Goal: Task Accomplishment & Management: Complete application form

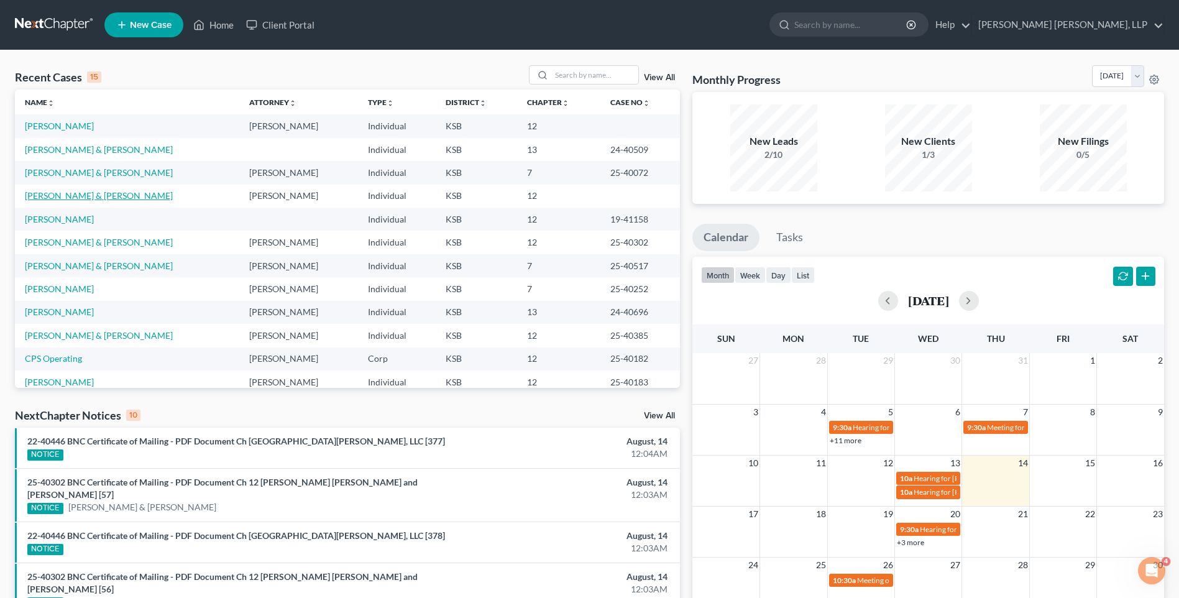
click at [55, 194] on link "[PERSON_NAME] & [PERSON_NAME]" at bounding box center [99, 195] width 148 height 11
click at [55, 195] on link "[PERSON_NAME] & [PERSON_NAME]" at bounding box center [99, 195] width 148 height 11
select select "0"
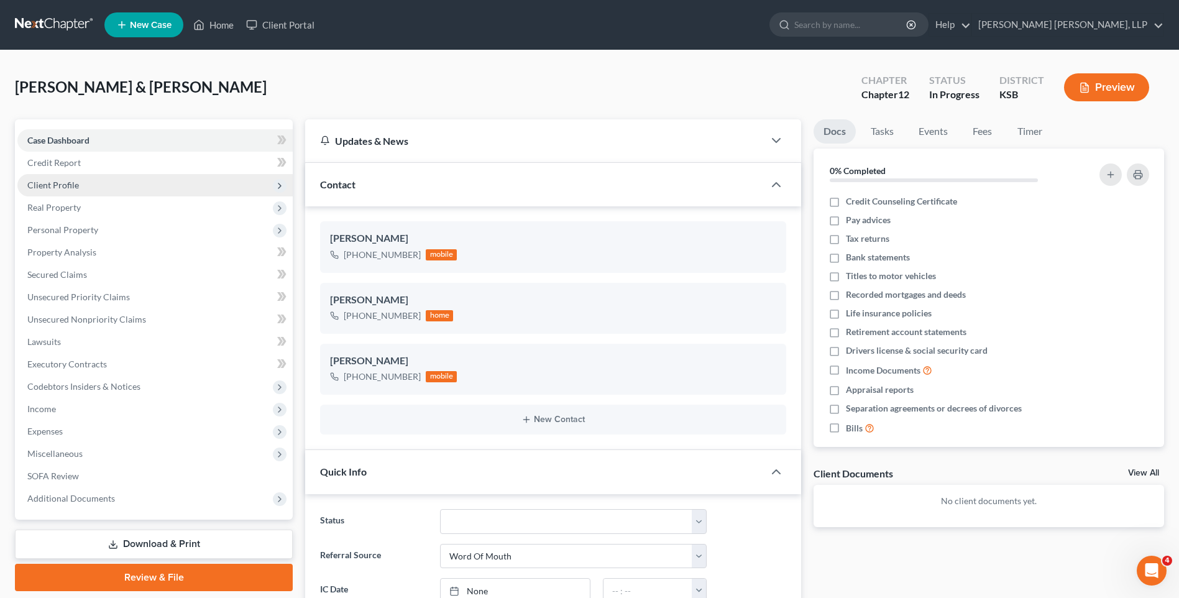
click at [60, 180] on span "Client Profile" at bounding box center [53, 185] width 52 height 11
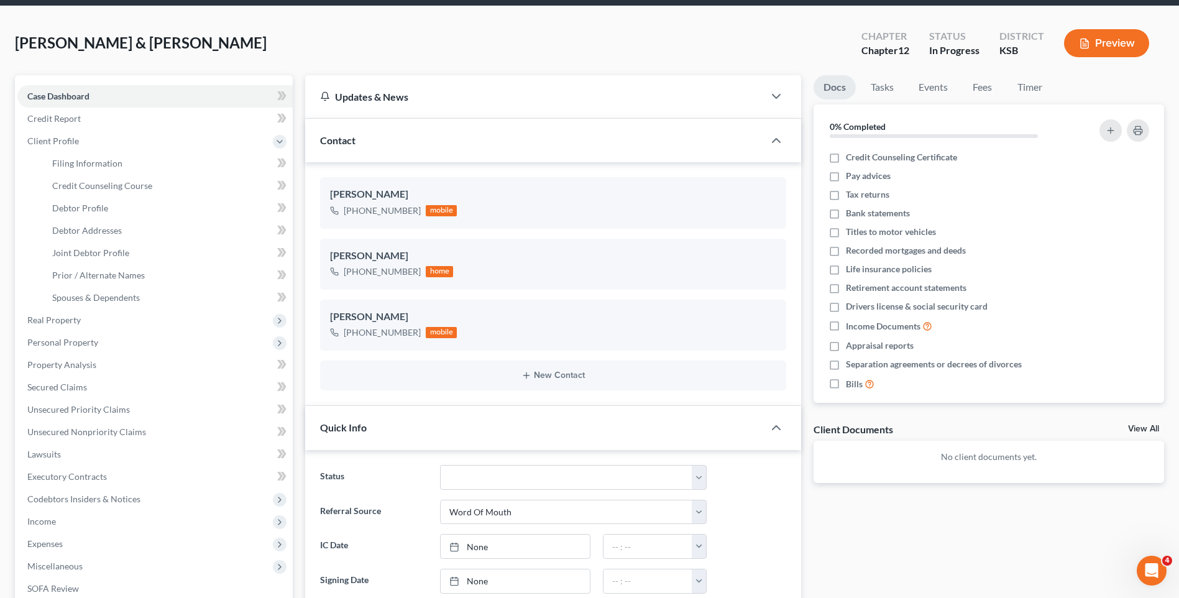
scroll to position [22, 0]
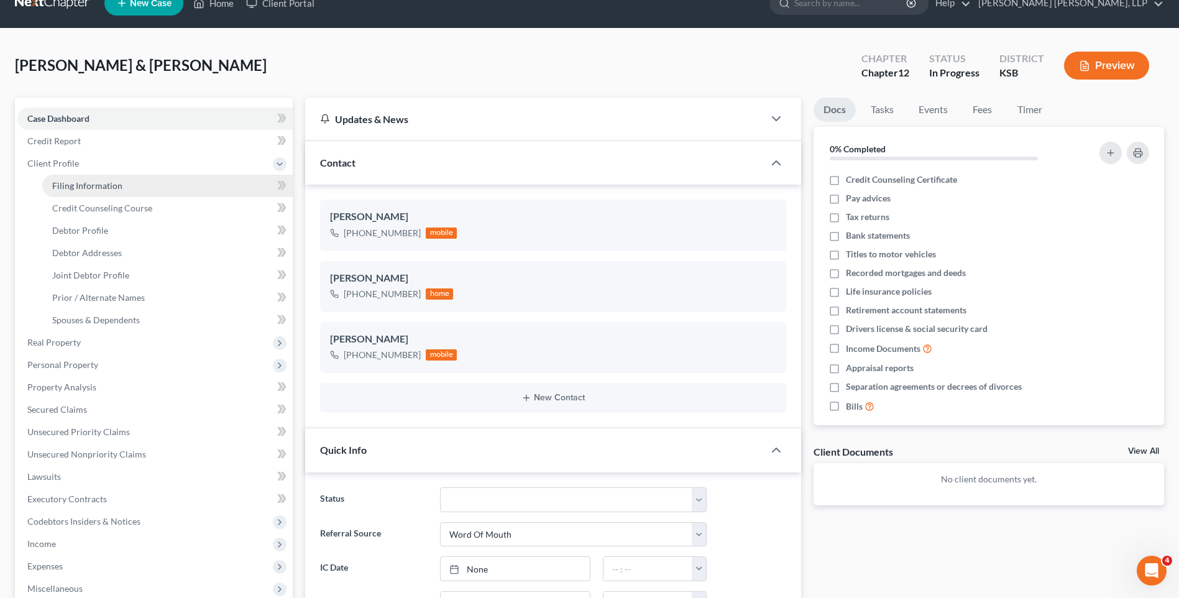
click at [106, 183] on span "Filing Information" at bounding box center [87, 185] width 70 height 11
select select "0"
select select "3"
select select "1"
select select "2"
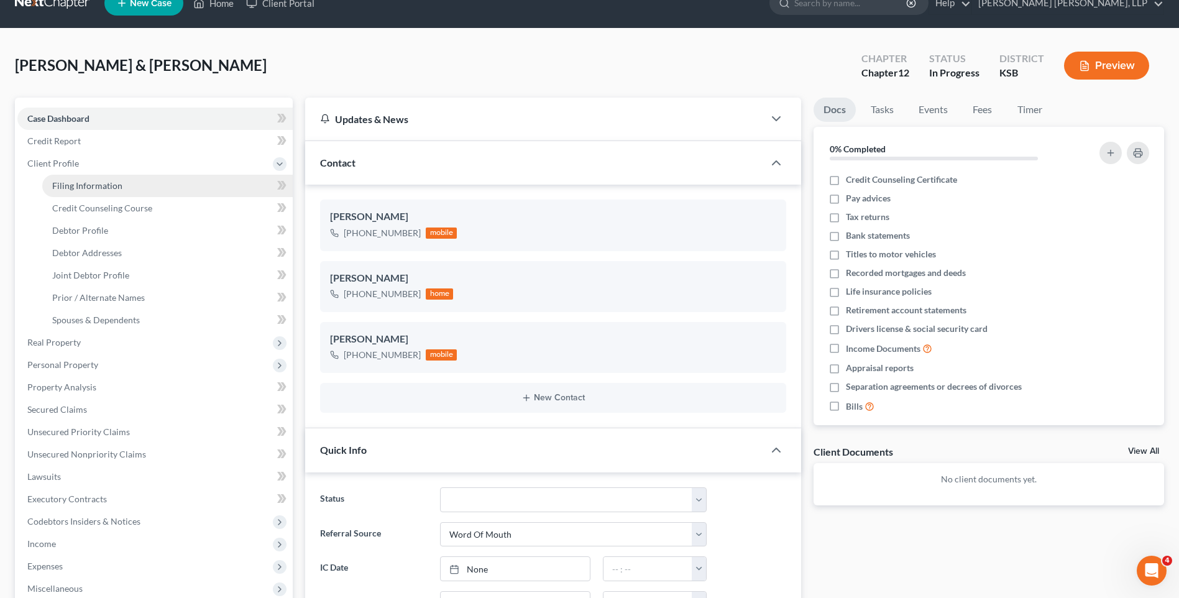
select select "17"
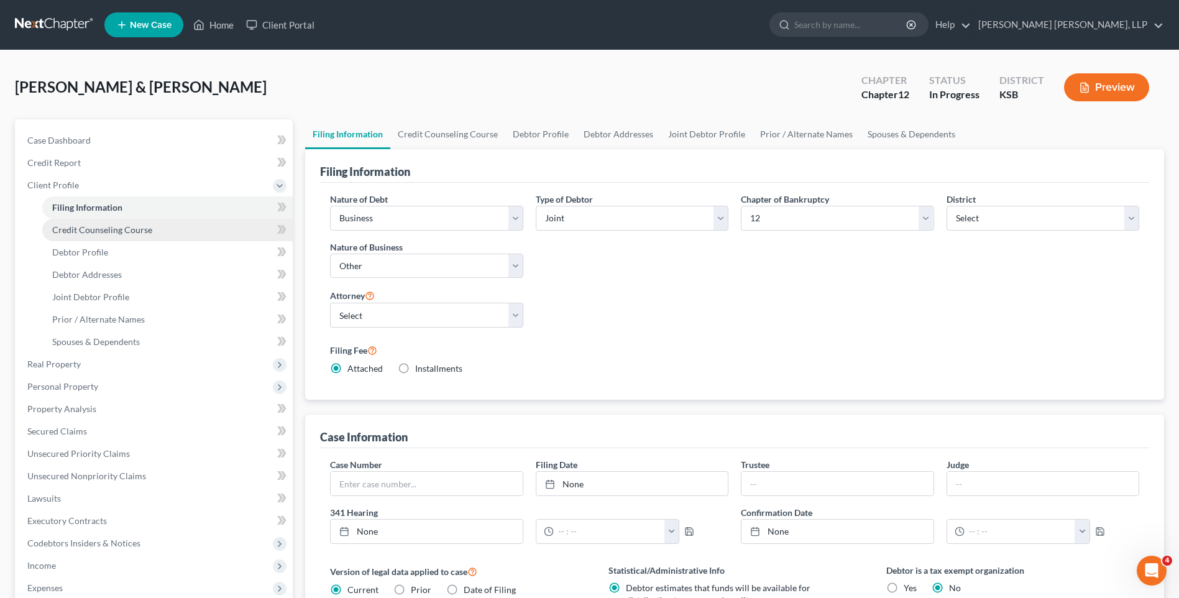
click at [73, 229] on span "Credit Counseling Course" at bounding box center [102, 229] width 100 height 11
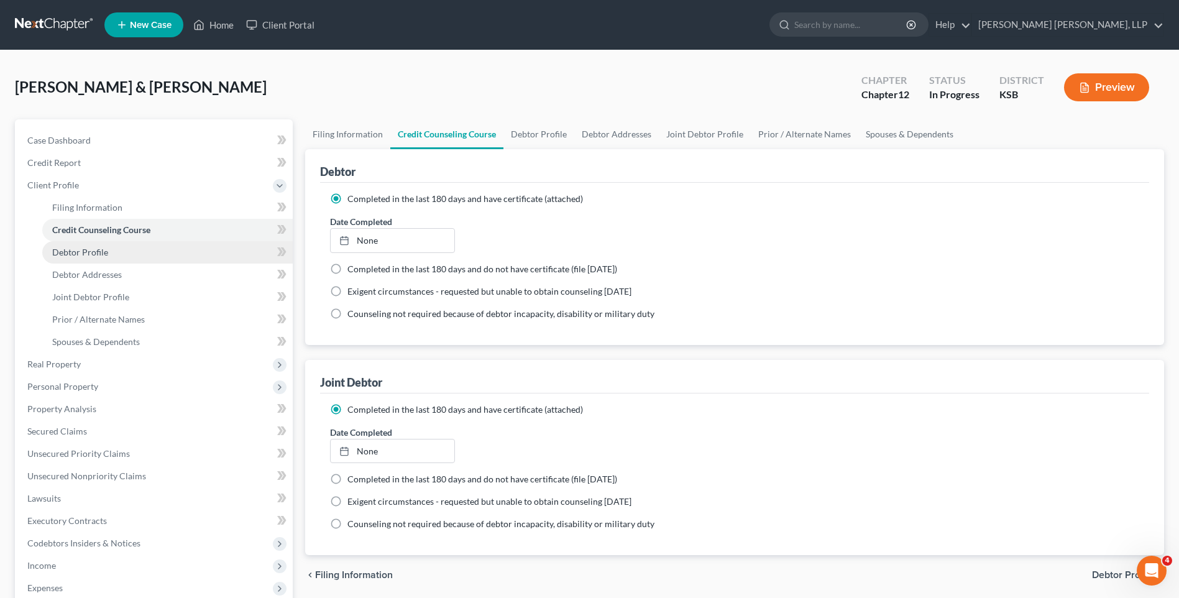
click at [55, 249] on span "Debtor Profile" at bounding box center [80, 252] width 56 height 11
select select "1"
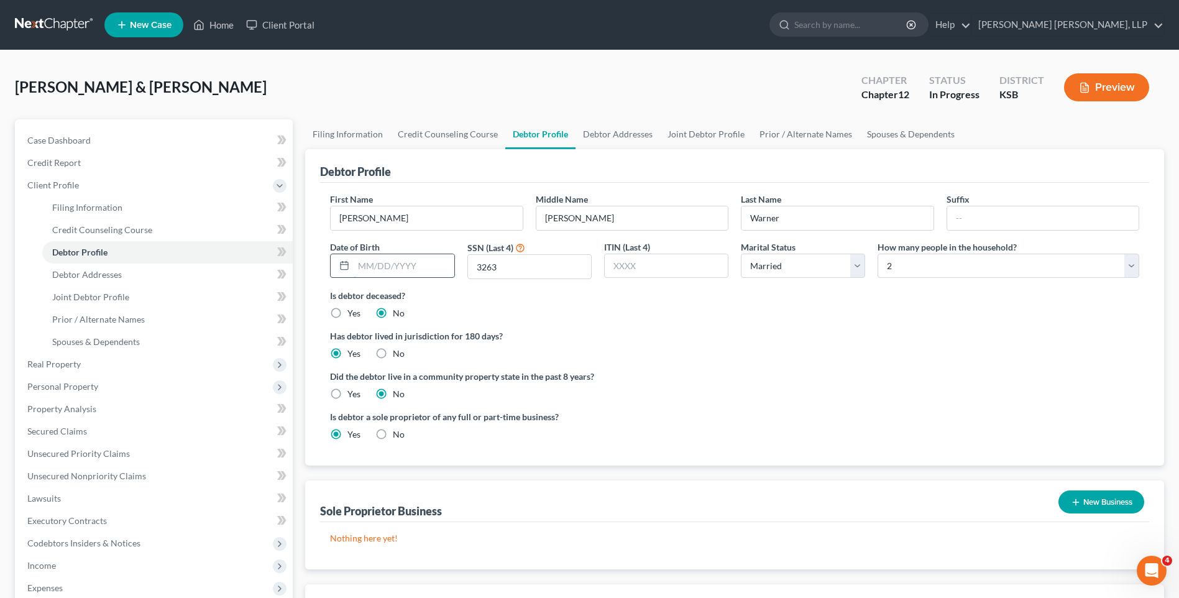
click at [369, 264] on input "text" at bounding box center [404, 266] width 100 height 24
type input "[DATE]"
click at [598, 130] on link "Debtor Addresses" at bounding box center [617, 134] width 84 height 30
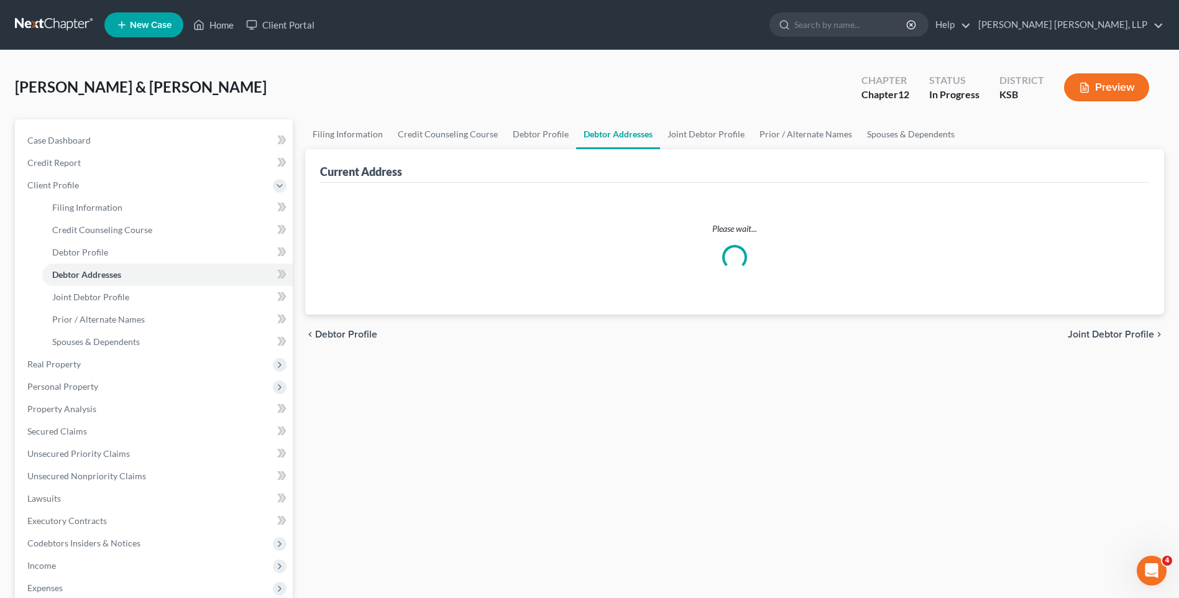
select select "0"
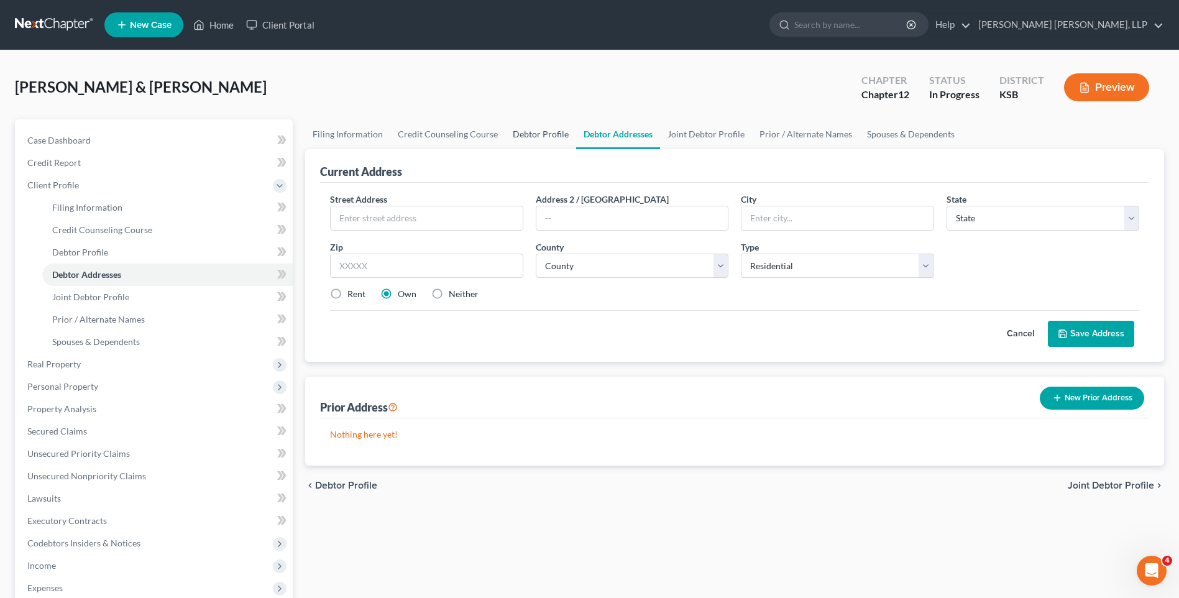
click at [524, 135] on link "Debtor Profile" at bounding box center [540, 134] width 71 height 30
select select "1"
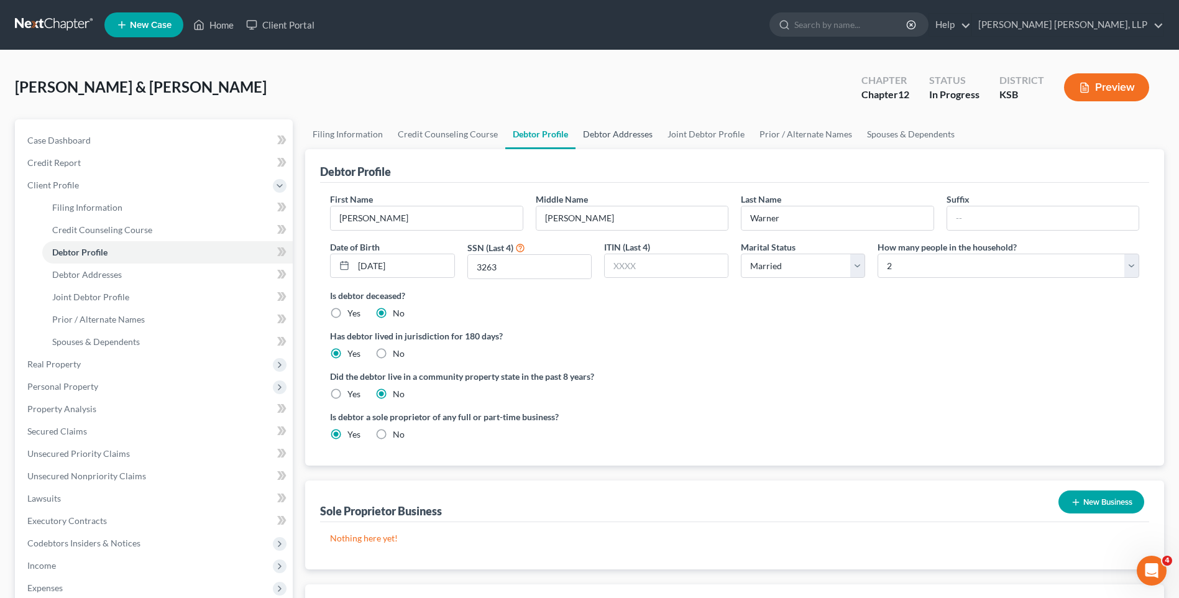
click at [610, 135] on link "Debtor Addresses" at bounding box center [617, 134] width 84 height 30
select select "0"
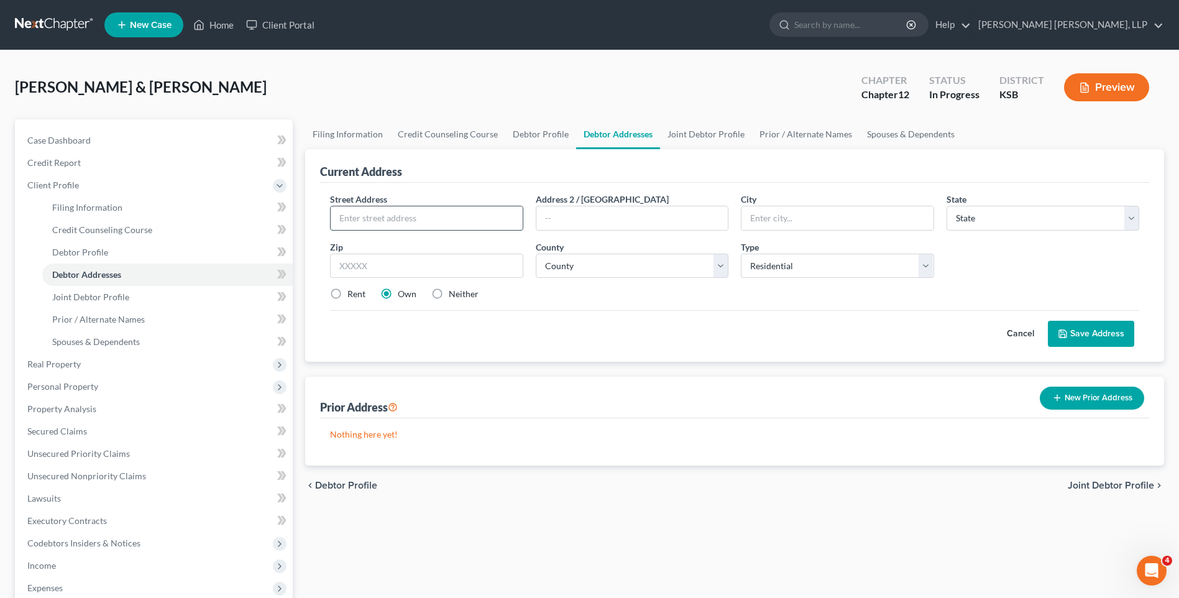
click at [363, 222] on input "text" at bounding box center [426, 218] width 191 height 24
type input "[STREET_ADDRESS]"
type input "u"
type input "[PERSON_NAME] Oak"
select select "17"
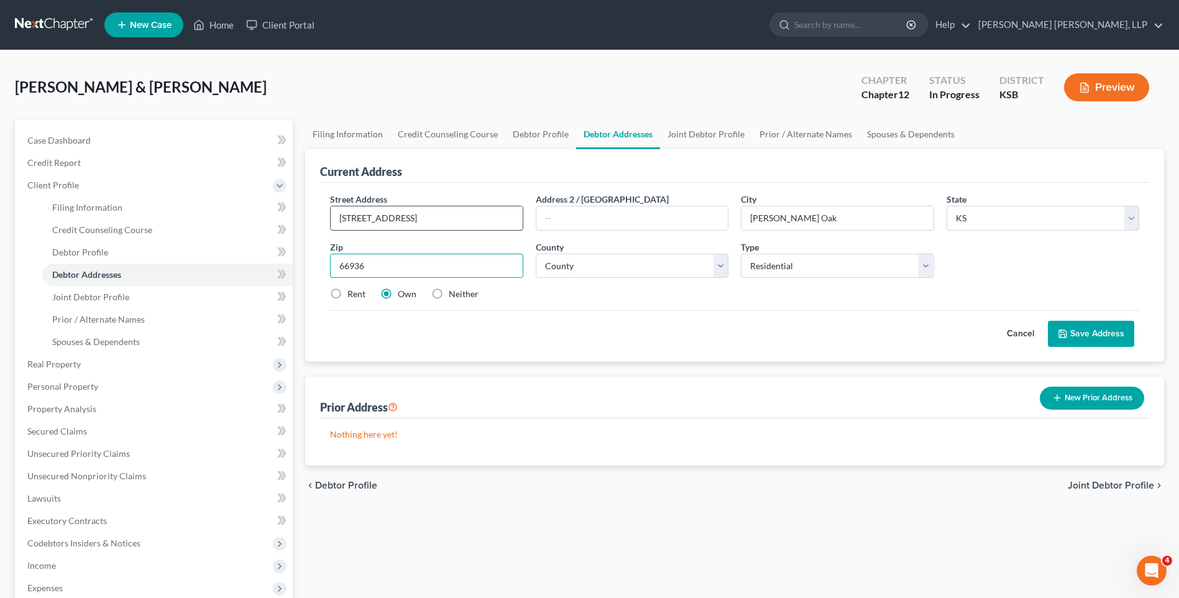
type input "66936"
click at [602, 256] on select "County [GEOGRAPHIC_DATA] [GEOGRAPHIC_DATA] [GEOGRAPHIC_DATA] [GEOGRAPHIC_DATA] …" at bounding box center [632, 265] width 193 height 25
select select "44"
click at [536, 253] on select "County [GEOGRAPHIC_DATA] [GEOGRAPHIC_DATA] [GEOGRAPHIC_DATA] [GEOGRAPHIC_DATA] …" at bounding box center [632, 265] width 193 height 25
click at [680, 130] on link "Joint Debtor Profile" at bounding box center [706, 134] width 92 height 30
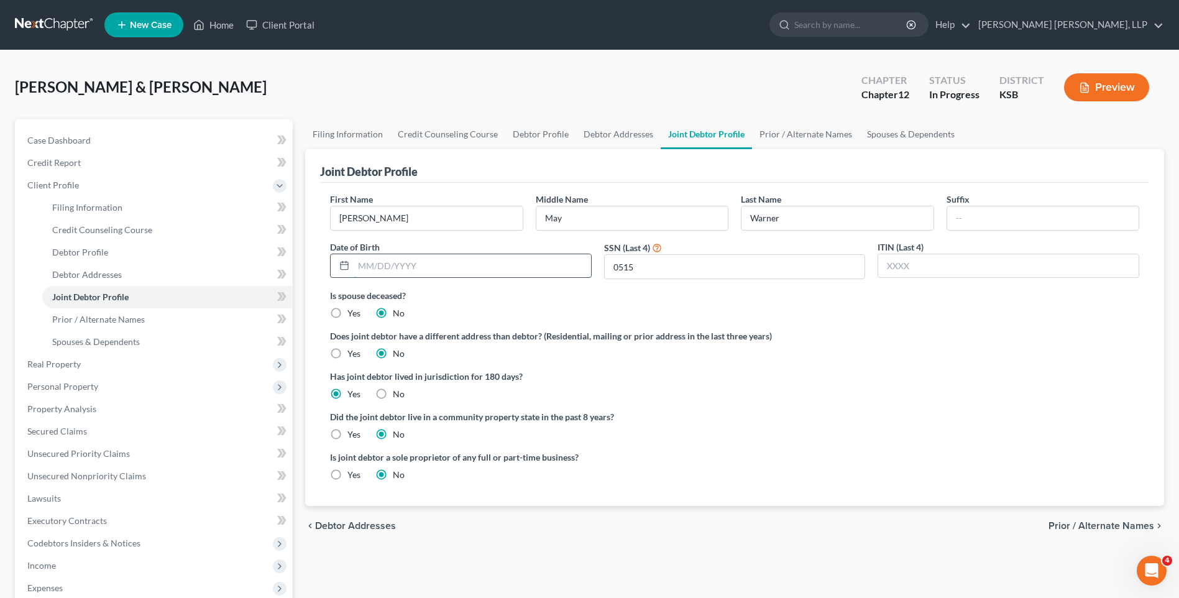
click at [368, 262] on input "text" at bounding box center [472, 266] width 237 height 24
type input "[DATE]"
click at [796, 133] on link "Prior / Alternate Names" at bounding box center [805, 134] width 107 height 30
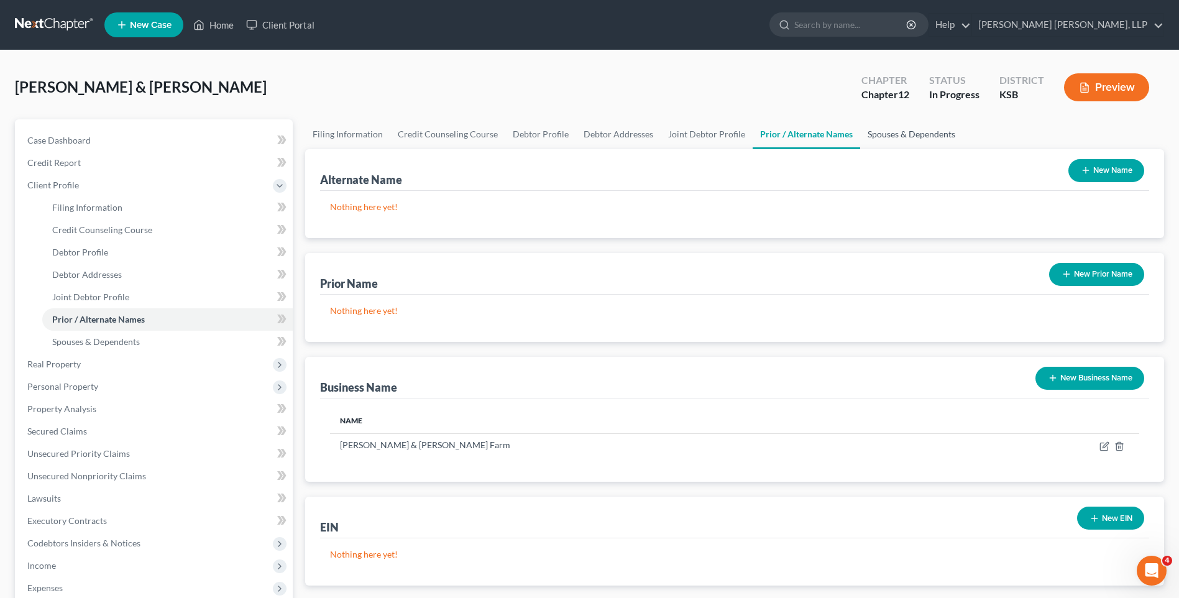
click at [882, 131] on link "Spouses & Dependents" at bounding box center [911, 134] width 103 height 30
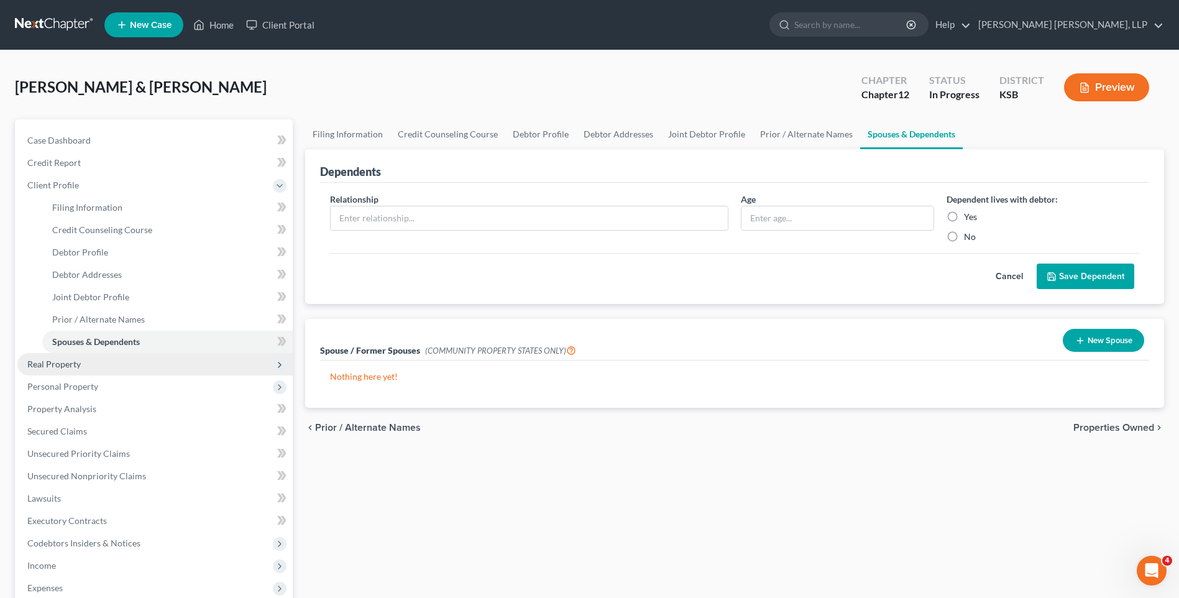
click at [74, 369] on span "Real Property" at bounding box center [154, 364] width 275 height 22
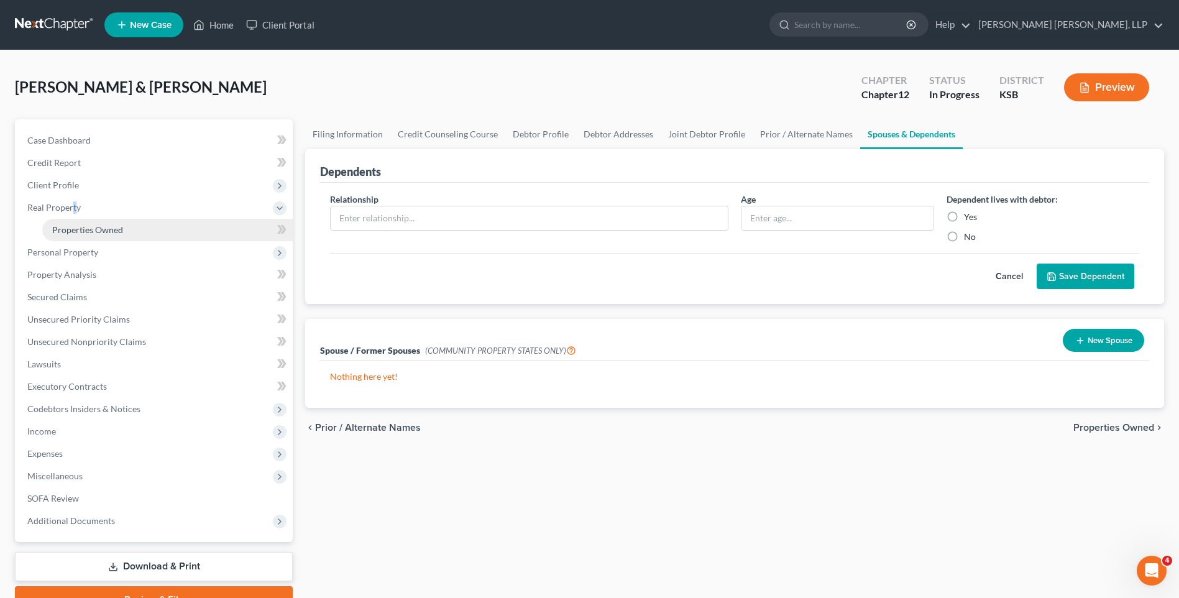
drag, startPoint x: 74, startPoint y: 369, endPoint x: 116, endPoint y: 228, distance: 147.1
click at [116, 228] on span "Properties Owned" at bounding box center [87, 229] width 71 height 11
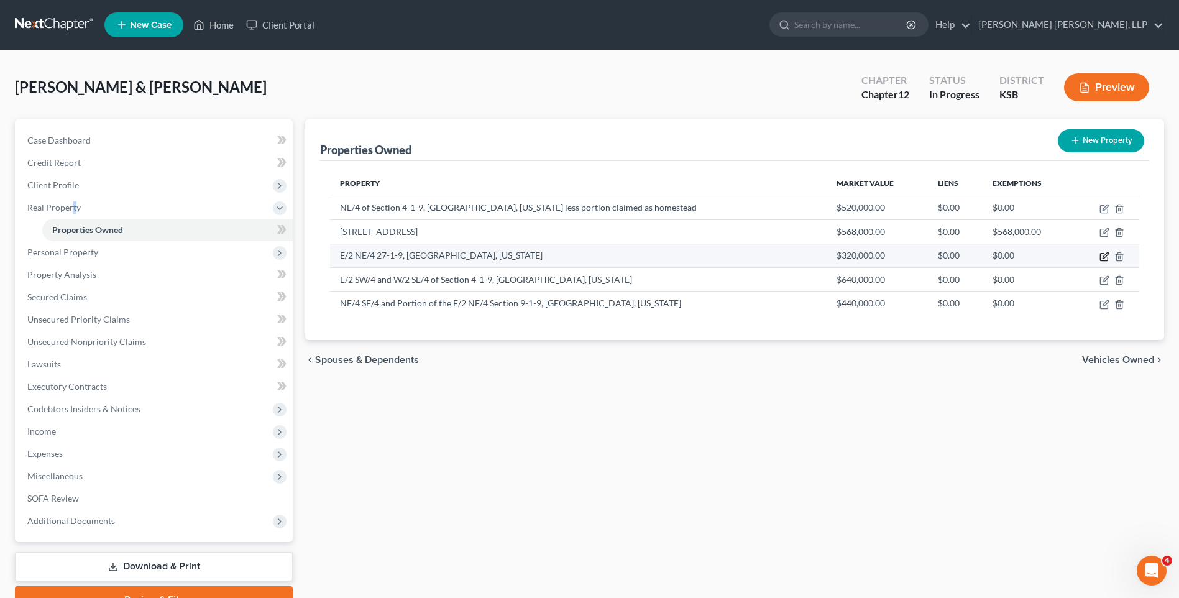
click at [1103, 257] on icon "button" at bounding box center [1104, 257] width 10 height 10
select select "2"
select select "0"
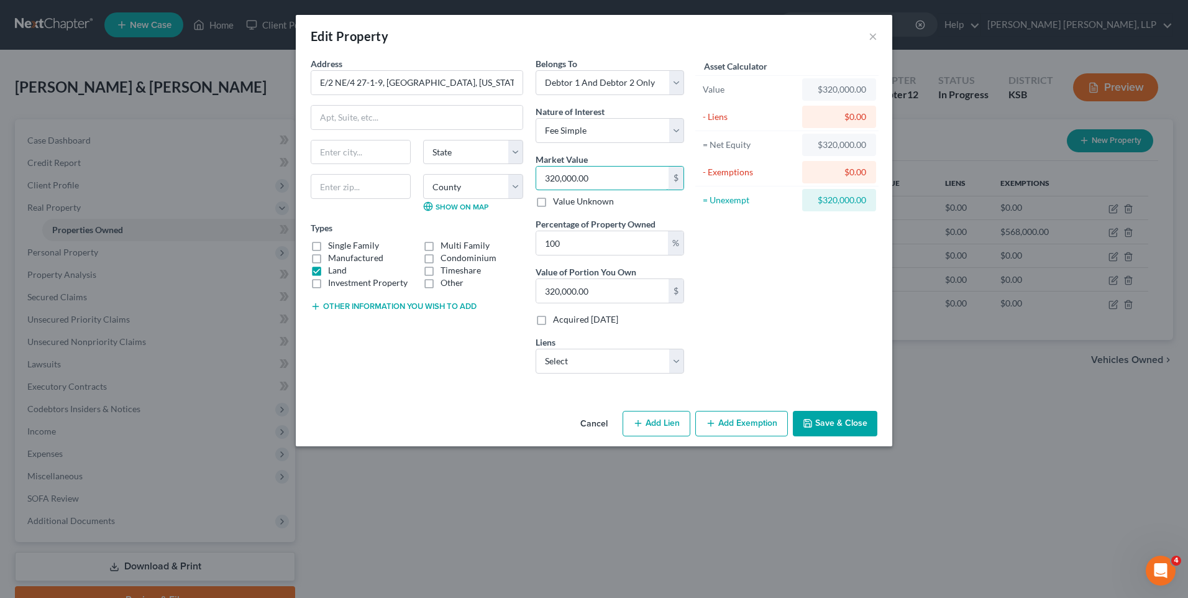
type input "2"
type input "2.00"
type input "24"
type input "24.00"
type input "240"
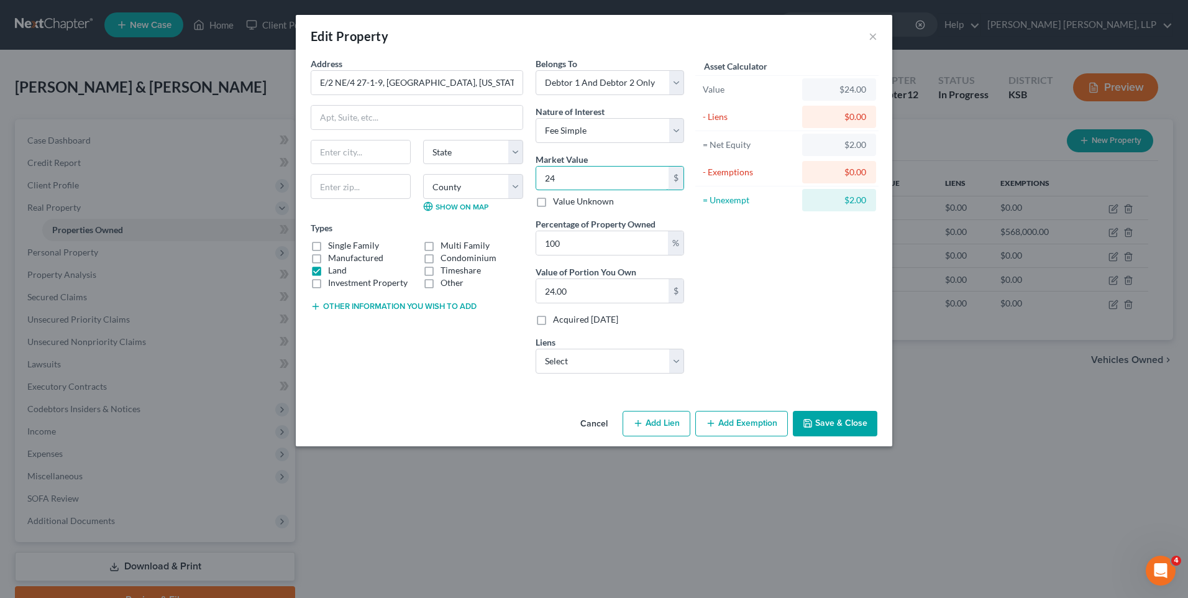
type input "240.00"
type input "2400"
type input "2,400.00"
type input "2,4000"
type input "24,000.00"
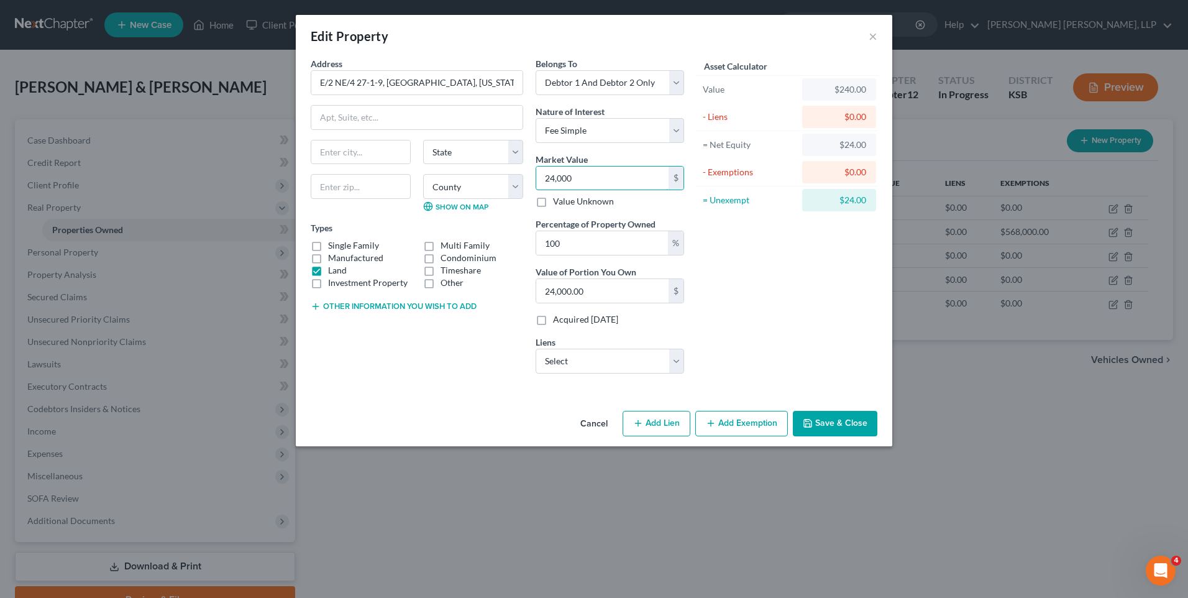
type input "24,0000"
type input "240,000.00"
type input "240,000"
click at [838, 421] on button "Save & Close" at bounding box center [835, 424] width 84 height 26
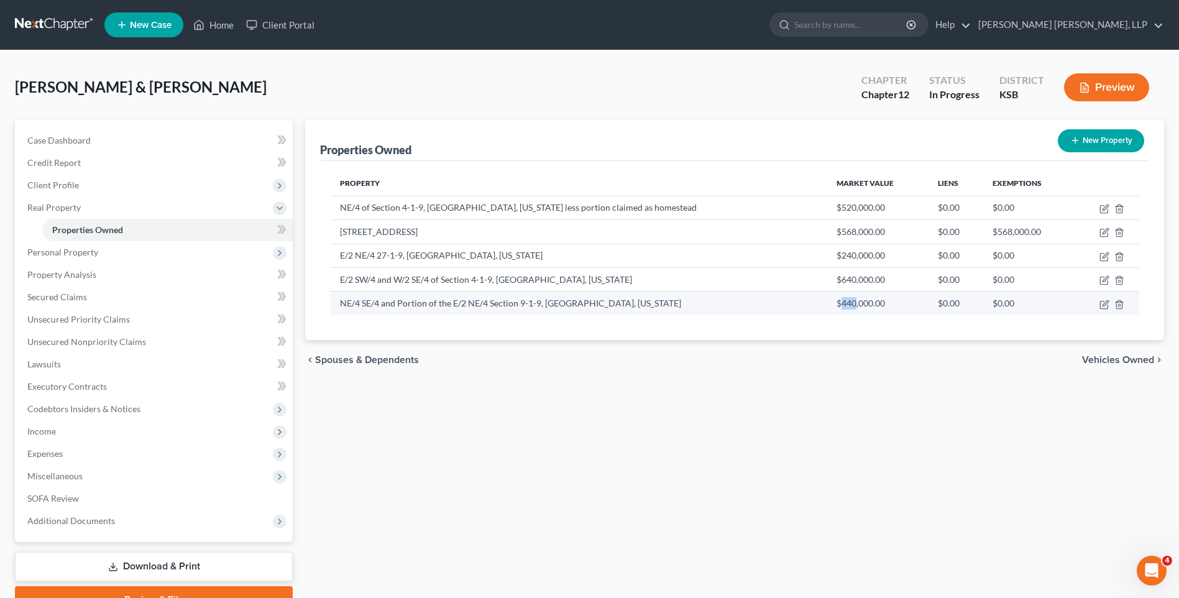
drag, startPoint x: 811, startPoint y: 302, endPoint x: 824, endPoint y: 302, distance: 13.0
click at [826, 302] on td "$440,000.00" at bounding box center [876, 303] width 101 height 24
click at [1103, 299] on icon "button" at bounding box center [1104, 304] width 10 height 10
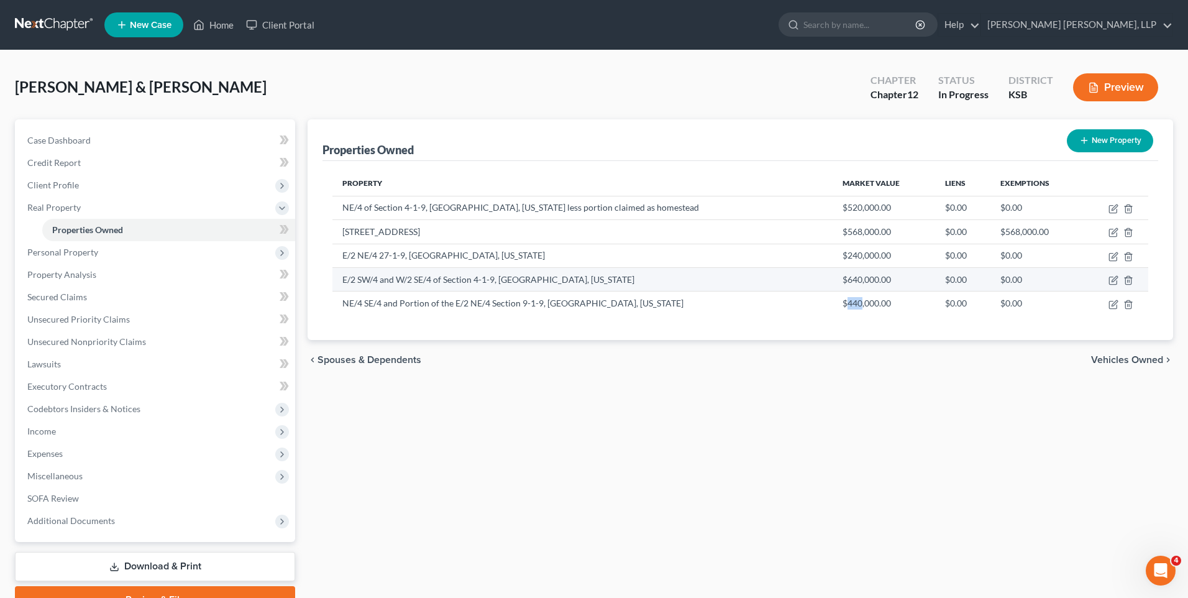
select select "2"
select select "0"
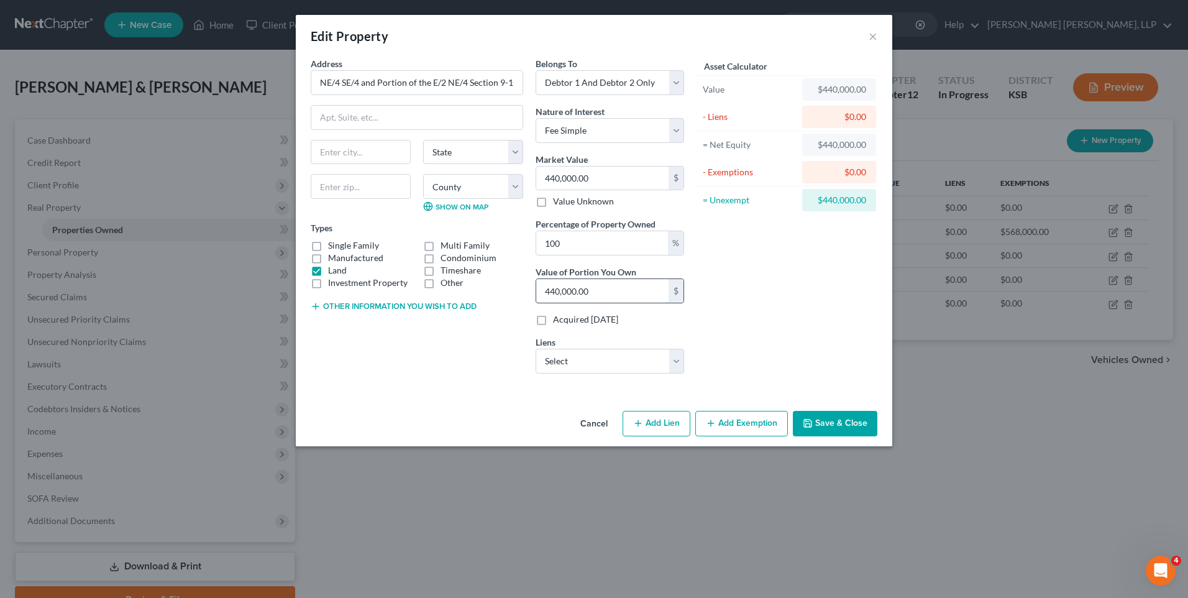
click at [557, 290] on input "440,000.00" at bounding box center [602, 291] width 132 height 24
type input "0.00"
type input "2"
type input "0.01"
type input "28"
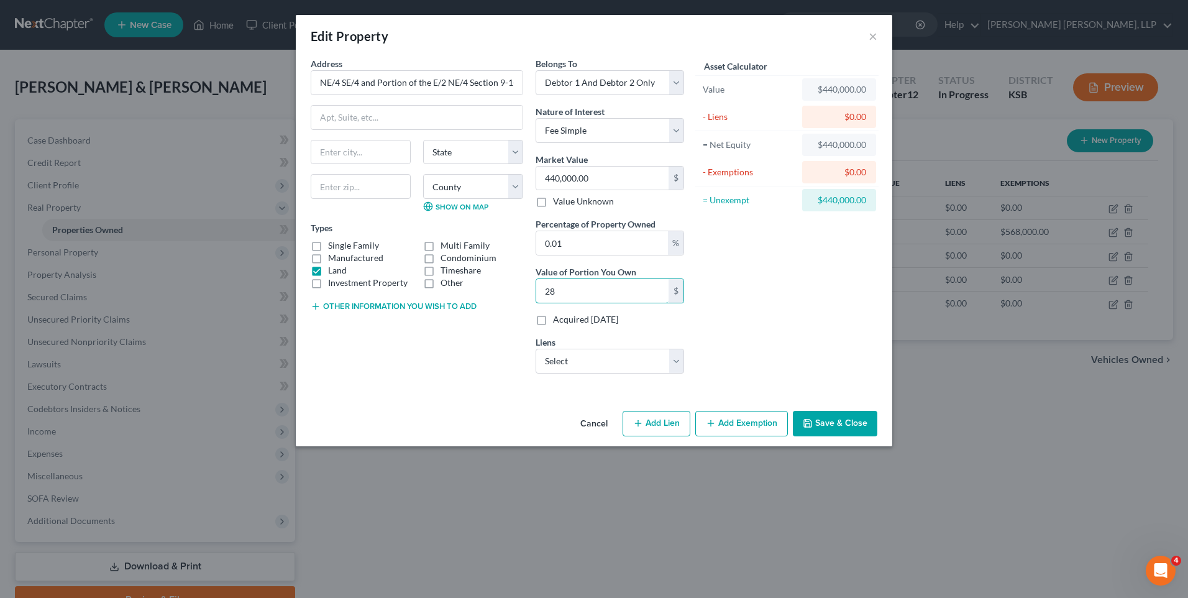
type input "0.06"
type input "285"
type input "0.65"
type input "2,850"
type input "6.48"
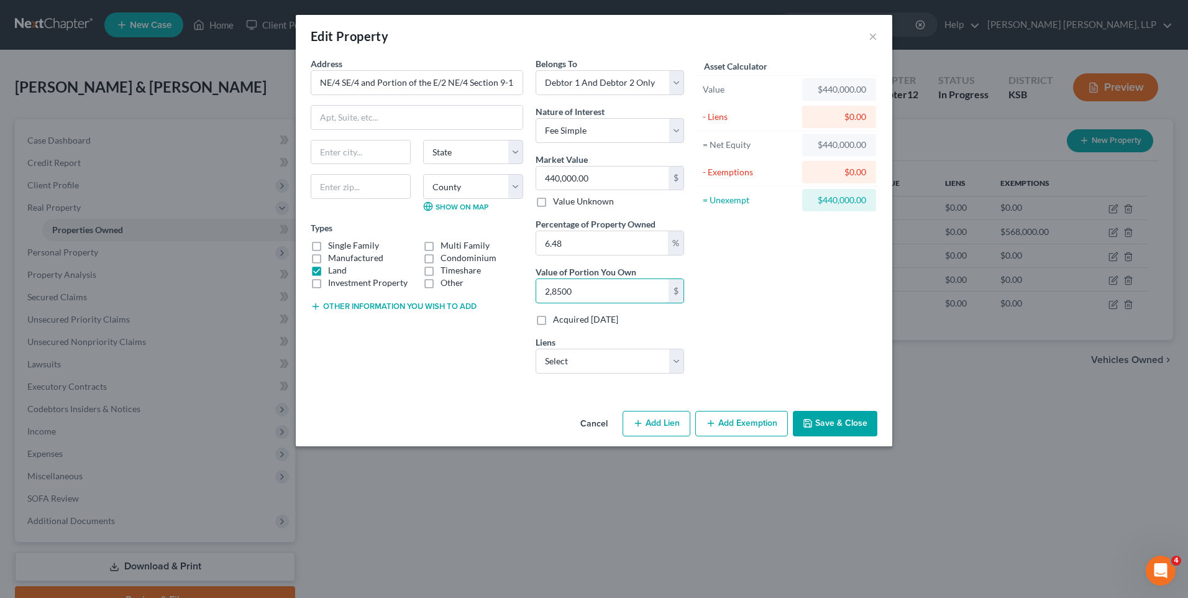
type input "28,500"
type input "64.77"
type input "285,000"
click at [838, 419] on button "Save & Close" at bounding box center [835, 424] width 84 height 26
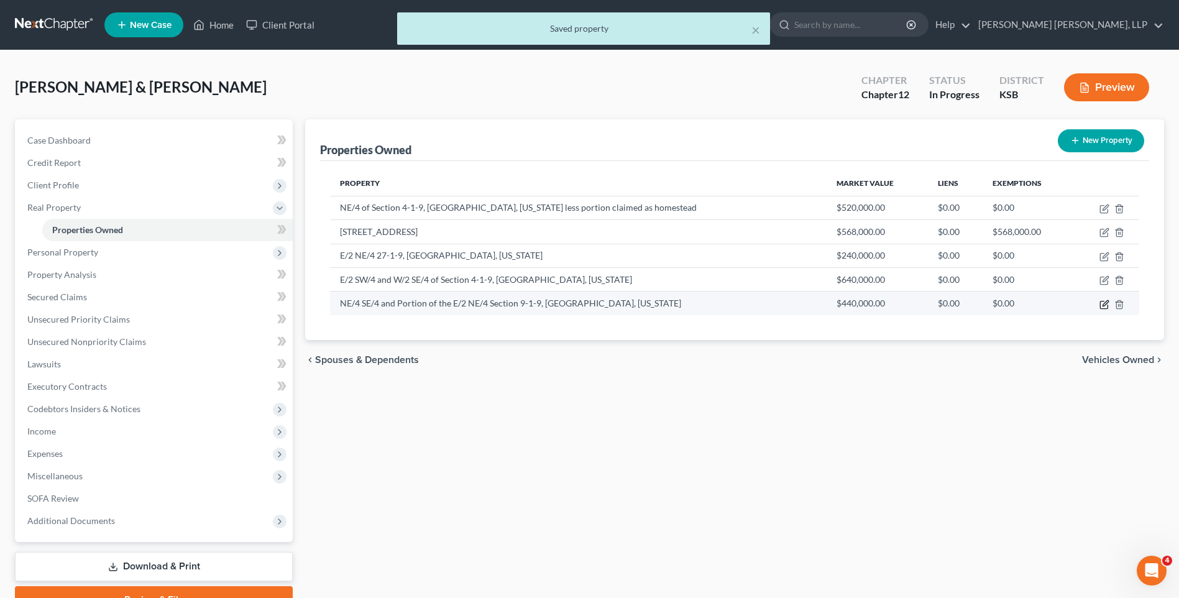
click at [1105, 304] on icon "button" at bounding box center [1105, 303] width 6 height 6
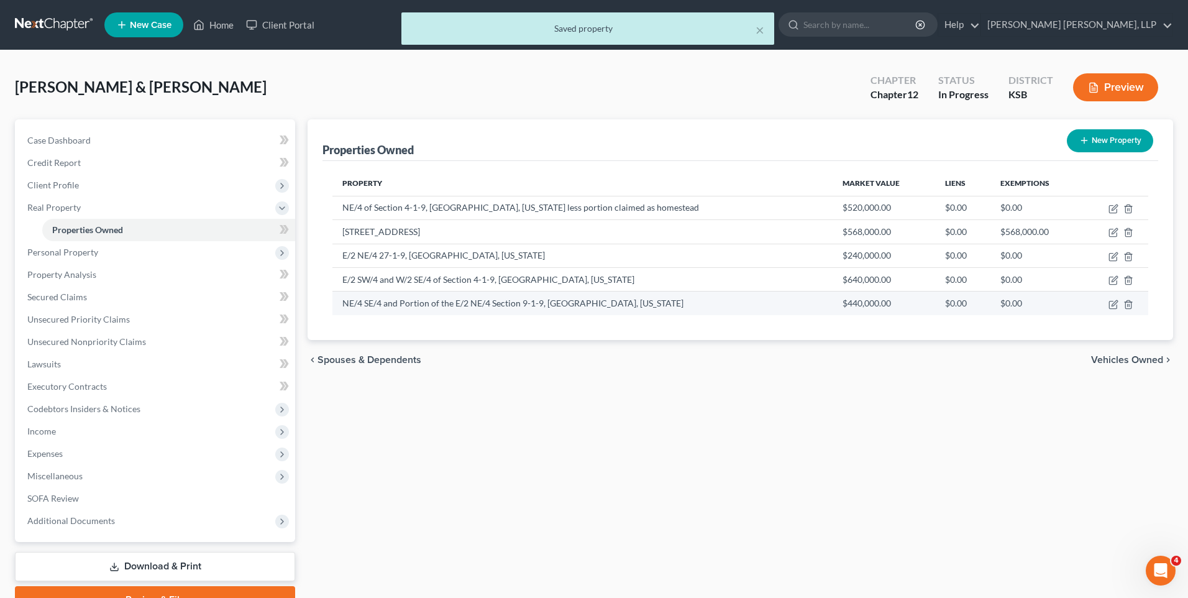
select select "2"
select select "0"
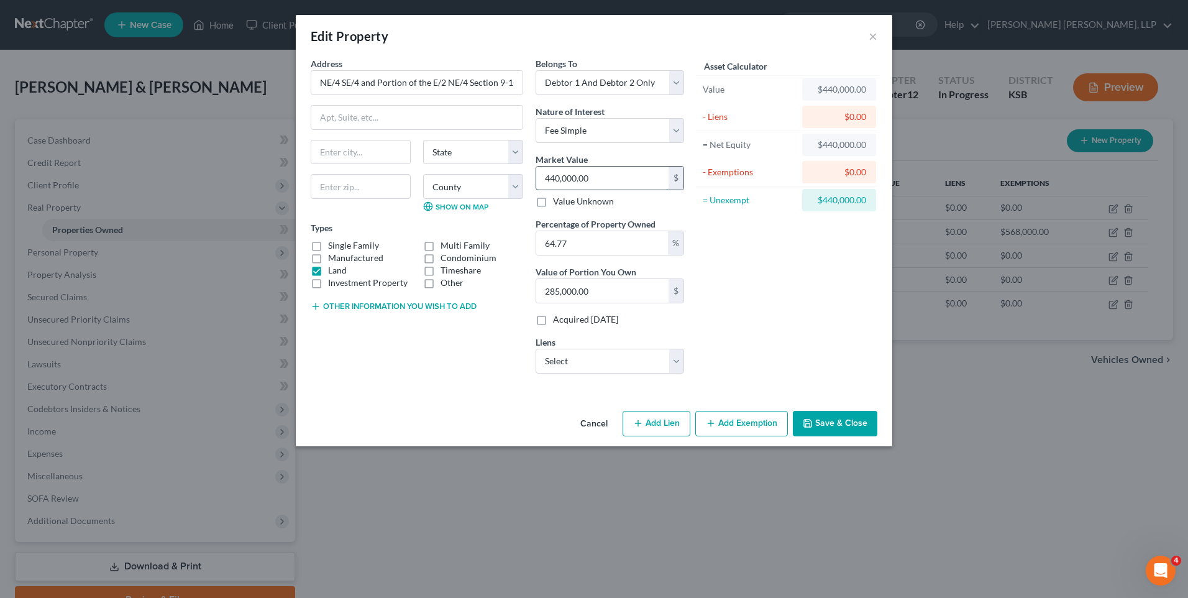
click at [596, 173] on input "440,000.00" at bounding box center [602, 179] width 132 height 24
type input "2"
type input "1.29"
type input "28"
type input "18.13"
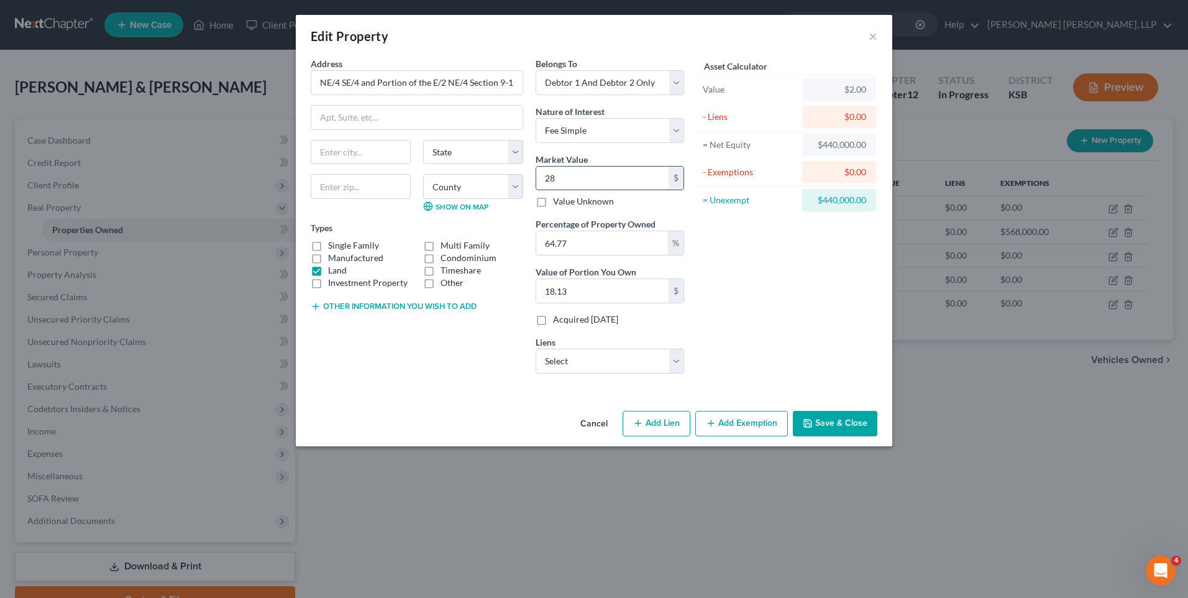
type input "285"
type input "184.59"
type input "2850"
type input "1,845.94"
type input "2,8500"
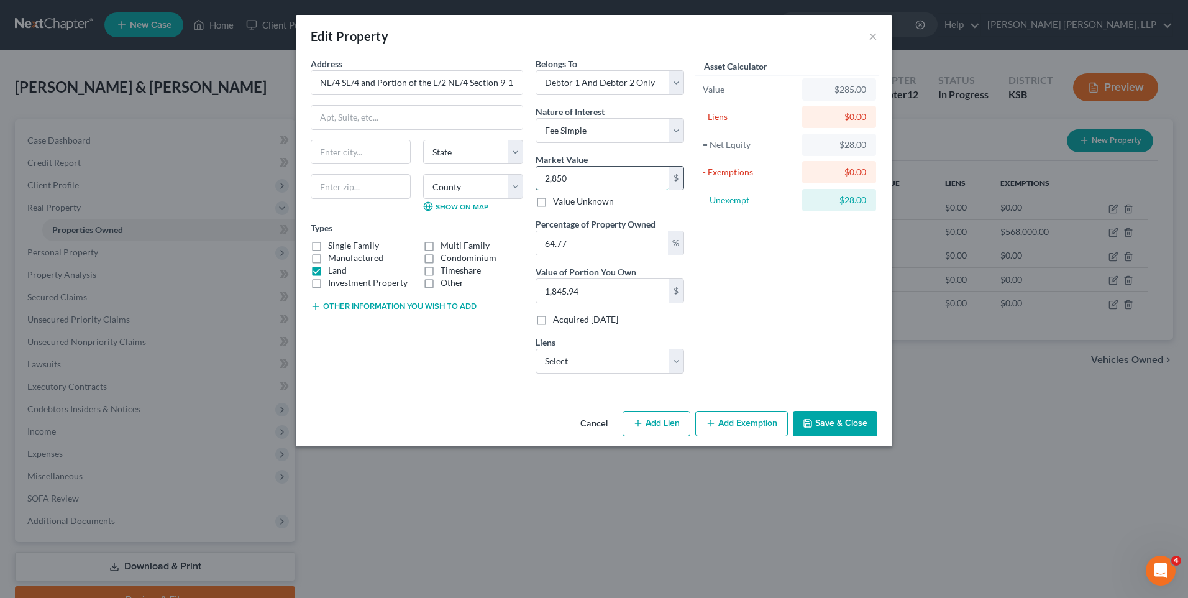
type input "18,459.45"
type input "28,5000"
type input "184,594.50"
type input "285,000"
click at [614, 175] on input "285,000" at bounding box center [602, 179] width 132 height 24
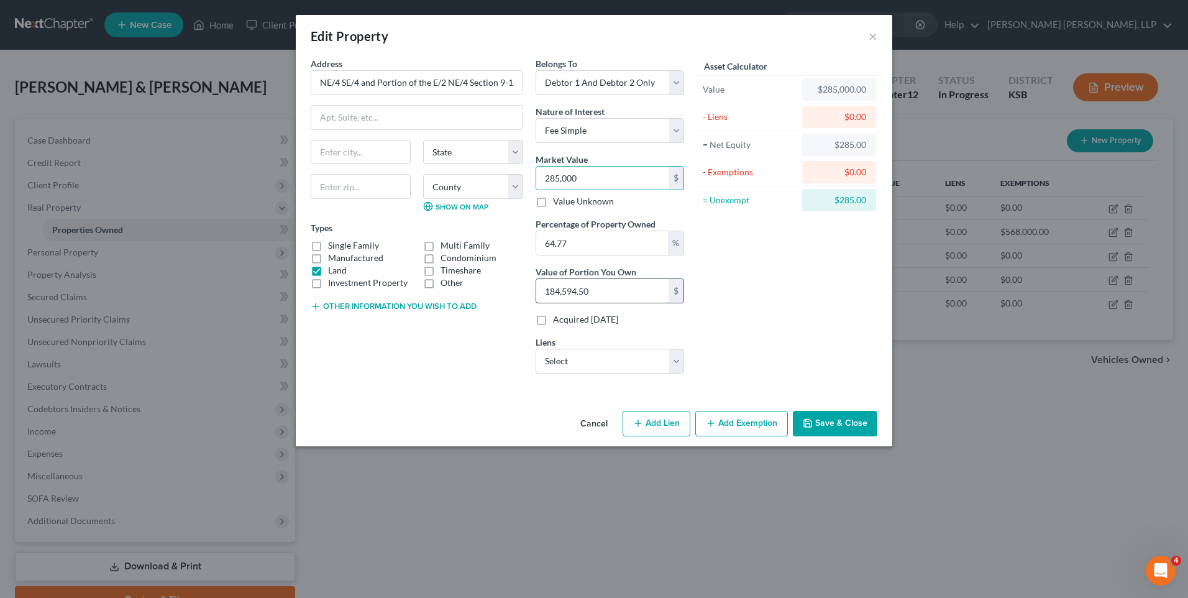
click at [621, 281] on input "184,594.50" at bounding box center [602, 291] width 132 height 24
type input "0.00"
type input "2"
type input "0.01"
type input "28"
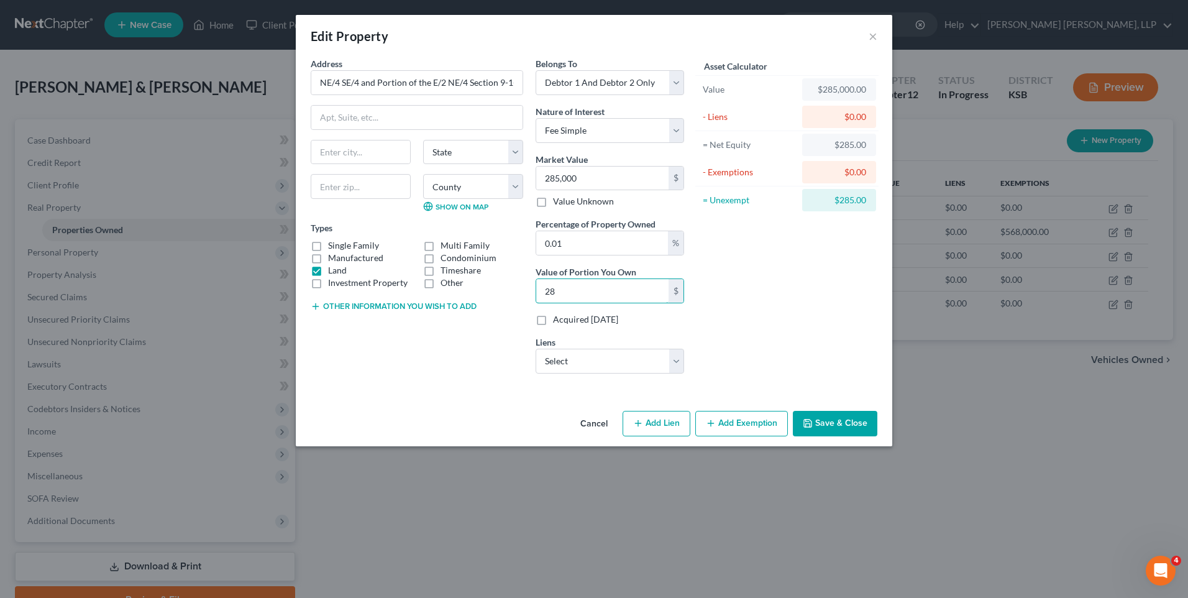
type input "0.10"
type input "285"
type input "1"
type input "2,850"
type input "10"
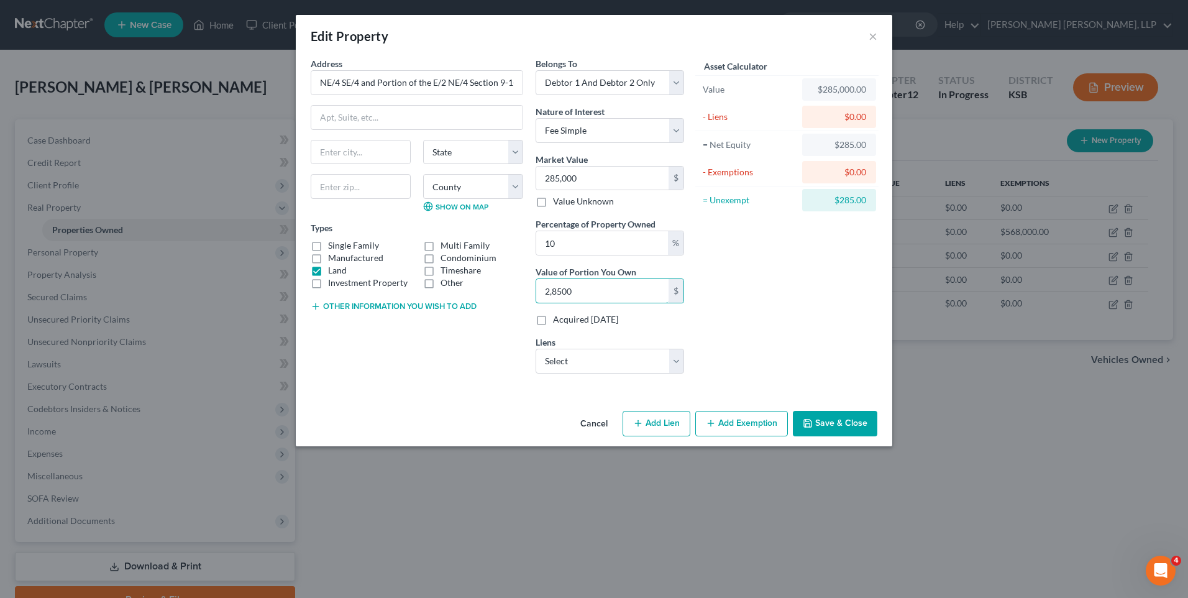
type input "28,500"
type input "100"
type input "285,000"
click at [842, 418] on button "Save & Close" at bounding box center [835, 424] width 84 height 26
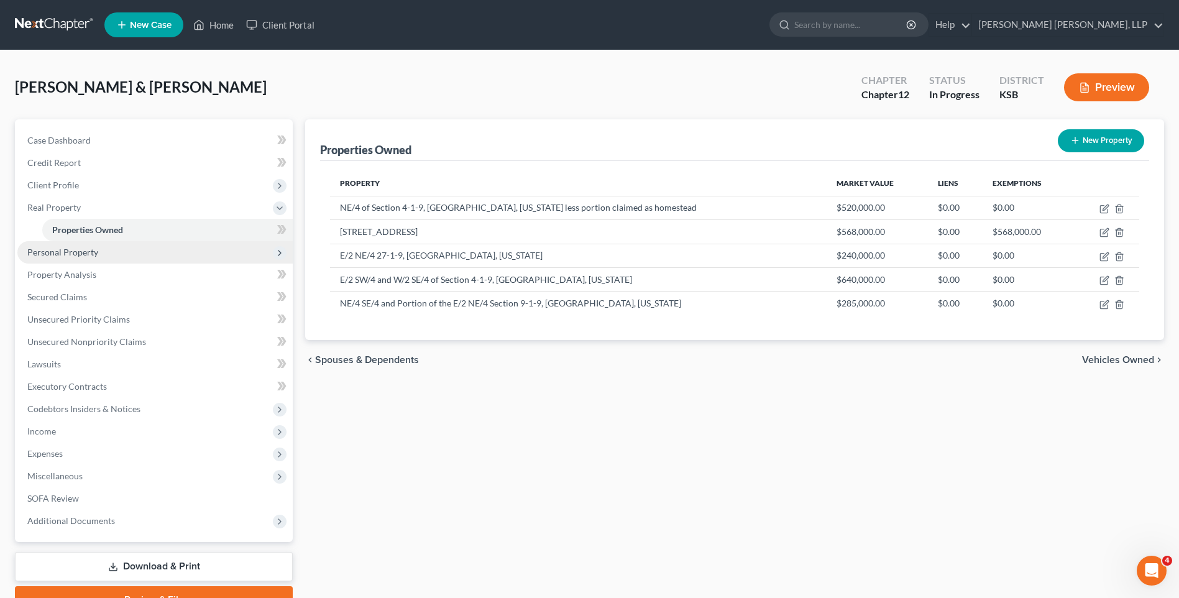
click at [78, 251] on span "Personal Property" at bounding box center [62, 252] width 71 height 11
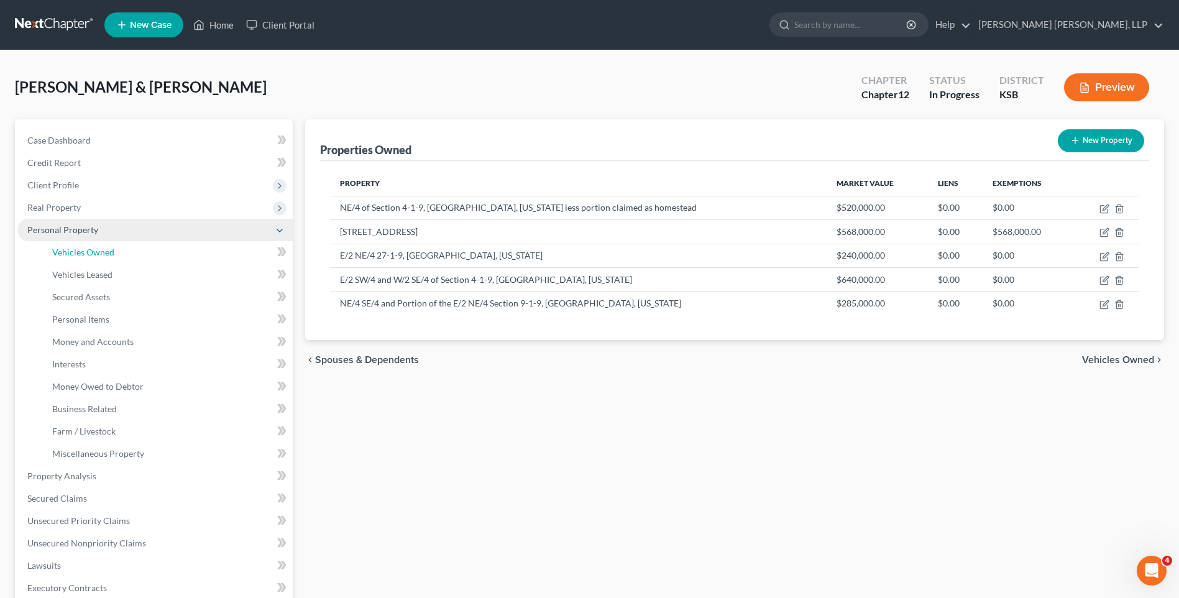
click at [78, 251] on span "Vehicles Owned" at bounding box center [83, 252] width 62 height 11
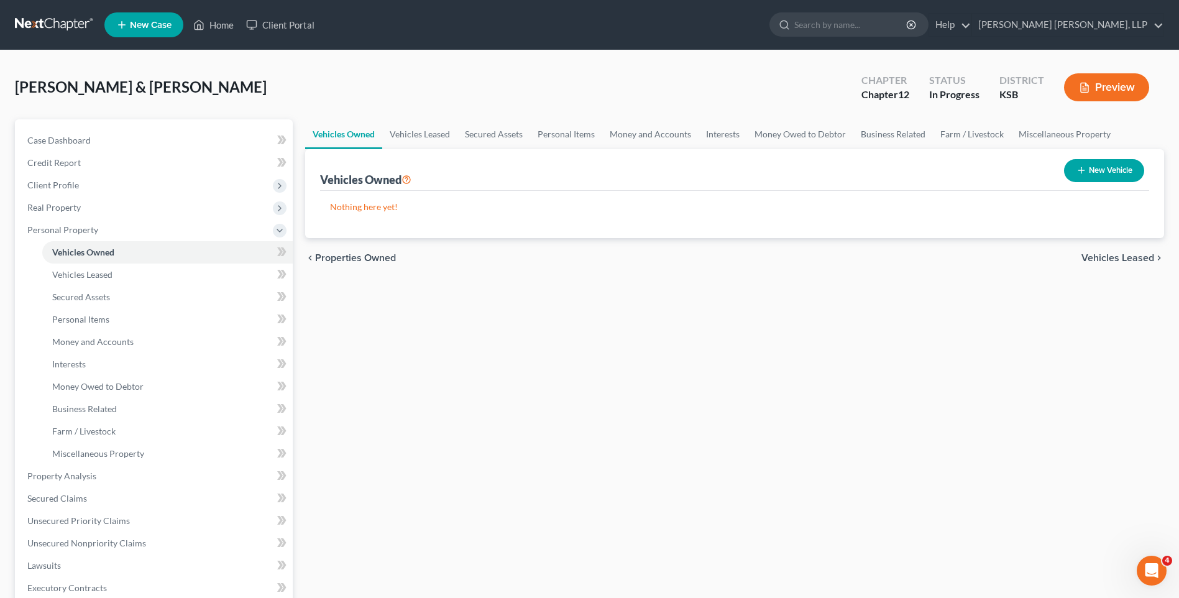
click at [1084, 163] on button "New Vehicle" at bounding box center [1104, 170] width 80 height 23
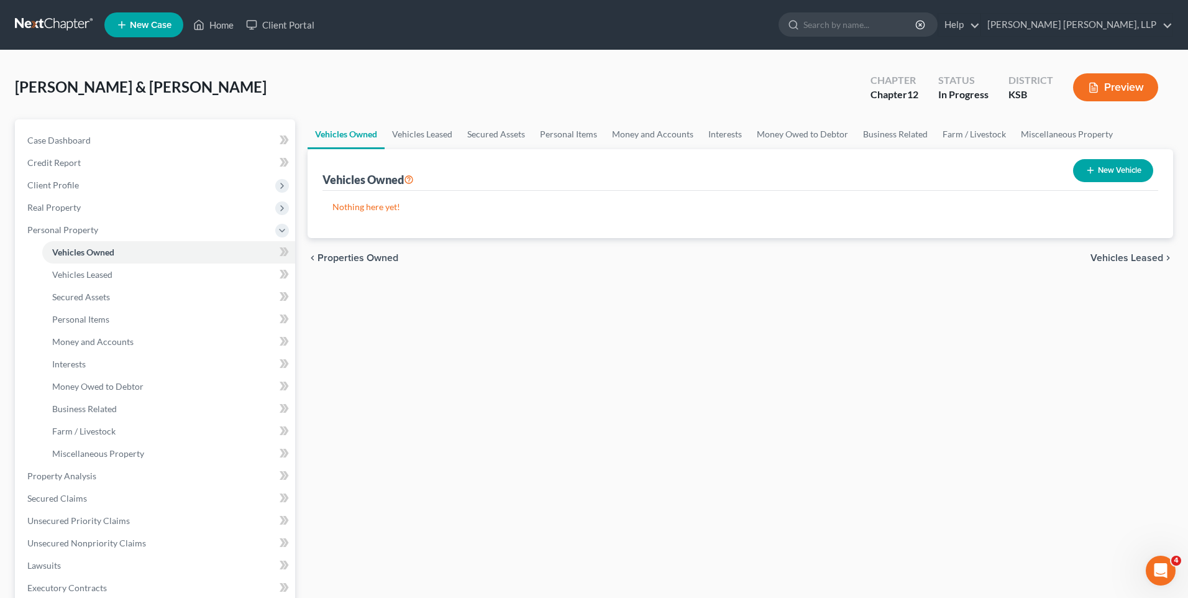
select select "0"
select select "2"
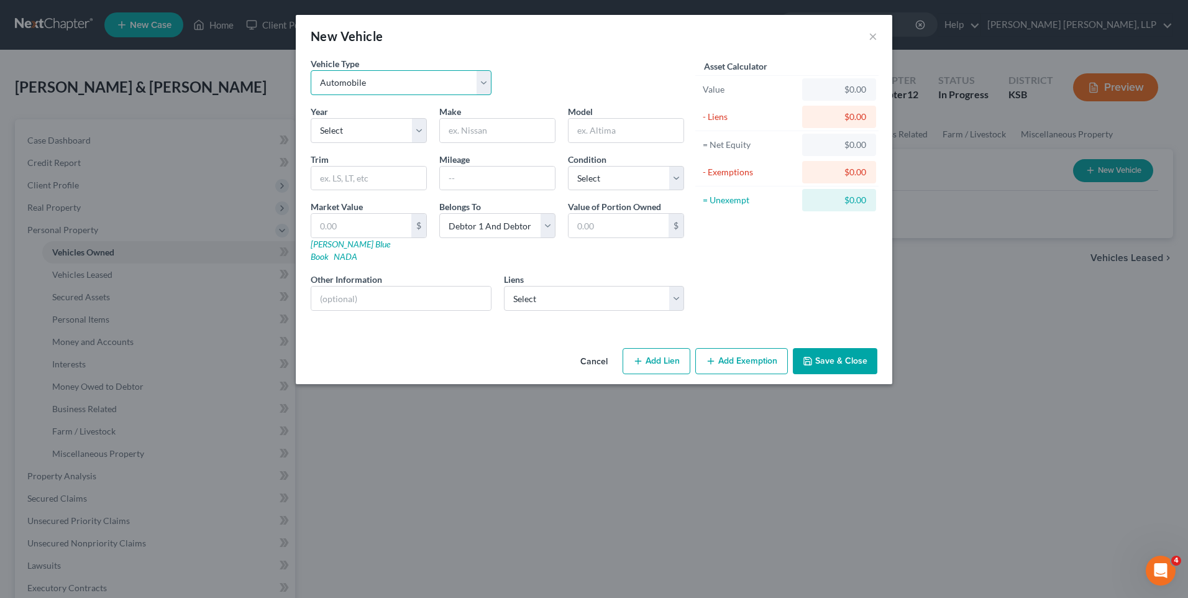
click at [355, 80] on select "Select Automobile Truck Trailer Watercraft Aircraft Motor Home Atv Other Vehicle" at bounding box center [401, 82] width 181 height 25
click at [311, 70] on select "Select Automobile Truck Trailer Watercraft Aircraft Motor Home Atv Other Vehicle" at bounding box center [401, 82] width 181 height 25
click at [342, 125] on select "Select 2026 2025 2024 2023 2022 2021 2020 2019 2018 2017 2016 2015 2014 2013 20…" at bounding box center [369, 130] width 116 height 25
select select "1"
click at [311, 118] on select "Select 2026 2025 2024 2023 2022 2021 2020 2019 2018 2017 2016 2015 2014 2013 20…" at bounding box center [369, 130] width 116 height 25
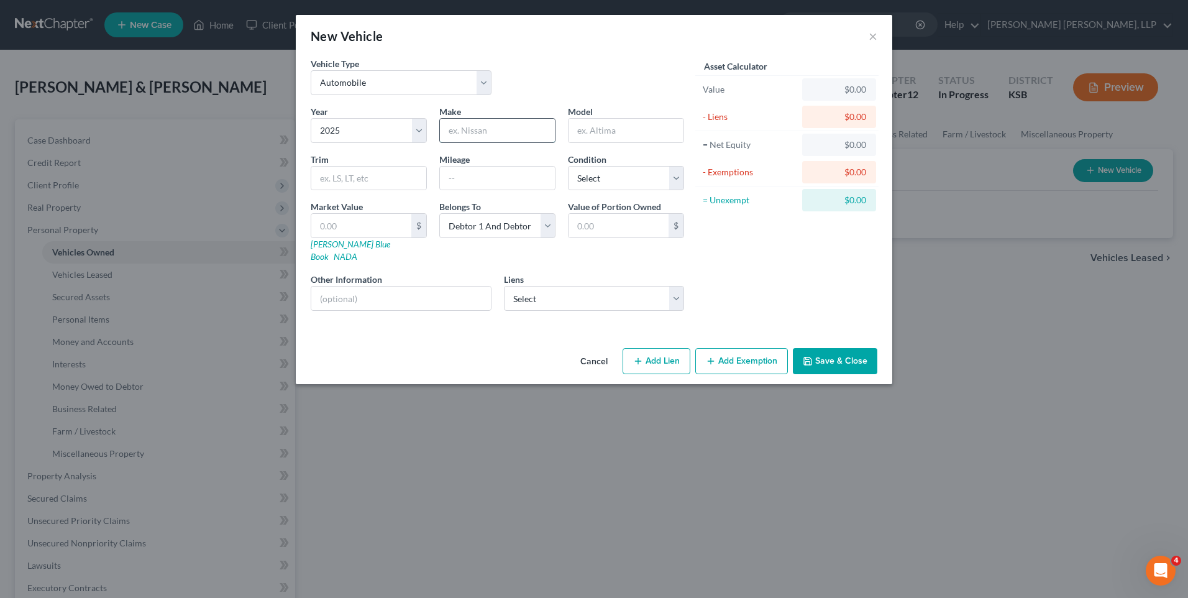
click at [471, 127] on input "text" at bounding box center [497, 131] width 115 height 24
type input "Chervrolet"
type input "Trax"
type input "1600"
select select "0"
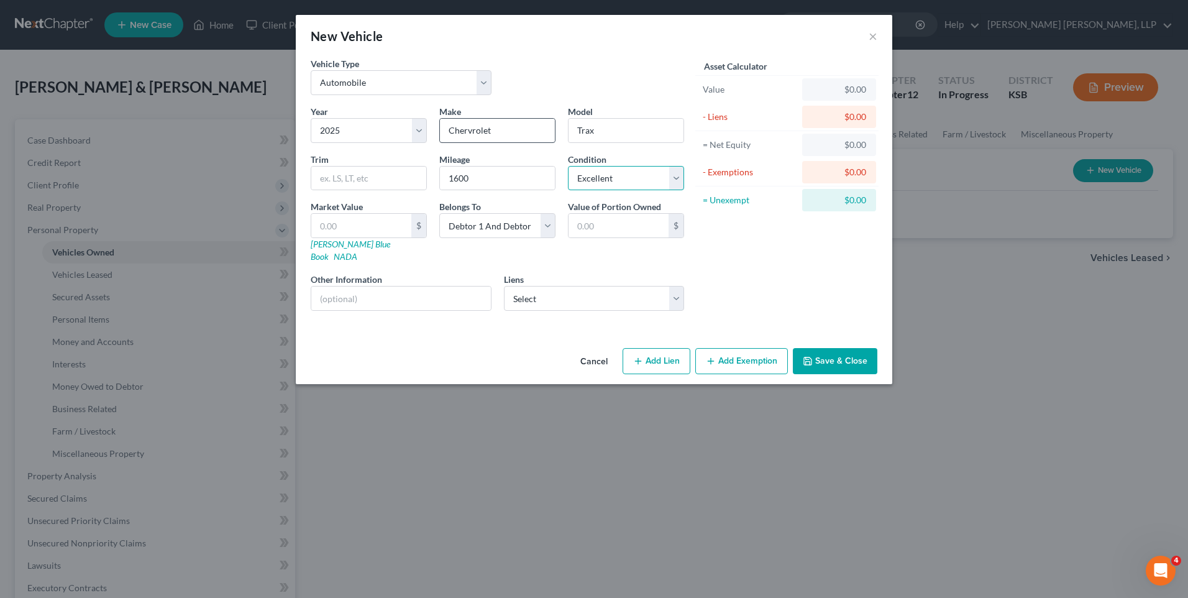
click at [568, 166] on select "Select Excellent Very Good Good Fair Poor" at bounding box center [626, 178] width 116 height 25
type input "2"
type input "2.00"
type input "24"
type input "24.00"
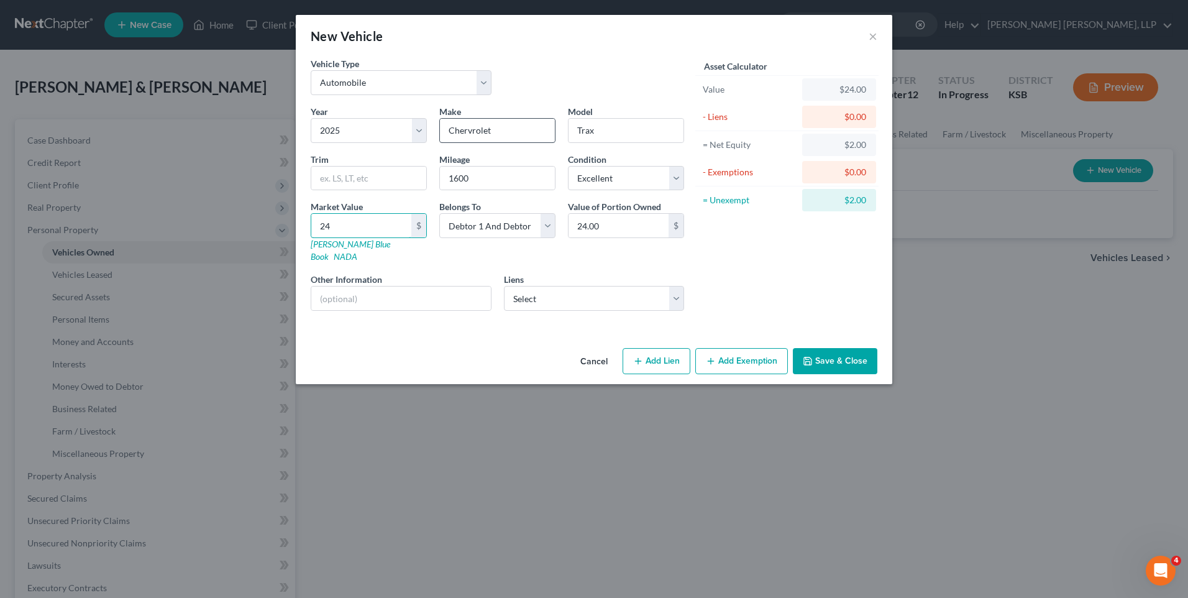
type input "240"
type input "240.00"
type input "2400"
type input "2,400.00"
type input "2,4000"
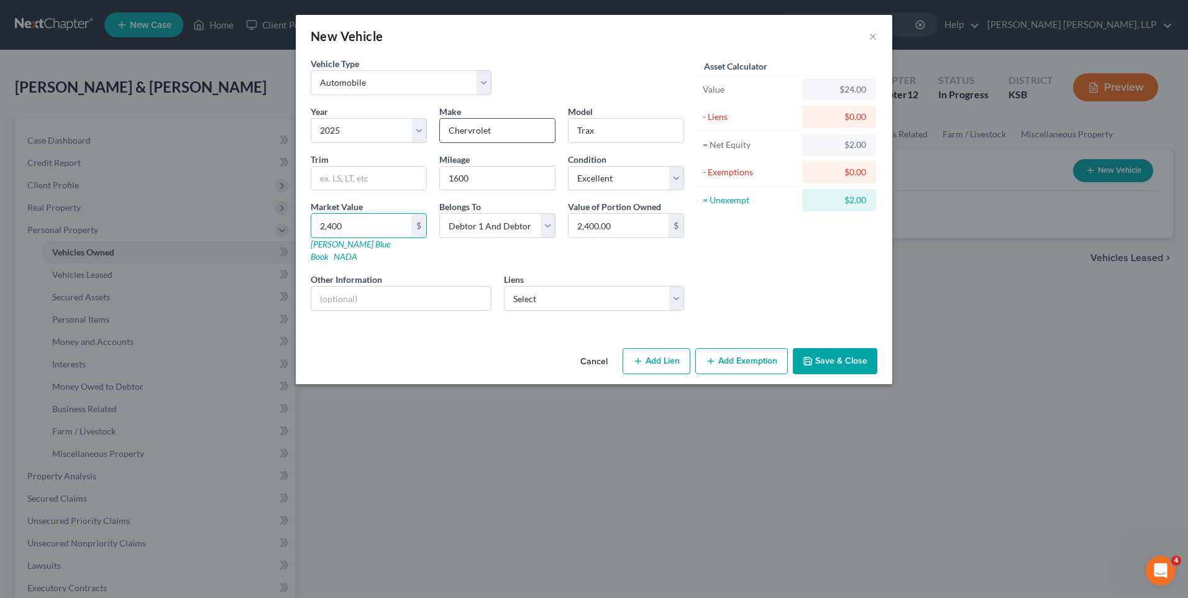
type input "24,000.00"
type input "24,000"
click at [665, 354] on button "Add Lien" at bounding box center [657, 361] width 68 height 26
select select "2"
select select "0"
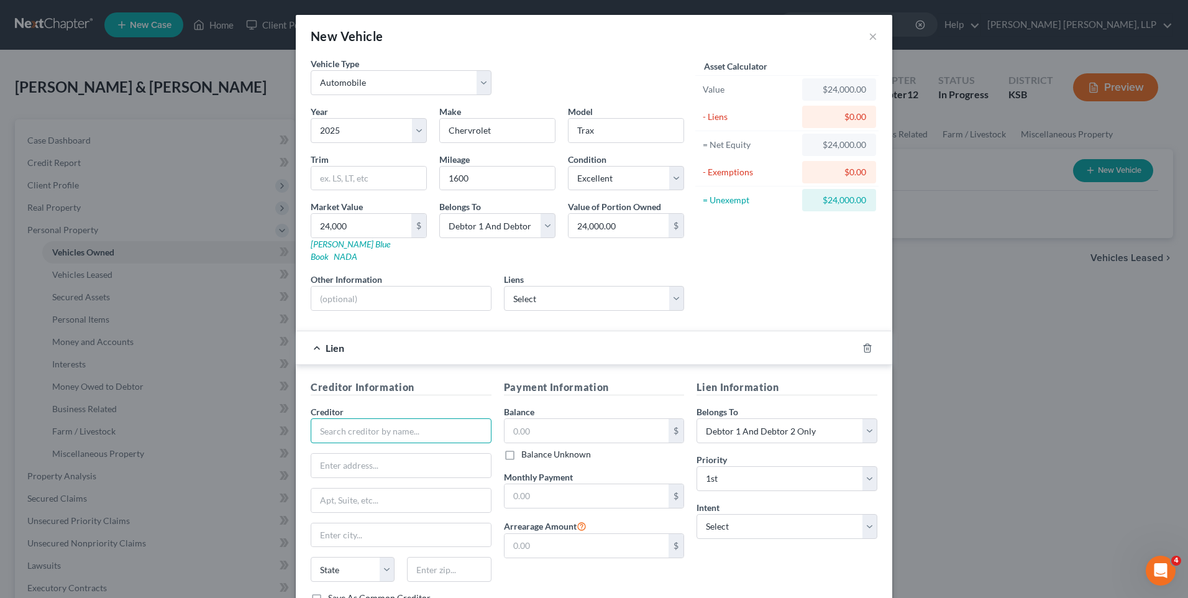
click at [356, 418] on input "text" at bounding box center [401, 430] width 181 height 25
type input "Golden Plains Credit Union"
type input "[STREET_ADDRESS][US_STATE]"
type input "[GEOGRAPHIC_DATA]"
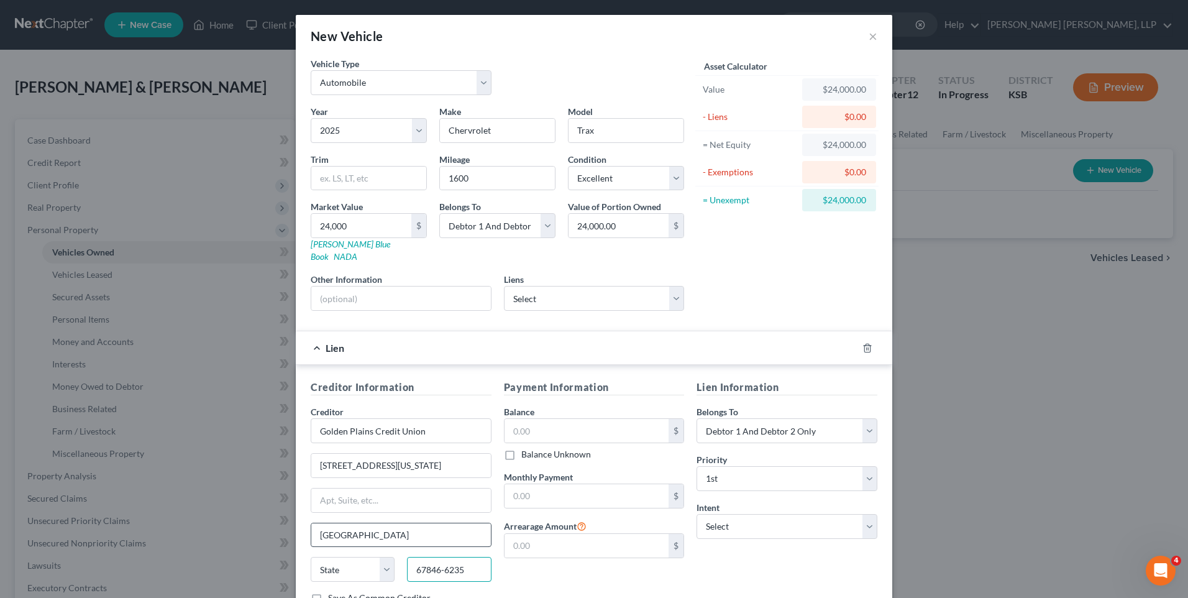
type input "67846-6235"
type input "24,000"
drag, startPoint x: 525, startPoint y: 484, endPoint x: 569, endPoint y: 480, distance: 44.3
click at [569, 484] on input "439.00" at bounding box center [587, 496] width 165 height 24
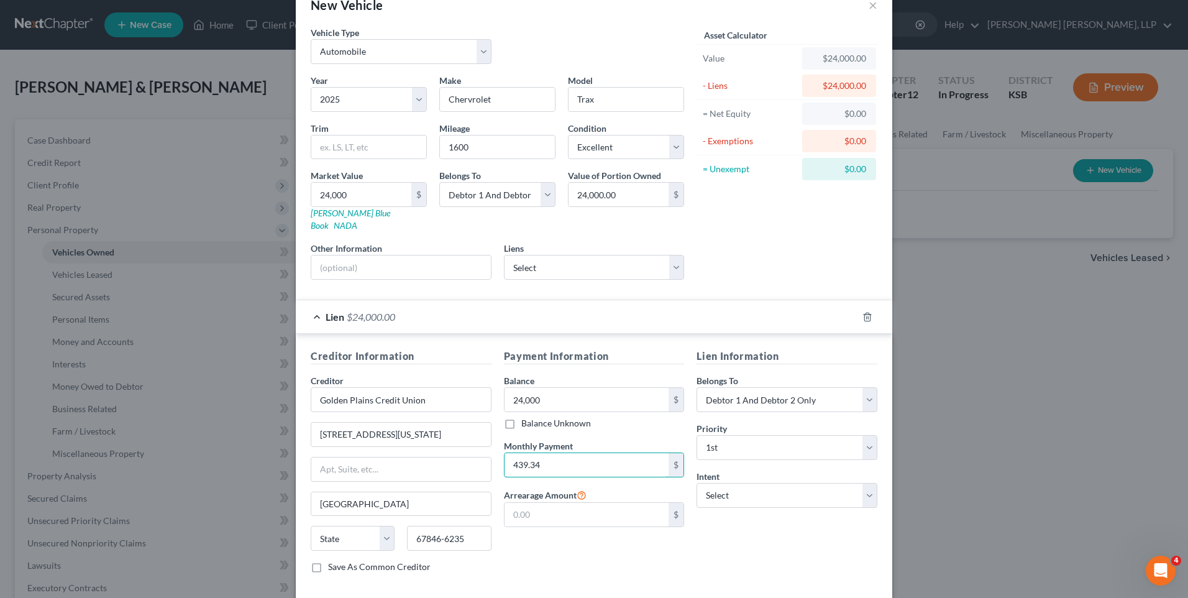
scroll to position [82, 0]
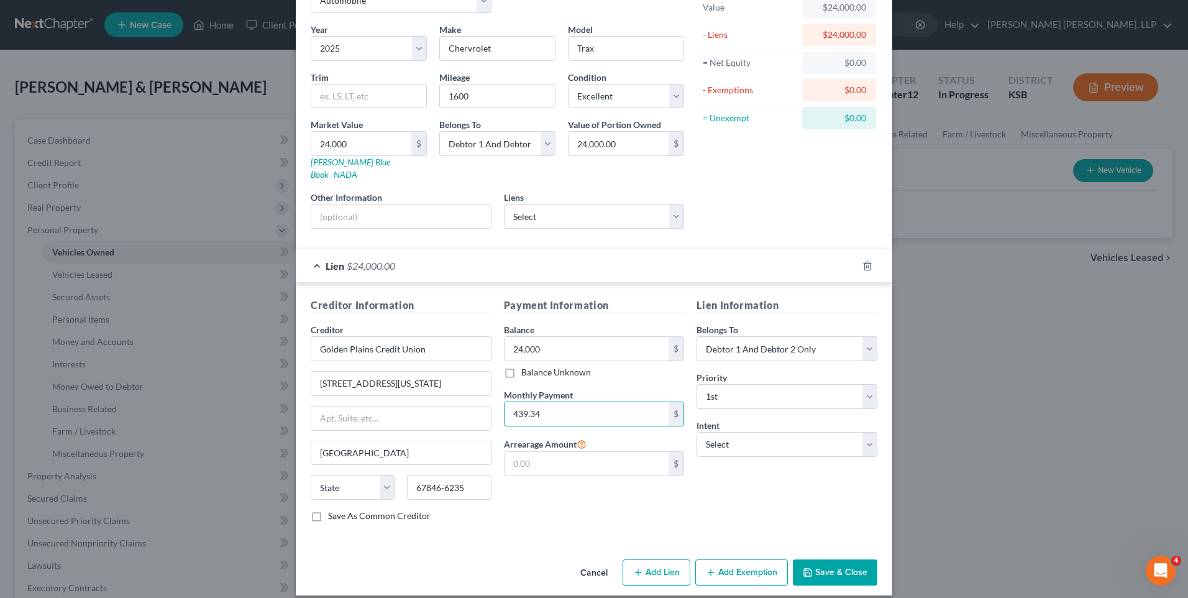
type input "439.34"
click at [720, 559] on button "Add Exemption" at bounding box center [741, 572] width 93 height 26
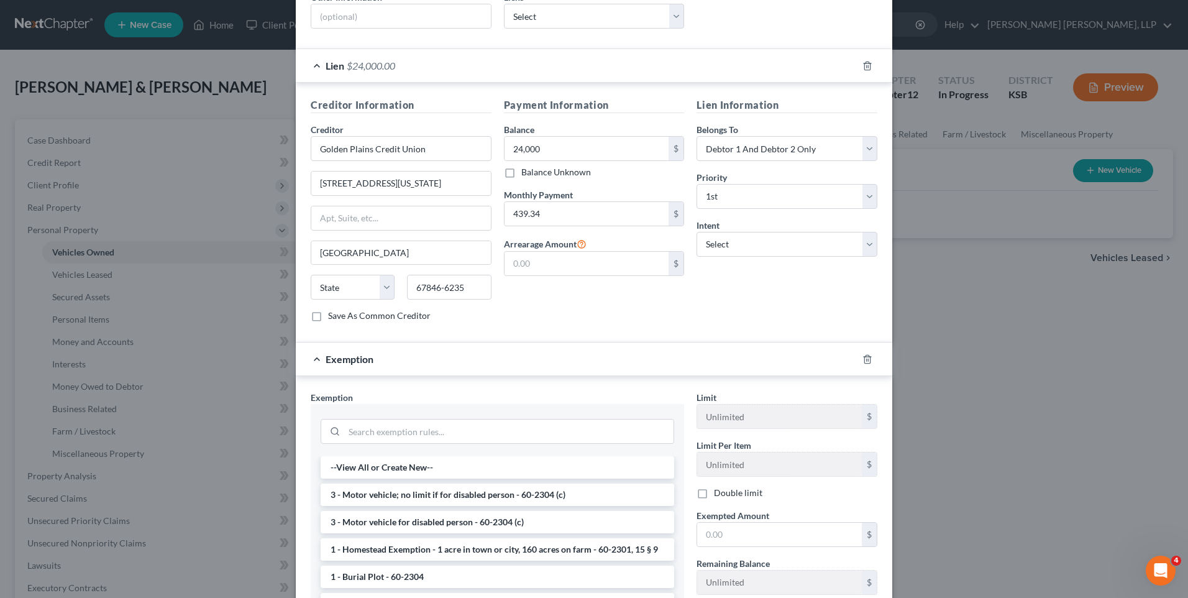
scroll to position [331, 0]
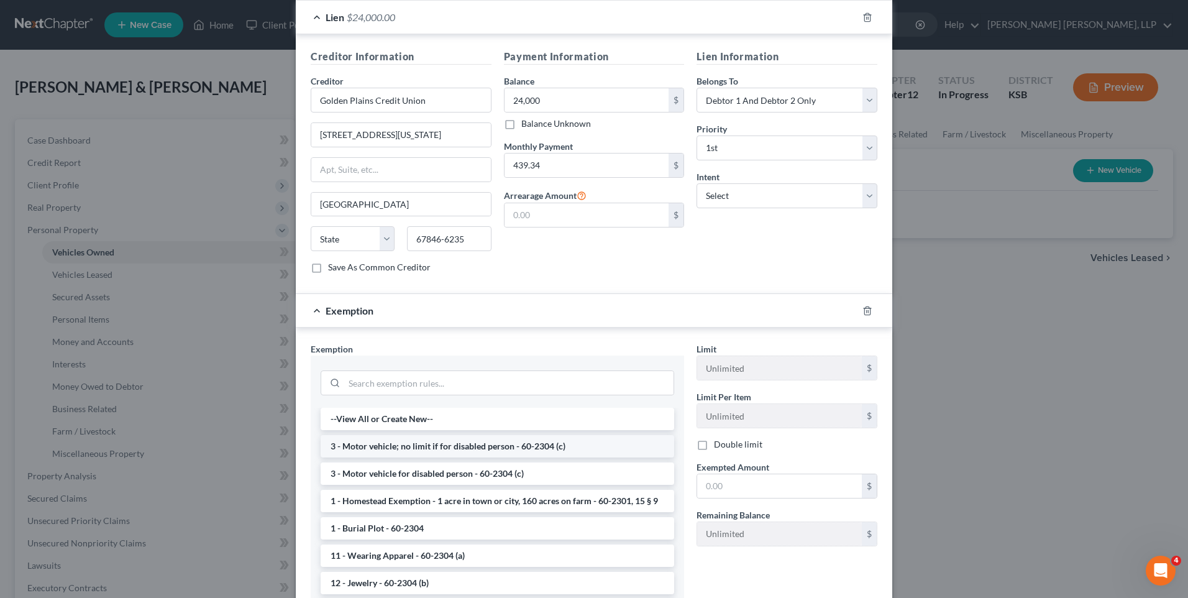
click at [483, 435] on li "3 - Motor vehicle; no limit if for disabled person - 60-2304 (c)" at bounding box center [498, 446] width 354 height 22
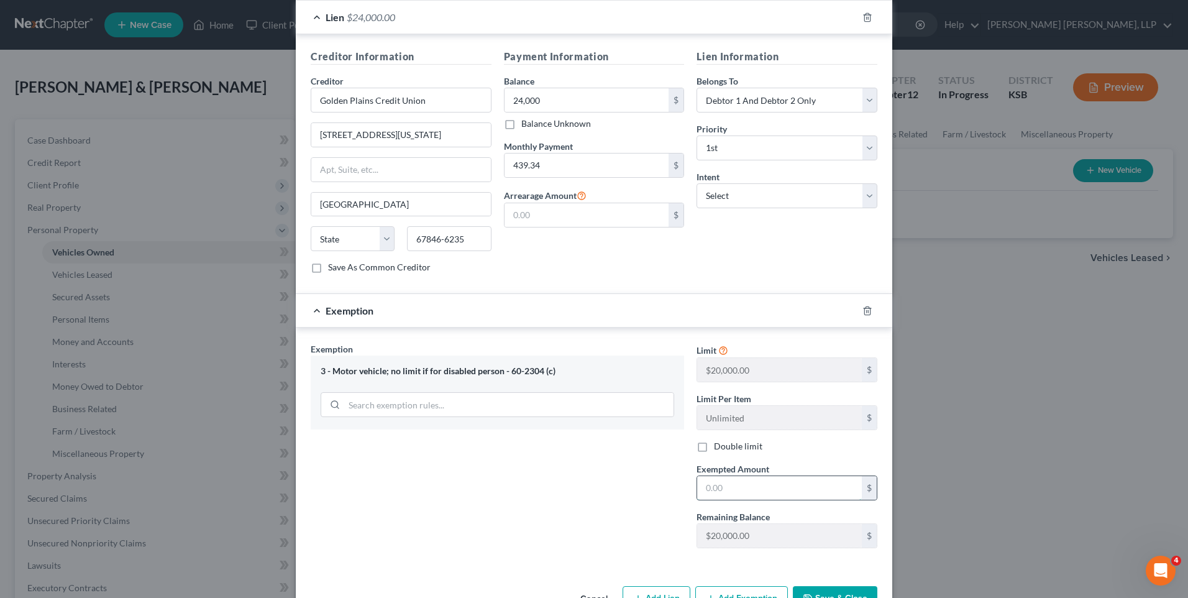
click at [741, 476] on input "text" at bounding box center [779, 488] width 165 height 24
type input "20,000"
click at [847, 586] on button "Save & Close" at bounding box center [835, 599] width 84 height 26
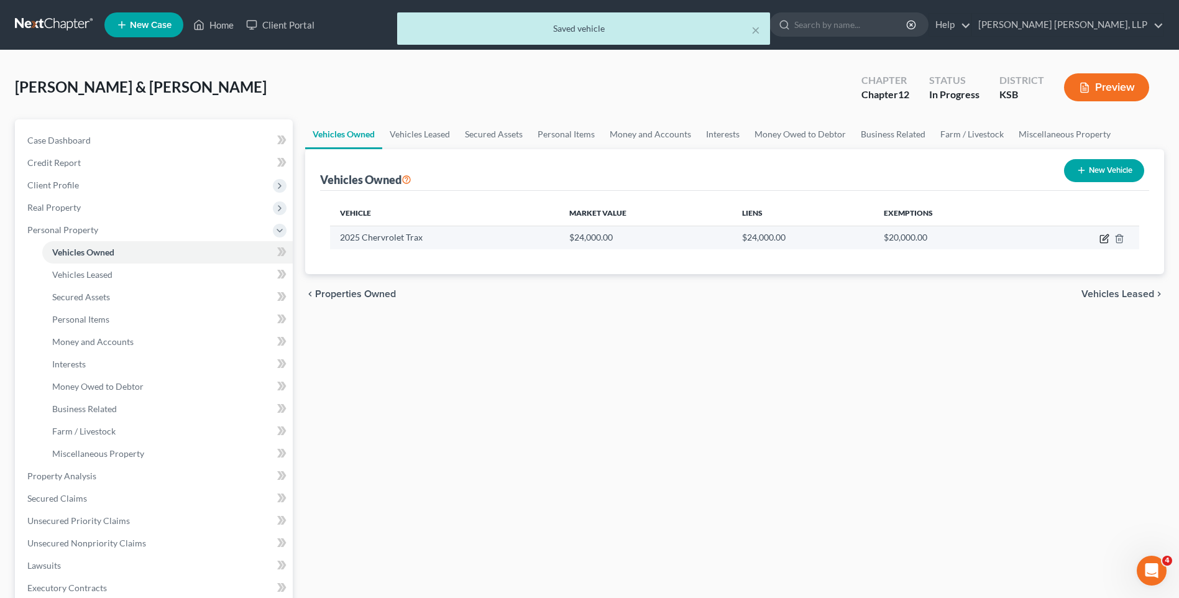
click at [1102, 242] on icon "button" at bounding box center [1103, 238] width 7 height 7
select select "0"
select select "1"
select select "0"
select select "2"
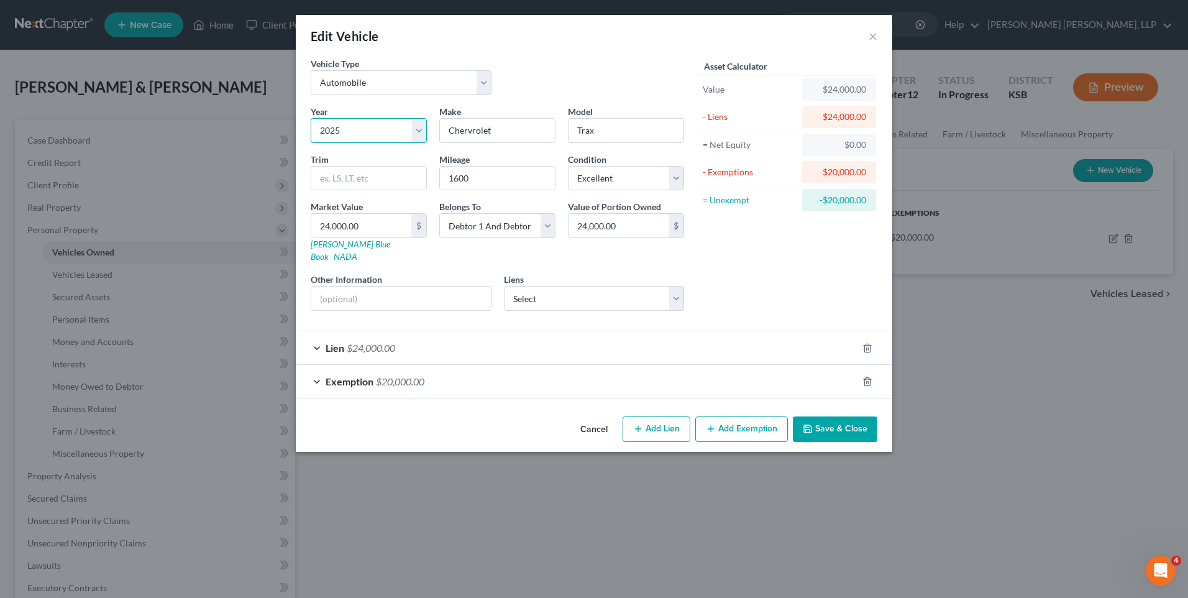
click at [364, 128] on select "Select 2026 2025 2024 2023 2022 2021 2020 2019 2018 2017 2016 2015 2014 2013 20…" at bounding box center [369, 130] width 116 height 25
select select "20"
click at [311, 118] on select "Select 2026 2025 2024 2023 2022 2021 2020 2019 2018 2017 2016 2015 2014 2013 20…" at bounding box center [369, 130] width 116 height 25
type input "Dodge"
click at [871, 37] on button "×" at bounding box center [873, 36] width 9 height 15
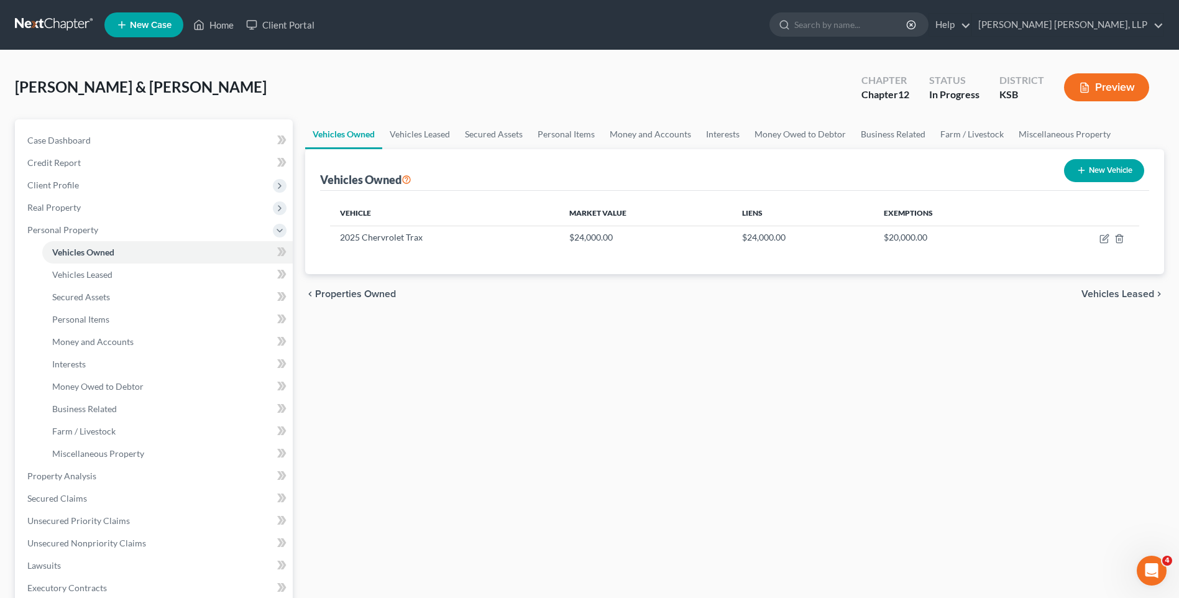
click at [1082, 172] on icon "button" at bounding box center [1081, 170] width 10 height 10
select select "0"
select select "2"
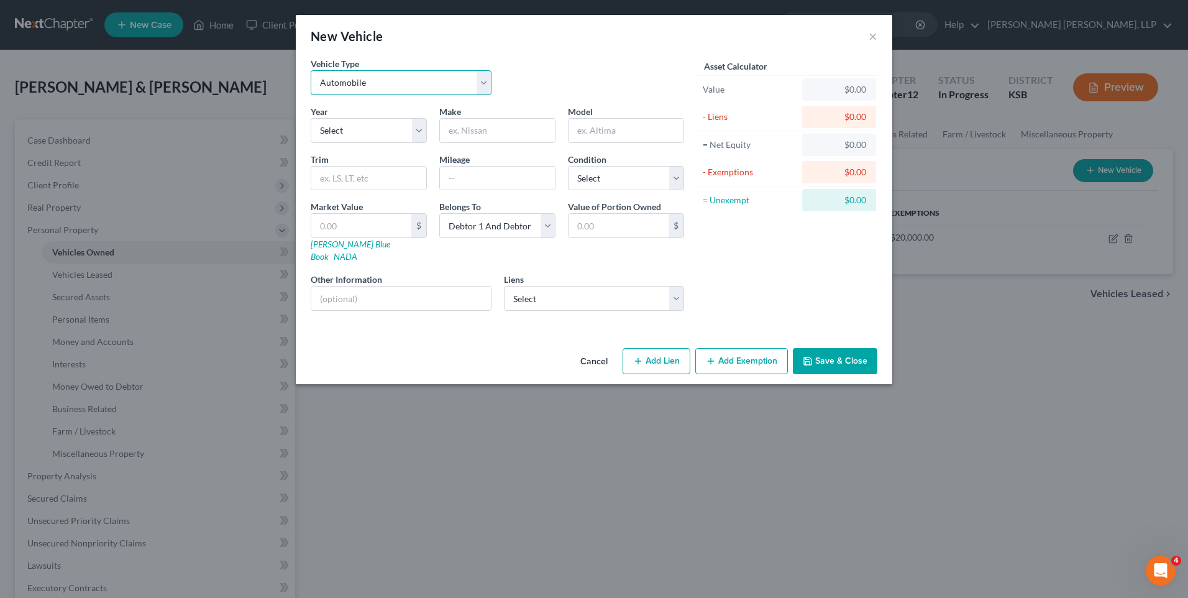
click at [352, 76] on select "Select Automobile Truck Trailer Watercraft Aircraft Motor Home Atv Other Vehicle" at bounding box center [401, 82] width 181 height 25
click at [336, 119] on select "Select 2026 2025 2024 2023 2022 2021 2020 2019 2018 2017 2016 2015 2014 2013 20…" at bounding box center [369, 130] width 116 height 25
select select "20"
click at [311, 118] on select "Select 2026 2025 2024 2023 2022 2021 2020 2019 2018 2017 2016 2015 2014 2013 20…" at bounding box center [369, 130] width 116 height 25
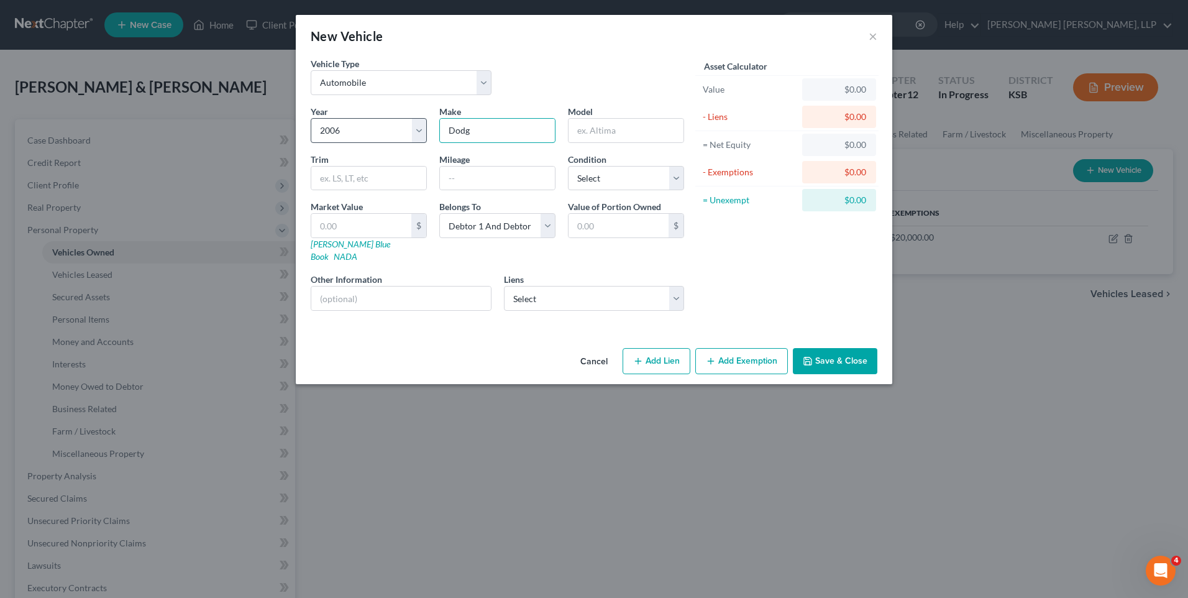
type input "Dodge"
type input "Ram 2500"
type input "200000+"
select select "3"
type input "7"
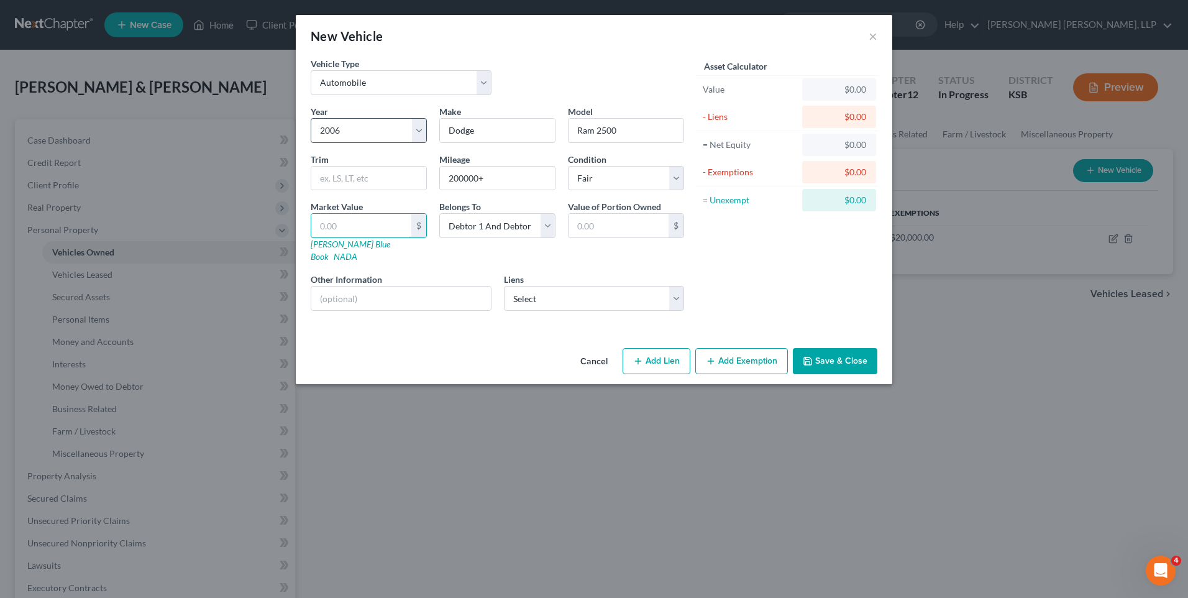
type input "7.00"
type input "70"
type input "70.00"
type input "700"
type input "700.00"
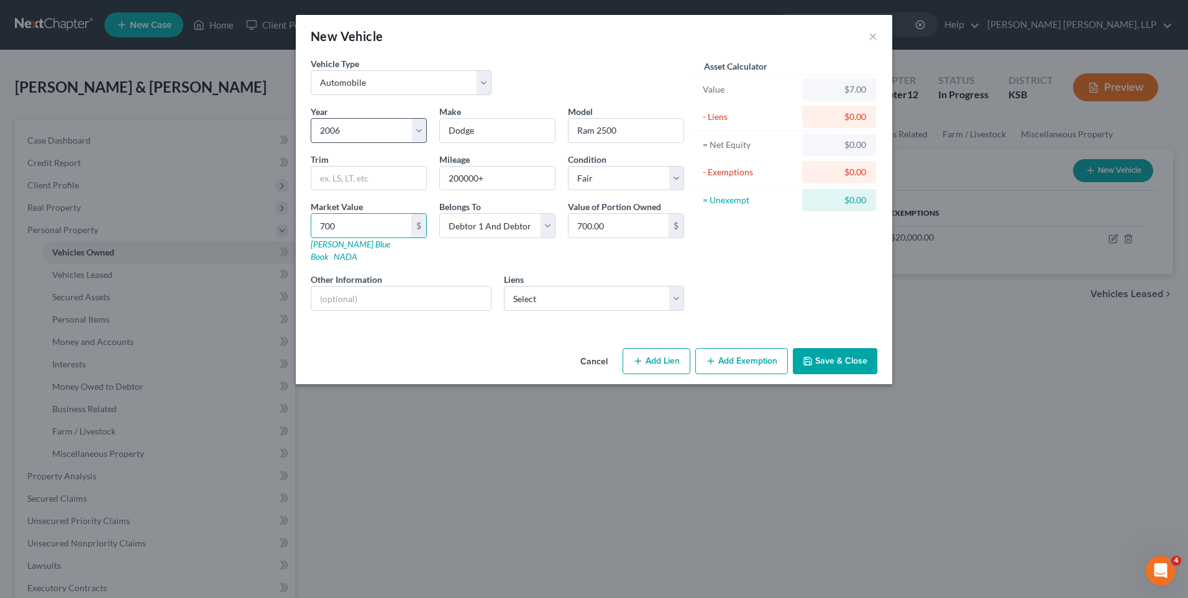
type input "7000"
type input "7,000.00"
type input "7,000"
click at [660, 348] on button "Add Lien" at bounding box center [657, 361] width 68 height 26
select select "2"
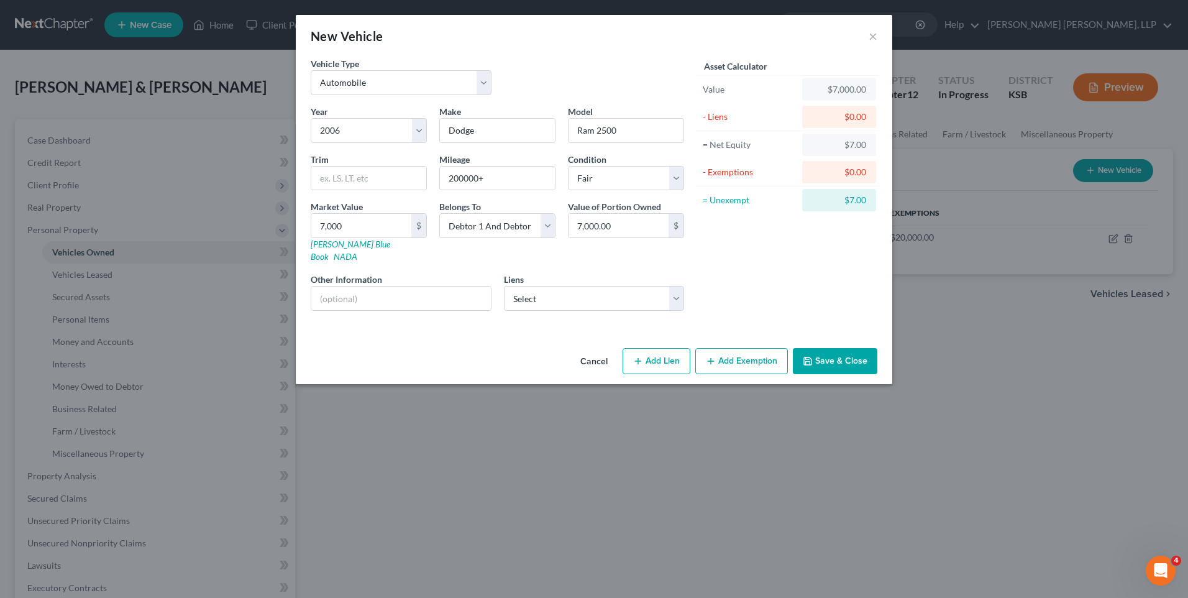
select select "0"
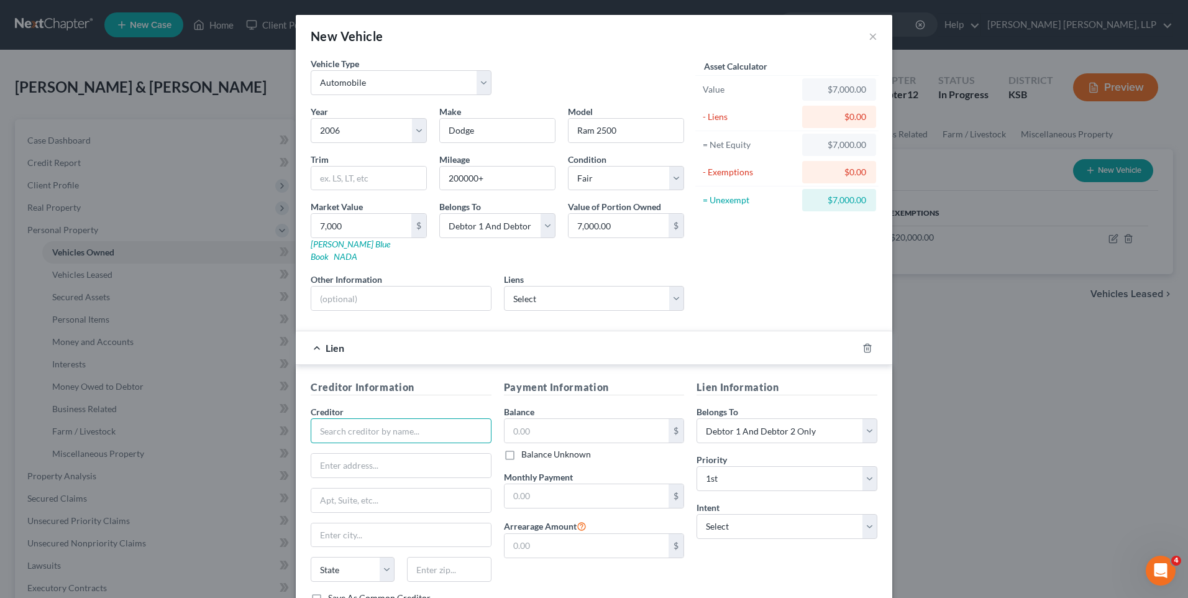
click at [363, 419] on input "text" at bounding box center [401, 430] width 181 height 25
type input "Westlake Finance"
click at [580, 421] on input "text" at bounding box center [587, 431] width 165 height 24
click at [537, 484] on input "text" at bounding box center [587, 496] width 165 height 24
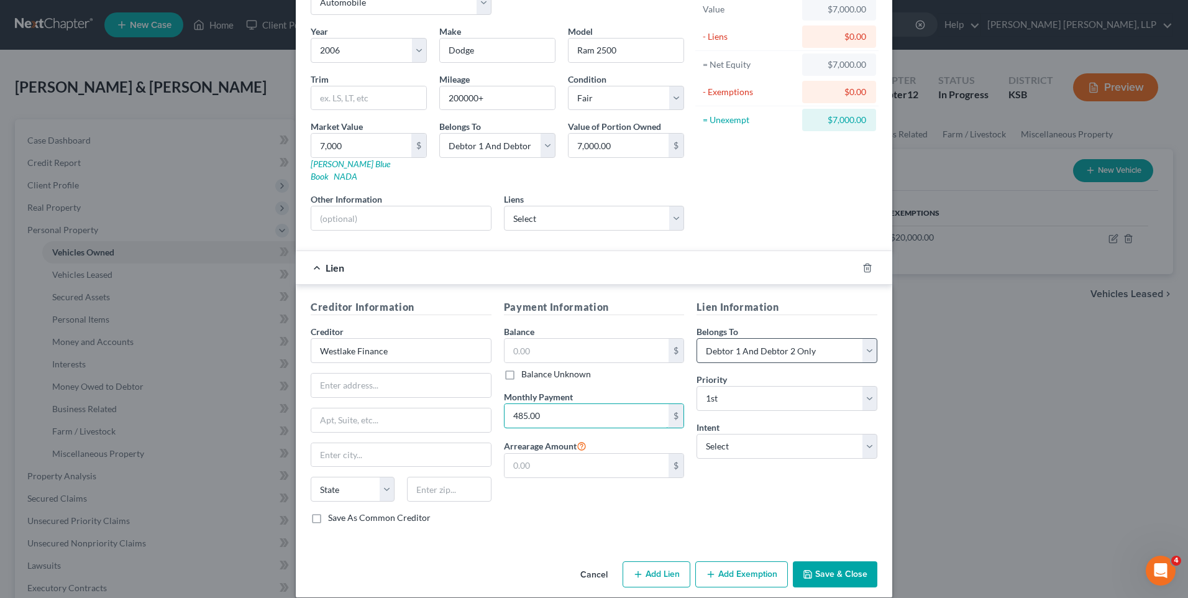
scroll to position [82, 0]
type input "485.00"
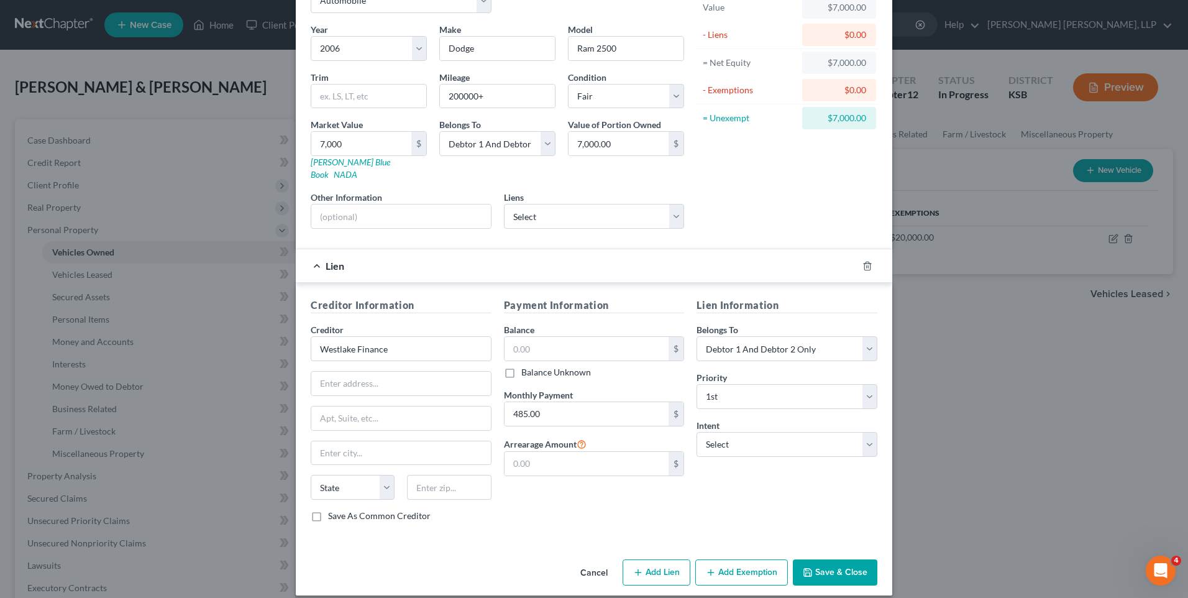
click at [735, 559] on button "Add Exemption" at bounding box center [741, 572] width 93 height 26
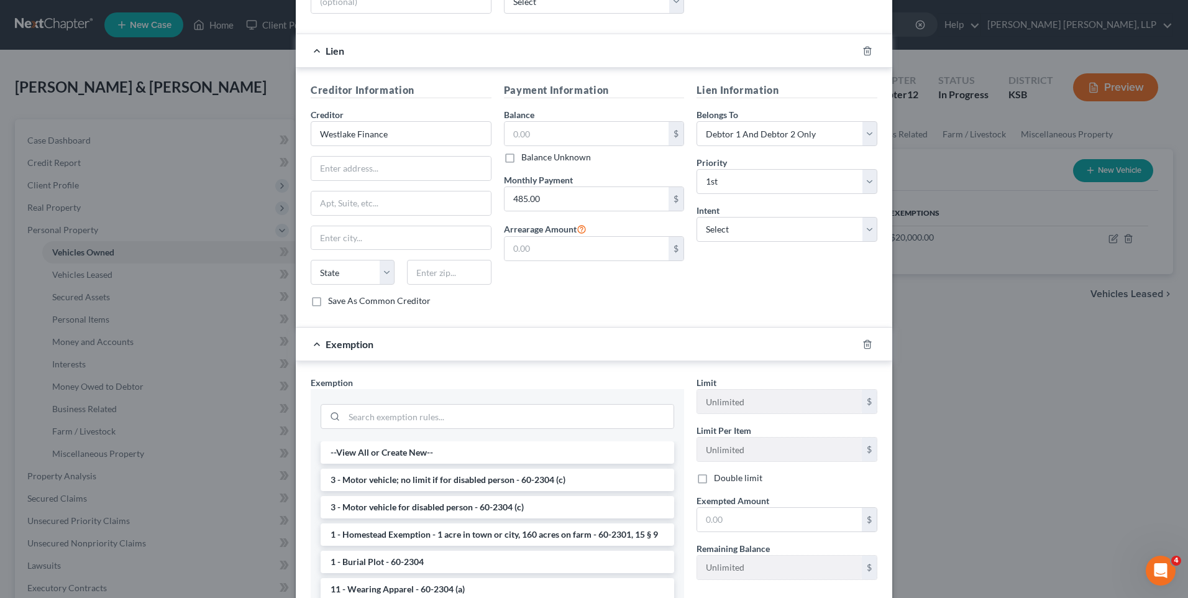
scroll to position [331, 0]
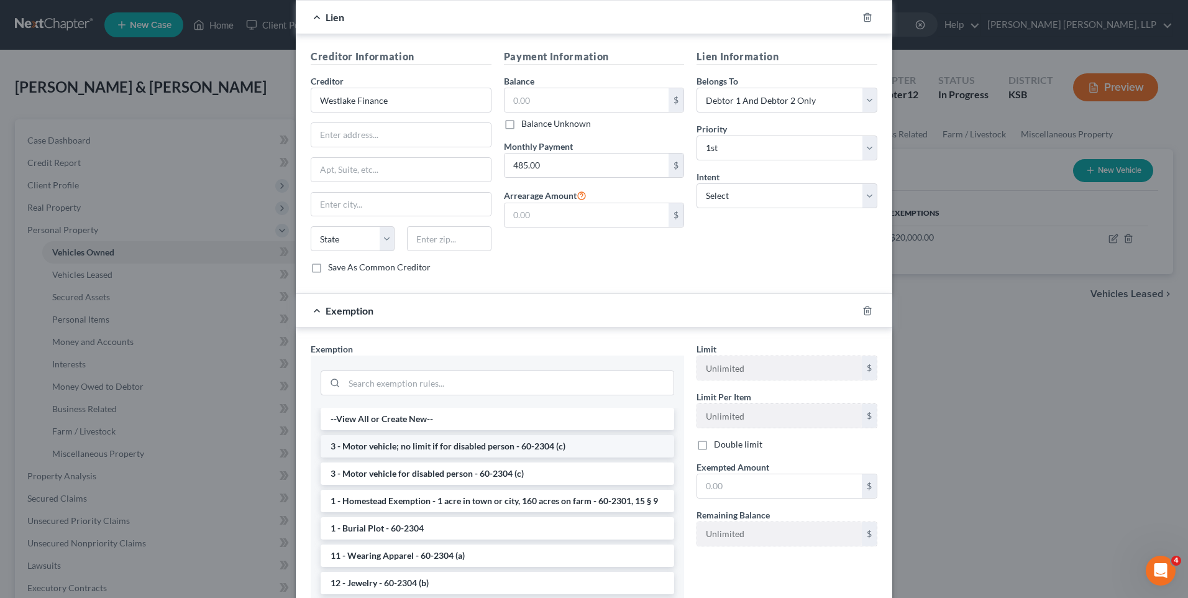
click at [387, 435] on li "3 - Motor vehicle; no limit if for disabled person - 60-2304 (c)" at bounding box center [498, 446] width 354 height 22
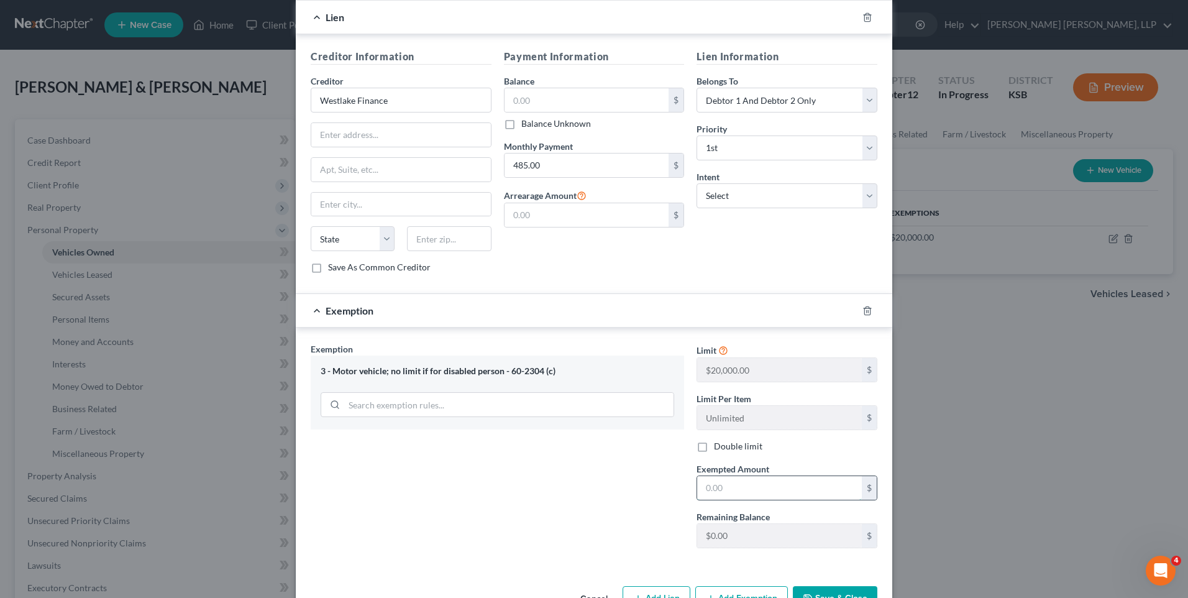
click at [764, 476] on input "text" at bounding box center [779, 488] width 165 height 24
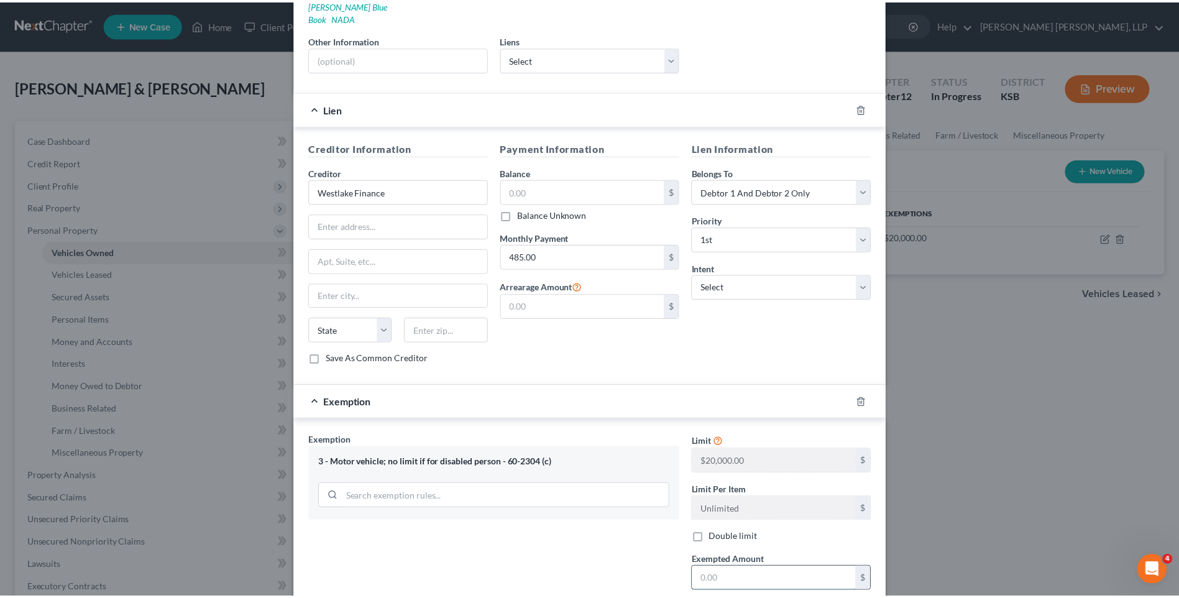
scroll to position [357, 0]
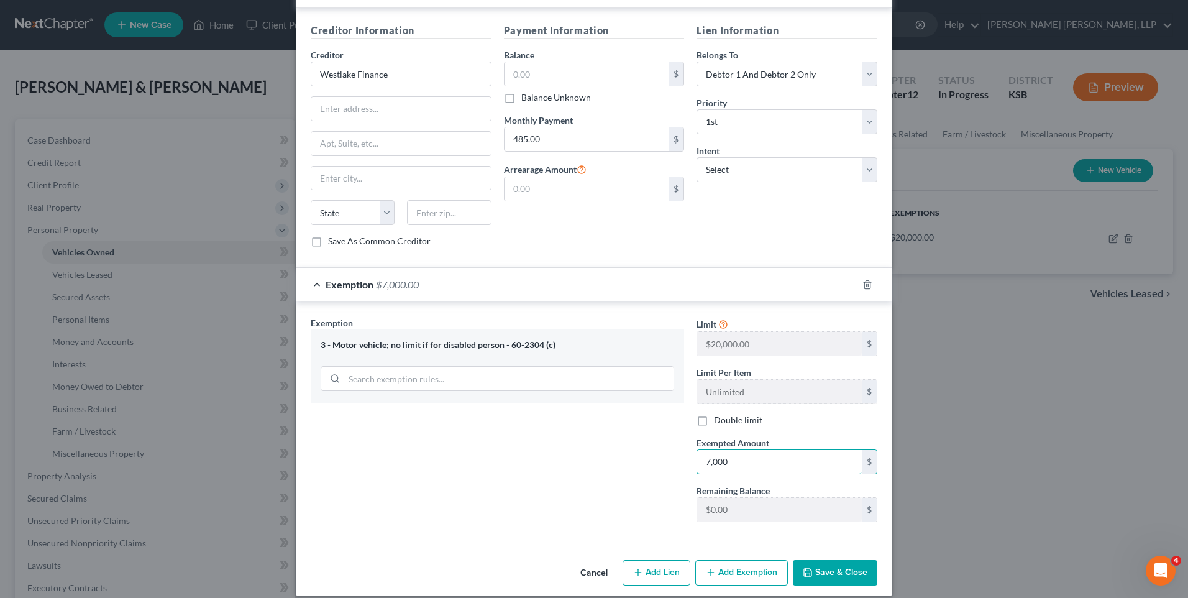
type input "7,000"
click at [811, 560] on button "Save & Close" at bounding box center [835, 573] width 84 height 26
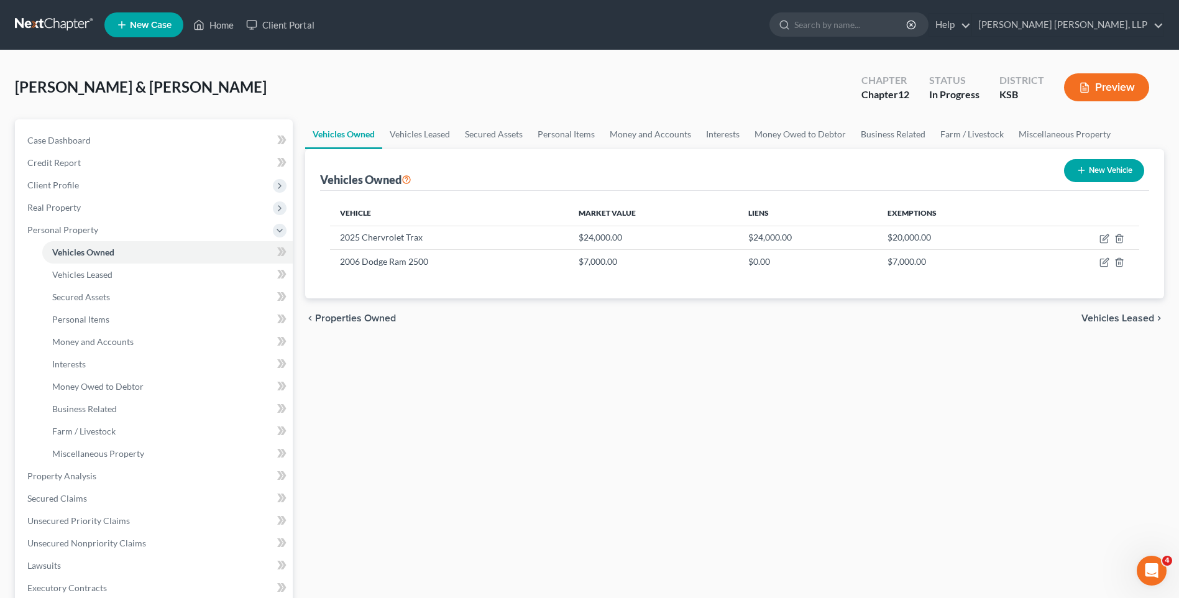
click at [1083, 160] on button "New Vehicle" at bounding box center [1104, 170] width 80 height 23
select select "0"
select select "2"
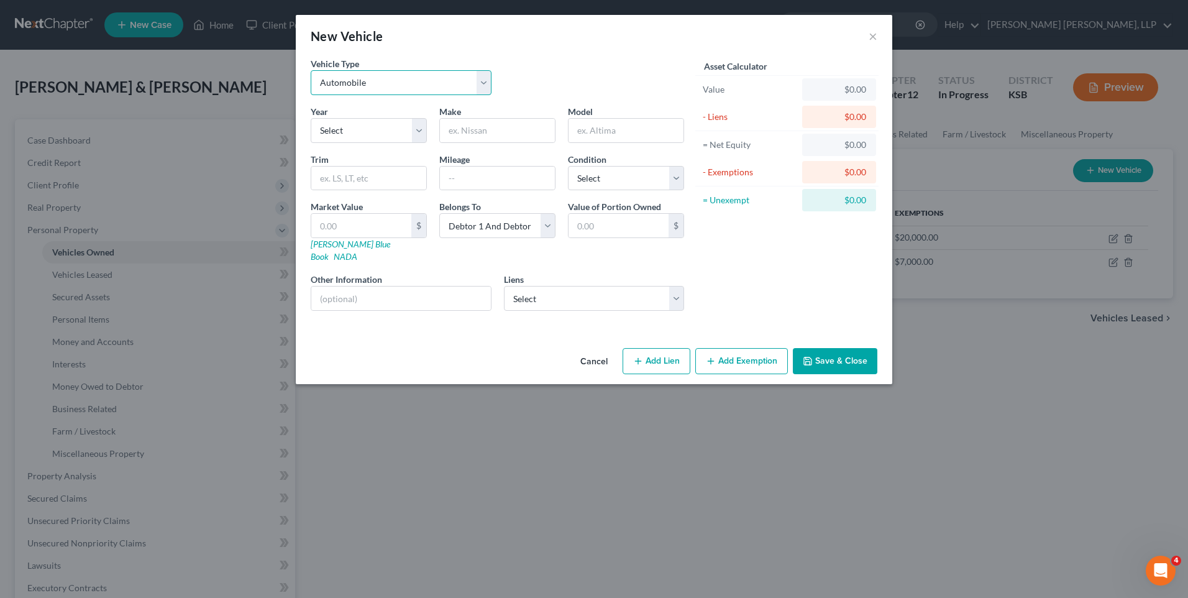
click at [355, 79] on select "Select Automobile Truck Trailer Watercraft Aircraft Motor Home Atv Other Vehicle" at bounding box center [401, 82] width 181 height 25
click at [311, 70] on select "Select Automobile Truck Trailer Watercraft Aircraft Motor Home Atv Other Vehicle" at bounding box center [401, 82] width 181 height 25
click at [345, 129] on select "Select 2026 2025 2024 2023 2022 2021 2020 2019 2018 2017 2016 2015 2014 2013 20…" at bounding box center [369, 130] width 116 height 25
select select "22"
click at [311, 118] on select "Select 2026 2025 2024 2023 2022 2021 2020 2019 2018 2017 2016 2015 2014 2013 20…" at bounding box center [369, 130] width 116 height 25
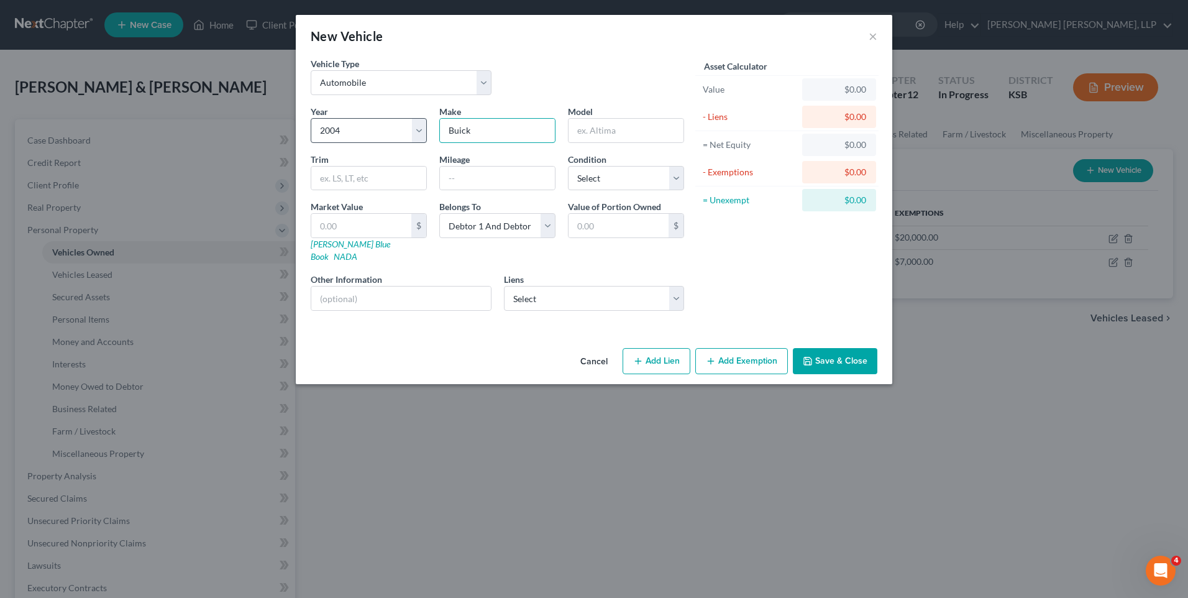
type input "Buick"
type input "LeSabre"
type input "200000+"
click at [680, 177] on select "Select Excellent Very Good Good Fair Poor" at bounding box center [626, 178] width 116 height 25
select select "4"
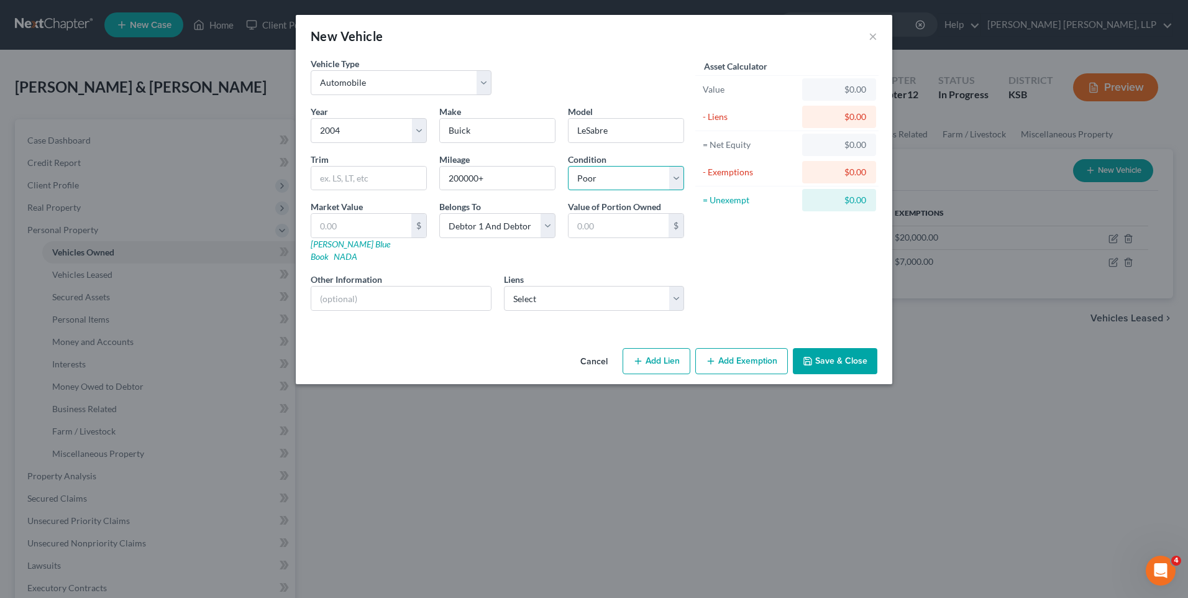
click at [568, 166] on select "Select Excellent Very Good Good Fair Poor" at bounding box center [626, 178] width 116 height 25
click at [348, 222] on input "text" at bounding box center [361, 226] width 100 height 24
type input "8"
type input "8.00"
type input "80"
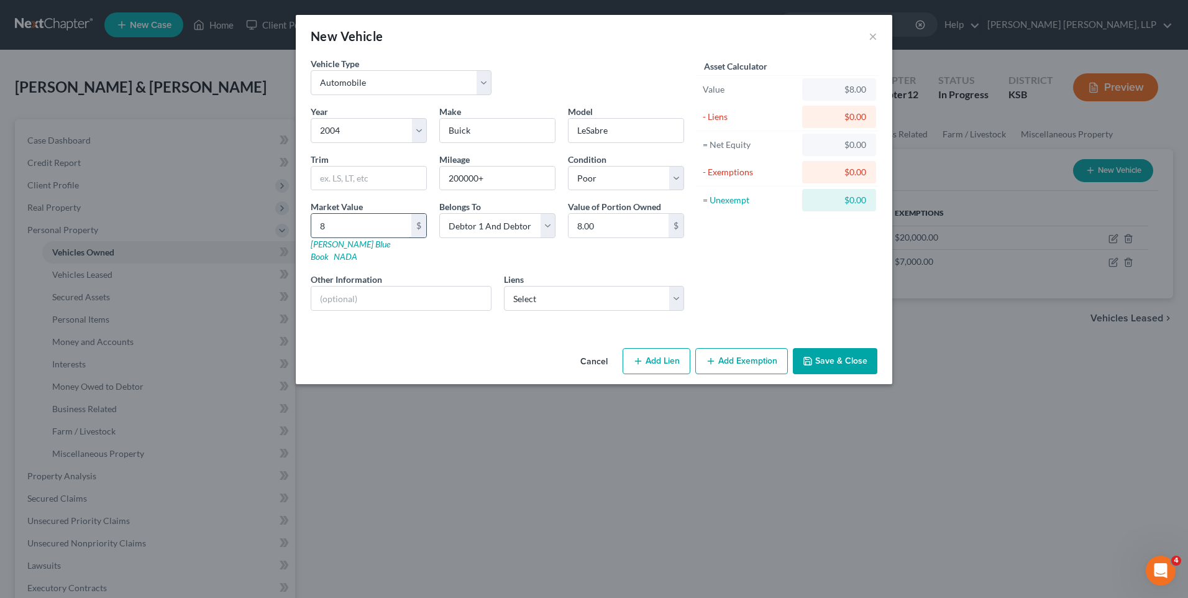
type input "80.00"
type input "800"
type input "800.00"
type input "800"
click at [820, 348] on button "Save & Close" at bounding box center [835, 361] width 84 height 26
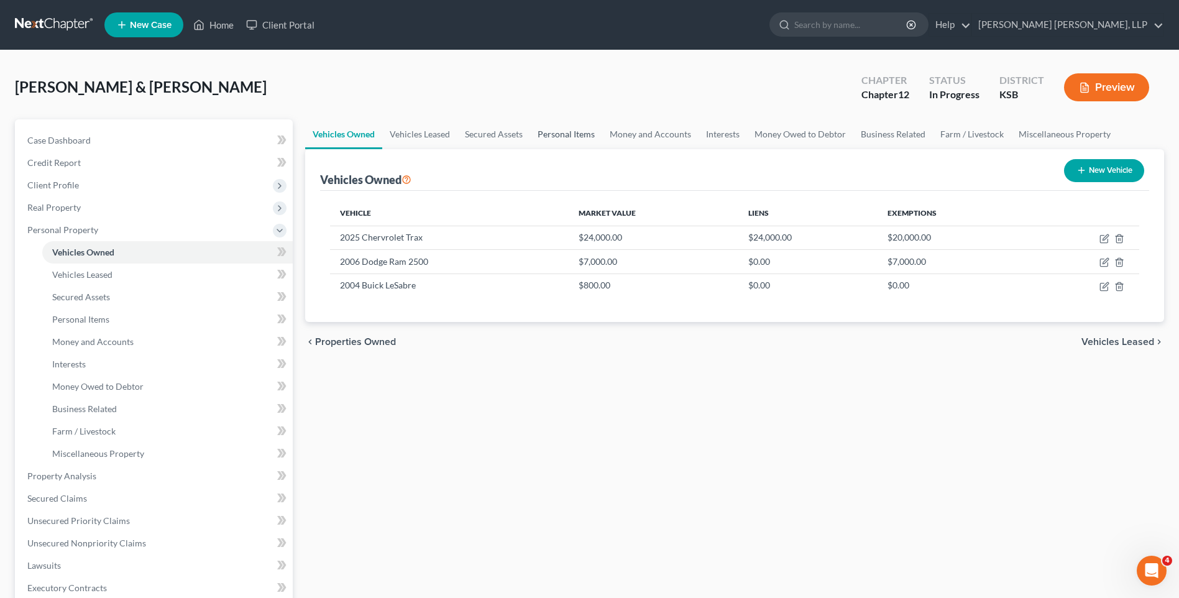
click at [559, 132] on link "Personal Items" at bounding box center [566, 134] width 72 height 30
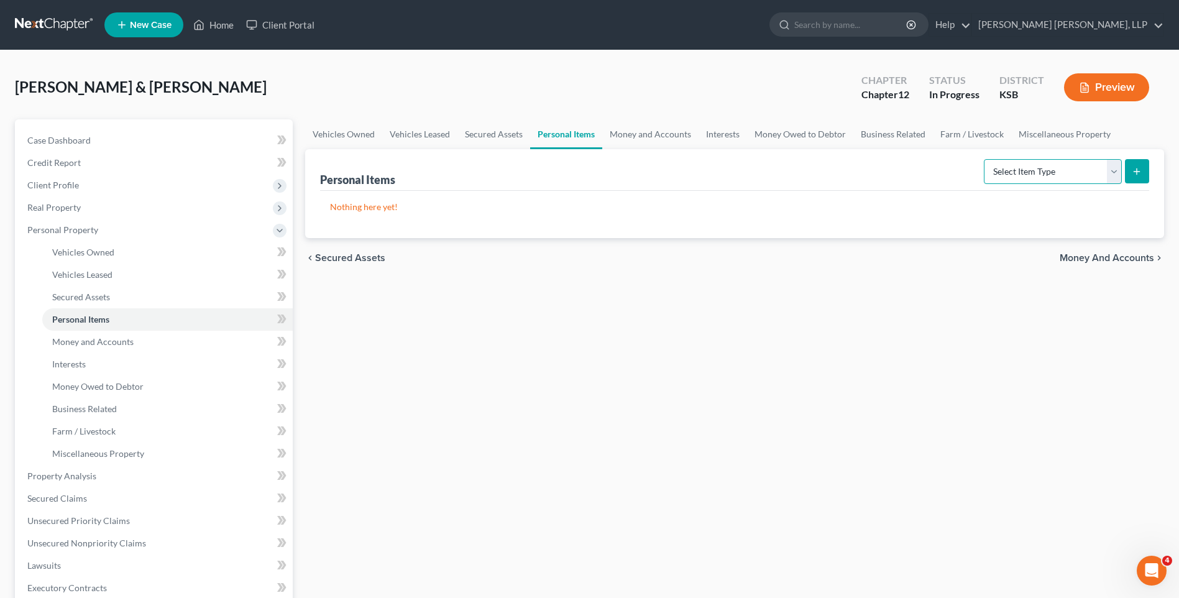
click at [1116, 173] on select "Select Item Type Clothing Collectibles Of Value Electronics Firearms Household …" at bounding box center [1053, 171] width 138 height 25
select select "clothing"
click at [985, 159] on select "Select Item Type Clothing Collectibles Of Value Electronics Firearms Household …" at bounding box center [1053, 171] width 138 height 25
click at [1133, 172] on icon "submit" at bounding box center [1136, 172] width 10 height 10
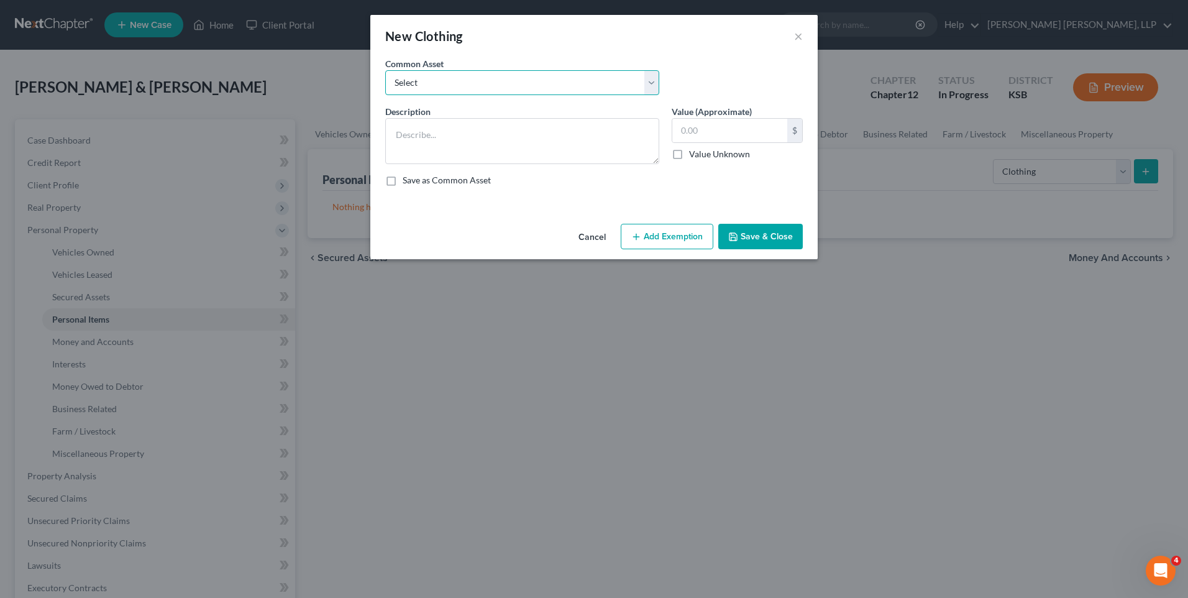
click at [416, 84] on select "Select Clothing" at bounding box center [522, 82] width 274 height 25
click at [446, 86] on select "Select Clothing" at bounding box center [522, 82] width 274 height 25
click at [647, 85] on select "Select Clothing" at bounding box center [522, 82] width 274 height 25
select select "0"
click at [385, 70] on select "Select Clothing" at bounding box center [522, 82] width 274 height 25
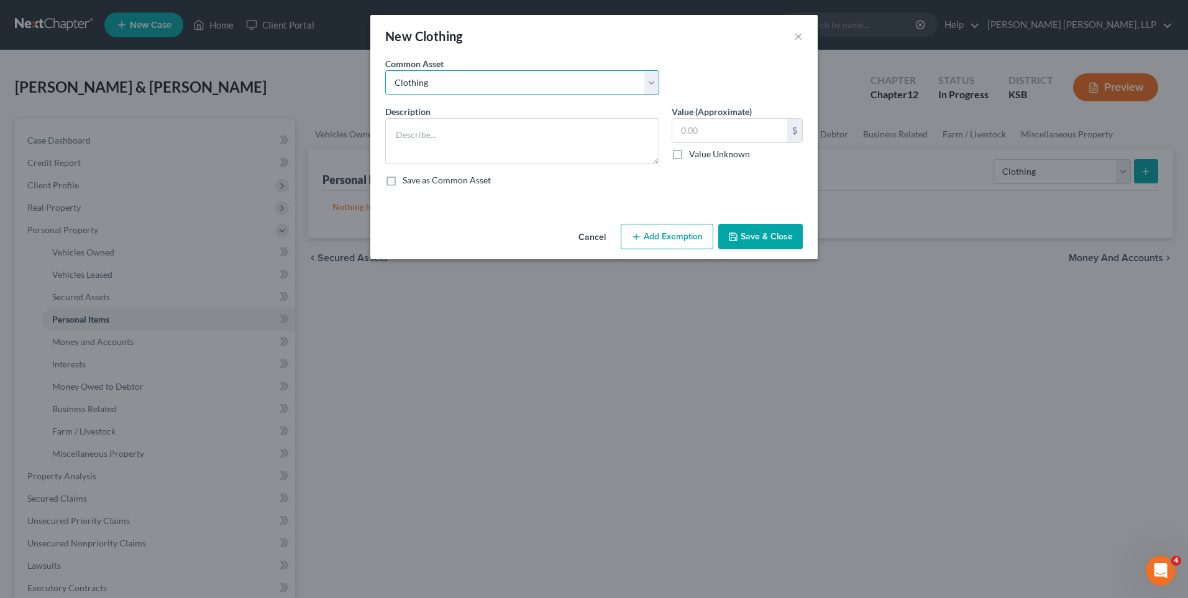
type textarea "Clothing"
type input "300.00"
click at [468, 81] on select "Select Clothing" at bounding box center [522, 82] width 274 height 25
click at [583, 170] on div "Description * Clothing Value (Approximate) 300.00 $ Value Unknown Balance Undet…" at bounding box center [594, 150] width 430 height 91
drag, startPoint x: 400, startPoint y: 133, endPoint x: 470, endPoint y: 138, distance: 71.0
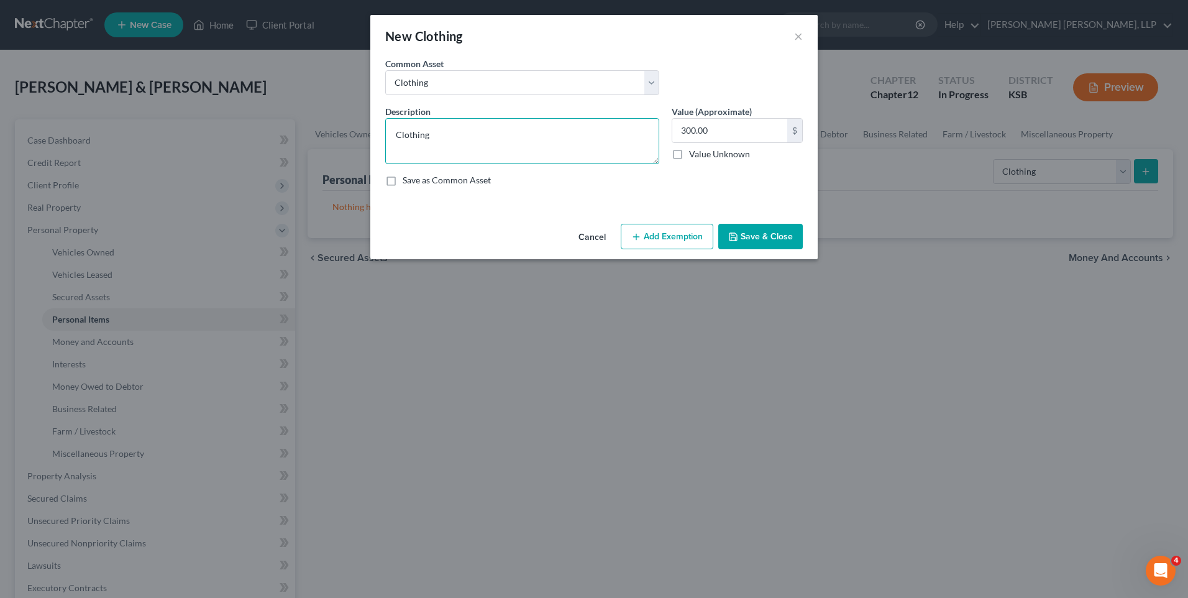
click at [401, 133] on textarea "Clothing" at bounding box center [522, 141] width 274 height 46
type textarea "His Clothing"
type input "200"
click at [698, 230] on button "Add Exemption" at bounding box center [667, 237] width 93 height 26
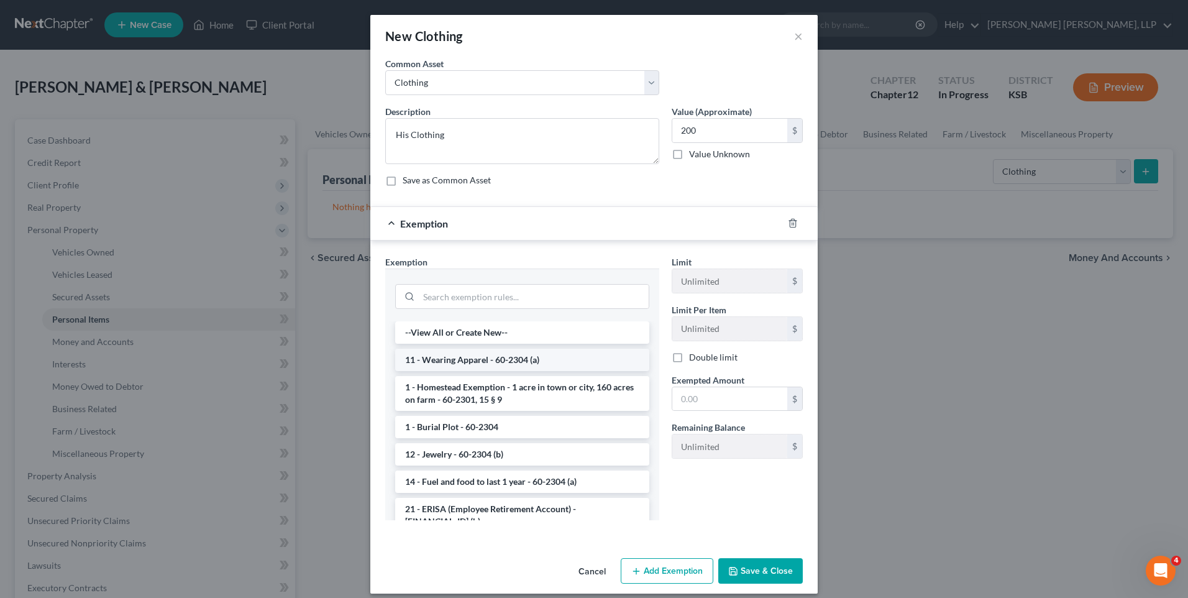
click at [467, 364] on li "11 - Wearing Apparel - 60-2304 (a)" at bounding box center [522, 360] width 254 height 22
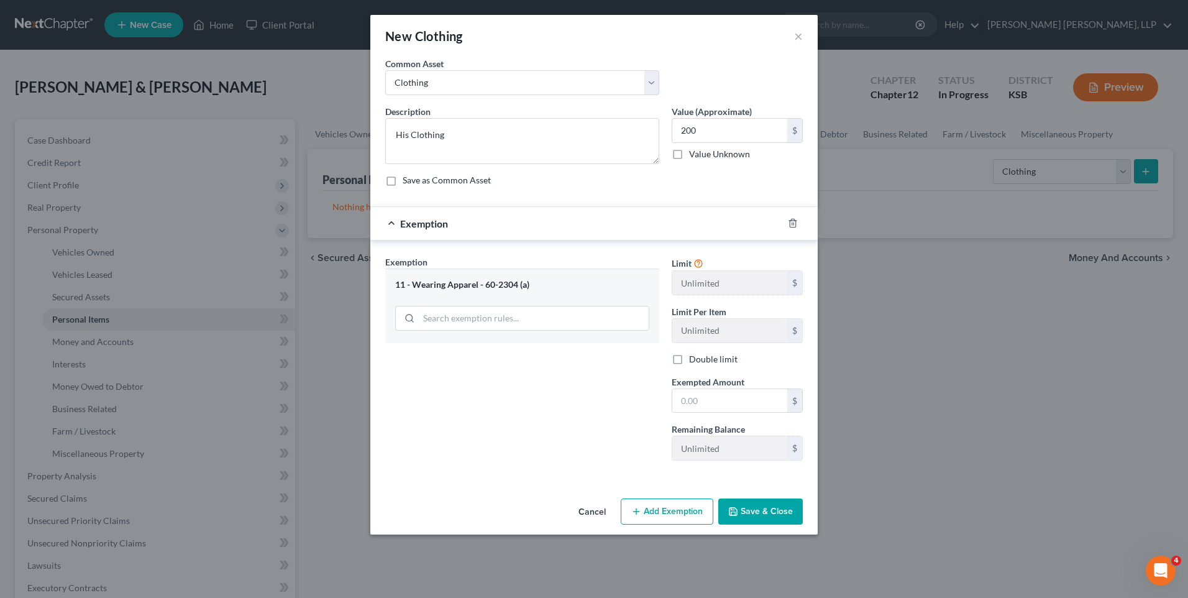
click at [751, 514] on button "Save & Close" at bounding box center [760, 511] width 84 height 26
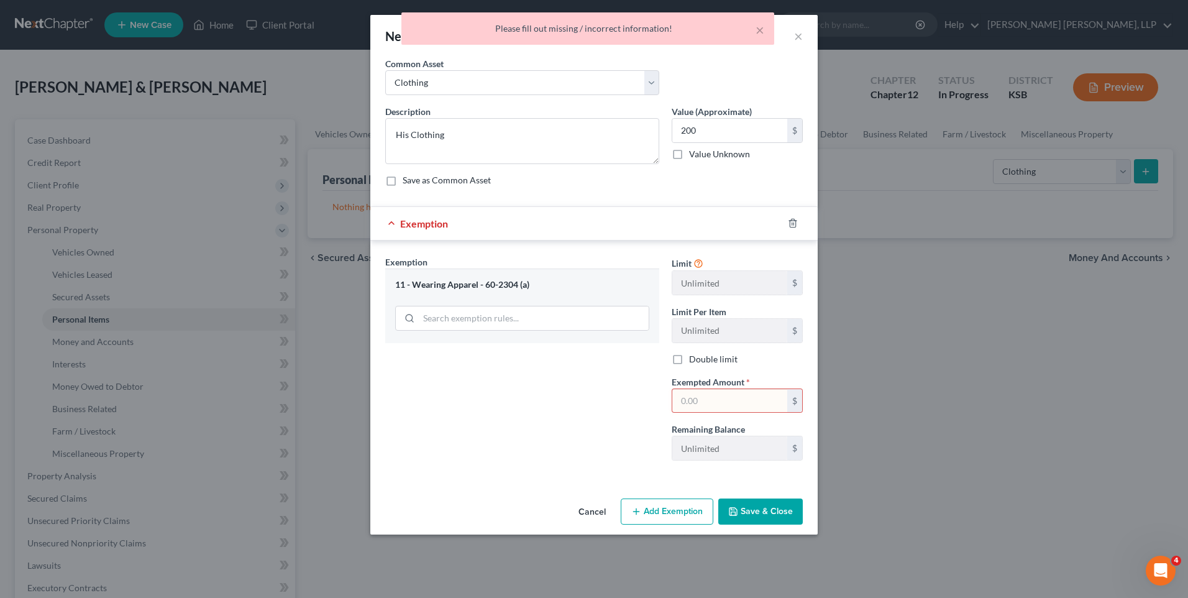
click at [740, 406] on input "text" at bounding box center [729, 401] width 115 height 24
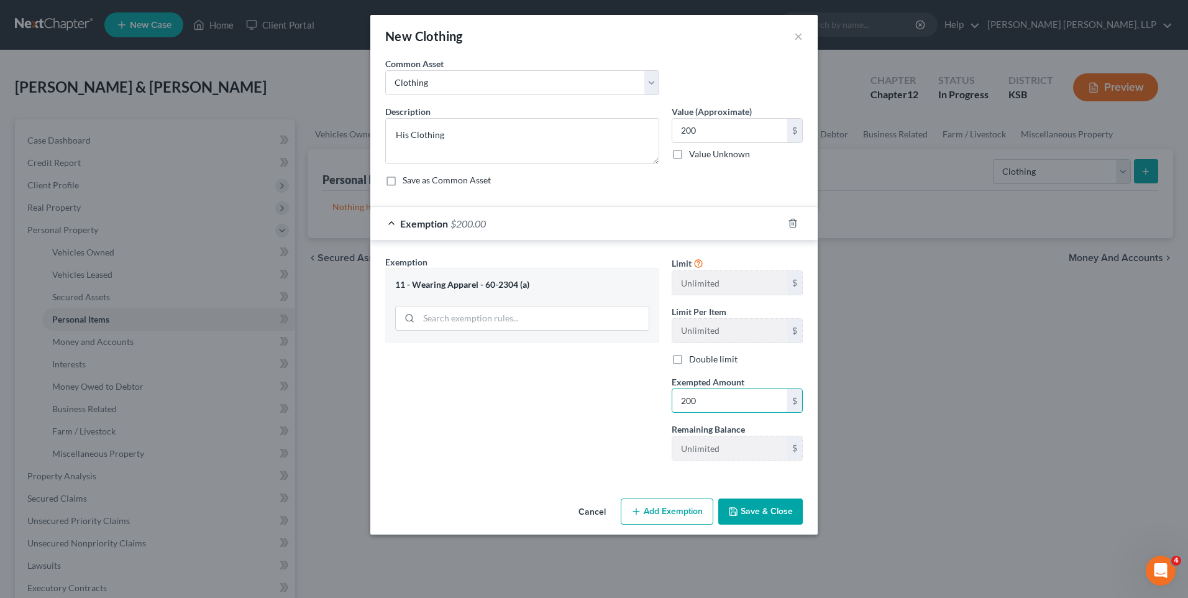
type input "200"
click at [754, 514] on button "Save & Close" at bounding box center [760, 511] width 84 height 26
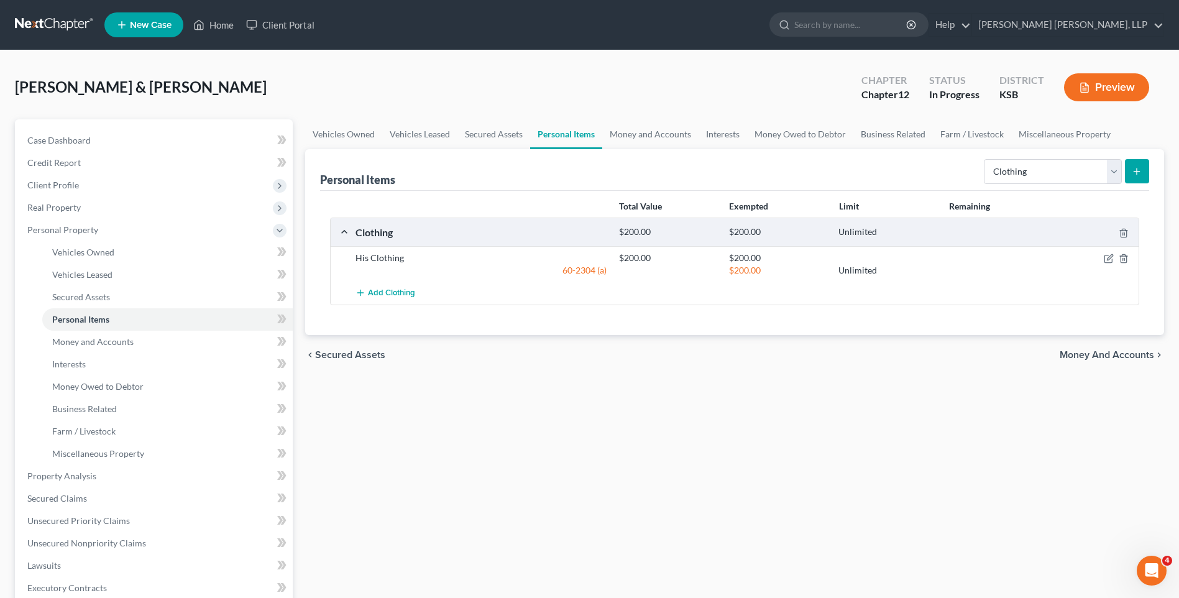
click at [1136, 169] on line "submit" at bounding box center [1136, 171] width 0 height 6
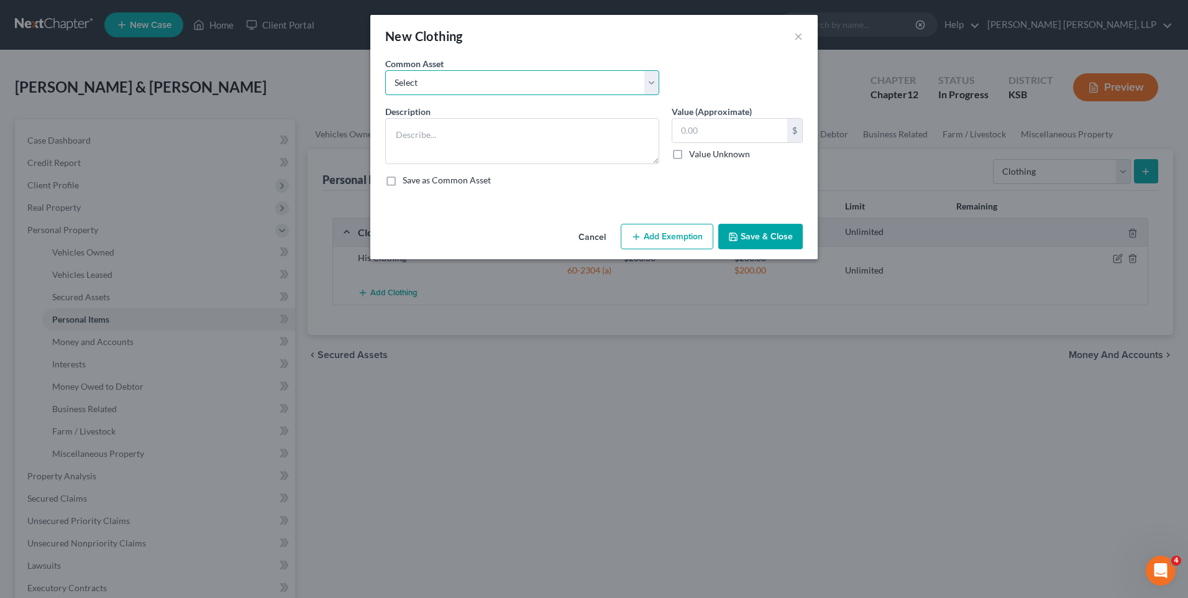
click at [513, 81] on select "Select Clothing" at bounding box center [522, 82] width 274 height 25
select select "0"
click at [385, 70] on select "Select Clothing" at bounding box center [522, 82] width 274 height 25
type textarea "Clothing"
type input "300.00"
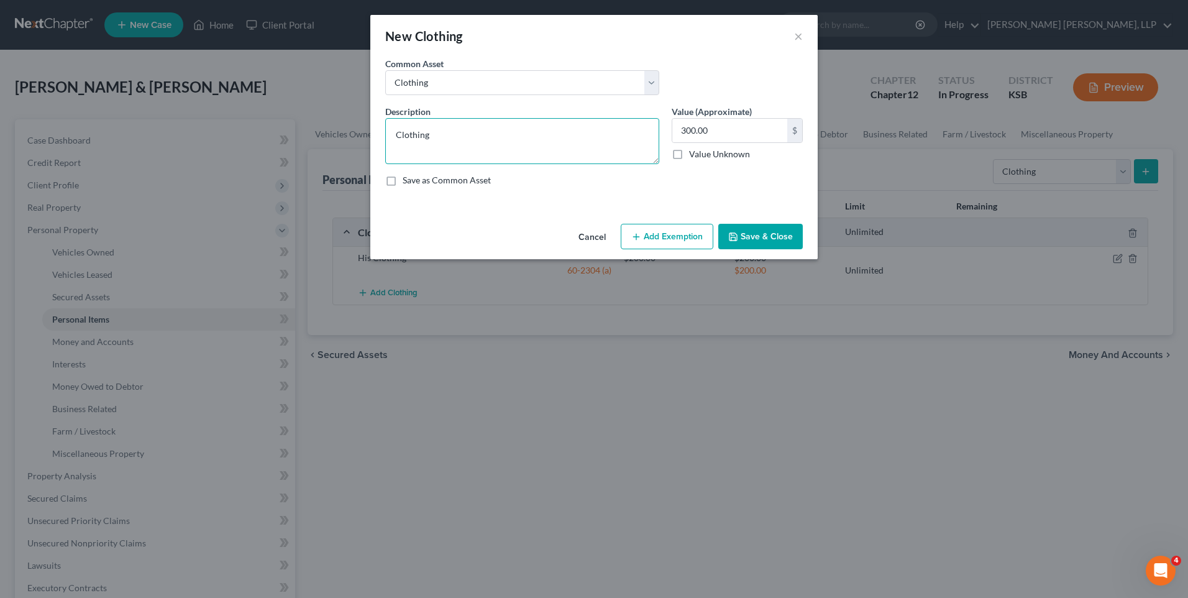
click at [413, 137] on textarea "Clothing" at bounding box center [522, 141] width 274 height 46
click at [391, 132] on textarea "Clothing" at bounding box center [522, 141] width 274 height 46
type textarea "Her Clothing"
type input "200"
click at [682, 235] on button "Add Exemption" at bounding box center [667, 237] width 93 height 26
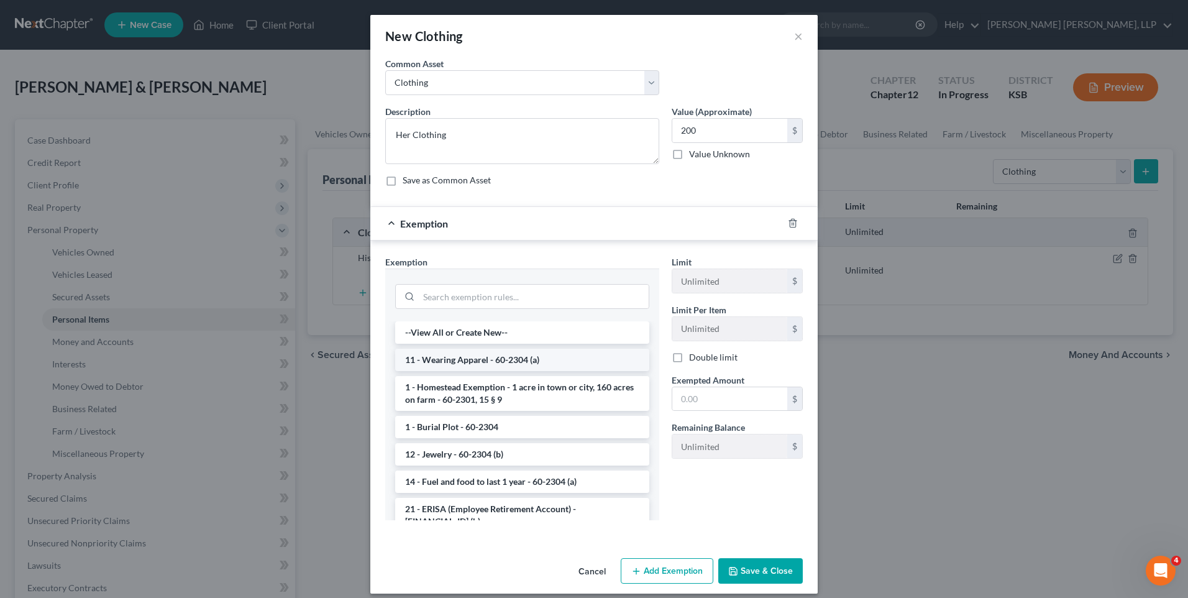
click at [501, 363] on li "11 - Wearing Apparel - 60-2304 (a)" at bounding box center [522, 360] width 254 height 22
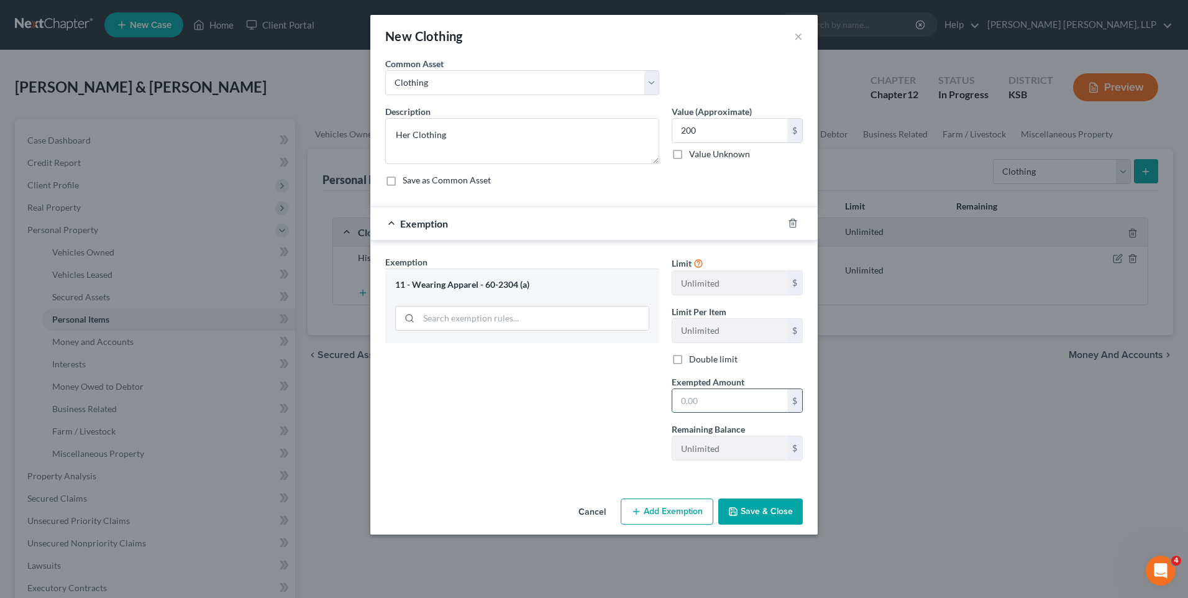
click at [722, 411] on input "text" at bounding box center [729, 401] width 115 height 24
type input "200"
click at [775, 512] on button "Save & Close" at bounding box center [760, 511] width 84 height 26
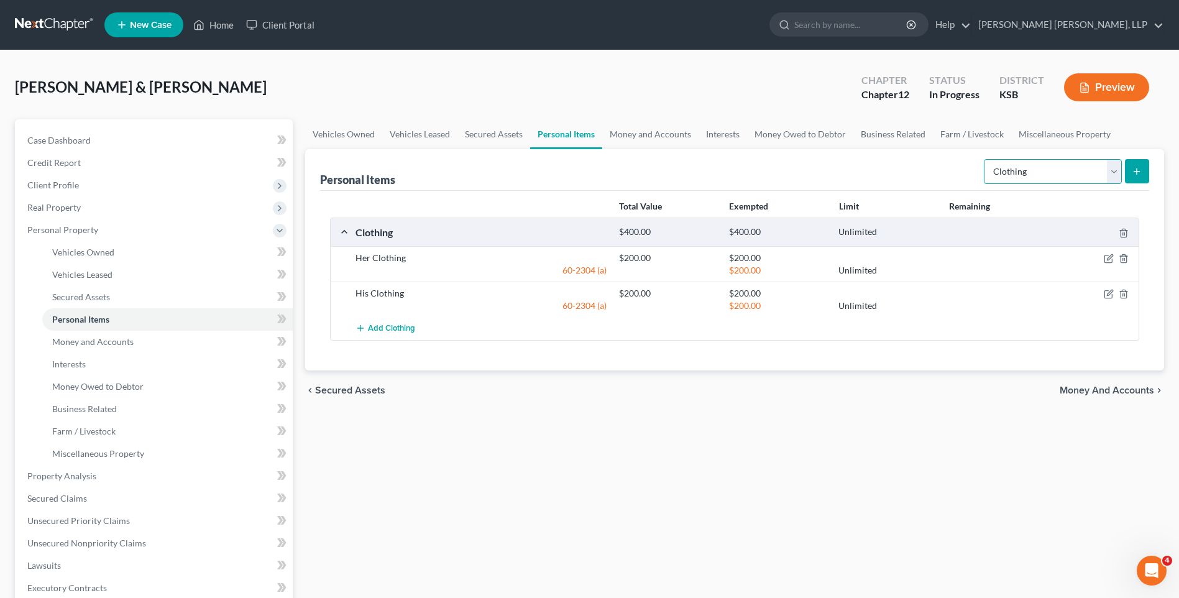
click at [1041, 178] on select "Select Item Type Clothing Collectibles Of Value Electronics Firearms Household …" at bounding box center [1053, 171] width 138 height 25
select select "electronics"
click at [985, 159] on select "Select Item Type Clothing Collectibles Of Value Electronics Firearms Household …" at bounding box center [1053, 171] width 138 height 25
click at [1134, 173] on icon "submit" at bounding box center [1136, 172] width 10 height 10
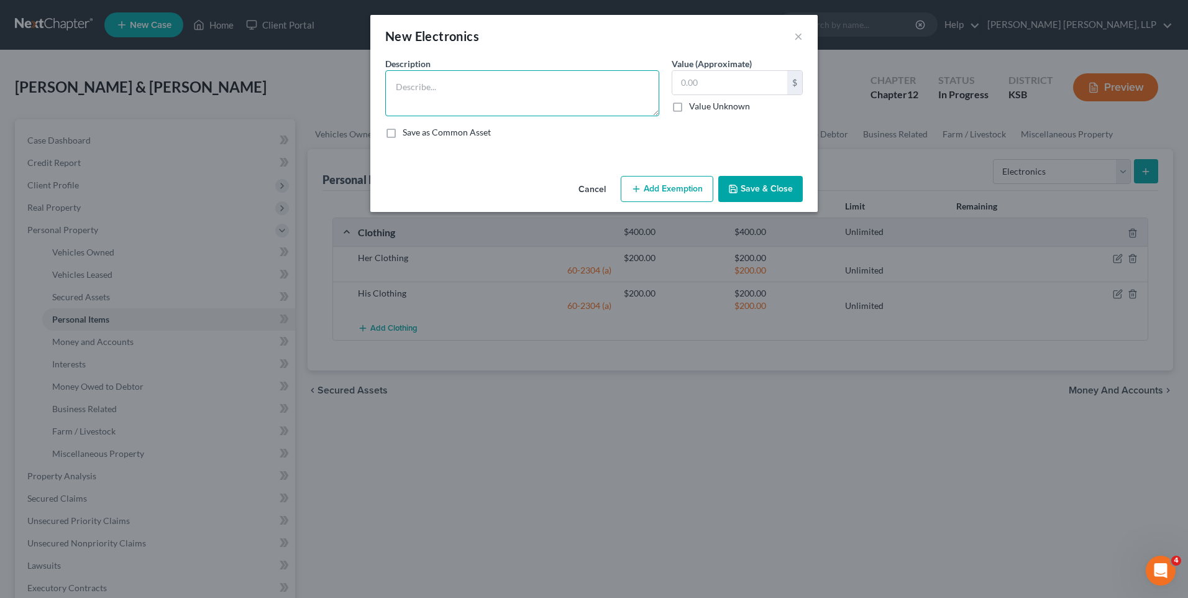
click at [465, 82] on textarea at bounding box center [522, 93] width 274 height 46
type textarea "Home Electronics consisting of two old t.v.'s, c.d. player, old stereo, cell ph…"
type input "500"
click at [744, 186] on button "Save & Close" at bounding box center [760, 189] width 84 height 26
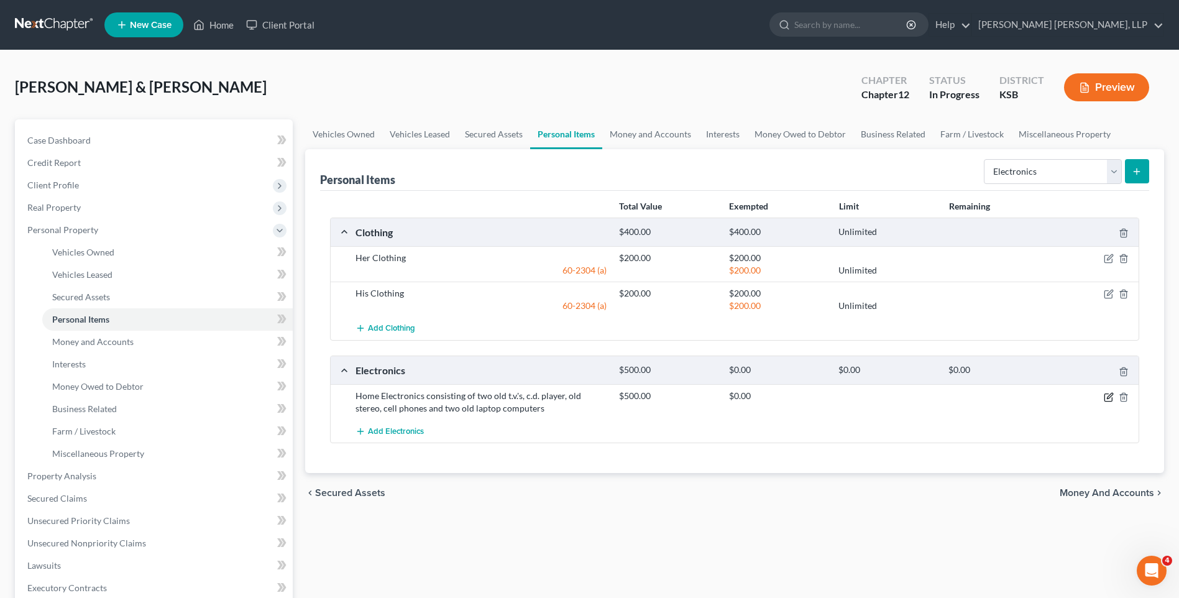
click at [1110, 397] on icon "button" at bounding box center [1110, 396] width 6 height 6
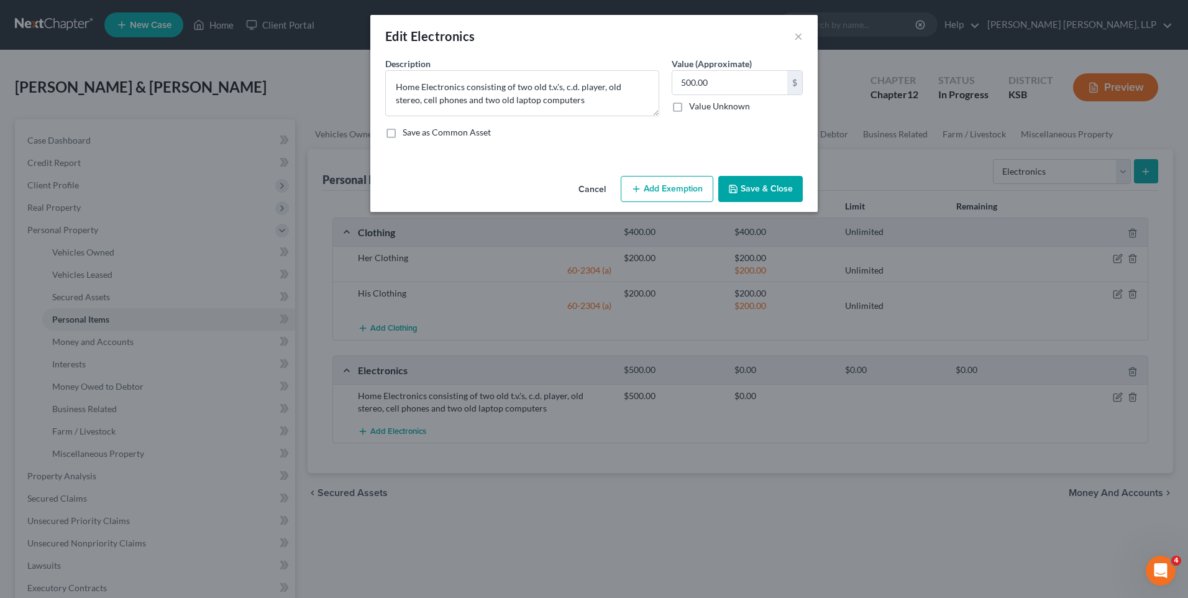
click at [655, 180] on button "Add Exemption" at bounding box center [667, 189] width 93 height 26
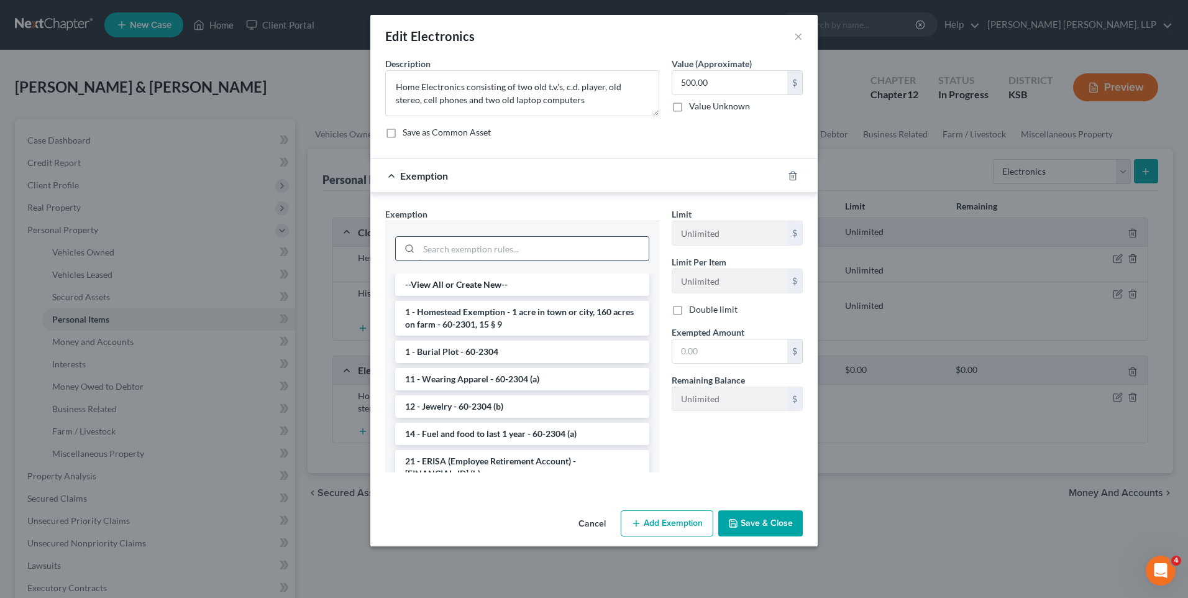
click at [464, 242] on input "search" at bounding box center [534, 249] width 230 height 24
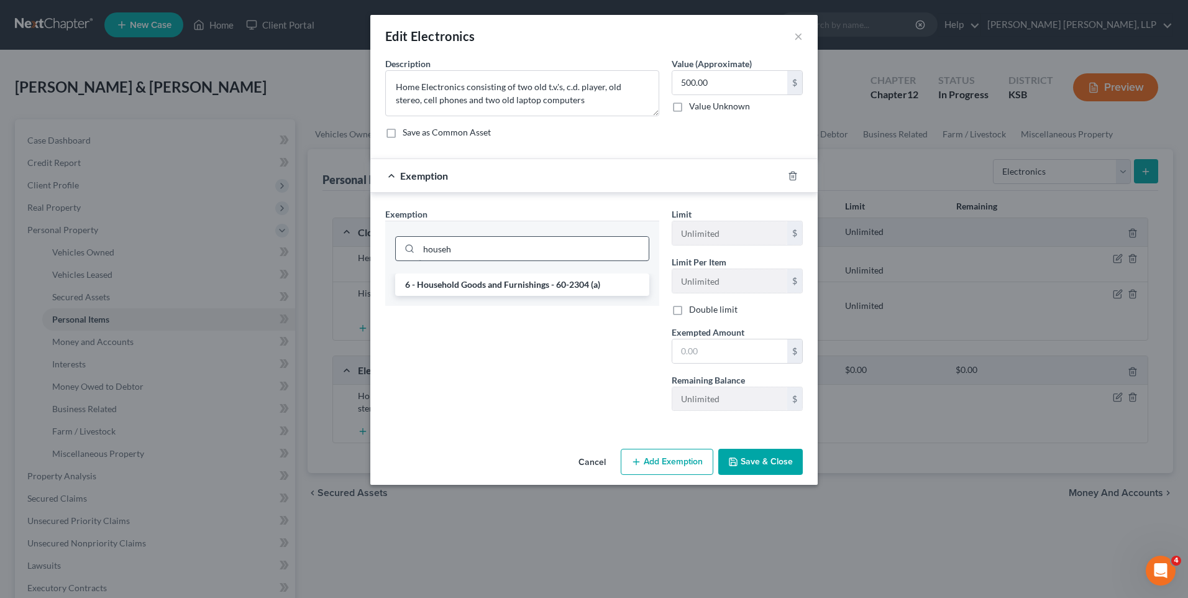
click at [477, 275] on li "6 - Household Goods and Furnishings - 60-2304 (a)" at bounding box center [522, 284] width 254 height 22
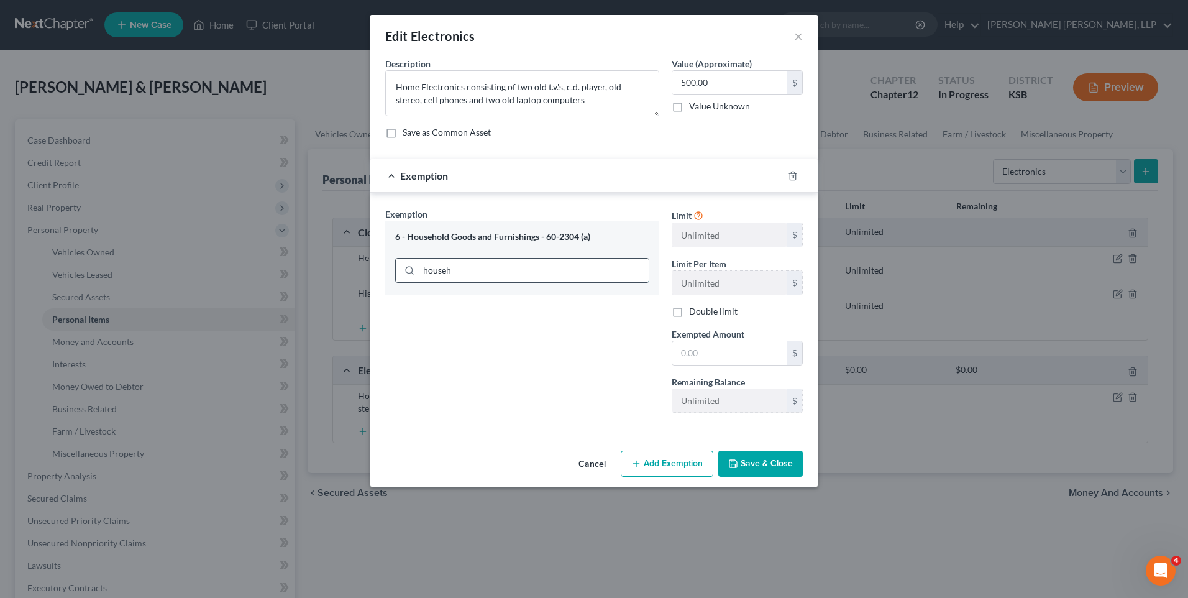
click at [459, 273] on input "househ" at bounding box center [534, 270] width 230 height 24
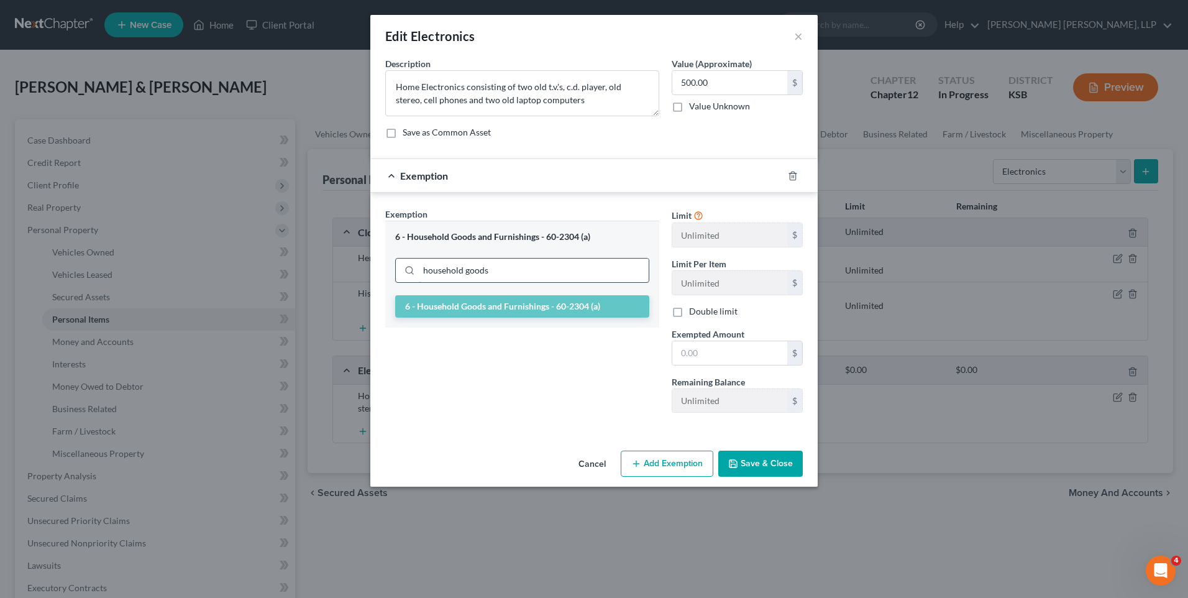
type input "household goods"
click at [737, 352] on input "text" at bounding box center [729, 353] width 115 height 24
type input "500"
click at [755, 467] on button "Save & Close" at bounding box center [760, 463] width 84 height 26
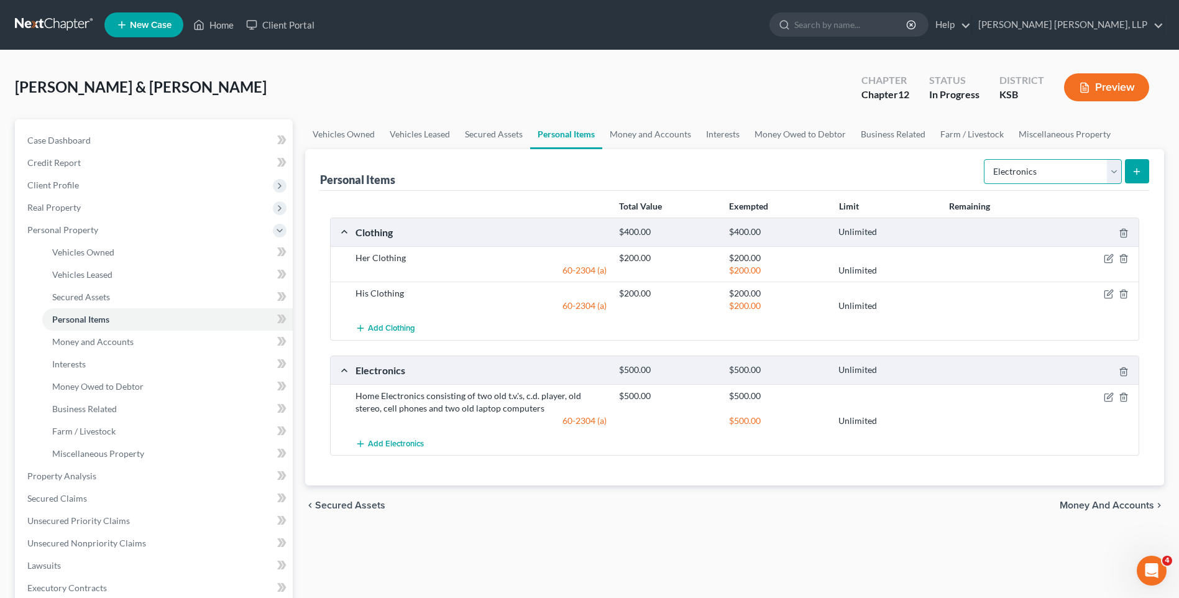
click at [1027, 172] on select "Select Item Type Clothing Collectibles Of Value Electronics Firearms Household …" at bounding box center [1053, 171] width 138 height 25
select select "household_goods"
click at [985, 159] on select "Select Item Type Clothing Collectibles Of Value Electronics Firearms Household …" at bounding box center [1053, 171] width 138 height 25
click at [1133, 169] on icon "submit" at bounding box center [1136, 172] width 10 height 10
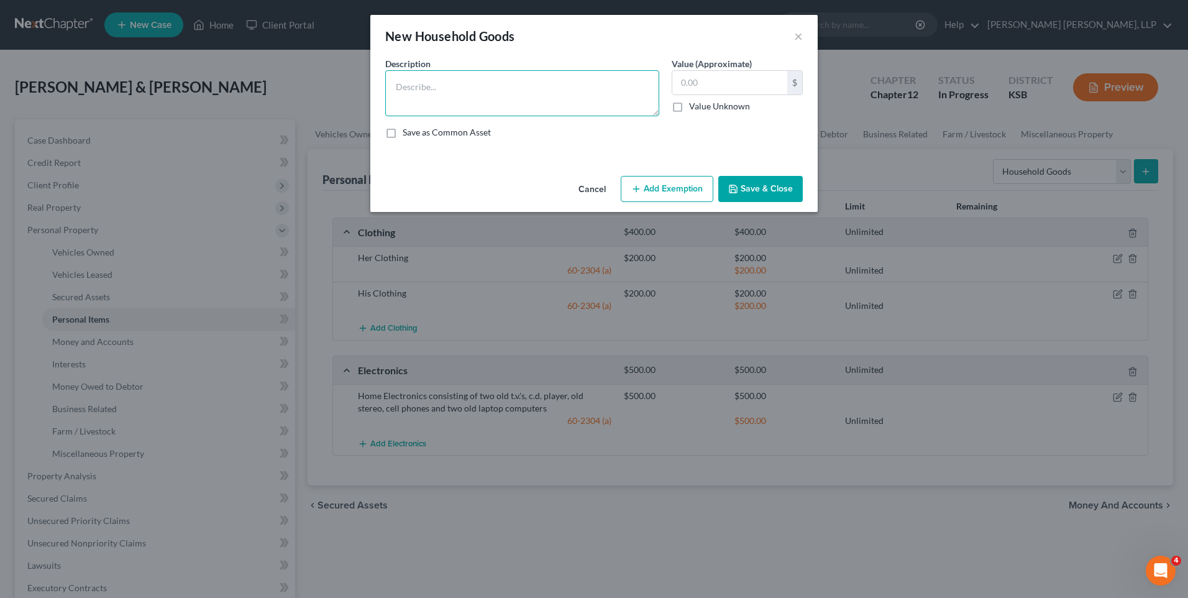
click at [492, 77] on textarea at bounding box center [522, 93] width 274 height 46
type textarea "Household goods and furnishings"
click at [711, 82] on input "text" at bounding box center [729, 83] width 115 height 24
type input "7,000"
click at [696, 186] on button "Add Exemption" at bounding box center [667, 189] width 93 height 26
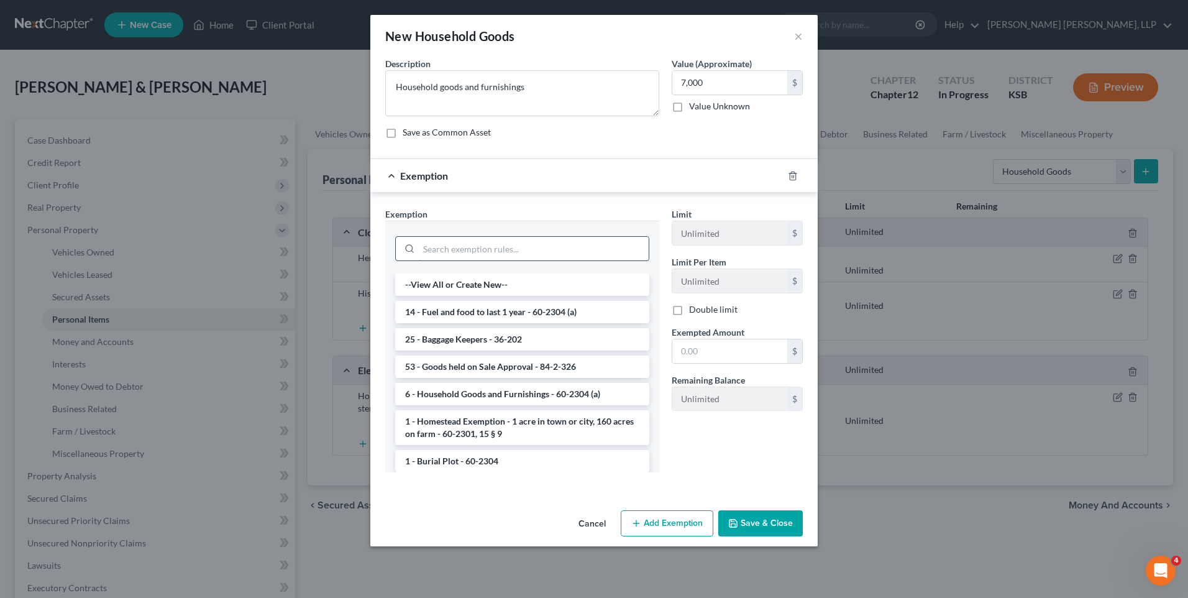
click at [463, 247] on input "search" at bounding box center [534, 249] width 230 height 24
drag, startPoint x: 531, startPoint y: 392, endPoint x: 540, endPoint y: 385, distance: 11.1
click at [532, 391] on li "6 - Household Goods and Furnishings - 60-2304 (a)" at bounding box center [522, 394] width 254 height 22
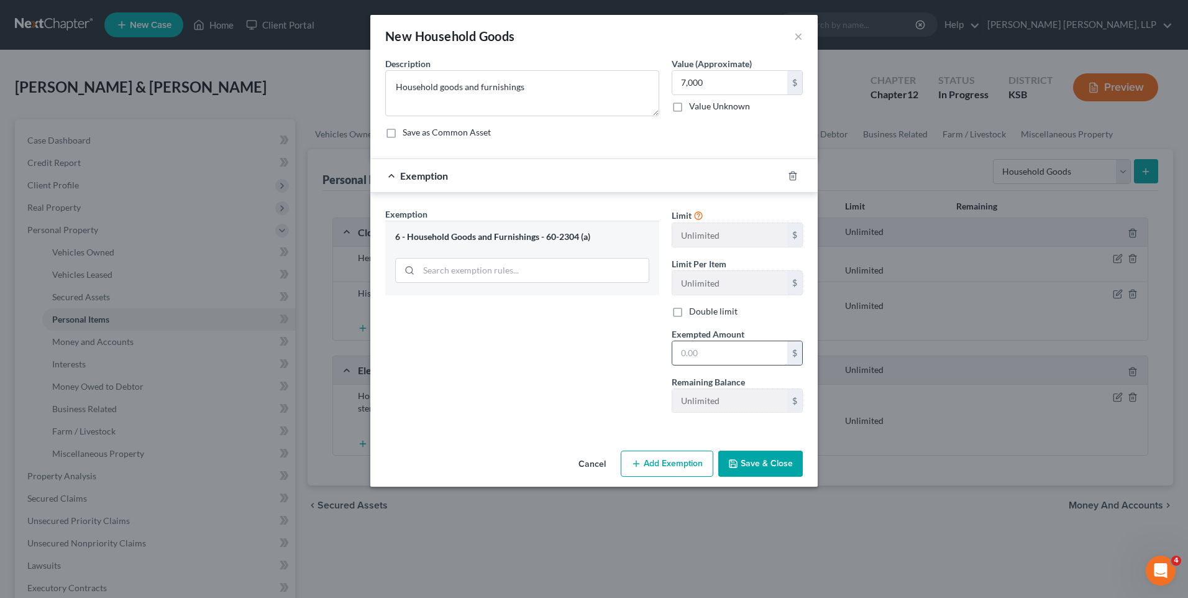
click at [737, 357] on input "text" at bounding box center [729, 353] width 115 height 24
type input "7,000"
click at [769, 462] on button "Save & Close" at bounding box center [760, 463] width 84 height 26
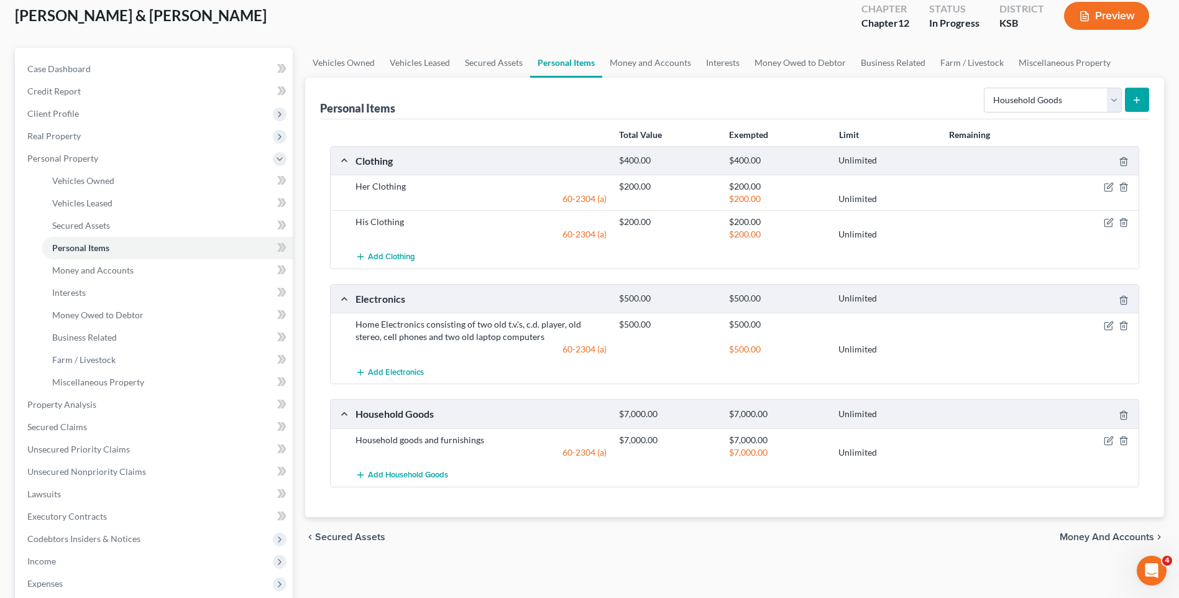
scroll to position [62, 0]
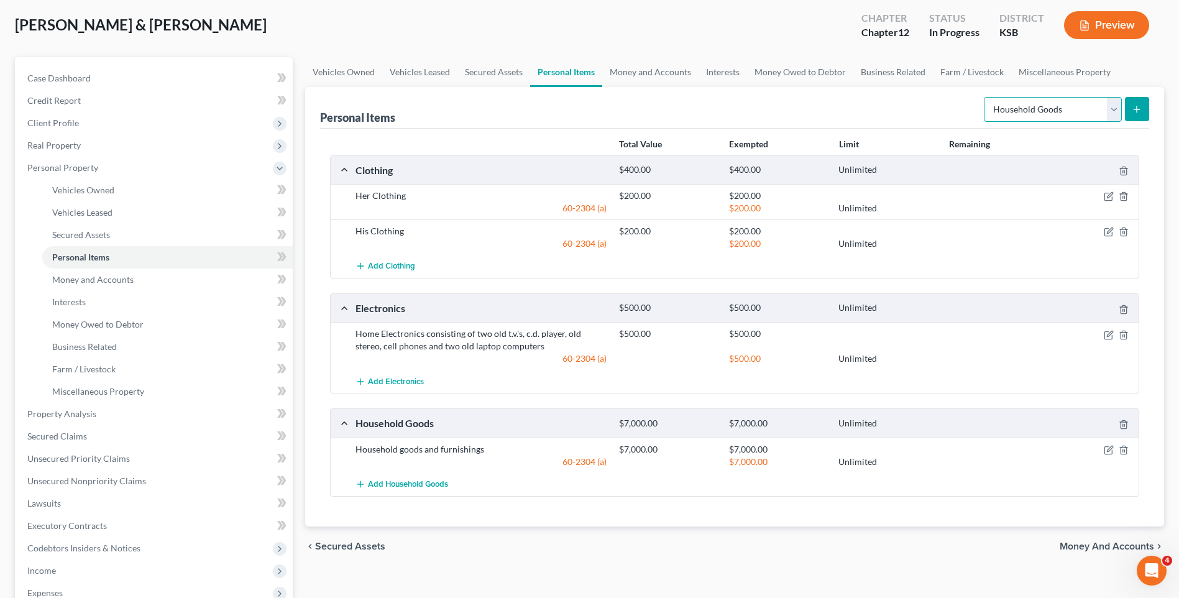
click at [1115, 109] on select "Select Item Type Clothing Collectibles Of Value Electronics Firearms Household …" at bounding box center [1053, 109] width 138 height 25
select select "jewelry"
click at [985, 97] on select "Select Item Type Clothing Collectibles Of Value Electronics Firearms Household …" at bounding box center [1053, 109] width 138 height 25
click at [1139, 109] on line "submit" at bounding box center [1137, 109] width 6 height 0
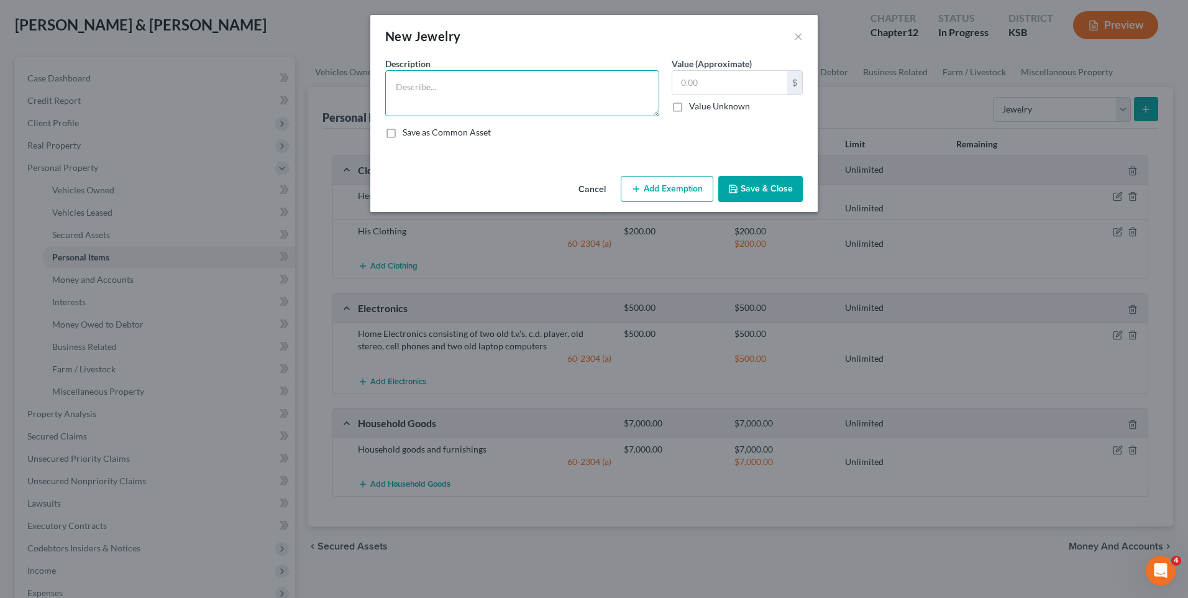
click at [466, 86] on textarea at bounding box center [522, 93] width 274 height 46
type textarea "Her wedding band and engagement ring and misc. gold and silver plated costume j…"
type input "200"
click at [682, 186] on button "Add Exemption" at bounding box center [667, 189] width 93 height 26
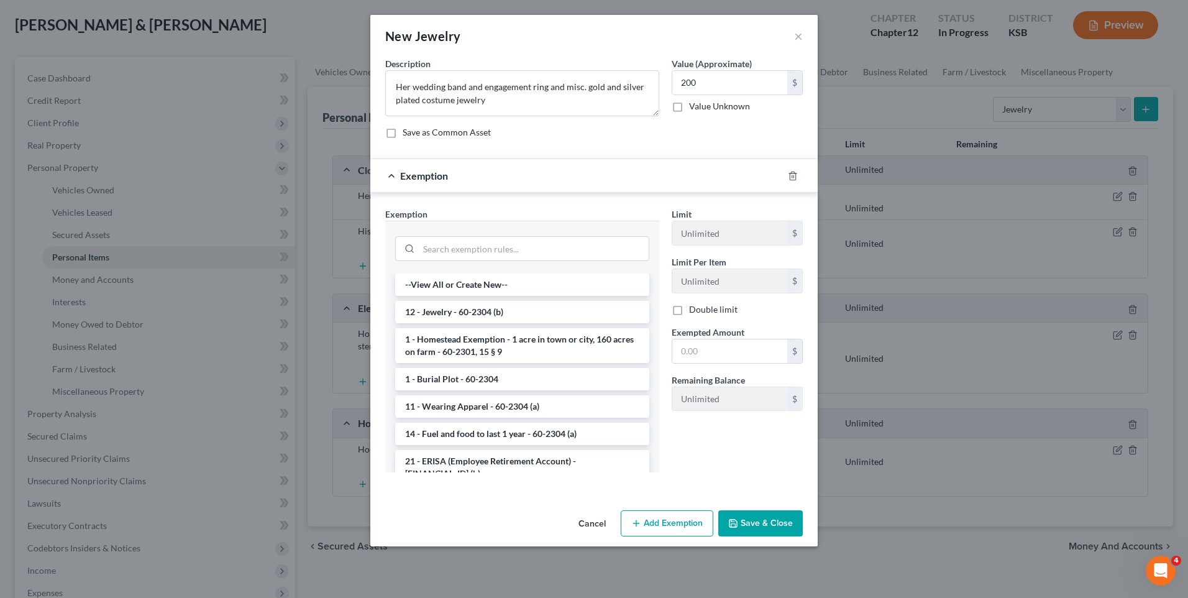
click at [599, 308] on li "12 - Jewelry - 60-2304 (b)" at bounding box center [522, 312] width 254 height 22
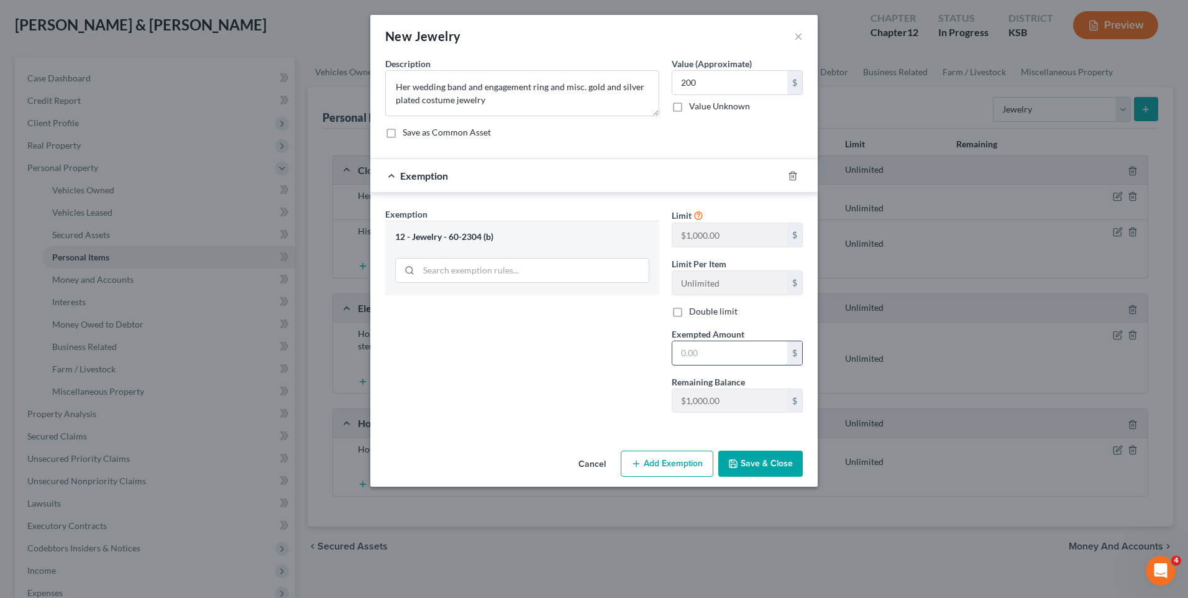
click at [736, 360] on input "text" at bounding box center [729, 353] width 115 height 24
type input "200"
click at [788, 464] on button "Save & Close" at bounding box center [760, 463] width 84 height 26
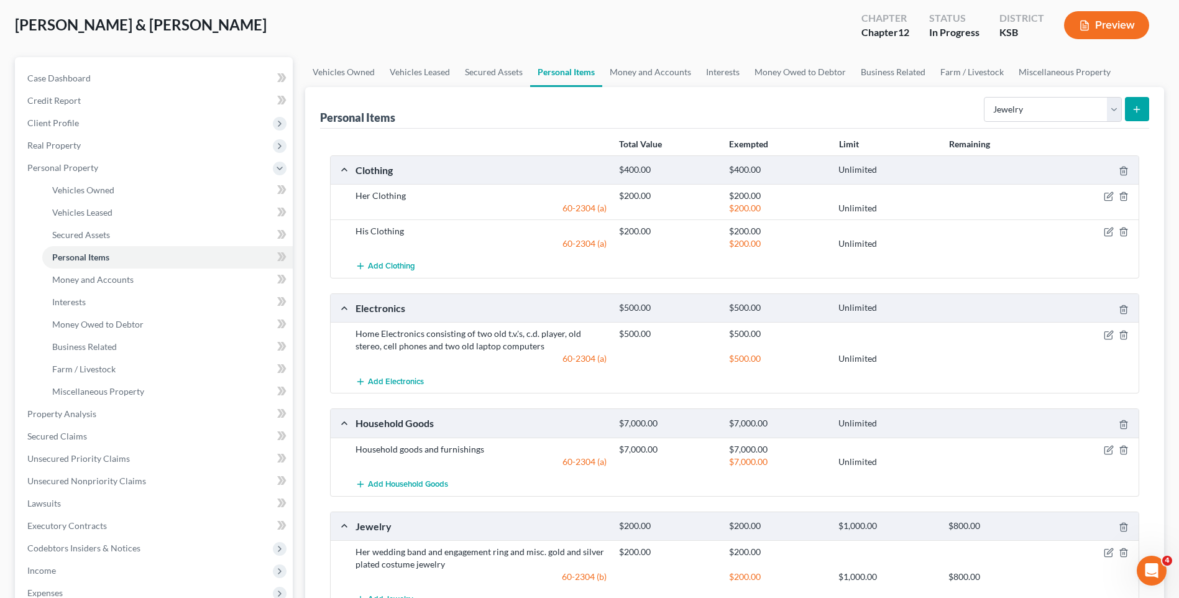
click at [1140, 106] on icon "submit" at bounding box center [1136, 109] width 10 height 10
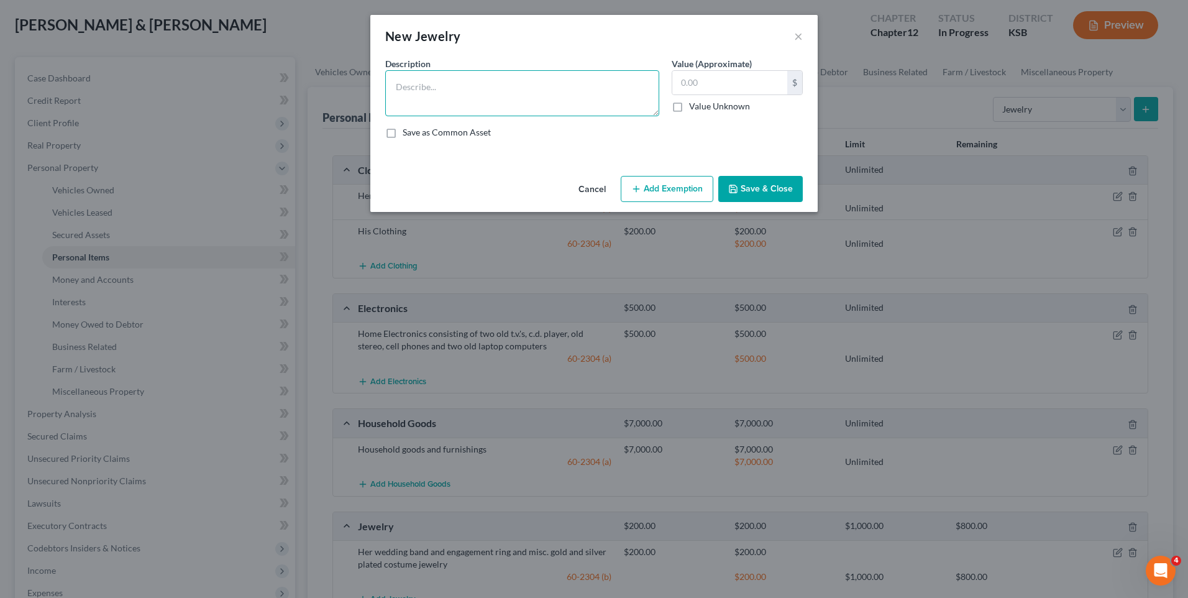
click at [433, 84] on textarea at bounding box center [522, 93] width 274 height 46
type textarea "His wedding band"
type input "50"
click at [655, 195] on button "Add Exemption" at bounding box center [667, 189] width 93 height 26
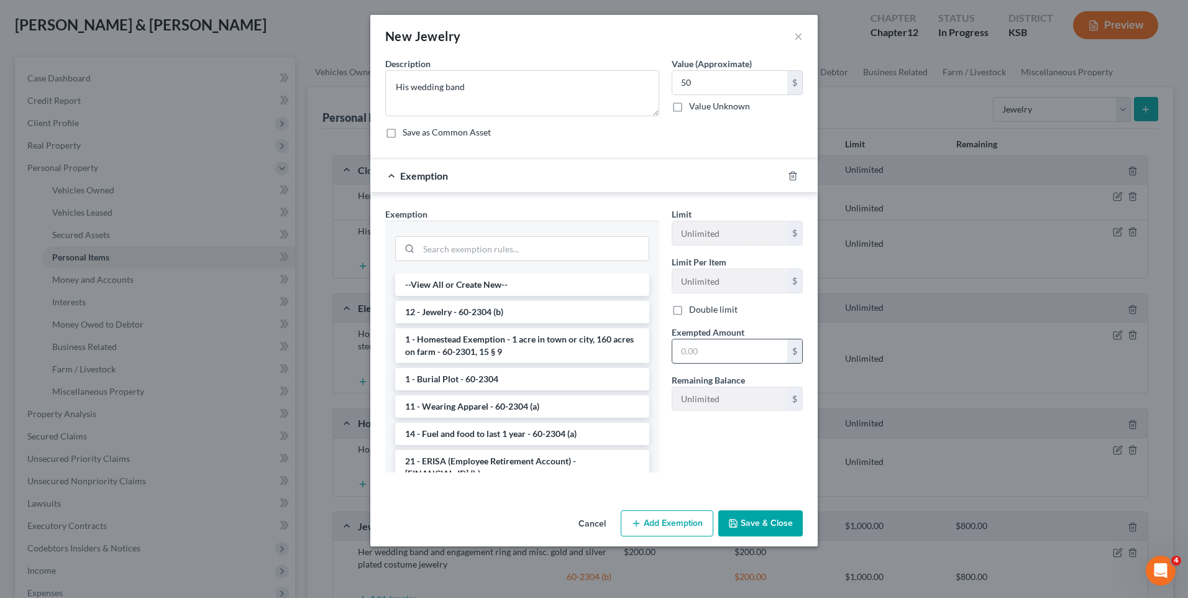
click at [740, 356] on input "text" at bounding box center [729, 351] width 115 height 24
type input "50"
click at [767, 529] on button "Save & Close" at bounding box center [760, 523] width 84 height 26
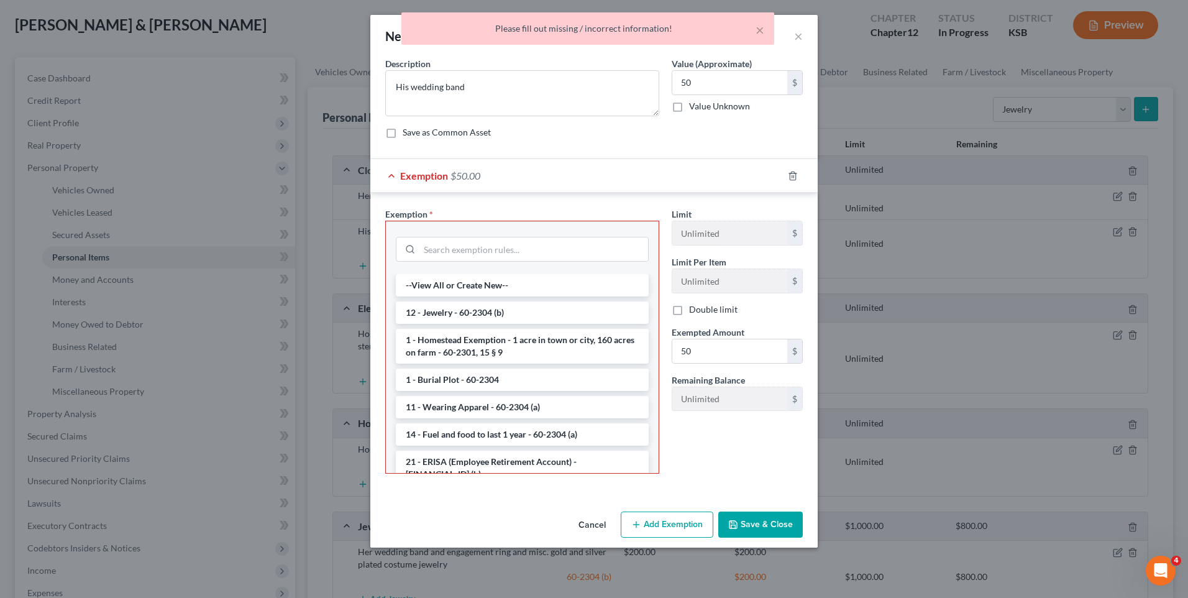
drag, startPoint x: 728, startPoint y: 527, endPoint x: 721, endPoint y: 524, distance: 8.1
click at [725, 526] on button "Save & Close" at bounding box center [760, 524] width 84 height 26
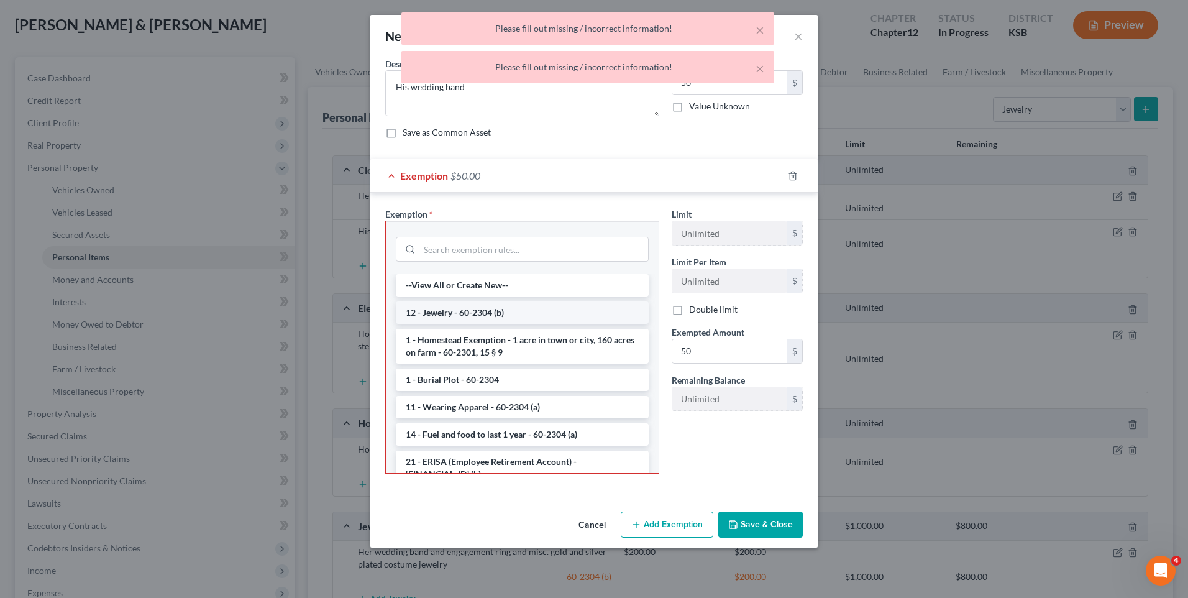
click at [479, 304] on li "12 - Jewelry - 60-2304 (b)" at bounding box center [522, 312] width 253 height 22
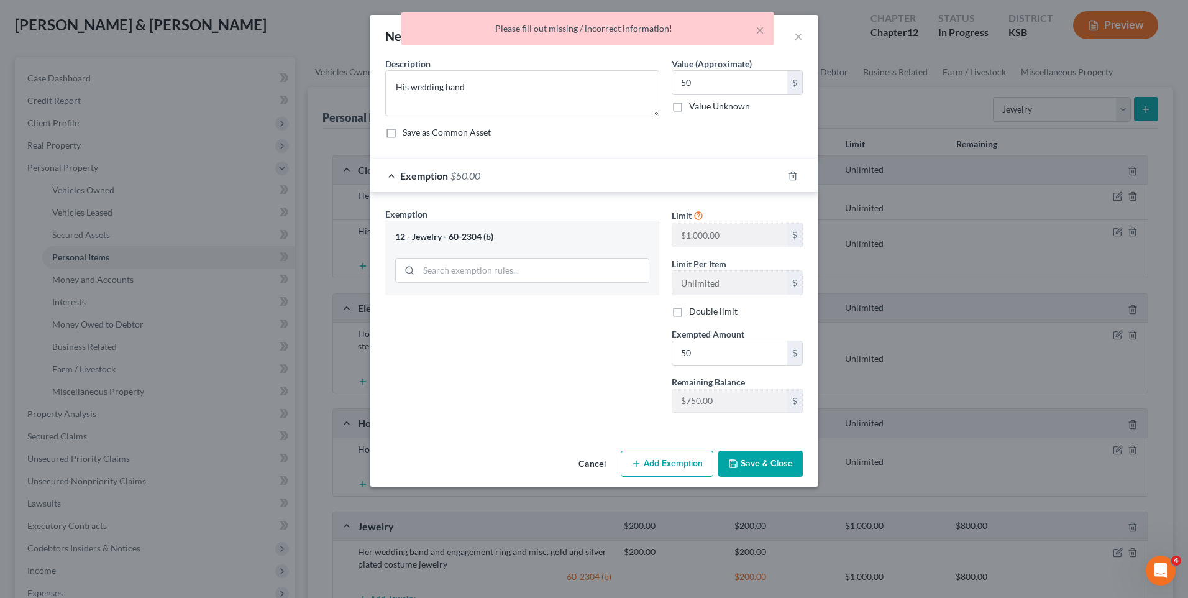
click at [749, 462] on button "Save & Close" at bounding box center [760, 463] width 84 height 26
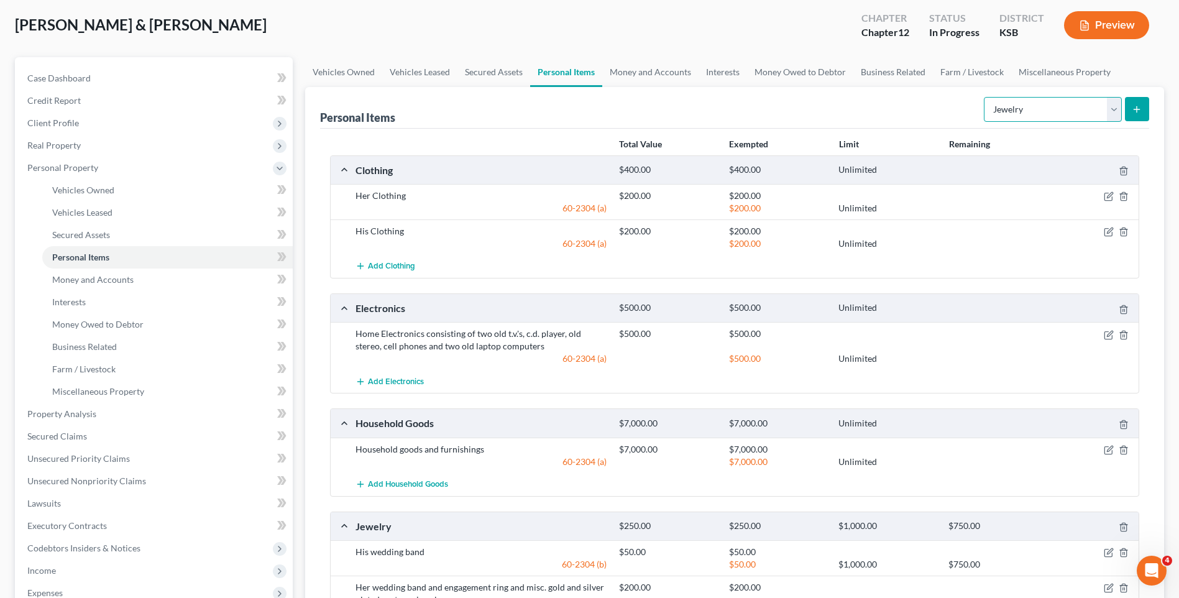
click at [1117, 112] on select "Select Item Type Clothing Collectibles Of Value Electronics Firearms Household …" at bounding box center [1053, 109] width 138 height 25
select select "pets"
click at [985, 97] on select "Select Item Type Clothing Collectibles Of Value Electronics Firearms Household …" at bounding box center [1053, 109] width 138 height 25
click at [1136, 106] on icon "submit" at bounding box center [1136, 109] width 10 height 10
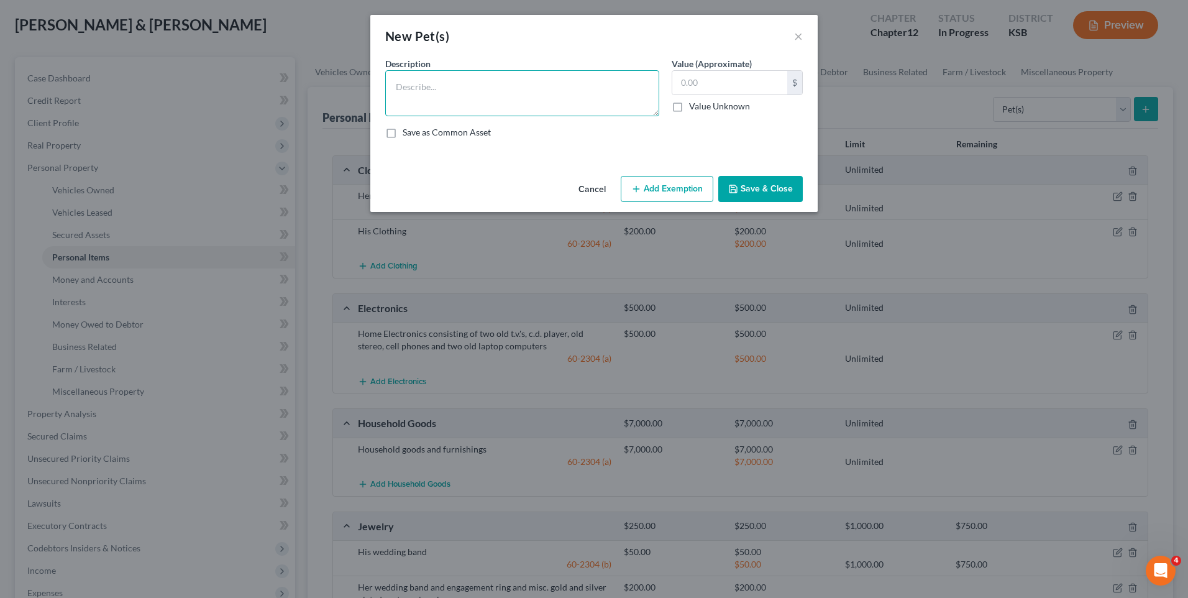
click at [395, 80] on textarea at bounding box center [522, 93] width 274 height 46
type textarea "Bandi (Blue Healer and Australian [PERSON_NAME] cross)"
click at [767, 193] on button "Save & Close" at bounding box center [760, 189] width 84 height 26
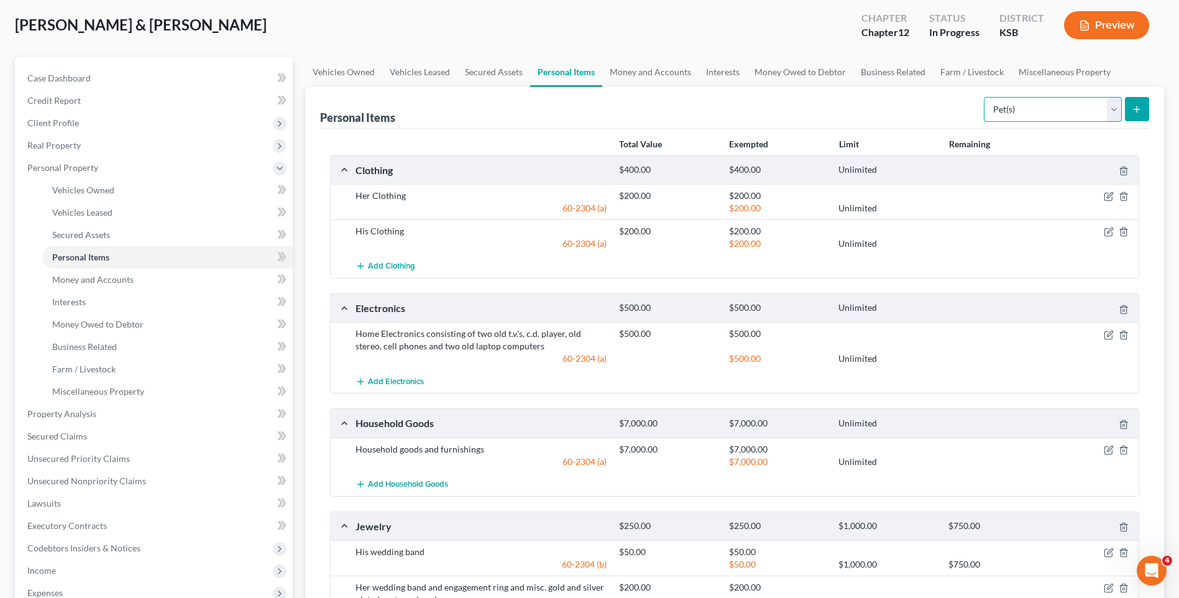
click at [1117, 111] on select "Select Item Type Clothing Collectibles Of Value Electronics Firearms Household …" at bounding box center [1053, 109] width 138 height 25
select select "sports_and_hobby_equipment"
click at [985, 97] on select "Select Item Type Clothing Collectibles Of Value Electronics Firearms Household …" at bounding box center [1053, 109] width 138 height 25
click at [1135, 109] on icon "submit" at bounding box center [1136, 109] width 10 height 10
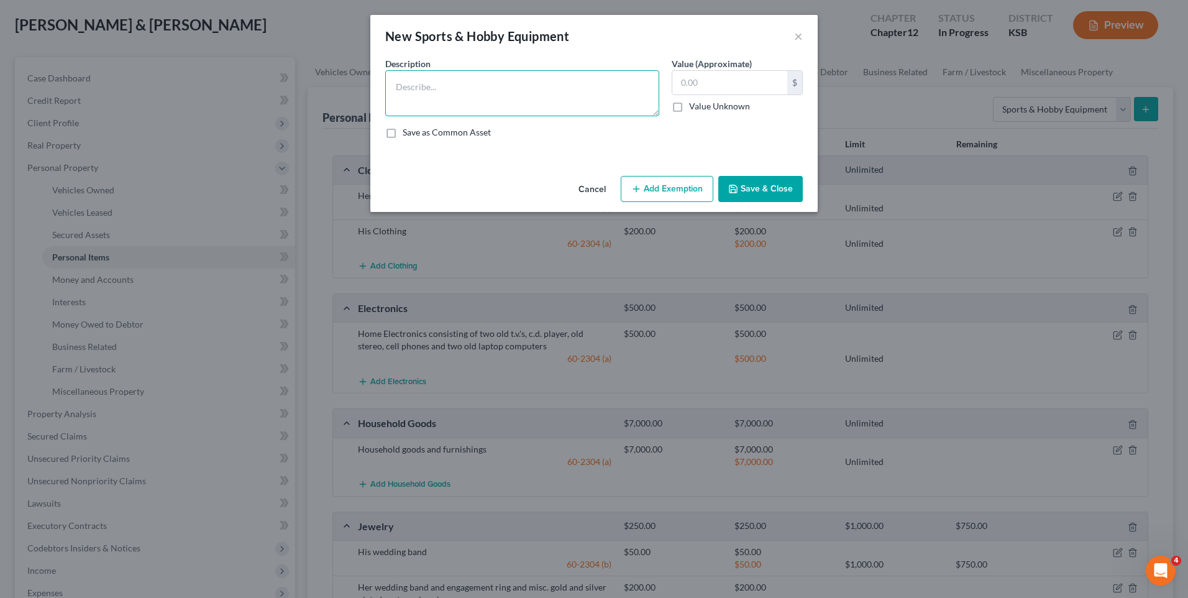
click at [468, 82] on textarea at bounding box center [522, 93] width 274 height 46
type textarea "Exercise bike"
type input "90"
click at [751, 185] on button "Save & Close" at bounding box center [760, 189] width 84 height 26
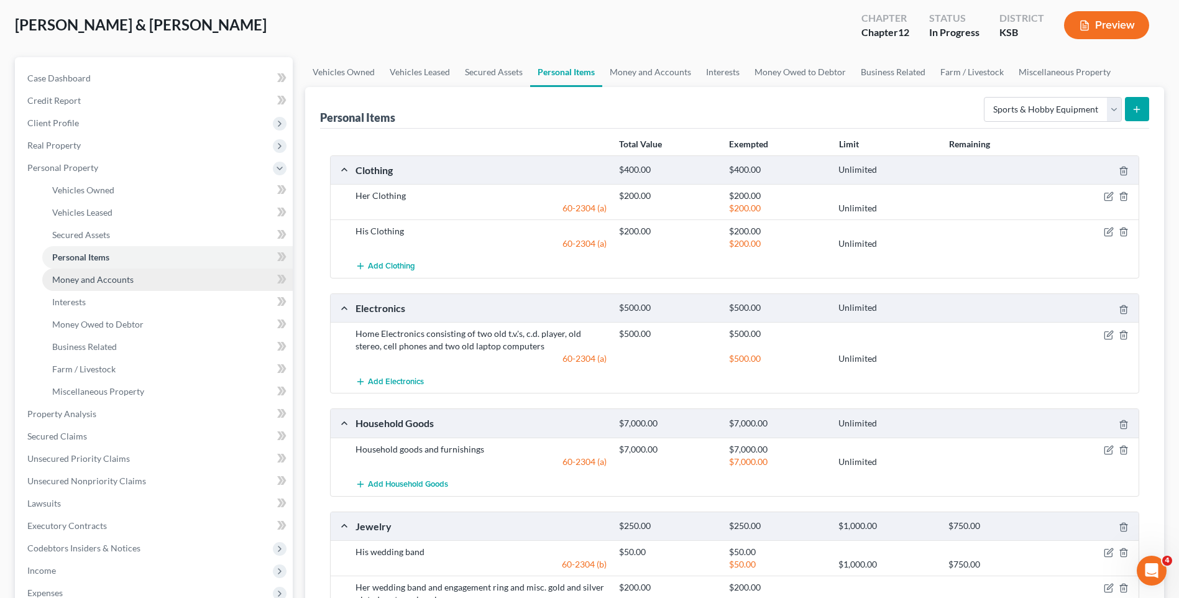
click at [88, 280] on span "Money and Accounts" at bounding box center [92, 279] width 81 height 11
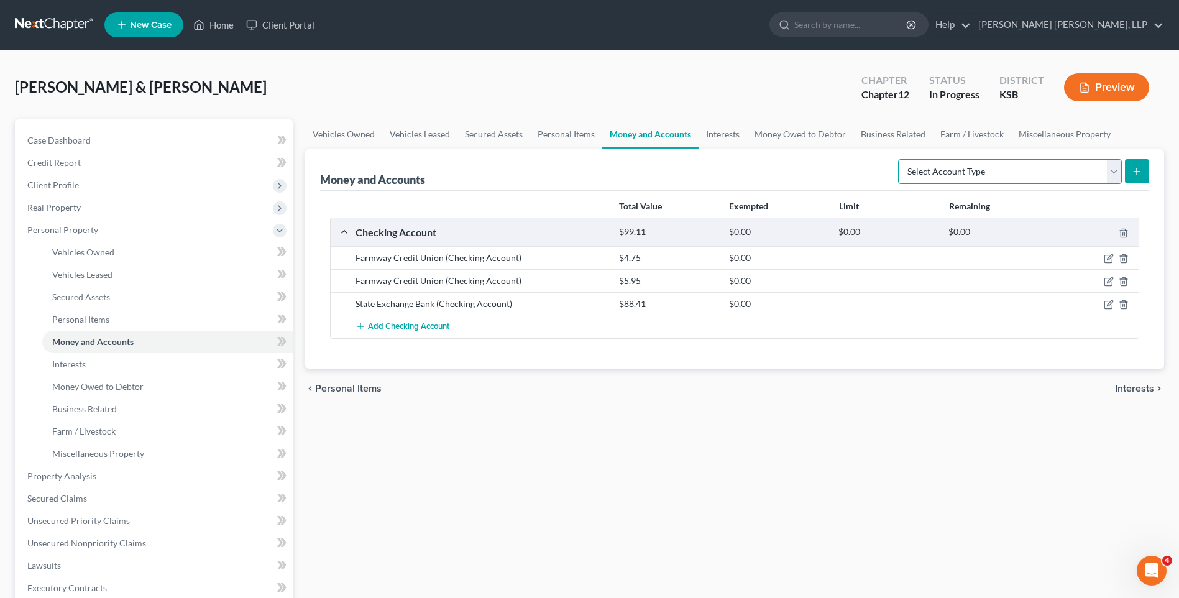
click at [1116, 173] on select "Select Account Type Brokerage Cash on Hand Certificates of Deposit Checking Acc…" at bounding box center [1010, 171] width 224 height 25
select select "savings"
click at [900, 159] on select "Select Account Type Brokerage Cash on Hand Certificates of Deposit Checking Acc…" at bounding box center [1010, 171] width 224 height 25
click at [1136, 173] on line "submit" at bounding box center [1136, 171] width 0 height 6
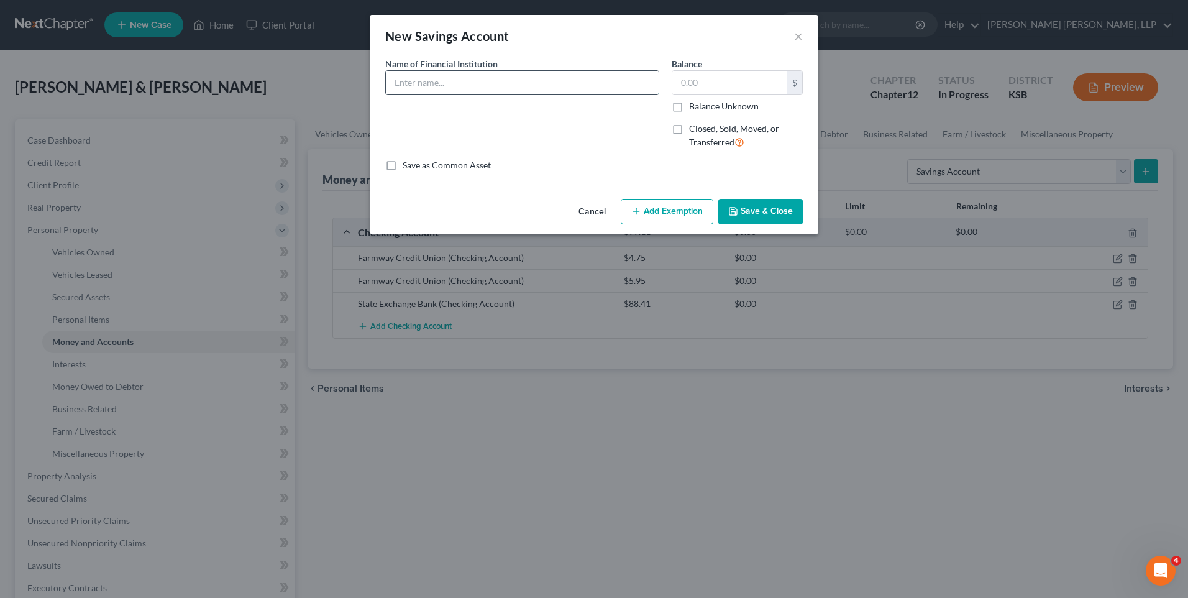
click at [428, 79] on input "text" at bounding box center [522, 83] width 273 height 24
type input "Guaranty State Bank"
type input "6"
type input "166.00"
click at [765, 213] on button "Save & Close" at bounding box center [760, 212] width 84 height 26
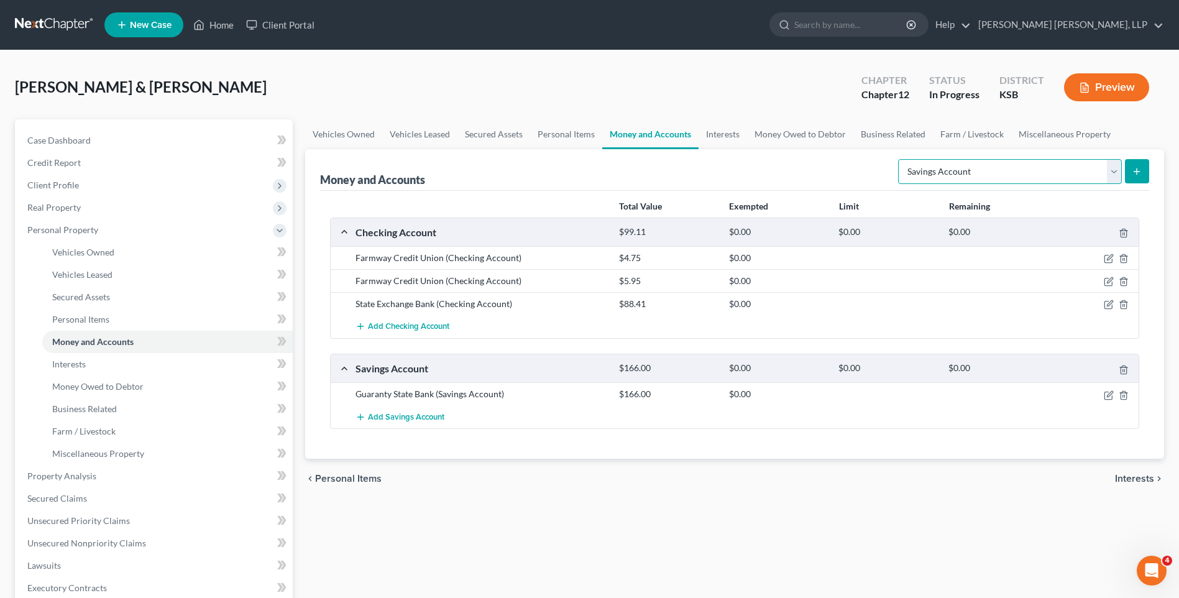
click at [1113, 174] on select "Select Account Type Brokerage Cash on Hand Certificates of Deposit Checking Acc…" at bounding box center [1010, 171] width 224 height 25
select select "checking"
click at [900, 159] on select "Select Account Type Brokerage Cash on Hand Certificates of Deposit Checking Acc…" at bounding box center [1010, 171] width 224 height 25
click at [1140, 174] on icon "submit" at bounding box center [1136, 172] width 10 height 10
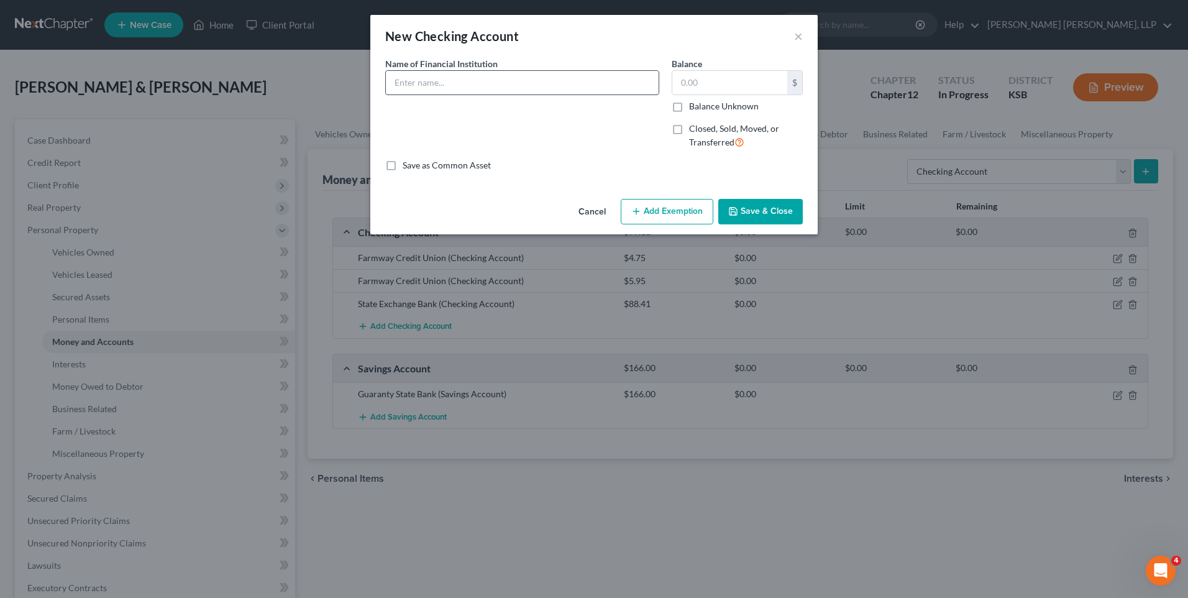
click at [429, 81] on input "text" at bounding box center [522, 83] width 273 height 24
type input "Guarany State Bank"
type input "300"
click at [749, 211] on button "Save & Close" at bounding box center [760, 212] width 84 height 26
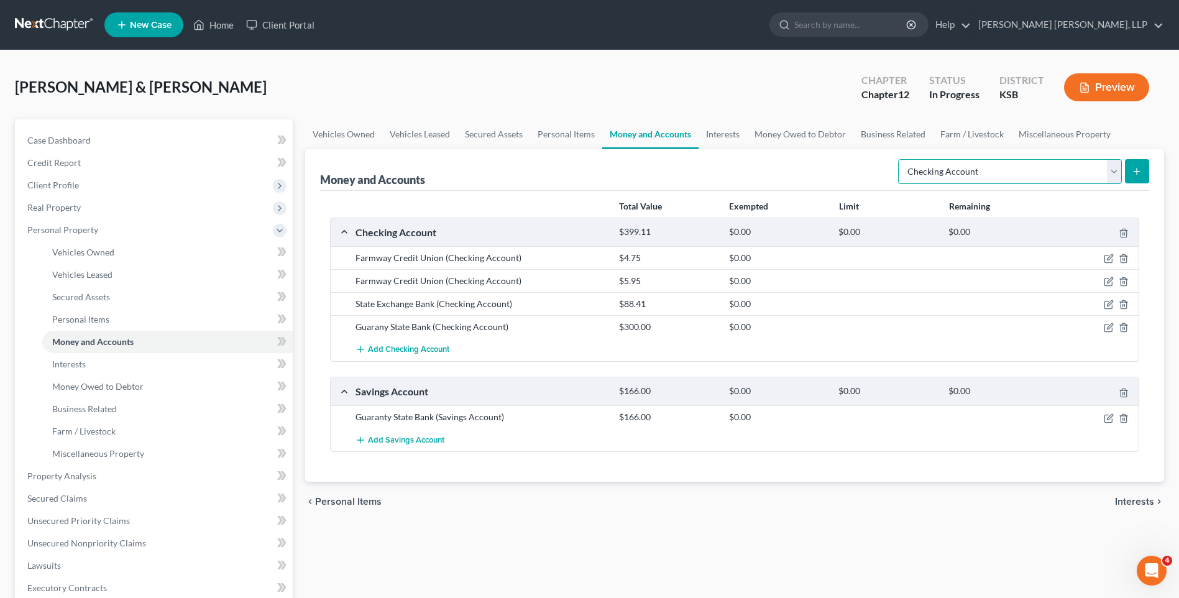
click at [1115, 169] on select "Select Account Type Brokerage Cash on Hand Certificates of Deposit Checking Acc…" at bounding box center [1010, 171] width 224 height 25
click at [900, 159] on select "Select Account Type Brokerage Cash on Hand Certificates of Deposit Checking Acc…" at bounding box center [1010, 171] width 224 height 25
click at [1139, 175] on icon "submit" at bounding box center [1136, 172] width 10 height 10
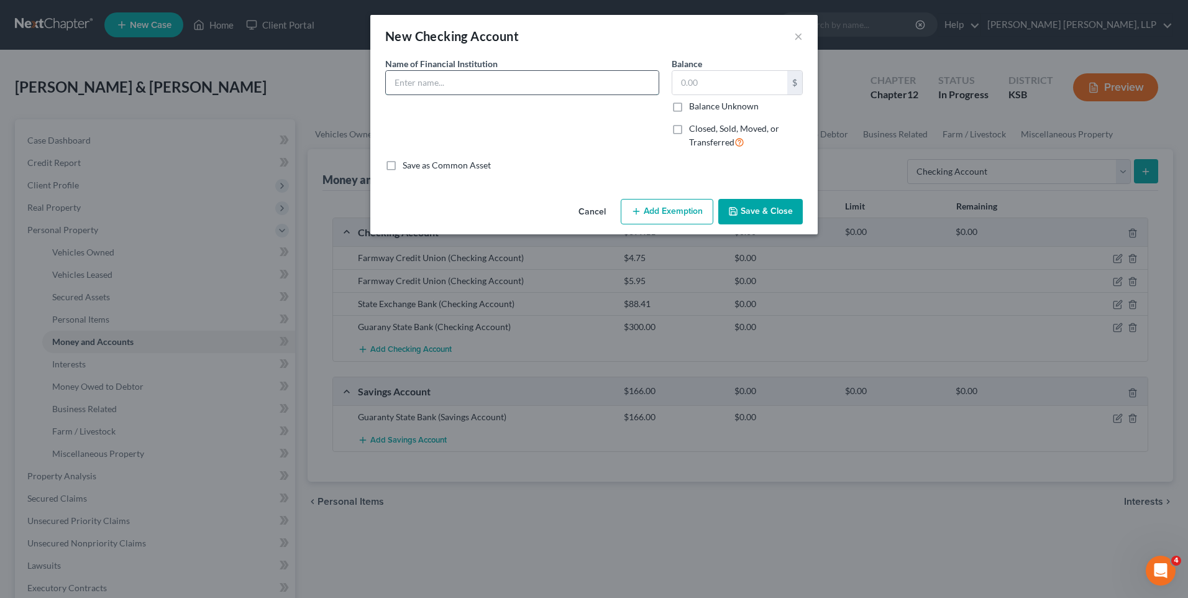
click at [422, 83] on input "text" at bounding box center [522, 83] width 273 height 24
type input "Guaranty State Bank (Husband's Checking)"
type input "150"
click at [766, 211] on button "Save & Close" at bounding box center [760, 212] width 84 height 26
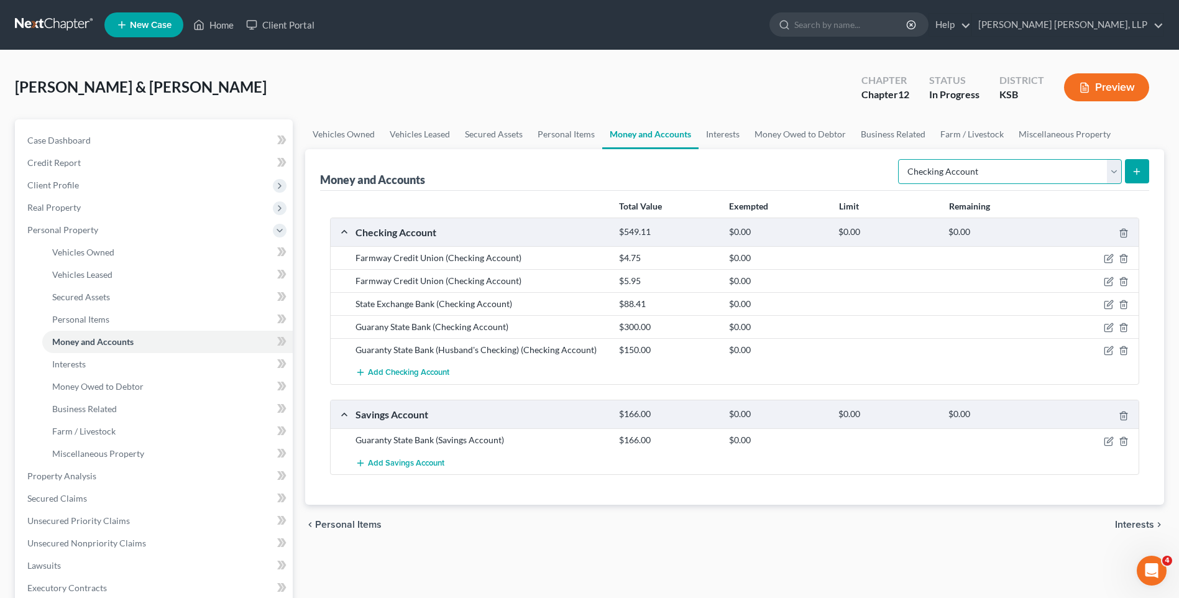
click at [1114, 171] on select "Select Account Type Brokerage Cash on Hand Certificates of Deposit Checking Acc…" at bounding box center [1010, 171] width 224 height 25
click at [67, 364] on span "Interests" at bounding box center [69, 363] width 34 height 11
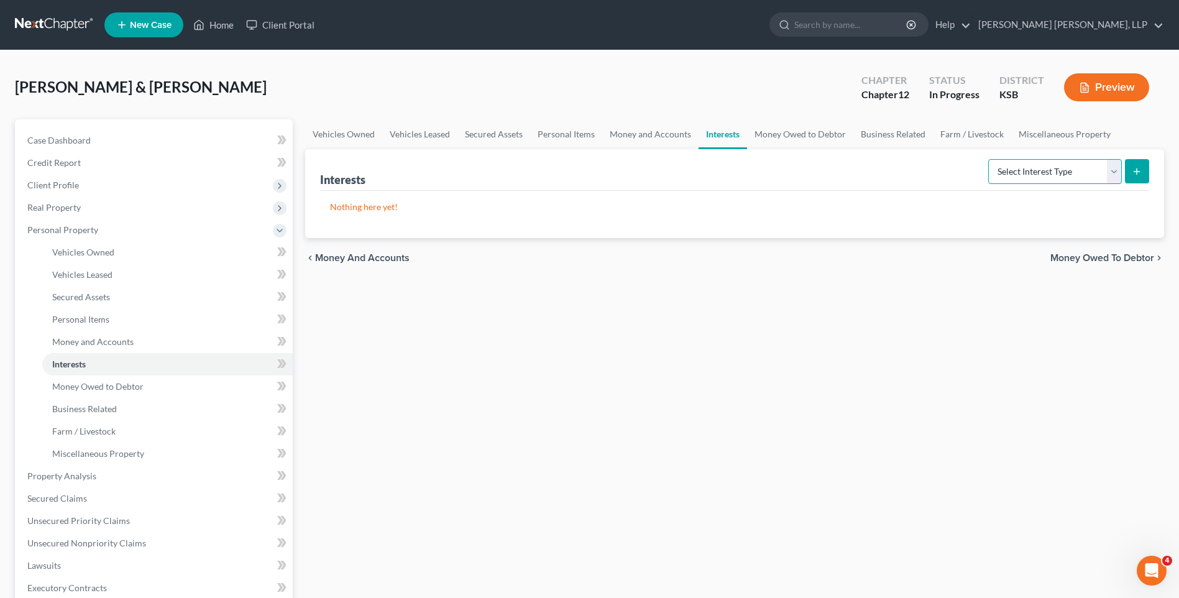
click at [1085, 174] on select "Select Interest Type 401K Annuity Bond Education IRA Government Bond Government…" at bounding box center [1055, 171] width 134 height 25
select select "pension_plan"
click at [989, 159] on select "Select Interest Type 401K Annuity Bond Education IRA Government Bond Government…" at bounding box center [1055, 171] width 134 height 25
click at [1136, 173] on line "submit" at bounding box center [1136, 171] width 0 height 6
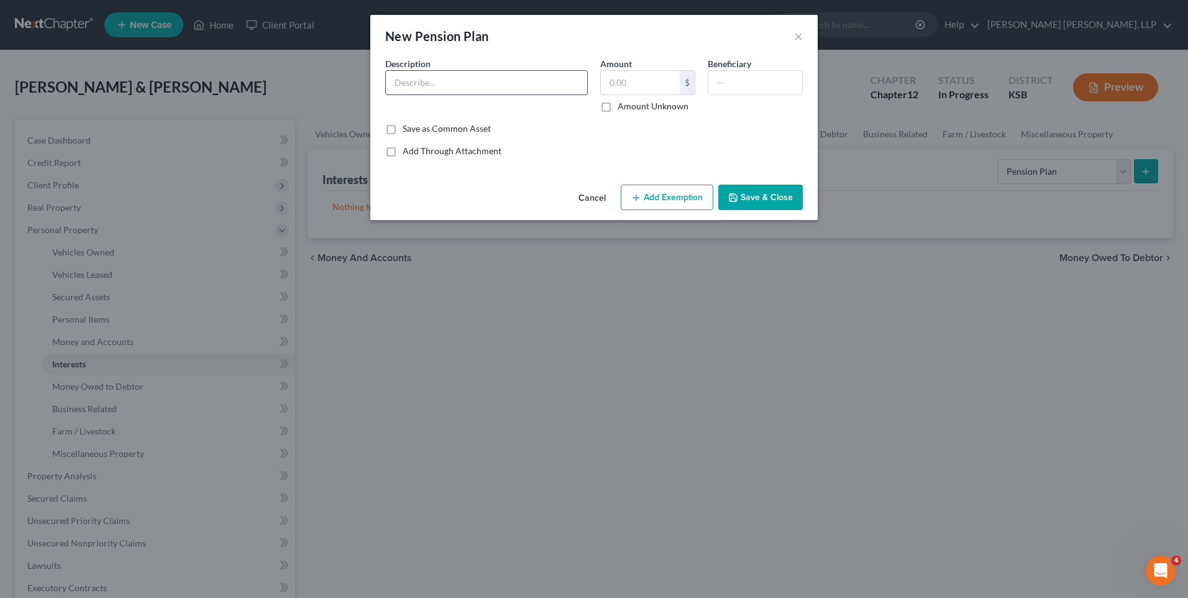
click at [466, 84] on input "text" at bounding box center [486, 83] width 201 height 24
type input "Wife's KPERS"
click at [672, 195] on button "Add Exemption" at bounding box center [667, 198] width 93 height 26
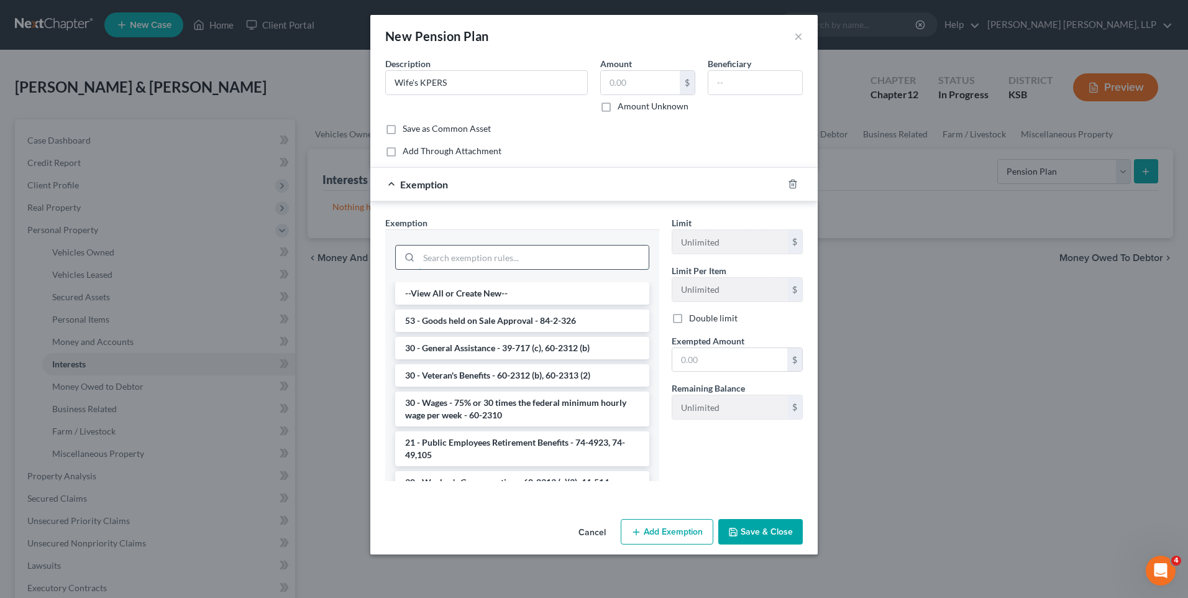
click at [509, 259] on input "search" at bounding box center [534, 257] width 230 height 24
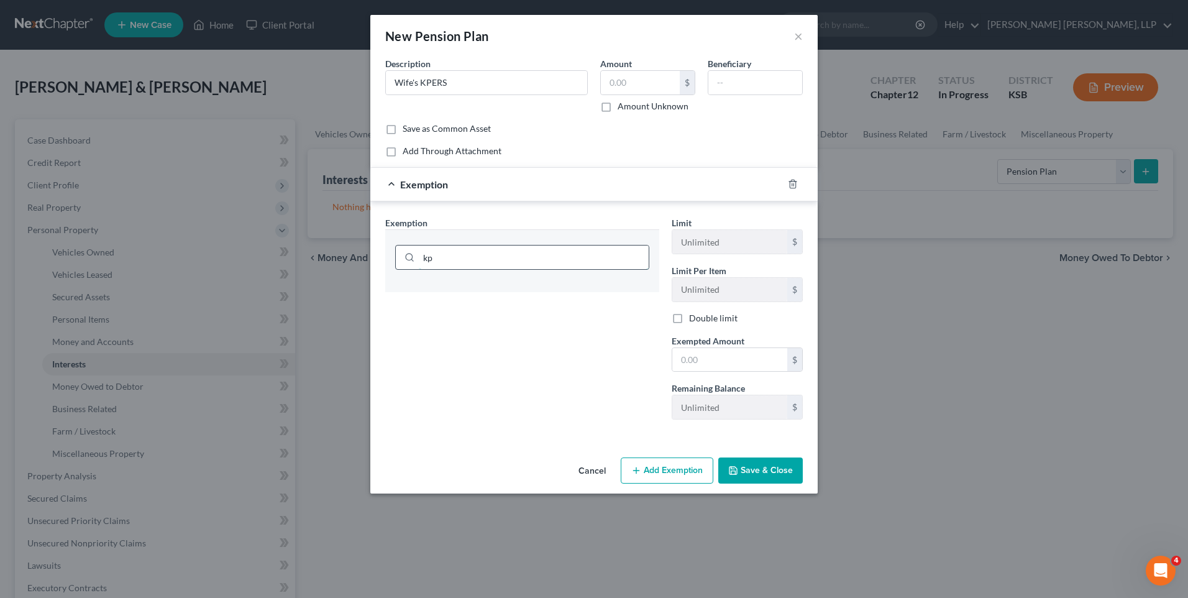
type input "k"
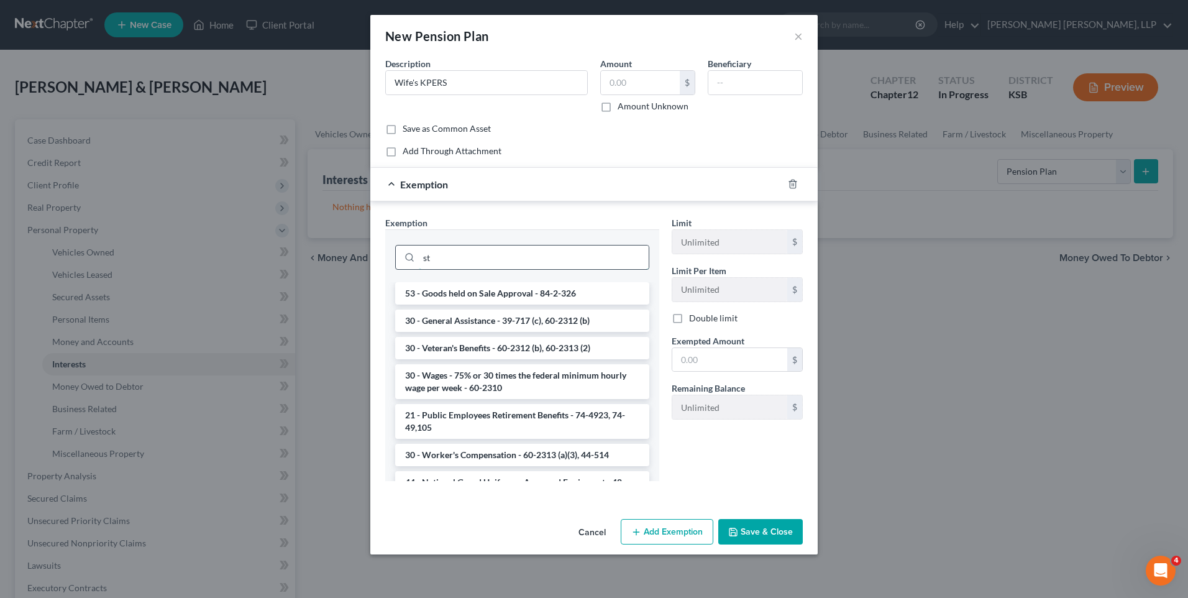
type input "s"
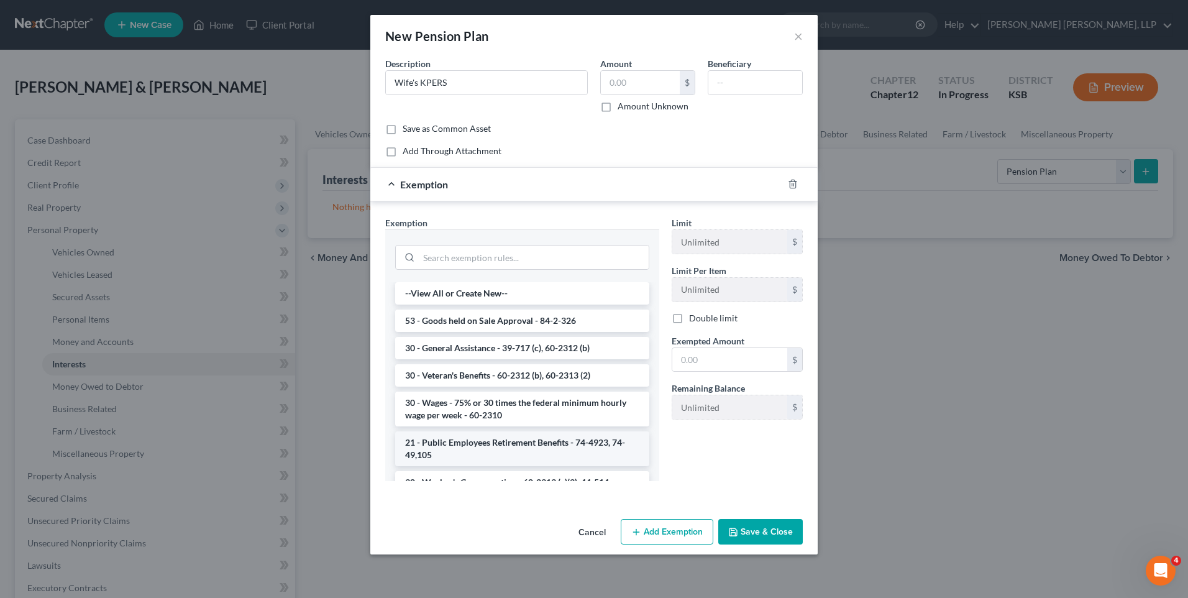
click at [516, 446] on li "21 - Public Employees Retirement Benefits - 74-4923, 74-49,105" at bounding box center [522, 448] width 254 height 35
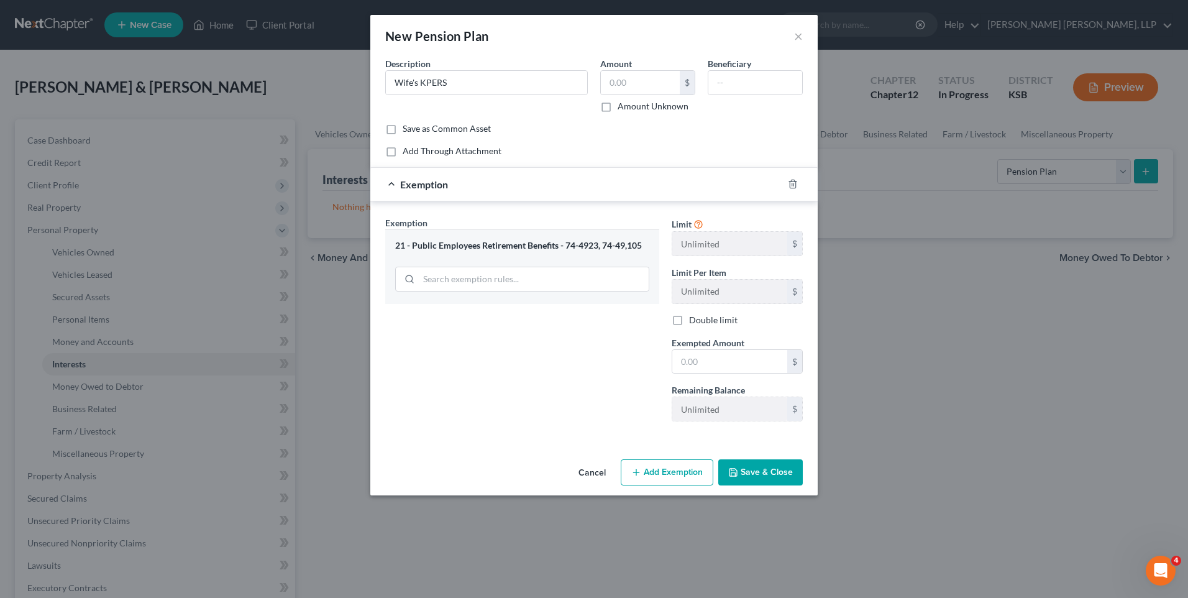
click at [756, 468] on button "Save & Close" at bounding box center [760, 472] width 84 height 26
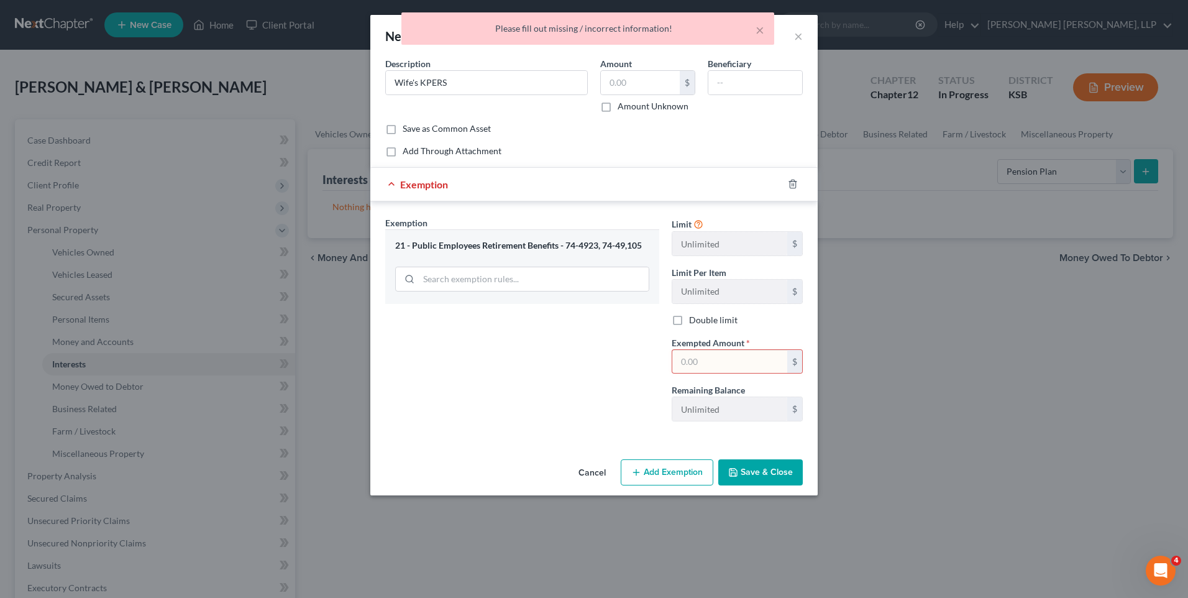
click at [756, 468] on button "Save & Close" at bounding box center [760, 472] width 84 height 26
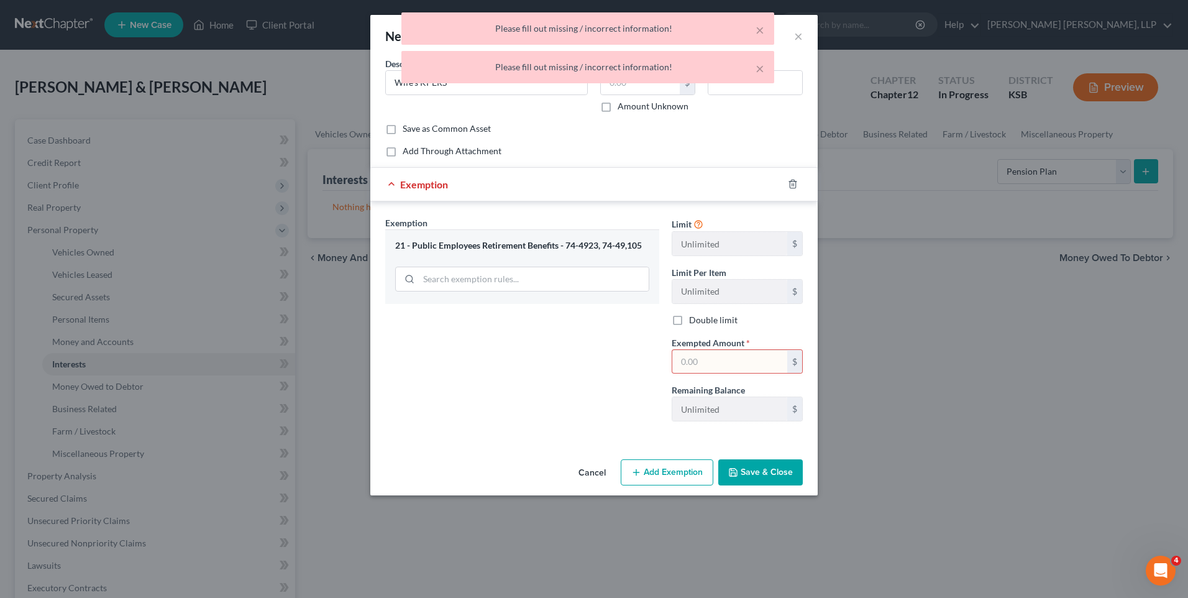
click at [724, 366] on input "text" at bounding box center [729, 362] width 115 height 24
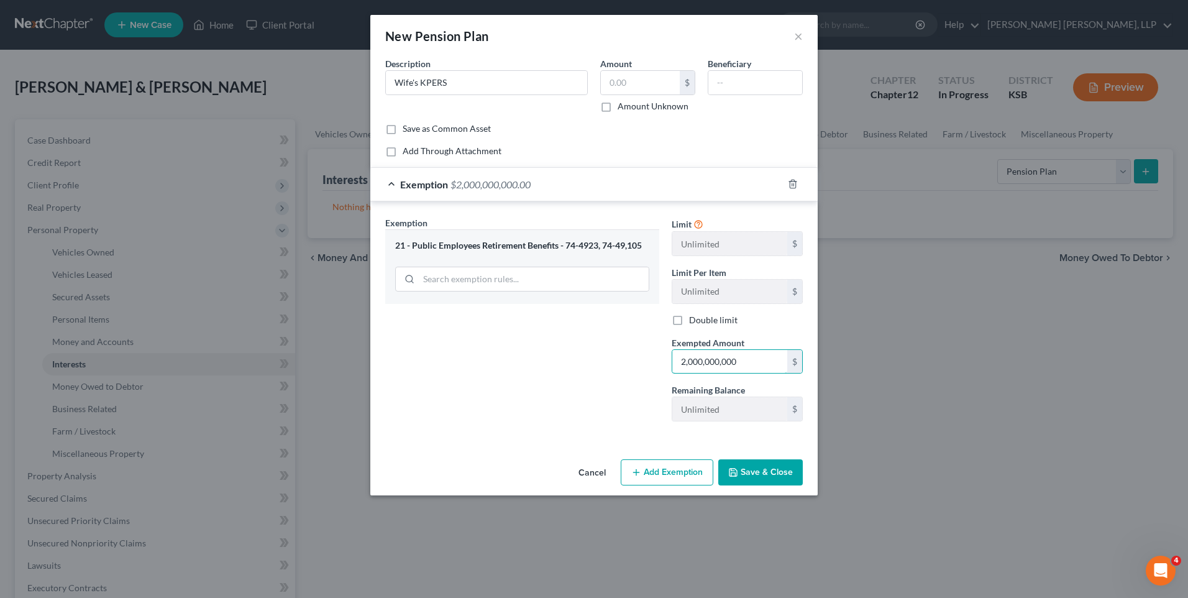
type input "2,000,000,000"
click at [759, 475] on button "Save & Close" at bounding box center [760, 472] width 84 height 26
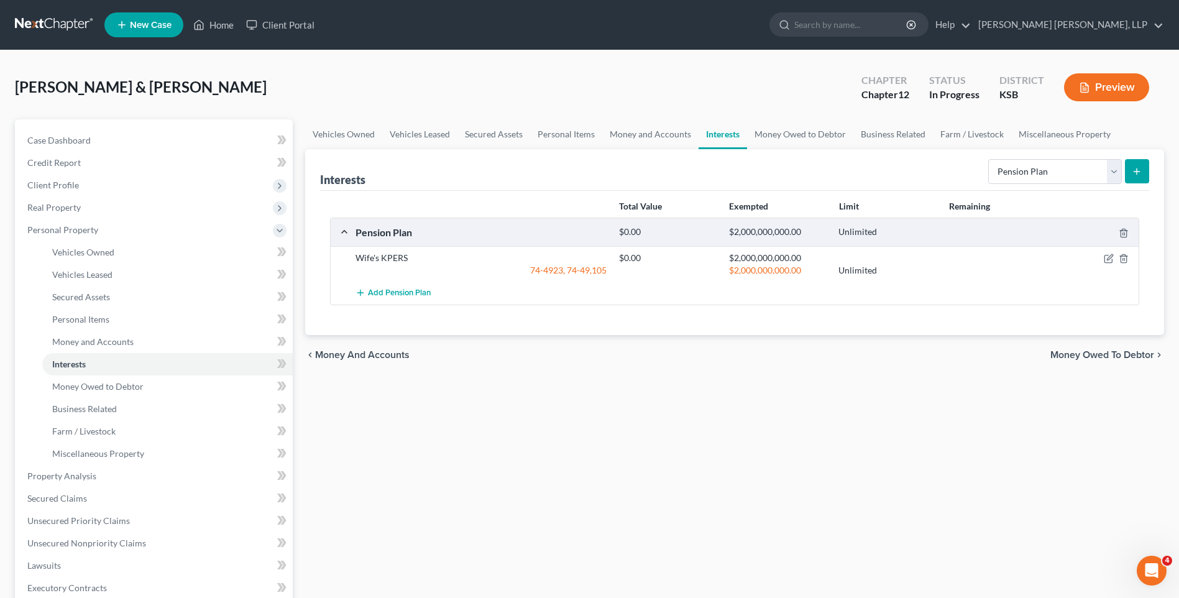
click at [1133, 171] on icon "submit" at bounding box center [1136, 172] width 10 height 10
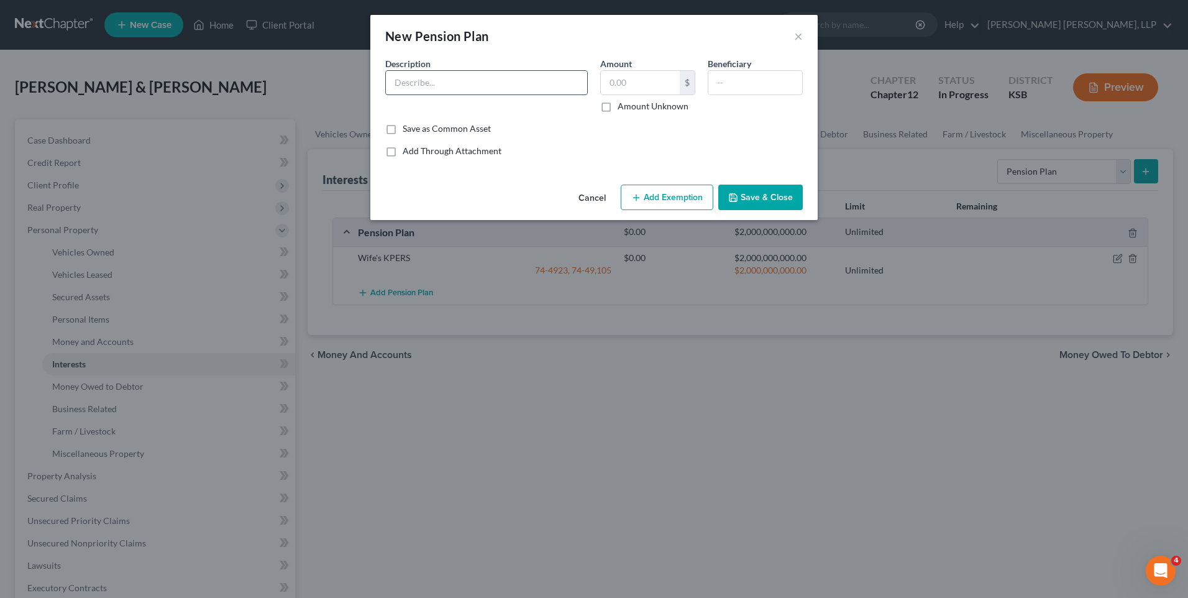
click at [471, 78] on input "text" at bounding box center [486, 83] width 201 height 24
click at [470, 79] on input "Husband's IRA" at bounding box center [486, 83] width 201 height 24
type input "Husband's IRA with Farm Bureau"
type input "14,253.09"
click at [690, 199] on button "Add Exemption" at bounding box center [667, 198] width 93 height 26
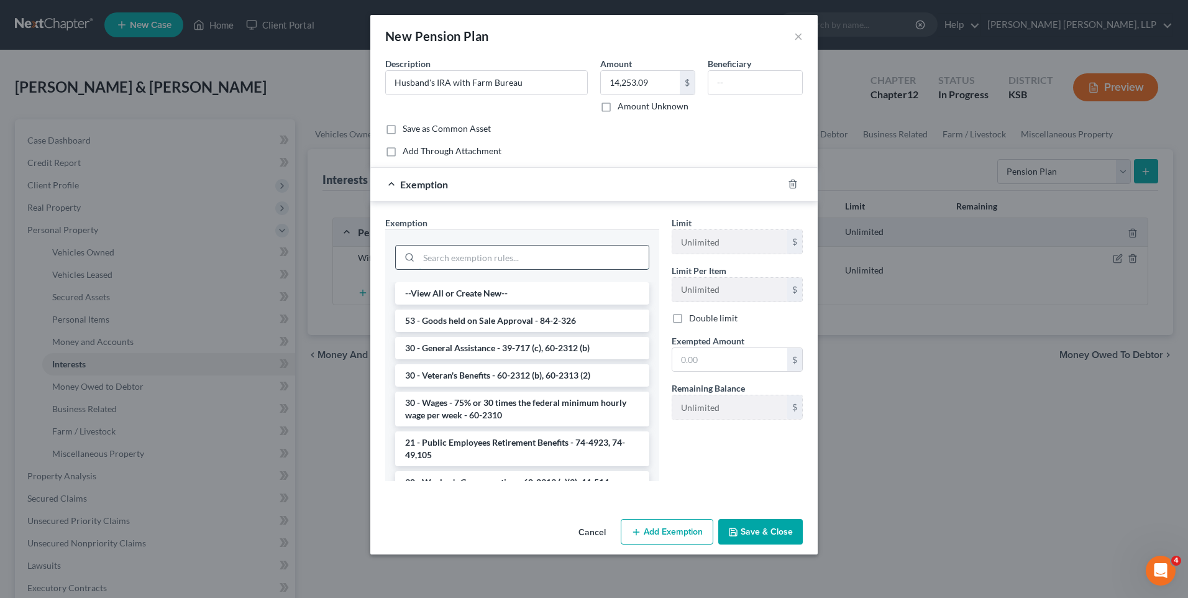
click at [445, 251] on input "search" at bounding box center [534, 257] width 230 height 24
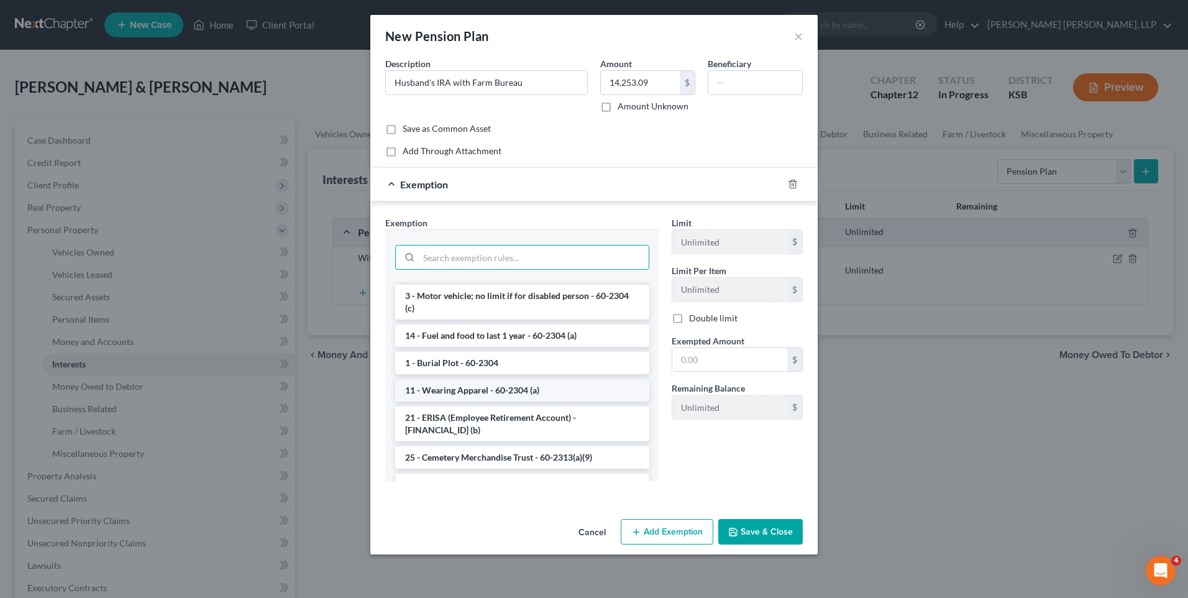
scroll to position [683, 0]
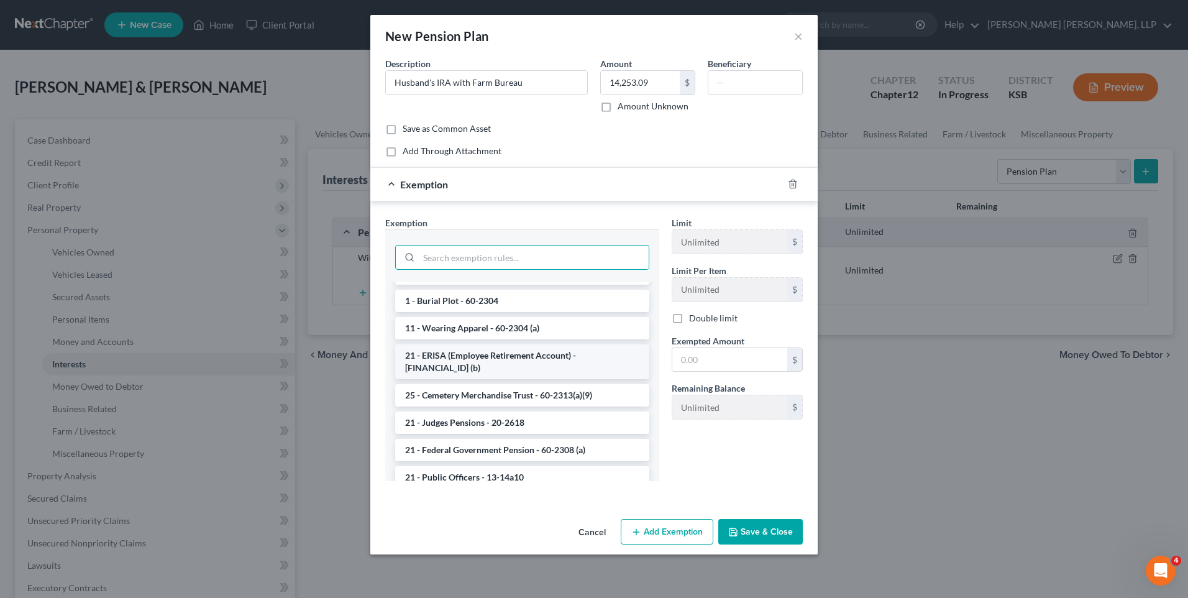
click at [518, 351] on li "21 - ERISA (Employee Retirement Account) - [FINANCIAL_ID] (b)" at bounding box center [522, 361] width 254 height 35
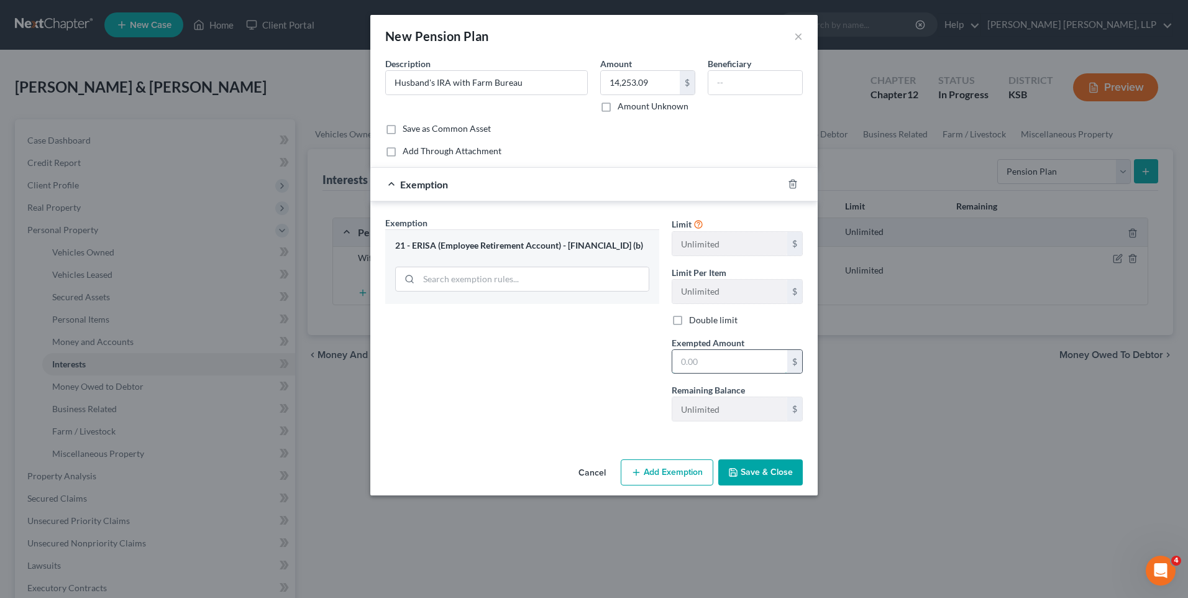
click at [711, 364] on input "text" at bounding box center [729, 362] width 115 height 24
type input "1,425,309"
click at [759, 475] on button "Save & Close" at bounding box center [760, 472] width 84 height 26
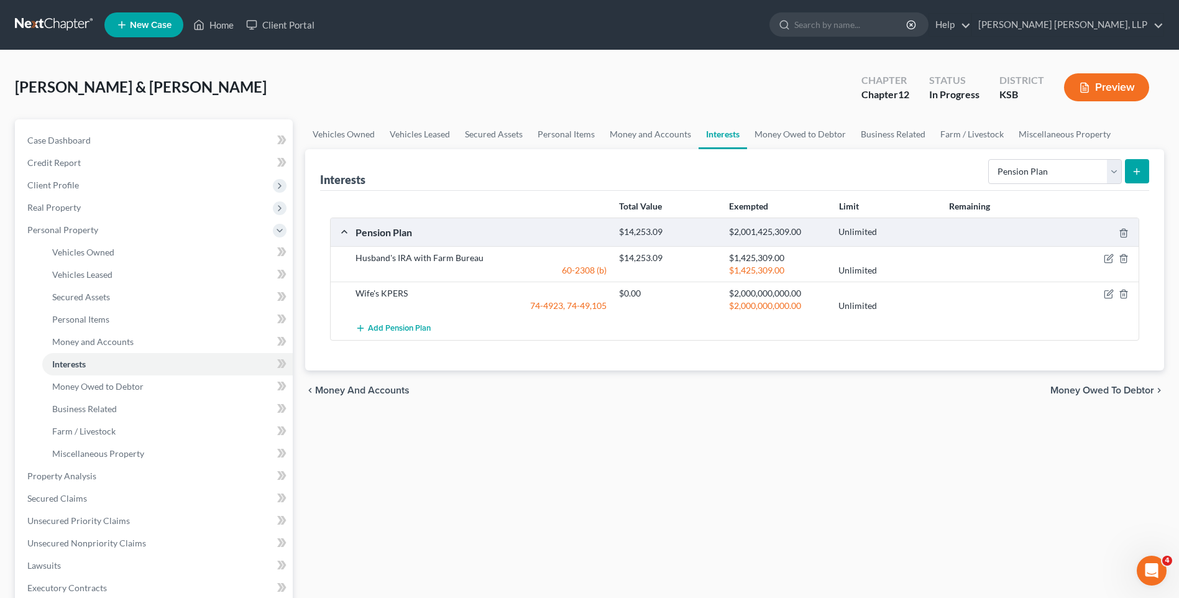
click at [1141, 170] on icon "submit" at bounding box center [1136, 172] width 10 height 10
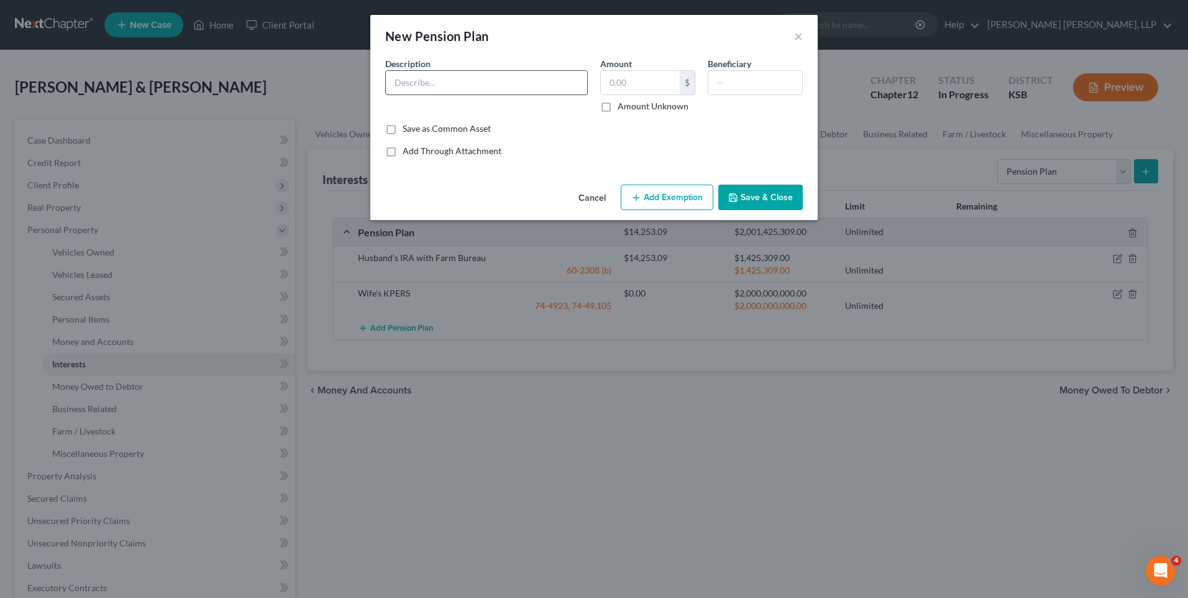
click at [455, 84] on input "text" at bounding box center [486, 83] width 201 height 24
type input "Wife's tax sheltered annuity with Security Benefit Life"
type input "3,451.28"
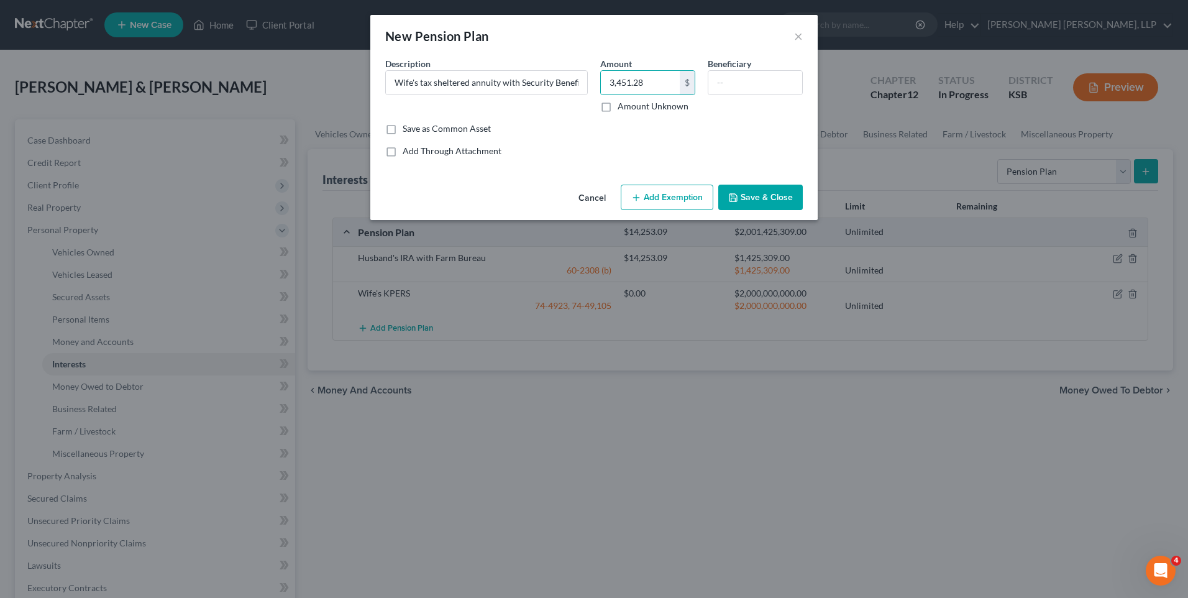
click at [641, 190] on button "Add Exemption" at bounding box center [667, 198] width 93 height 26
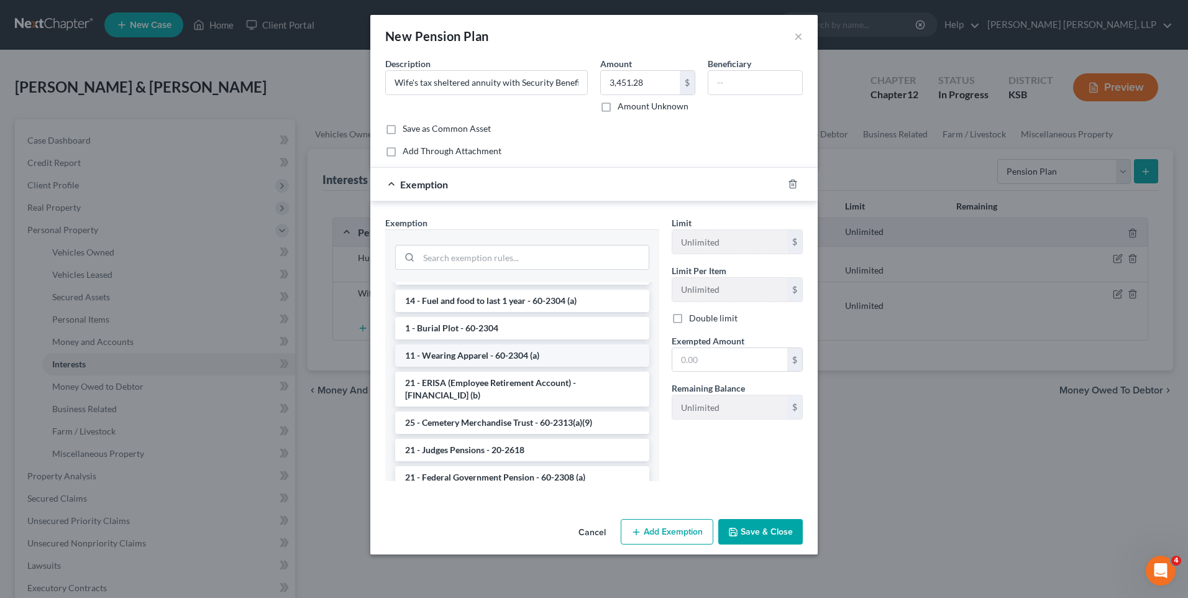
scroll to position [683, 0]
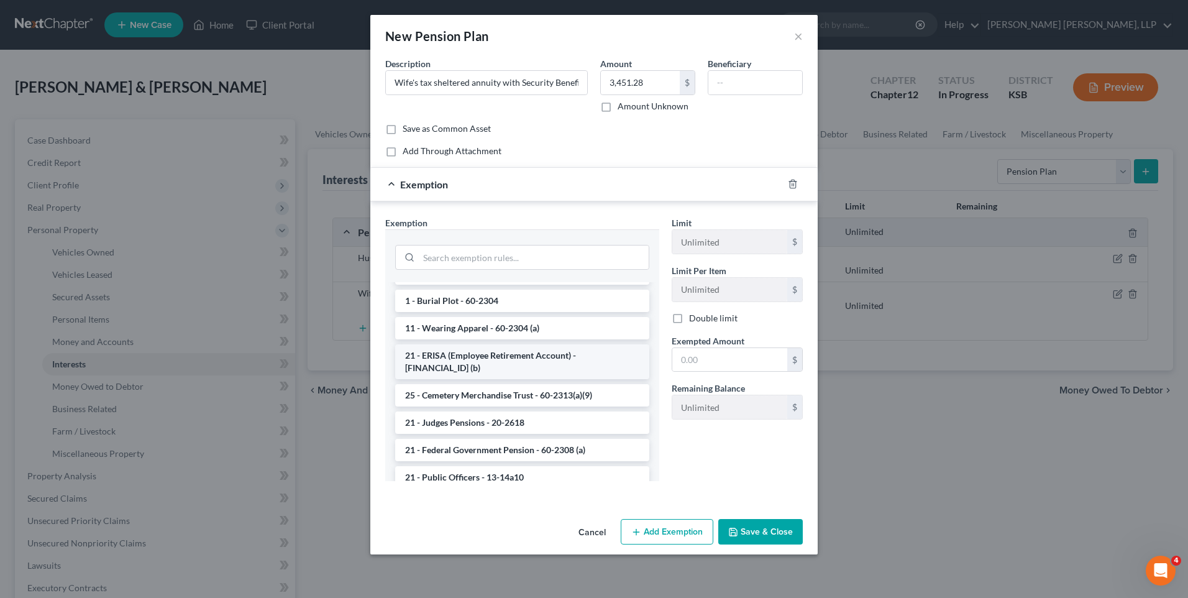
click at [500, 355] on li "21 - ERISA (Employee Retirement Account) - [FINANCIAL_ID] (b)" at bounding box center [522, 361] width 254 height 35
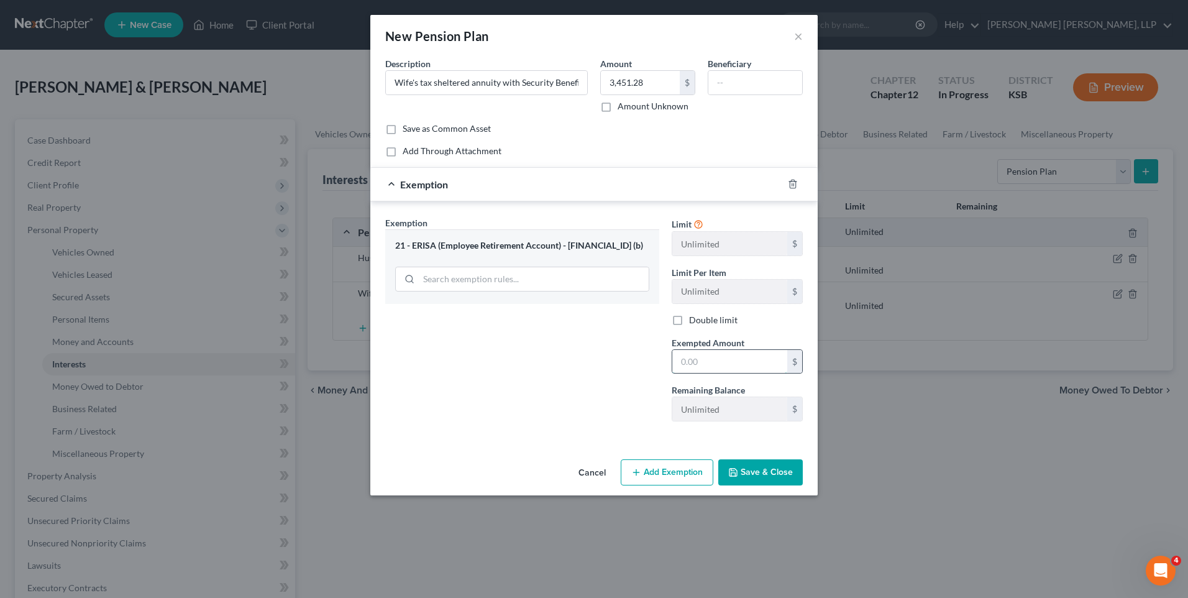
click at [722, 368] on input "text" at bounding box center [729, 362] width 115 height 24
type input "3,451.28"
click at [762, 473] on button "Save & Close" at bounding box center [760, 472] width 84 height 26
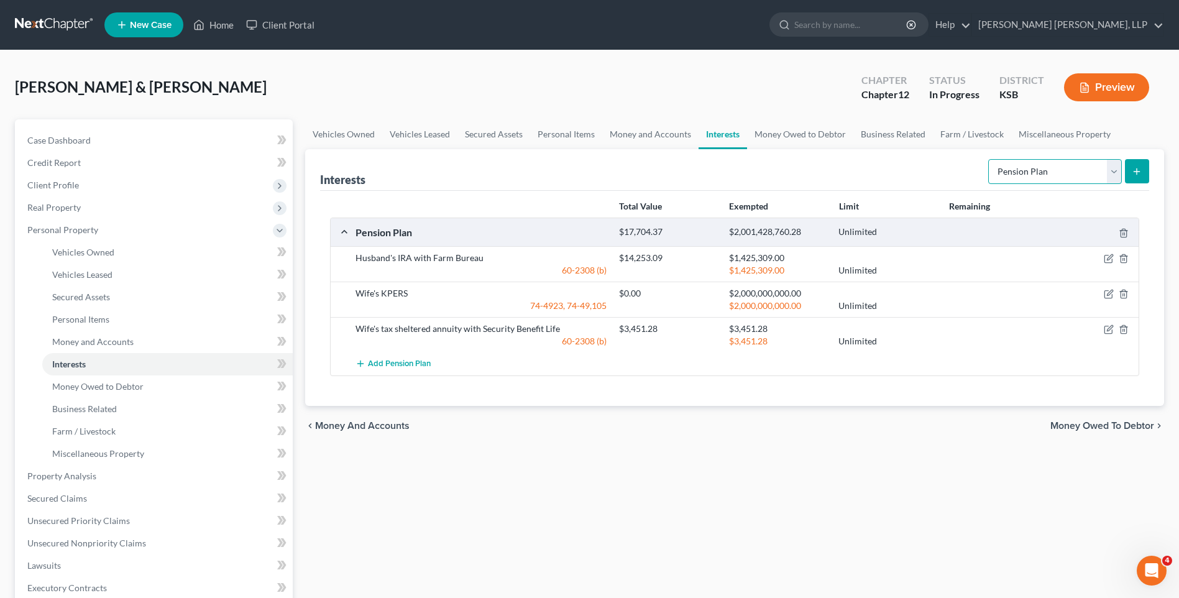
click at [1110, 172] on select "Select Interest Type 401K Annuity Bond Education IRA Government Bond Government…" at bounding box center [1055, 171] width 134 height 25
select select "401k"
click at [989, 159] on select "Select Interest Type 401K Annuity Bond Education IRA Government Bond Government…" at bounding box center [1055, 171] width 134 height 25
click at [1139, 170] on icon "submit" at bounding box center [1136, 172] width 10 height 10
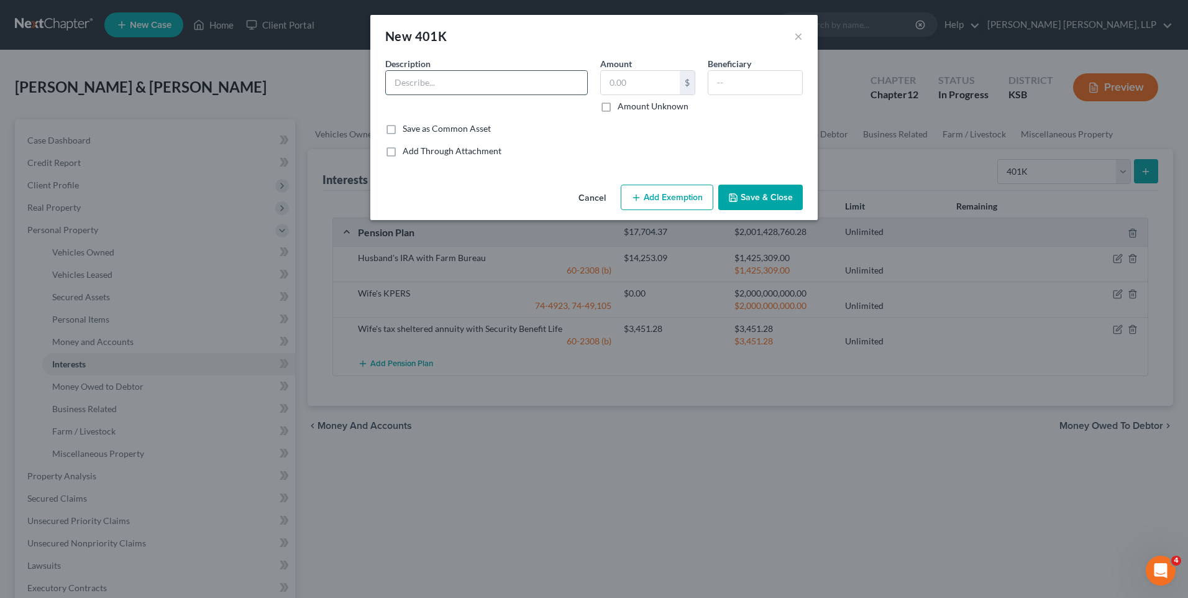
click at [432, 71] on input "text" at bounding box center [486, 83] width 201 height 24
click at [652, 77] on input "text" at bounding box center [640, 83] width 79 height 24
drag, startPoint x: 696, startPoint y: 32, endPoint x: 935, endPoint y: 47, distance: 239.6
click at [935, 47] on div "New 401K × An exemption set must first be selected from the Filing Information …" at bounding box center [594, 299] width 1188 height 598
click at [488, 84] on input "Husband's 401K" at bounding box center [486, 83] width 201 height 24
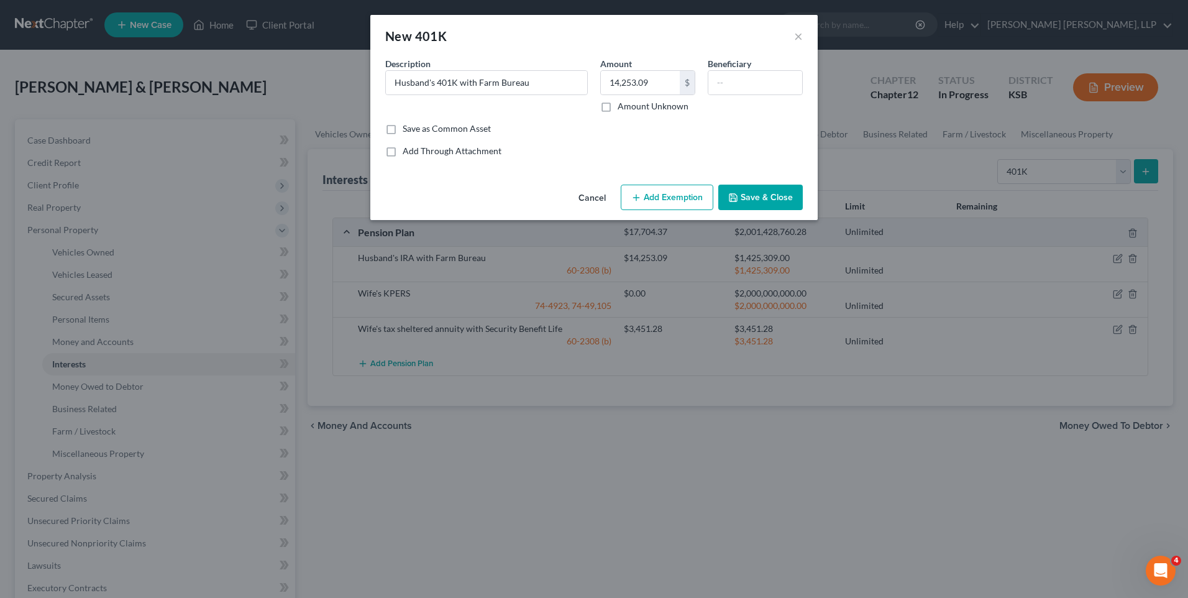
click at [696, 198] on button "Add Exemption" at bounding box center [667, 198] width 93 height 26
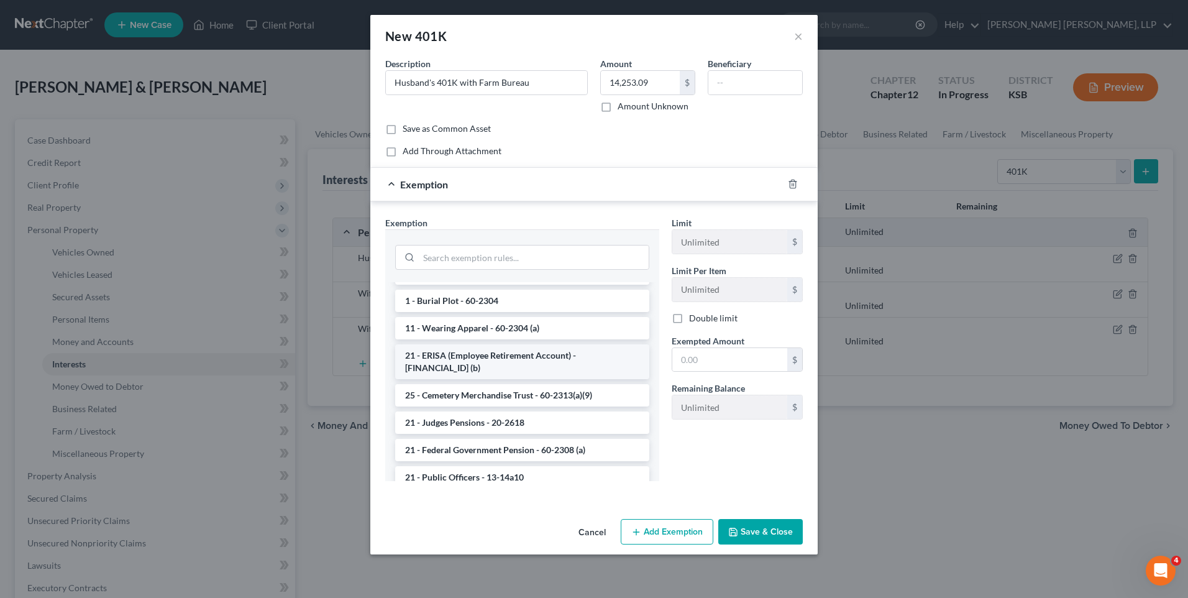
click at [486, 355] on li "21 - ERISA (Employee Retirement Account) - [FINANCIAL_ID] (b)" at bounding box center [522, 361] width 254 height 35
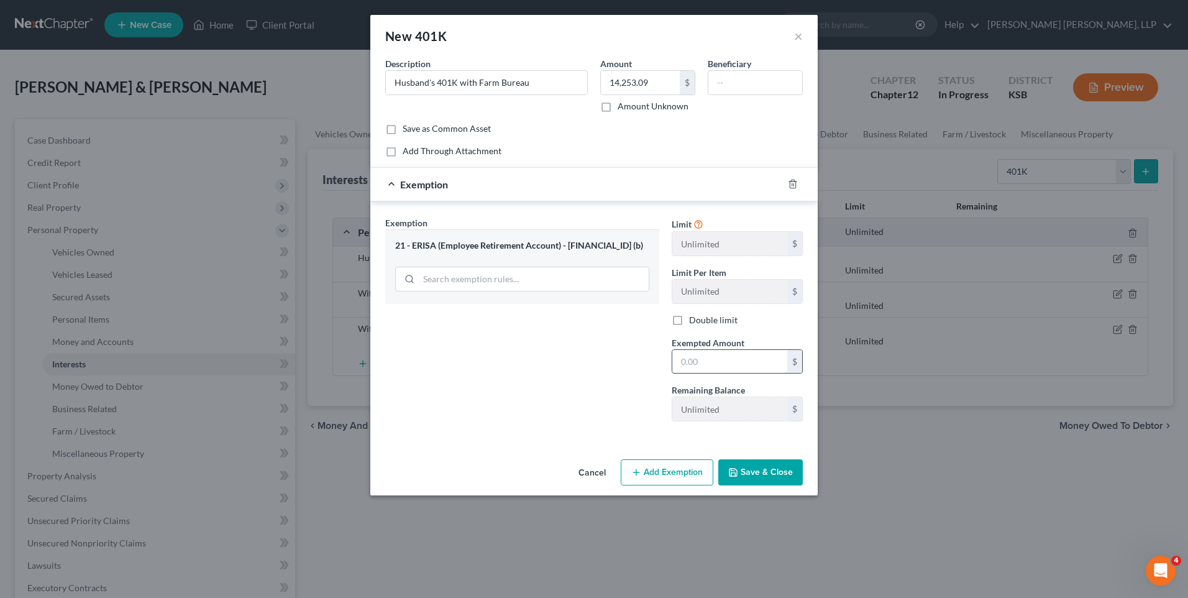
click at [705, 355] on input "text" at bounding box center [729, 362] width 115 height 24
click at [787, 468] on button "Save & Close" at bounding box center [760, 472] width 84 height 26
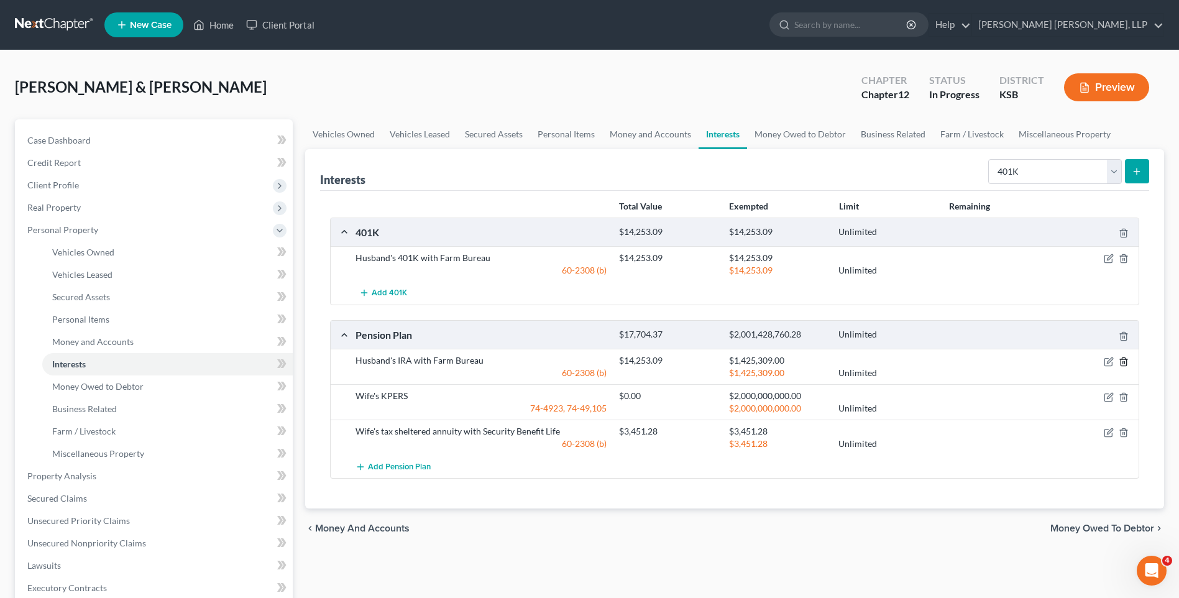
click at [1126, 362] on icon "button" at bounding box center [1123, 361] width 6 height 8
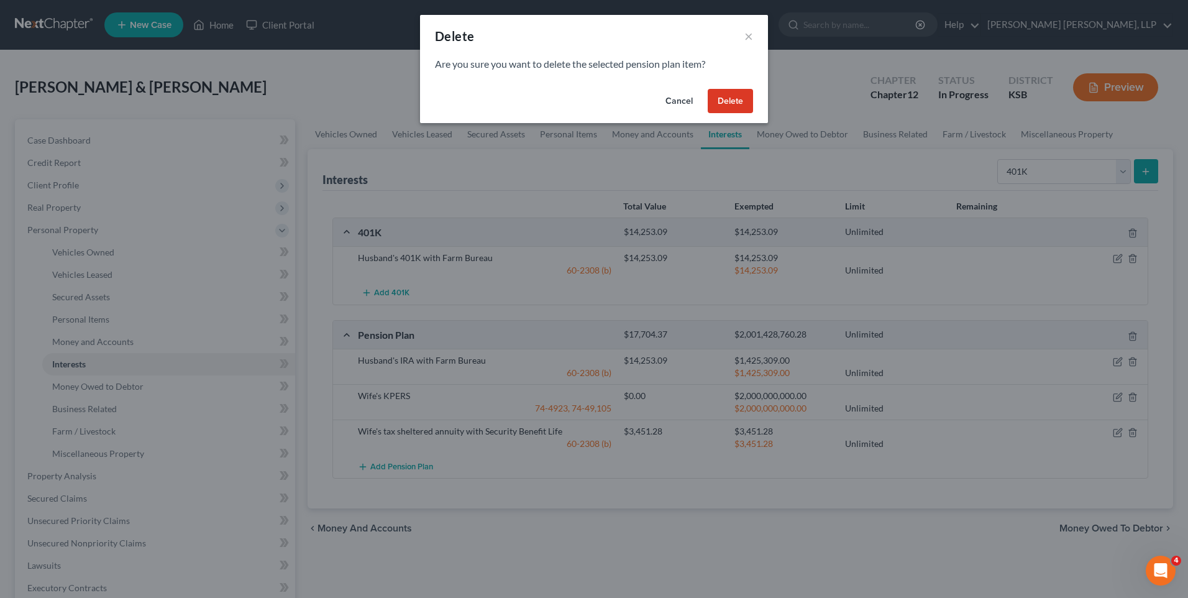
click at [733, 99] on button "Delete" at bounding box center [730, 101] width 45 height 25
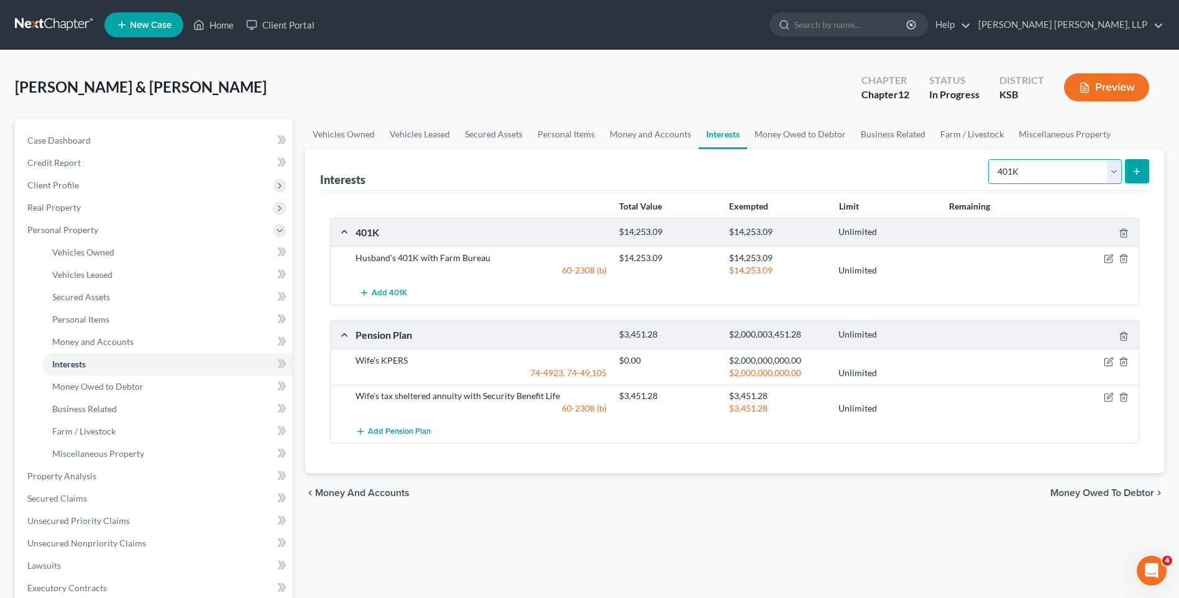
click at [1115, 173] on select "Select Interest Type 401K Annuity Bond Education IRA Government Bond Government…" at bounding box center [1055, 171] width 134 height 25
click at [989, 159] on select "Select Interest Type 401K Annuity Bond Education IRA Government Bond Government…" at bounding box center [1055, 171] width 134 height 25
click at [1136, 177] on button "submit" at bounding box center [1137, 171] width 24 height 24
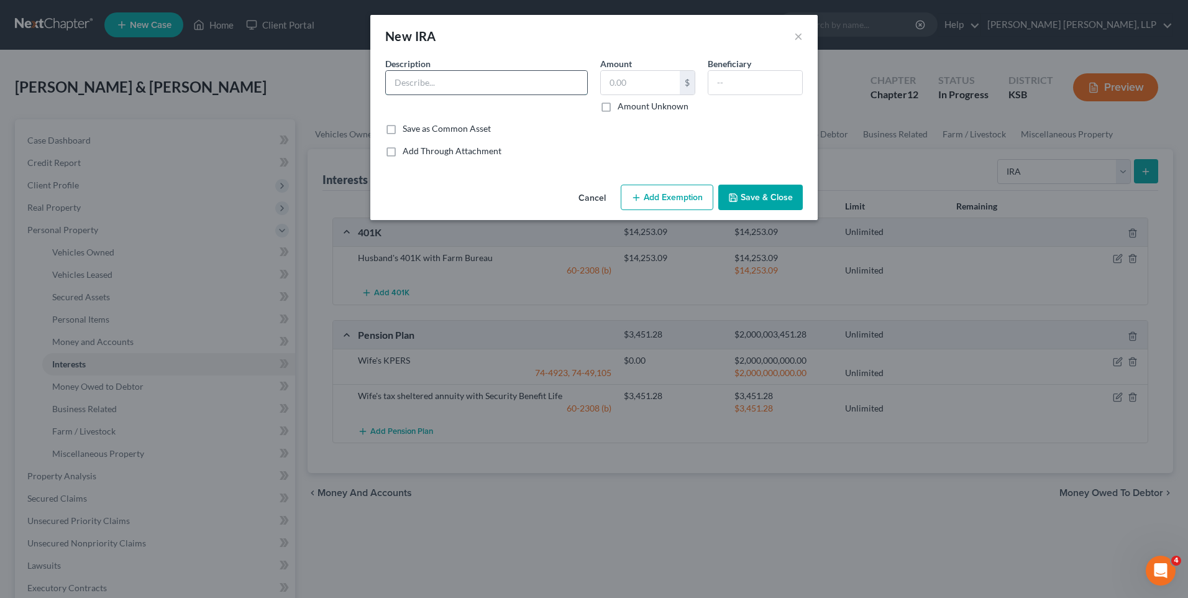
click at [424, 86] on input "text" at bounding box center [486, 83] width 201 height 24
click at [692, 196] on button "Add Exemption" at bounding box center [667, 198] width 93 height 26
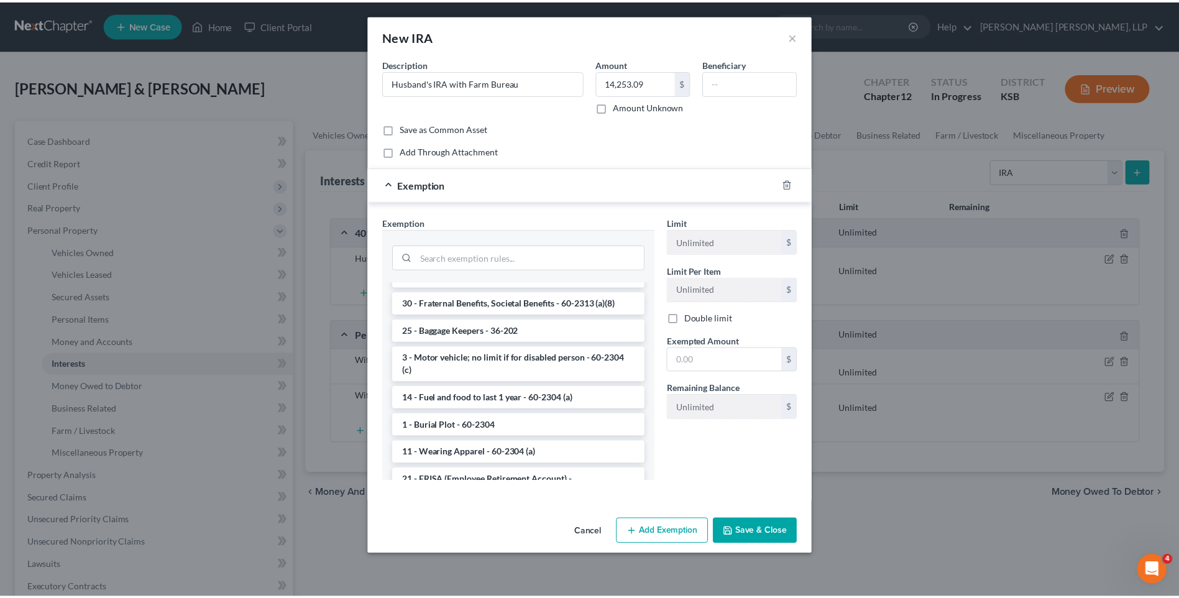
scroll to position [621, 0]
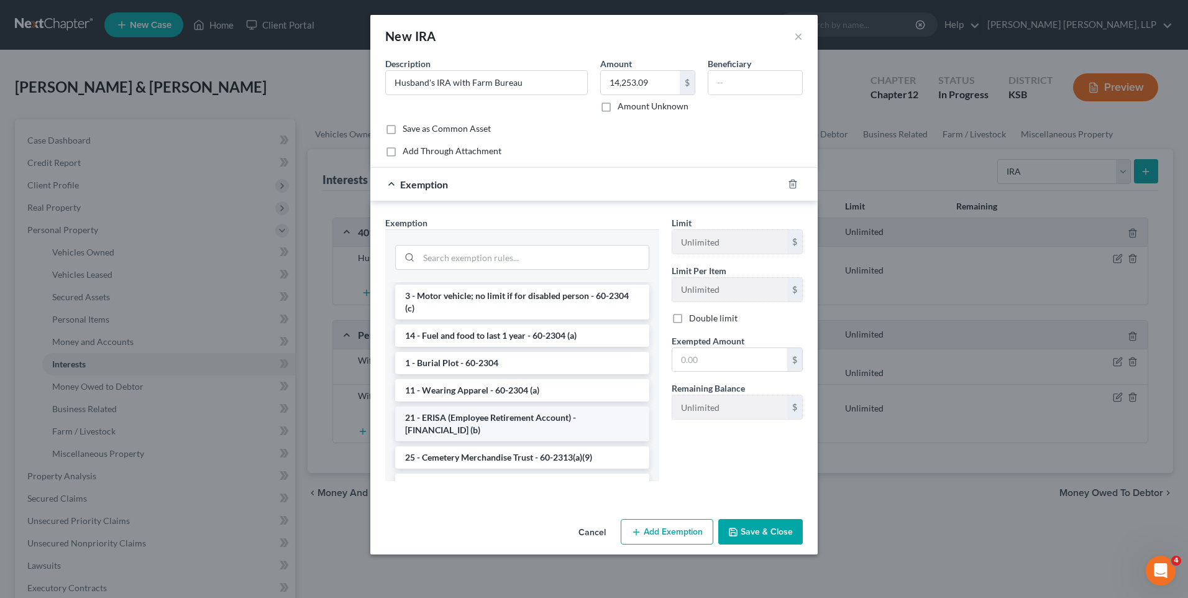
click at [559, 422] on li "21 - ERISA (Employee Retirement Account) - [FINANCIAL_ID] (b)" at bounding box center [522, 423] width 254 height 35
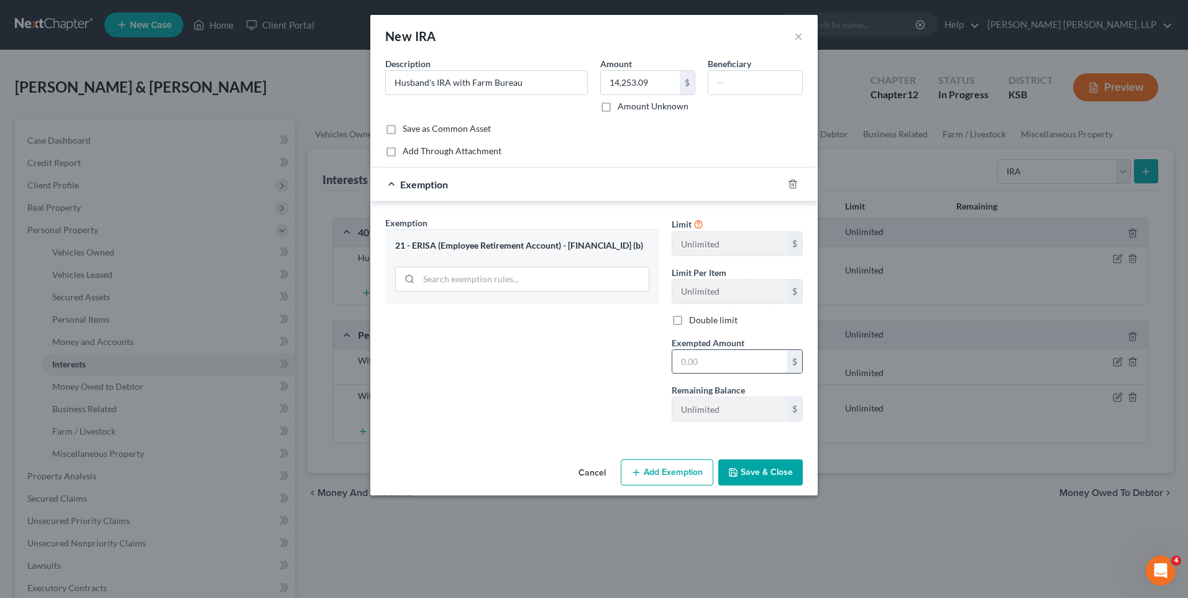
click at [729, 368] on input "text" at bounding box center [729, 362] width 115 height 24
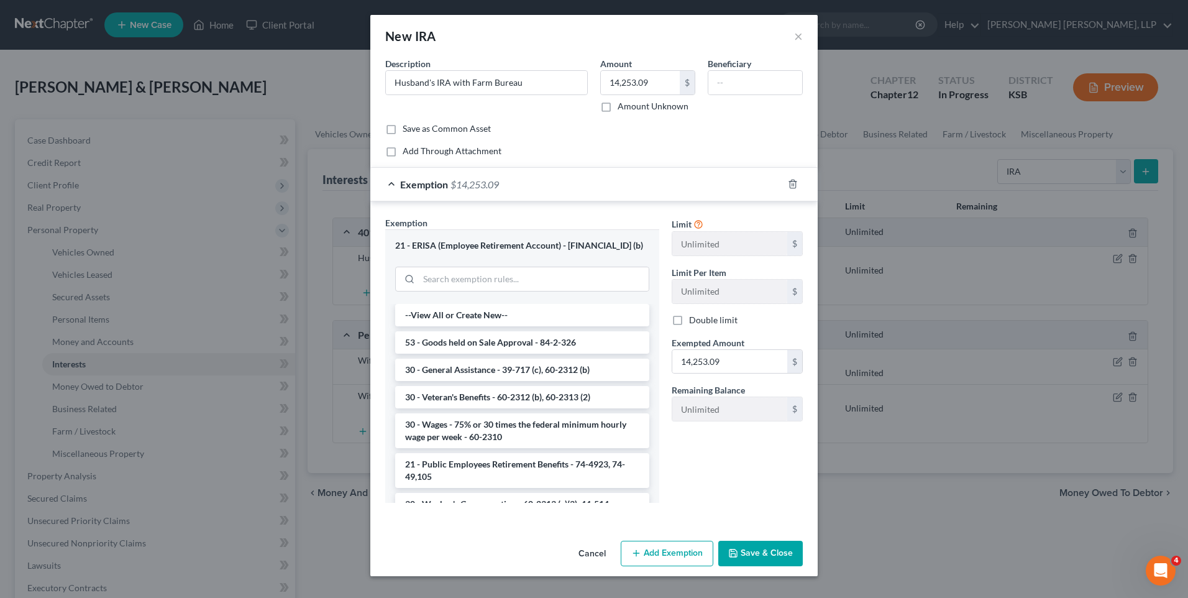
click at [750, 551] on button "Save & Close" at bounding box center [760, 554] width 84 height 26
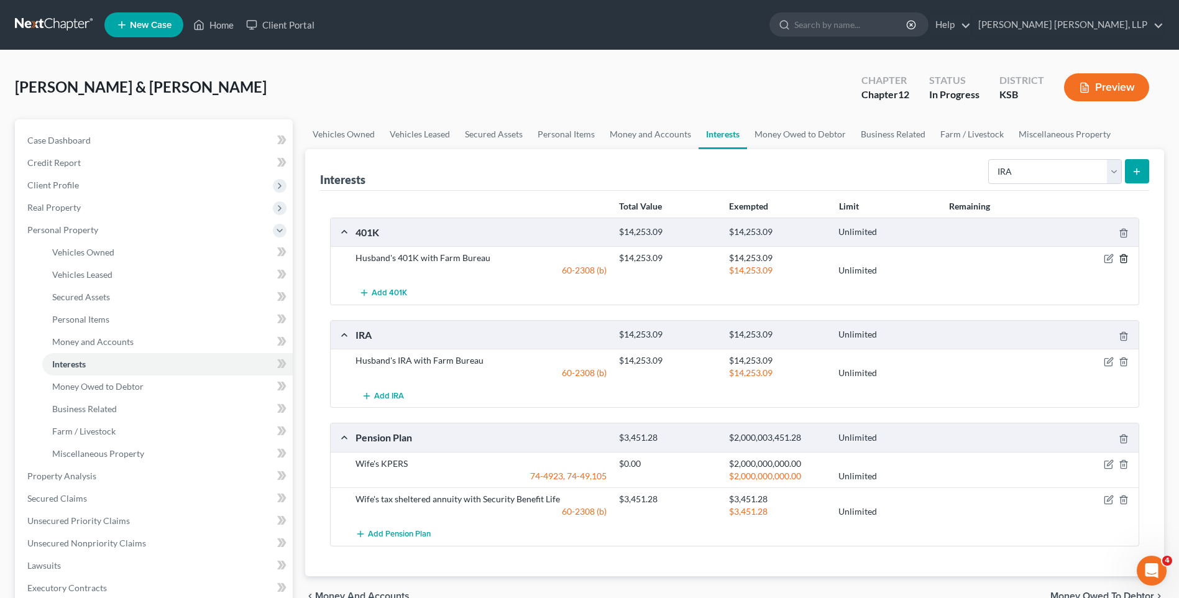
click at [1122, 256] on polyline "button" at bounding box center [1123, 256] width 7 height 0
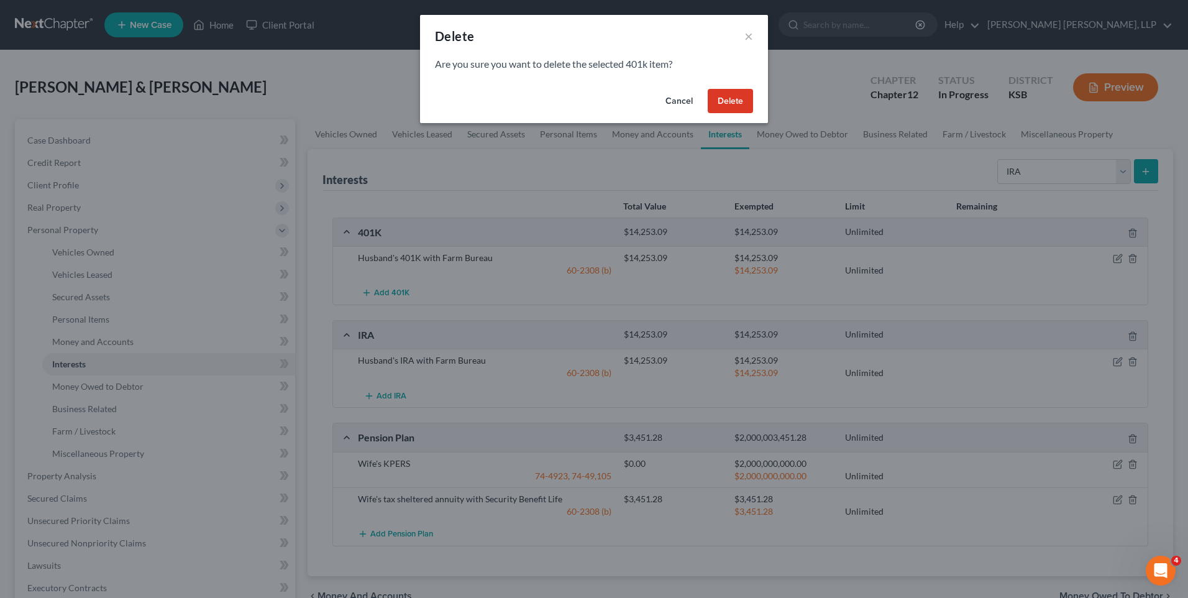
click at [730, 96] on button "Delete" at bounding box center [730, 101] width 45 height 25
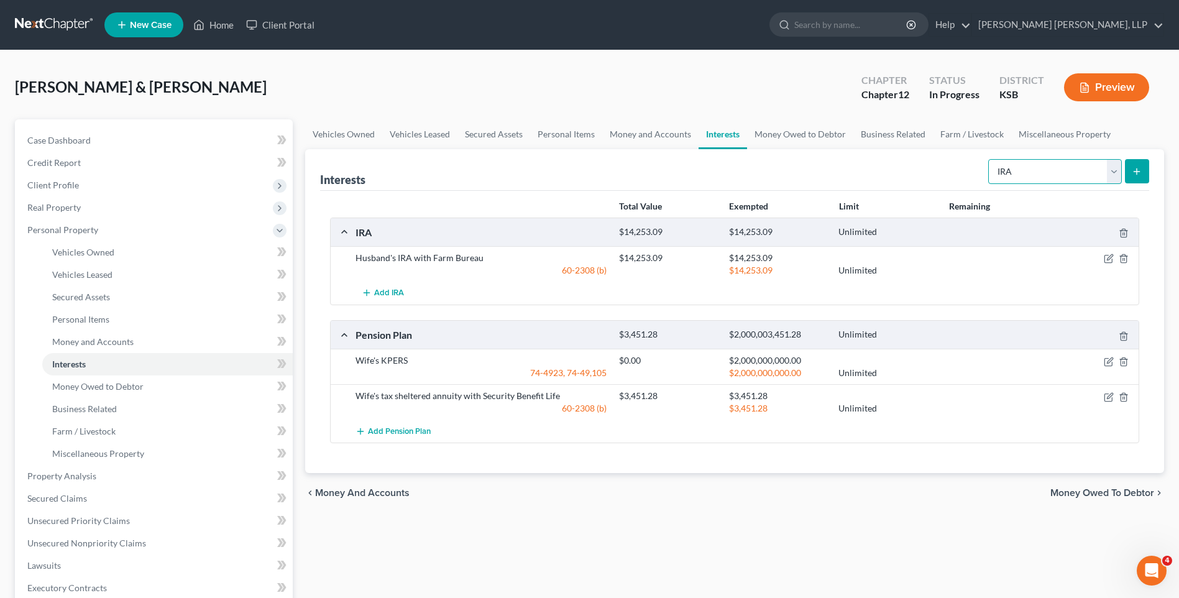
click at [1113, 170] on select "Select Interest Type 401K Annuity Bond Education IRA Government Bond Government…" at bounding box center [1055, 171] width 134 height 25
click at [989, 159] on select "Select Interest Type 401K Annuity Bond Education IRA Government Bond Government…" at bounding box center [1055, 171] width 134 height 25
click at [1136, 169] on icon "submit" at bounding box center [1136, 172] width 10 height 10
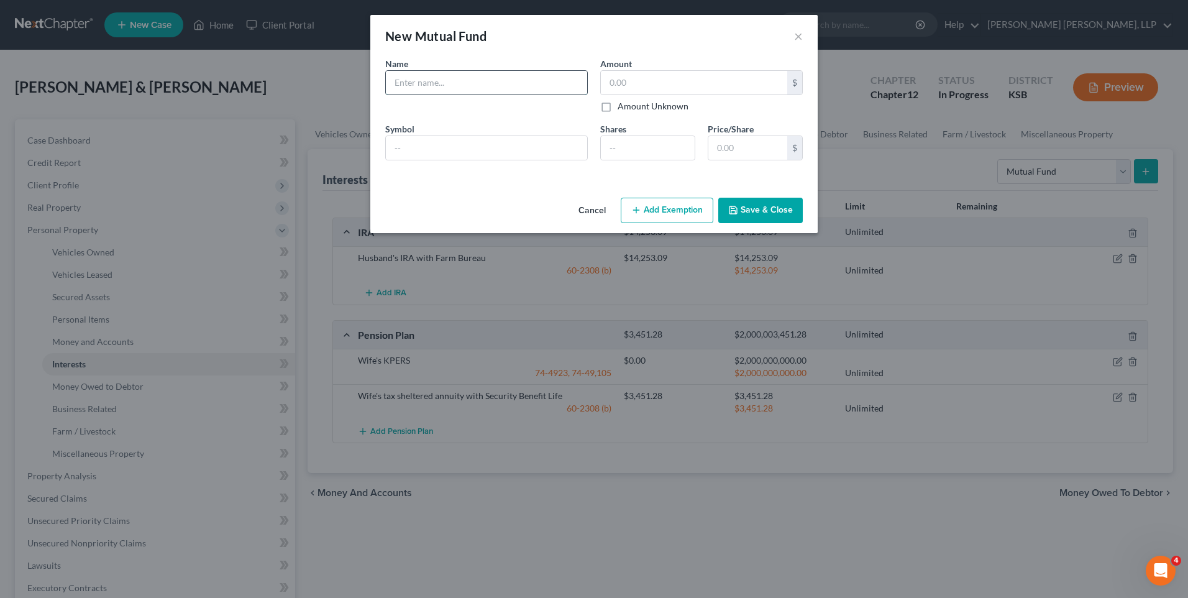
click at [411, 82] on input "text" at bounding box center [486, 83] width 201 height 24
click at [774, 204] on button "Save & Close" at bounding box center [760, 211] width 84 height 26
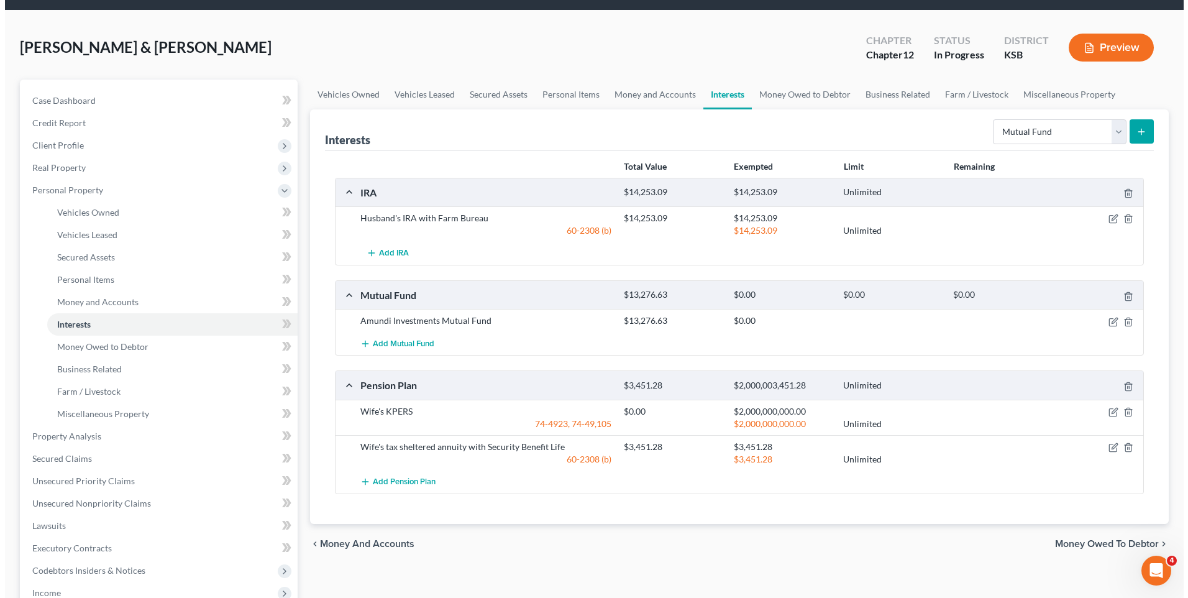
scroll to position [62, 0]
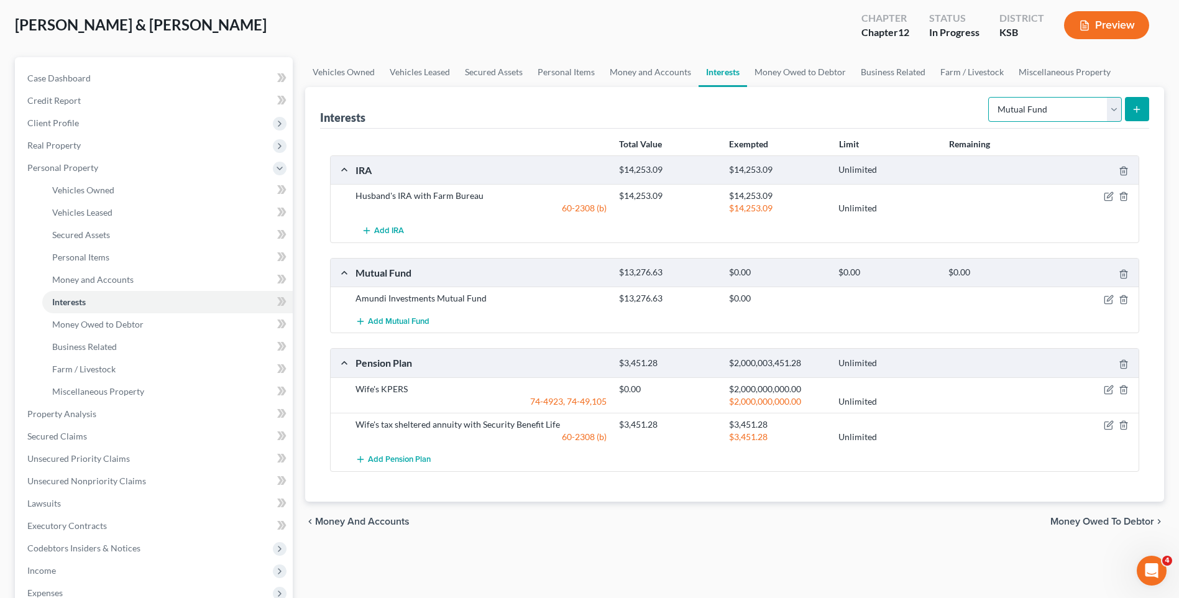
click at [1110, 107] on select "Select Interest Type 401K Annuity Bond Education IRA Government Bond Government…" at bounding box center [1055, 109] width 134 height 25
click at [989, 97] on select "Select Interest Type 401K Annuity Bond Education IRA Government Bond Government…" at bounding box center [1055, 109] width 134 height 25
click at [1136, 109] on line "submit" at bounding box center [1137, 109] width 6 height 0
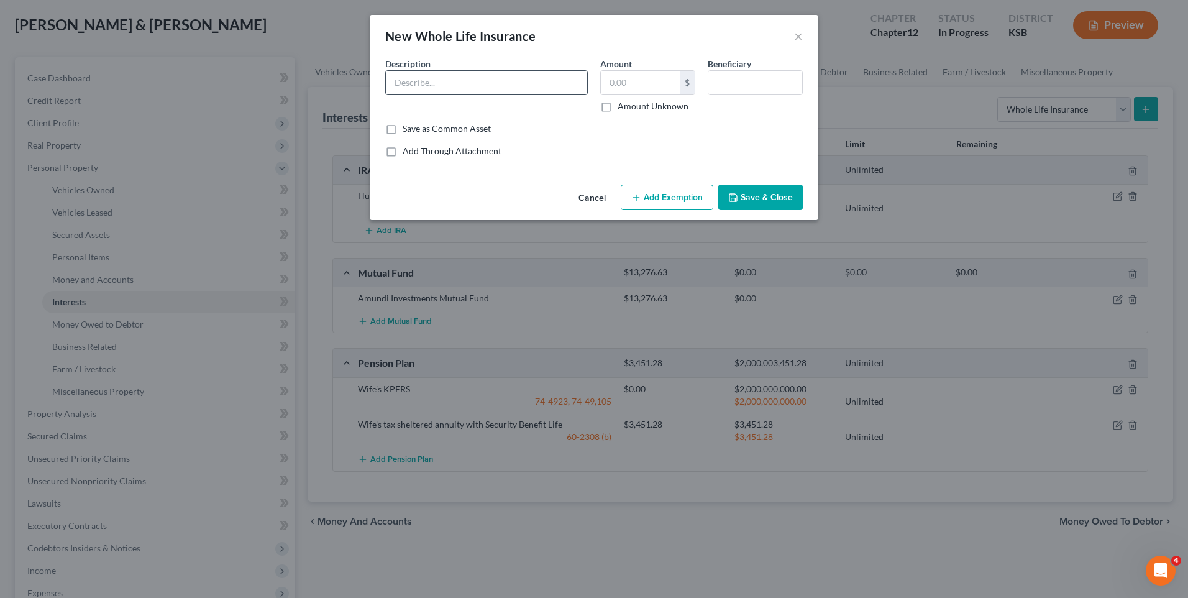
click at [450, 80] on input "text" at bounding box center [486, 83] width 201 height 24
click at [618, 104] on label "Amount Unknown" at bounding box center [653, 106] width 71 height 12
click at [623, 104] on input "Amount Unknown" at bounding box center [627, 104] width 8 height 8
click at [669, 203] on button "Add Exemption" at bounding box center [667, 198] width 93 height 26
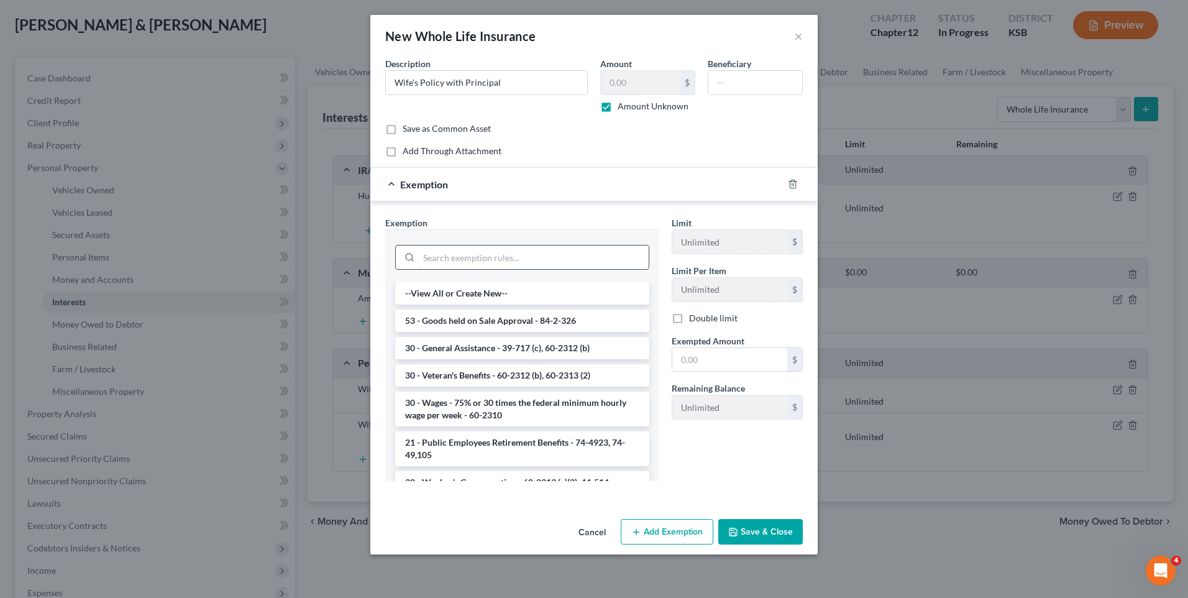
click at [470, 256] on input "search" at bounding box center [534, 257] width 230 height 24
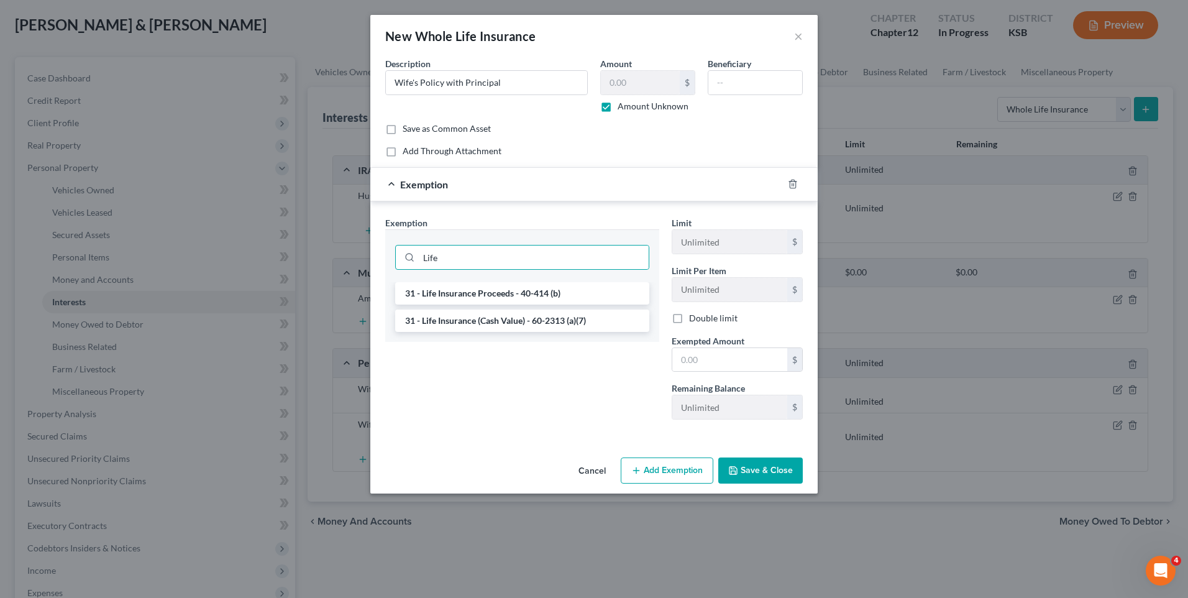
click at [522, 322] on li "31 - Life Insurance (Cash Value) - 60-2313 (a)(7)" at bounding box center [522, 320] width 254 height 22
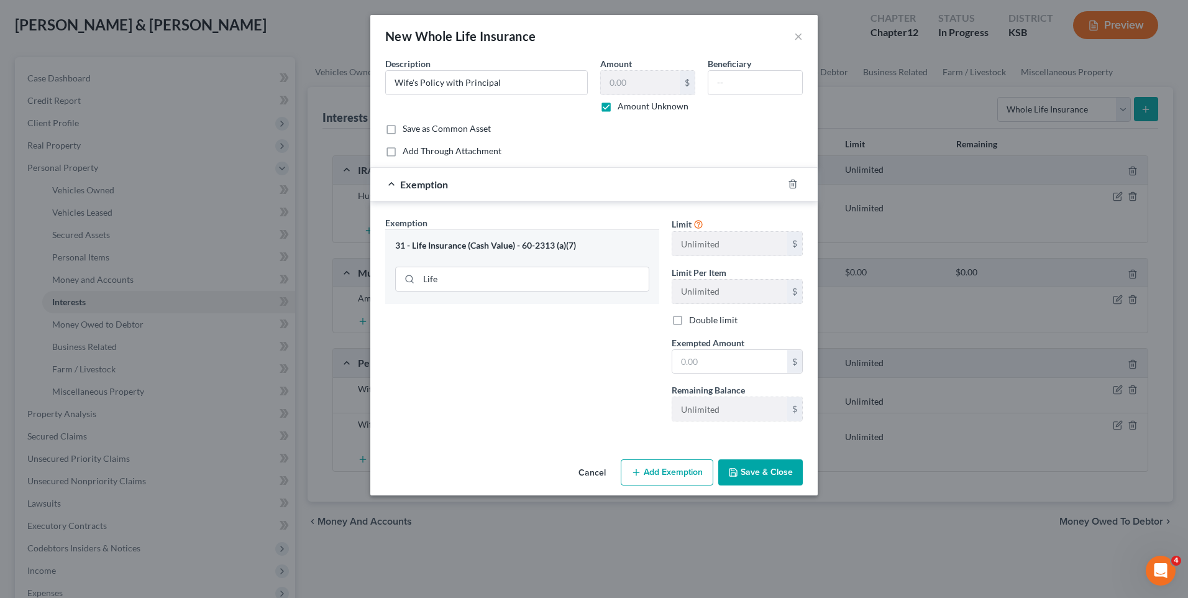
click at [752, 477] on button "Save & Close" at bounding box center [760, 472] width 84 height 26
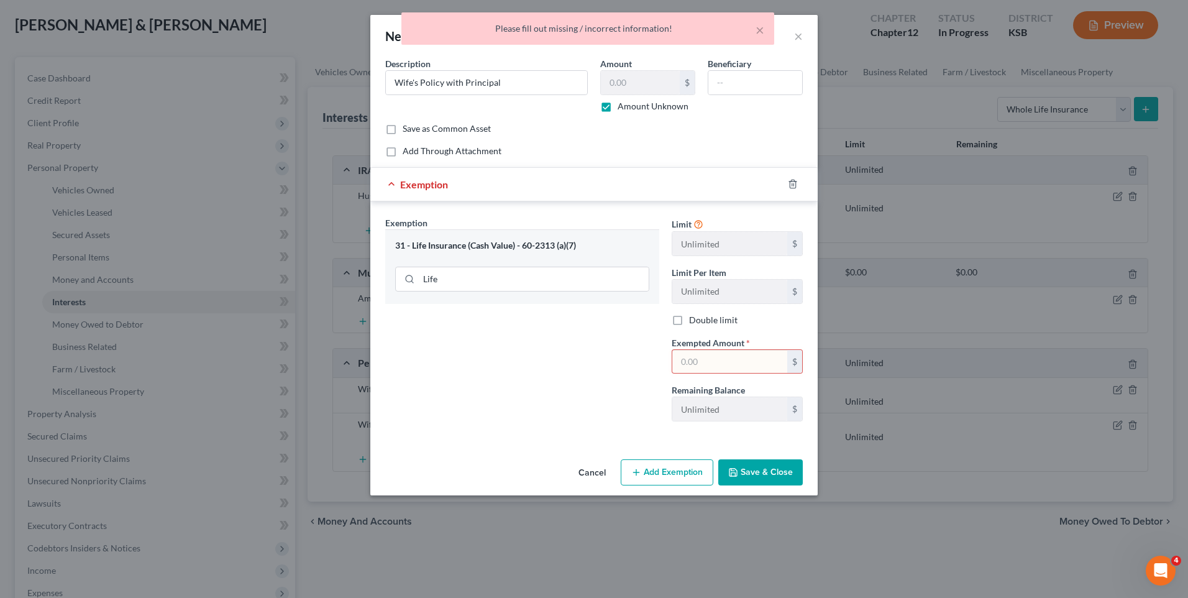
click at [752, 477] on button "Save & Close" at bounding box center [760, 472] width 84 height 26
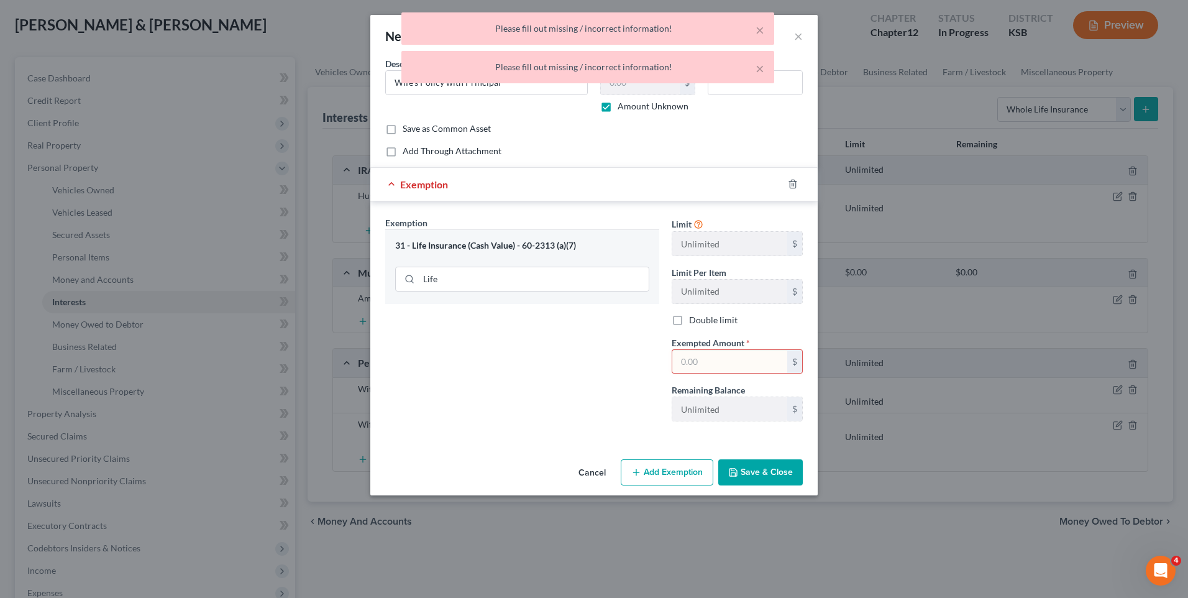
click at [721, 362] on input "text" at bounding box center [729, 362] width 115 height 24
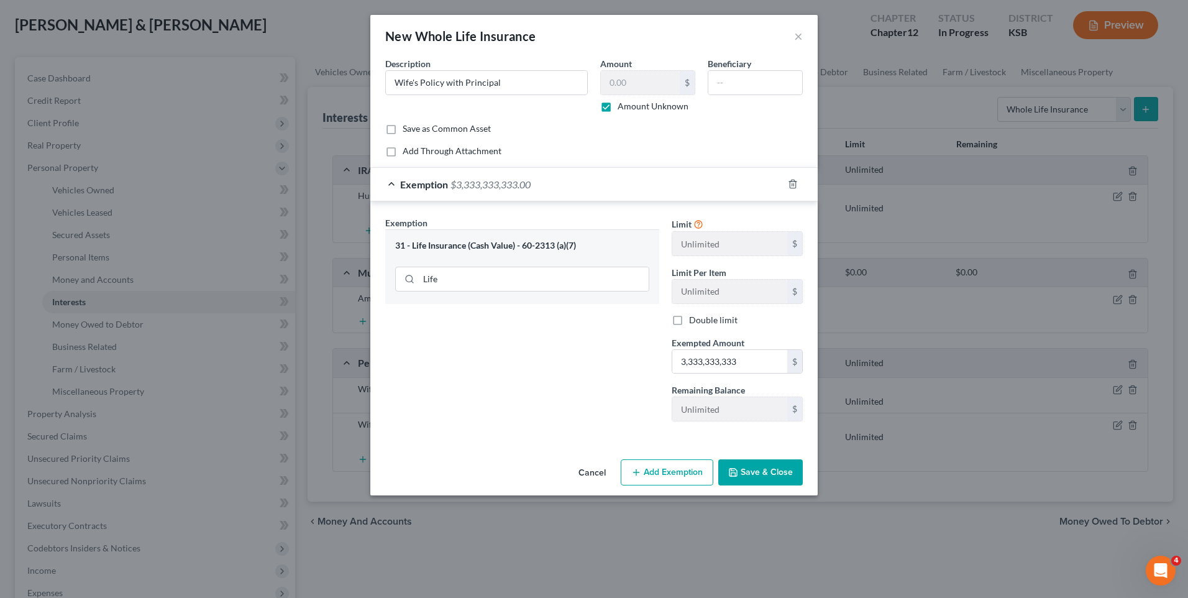
click at [751, 474] on button "Save & Close" at bounding box center [760, 472] width 84 height 26
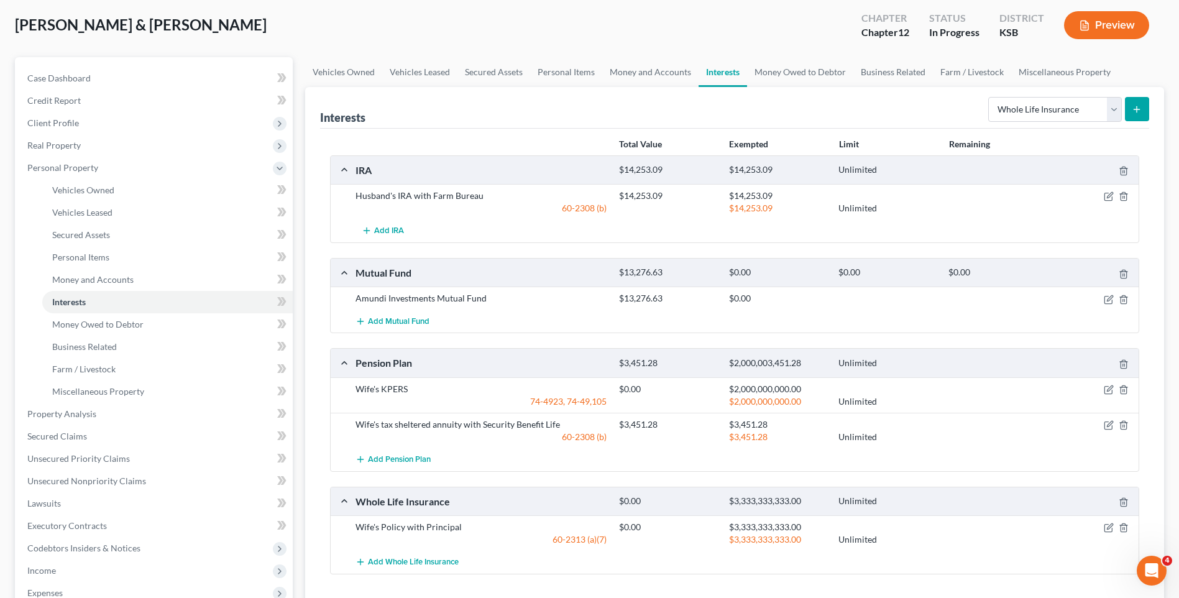
click at [1139, 112] on icon "submit" at bounding box center [1136, 109] width 10 height 10
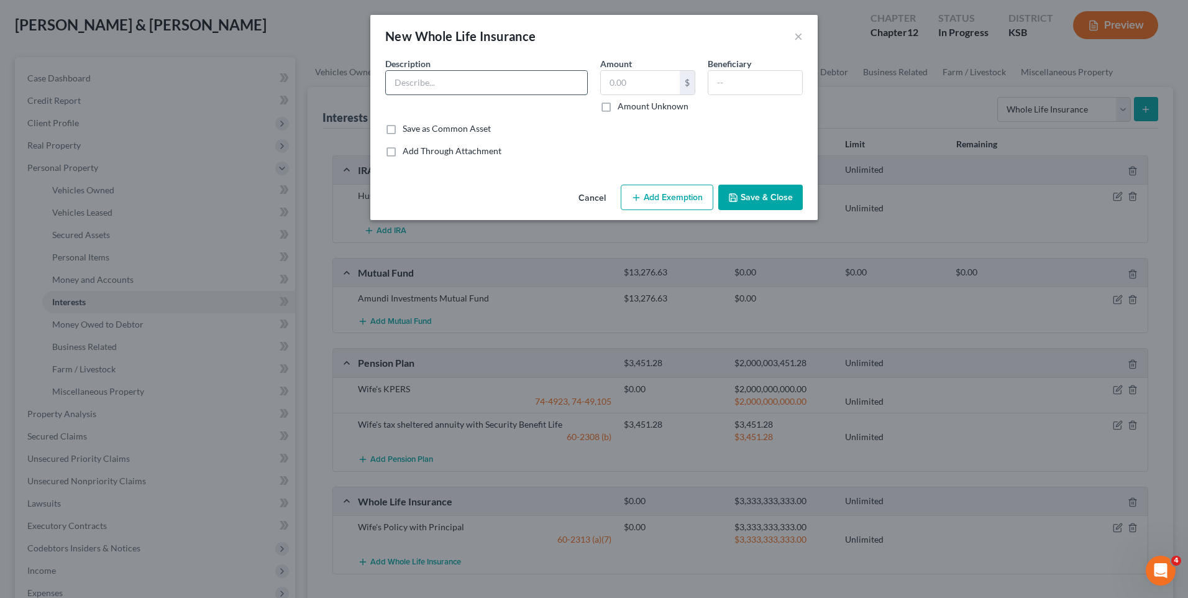
click at [434, 83] on input "text" at bounding box center [486, 83] width 201 height 24
click at [618, 106] on label "Amount Unknown" at bounding box center [653, 106] width 71 height 12
click at [623, 106] on input "Amount Unknown" at bounding box center [627, 104] width 8 height 8
click at [645, 203] on button "Add Exemption" at bounding box center [667, 198] width 93 height 26
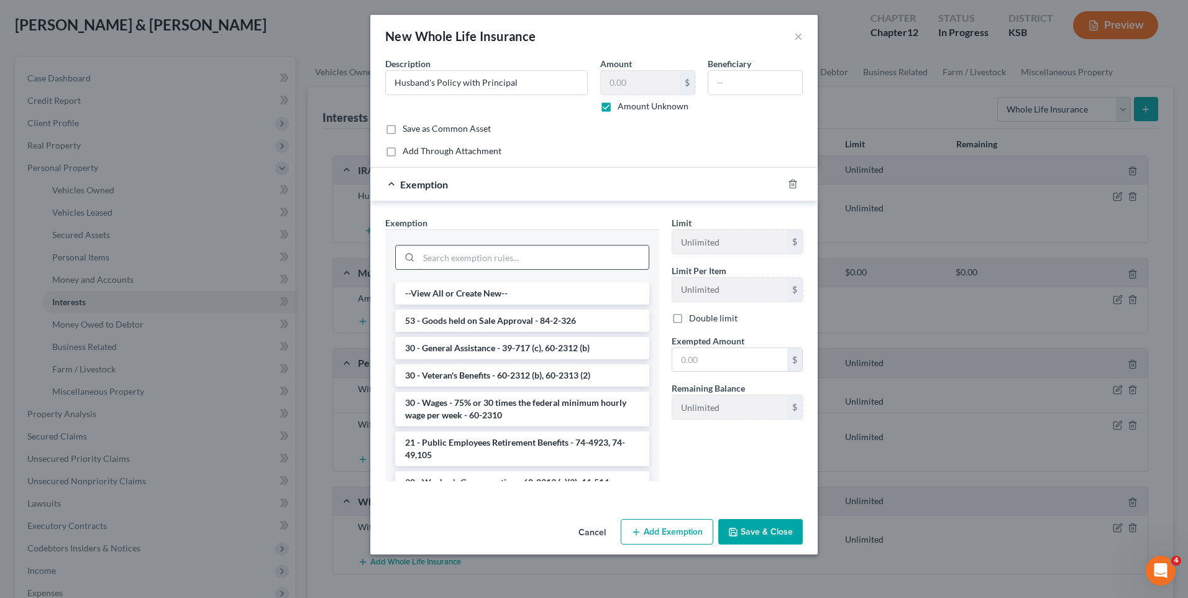
click at [477, 252] on input "search" at bounding box center [534, 257] width 230 height 24
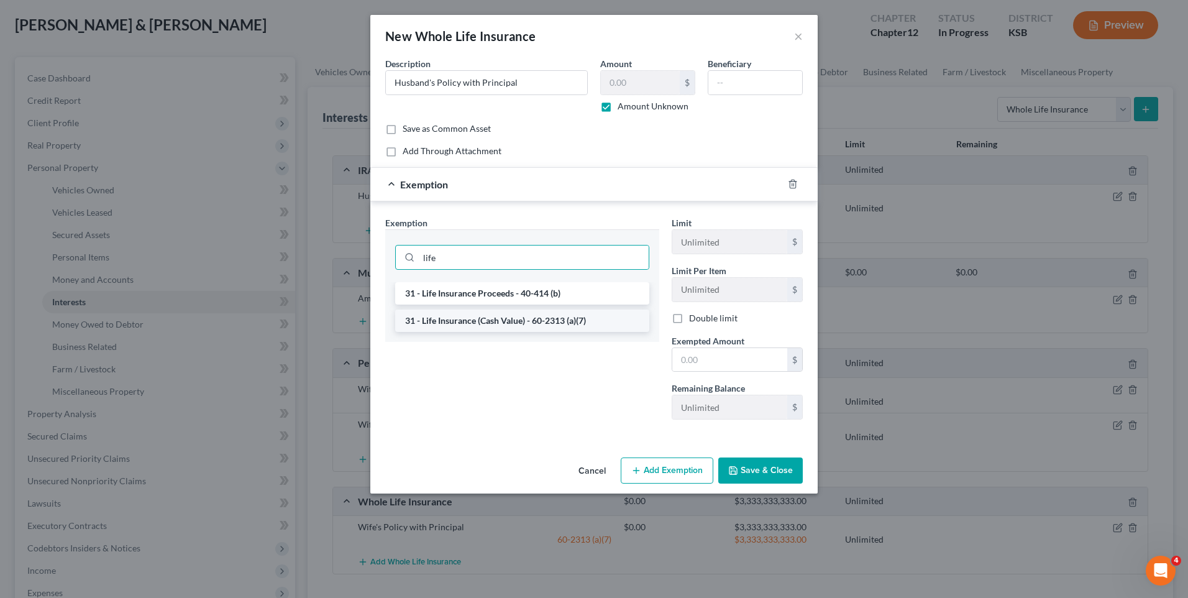
click at [488, 322] on li "31 - Life Insurance (Cash Value) - 60-2313 (a)(7)" at bounding box center [522, 320] width 254 height 22
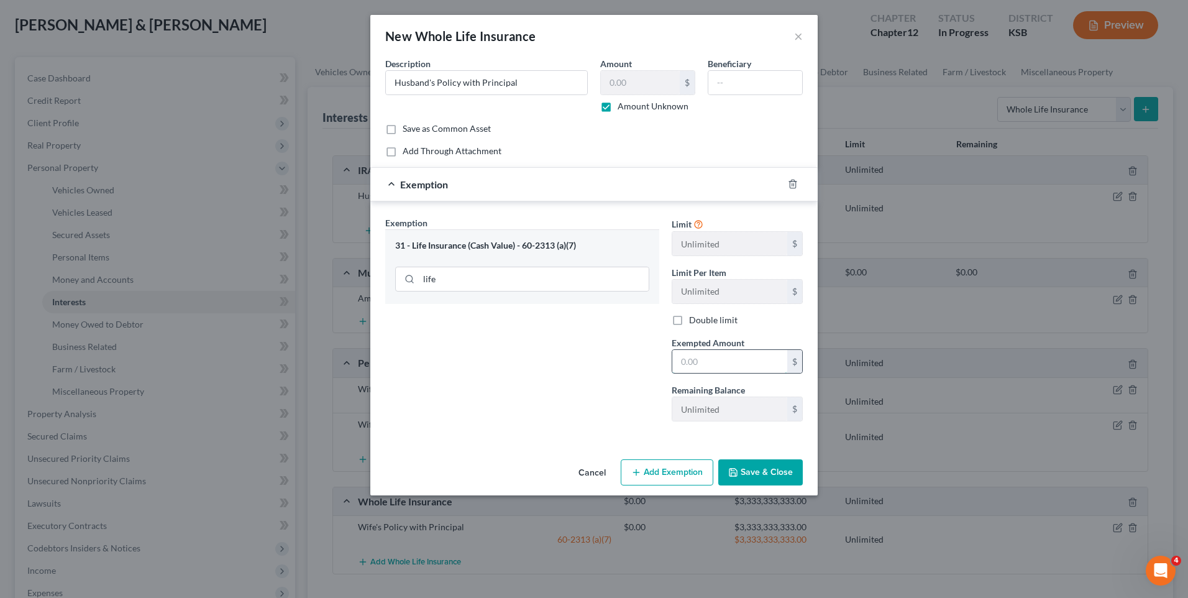
click at [746, 365] on input "text" at bounding box center [729, 362] width 115 height 24
click at [797, 363] on div "$" at bounding box center [794, 362] width 15 height 24
click at [774, 465] on button "Save & Close" at bounding box center [760, 472] width 84 height 26
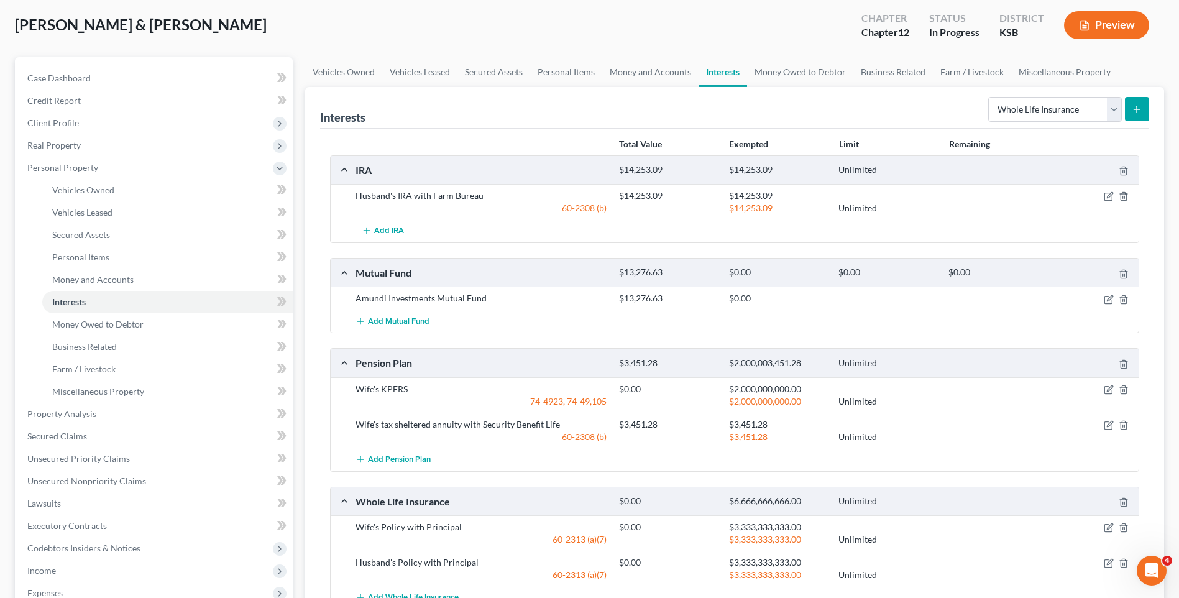
click at [1142, 104] on button "submit" at bounding box center [1137, 109] width 24 height 24
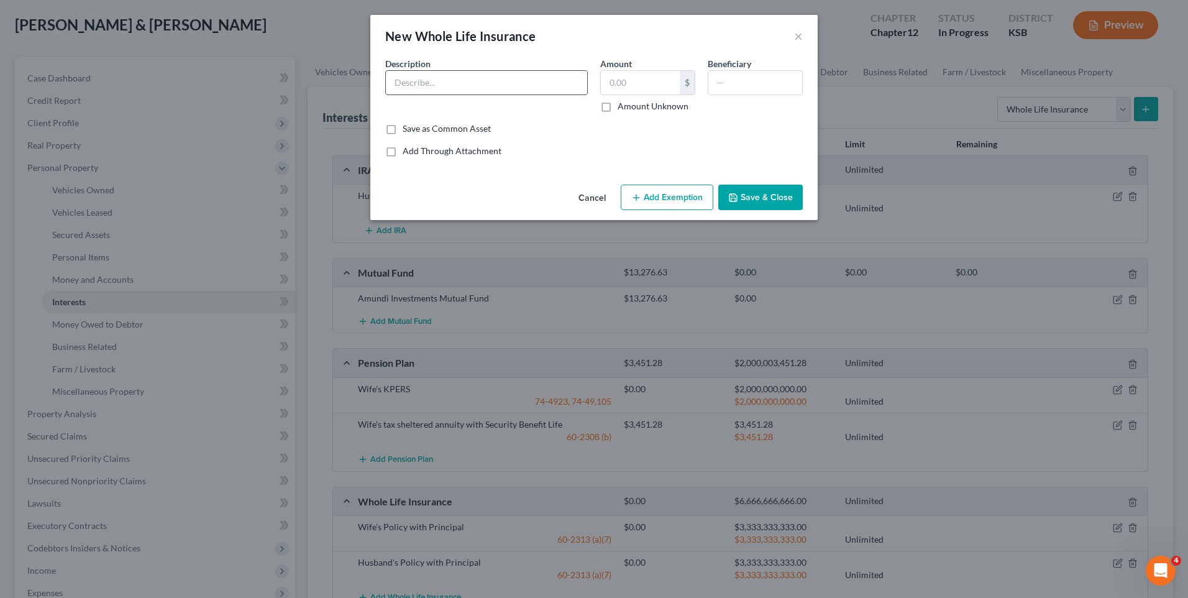
click at [488, 80] on input "text" at bounding box center [486, 83] width 201 height 24
click at [800, 39] on button "×" at bounding box center [798, 36] width 9 height 15
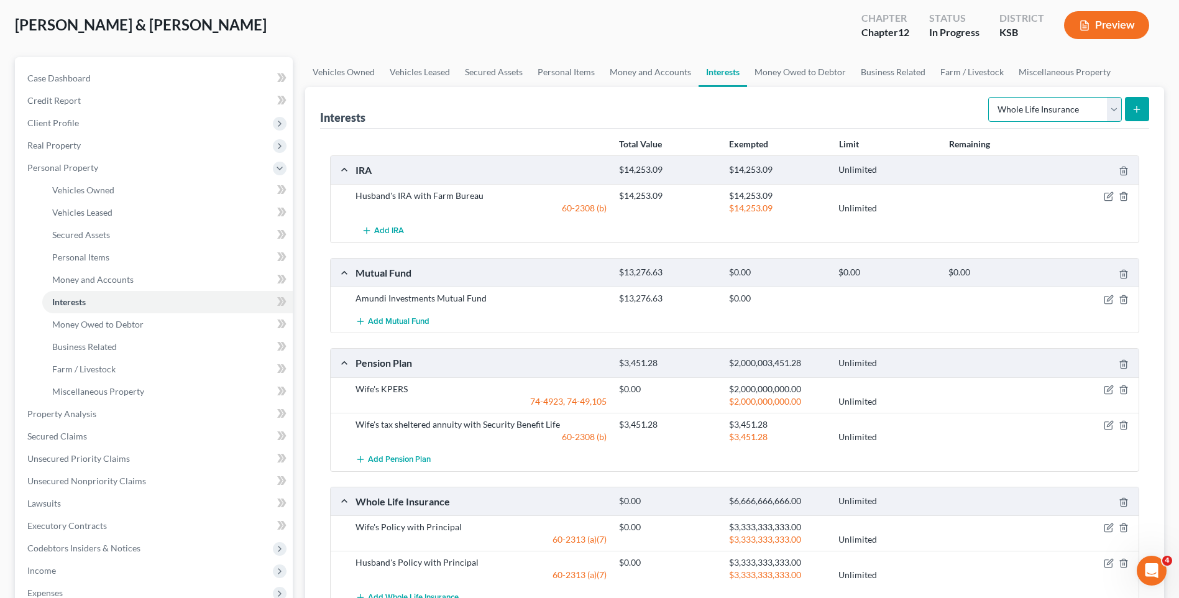
click at [1112, 108] on select "Select Interest Type 401K Annuity Bond Education IRA Government Bond Government…" at bounding box center [1055, 109] width 134 height 25
click at [989, 97] on select "Select Interest Type 401K Annuity Bond Education IRA Government Bond Government…" at bounding box center [1055, 109] width 134 height 25
click at [1143, 106] on button "submit" at bounding box center [1137, 109] width 24 height 24
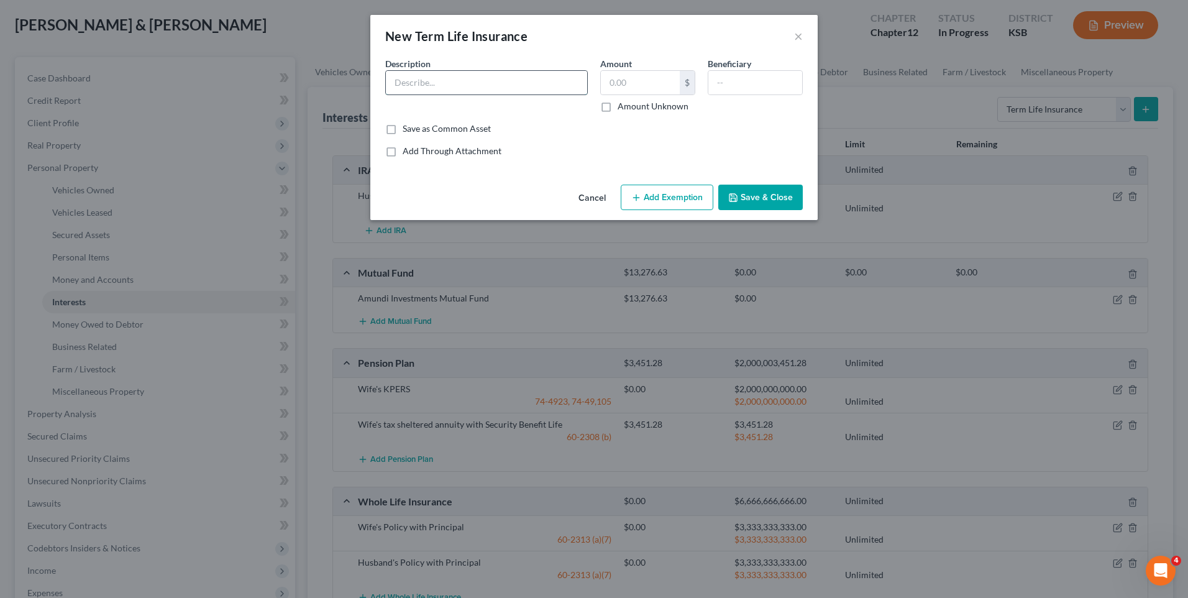
click at [465, 80] on input "text" at bounding box center [486, 83] width 201 height 24
click at [688, 83] on div "$" at bounding box center [687, 83] width 15 height 24
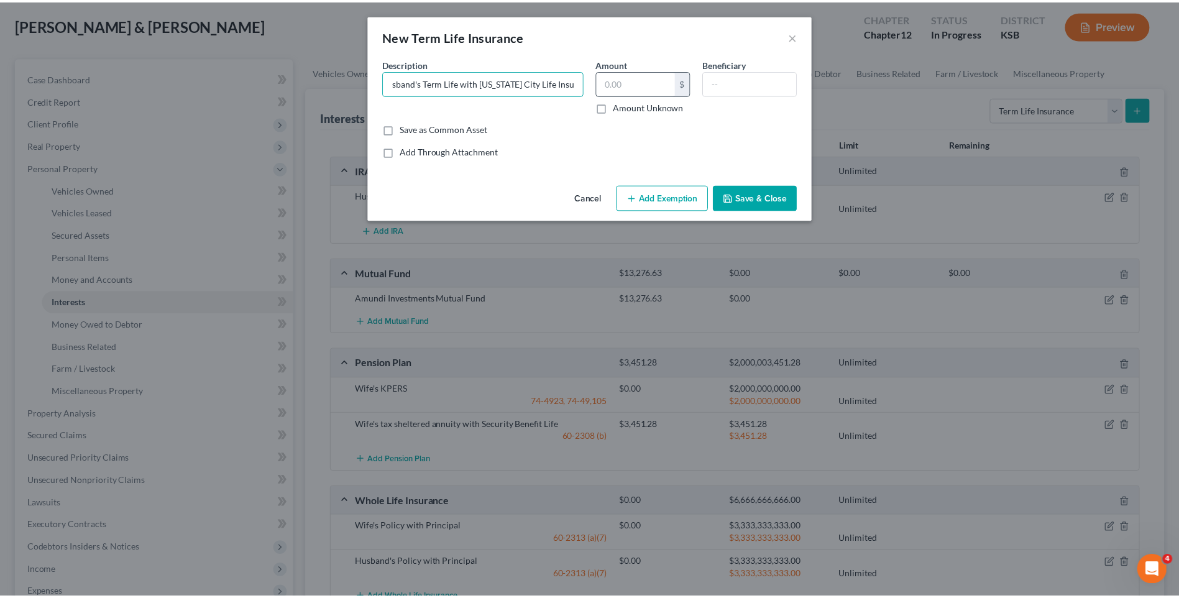
scroll to position [0, 0]
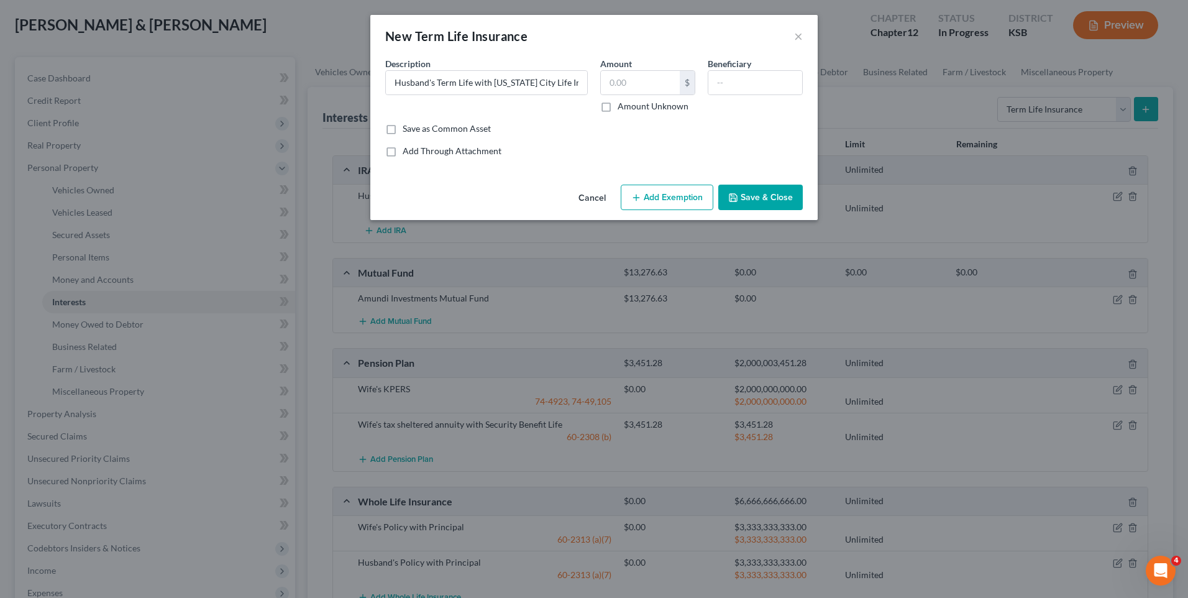
click at [665, 197] on button "Add Exemption" at bounding box center [667, 198] width 93 height 26
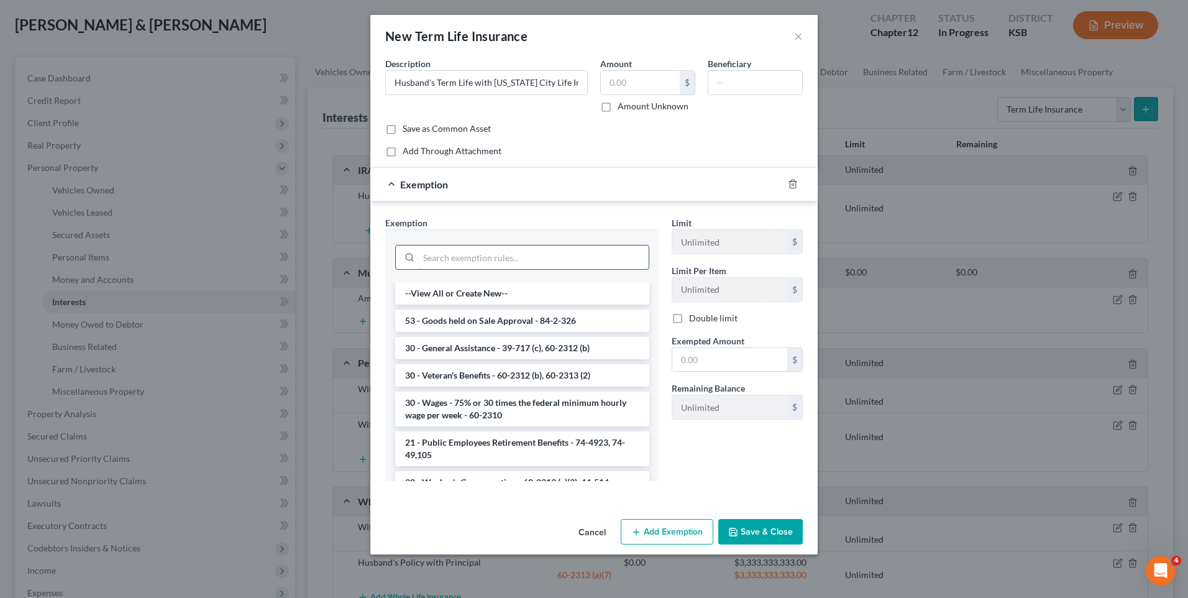
click at [519, 258] on input "search" at bounding box center [534, 257] width 230 height 24
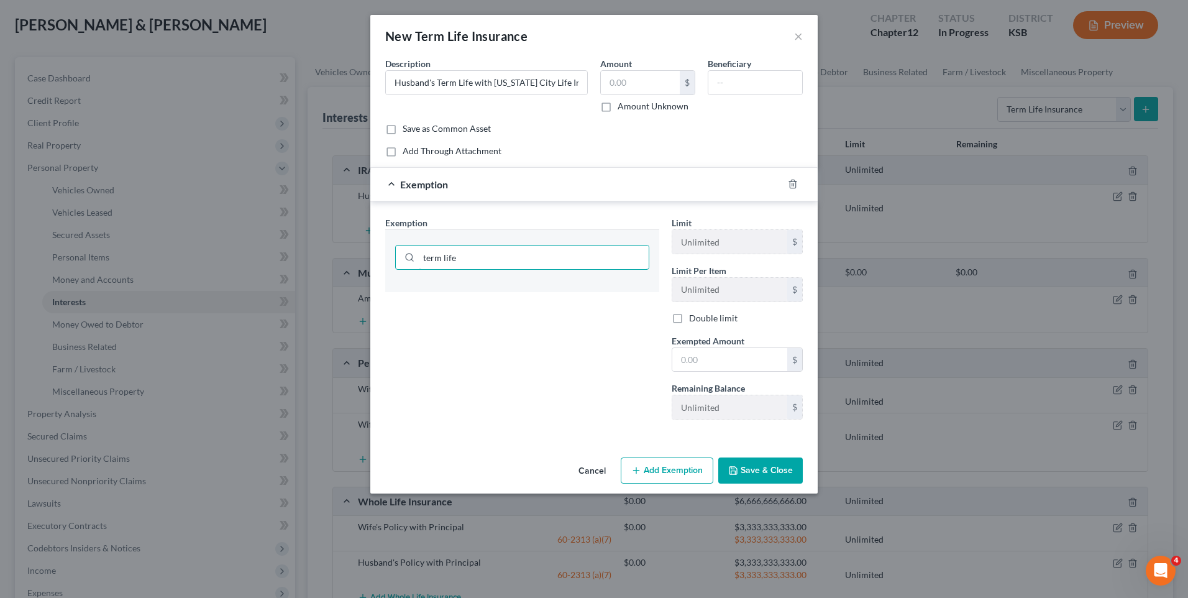
drag, startPoint x: 503, startPoint y: 263, endPoint x: 354, endPoint y: 240, distance: 150.9
click at [355, 241] on div "New Term Life Insurance × An exemption set must first be selected from the Fili…" at bounding box center [594, 299] width 1188 height 598
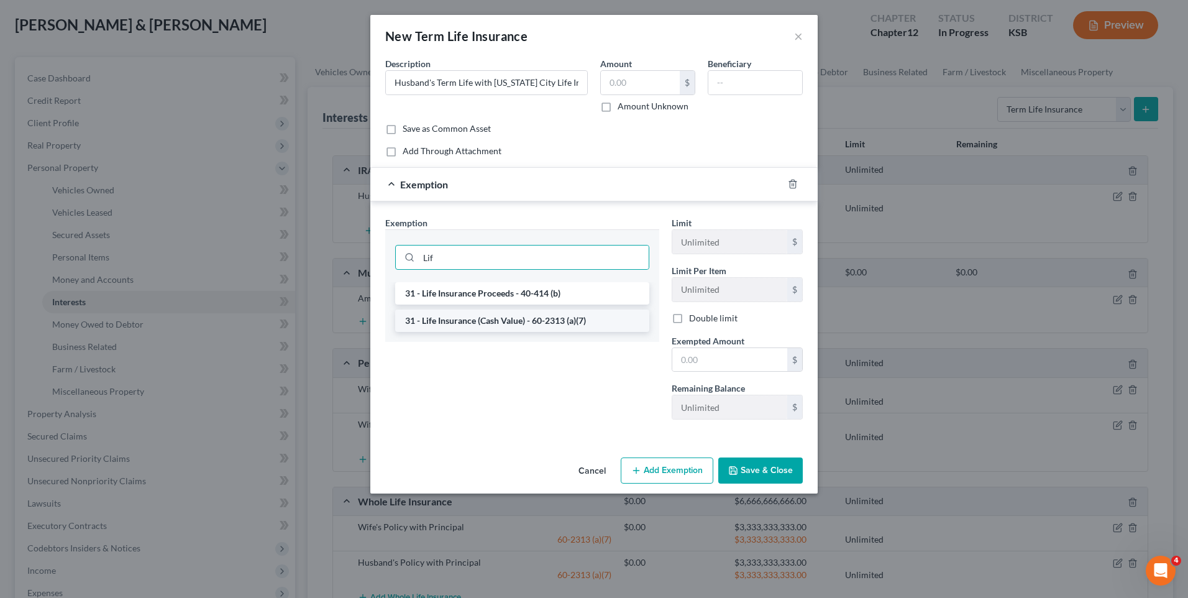
click at [516, 317] on li "31 - Life Insurance (Cash Value) - 60-2313 (a)(7)" at bounding box center [522, 320] width 254 height 22
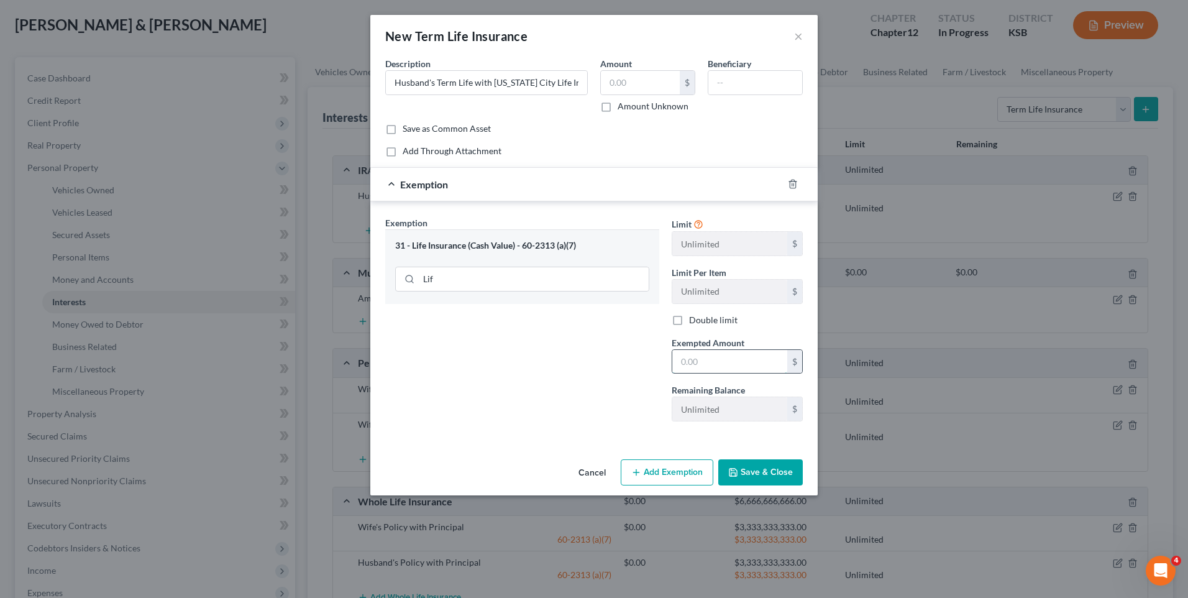
click at [703, 365] on input "text" at bounding box center [729, 362] width 115 height 24
click at [774, 471] on button "Save & Close" at bounding box center [760, 472] width 84 height 26
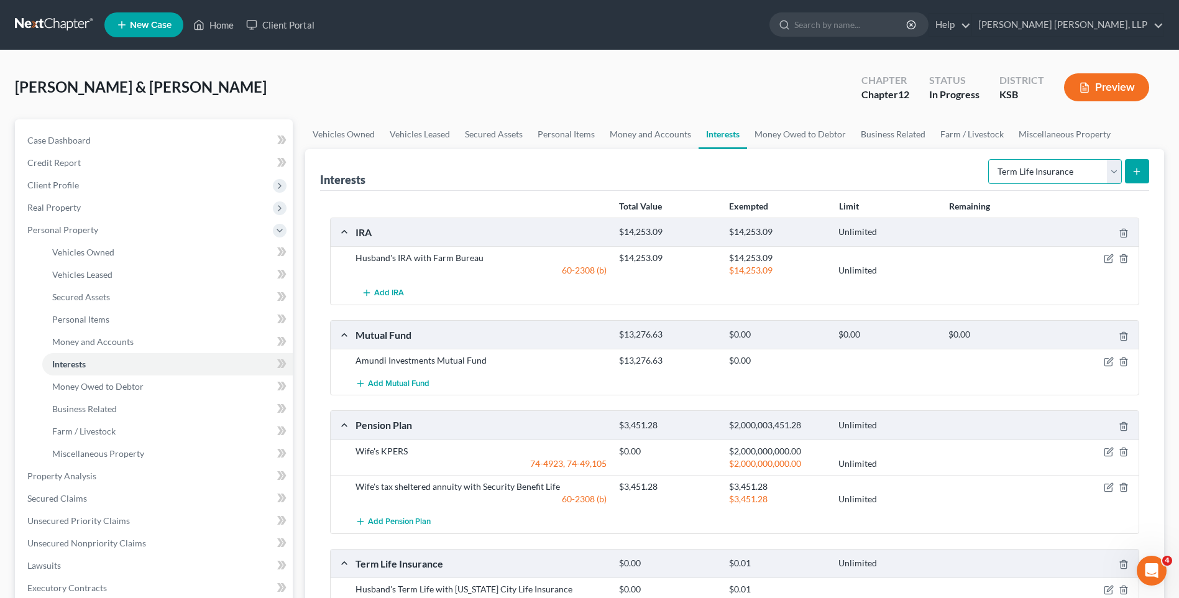
click at [1116, 174] on select "Select Interest Type 401K Annuity Bond Education IRA Government Bond Government…" at bounding box center [1055, 171] width 134 height 25
click at [989, 159] on select "Select Interest Type 401K Annuity Bond Education IRA Government Bond Government…" at bounding box center [1055, 171] width 134 height 25
click at [1138, 172] on icon "submit" at bounding box center [1136, 172] width 10 height 10
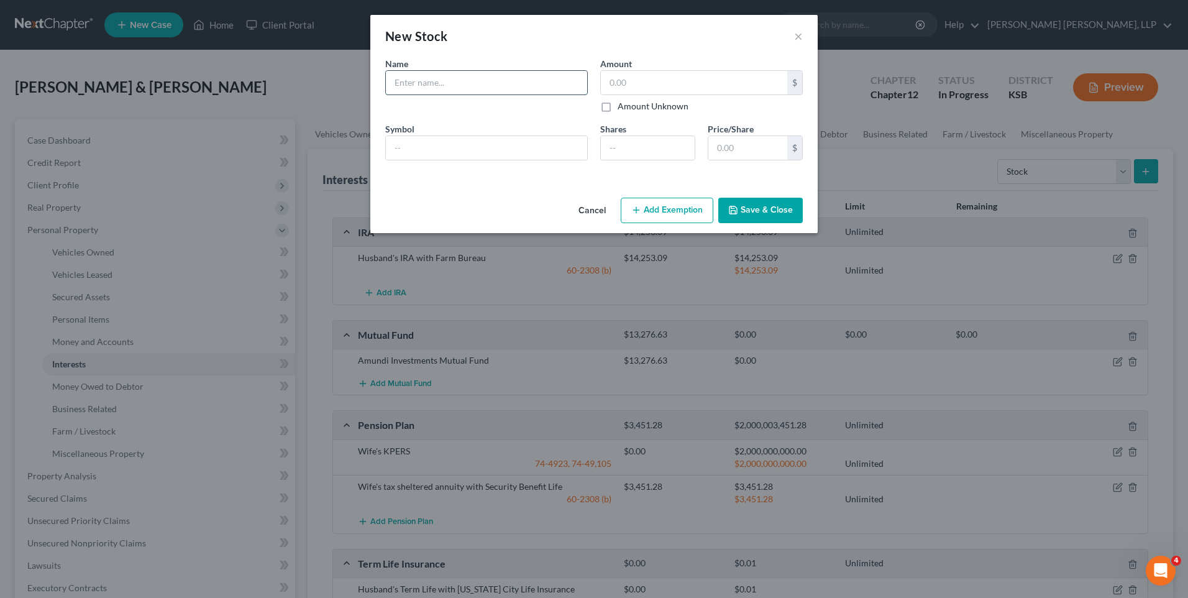
click at [483, 80] on input "text" at bounding box center [486, 83] width 201 height 24
click at [618, 107] on label "Amount Unknown" at bounding box center [653, 106] width 71 height 12
click at [623, 107] on input "Amount Unknown" at bounding box center [627, 104] width 8 height 8
click at [772, 204] on button "Save & Close" at bounding box center [760, 211] width 84 height 26
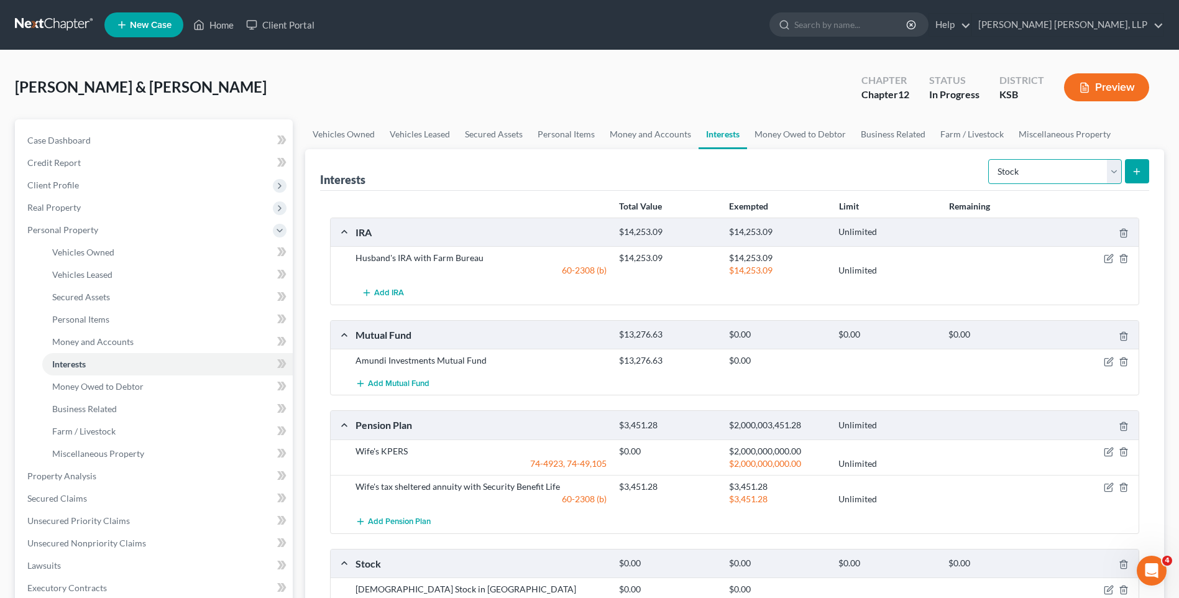
click at [1115, 170] on select "Select Interest Type 401K Annuity Bond Education IRA Government Bond Government…" at bounding box center [1055, 171] width 134 height 25
click at [924, 155] on div "Interests Select Interest Type 401K Annuity Bond Education IRA Government Bond …" at bounding box center [734, 170] width 829 height 42
click at [93, 389] on span "Money Owed to Debtor" at bounding box center [97, 386] width 91 height 11
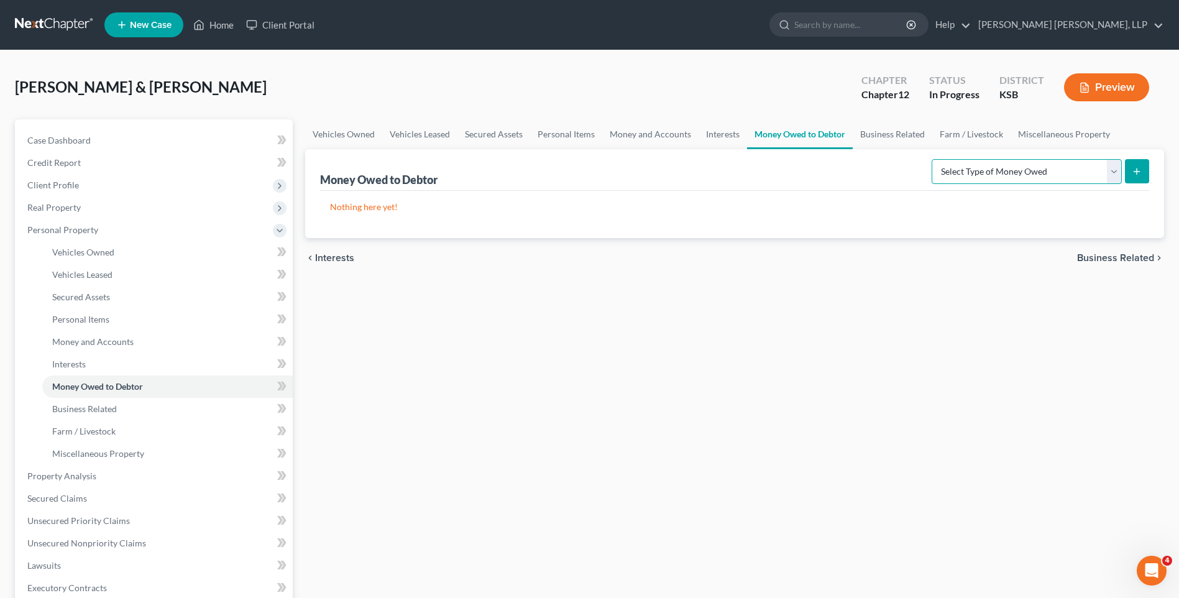
click at [1028, 173] on select "Select Type of Money Owed Accounts Receivable Alimony Child Support Claims Agai…" at bounding box center [1026, 171] width 190 height 25
click at [88, 407] on span "Business Related" at bounding box center [84, 408] width 65 height 11
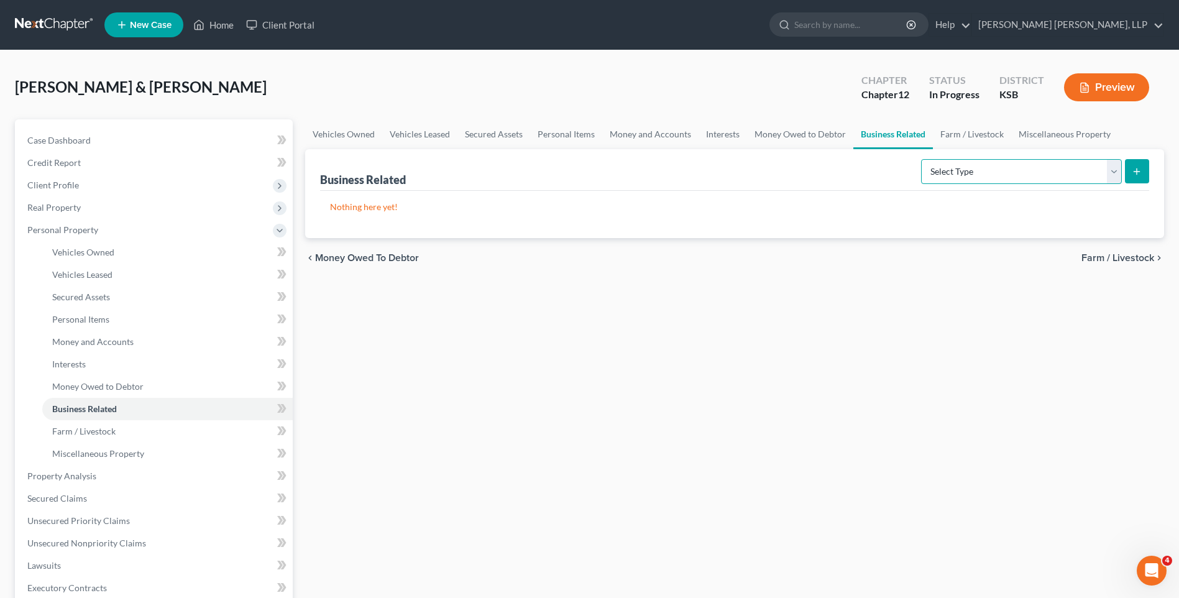
click at [1108, 170] on select "Select Type Customer Lists Franchises Inventory Licenses Machinery Office Equip…" at bounding box center [1021, 171] width 201 height 25
click at [281, 428] on icon at bounding box center [281, 431] width 9 height 16
click at [113, 432] on span "Farm / Livestock" at bounding box center [83, 431] width 63 height 11
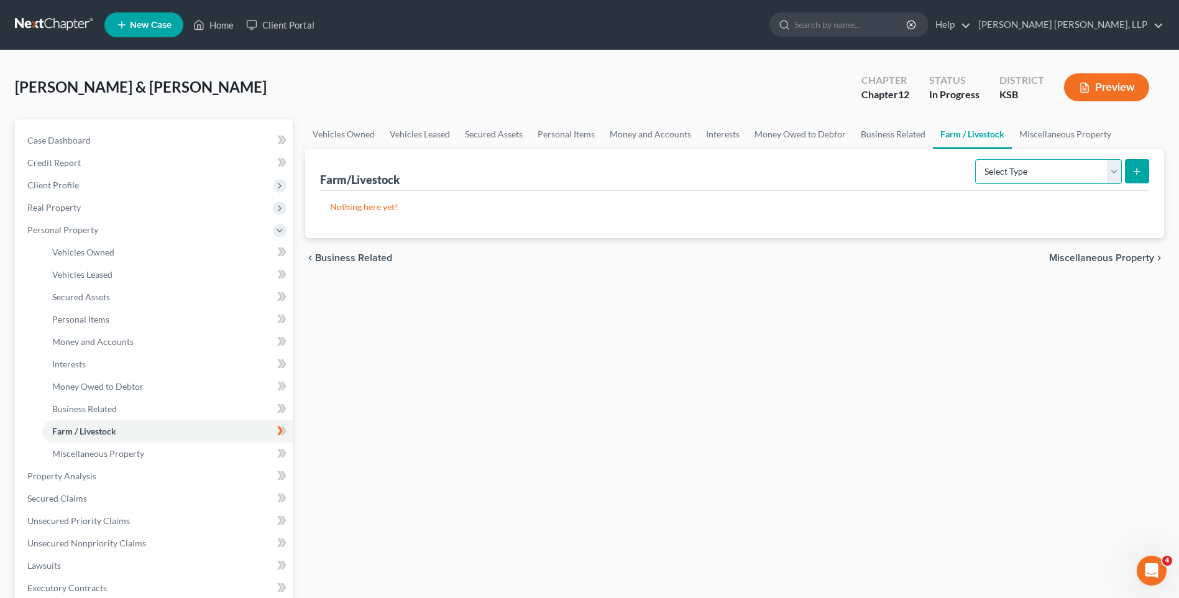
click at [1111, 173] on select "Select Type Animals & Livestock Crops: Growing or Harvested Farming Equipment F…" at bounding box center [1048, 171] width 147 height 25
click at [977, 159] on select "Select Type Animals & Livestock Crops: Growing or Harvested Farming Equipment F…" at bounding box center [1048, 171] width 147 height 25
click at [1139, 173] on icon "submit" at bounding box center [1136, 172] width 10 height 10
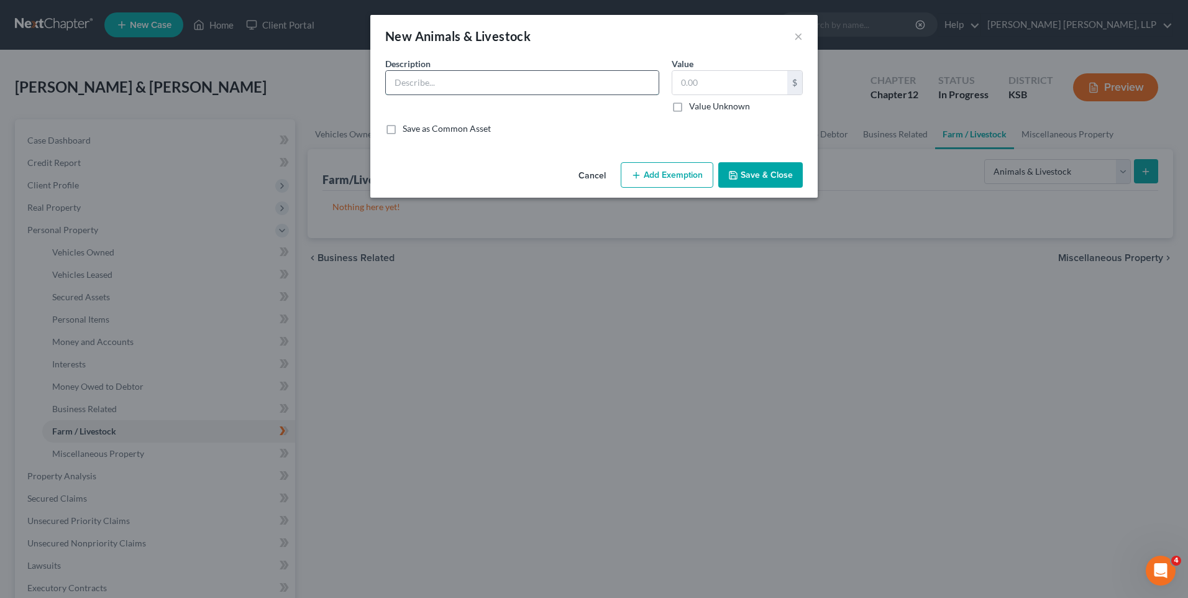
click at [458, 71] on input "text" at bounding box center [522, 83] width 273 height 24
drag, startPoint x: 402, startPoint y: 83, endPoint x: 422, endPoint y: 81, distance: 20.0
click at [403, 83] on input "40 head of commercial Beef cows" at bounding box center [522, 83] width 273 height 24
click at [742, 180] on button "Save & Close" at bounding box center [760, 175] width 84 height 26
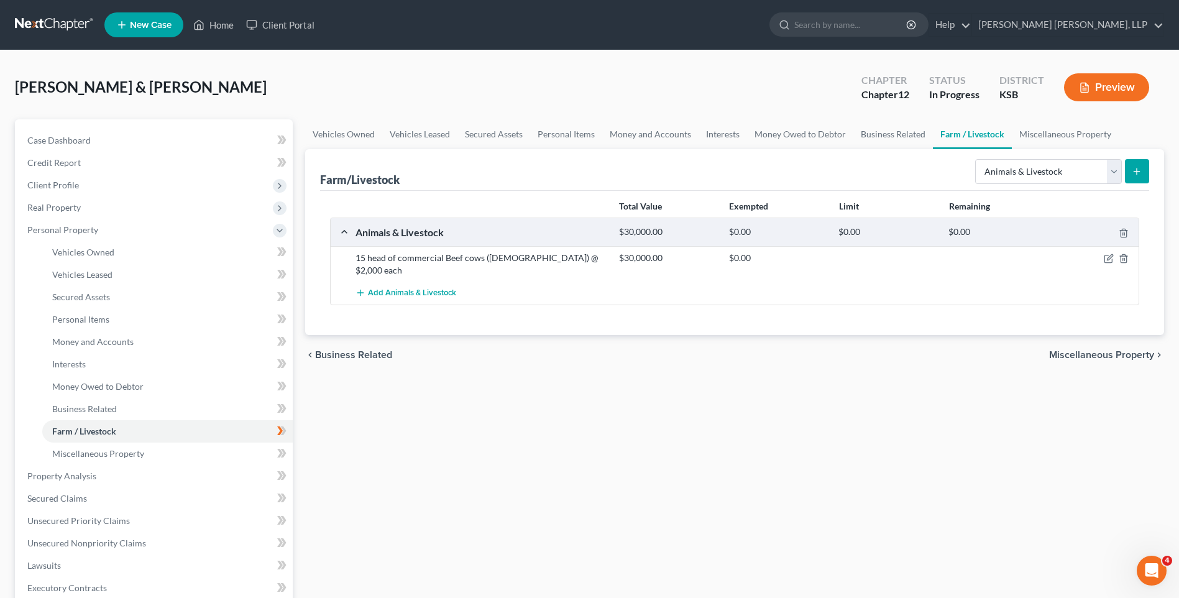
click at [1146, 174] on button "submit" at bounding box center [1137, 171] width 24 height 24
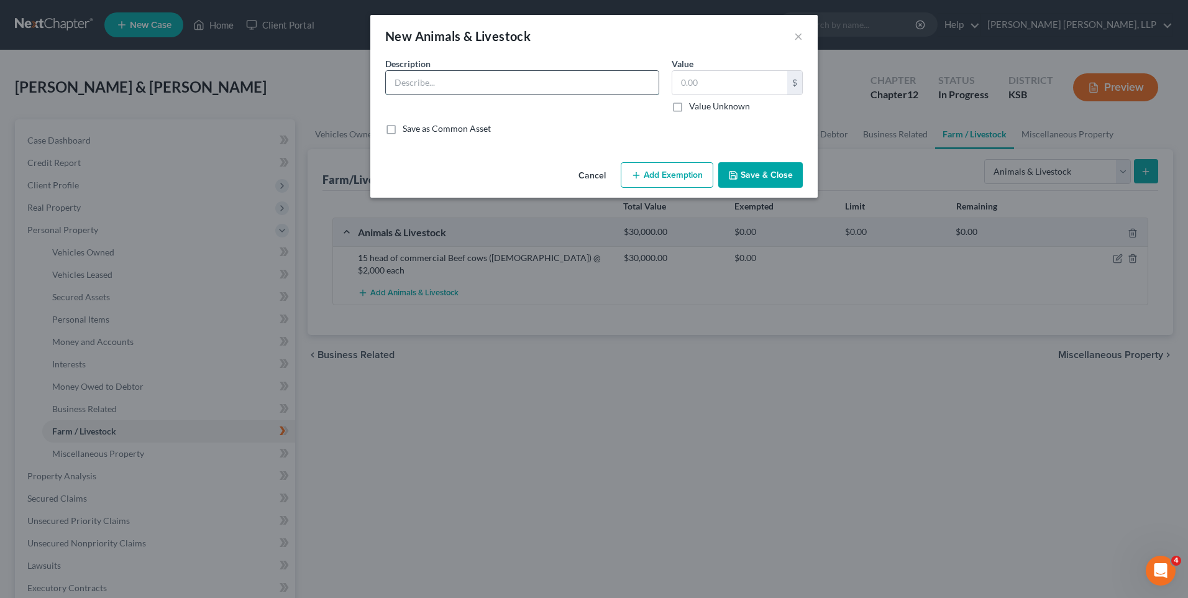
click at [425, 78] on input "text" at bounding box center [522, 83] width 273 height 24
click at [799, 39] on button "×" at bounding box center [798, 36] width 9 height 15
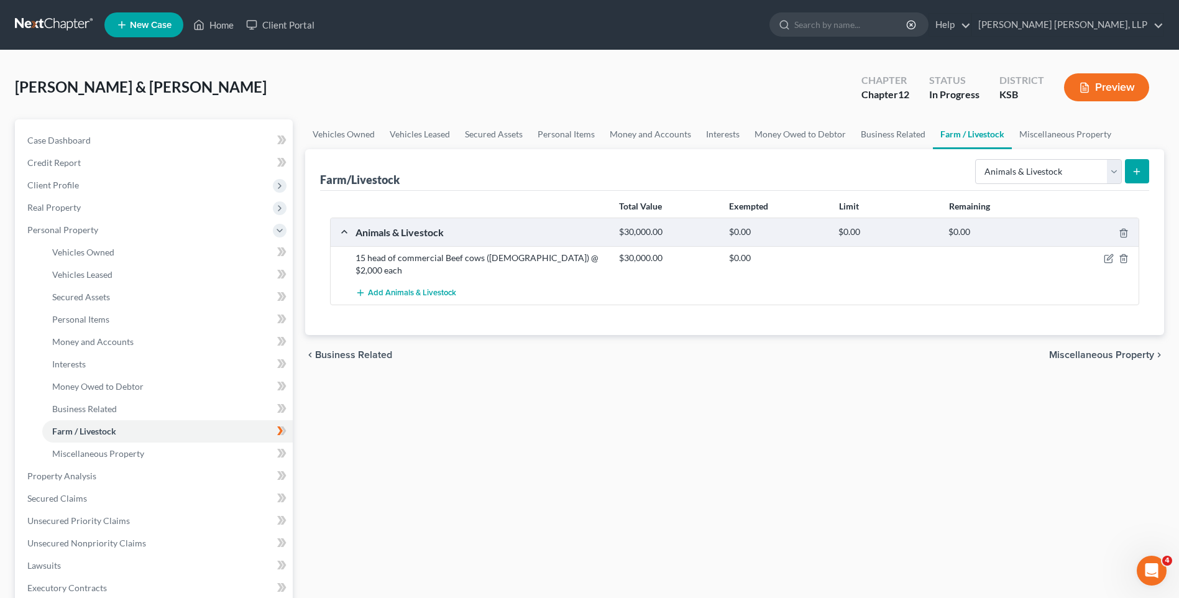
click at [366, 259] on div "15 head of commercial Beef cows ([DEMOGRAPHIC_DATA]) @ $2,000 each" at bounding box center [480, 264] width 263 height 25
click at [363, 258] on div "15 head of commercial Beef cows ([DEMOGRAPHIC_DATA]) @ $2,000 each" at bounding box center [480, 264] width 263 height 25
click at [1107, 256] on icon "button" at bounding box center [1108, 258] width 10 height 10
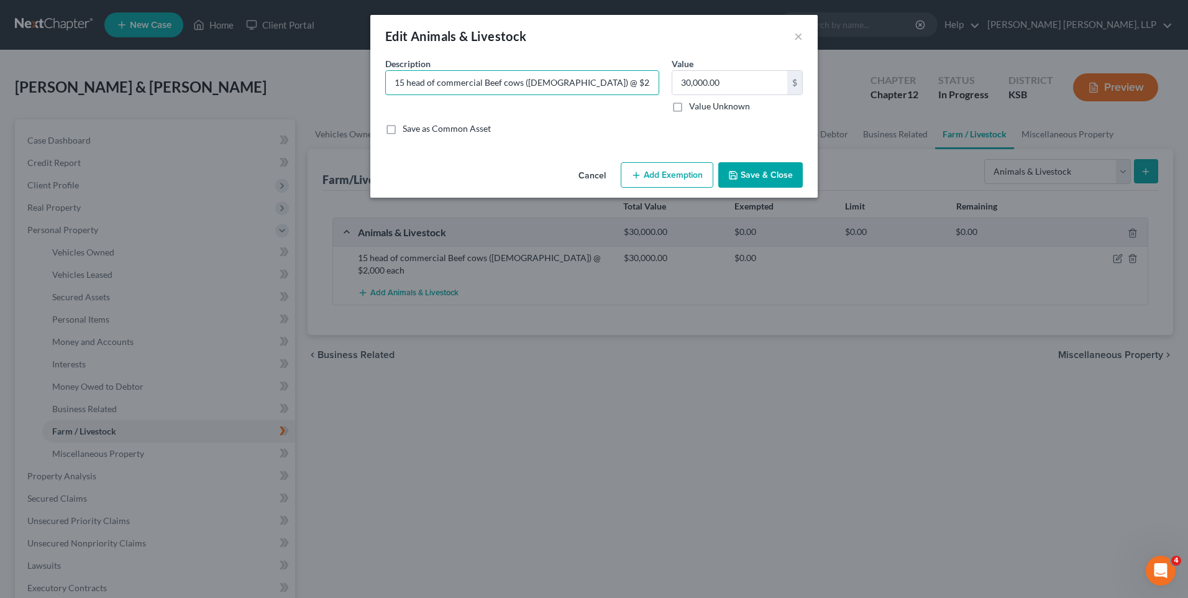
drag, startPoint x: 401, startPoint y: 84, endPoint x: 369, endPoint y: 81, distance: 32.4
click at [369, 81] on div "Edit Animals & Livestock × An exemption set must first be selected from the Fil…" at bounding box center [594, 299] width 1188 height 598
click at [621, 75] on input "40 head of commercial Beef cows ( ranging between [DEMOGRAPHIC_DATA] and weighi…" at bounding box center [522, 83] width 273 height 24
click at [780, 168] on button "Save & Close" at bounding box center [760, 175] width 84 height 26
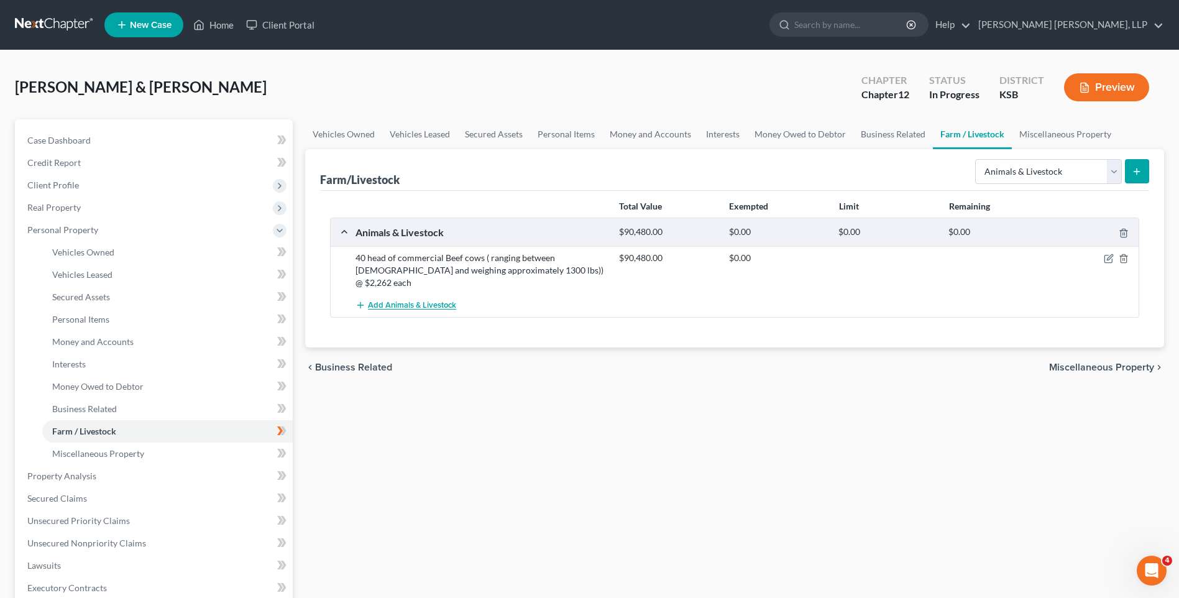
click at [412, 301] on span "Add Animals & Livestock" at bounding box center [412, 306] width 88 height 10
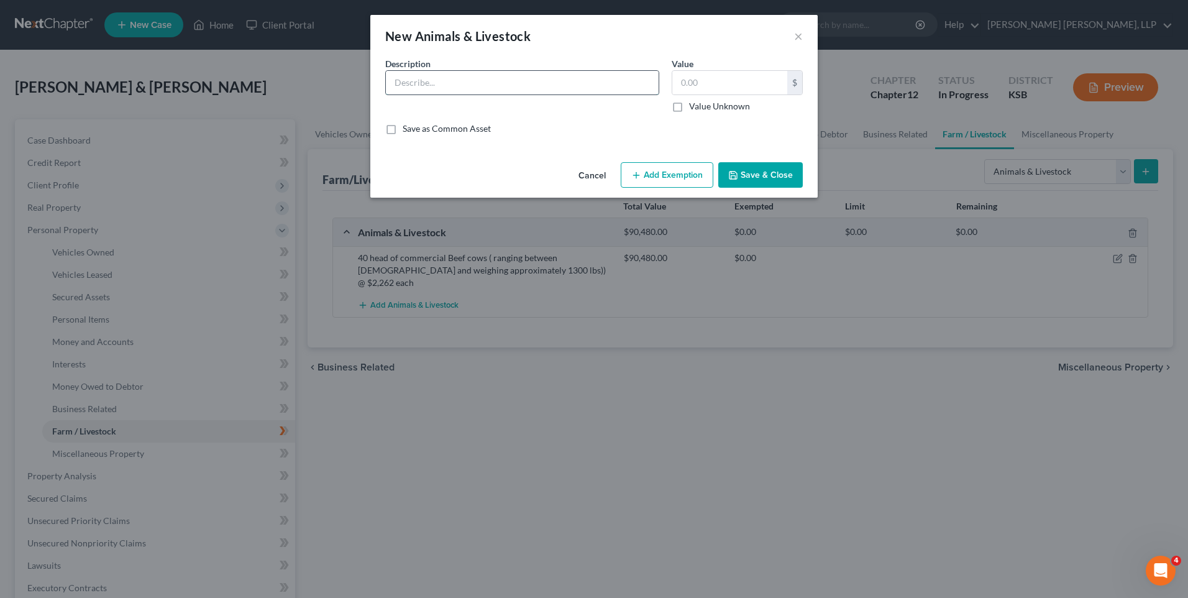
click at [469, 78] on input "text" at bounding box center [522, 83] width 273 height 24
click at [762, 177] on button "Save & Close" at bounding box center [760, 175] width 84 height 26
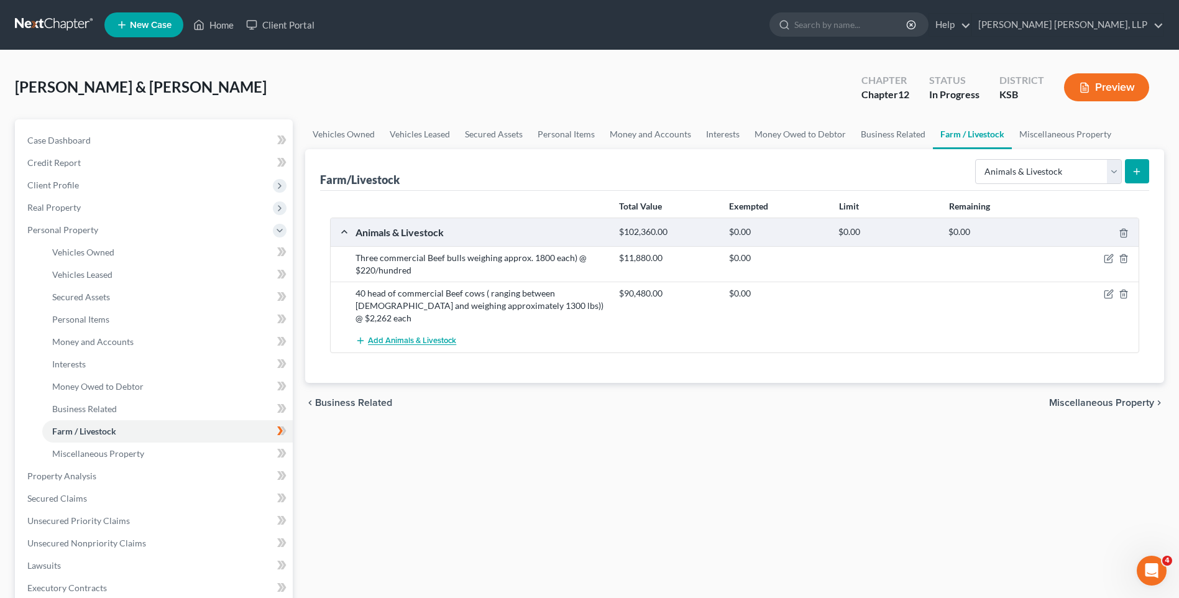
click at [407, 336] on span "Add Animals & Livestock" at bounding box center [412, 341] width 88 height 10
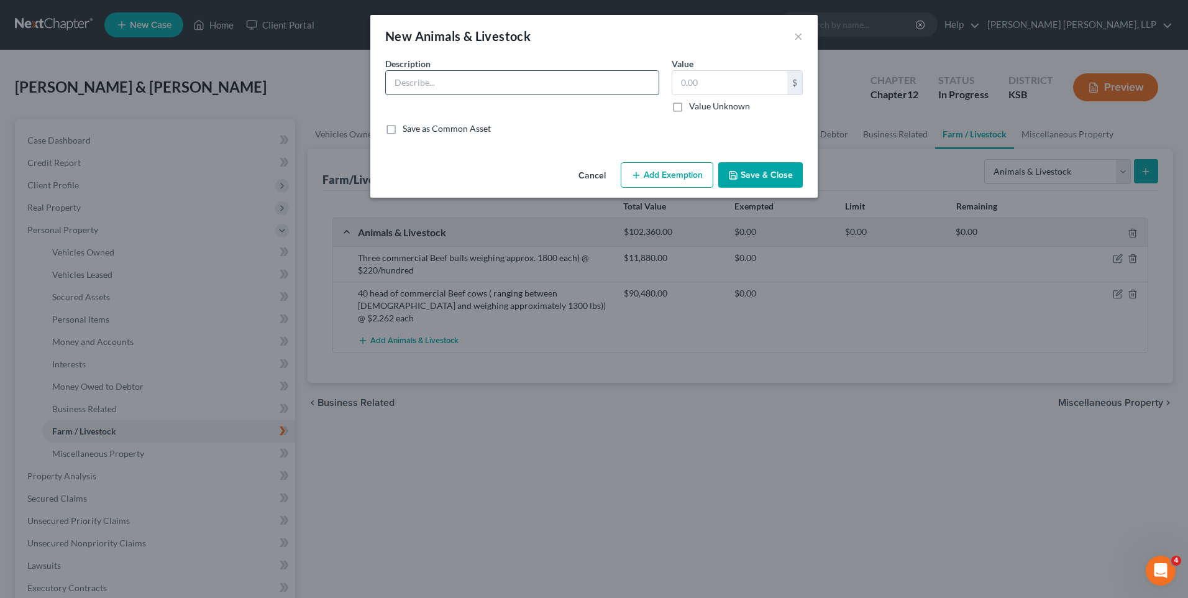
click at [457, 81] on input "text" at bounding box center [522, 83] width 273 height 24
click at [434, 83] on input "Approx. 36 head (weighing approx. 500 lbs each)" at bounding box center [522, 83] width 273 height 24
click at [767, 171] on button "Save & Close" at bounding box center [760, 175] width 84 height 26
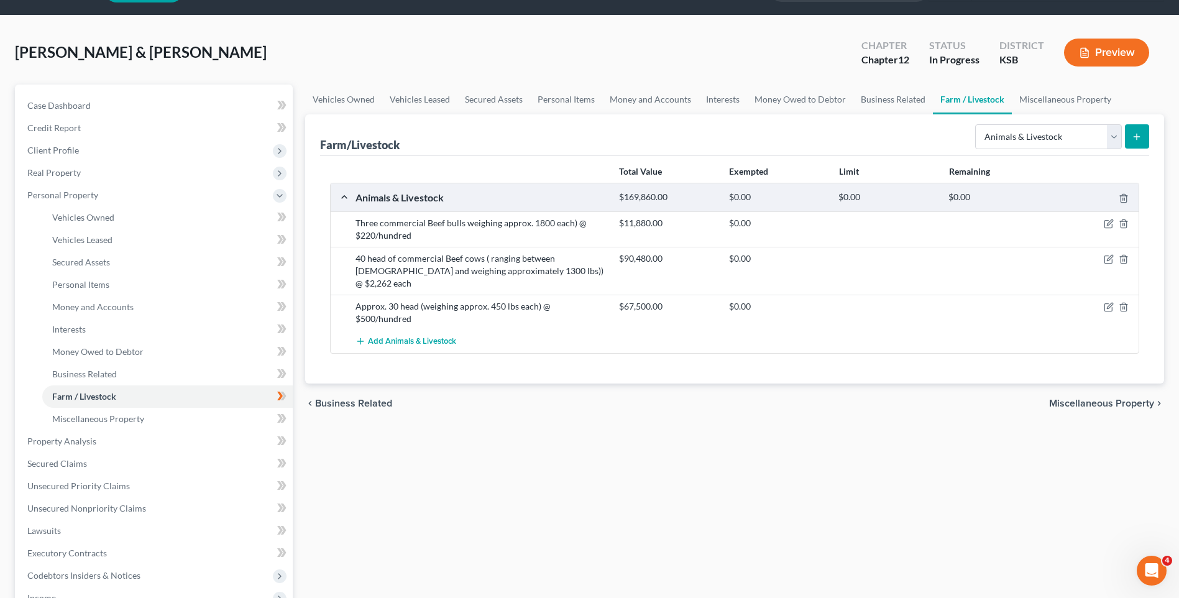
scroll to position [62, 0]
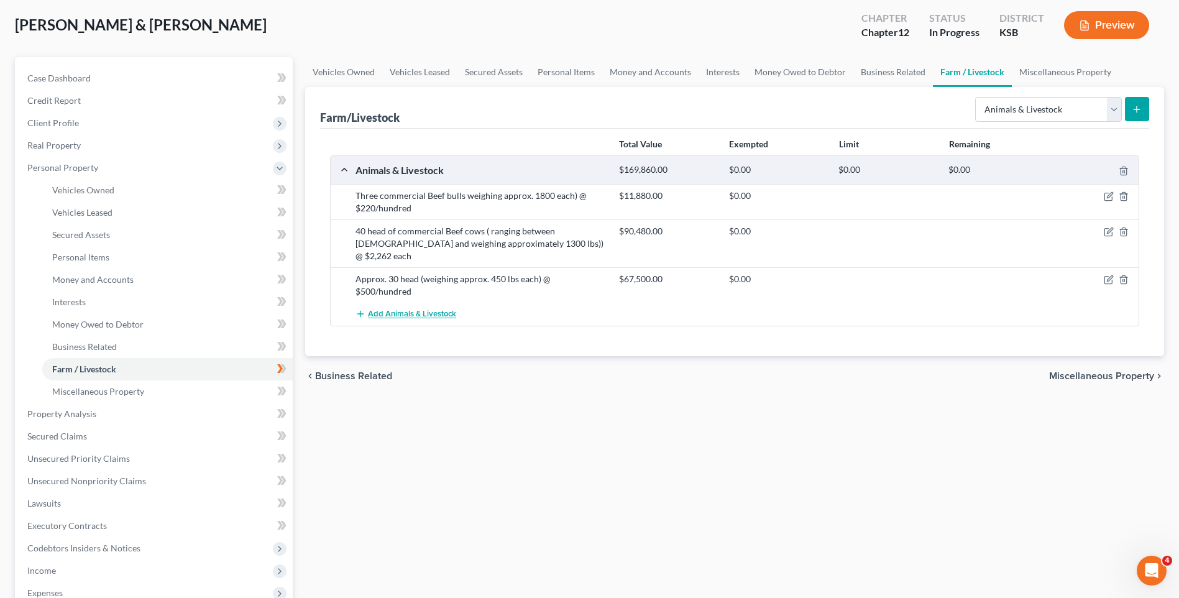
click at [398, 309] on span "Add Animals & Livestock" at bounding box center [412, 314] width 88 height 10
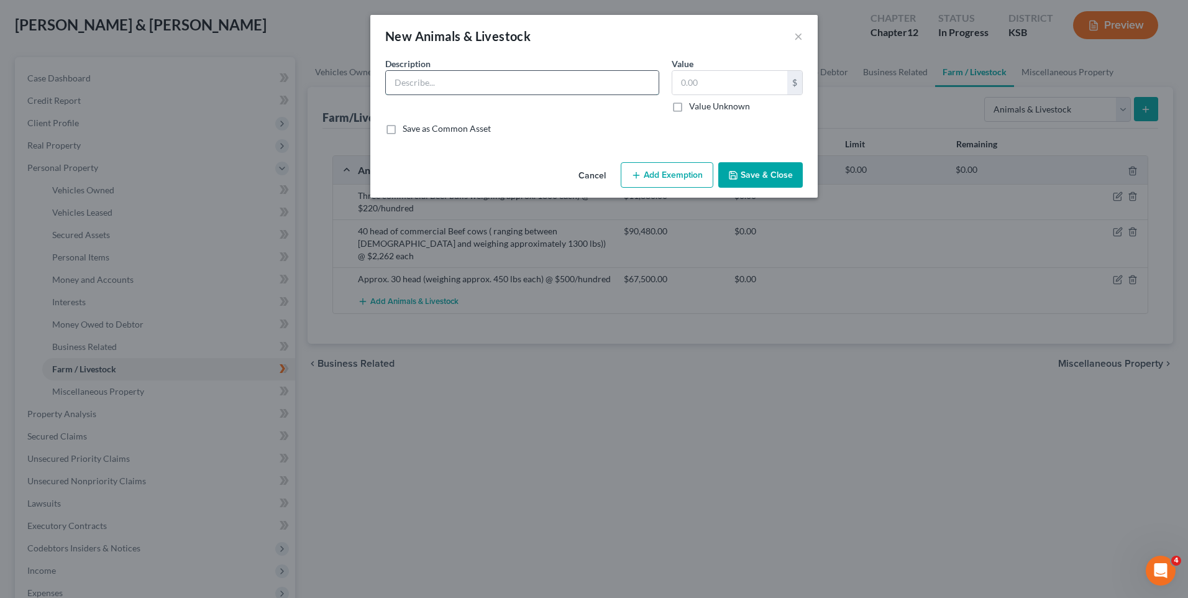
click at [434, 83] on input "text" at bounding box center [522, 83] width 273 height 24
click at [753, 178] on button "Save & Close" at bounding box center [760, 175] width 84 height 26
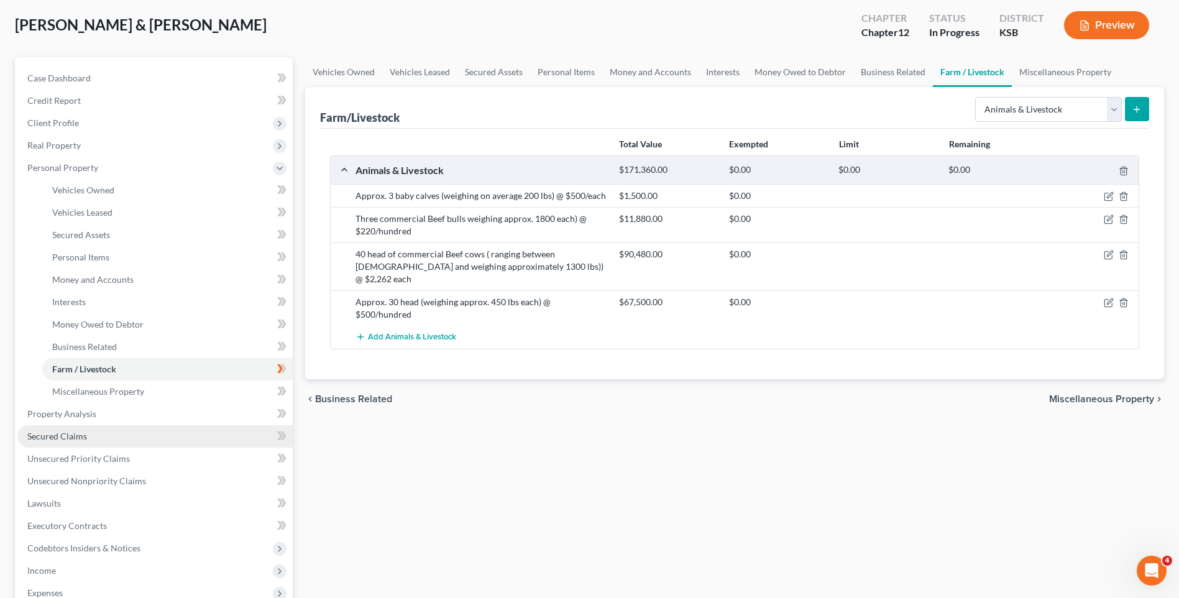
click at [80, 438] on span "Secured Claims" at bounding box center [57, 436] width 60 height 11
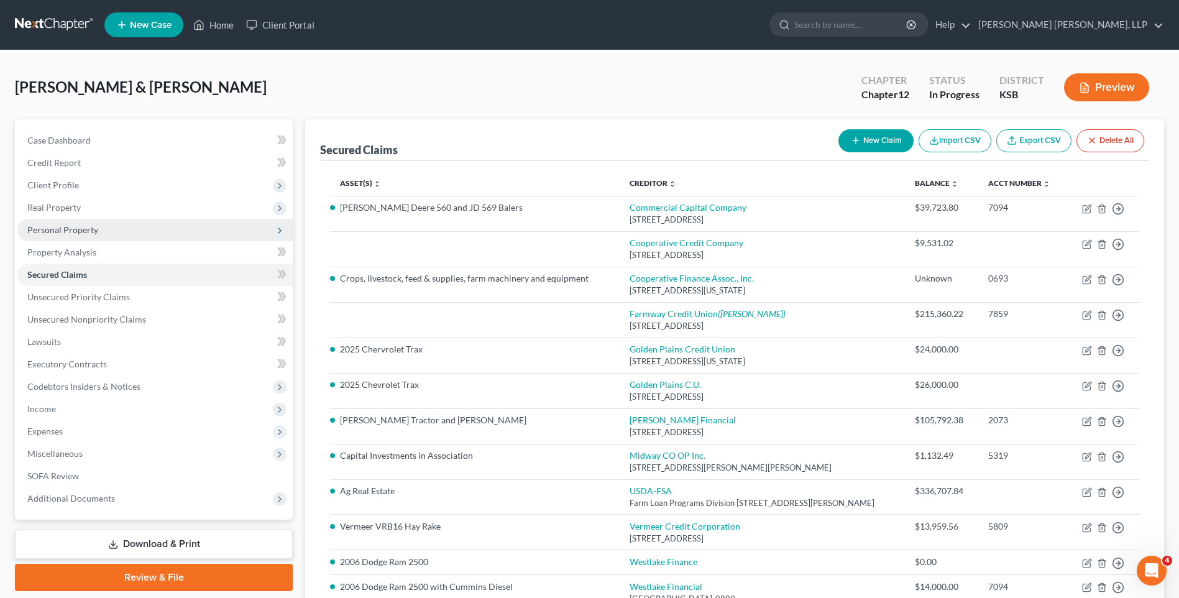
click at [85, 226] on span "Personal Property" at bounding box center [62, 229] width 71 height 11
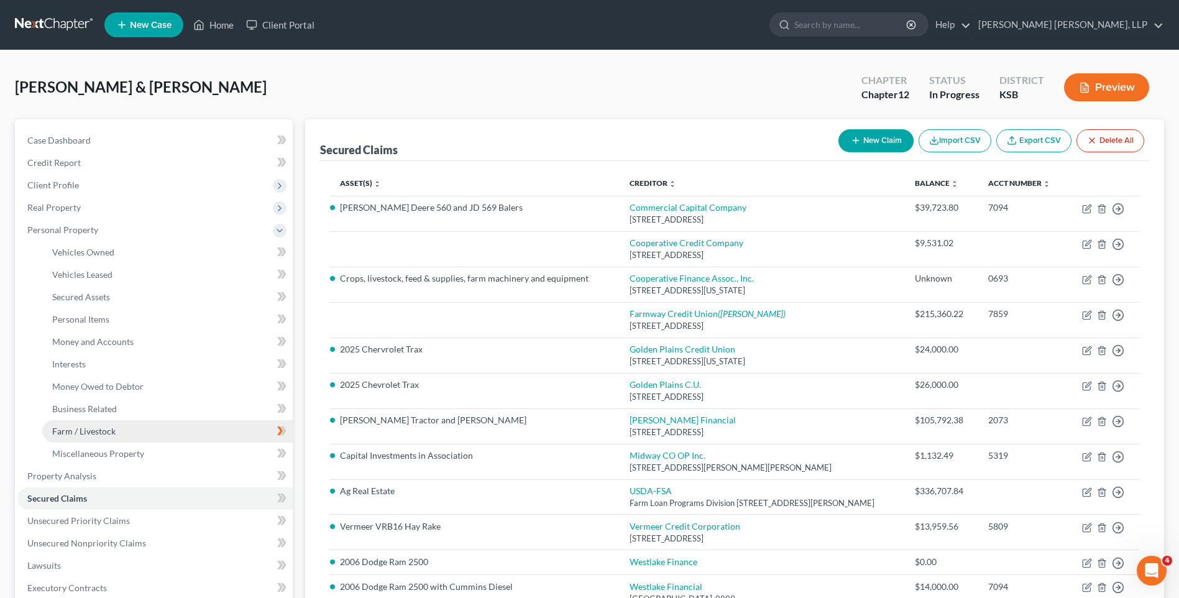
click at [102, 429] on span "Farm / Livestock" at bounding box center [83, 431] width 63 height 11
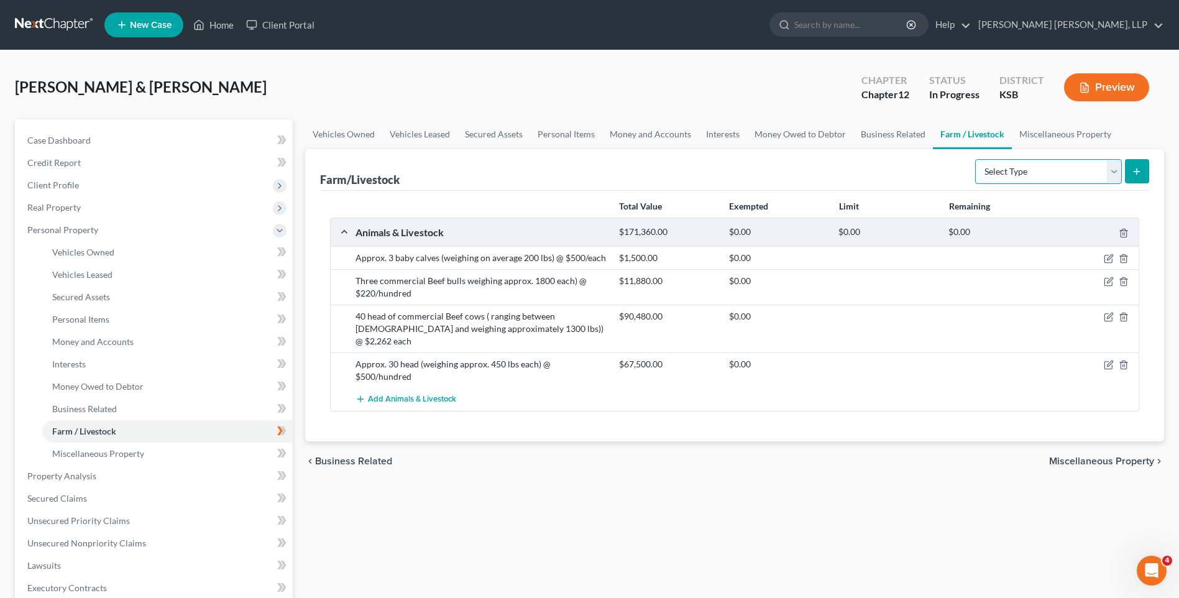
click at [1036, 173] on select "Select Type Animals & Livestock Crops: Growing or Harvested Farming Equipment F…" at bounding box center [1048, 171] width 147 height 25
click at [977, 159] on select "Select Type Animals & Livestock Crops: Growing or Harvested Farming Equipment F…" at bounding box center [1048, 171] width 147 height 25
click at [1141, 174] on icon "submit" at bounding box center [1136, 172] width 10 height 10
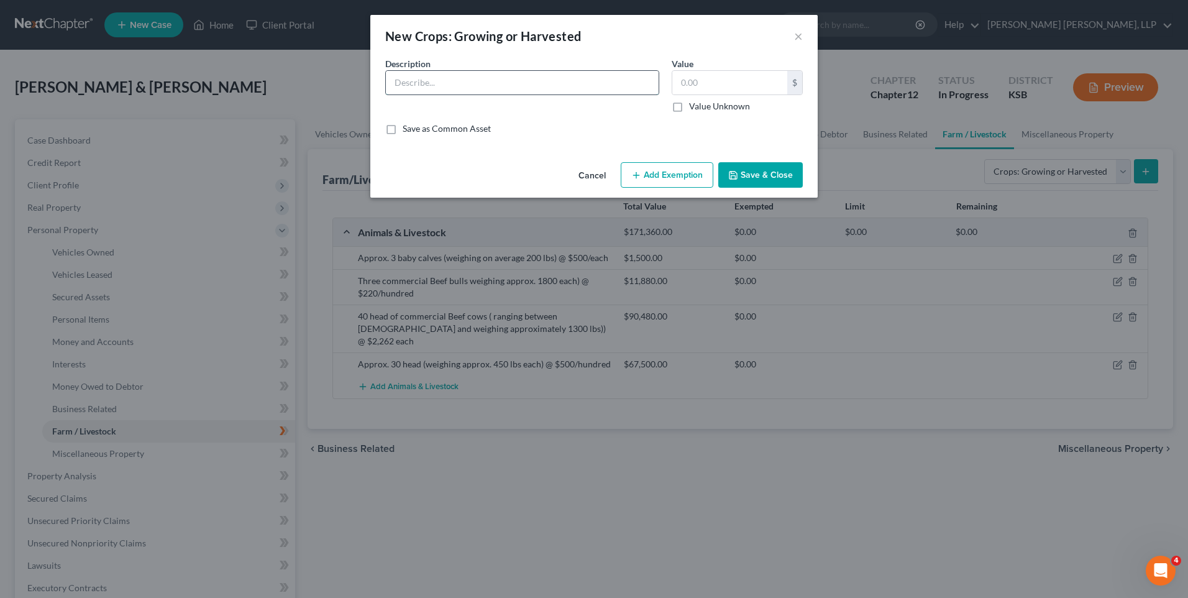
click at [415, 78] on input "text" at bounding box center [522, 83] width 273 height 24
click at [744, 168] on button "Save & Close" at bounding box center [760, 175] width 84 height 26
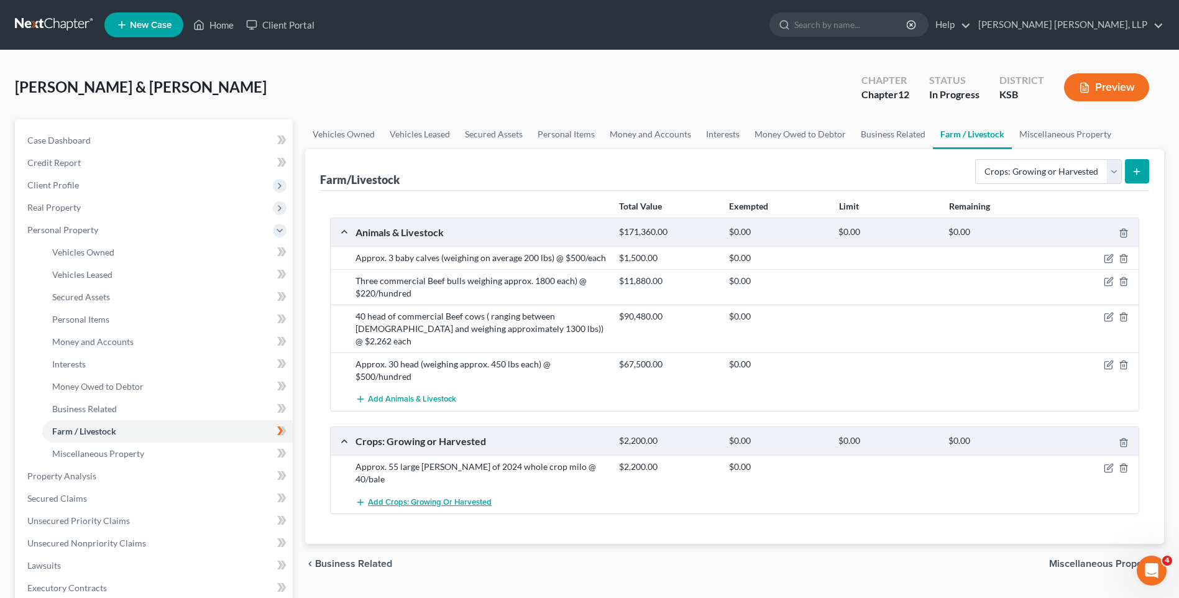
click at [410, 497] on span "Add Crops: Growing or Harvested" at bounding box center [430, 502] width 124 height 10
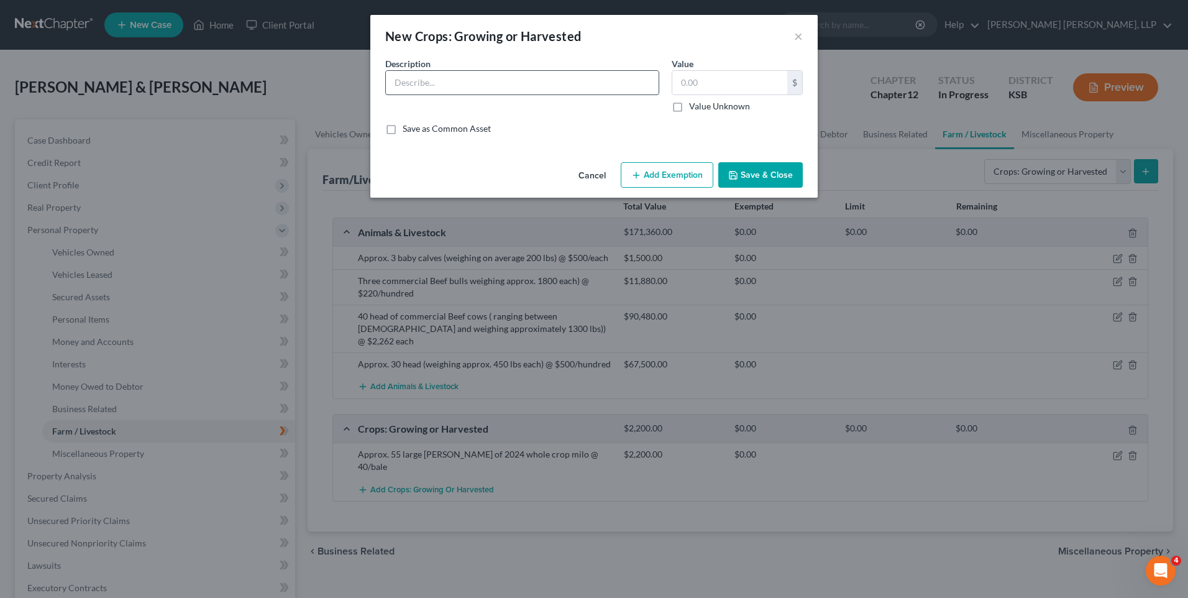
click at [424, 83] on input "text" at bounding box center [522, 83] width 273 height 24
drag, startPoint x: 487, startPoint y: 88, endPoint x: 563, endPoint y: 80, distance: 76.2
click at [493, 88] on input "Approx. 47 [PERSON_NAME] of 2022 CRP" at bounding box center [522, 83] width 273 height 24
drag, startPoint x: 490, startPoint y: 85, endPoint x: 569, endPoint y: 97, distance: 79.8
click at [493, 86] on input "Approx. 47 [PERSON_NAME] of 2023CRP" at bounding box center [522, 83] width 273 height 24
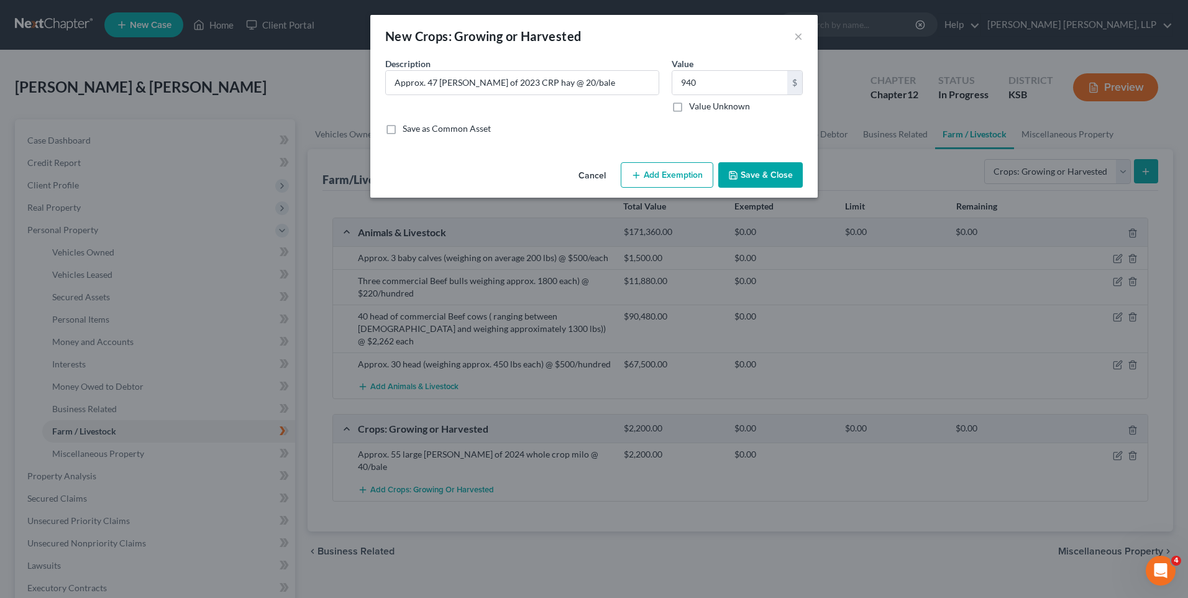
click at [739, 180] on button "Save & Close" at bounding box center [760, 175] width 84 height 26
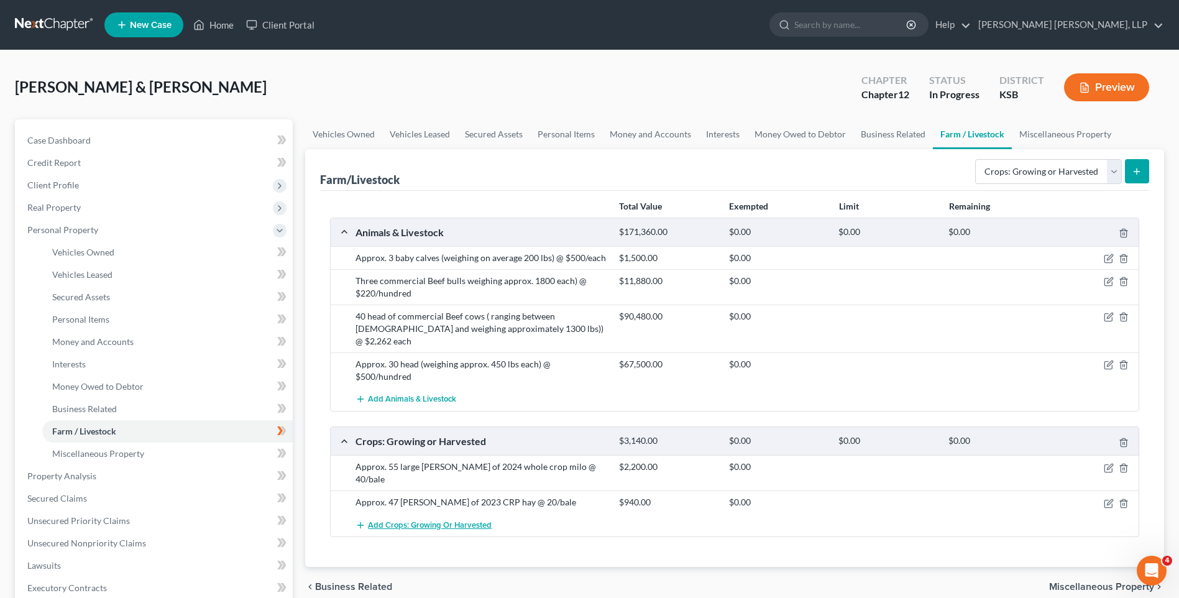
click at [417, 520] on span "Add Crops: Growing or Harvested" at bounding box center [430, 525] width 124 height 10
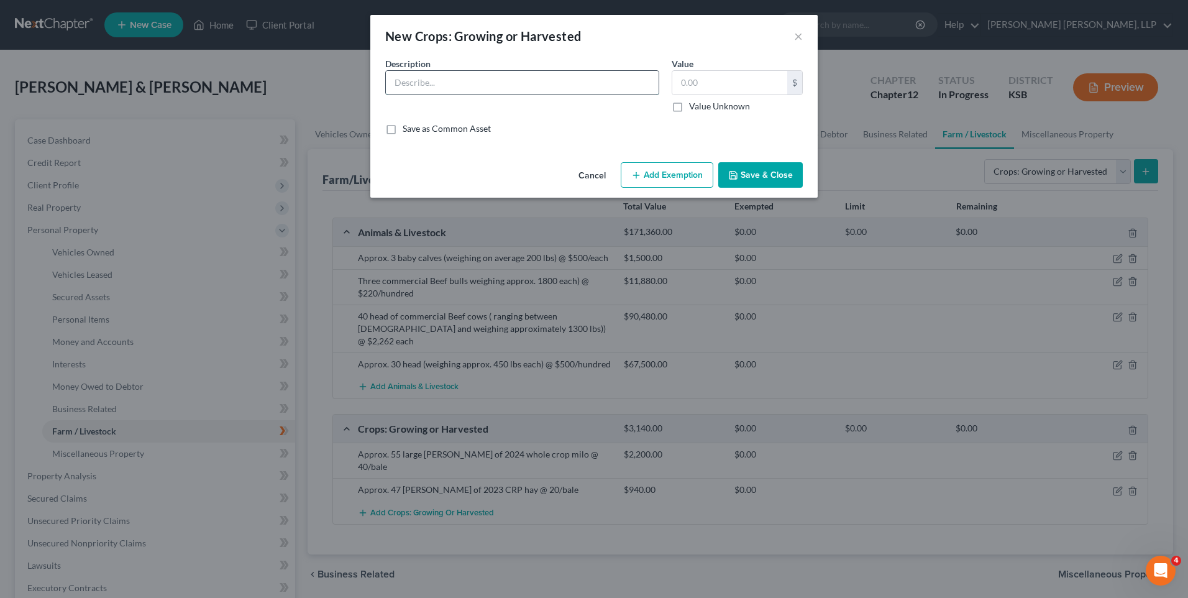
click at [482, 85] on input "text" at bounding box center [522, 83] width 273 height 24
click at [754, 175] on button "Save & Close" at bounding box center [760, 175] width 84 height 26
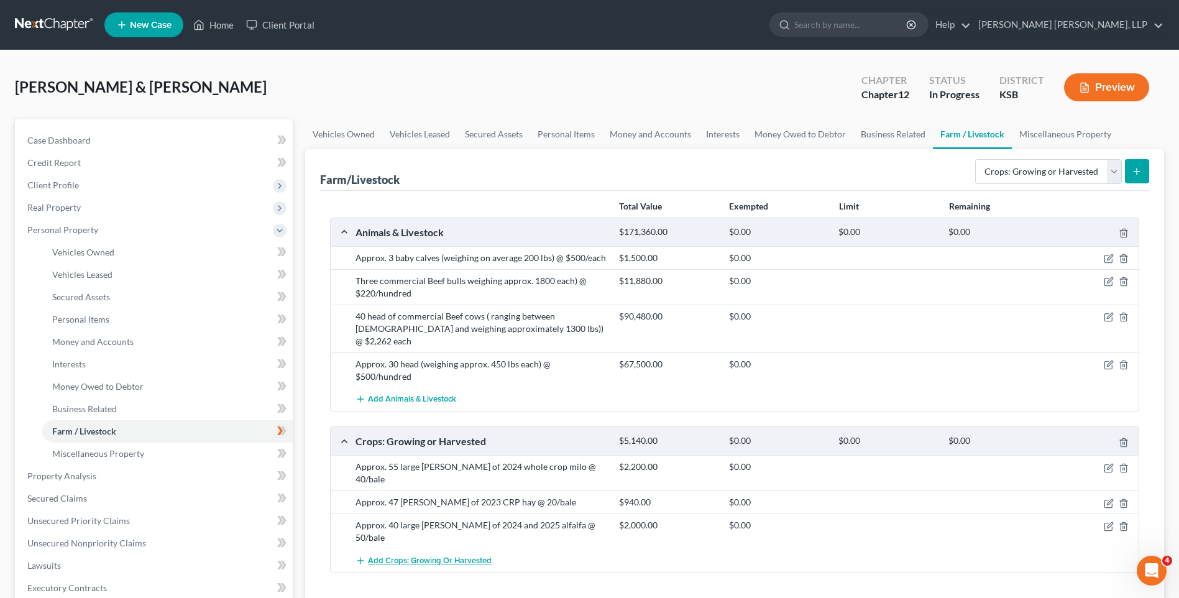
click at [395, 549] on button "Add Crops: Growing or Harvested" at bounding box center [423, 560] width 136 height 23
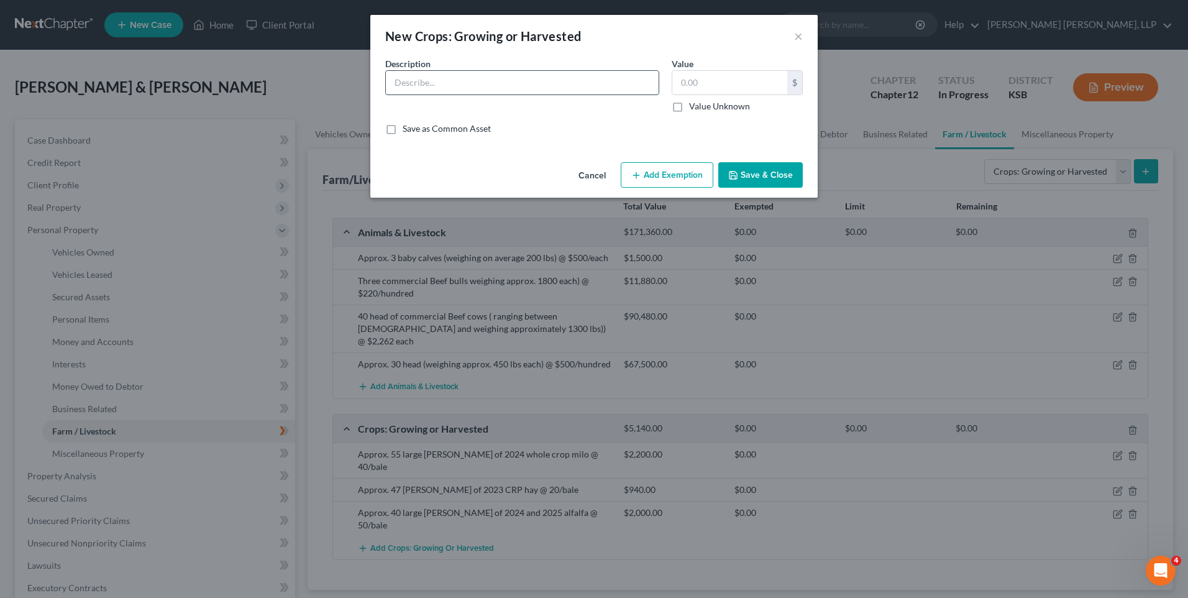
click at [430, 84] on input "text" at bounding box center [522, 83] width 273 height 24
click at [774, 167] on button "Save & Close" at bounding box center [760, 175] width 84 height 26
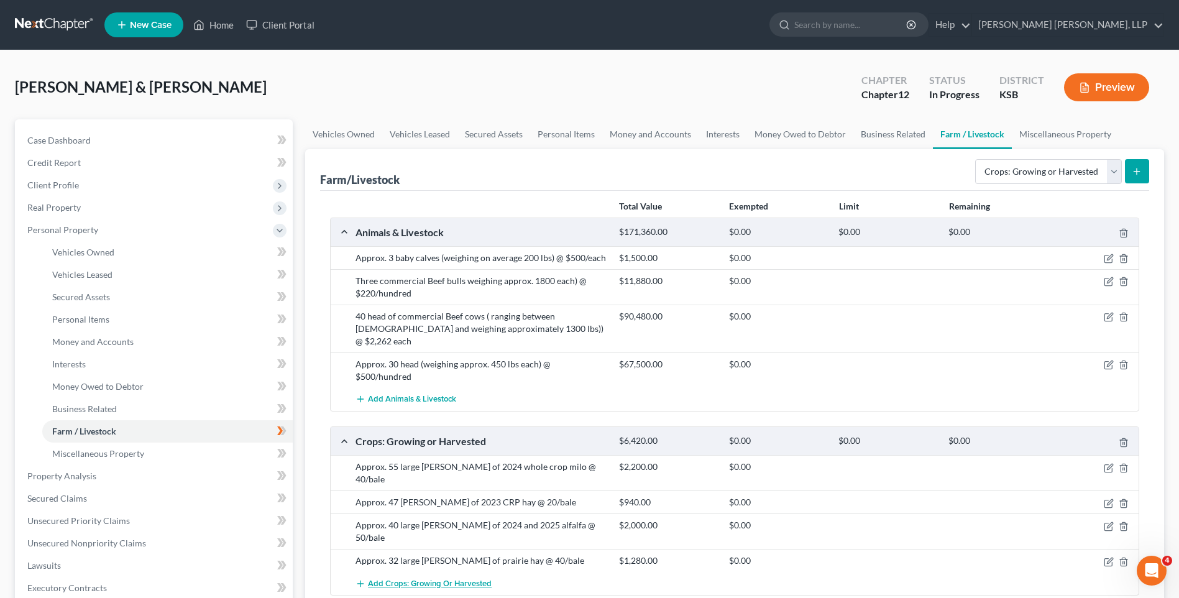
click at [417, 578] on span "Add Crops: Growing or Harvested" at bounding box center [430, 583] width 124 height 10
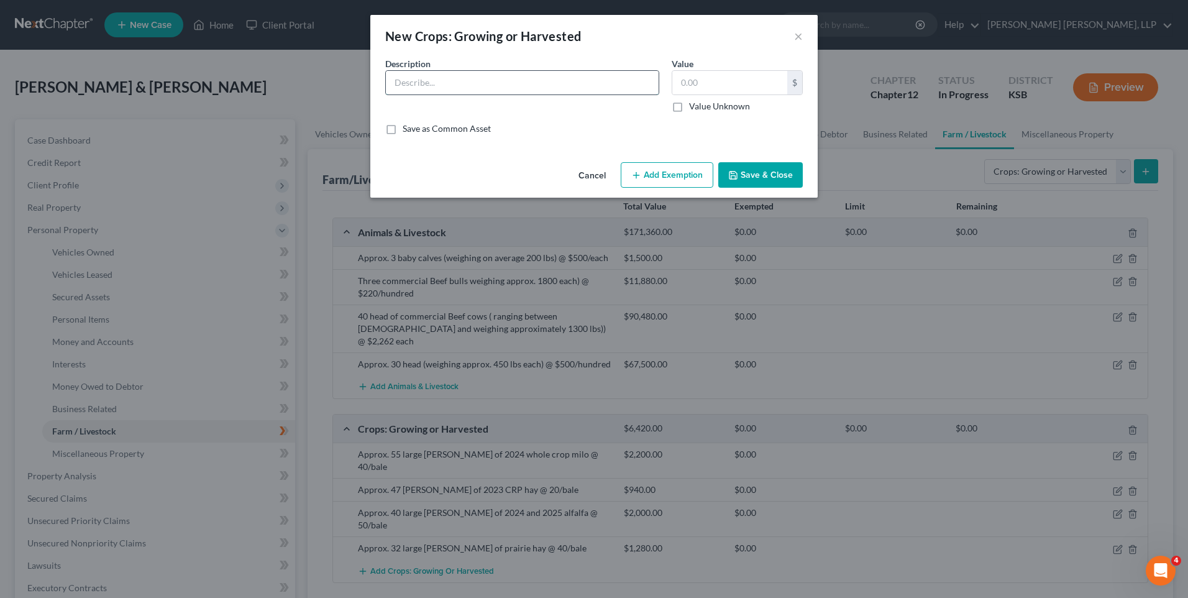
click at [422, 83] on input "text" at bounding box center [522, 83] width 273 height 24
drag, startPoint x: 509, startPoint y: 80, endPoint x: 544, endPoint y: 80, distance: 34.8
click at [509, 80] on input "25 [PERSON_NAME] of 2025 prairie hay @40/bale" at bounding box center [522, 83] width 273 height 24
click at [763, 174] on button "Save & Close" at bounding box center [760, 175] width 84 height 26
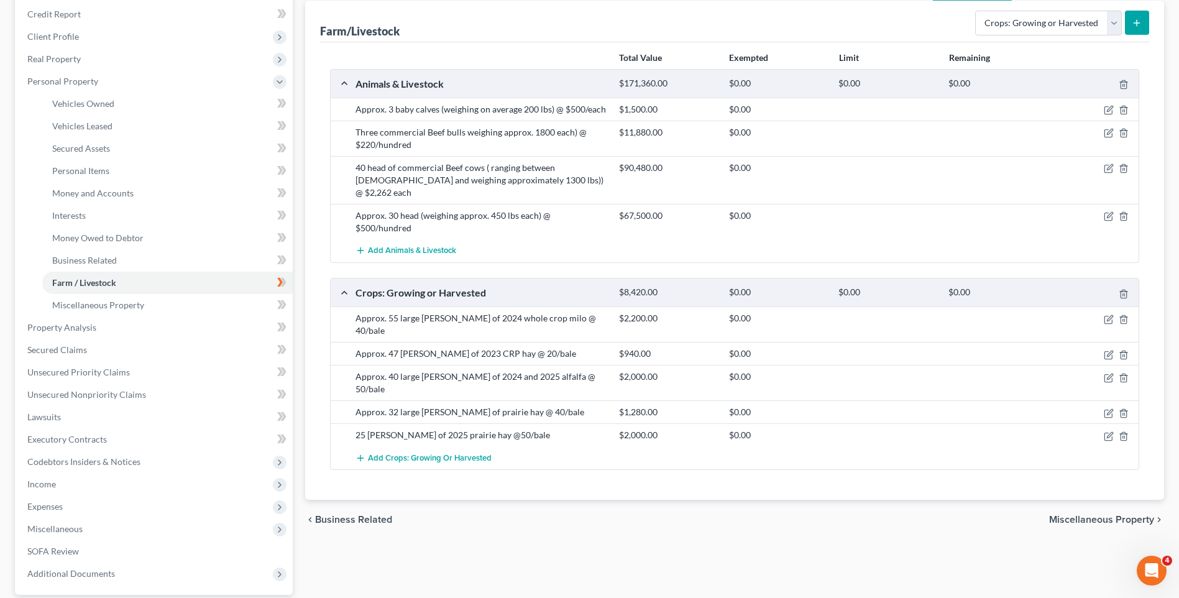
scroll to position [249, 0]
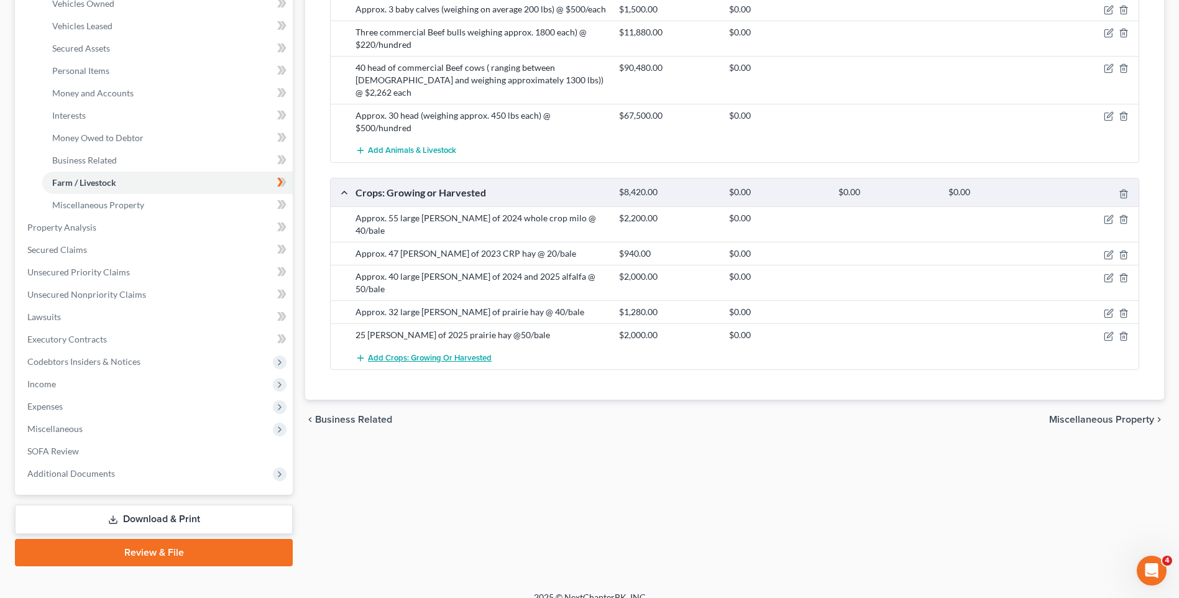
click at [429, 353] on span "Add Crops: Growing or Harvested" at bounding box center [430, 358] width 124 height 10
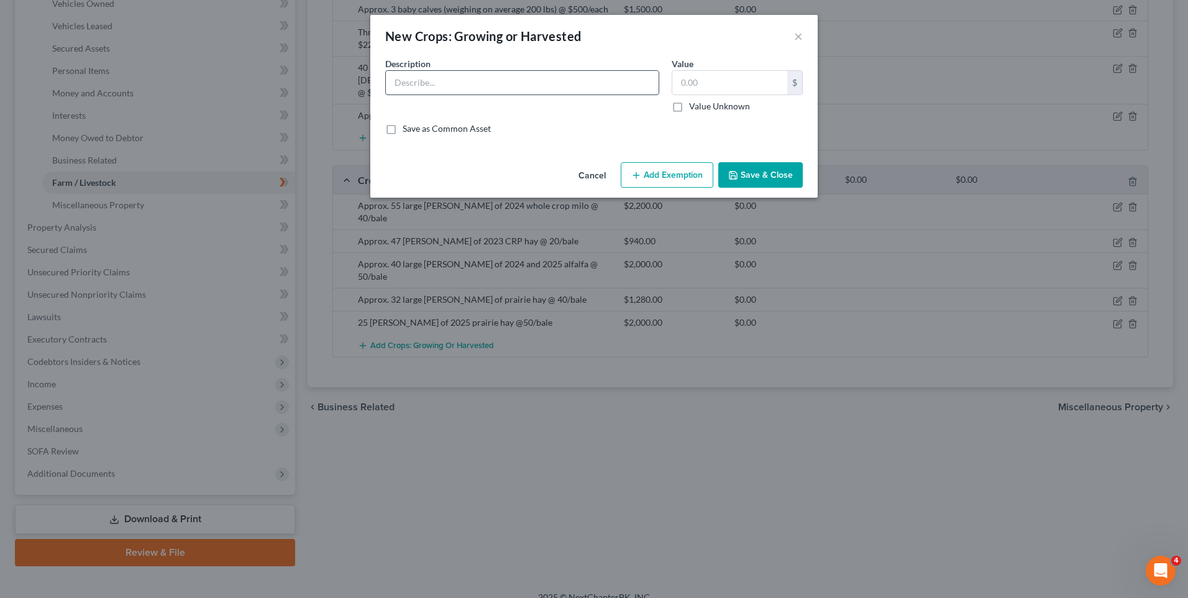
click at [448, 87] on input "text" at bounding box center [522, 83] width 273 height 24
click at [696, 83] on input "text" at bounding box center [729, 83] width 115 height 24
click at [759, 177] on button "Save & Close" at bounding box center [760, 175] width 84 height 26
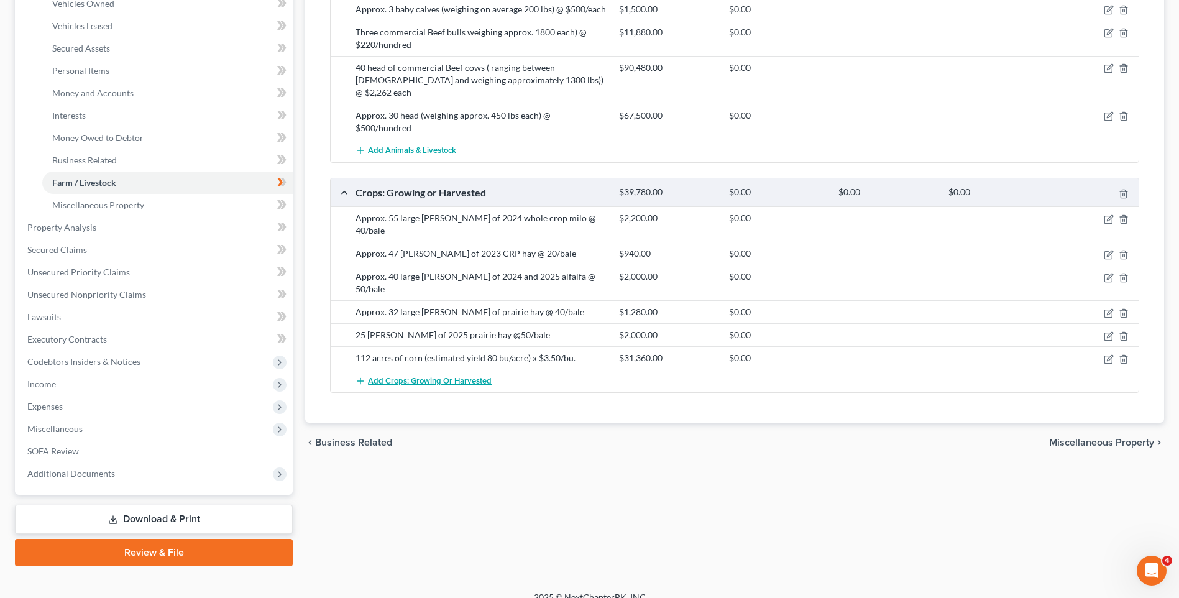
click at [426, 376] on span "Add Crops: Growing or Harvested" at bounding box center [430, 381] width 124 height 10
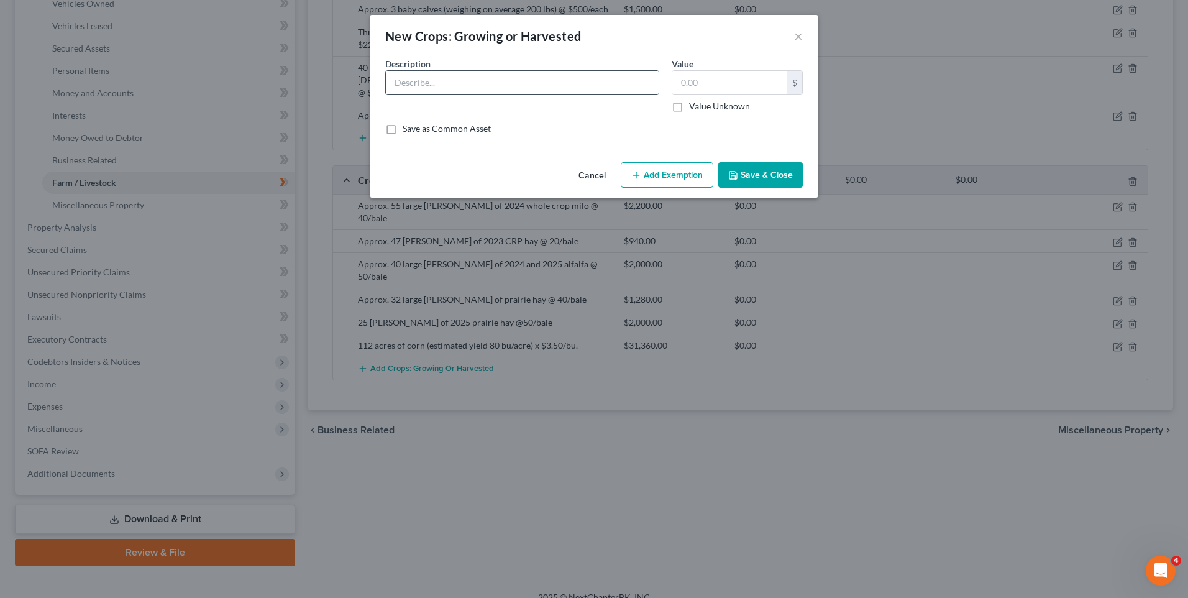
click at [408, 78] on input "text" at bounding box center [522, 83] width 273 height 24
click at [742, 171] on button "Save & Close" at bounding box center [760, 175] width 84 height 26
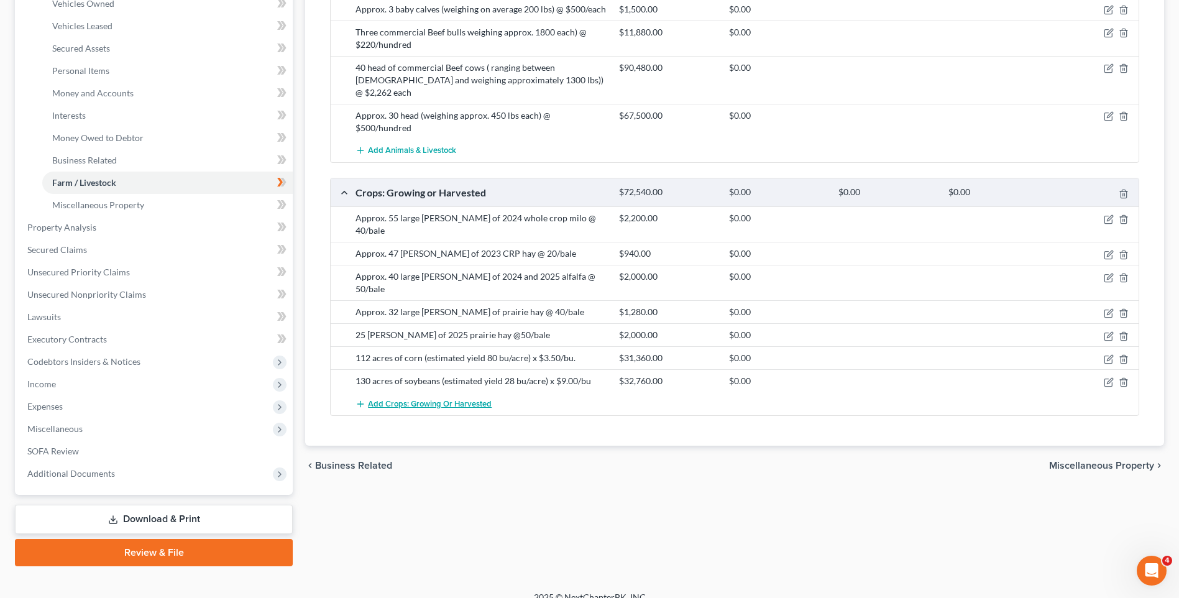
click at [423, 399] on span "Add Crops: Growing or Harvested" at bounding box center [430, 404] width 124 height 10
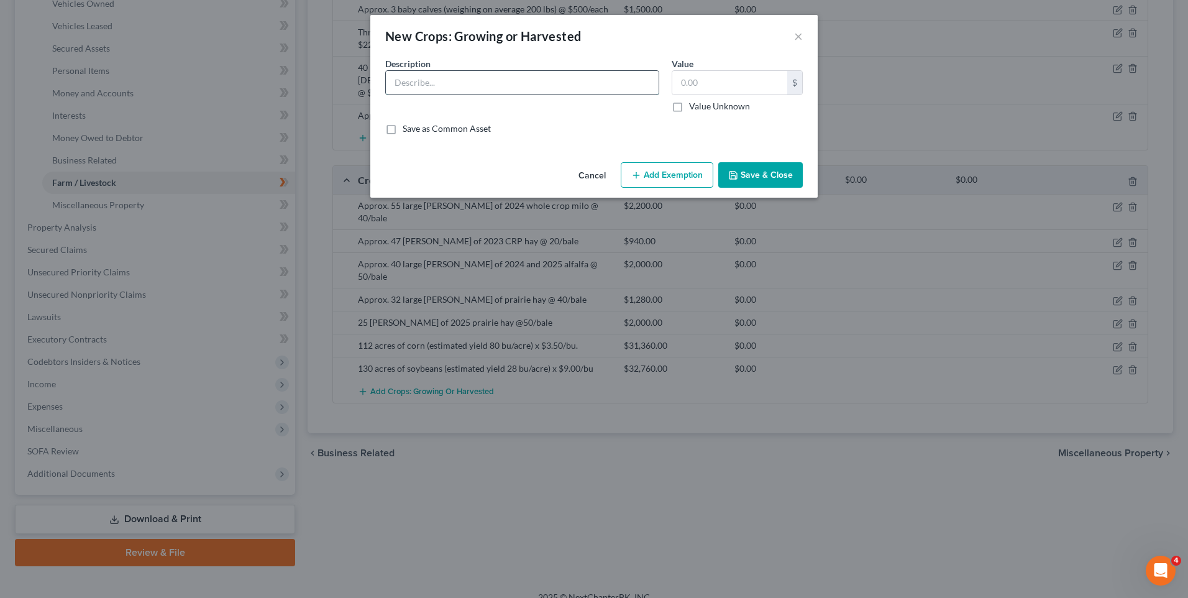
click at [427, 81] on input "text" at bounding box center [522, 83] width 273 height 24
click at [721, 79] on input "text" at bounding box center [729, 83] width 115 height 24
click at [785, 176] on button "Save & Close" at bounding box center [760, 175] width 84 height 26
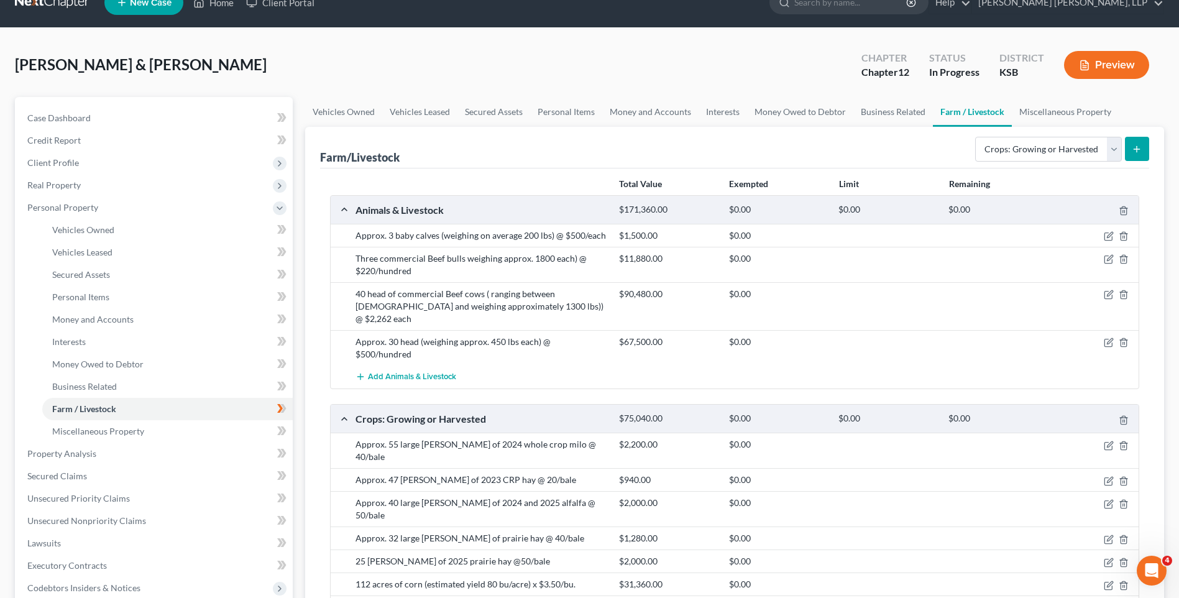
scroll to position [0, 0]
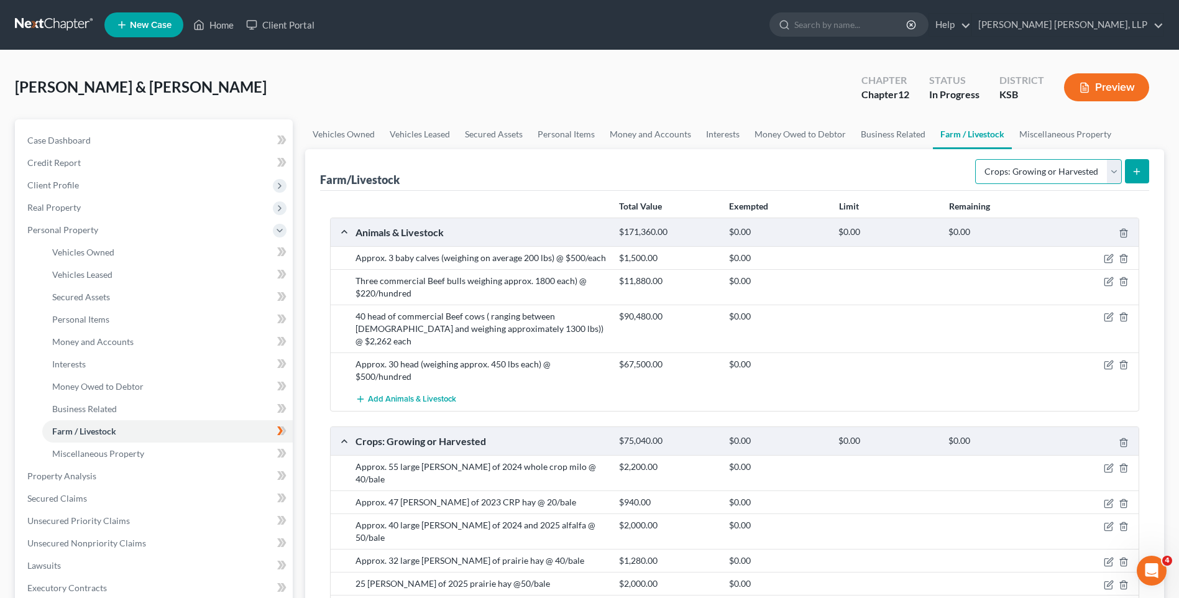
click at [1048, 176] on select "Select Type Animals & Livestock Crops: Growing or Harvested Farming Equipment F…" at bounding box center [1048, 171] width 147 height 25
click at [977, 159] on select "Select Type Animals & Livestock Crops: Growing or Harvested Farming Equipment F…" at bounding box center [1048, 171] width 147 height 25
click at [1143, 170] on button "submit" at bounding box center [1137, 171] width 24 height 24
click at [1143, 171] on button "submit" at bounding box center [1137, 171] width 24 height 24
click at [1138, 172] on icon "submit" at bounding box center [1136, 172] width 10 height 10
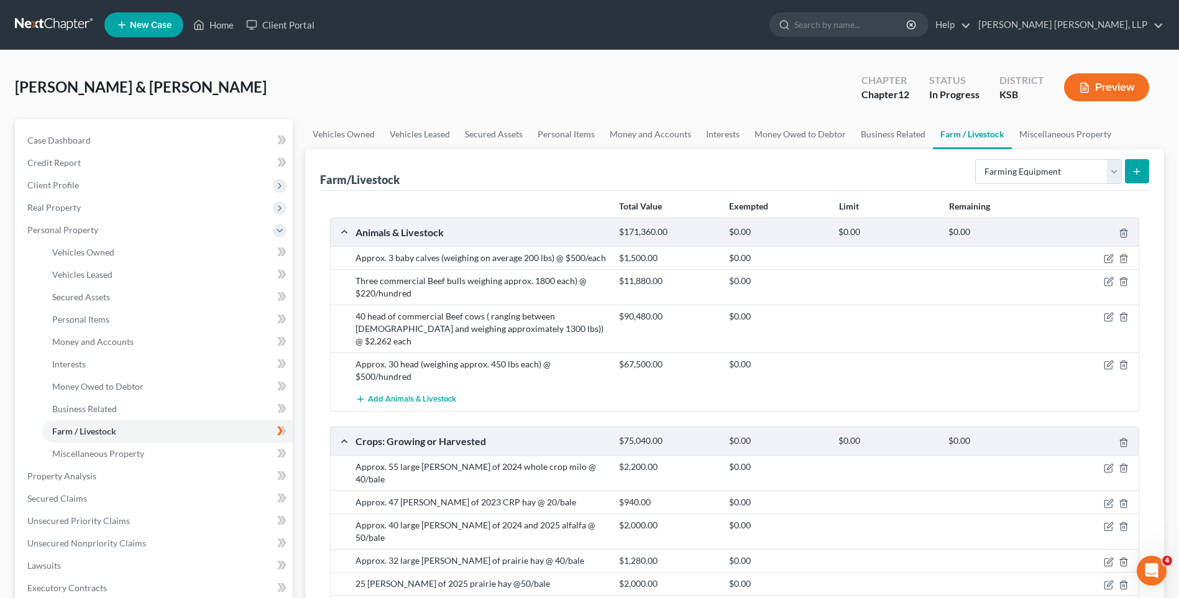
click at [1138, 172] on icon "submit" at bounding box center [1136, 172] width 10 height 10
click at [1110, 178] on select "Select Type Animals & Livestock Crops: Growing or Harvested Farming Equipment F…" at bounding box center [1048, 171] width 147 height 25
click at [977, 159] on select "Select Type Animals & Livestock Crops: Growing or Harvested Farming Equipment F…" at bounding box center [1048, 171] width 147 height 25
click at [1139, 167] on icon "submit" at bounding box center [1136, 172] width 10 height 10
click at [1118, 176] on select "Select Type Animals & Livestock Crops: Growing or Harvested Farming Equipment F…" at bounding box center [1048, 171] width 147 height 25
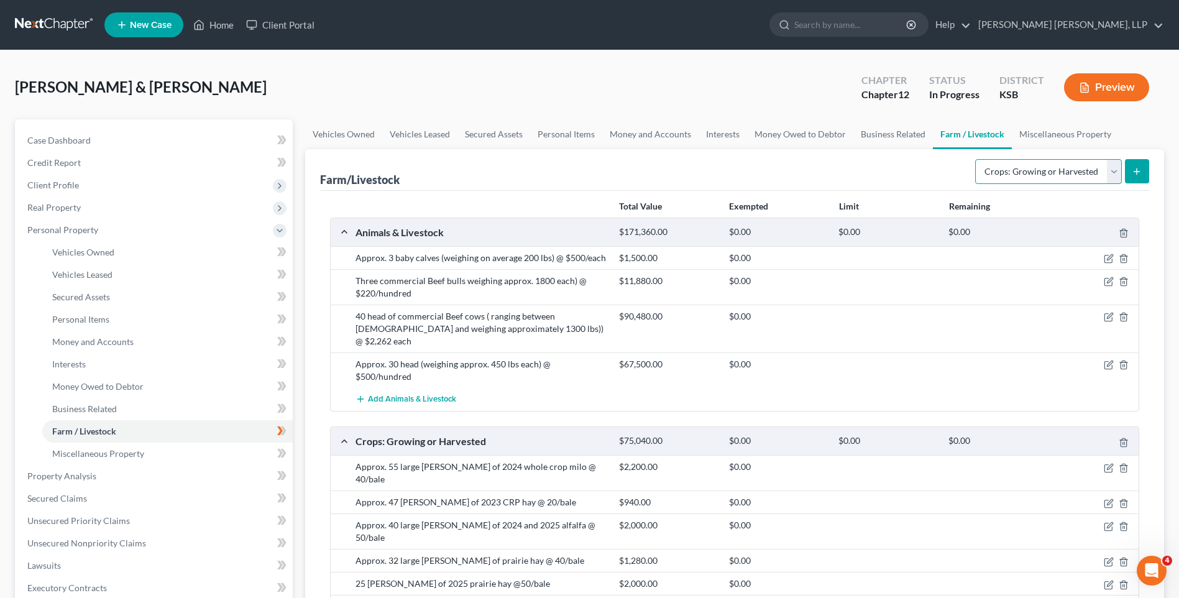
click at [977, 159] on select "Select Type Animals & Livestock Crops: Growing or Harvested Farming Equipment F…" at bounding box center [1048, 171] width 147 height 25
click at [1116, 176] on select "Select Type Animals & Livestock Crops: Growing or Harvested Farming Equipment F…" at bounding box center [1048, 171] width 147 height 25
click at [977, 159] on select "Select Type Animals & Livestock Crops: Growing or Harvested Farming Equipment F…" at bounding box center [1048, 171] width 147 height 25
click at [1007, 226] on div "$0.00" at bounding box center [997, 232] width 110 height 12
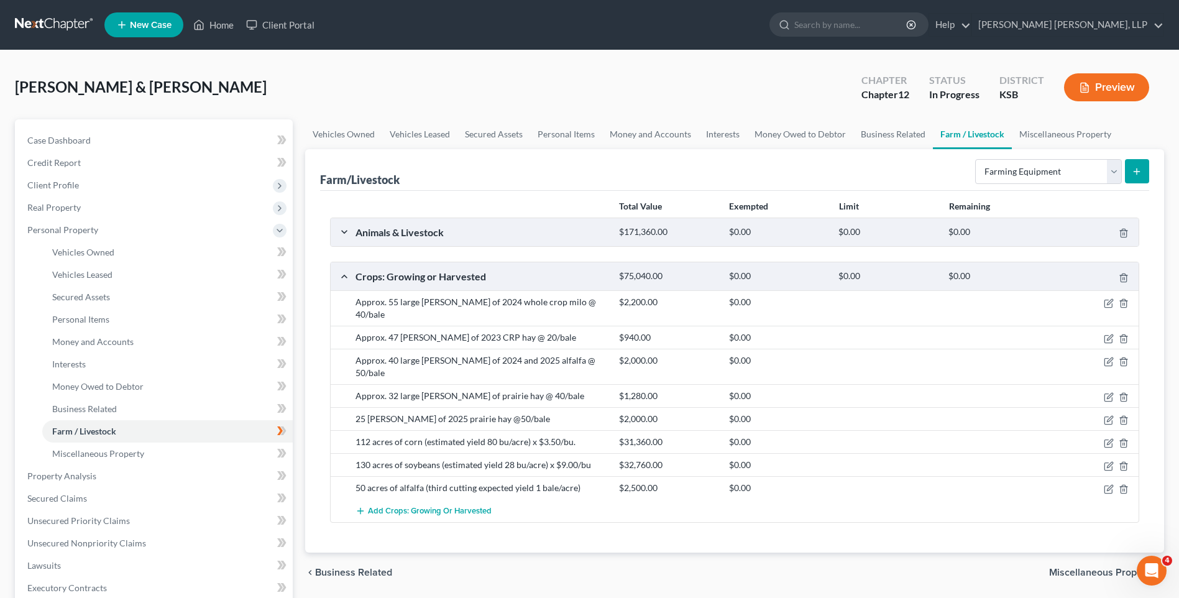
click at [1007, 226] on div "$0.00" at bounding box center [997, 232] width 110 height 12
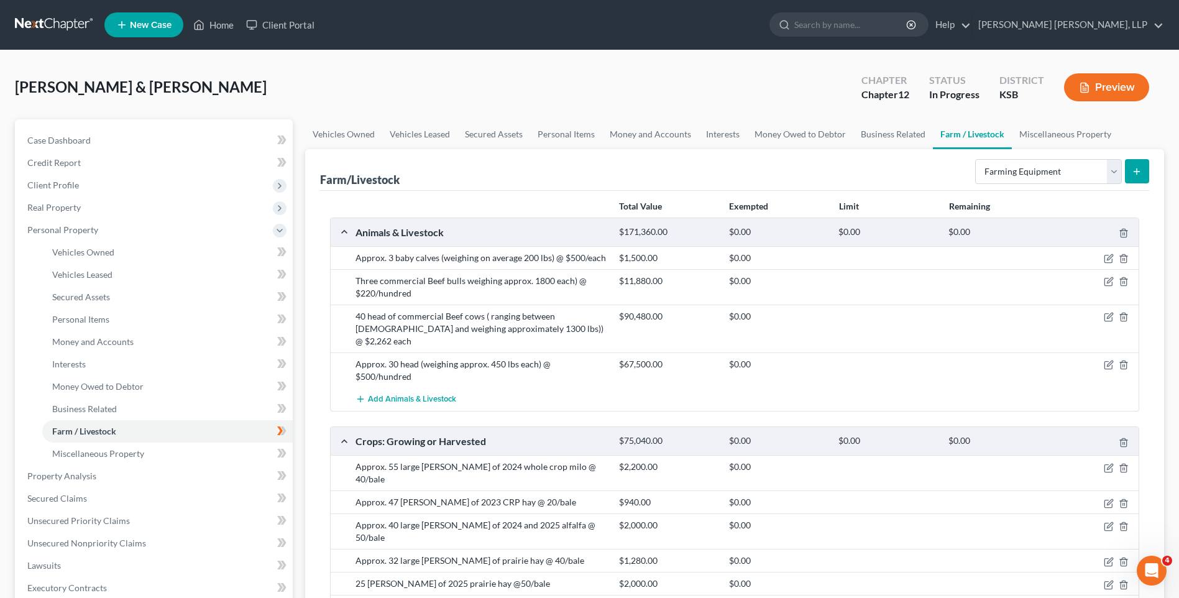
click at [1139, 169] on icon "submit" at bounding box center [1136, 172] width 10 height 10
click at [1130, 174] on button "submit" at bounding box center [1137, 171] width 24 height 24
click at [1119, 176] on select "Select Type Animals & Livestock Crops: Growing or Harvested Farming Equipment F…" at bounding box center [1048, 171] width 147 height 25
click at [977, 159] on select "Select Type Animals & Livestock Crops: Growing or Harvested Farming Equipment F…" at bounding box center [1048, 171] width 147 height 25
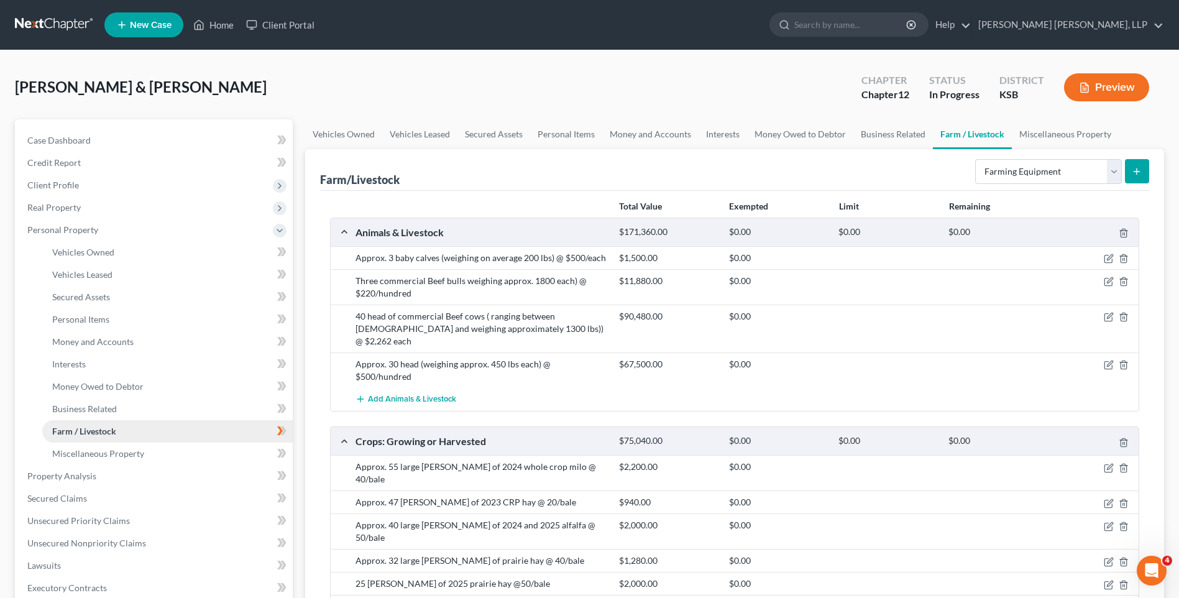
click at [97, 431] on span "Farm / Livestock" at bounding box center [84, 431] width 64 height 11
click at [99, 401] on link "Business Related" at bounding box center [167, 409] width 250 height 22
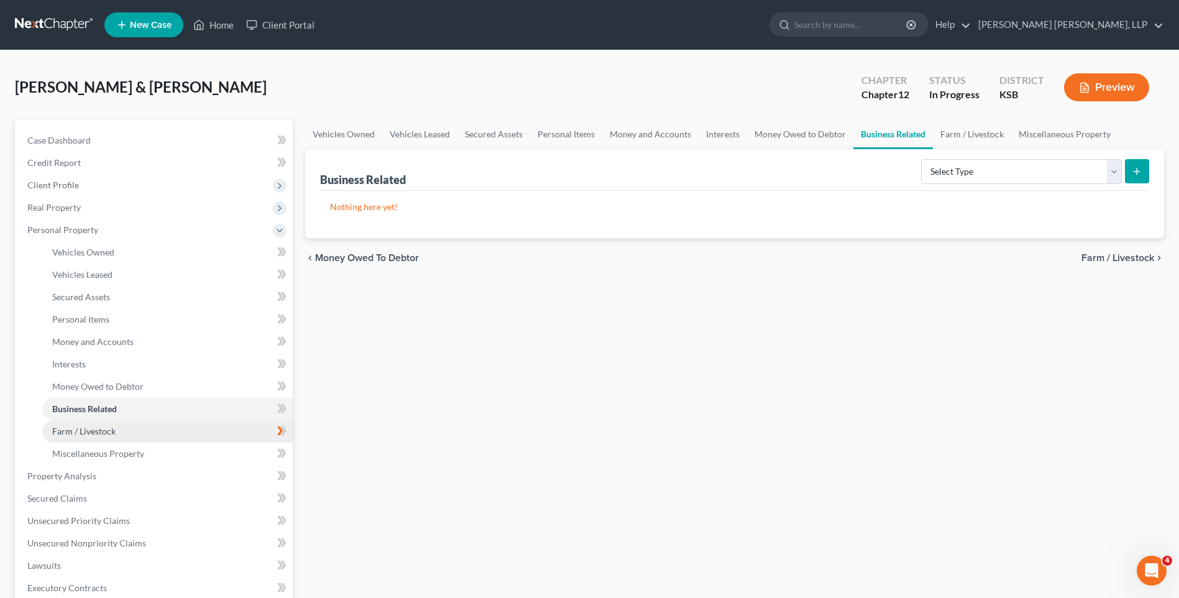
click at [95, 431] on span "Farm / Livestock" at bounding box center [83, 431] width 63 height 11
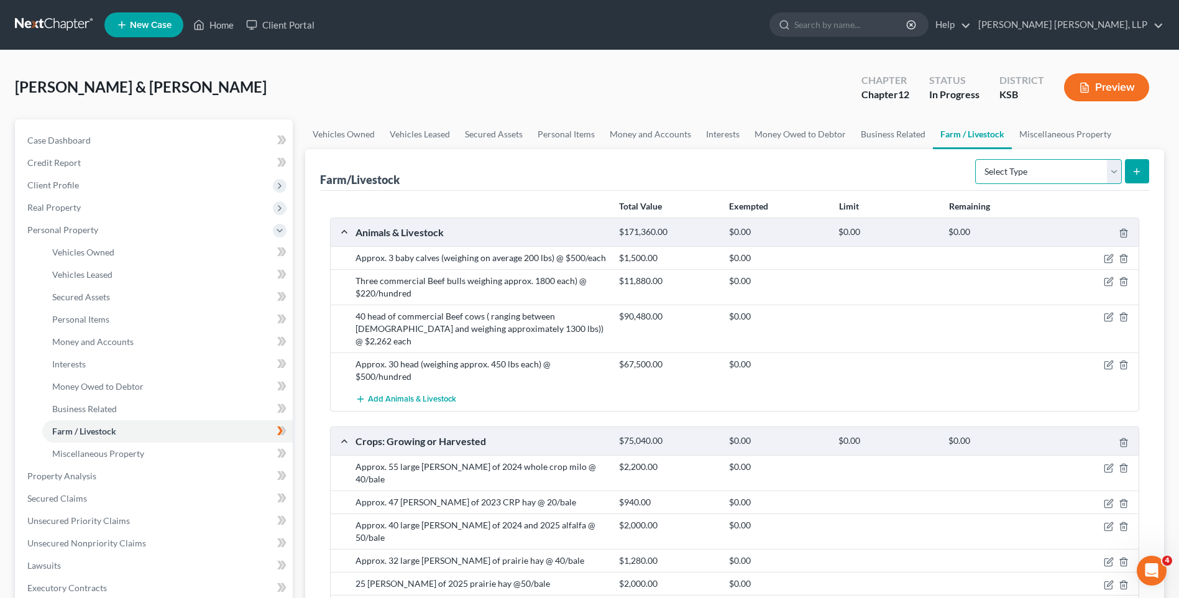
click at [1117, 170] on select "Select Type Animals & Livestock Crops: Growing or Harvested Farming Equipment F…" at bounding box center [1048, 171] width 147 height 25
click at [977, 159] on select "Select Type Animals & Livestock Crops: Growing or Harvested Farming Equipment F…" at bounding box center [1048, 171] width 147 height 25
click at [1139, 171] on icon "submit" at bounding box center [1136, 172] width 10 height 10
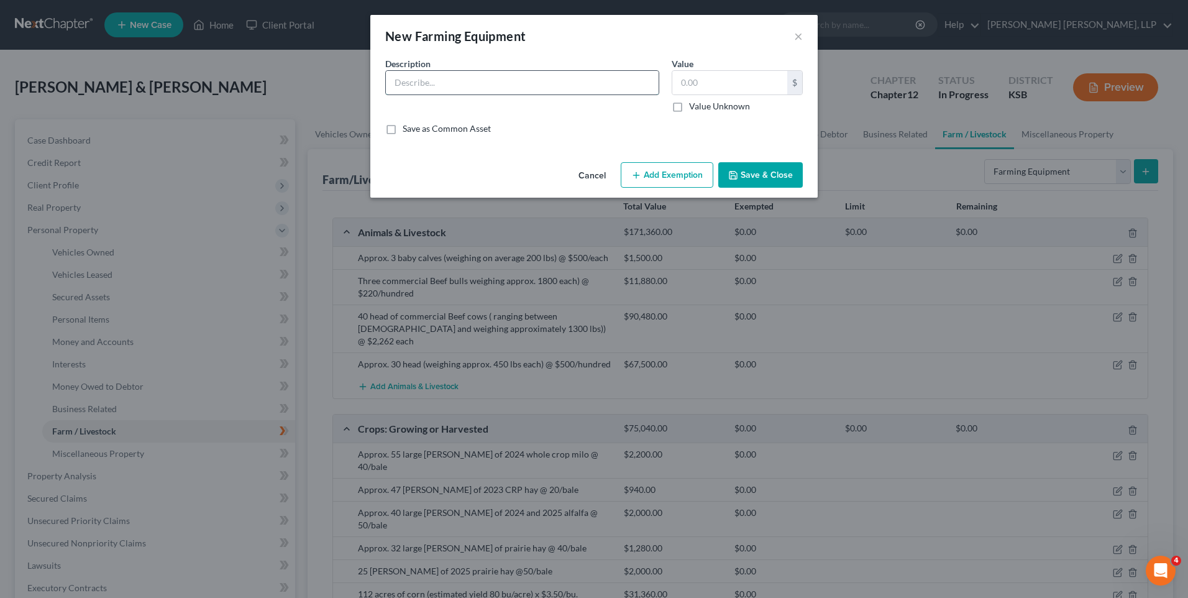
click at [476, 81] on input "text" at bounding box center [522, 83] width 273 height 24
click at [770, 176] on button "Save & Close" at bounding box center [760, 175] width 84 height 26
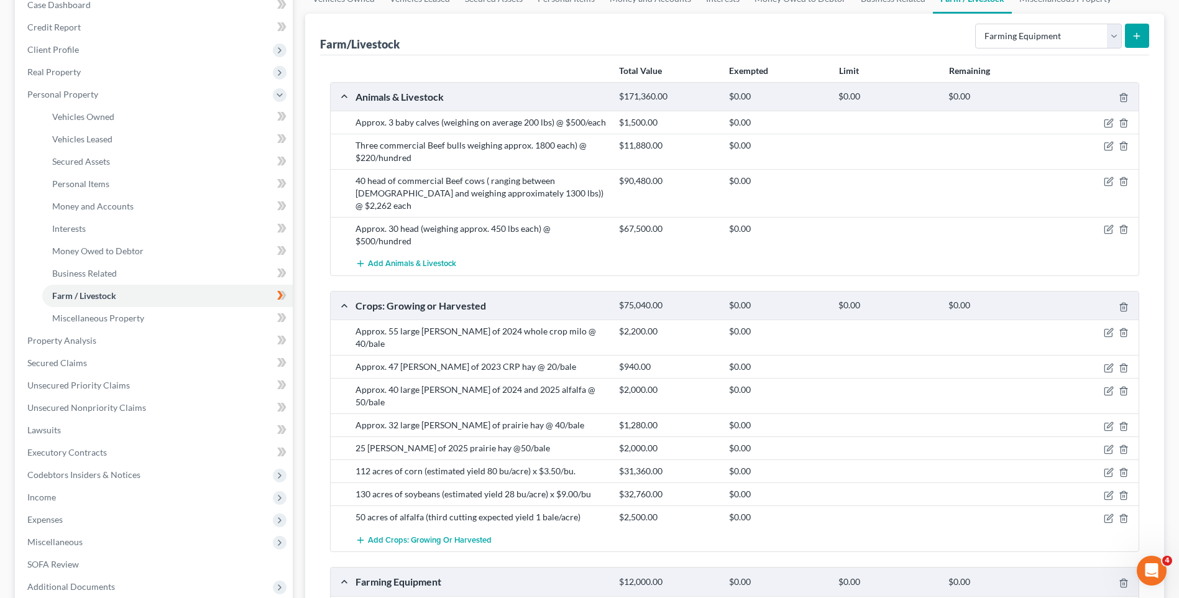
scroll to position [264, 0]
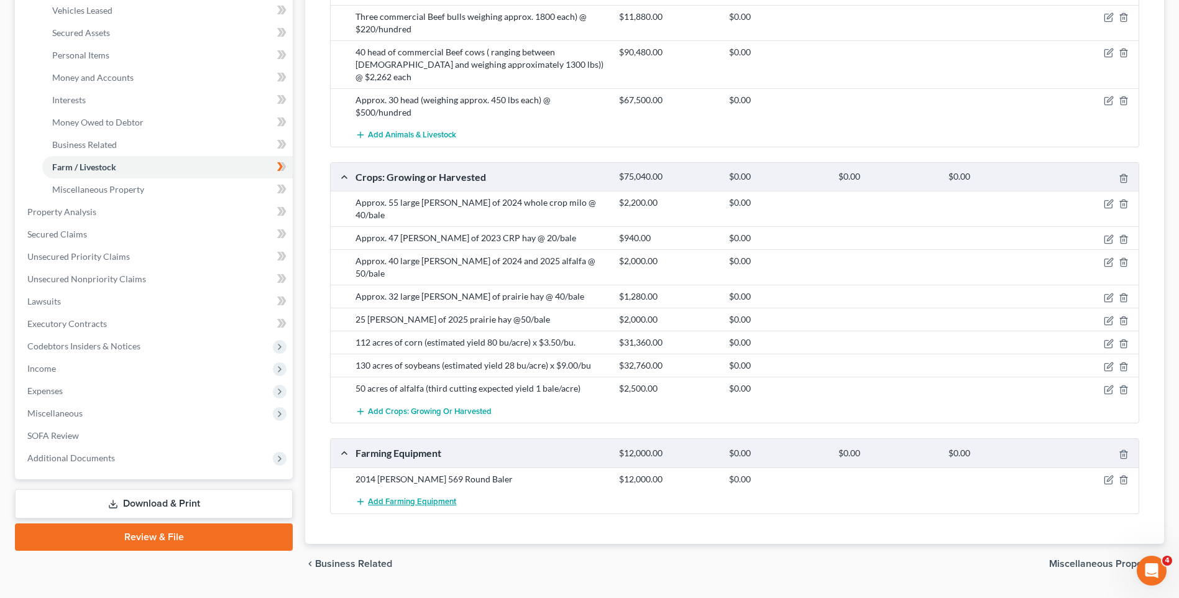
click at [429, 496] on span "Add Farming Equipment" at bounding box center [412, 501] width 88 height 10
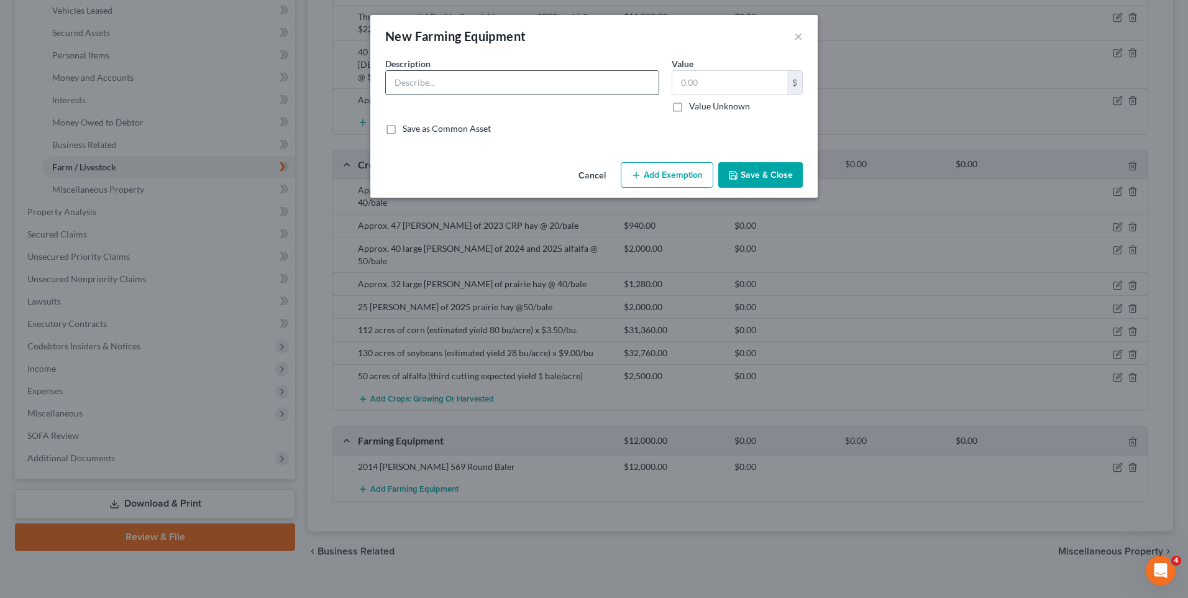
click at [434, 78] on input "text" at bounding box center [522, 83] width 273 height 24
click at [753, 172] on button "Save & Close" at bounding box center [760, 175] width 84 height 26
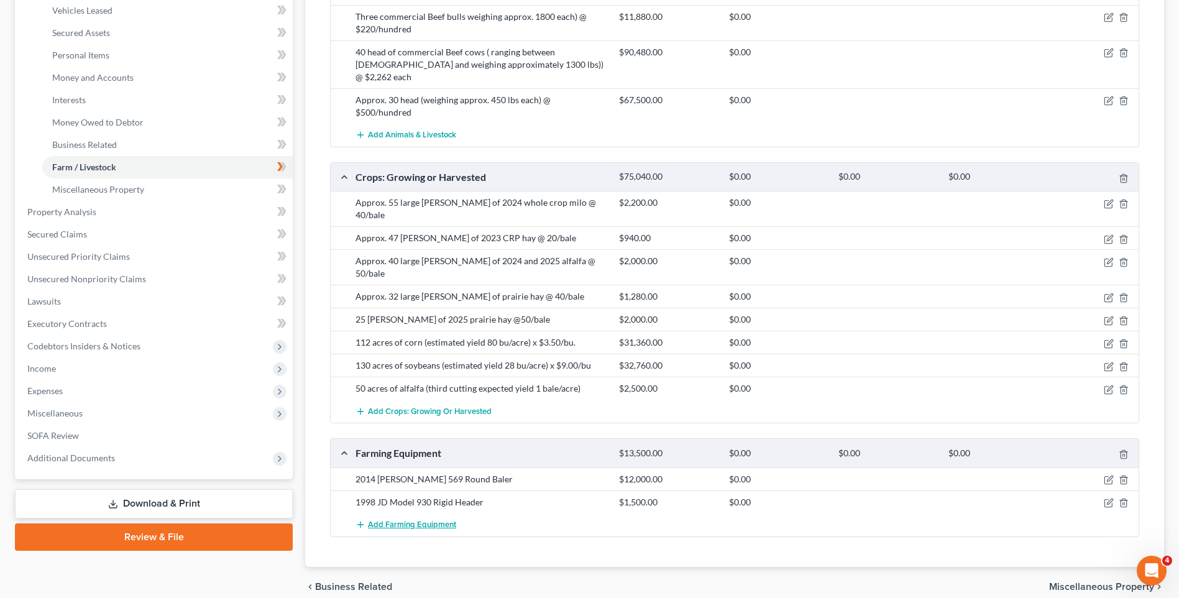
click at [424, 519] on span "Add Farming Equipment" at bounding box center [412, 524] width 88 height 10
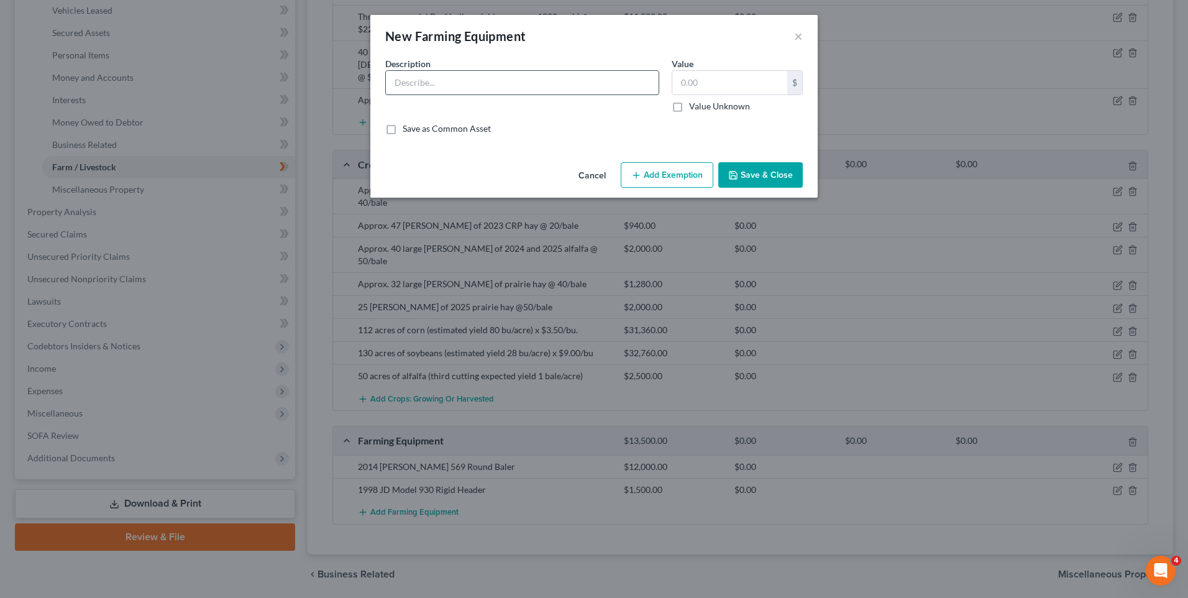
click at [489, 75] on input "text" at bounding box center [522, 83] width 273 height 24
click at [767, 168] on button "Save & Close" at bounding box center [760, 175] width 84 height 26
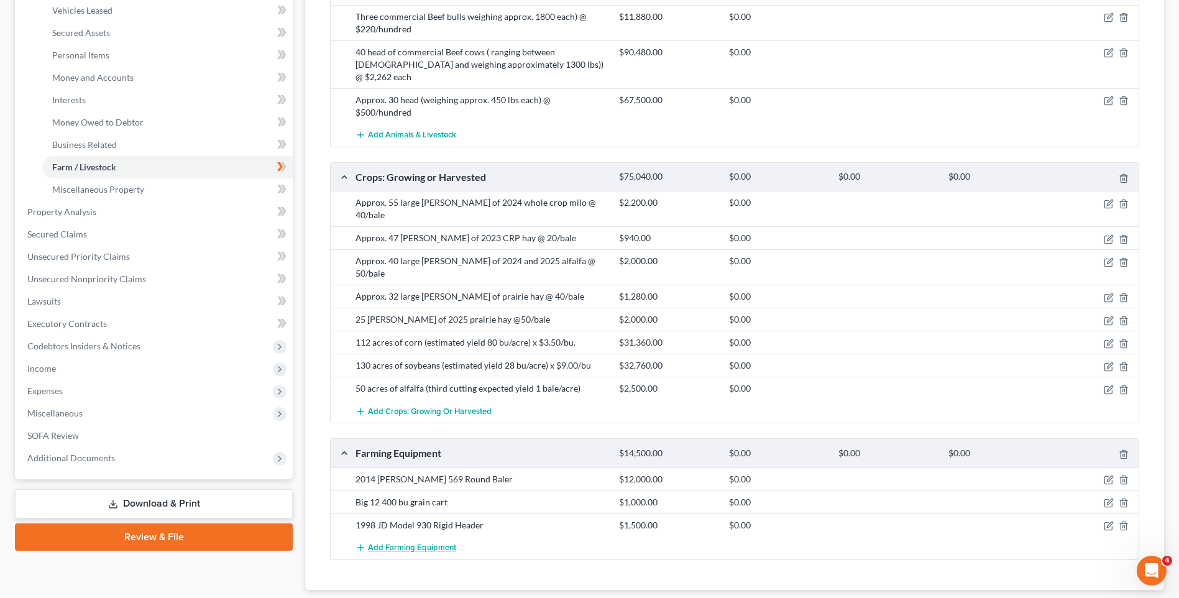
click at [419, 542] on span "Add Farming Equipment" at bounding box center [412, 547] width 88 height 10
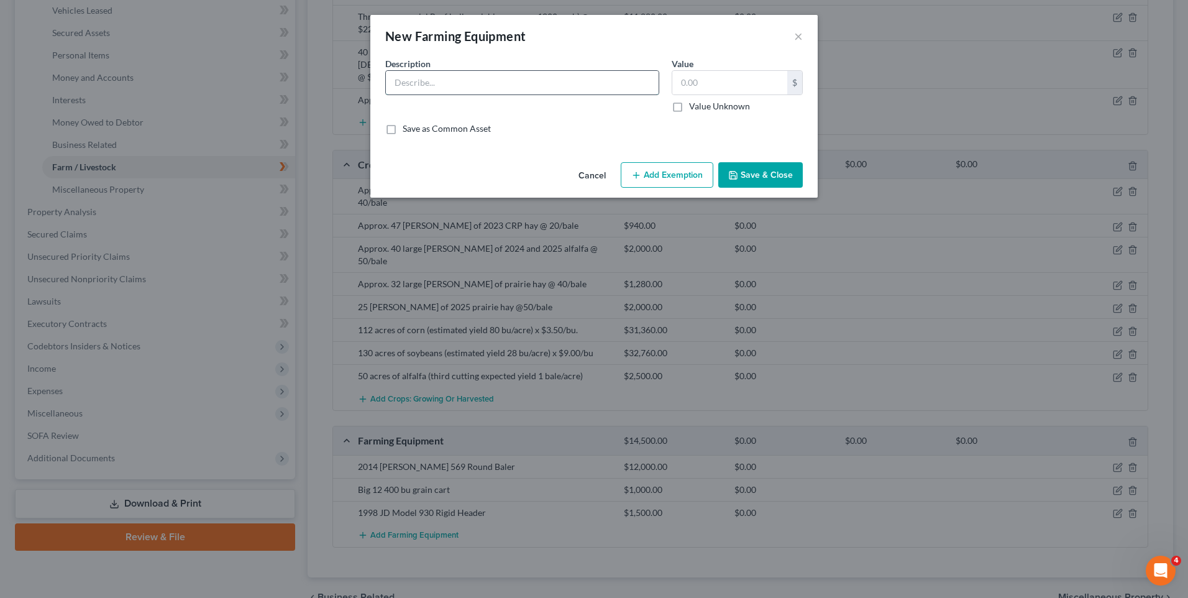
click at [484, 78] on input "text" at bounding box center [522, 83] width 273 height 24
click at [696, 86] on input "text" at bounding box center [729, 83] width 115 height 24
click at [761, 173] on button "Save & Close" at bounding box center [760, 175] width 84 height 26
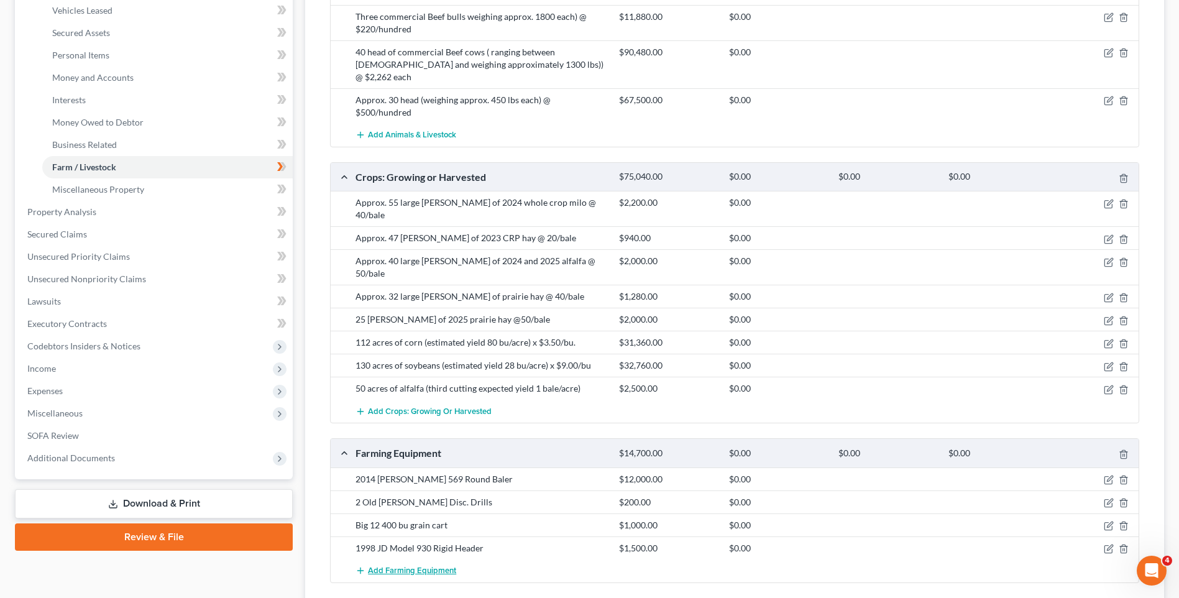
click at [395, 565] on span "Add Farming Equipment" at bounding box center [412, 570] width 88 height 10
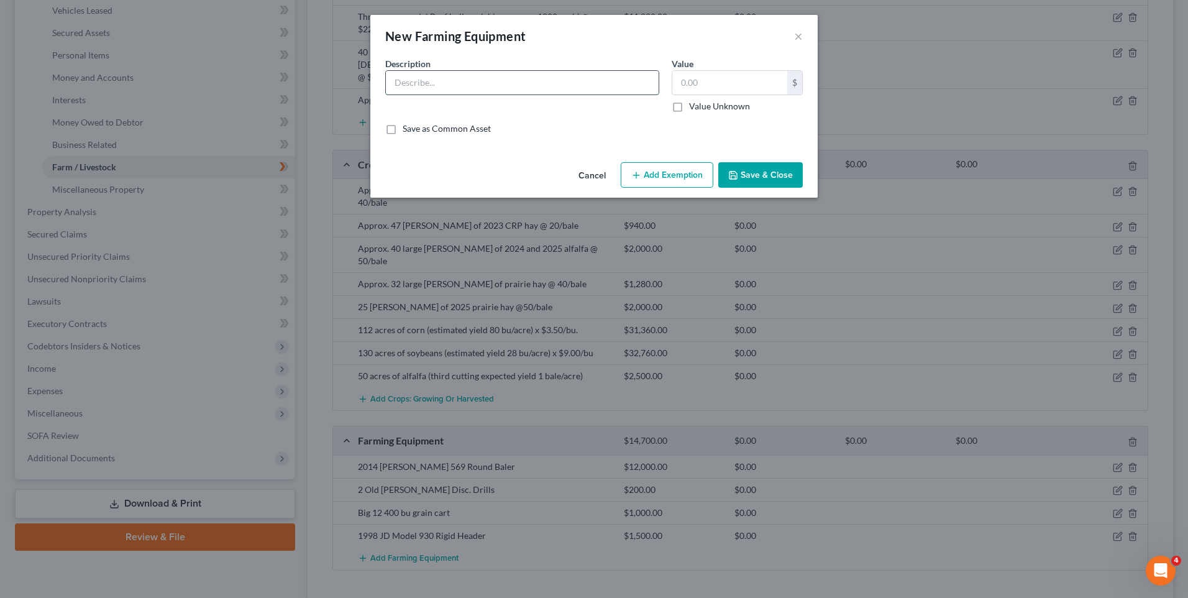
click at [535, 85] on input "text" at bounding box center [522, 83] width 273 height 24
click at [779, 183] on button "Save & Close" at bounding box center [760, 175] width 84 height 26
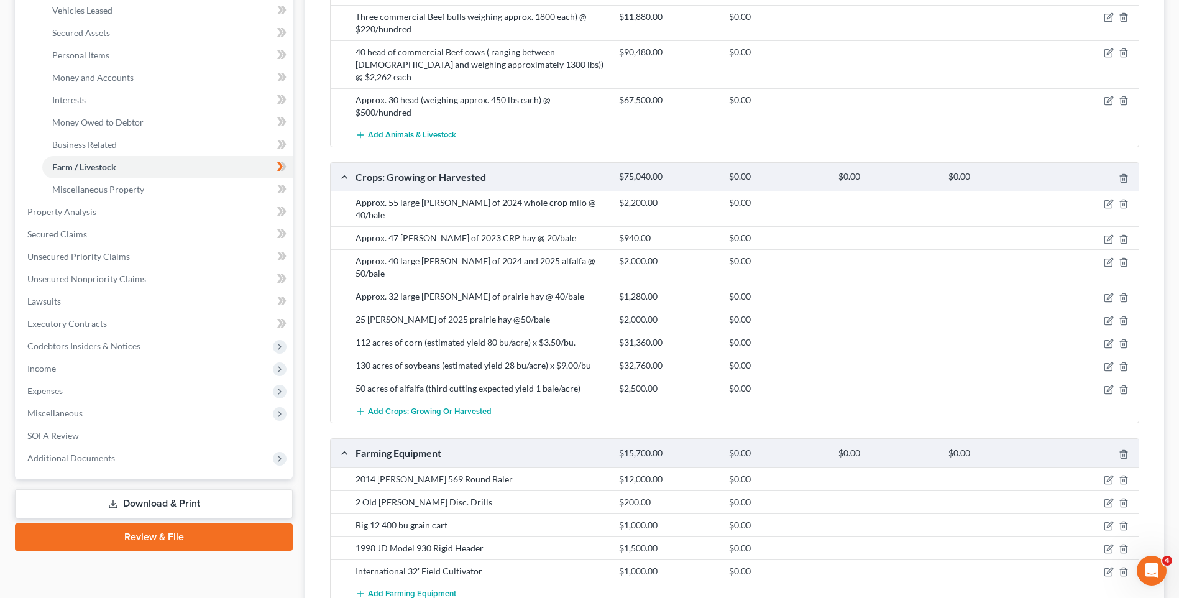
click at [390, 588] on span "Add Farming Equipment" at bounding box center [412, 593] width 88 height 10
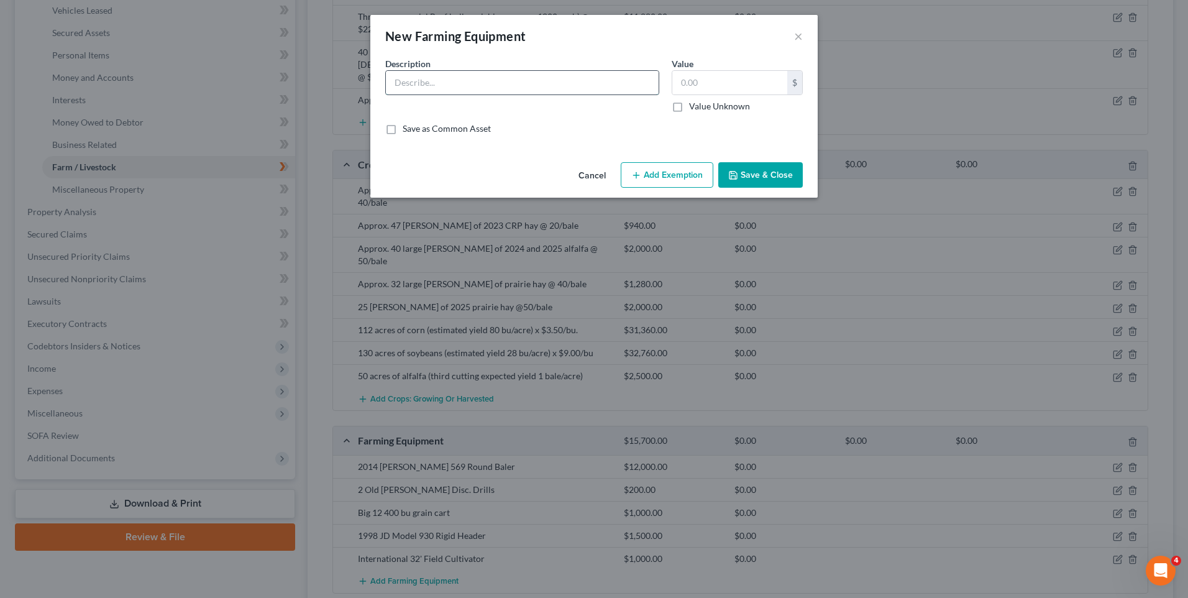
click at [438, 81] on input "text" at bounding box center [522, 83] width 273 height 24
click at [785, 171] on button "Save & Close" at bounding box center [760, 175] width 84 height 26
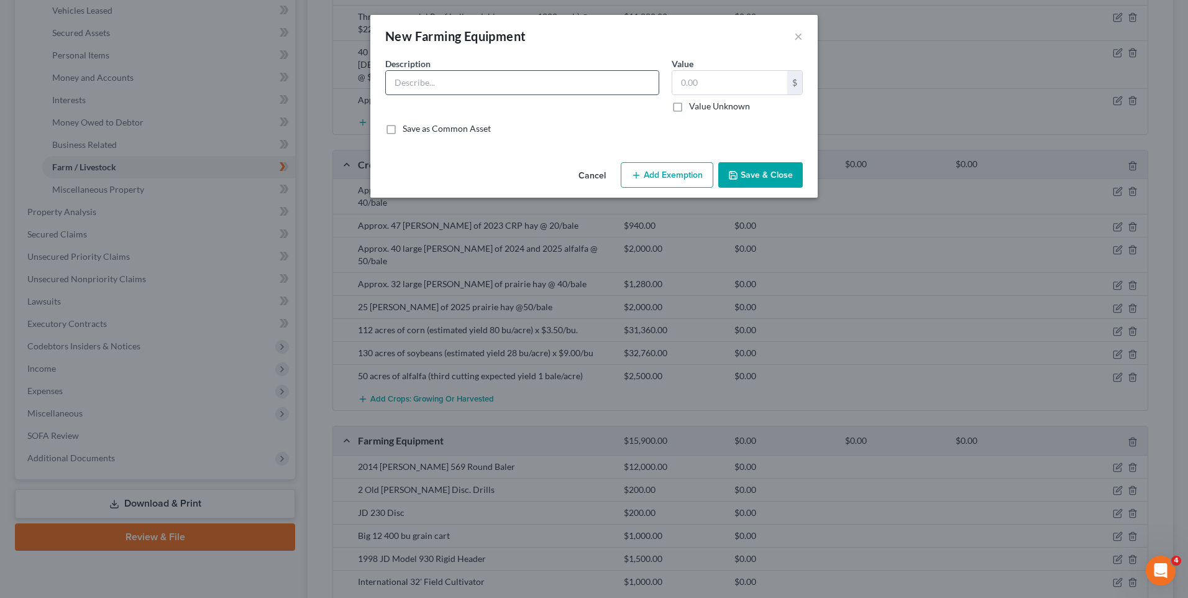
click at [442, 86] on input "text" at bounding box center [522, 83] width 273 height 24
click at [762, 175] on button "Save & Close" at bounding box center [760, 175] width 84 height 26
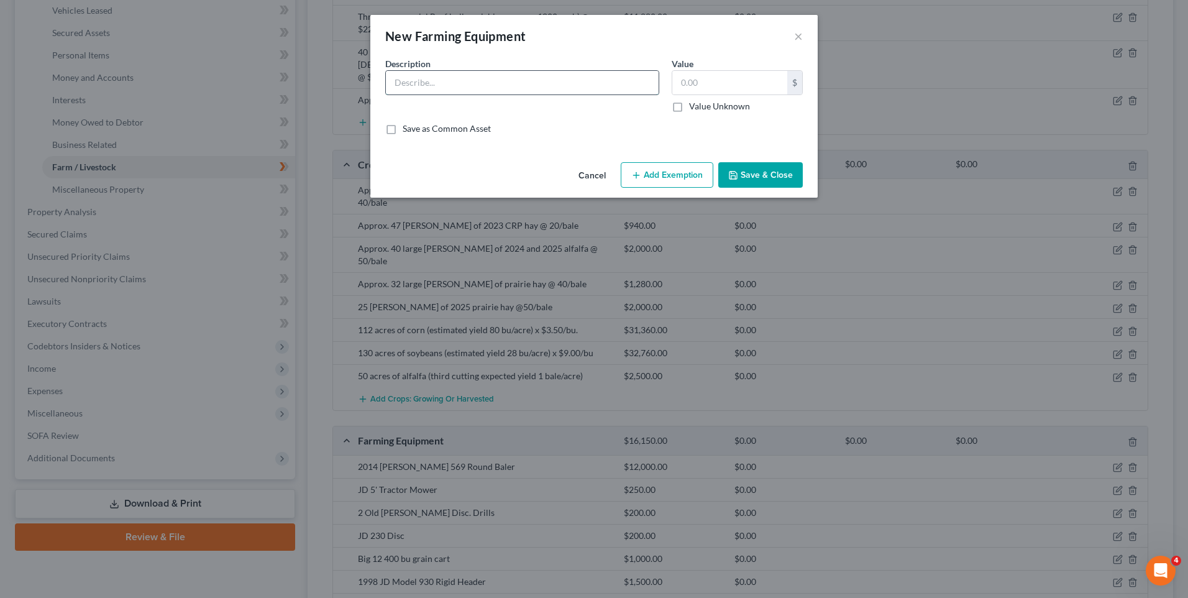
click at [440, 83] on input "text" at bounding box center [522, 83] width 273 height 24
click at [759, 176] on button "Save & Close" at bounding box center [760, 175] width 84 height 26
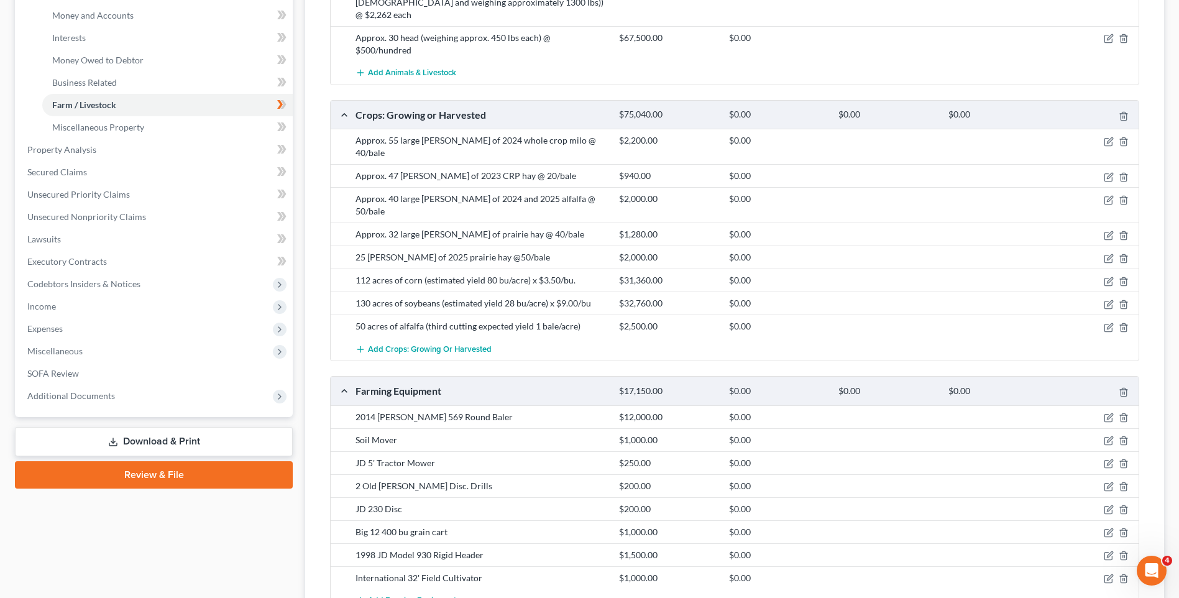
scroll to position [408, 0]
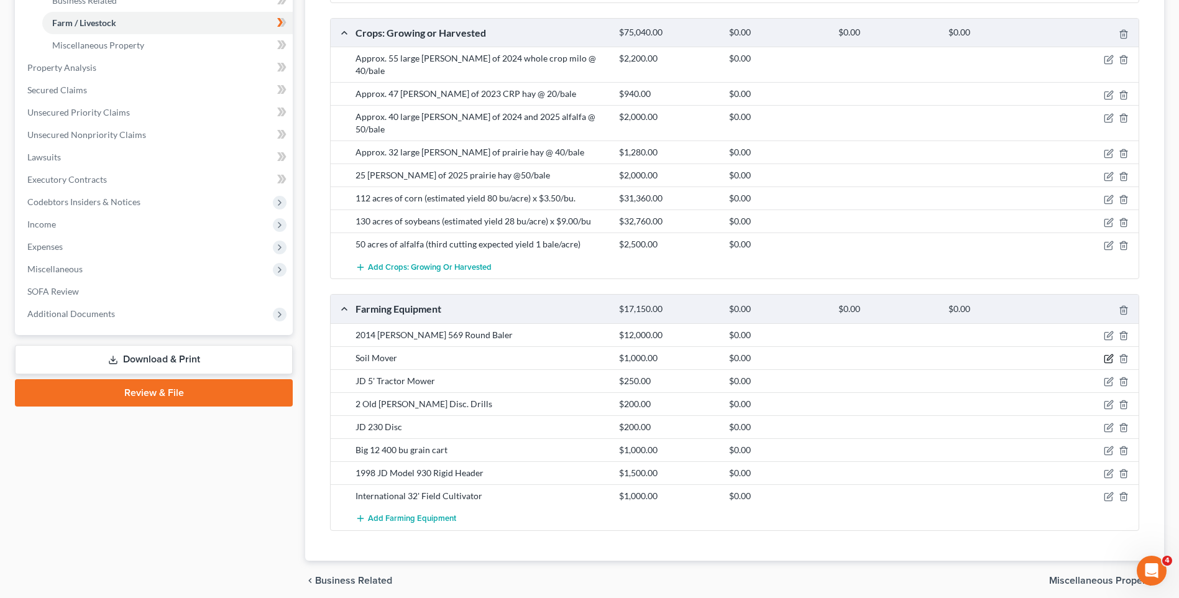
click at [1112, 354] on icon "button" at bounding box center [1108, 359] width 10 height 10
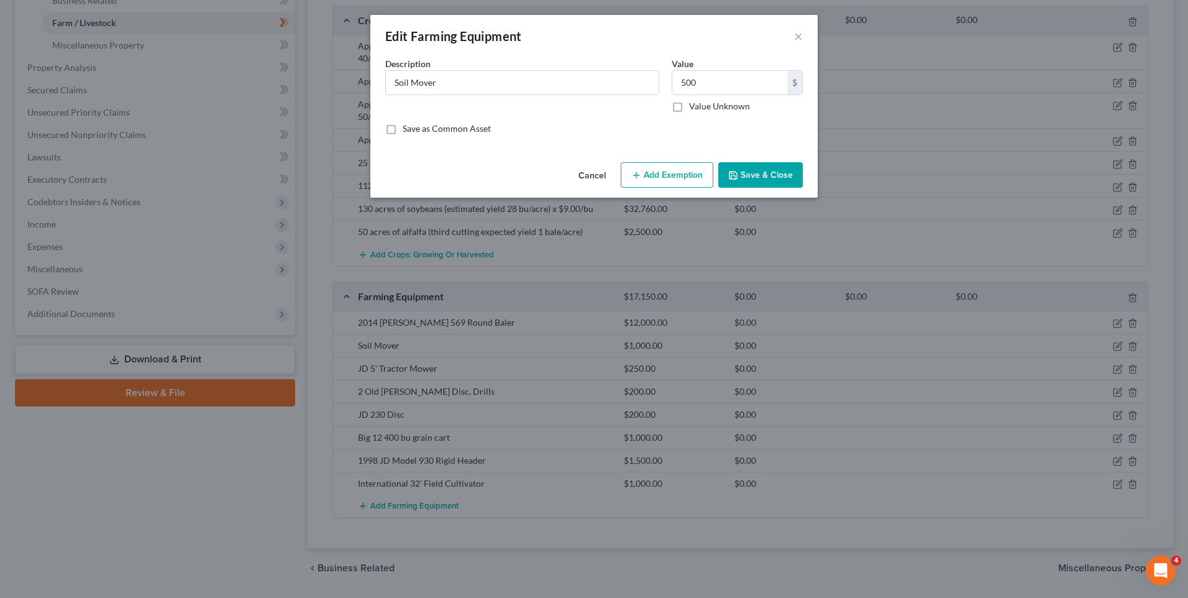
click at [760, 172] on button "Save & Close" at bounding box center [760, 175] width 84 height 26
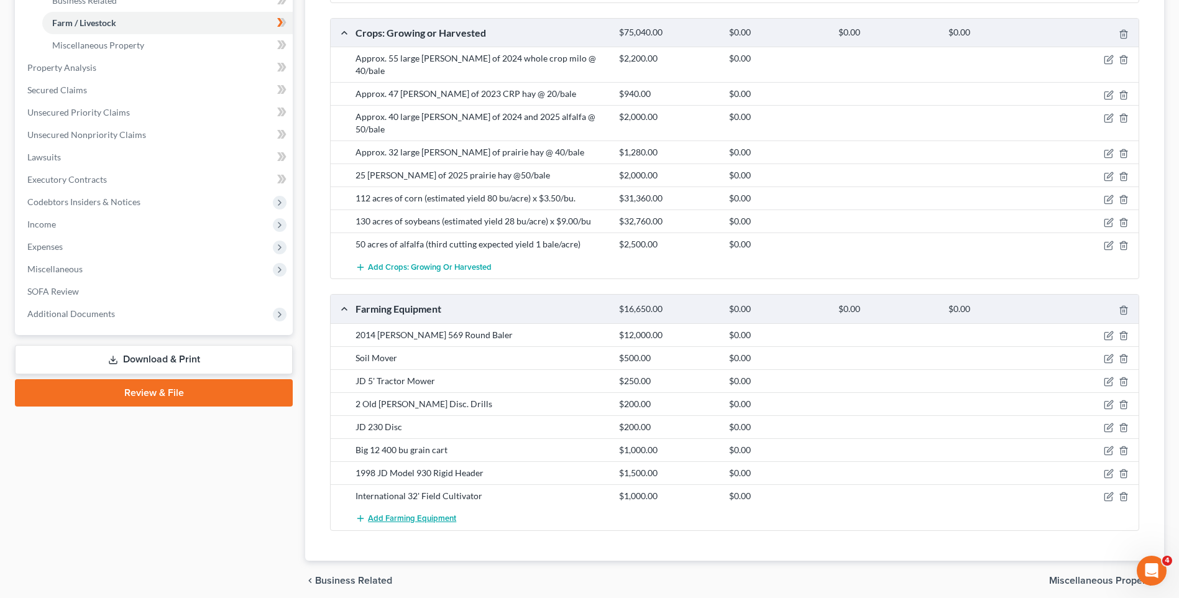
click at [436, 513] on span "Add Farming Equipment" at bounding box center [412, 518] width 88 height 10
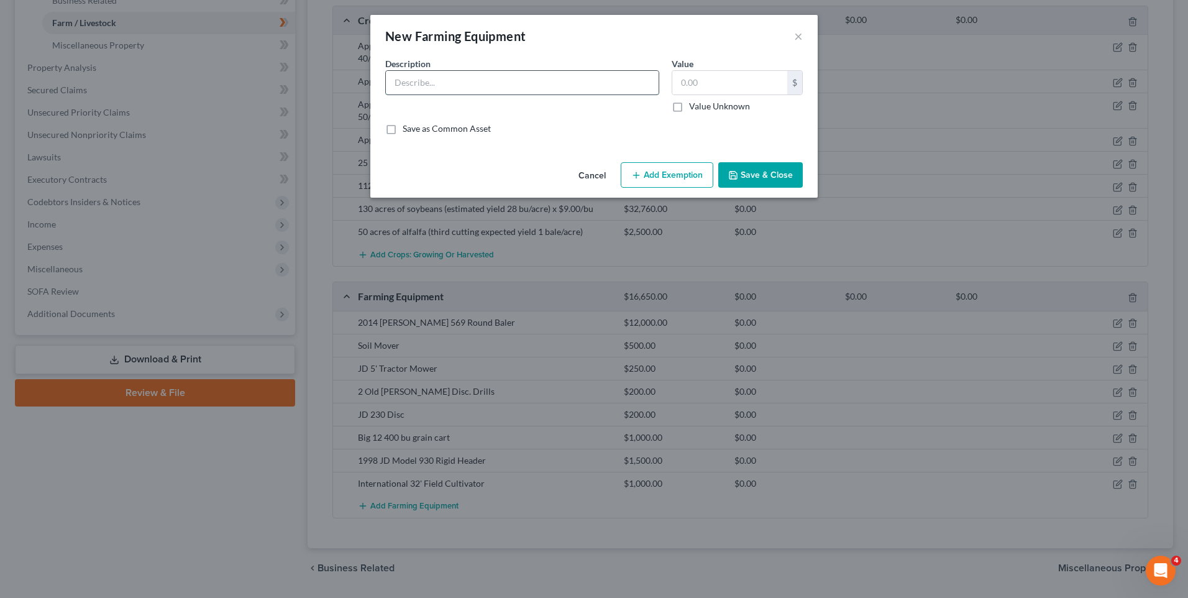
click at [455, 83] on input "text" at bounding box center [522, 83] width 273 height 24
click at [782, 173] on button "Save & Close" at bounding box center [760, 175] width 84 height 26
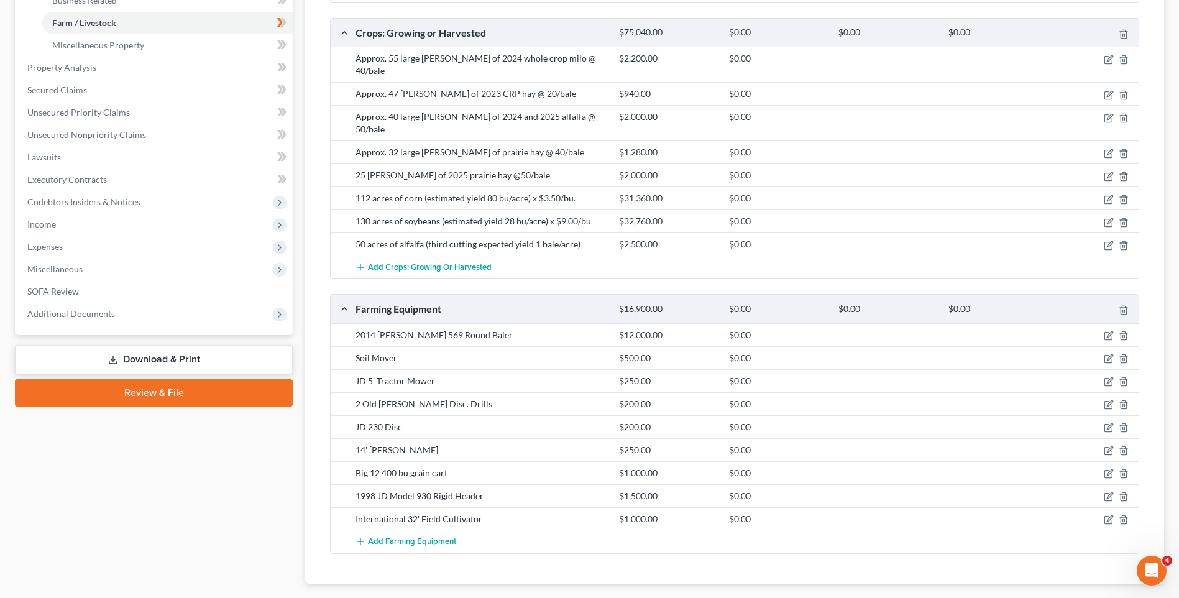
click at [396, 536] on span "Add Farming Equipment" at bounding box center [412, 541] width 88 height 10
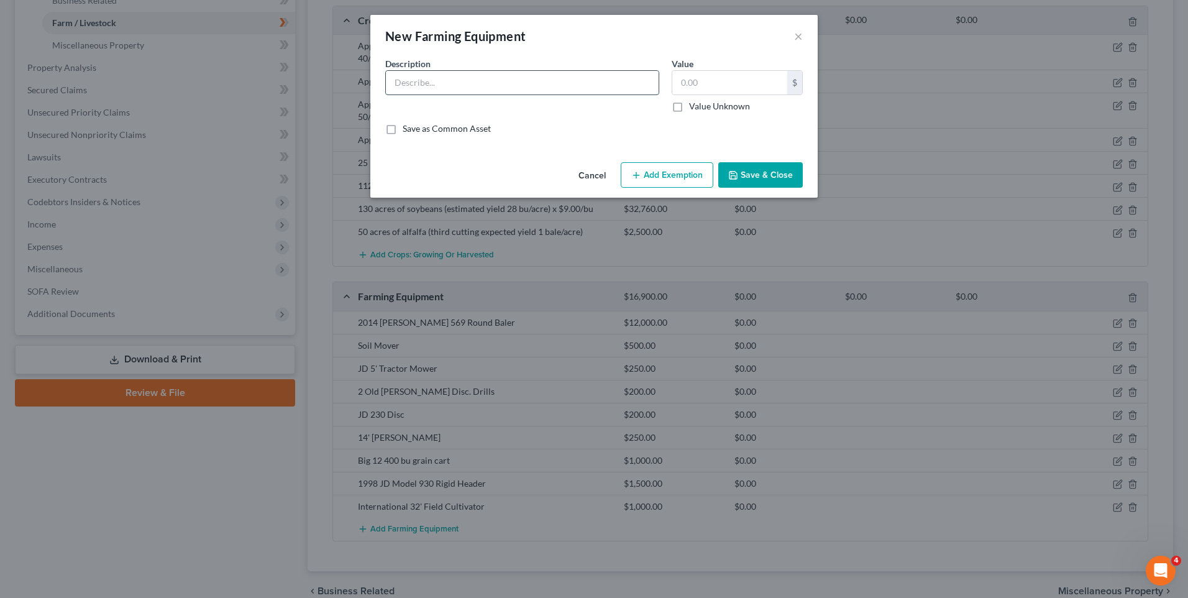
click at [426, 80] on input "text" at bounding box center [522, 83] width 273 height 24
click at [760, 174] on button "Save & Close" at bounding box center [760, 175] width 84 height 26
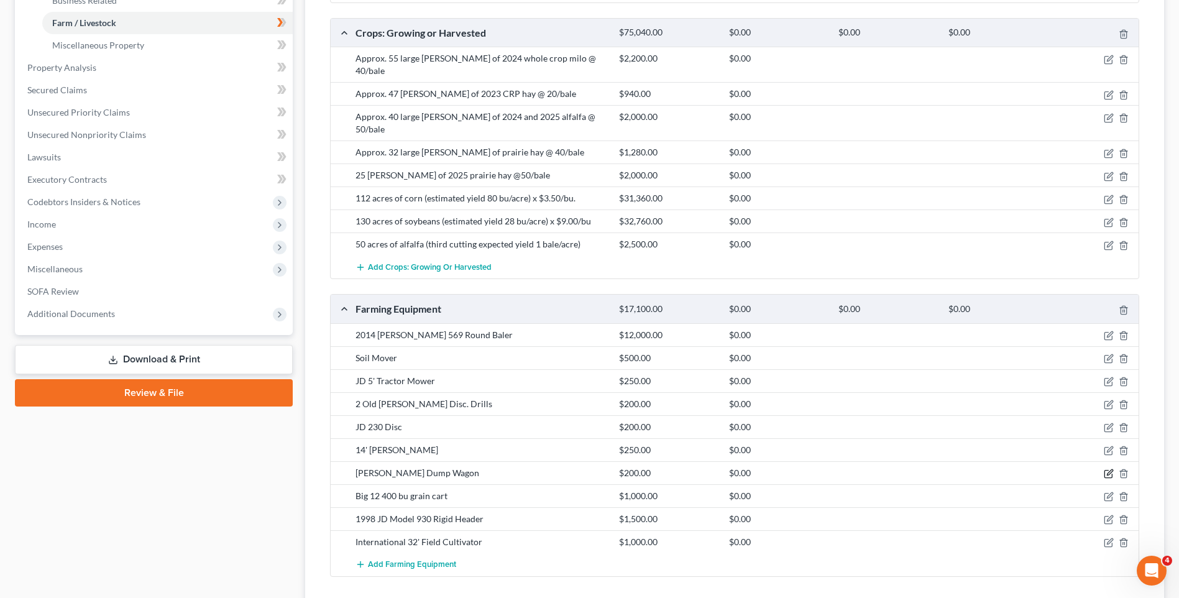
click at [1112, 468] on icon "button" at bounding box center [1108, 473] width 10 height 10
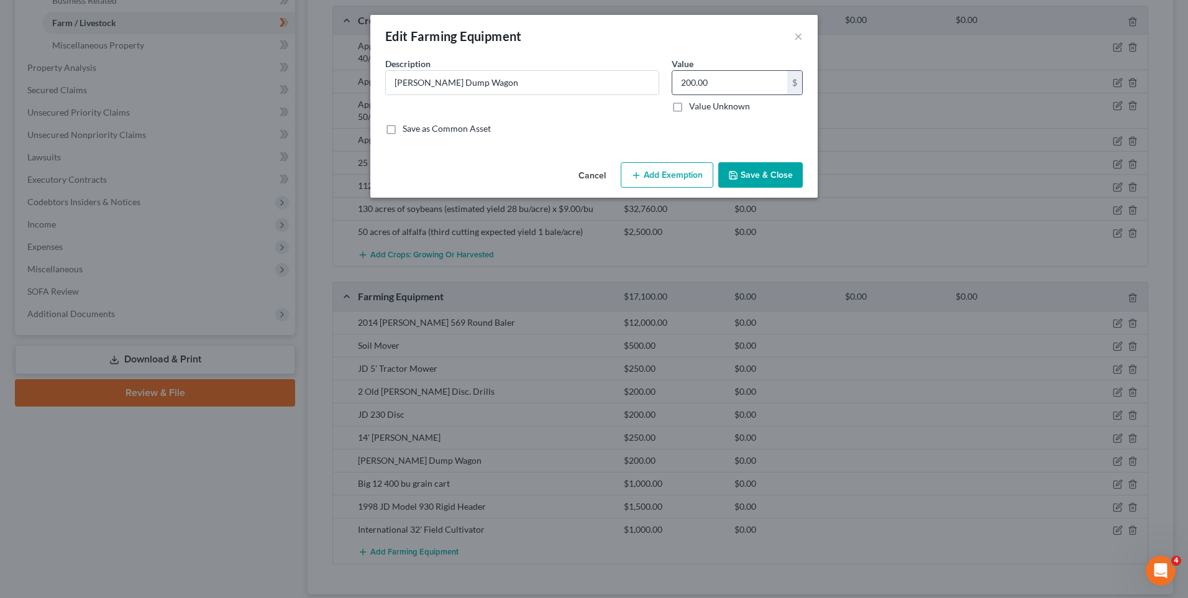
drag, startPoint x: 687, startPoint y: 82, endPoint x: 717, endPoint y: 89, distance: 30.6
click at [688, 83] on input "200.00" at bounding box center [729, 83] width 115 height 24
click at [775, 176] on button "Save & Close" at bounding box center [760, 175] width 84 height 26
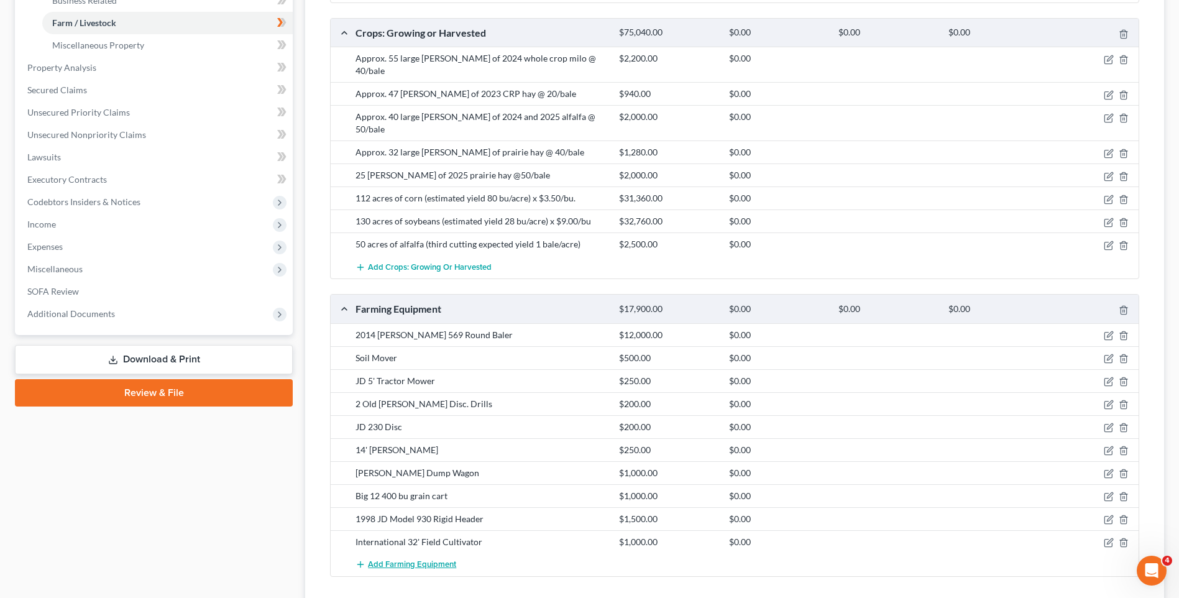
click at [385, 559] on span "Add Farming Equipment" at bounding box center [412, 564] width 88 height 10
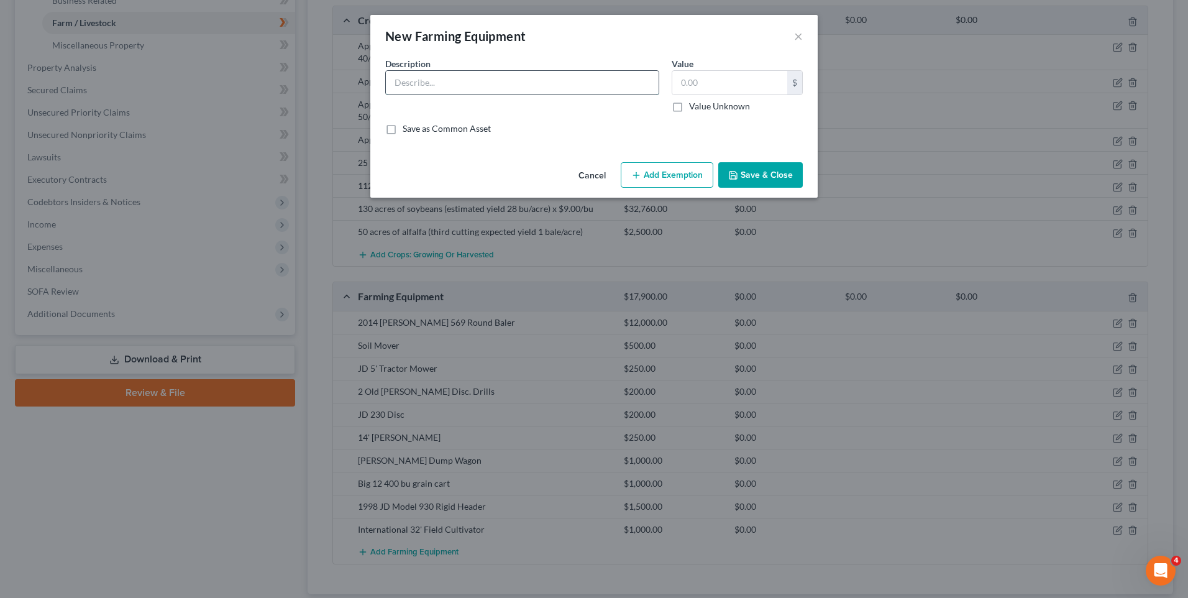
click at [447, 86] on input "text" at bounding box center [522, 83] width 273 height 24
click at [773, 174] on button "Save & Close" at bounding box center [760, 175] width 84 height 26
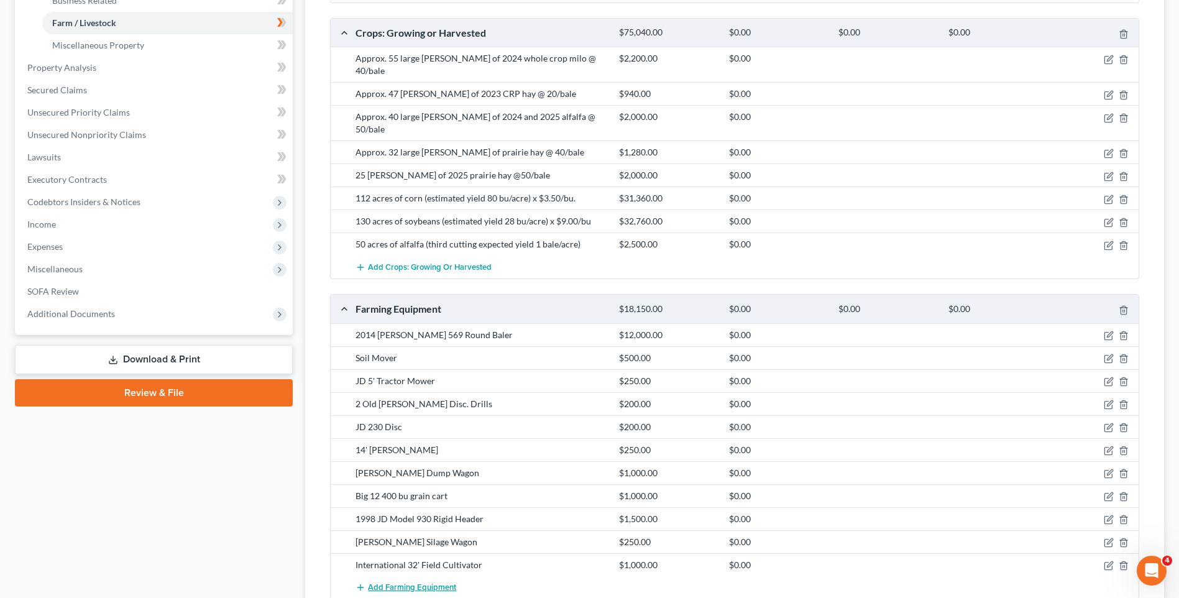
click at [401, 582] on span "Add Farming Equipment" at bounding box center [412, 587] width 88 height 10
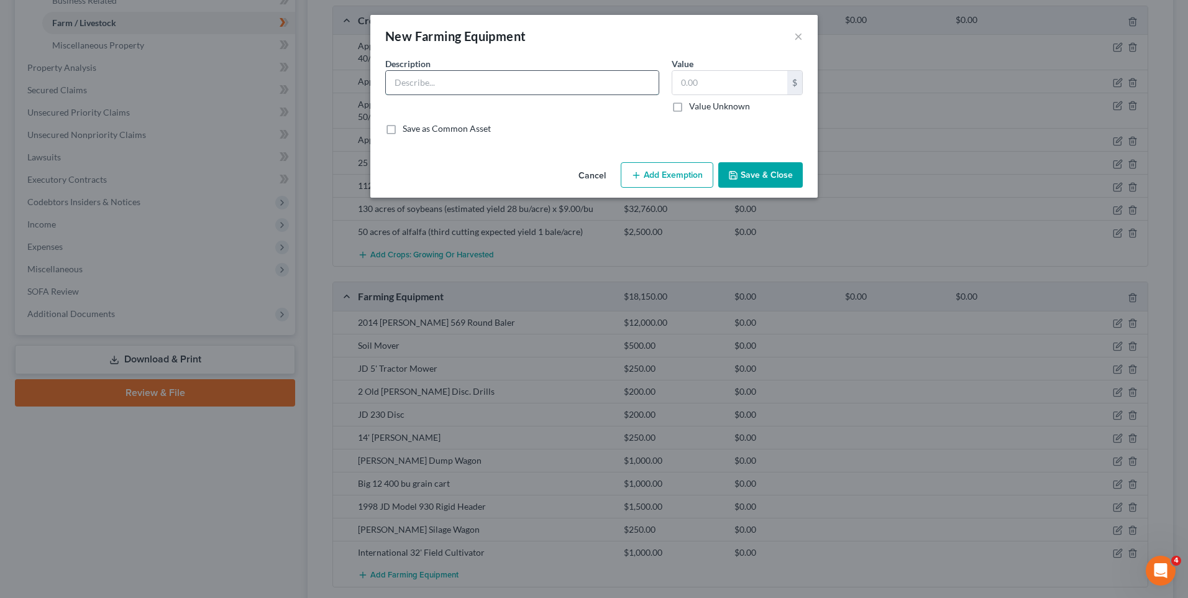
click at [461, 81] on input "text" at bounding box center [522, 83] width 273 height 24
click at [775, 173] on button "Save & Close" at bounding box center [760, 175] width 84 height 26
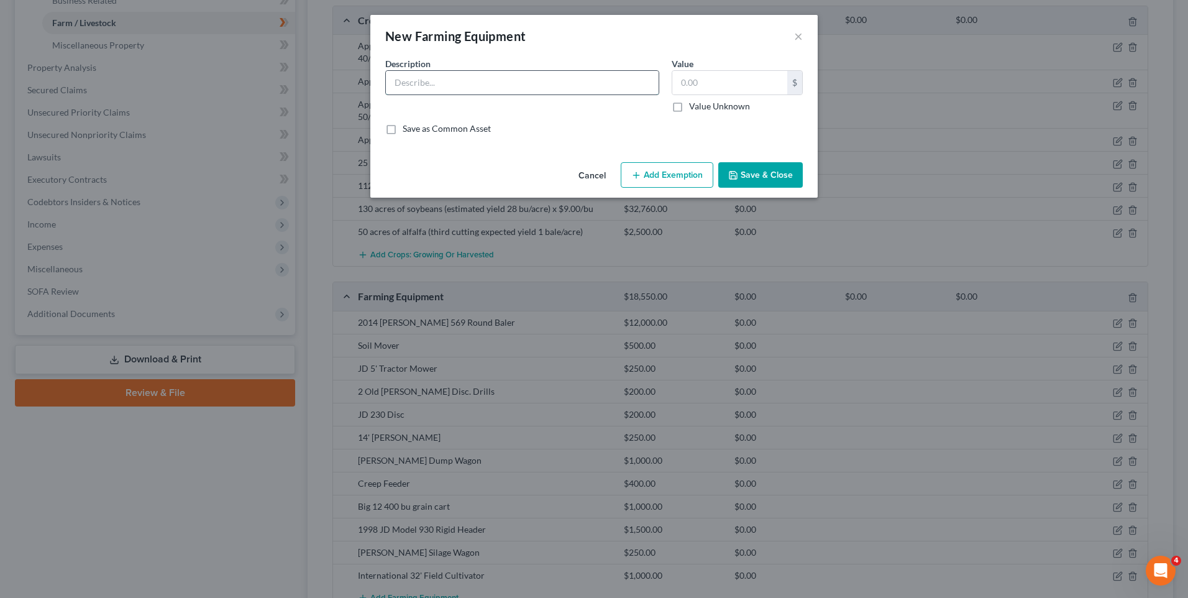
click at [421, 82] on input "text" at bounding box center [522, 83] width 273 height 24
click at [777, 168] on button "Save & Close" at bounding box center [760, 175] width 84 height 26
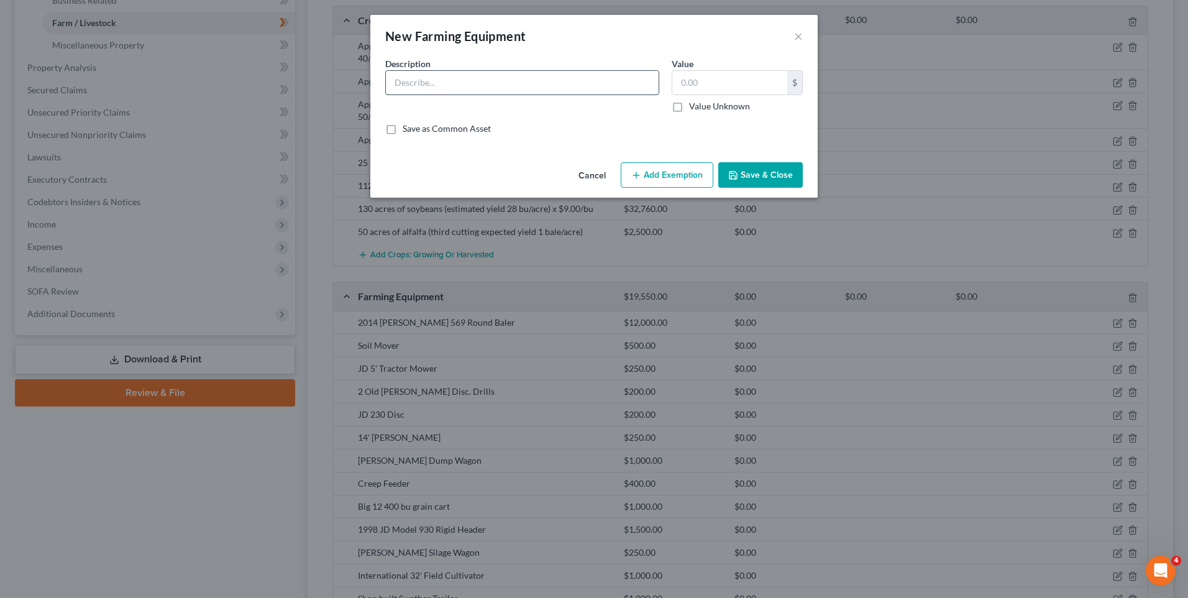
click at [480, 78] on input "text" at bounding box center [522, 83] width 273 height 24
click at [700, 75] on input "text" at bounding box center [729, 83] width 115 height 24
click at [761, 178] on button "Save & Close" at bounding box center [760, 175] width 84 height 26
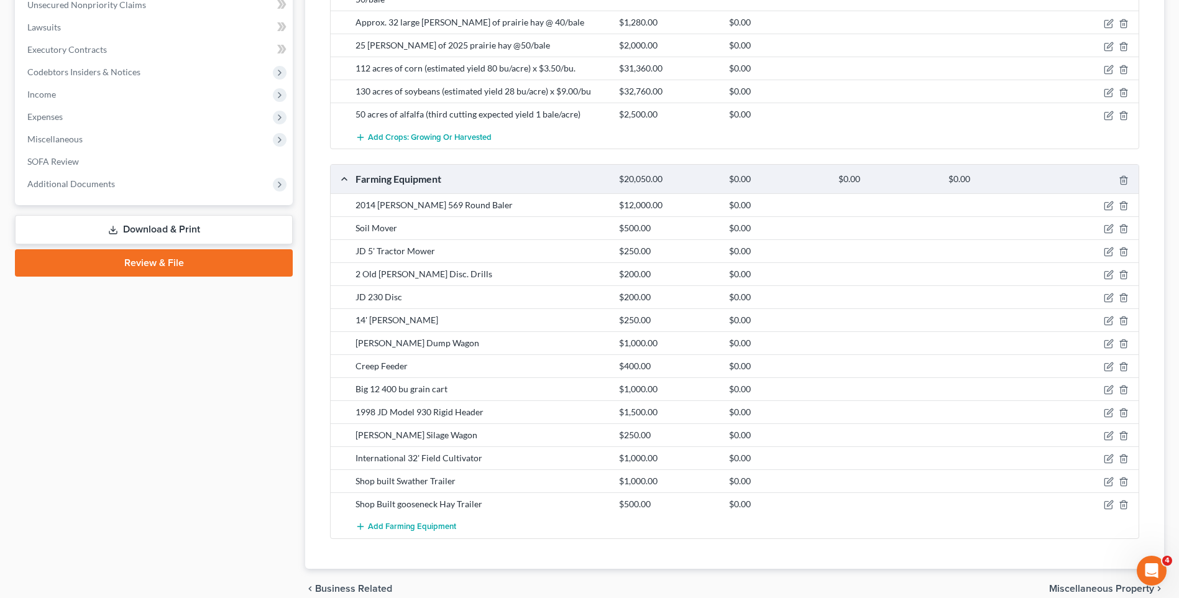
scroll to position [546, 0]
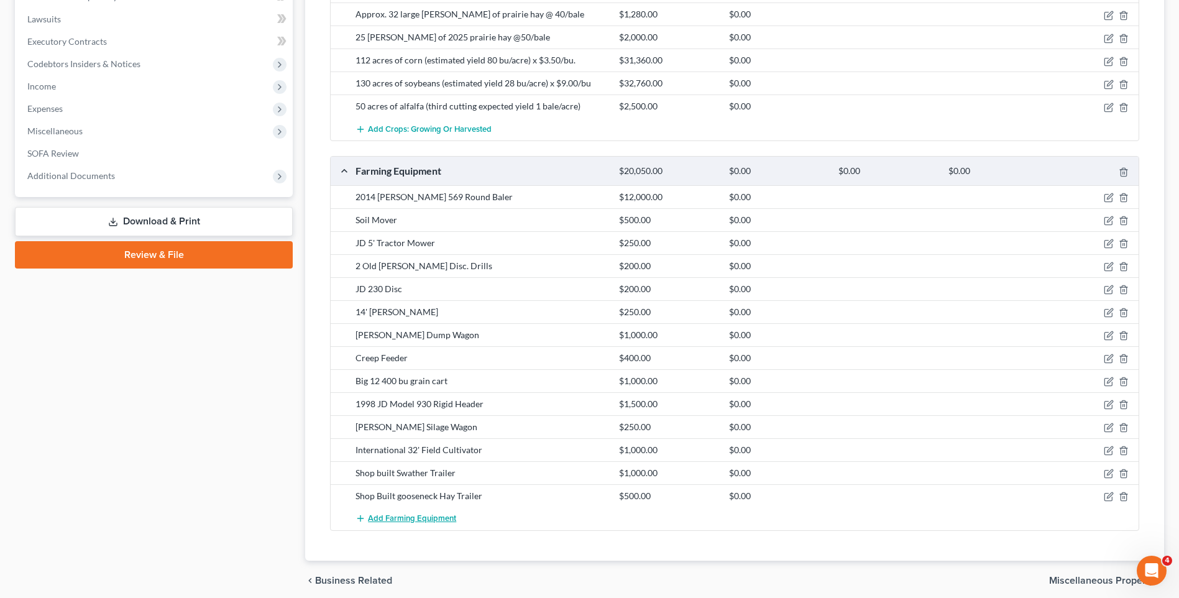
click at [399, 513] on span "Add Farming Equipment" at bounding box center [412, 518] width 88 height 10
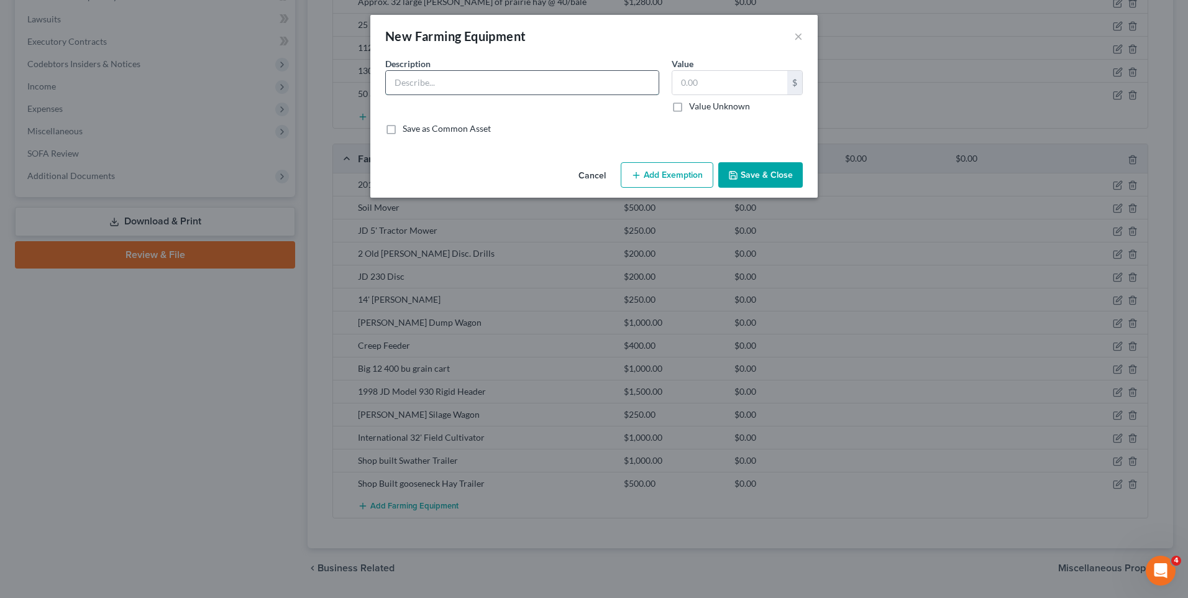
click at [536, 73] on input "text" at bounding box center [522, 83] width 273 height 24
click at [390, 86] on input "Hay Feeder Trailers" at bounding box center [522, 83] width 273 height 24
click at [400, 84] on input "3 - Hay Feeder Trailers" at bounding box center [522, 83] width 273 height 24
click at [757, 173] on button "Save & Close" at bounding box center [760, 175] width 84 height 26
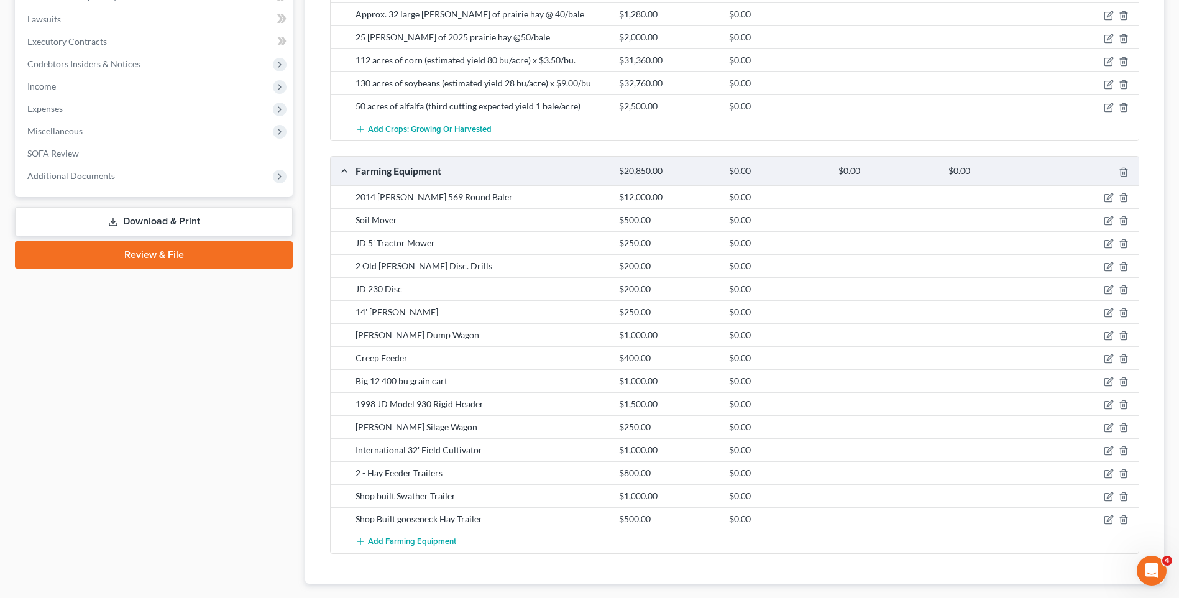
click at [400, 536] on span "Add Farming Equipment" at bounding box center [412, 541] width 88 height 10
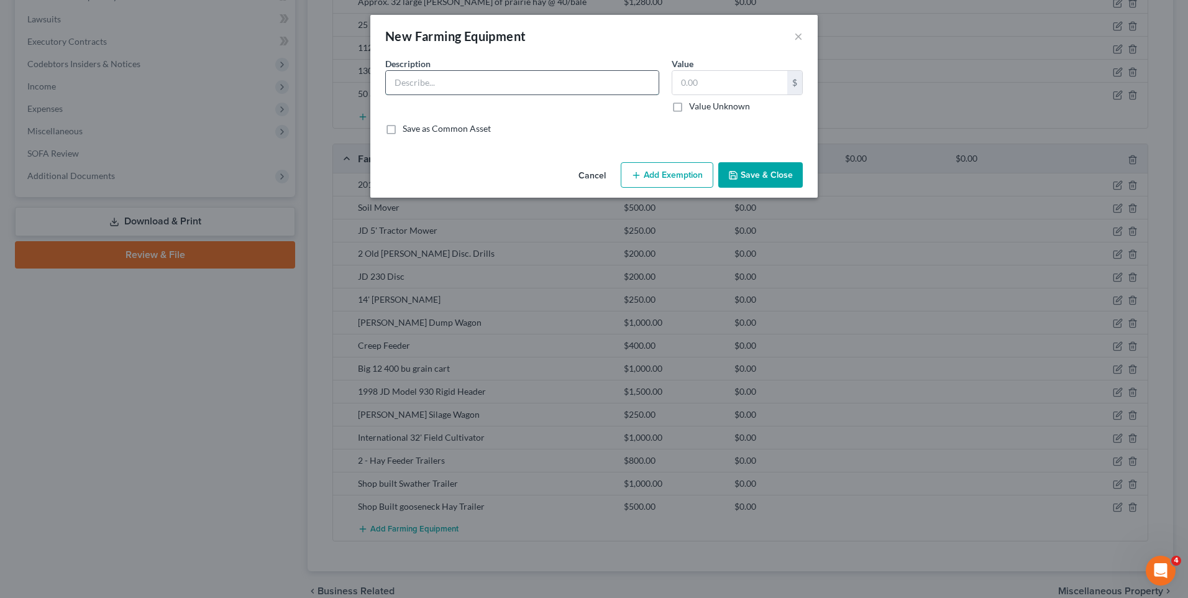
click at [455, 80] on input "text" at bounding box center [522, 83] width 273 height 24
click at [775, 168] on button "Save & Close" at bounding box center [760, 175] width 84 height 26
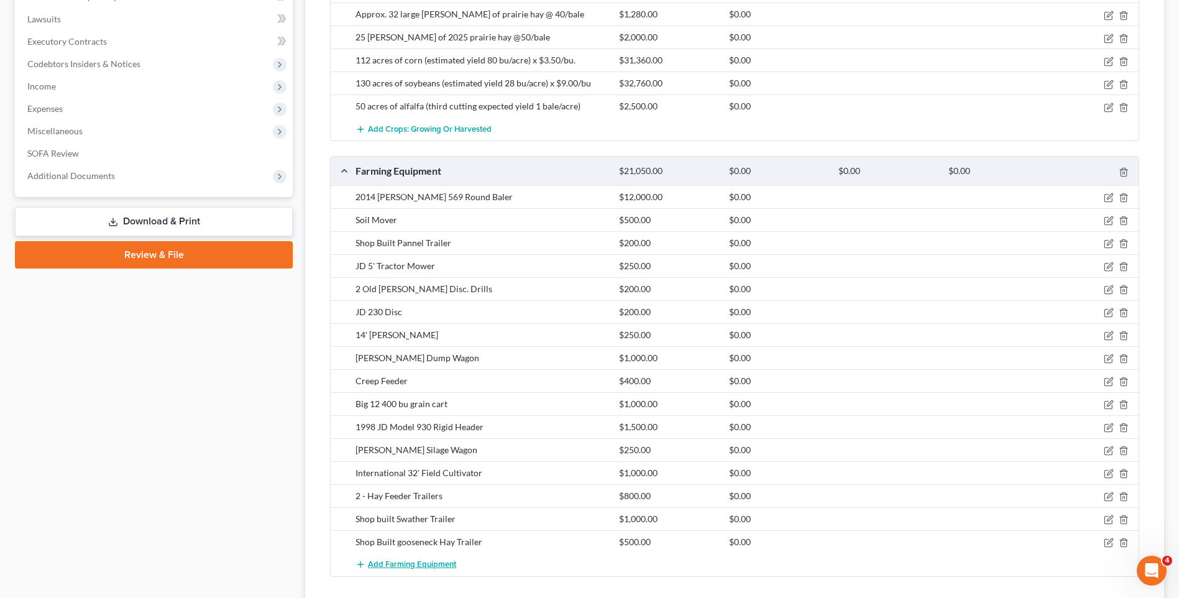
click at [424, 559] on span "Add Farming Equipment" at bounding box center [412, 564] width 88 height 10
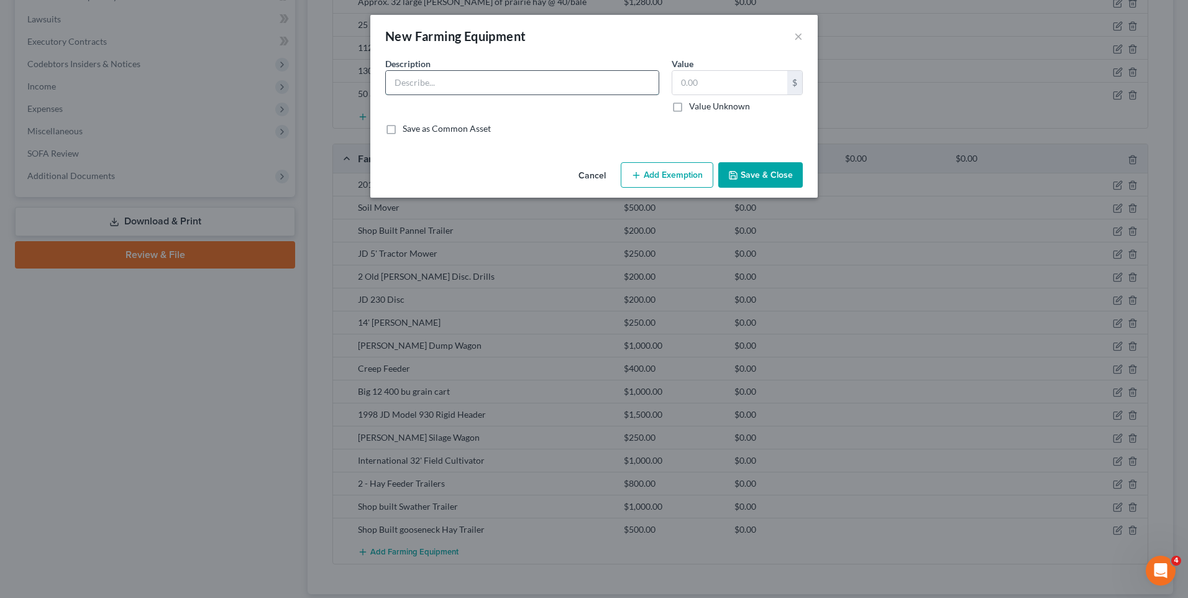
click at [463, 84] on input "text" at bounding box center [522, 83] width 273 height 24
click at [785, 178] on button "Save & Close" at bounding box center [760, 175] width 84 height 26
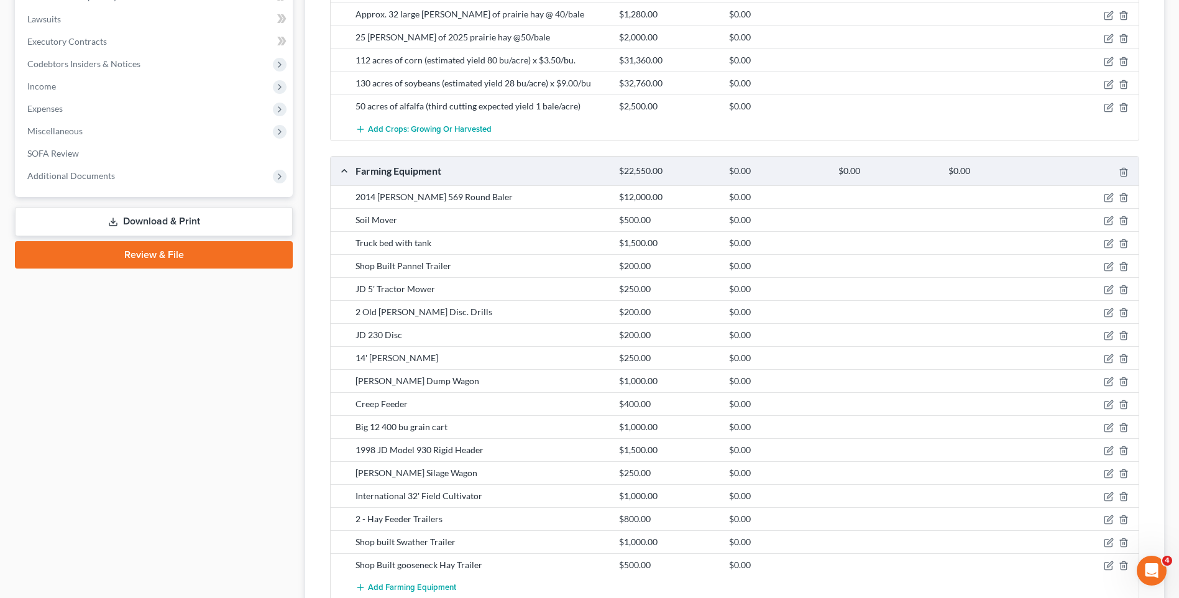
click at [402, 559] on div "Shop Built gooseneck Hay Trailer" at bounding box center [480, 565] width 263 height 12
click at [1109, 239] on icon "button" at bounding box center [1108, 244] width 10 height 10
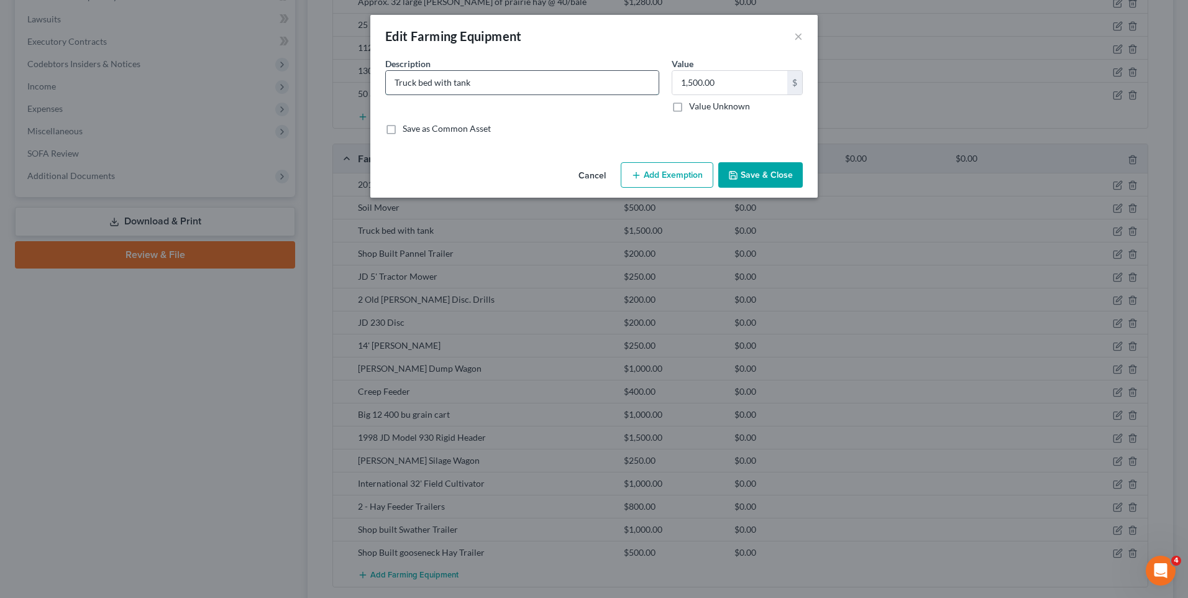
click at [397, 84] on input "Truck bed with tank" at bounding box center [522, 83] width 273 height 24
click at [693, 85] on input "1,500.00" at bounding box center [729, 83] width 115 height 24
click at [781, 169] on button "Save & Close" at bounding box center [760, 175] width 84 height 26
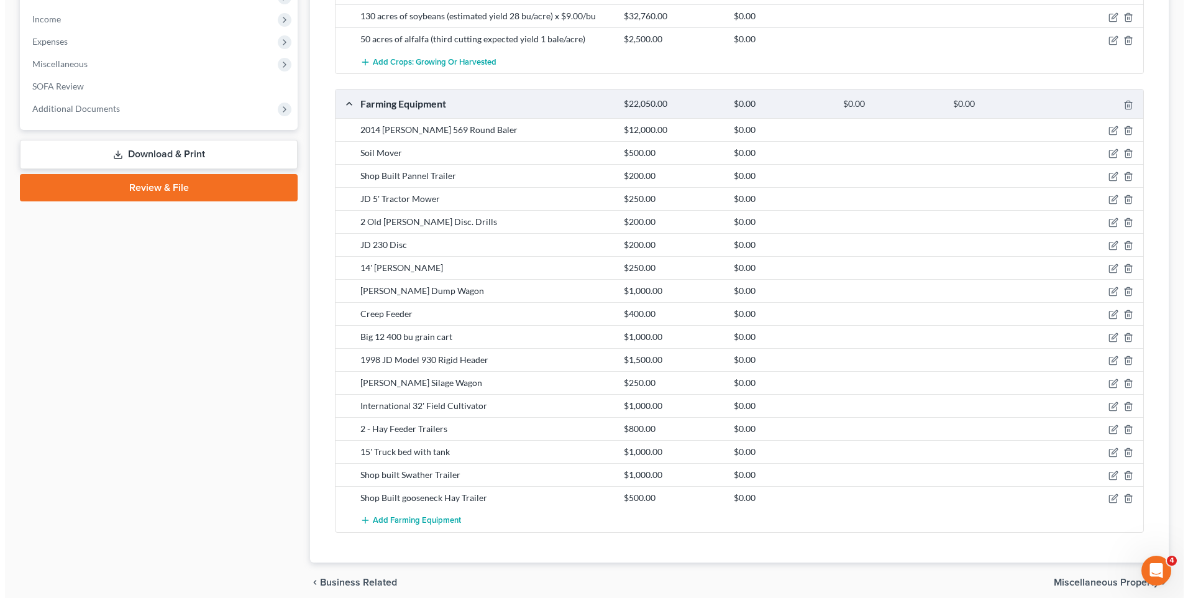
scroll to position [615, 0]
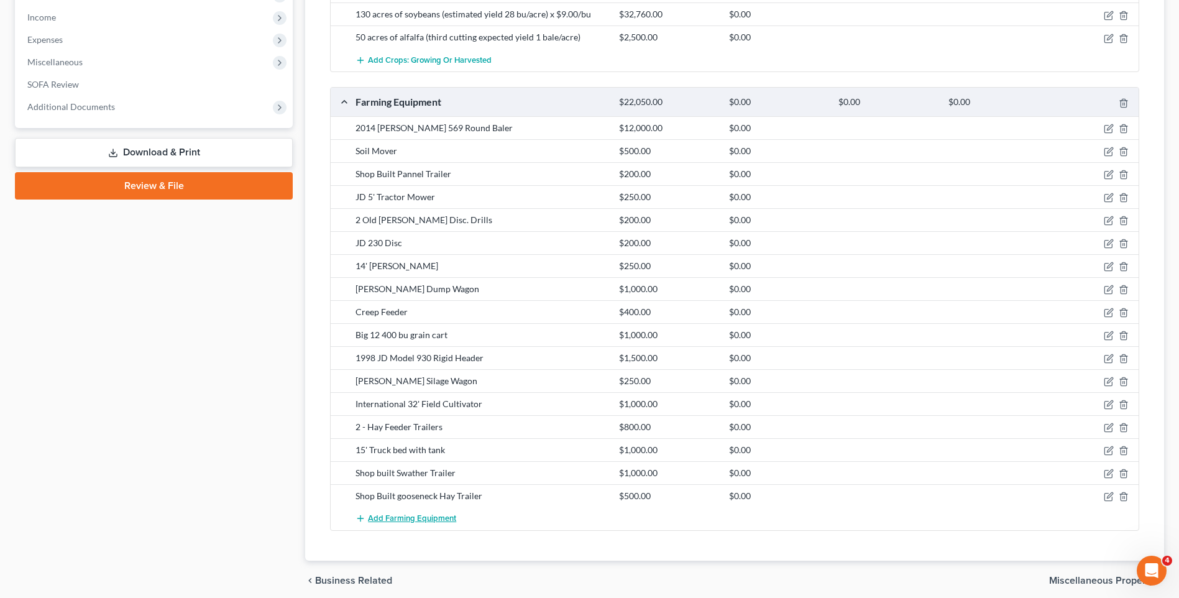
click at [403, 513] on span "Add Farming Equipment" at bounding box center [412, 518] width 88 height 10
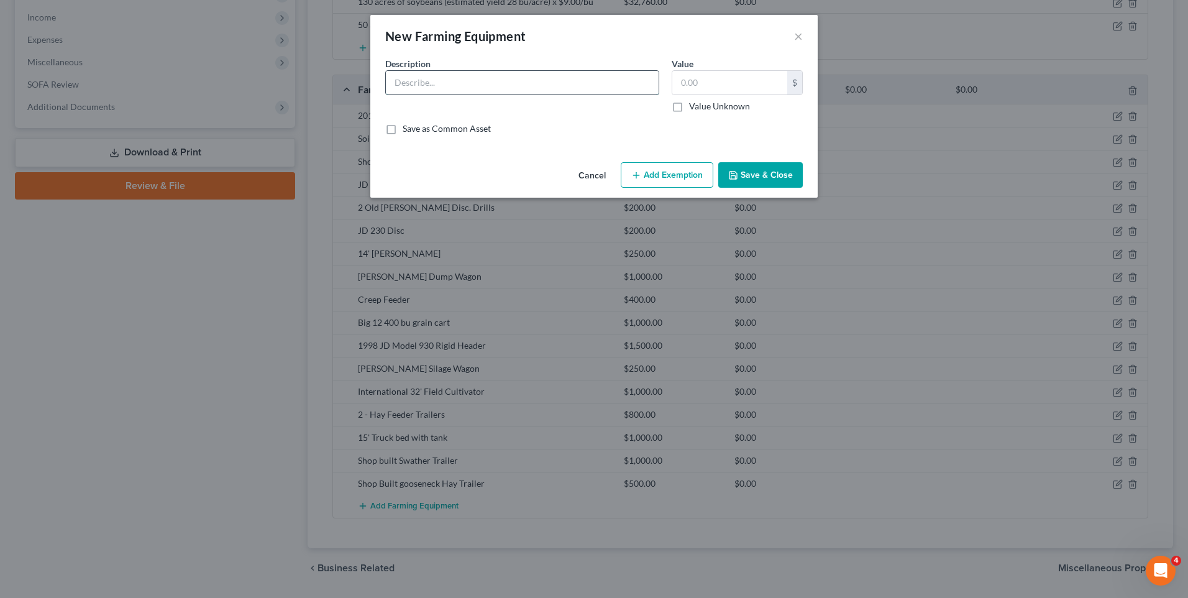
click at [472, 78] on input "text" at bounding box center [522, 83] width 273 height 24
click at [753, 171] on button "Save & Close" at bounding box center [760, 175] width 84 height 26
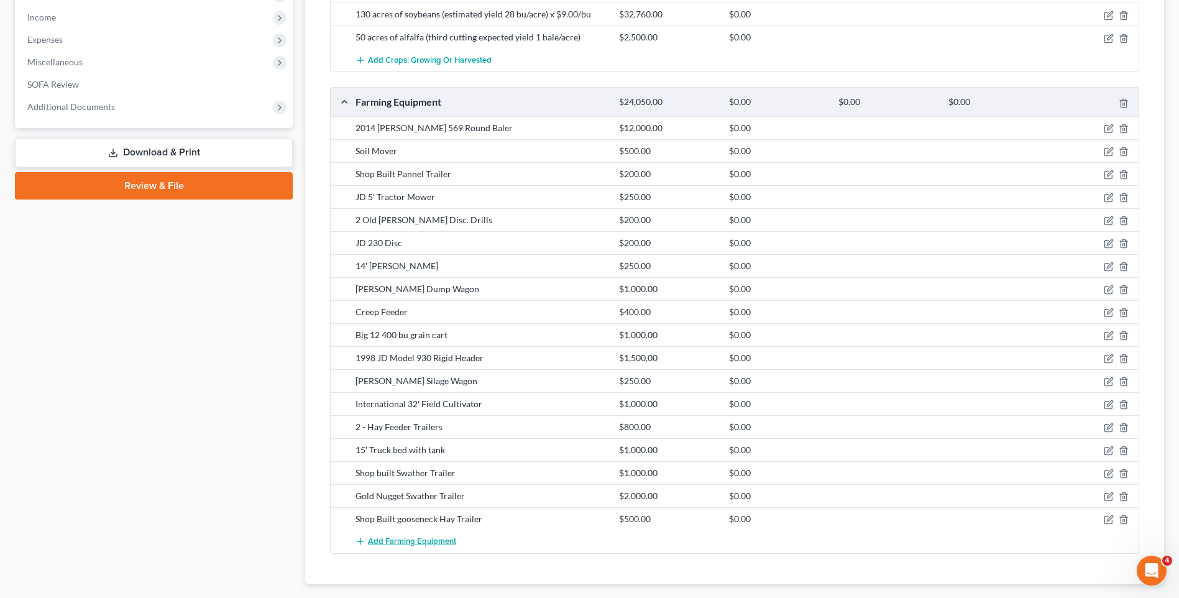
click at [427, 536] on span "Add Farming Equipment" at bounding box center [412, 541] width 88 height 10
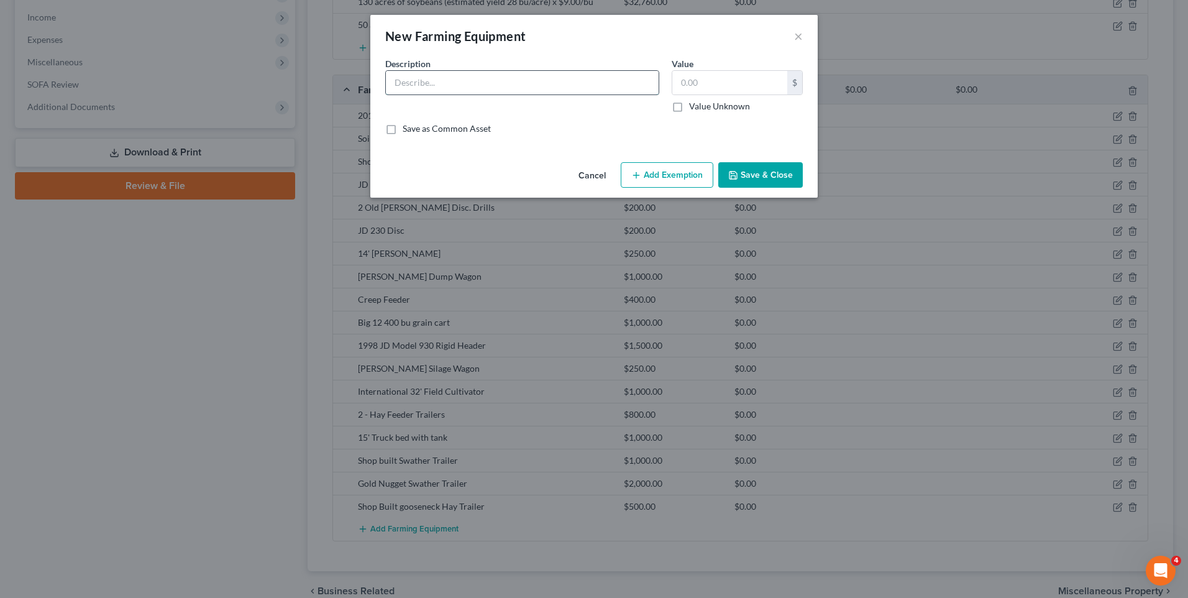
click at [523, 79] on input "text" at bounding box center [522, 83] width 273 height 24
click at [704, 77] on input "text" at bounding box center [729, 83] width 115 height 24
click at [749, 170] on button "Save & Close" at bounding box center [760, 175] width 84 height 26
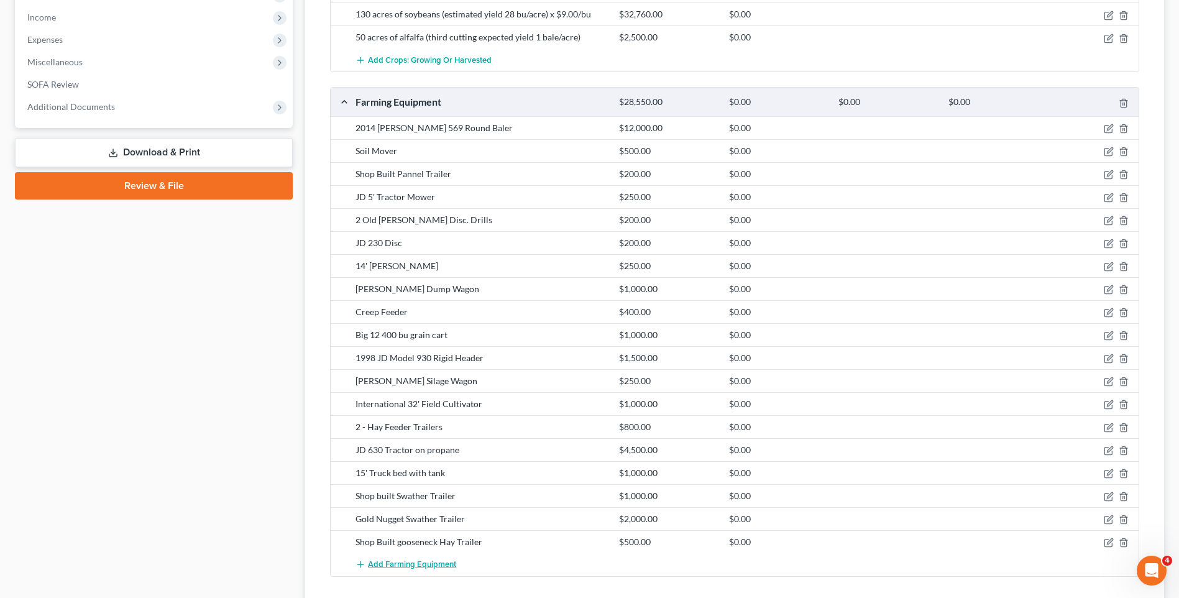
click at [398, 559] on span "Add Farming Equipment" at bounding box center [412, 564] width 88 height 10
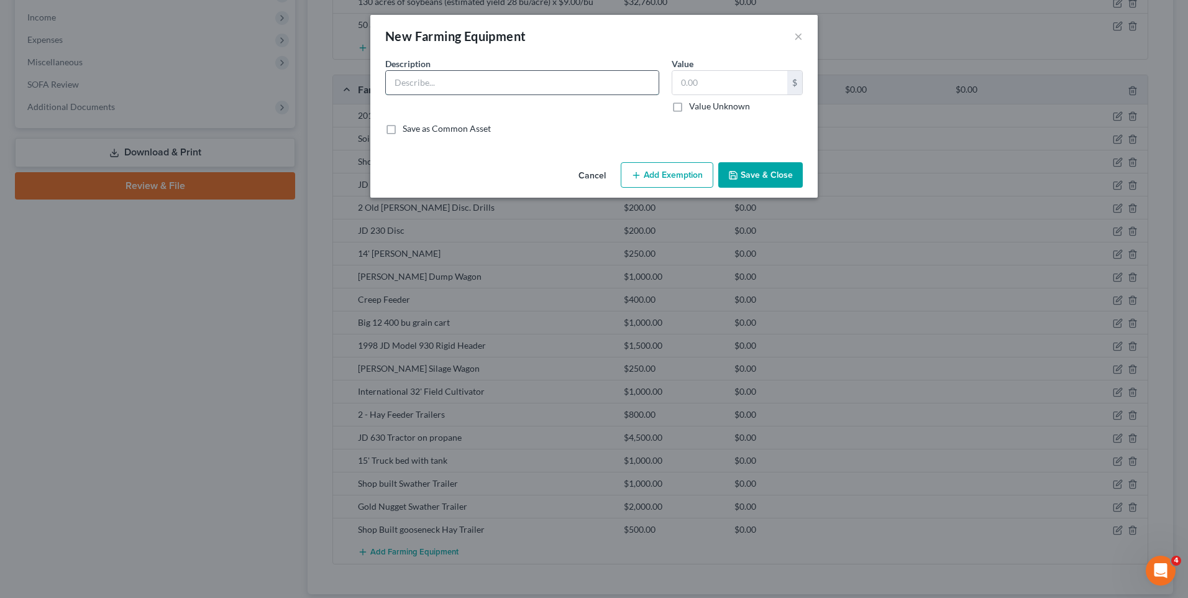
click at [463, 83] on input "text" at bounding box center [522, 83] width 273 height 24
click at [762, 164] on button "Save & Close" at bounding box center [760, 175] width 84 height 26
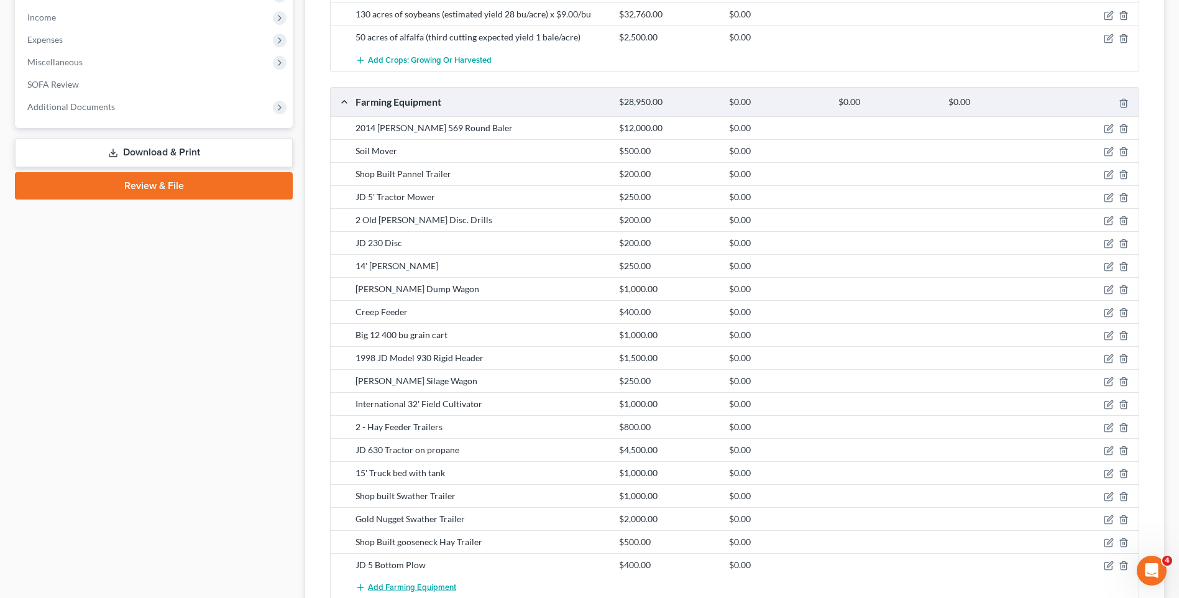
click at [404, 582] on span "Add Farming Equipment" at bounding box center [412, 587] width 88 height 10
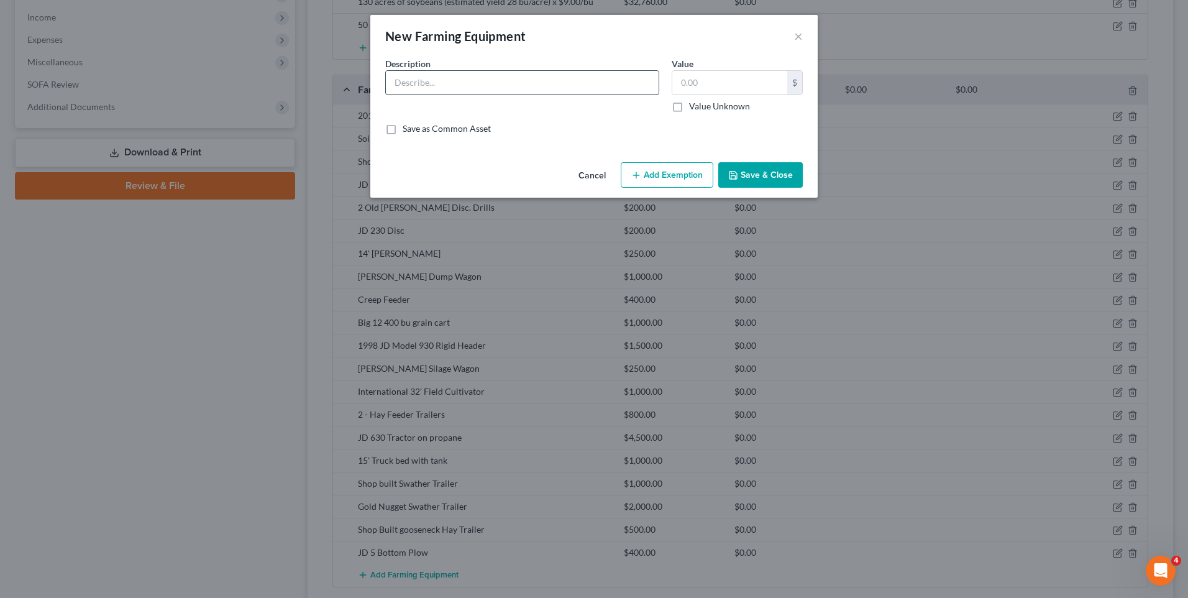
click at [501, 80] on input "text" at bounding box center [522, 83] width 273 height 24
click at [755, 172] on button "Save & Close" at bounding box center [760, 175] width 84 height 26
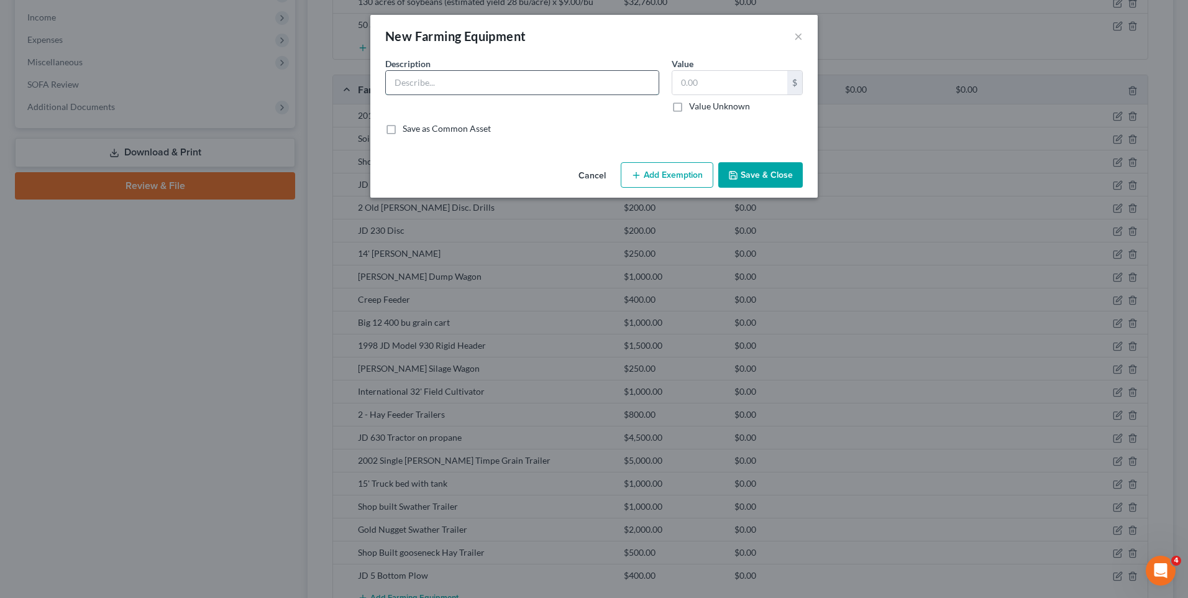
click at [447, 85] on input "text" at bounding box center [522, 83] width 273 height 24
click at [763, 172] on button "Save & Close" at bounding box center [760, 175] width 84 height 26
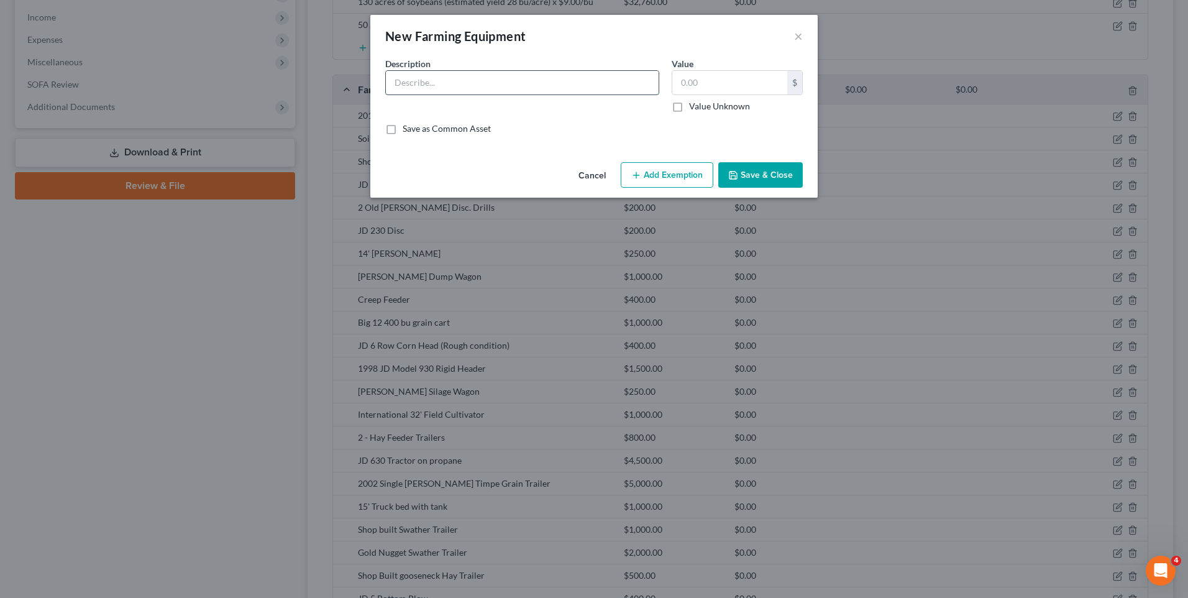
click at [459, 82] on input "text" at bounding box center [522, 83] width 273 height 24
click at [756, 169] on button "Save & Close" at bounding box center [760, 175] width 84 height 26
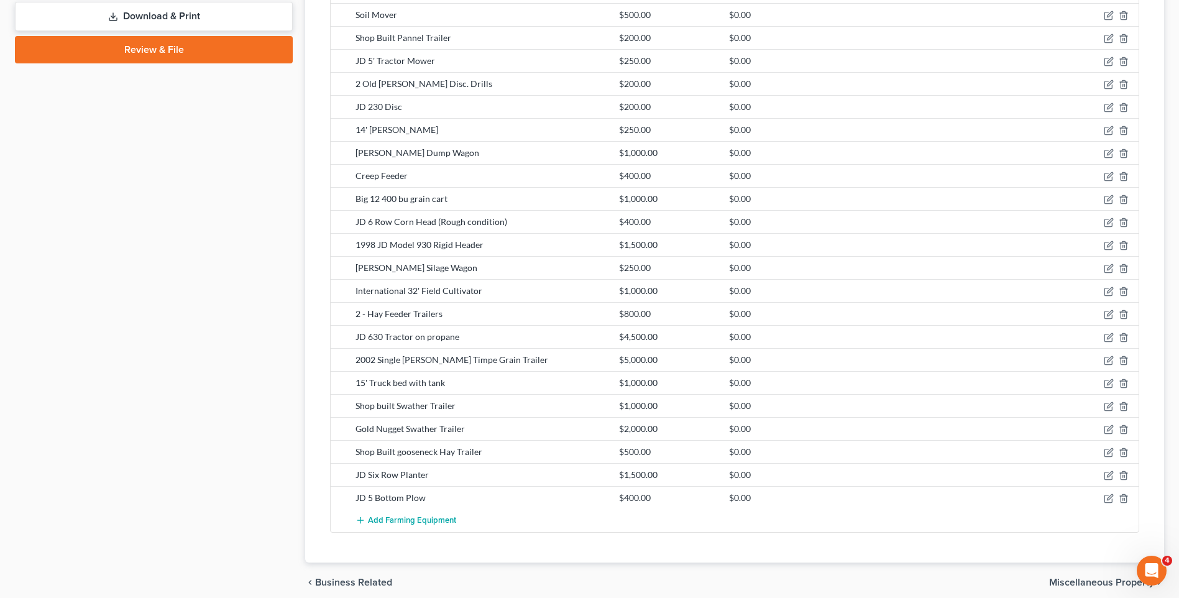
scroll to position [753, 0]
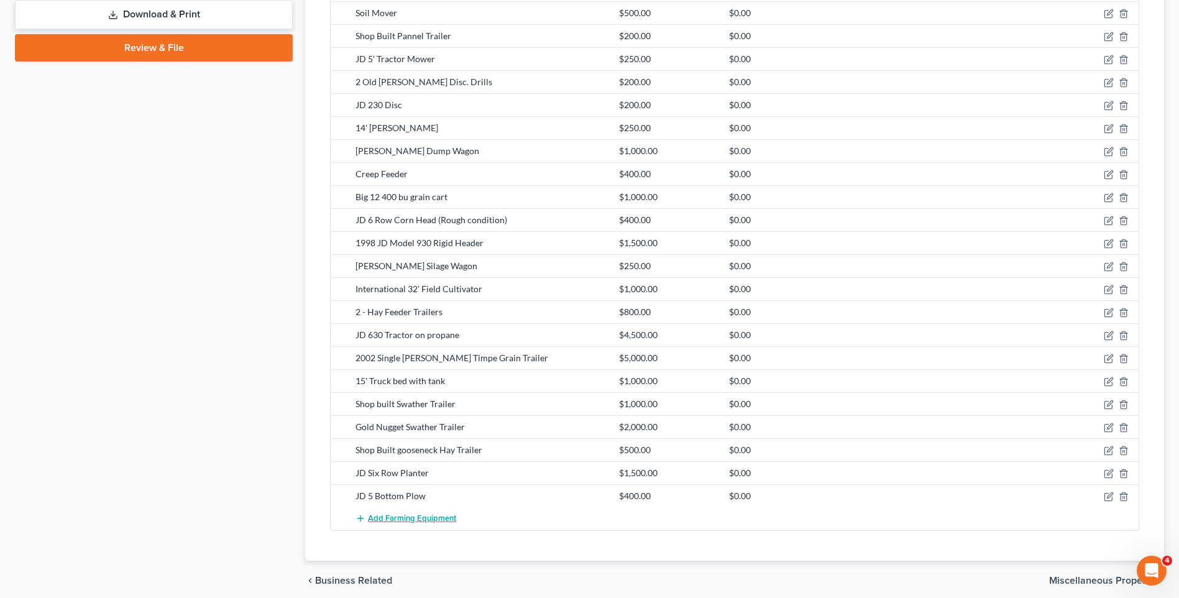
click at [398, 513] on span "Add Farming Equipment" at bounding box center [412, 518] width 88 height 10
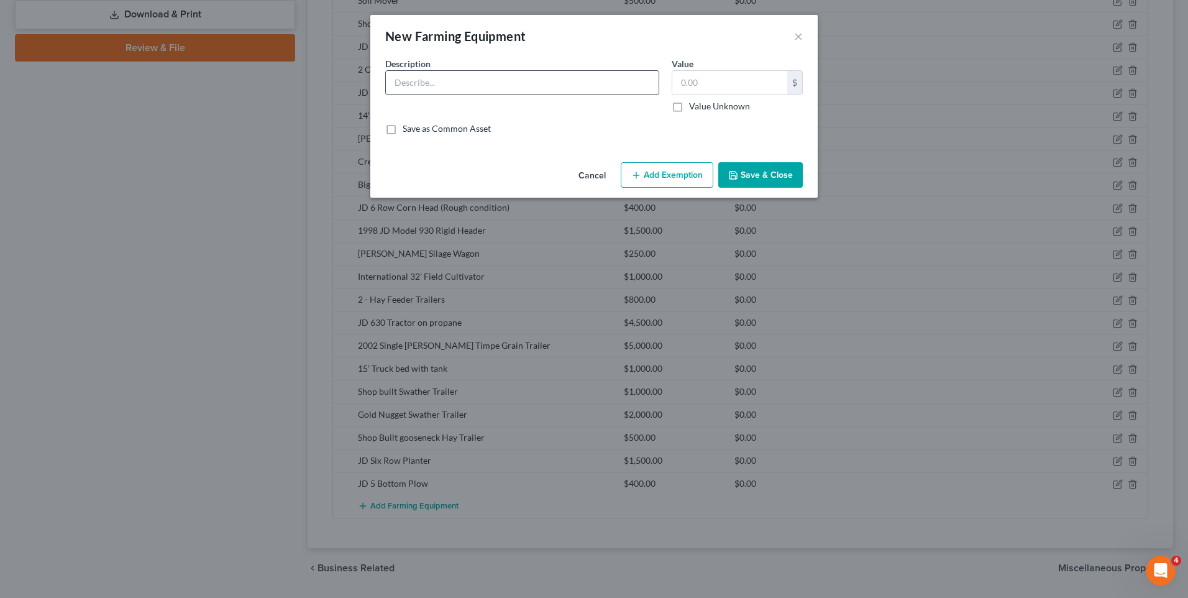
click at [487, 77] on input "text" at bounding box center [522, 83] width 273 height 24
click at [683, 84] on input "text" at bounding box center [729, 83] width 115 height 24
drag, startPoint x: 706, startPoint y: 78, endPoint x: 616, endPoint y: 84, distance: 89.7
click at [616, 84] on div "Description * 2010 JD 7330 Farm Tractor with Loader Value Current Value $ Value…" at bounding box center [594, 89] width 430 height 65
click at [760, 180] on button "Save & Close" at bounding box center [760, 175] width 84 height 26
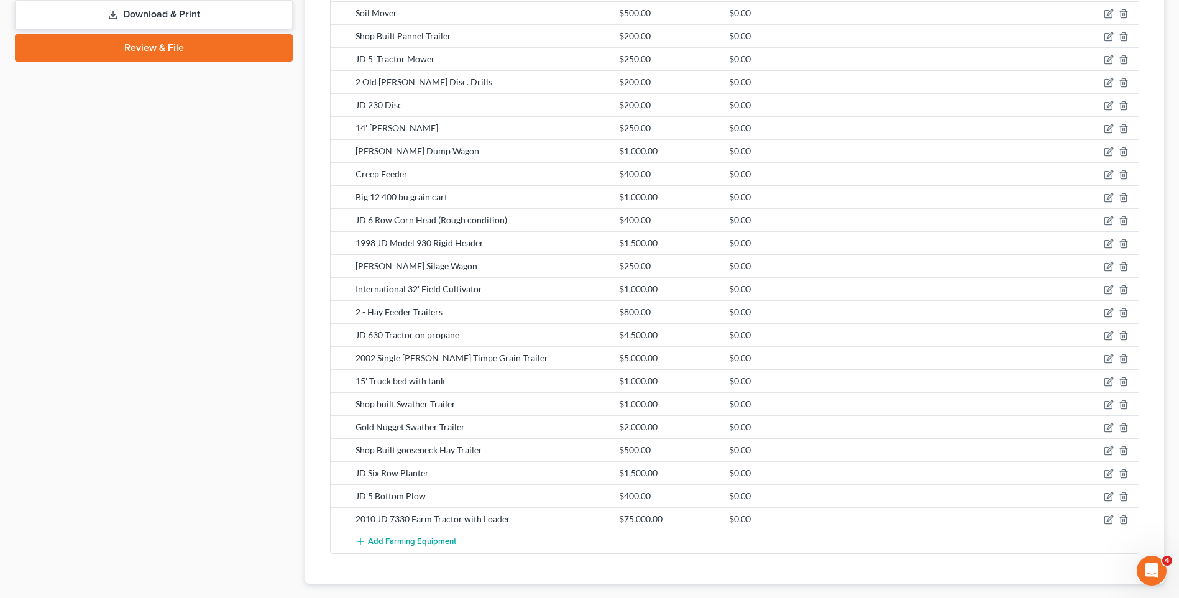
click at [398, 536] on span "Add Farming Equipment" at bounding box center [412, 541] width 88 height 10
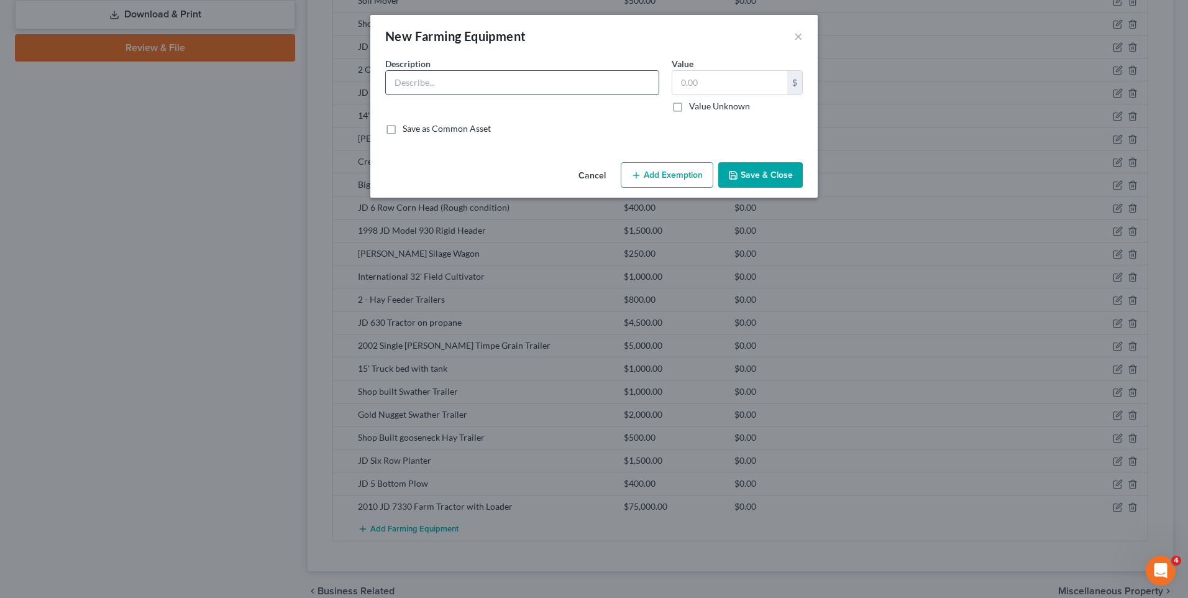
click at [460, 80] on input "text" at bounding box center [522, 83] width 273 height 24
click at [710, 80] on input "text" at bounding box center [729, 83] width 115 height 24
drag, startPoint x: 677, startPoint y: 83, endPoint x: 725, endPoint y: 75, distance: 49.2
click at [725, 75] on input "text" at bounding box center [729, 83] width 115 height 24
click at [788, 176] on button "Save & Close" at bounding box center [760, 175] width 84 height 26
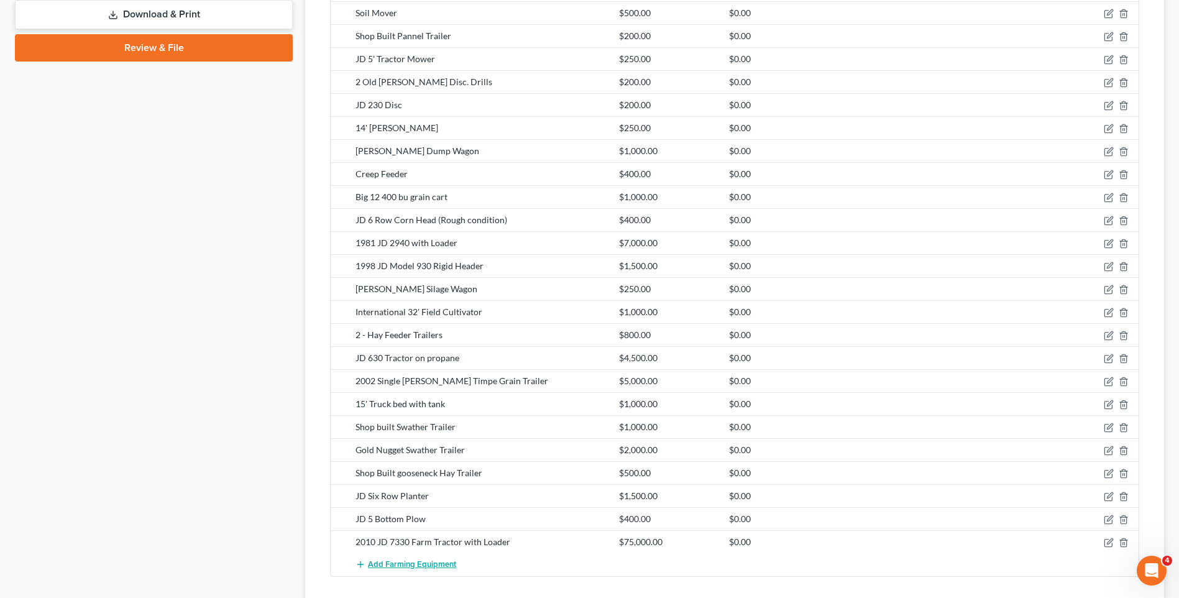
click at [414, 559] on span "Add Farming Equipment" at bounding box center [412, 564] width 88 height 10
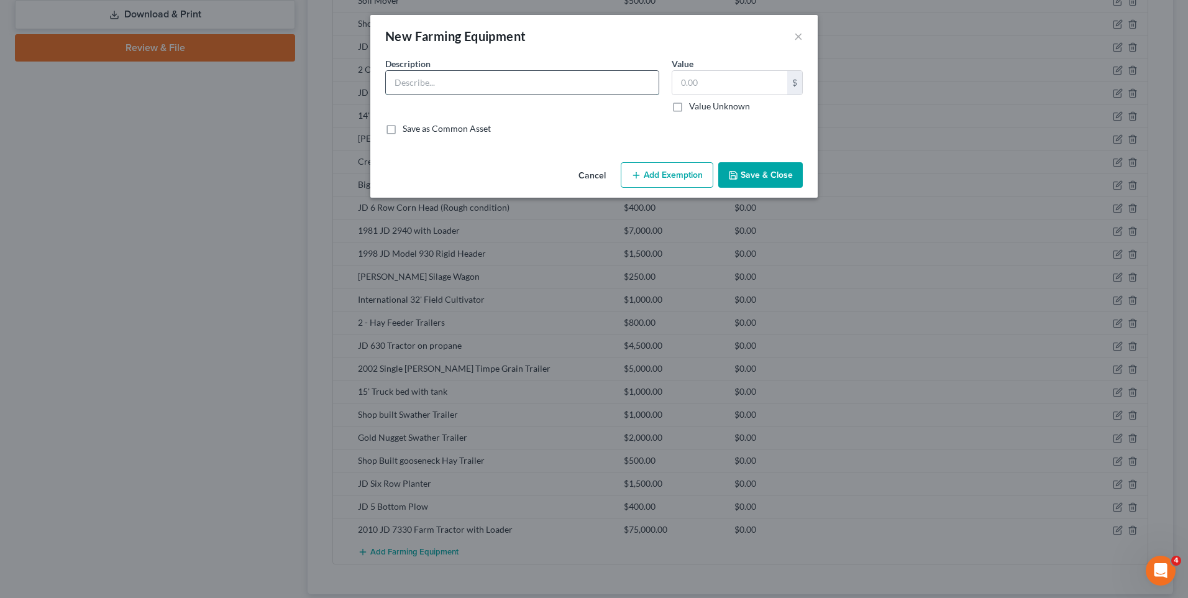
click at [429, 84] on input "text" at bounding box center [522, 83] width 273 height 24
click at [472, 79] on input "1978 JD 4240" at bounding box center [522, 83] width 273 height 24
click at [767, 168] on button "Save & Close" at bounding box center [760, 175] width 84 height 26
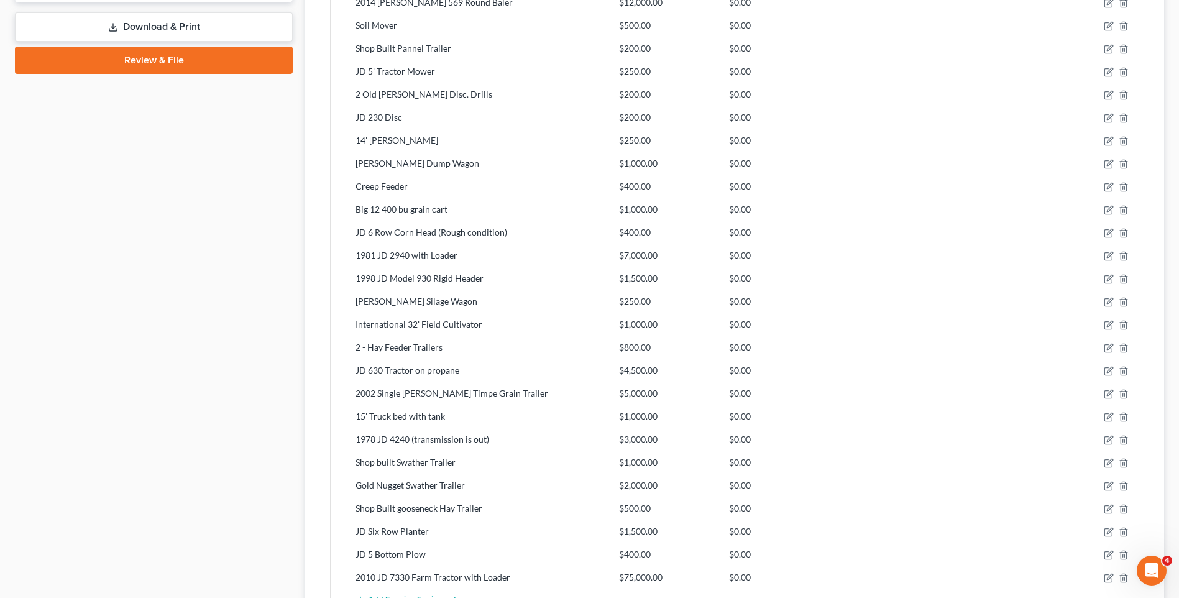
scroll to position [815, 0]
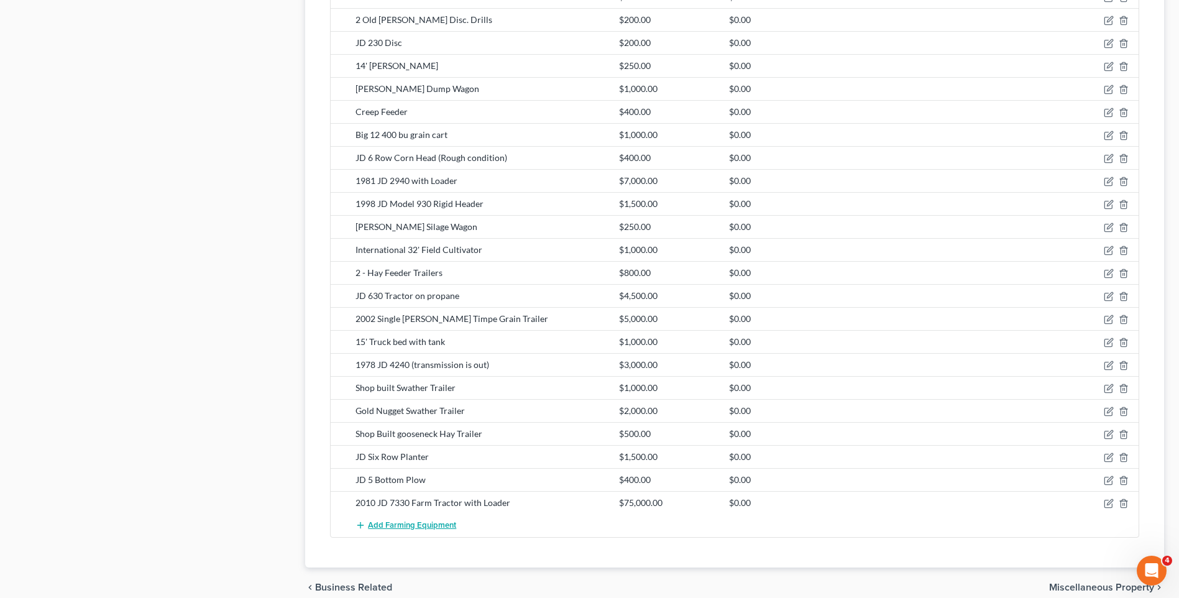
click at [415, 520] on span "Add Farming Equipment" at bounding box center [412, 525] width 88 height 10
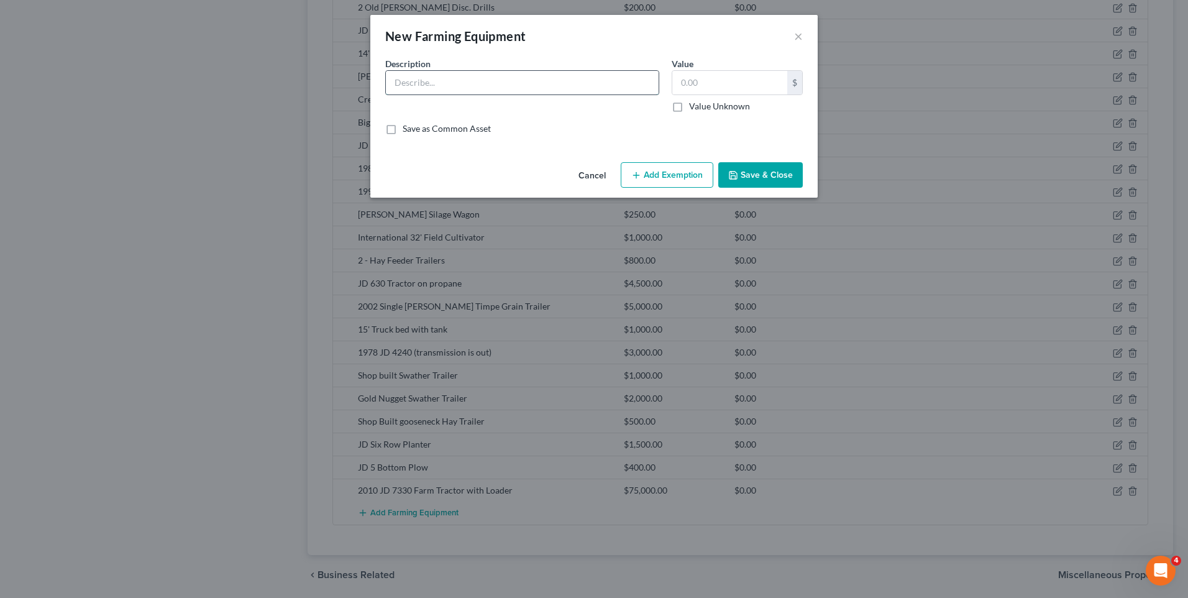
click at [450, 89] on input "text" at bounding box center [522, 83] width 273 height 24
click at [716, 84] on input "text" at bounding box center [729, 83] width 115 height 24
click at [752, 171] on button "Save & Close" at bounding box center [760, 175] width 84 height 26
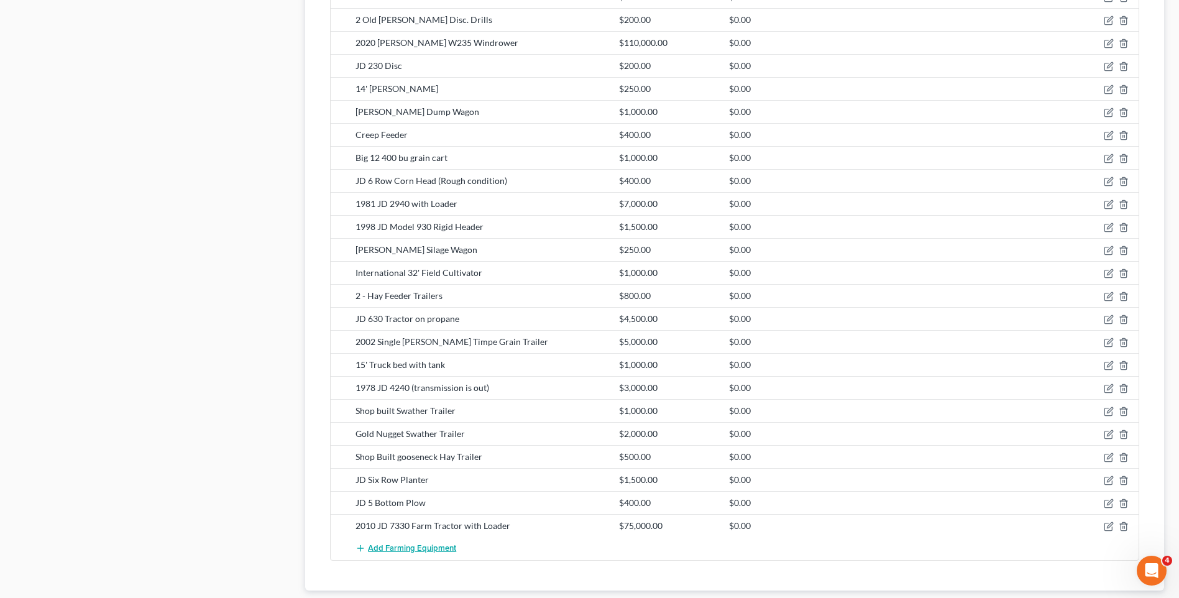
click at [385, 543] on span "Add Farming Equipment" at bounding box center [412, 548] width 88 height 10
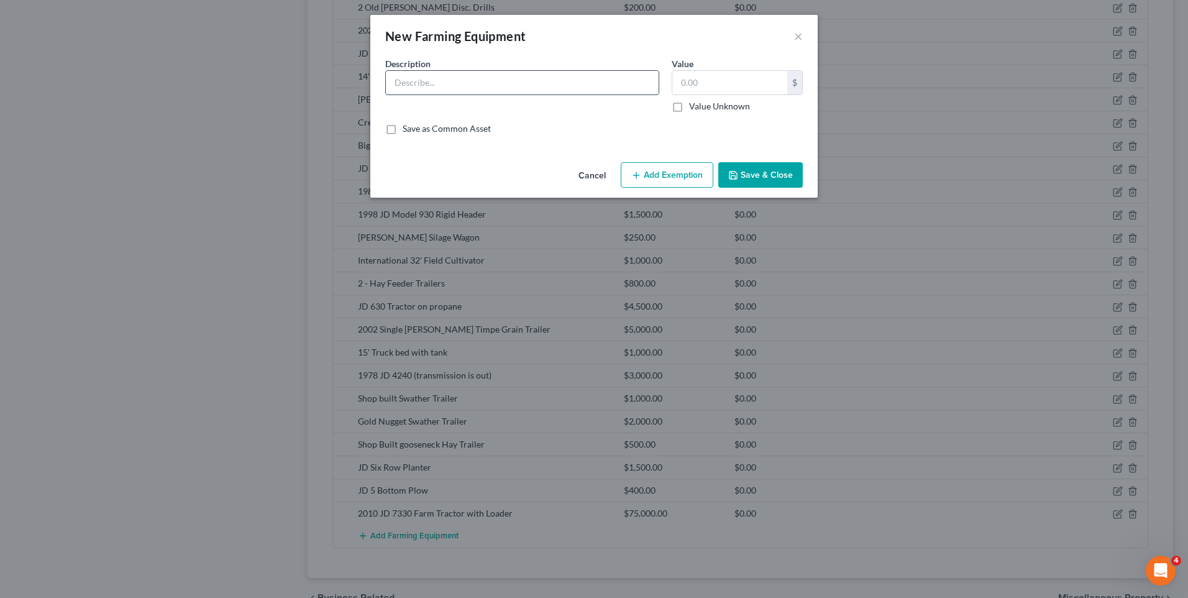
click at [417, 84] on input "text" at bounding box center [522, 83] width 273 height 24
click at [752, 167] on button "Save & Close" at bounding box center [760, 175] width 84 height 26
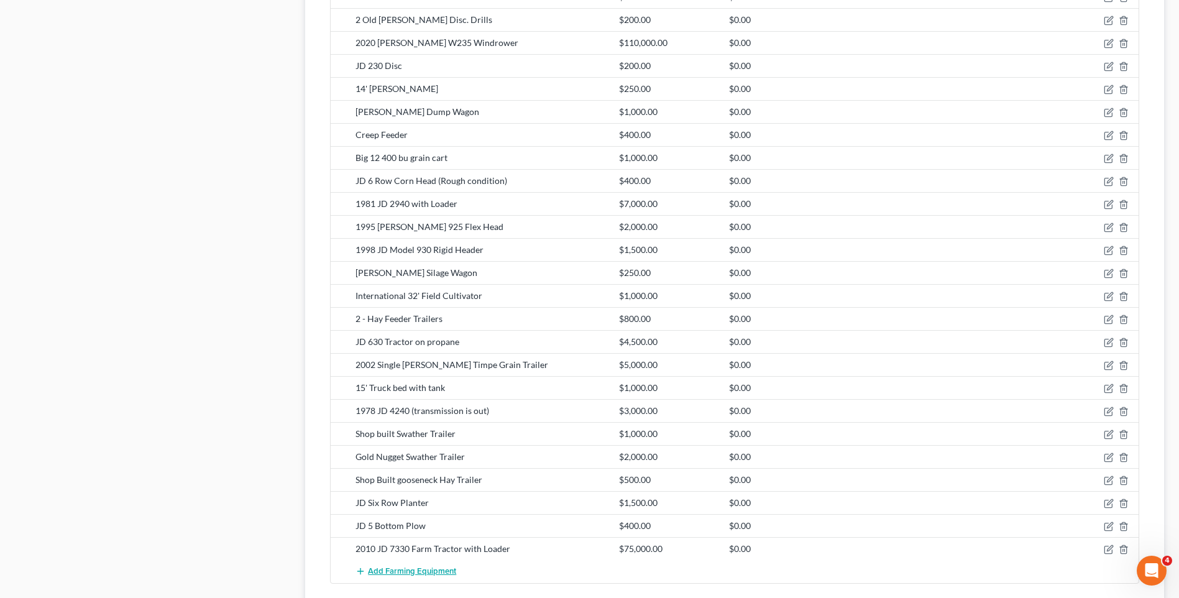
click at [408, 560] on button "Add Farming Equipment" at bounding box center [405, 571] width 101 height 23
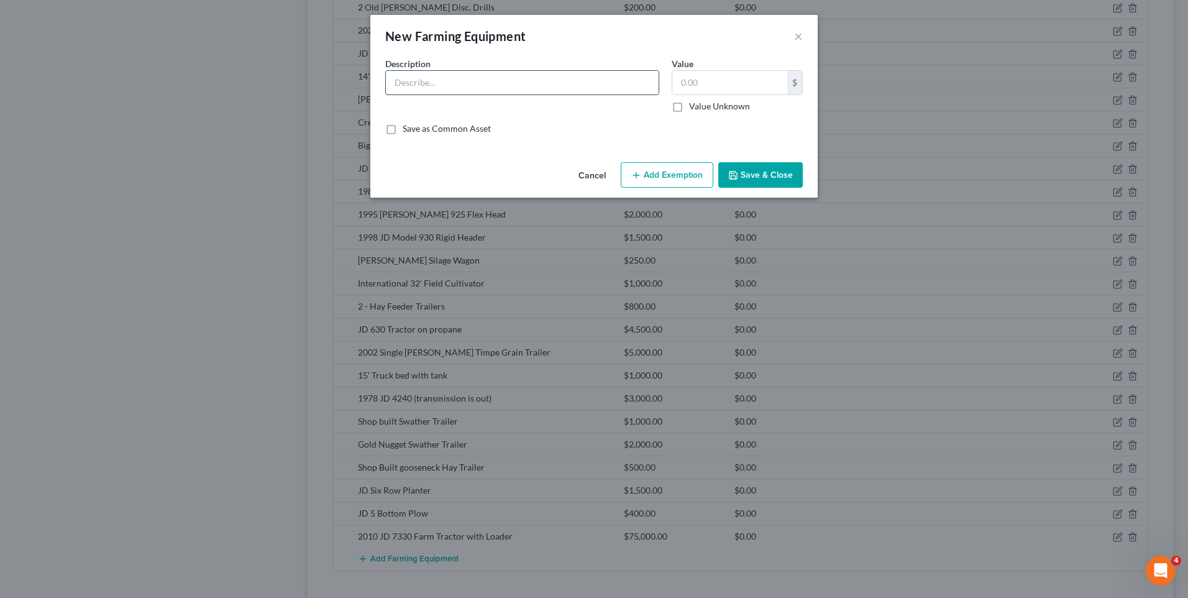
click at [463, 81] on input "text" at bounding box center [522, 83] width 273 height 24
click at [720, 86] on input "text" at bounding box center [729, 83] width 115 height 24
click at [769, 179] on button "Save & Close" at bounding box center [760, 175] width 84 height 26
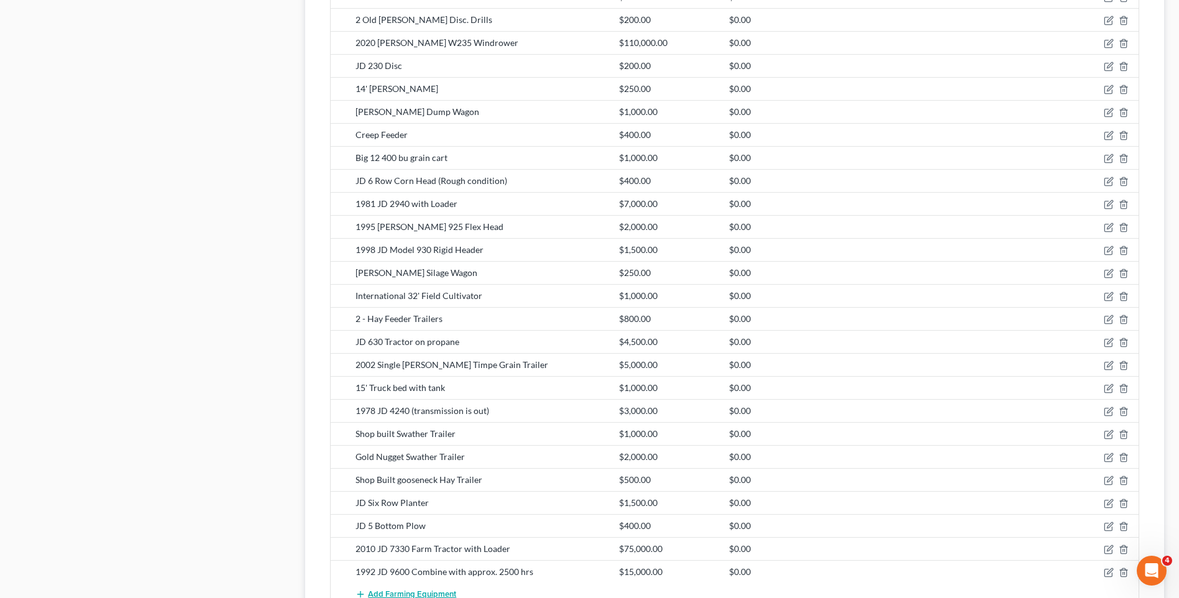
click at [401, 589] on span "Add Farming Equipment" at bounding box center [412, 594] width 88 height 10
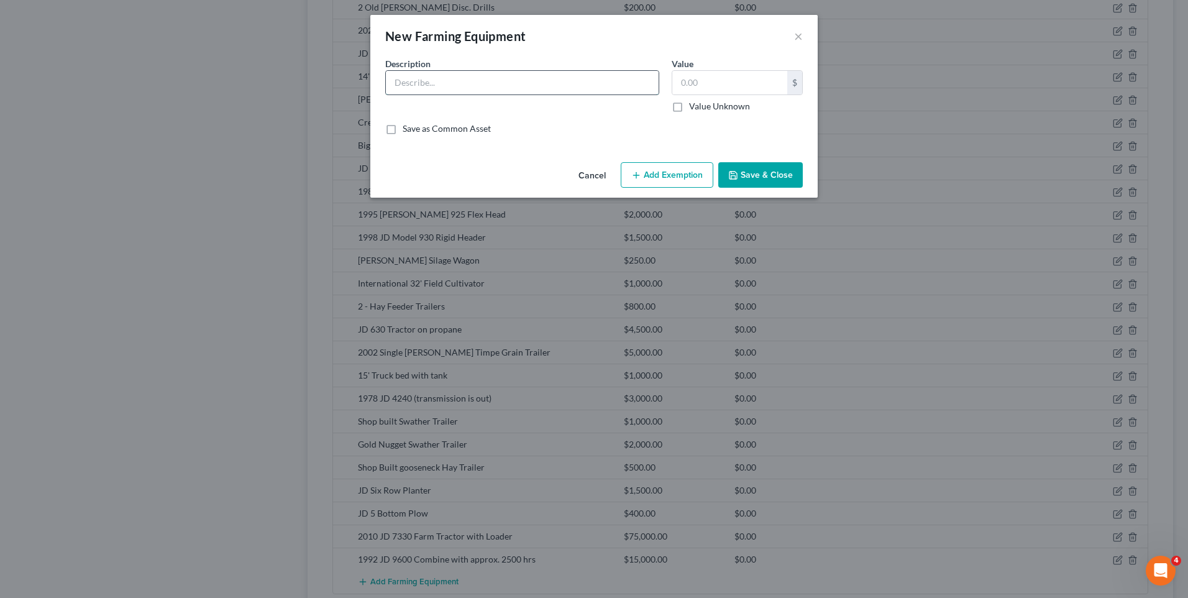
click at [560, 81] on input "text" at bounding box center [522, 83] width 273 height 24
drag, startPoint x: 588, startPoint y: 31, endPoint x: 618, endPoint y: 41, distance: 31.4
click at [645, 48] on div "New Farming Equipment ×" at bounding box center [593, 36] width 447 height 42
click at [574, 24] on div "New Farming Equipment ×" at bounding box center [593, 36] width 447 height 42
click at [452, 82] on input "text" at bounding box center [522, 83] width 273 height 24
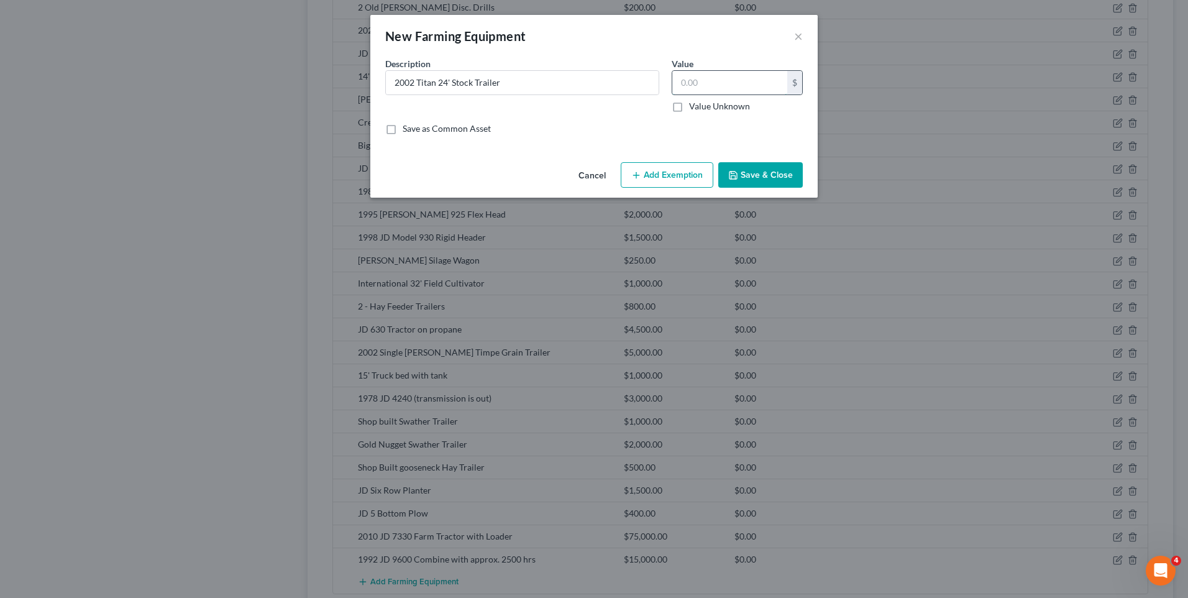
click at [690, 89] on input "text" at bounding box center [729, 83] width 115 height 24
click at [767, 166] on button "Save & Close" at bounding box center [760, 175] width 84 height 26
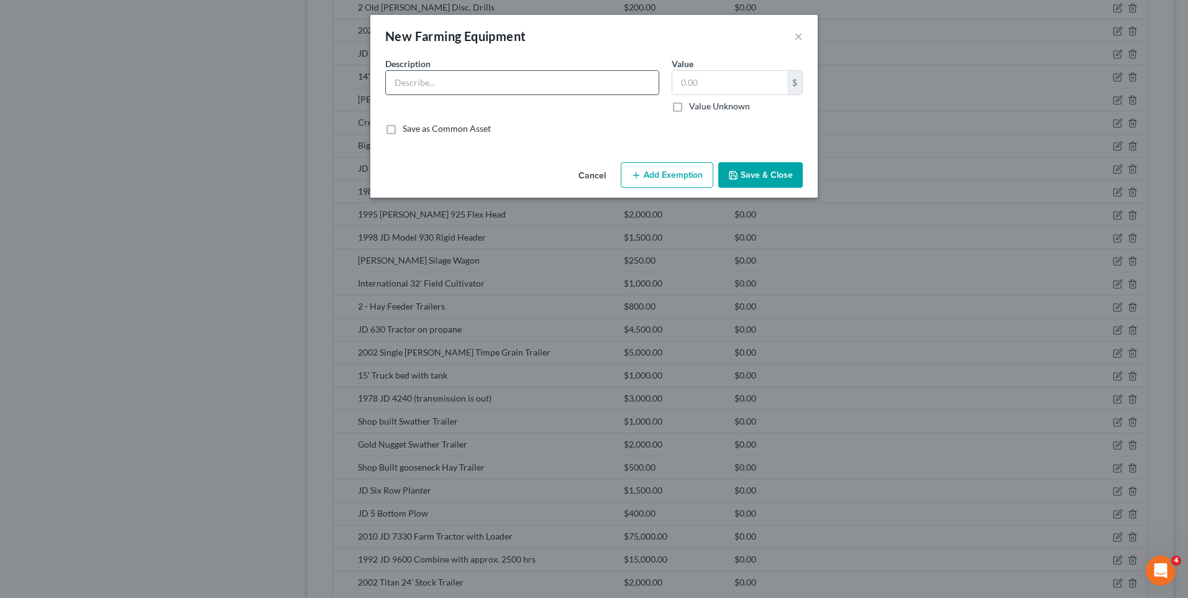
click at [485, 86] on input "text" at bounding box center [522, 83] width 273 height 24
click at [711, 86] on input "text" at bounding box center [729, 83] width 115 height 24
click at [757, 177] on button "Save & Close" at bounding box center [760, 175] width 84 height 26
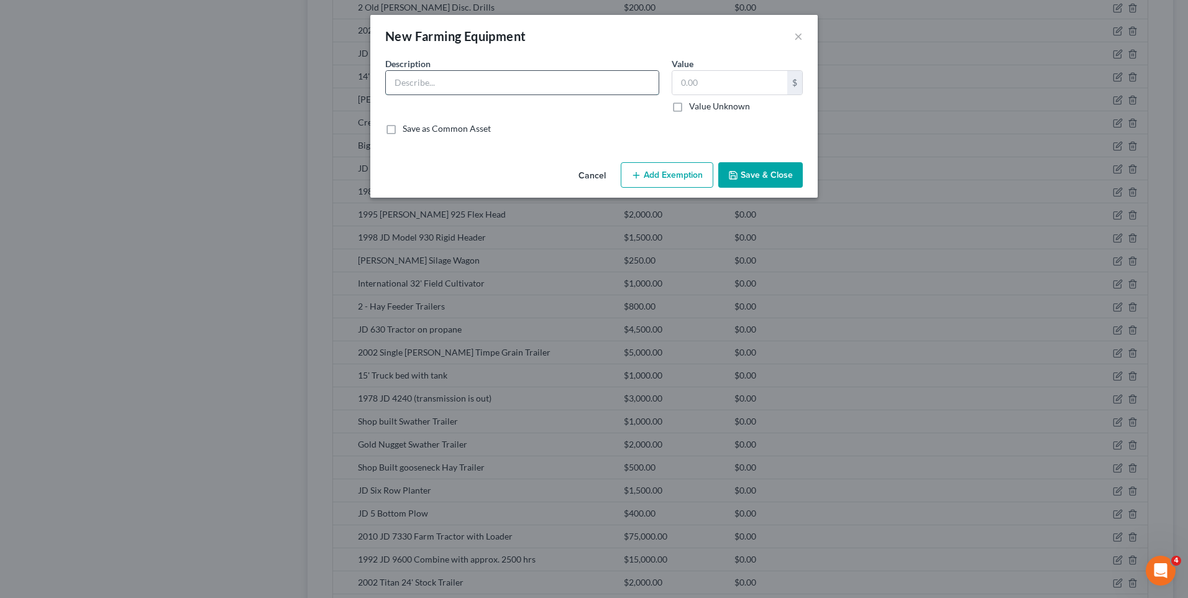
click at [438, 88] on input "text" at bounding box center [522, 83] width 273 height 24
click at [772, 170] on button "Save & Close" at bounding box center [760, 175] width 84 height 26
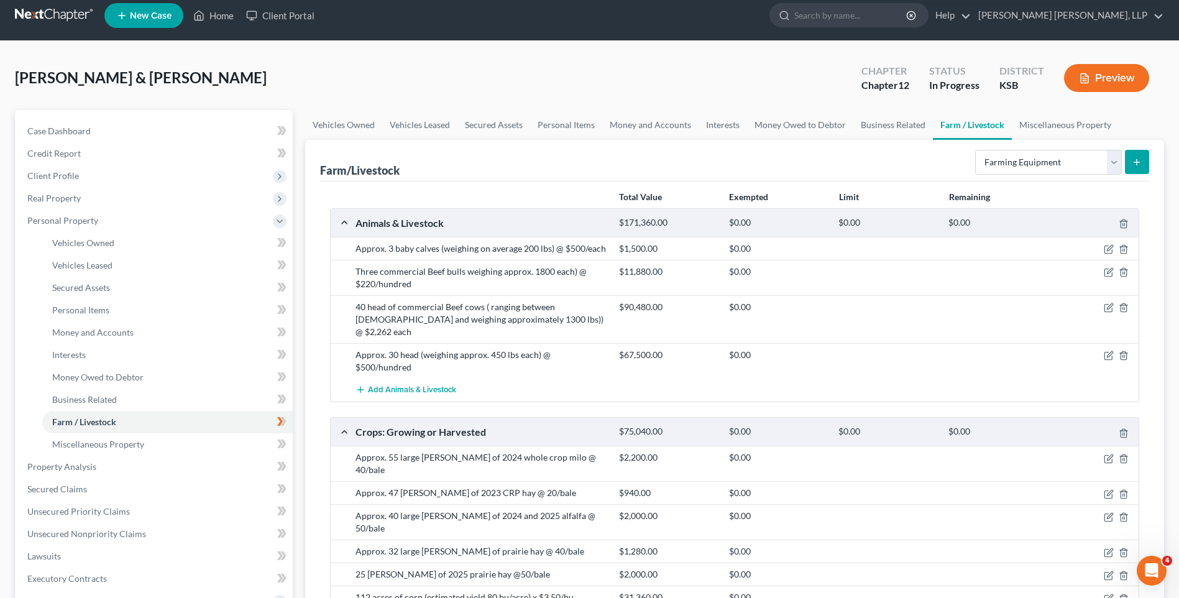
scroll to position [0, 0]
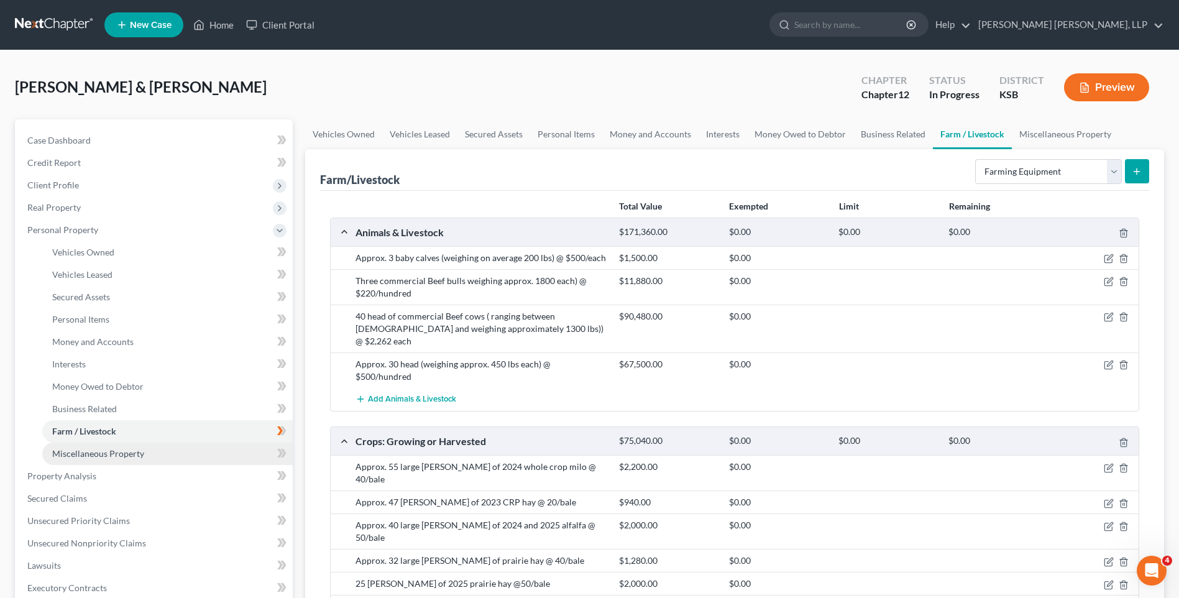
click at [112, 449] on span "Miscellaneous Property" at bounding box center [98, 453] width 92 height 11
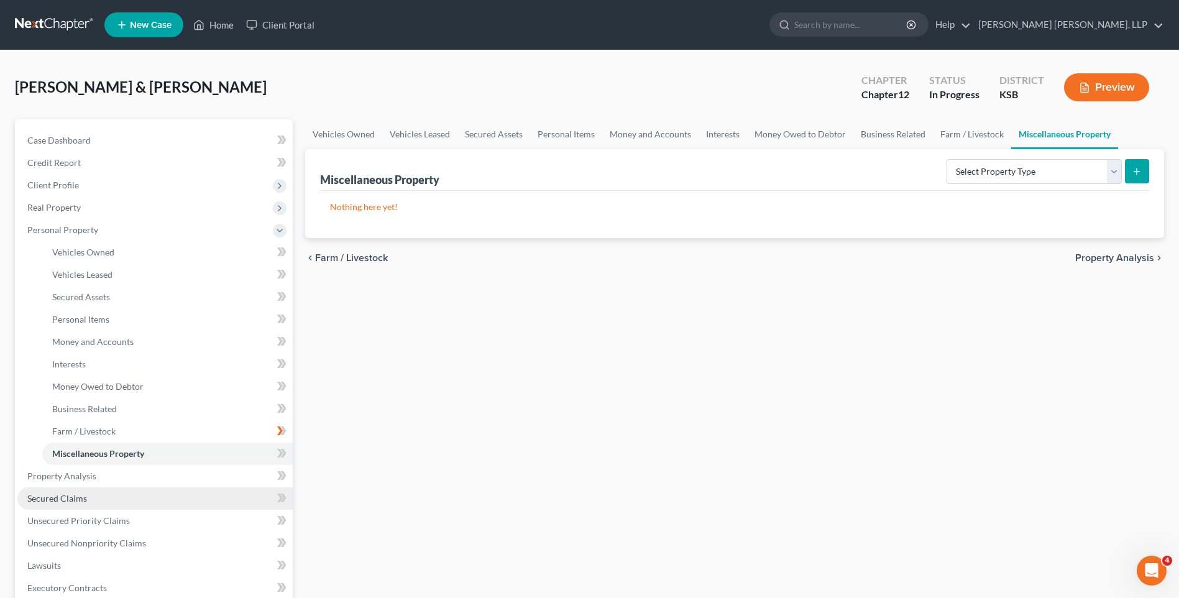
click at [76, 496] on span "Secured Claims" at bounding box center [57, 498] width 60 height 11
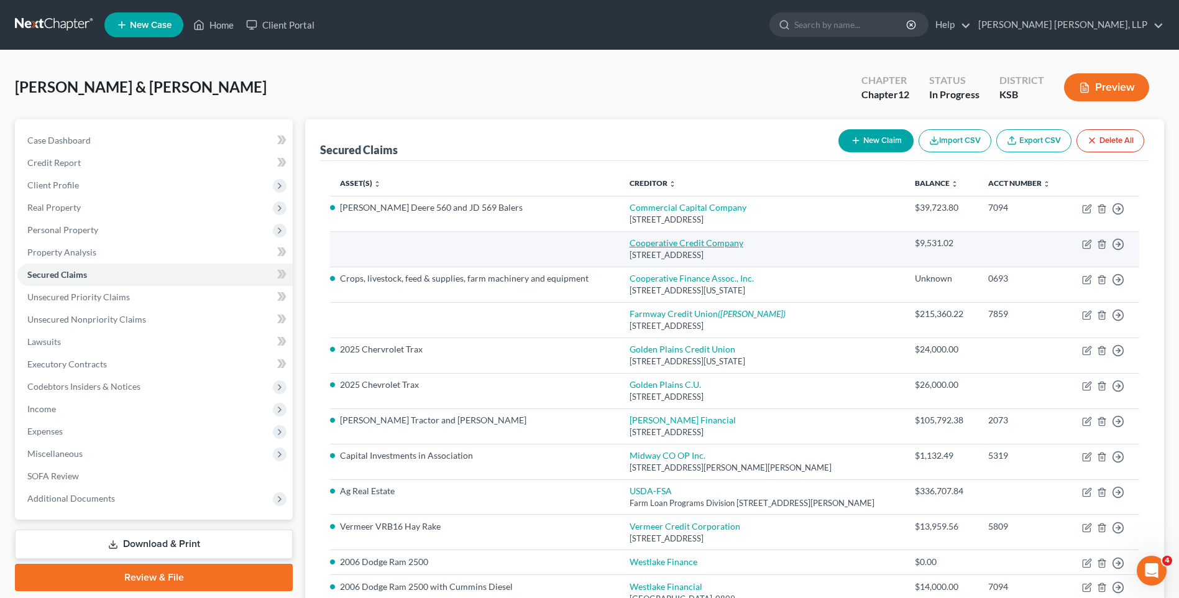
click at [683, 243] on link "Cooperative Credit Company" at bounding box center [686, 242] width 114 height 11
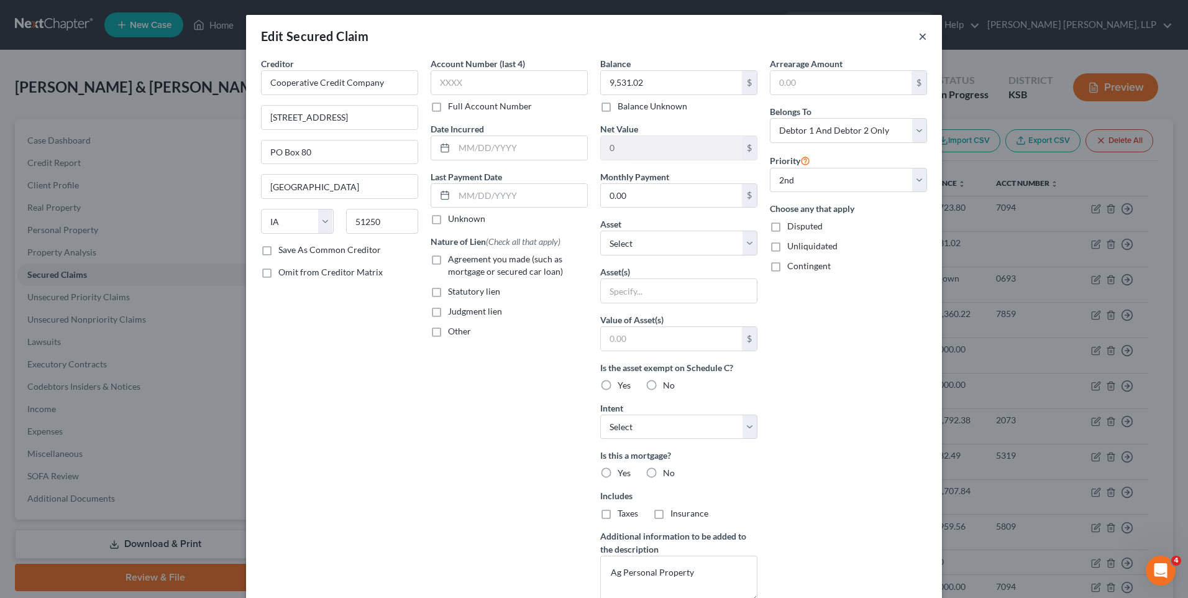
click at [918, 38] on button "×" at bounding box center [922, 36] width 9 height 15
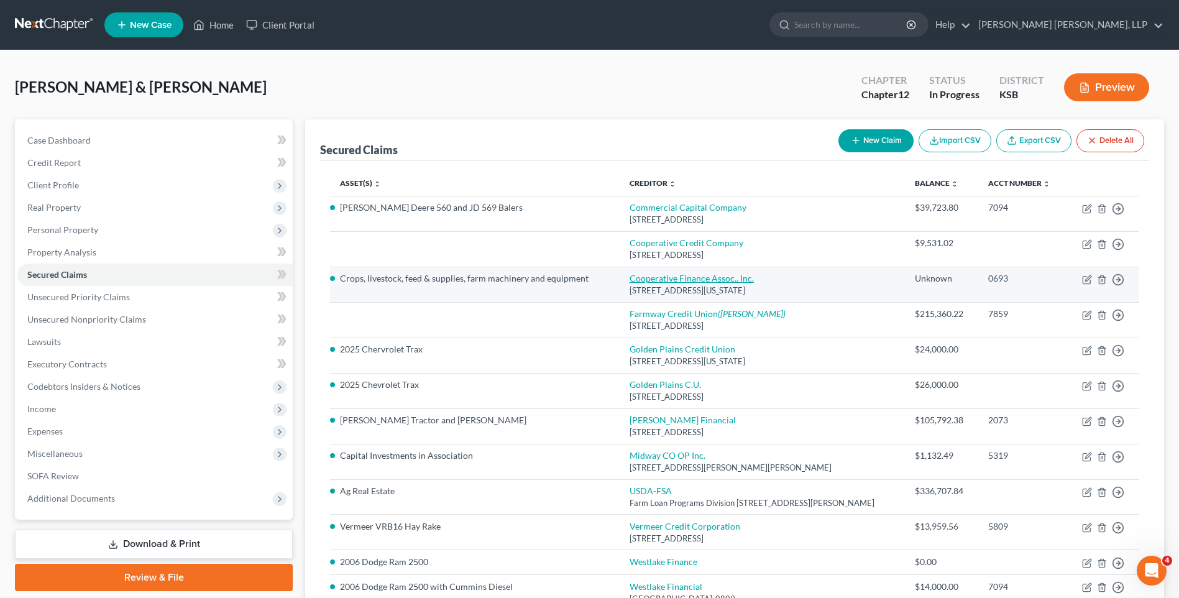
click at [654, 280] on link "Cooperative Finance Assoc., Inc." at bounding box center [691, 278] width 124 height 11
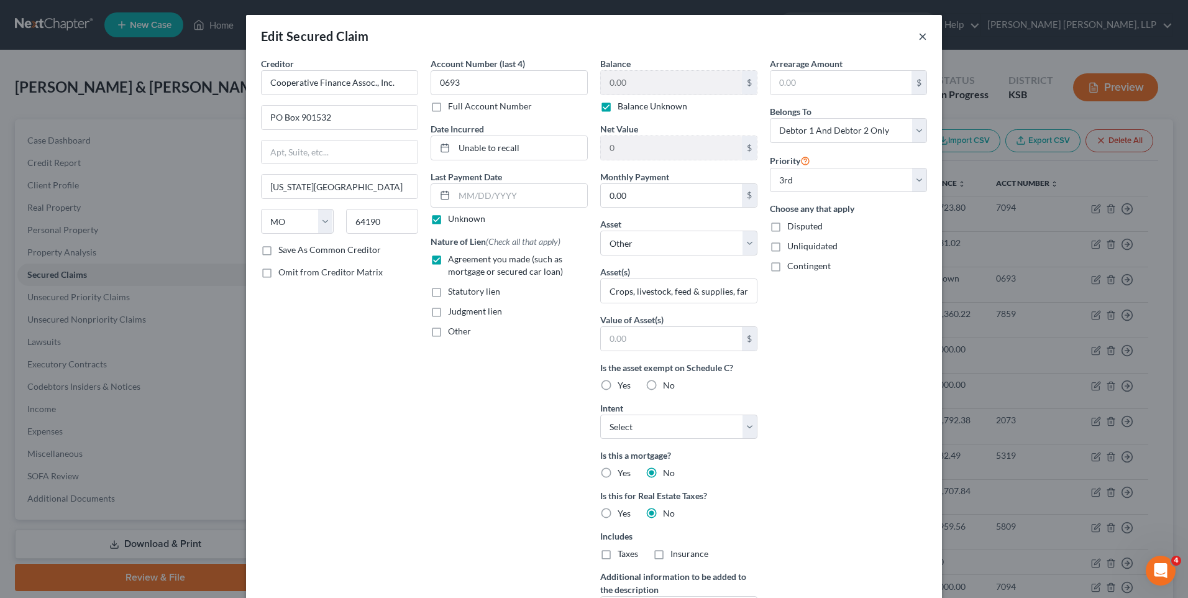
click at [919, 38] on button "×" at bounding box center [922, 36] width 9 height 15
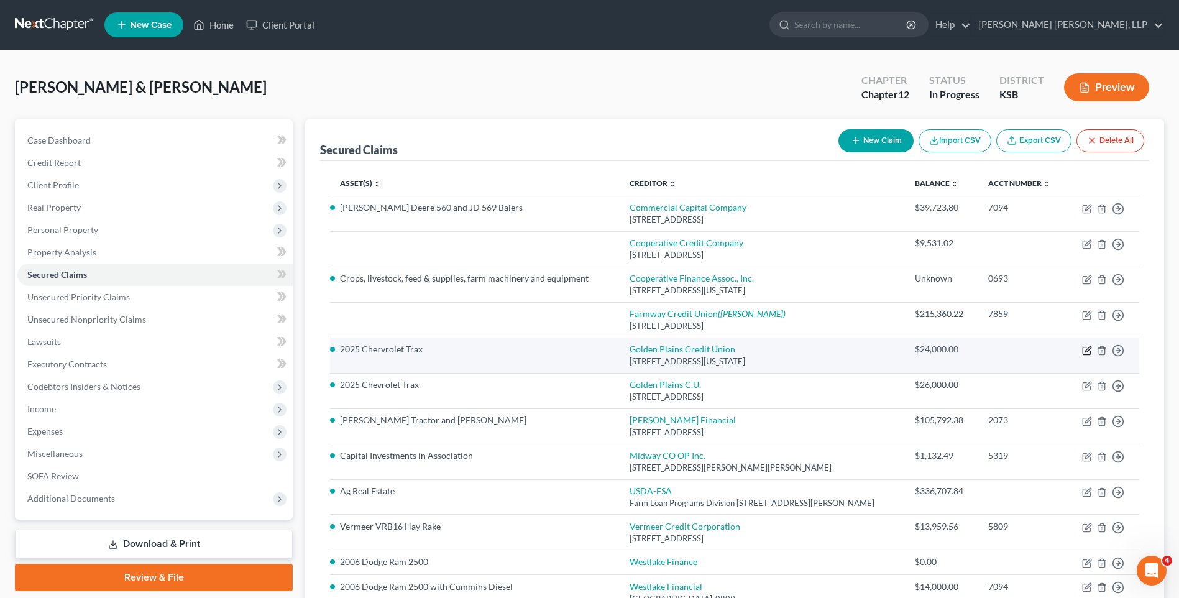
click at [1087, 350] on icon "button" at bounding box center [1088, 349] width 6 height 6
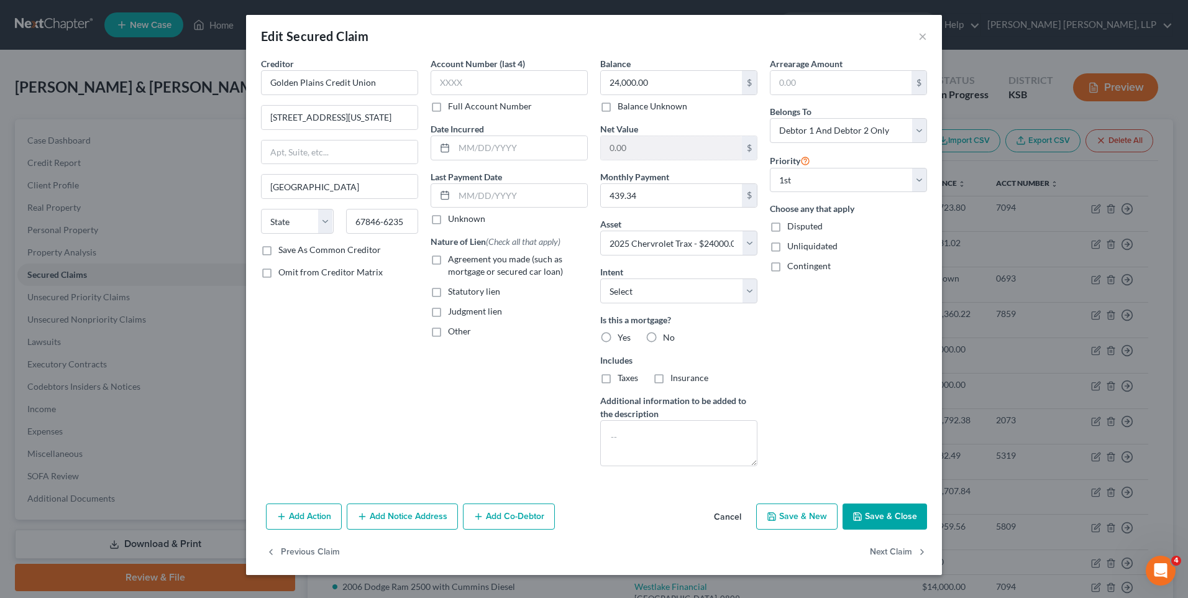
click at [879, 514] on button "Save & Close" at bounding box center [884, 516] width 84 height 26
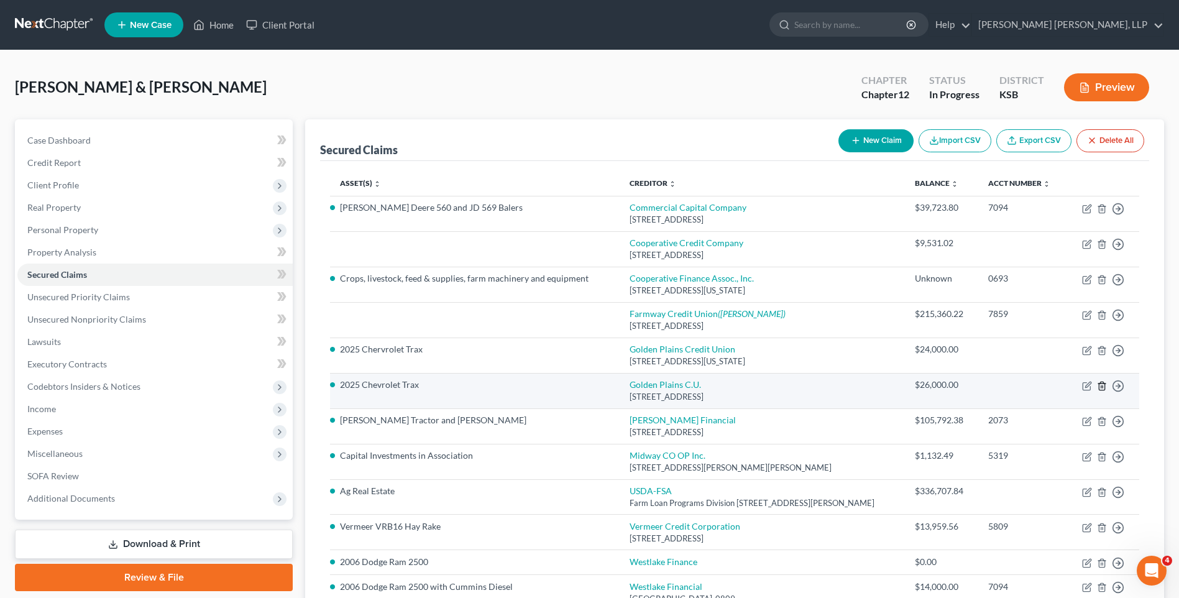
click at [1100, 384] on icon "button" at bounding box center [1102, 386] width 10 height 10
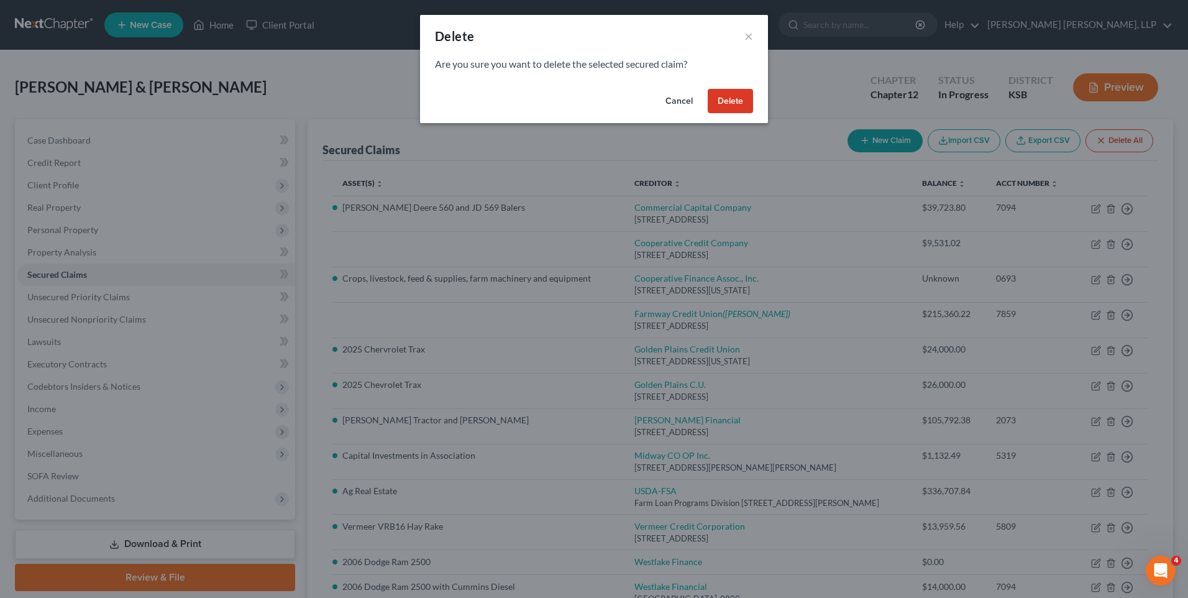
click at [727, 100] on button "Delete" at bounding box center [730, 101] width 45 height 25
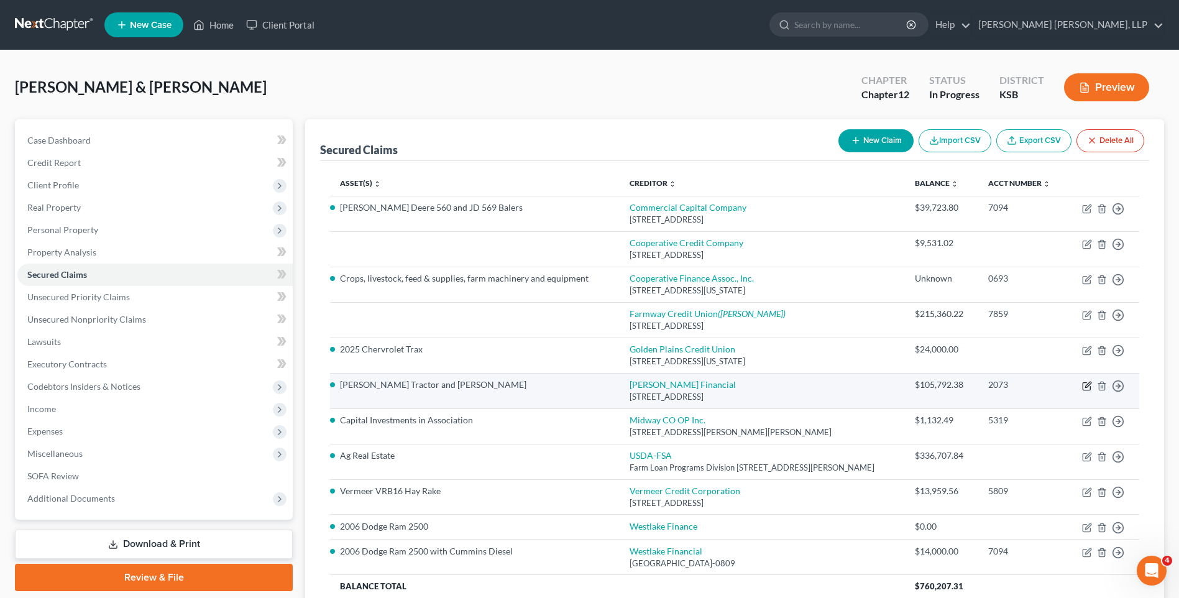
click at [1085, 385] on icon "button" at bounding box center [1087, 386] width 10 height 10
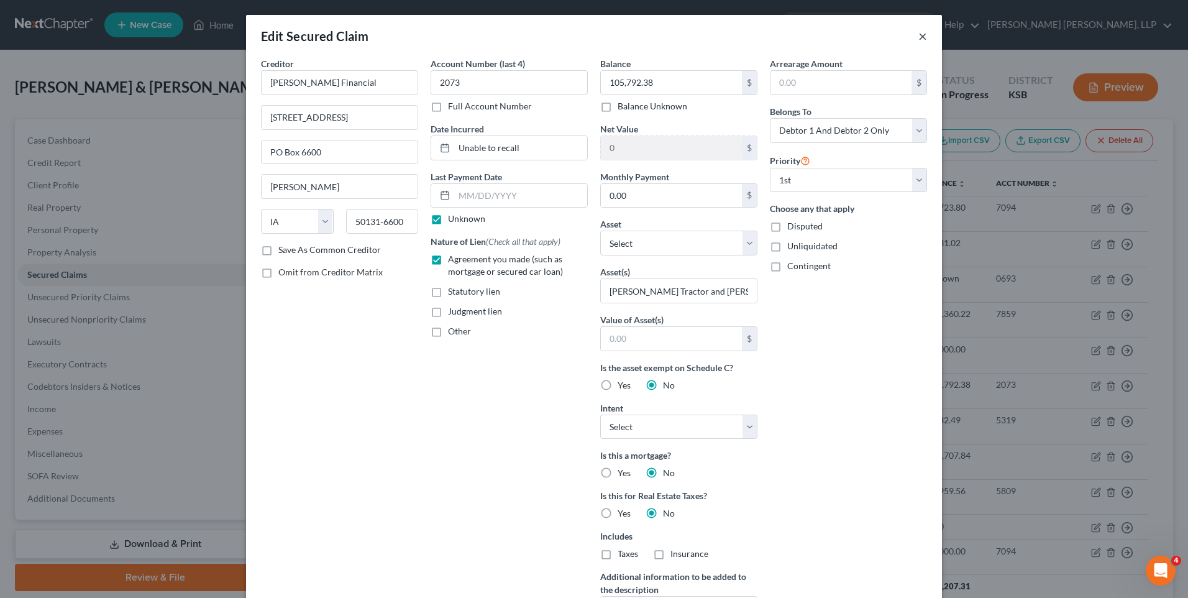
click at [920, 39] on button "×" at bounding box center [922, 36] width 9 height 15
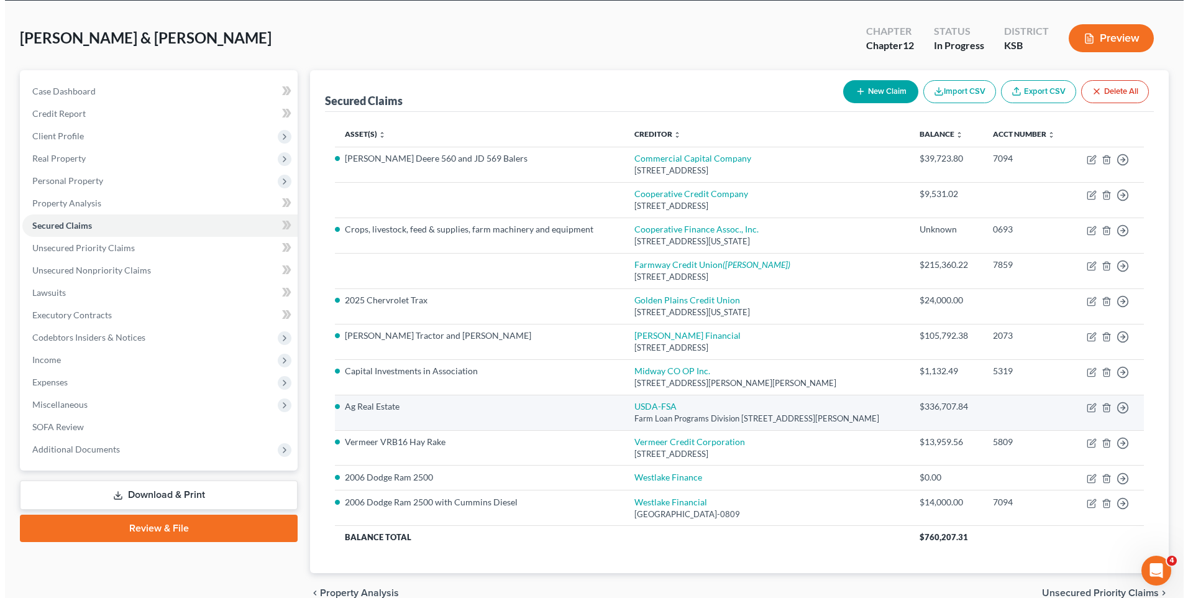
scroll to position [111, 0]
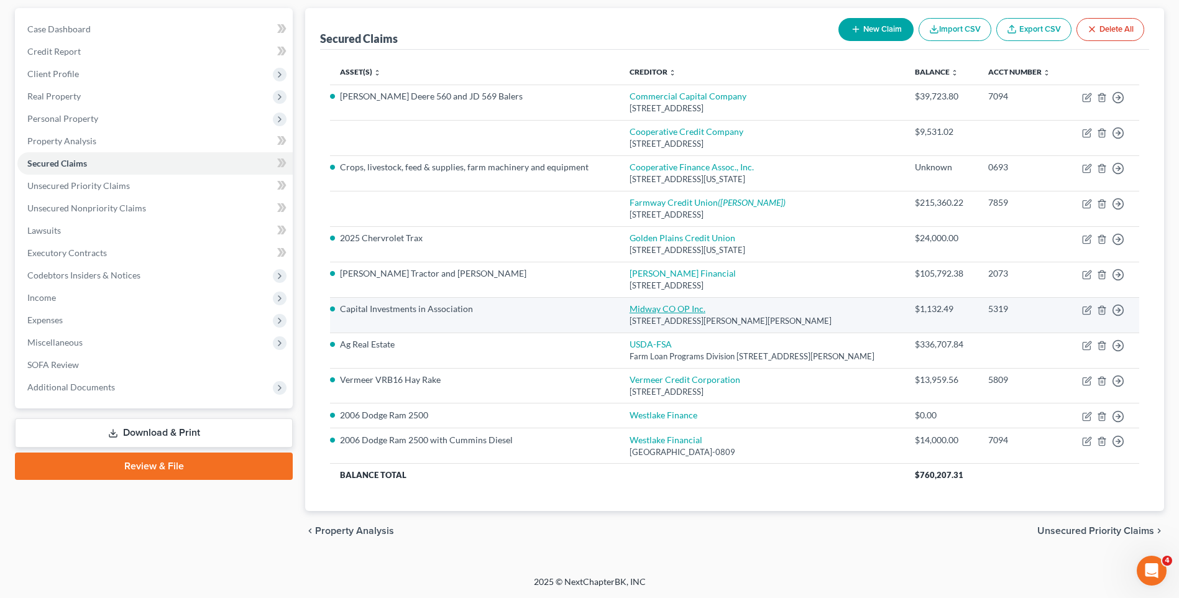
click at [655, 308] on link "Midway CO OP Inc." at bounding box center [667, 308] width 76 height 11
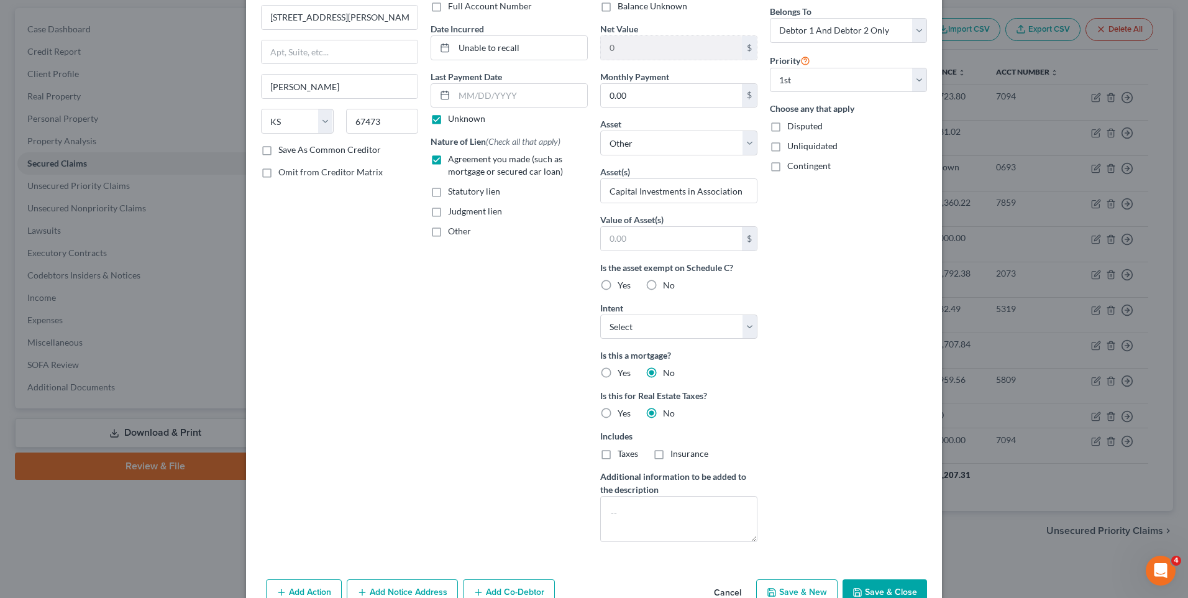
scroll to position [0, 0]
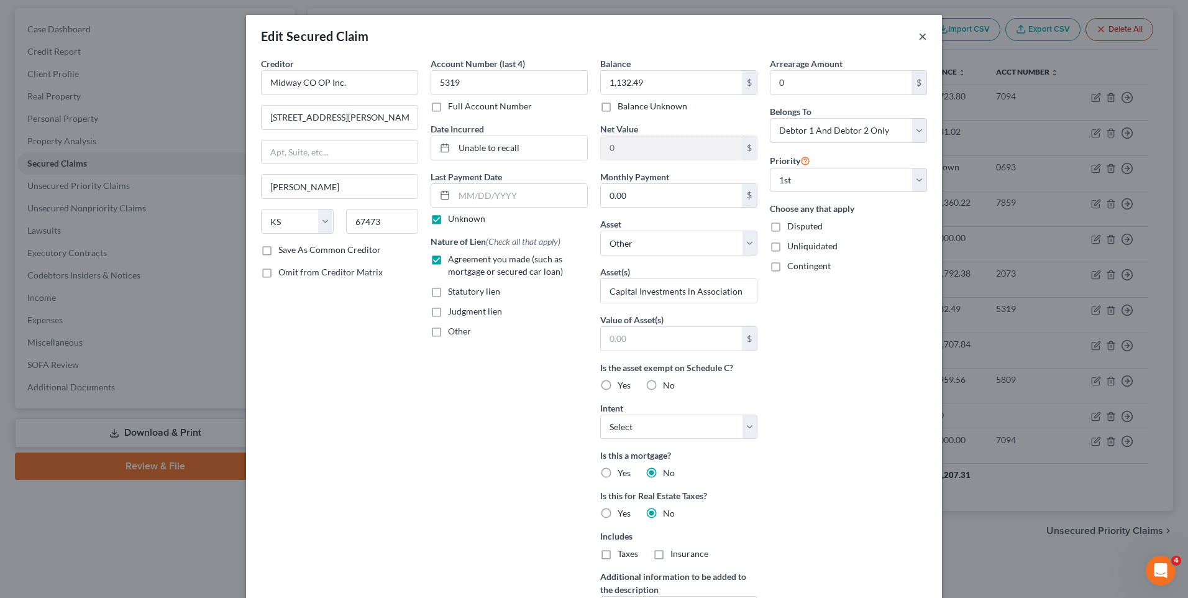
click at [918, 37] on button "×" at bounding box center [922, 36] width 9 height 15
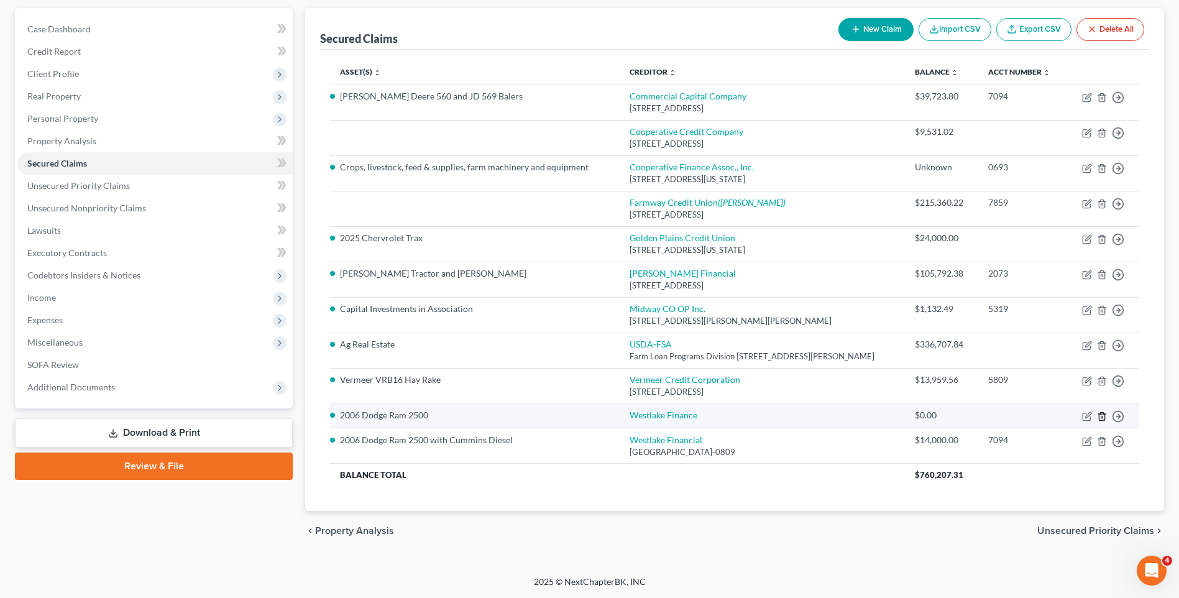
click at [1101, 415] on icon "button" at bounding box center [1102, 416] width 10 height 10
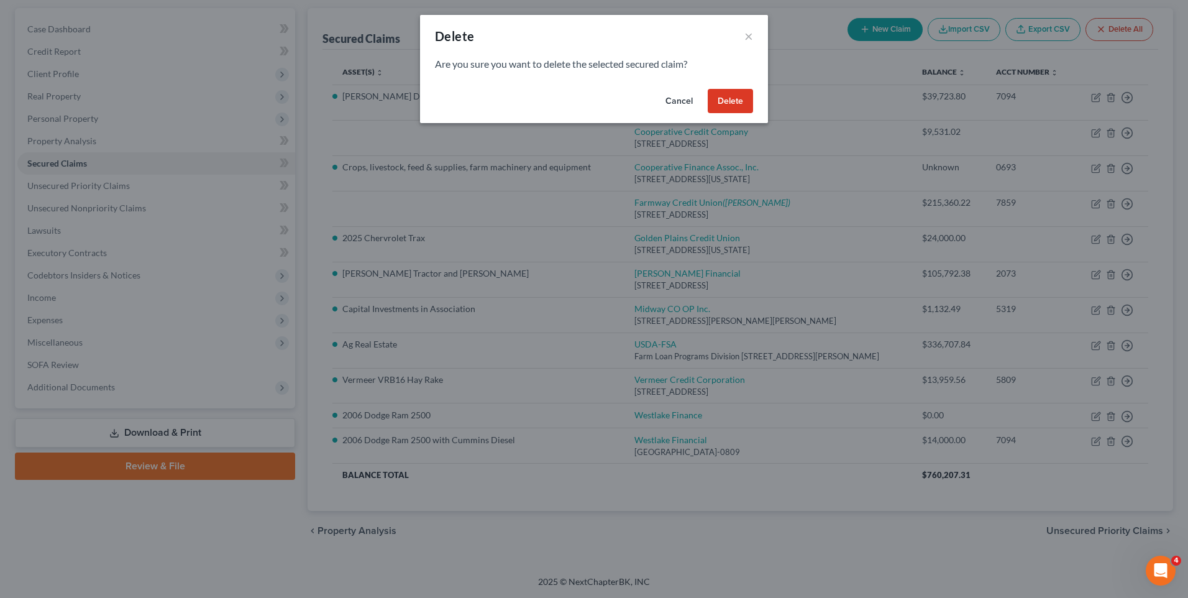
click at [729, 98] on button "Delete" at bounding box center [730, 101] width 45 height 25
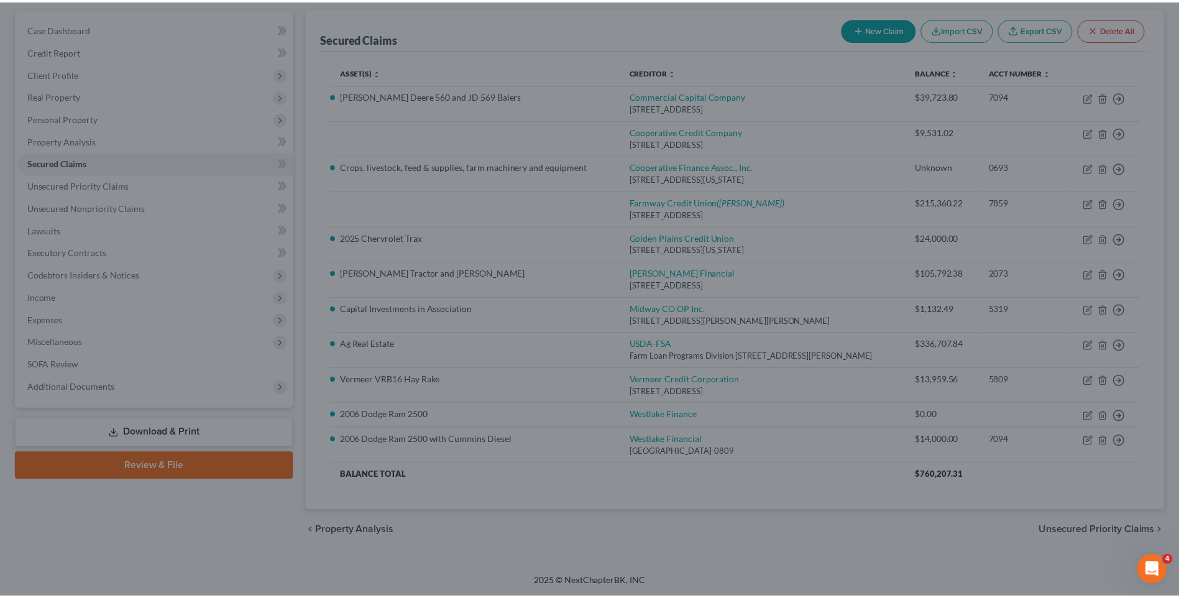
scroll to position [86, 0]
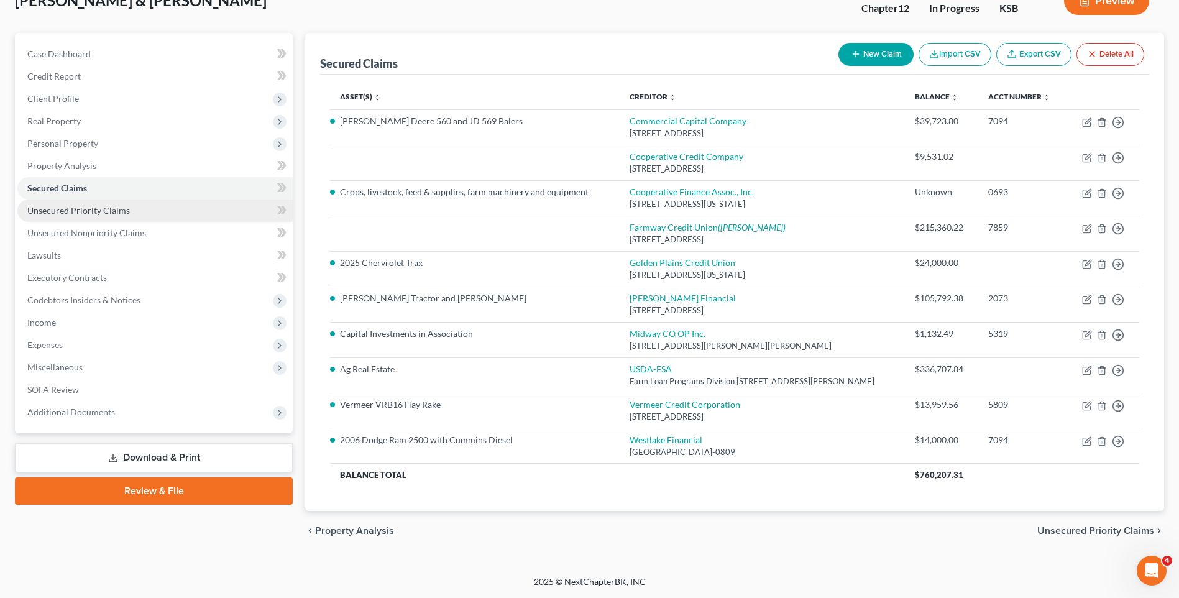
click at [71, 212] on span "Unsecured Priority Claims" at bounding box center [78, 210] width 103 height 11
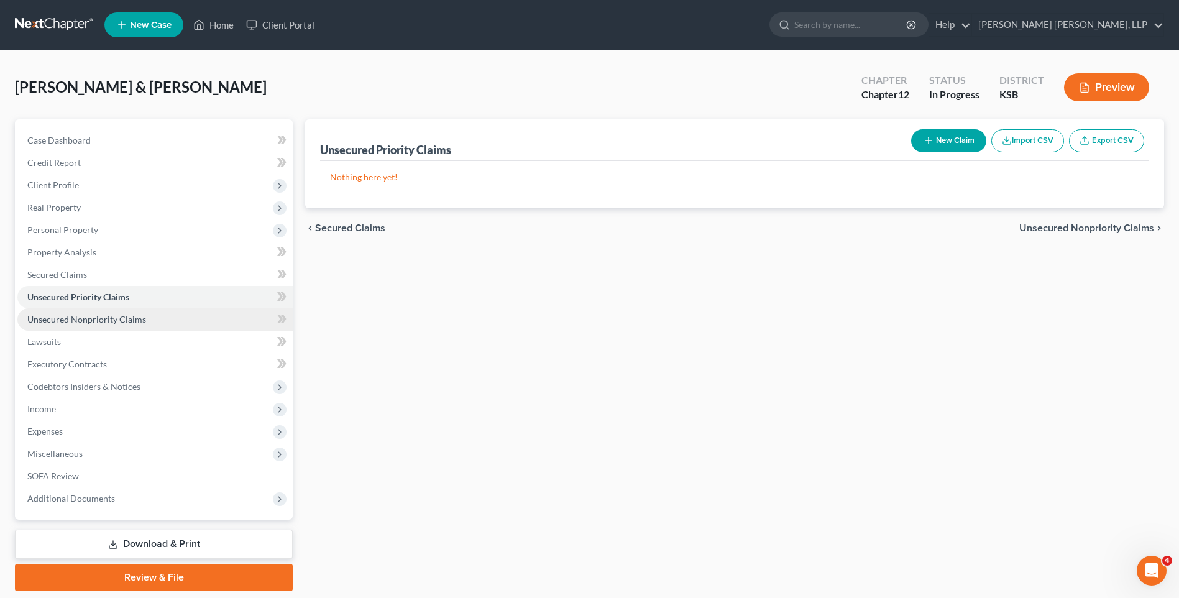
click at [83, 319] on span "Unsecured Nonpriority Claims" at bounding box center [86, 319] width 119 height 11
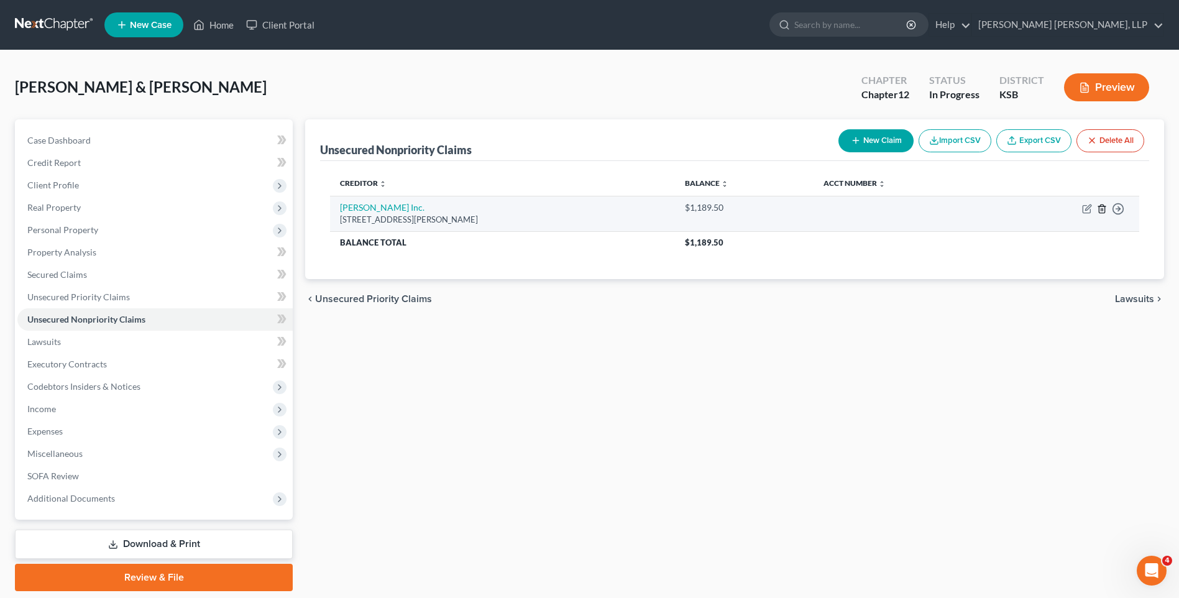
click at [1101, 206] on icon "button" at bounding box center [1102, 209] width 10 height 10
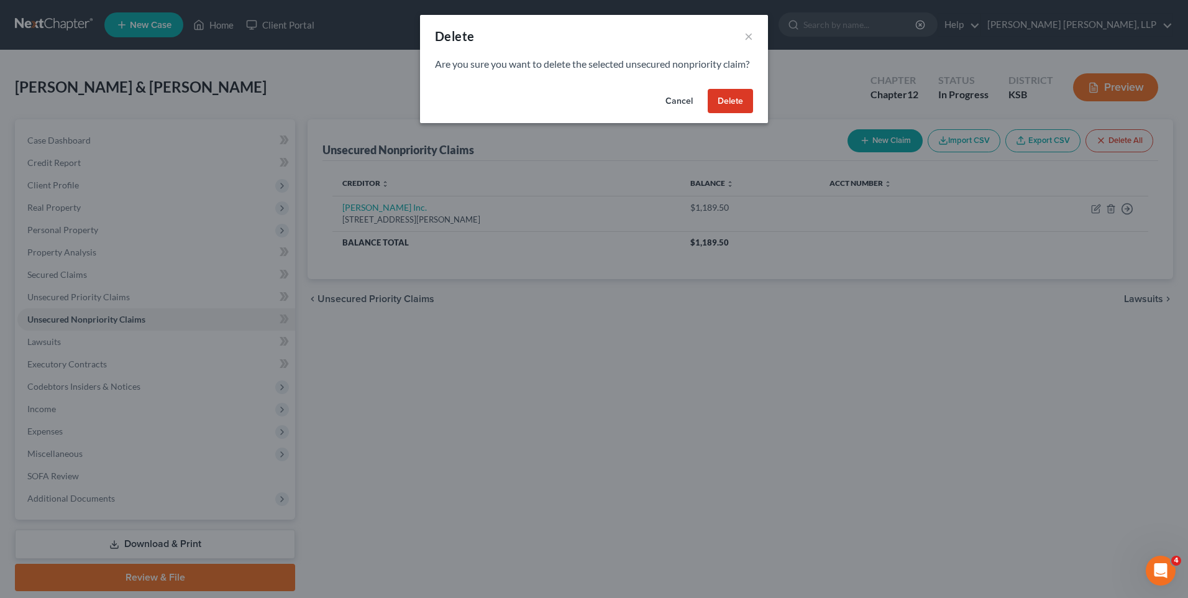
click at [746, 109] on button "Delete" at bounding box center [730, 101] width 45 height 25
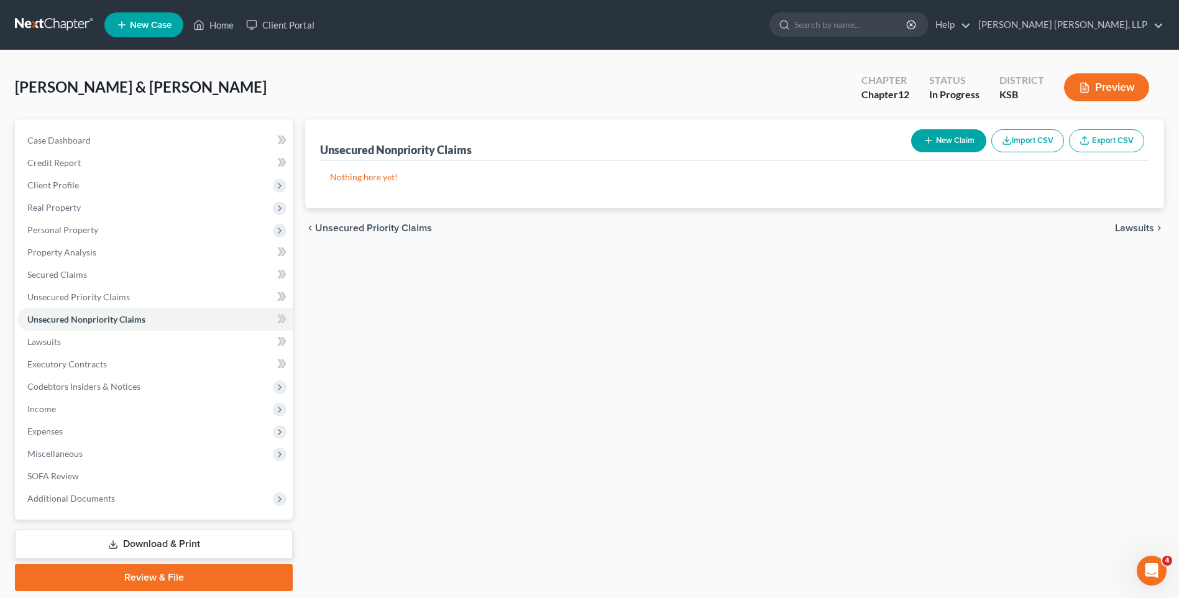
scroll to position [40, 0]
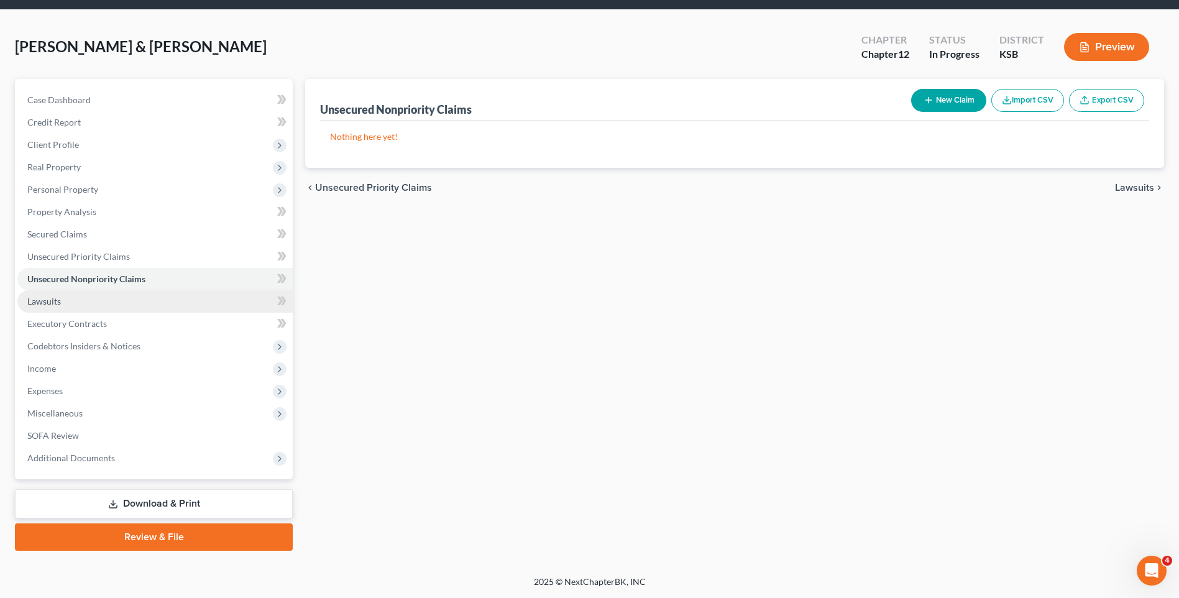
click at [58, 299] on span "Lawsuits" at bounding box center [44, 301] width 34 height 11
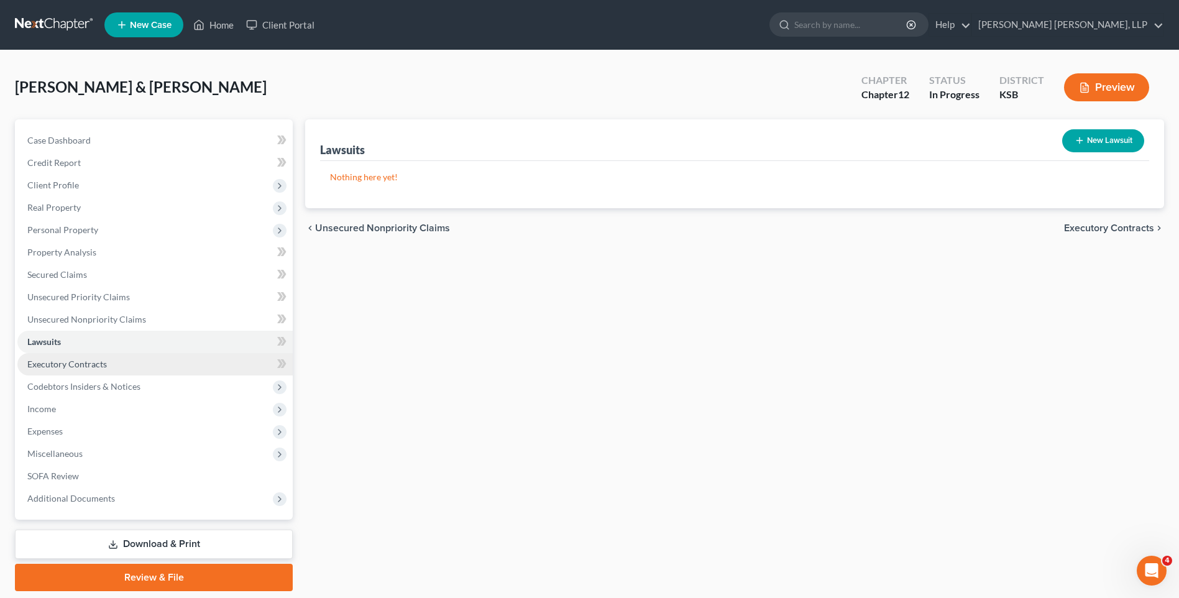
click at [71, 363] on span "Executory Contracts" at bounding box center [67, 363] width 80 height 11
click at [1105, 134] on button "New Contract" at bounding box center [1101, 140] width 85 height 23
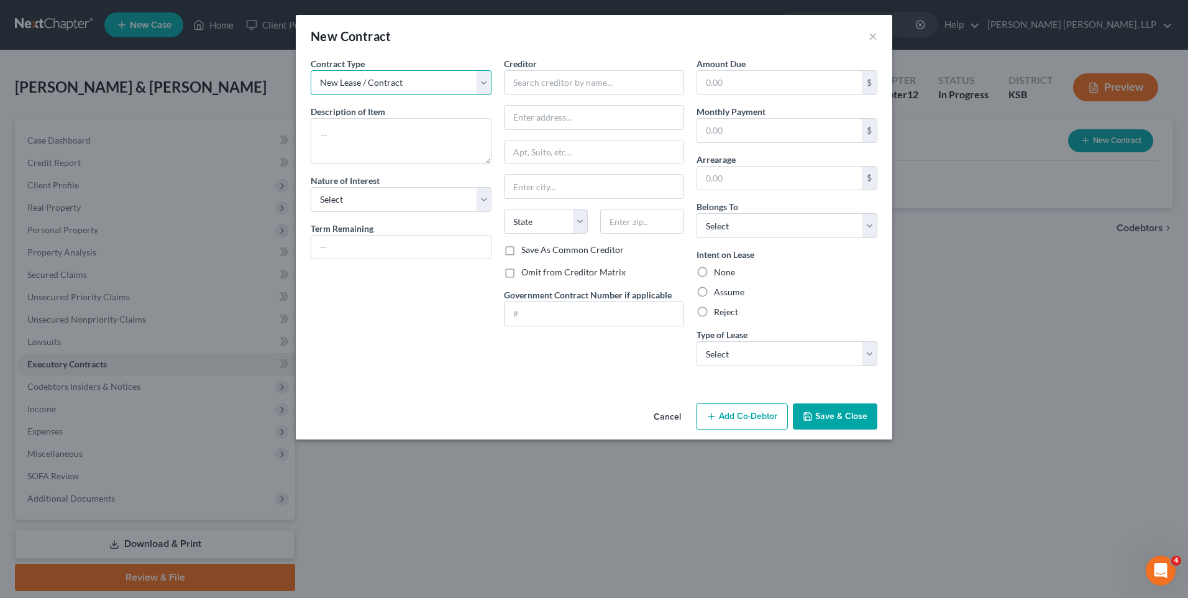
click at [391, 88] on select "New Lease / Contract New Timeshare" at bounding box center [401, 82] width 181 height 25
click at [311, 70] on select "New Lease / Contract New Timeshare" at bounding box center [401, 82] width 181 height 25
click at [354, 124] on textarea at bounding box center [401, 141] width 181 height 46
click at [394, 199] on select "Select Purchaser Agent Lessor Lessee" at bounding box center [401, 199] width 181 height 25
click at [311, 187] on select "Select Purchaser Agent Lessor Lessee" at bounding box center [401, 199] width 181 height 25
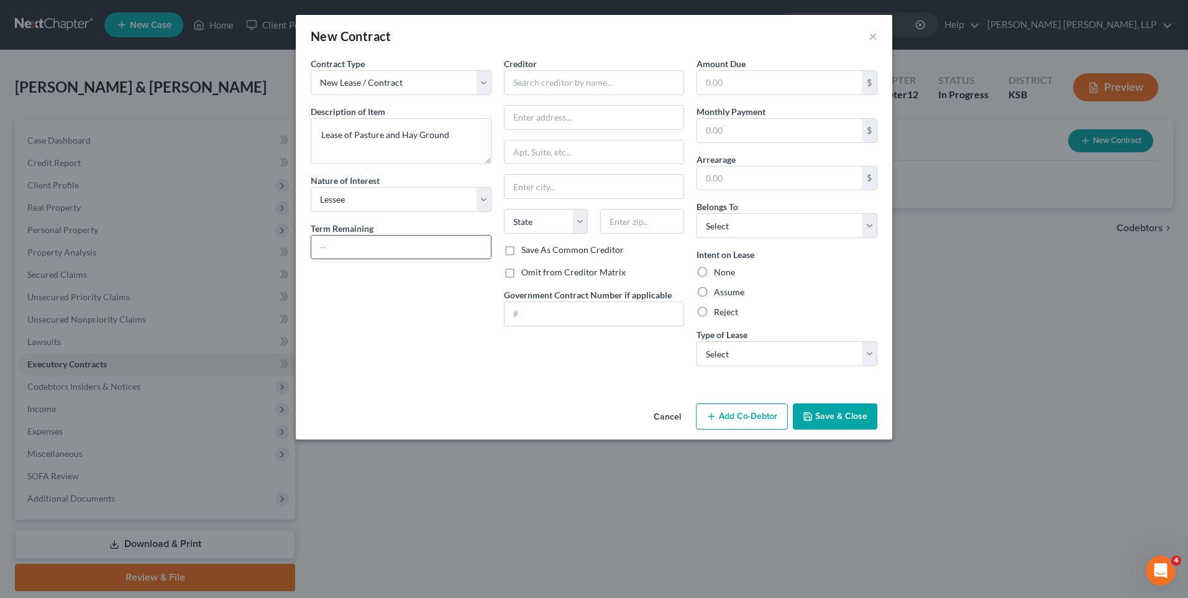
click at [357, 239] on input "text" at bounding box center [401, 247] width 180 height 24
click at [556, 73] on input "text" at bounding box center [594, 82] width 181 height 25
click at [714, 291] on label "Assume" at bounding box center [729, 292] width 30 height 12
click at [719, 291] on input "Assume" at bounding box center [723, 290] width 8 height 8
click at [829, 419] on button "Save & Close" at bounding box center [835, 416] width 84 height 26
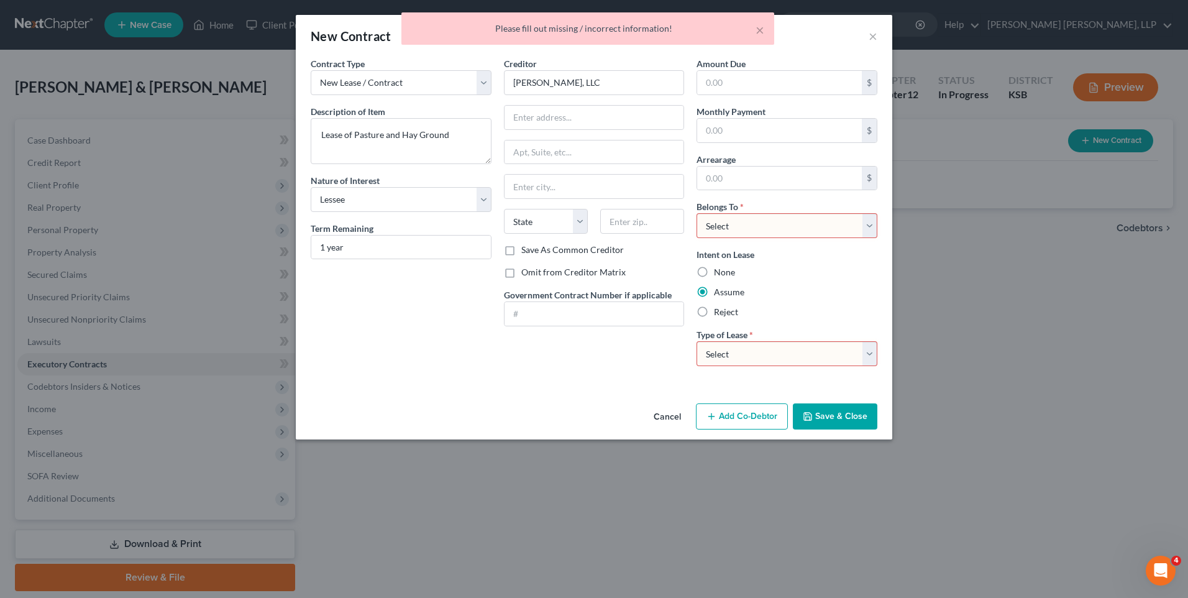
click at [808, 352] on select "Select Real Estate Car Other" at bounding box center [786, 353] width 181 height 25
click at [696, 341] on select "Select Real Estate Car Other" at bounding box center [786, 353] width 181 height 25
click at [840, 420] on button "Save & Close" at bounding box center [835, 416] width 84 height 26
click at [772, 227] on select "Select Debtor 1 Only Debtor 2 Only Debtor 1 And Debtor 2 Only At Least One Of T…" at bounding box center [786, 225] width 181 height 25
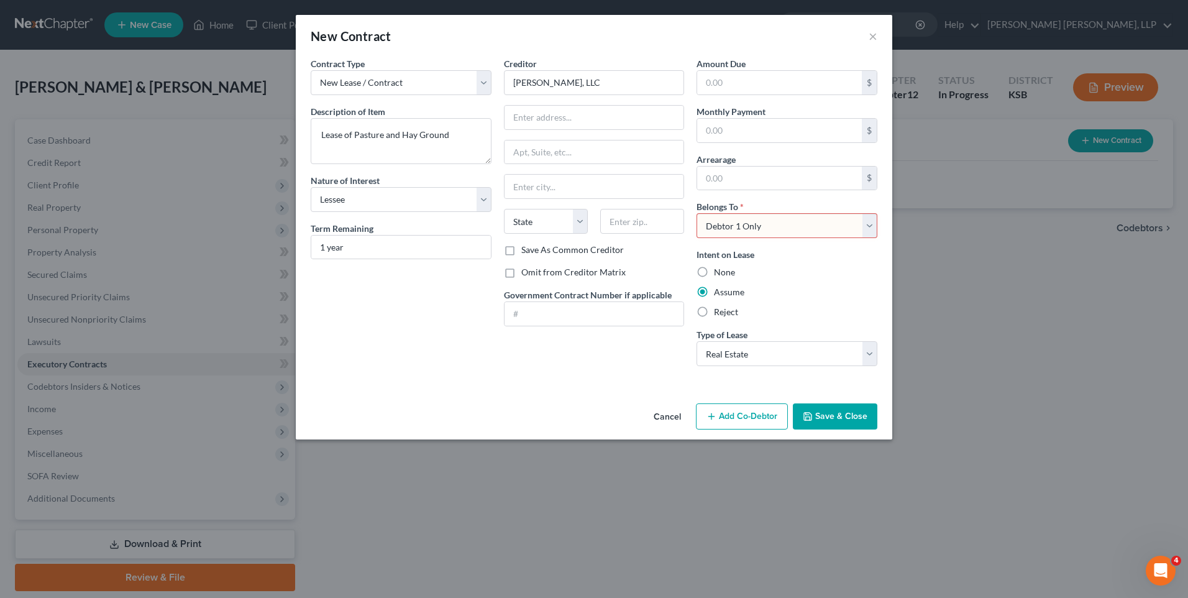
click at [696, 213] on select "Select Debtor 1 Only Debtor 2 Only Debtor 1 And Debtor 2 Only At Least One Of T…" at bounding box center [786, 225] width 181 height 25
click at [829, 418] on button "Save & Close" at bounding box center [835, 416] width 84 height 26
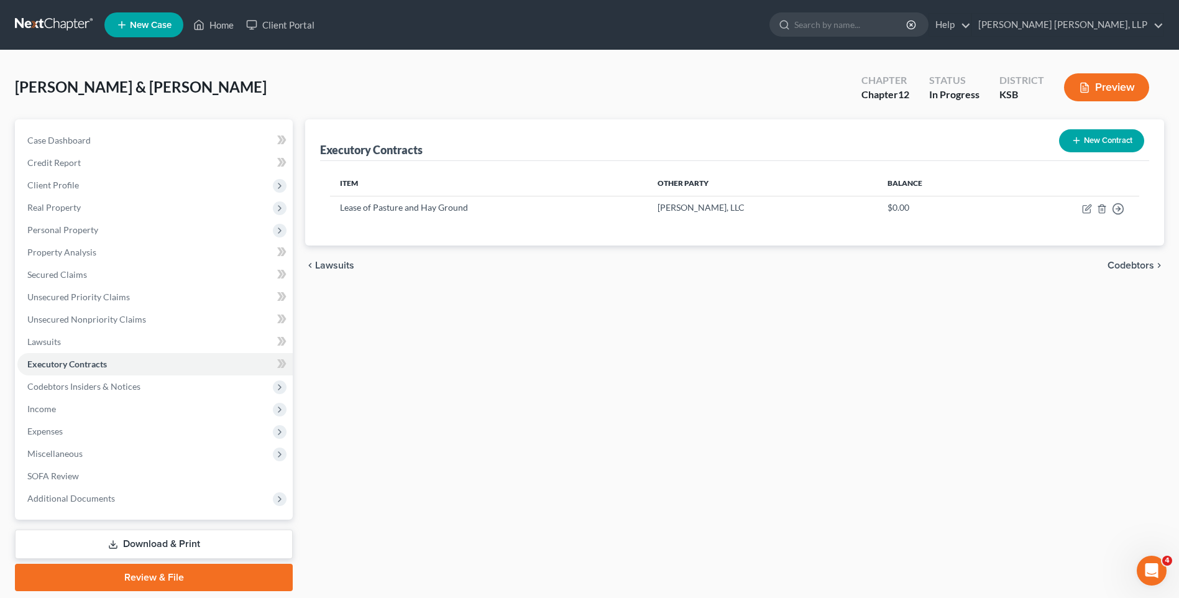
click at [1084, 142] on button "New Contract" at bounding box center [1101, 140] width 85 height 23
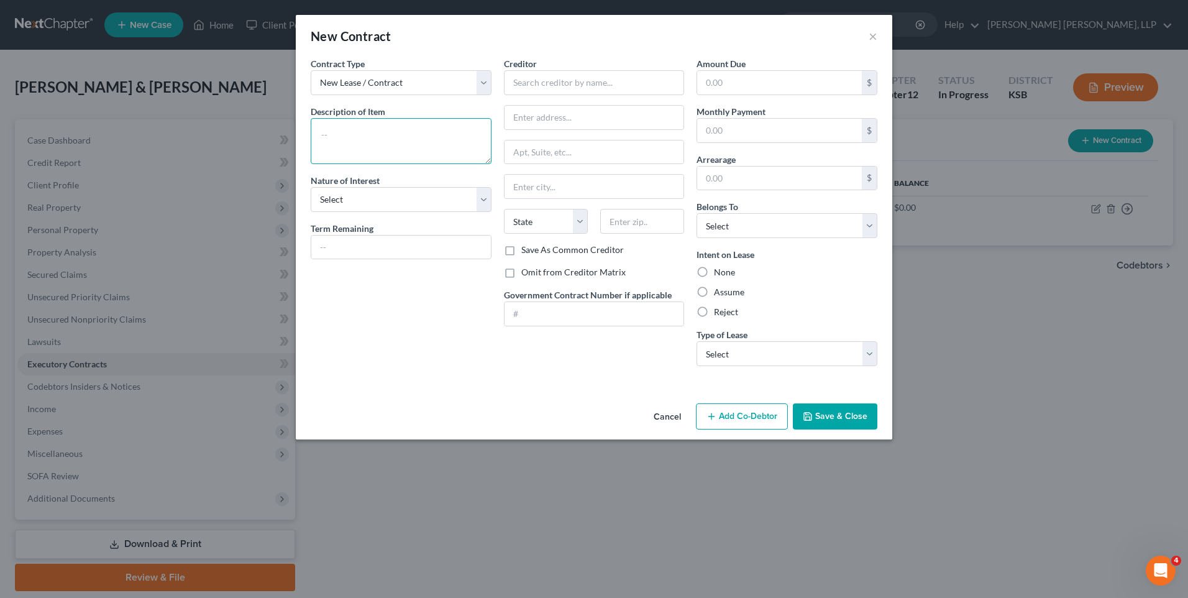
click at [352, 135] on textarea at bounding box center [401, 141] width 181 height 46
click at [546, 84] on input "text" at bounding box center [594, 82] width 181 height 25
click at [340, 132] on textarea at bounding box center [401, 141] width 181 height 46
click at [413, 206] on select "Select Purchaser Agent Lessor Lessee" at bounding box center [401, 199] width 181 height 25
click at [311, 187] on select "Select Purchaser Agent Lessor Lessee" at bounding box center [401, 199] width 181 height 25
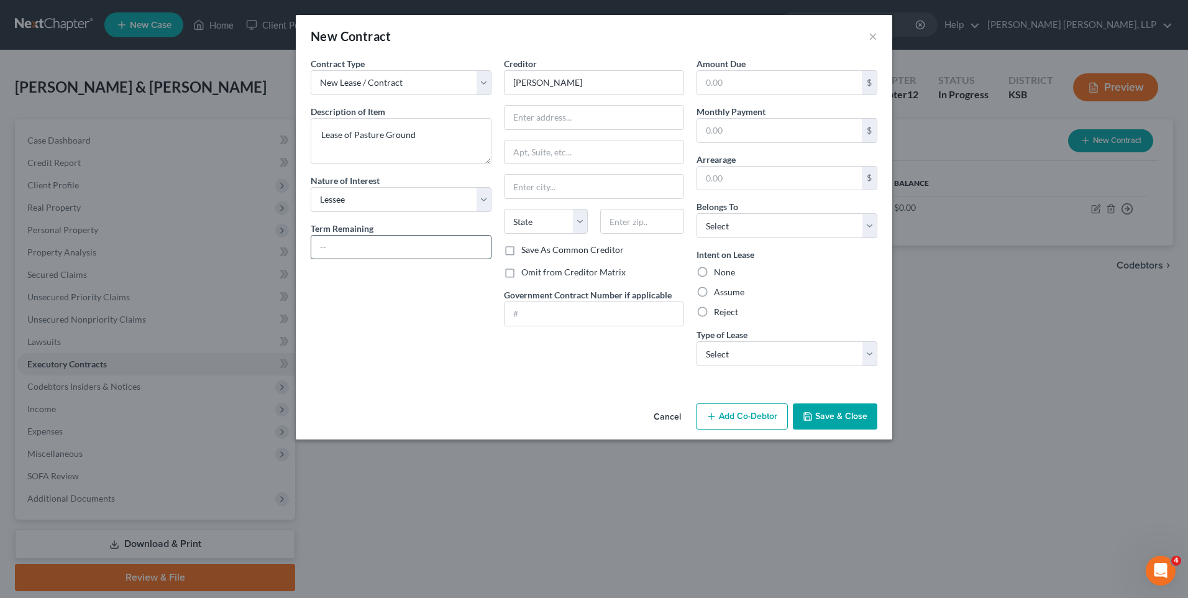
click at [360, 245] on input "text" at bounding box center [401, 247] width 180 height 24
click at [714, 290] on label "Assume" at bounding box center [729, 292] width 30 height 12
click at [719, 290] on input "Assume" at bounding box center [723, 290] width 8 height 8
click at [779, 350] on select "Select Real Estate Car Other" at bounding box center [786, 353] width 181 height 25
click at [696, 341] on select "Select Real Estate Car Other" at bounding box center [786, 353] width 181 height 25
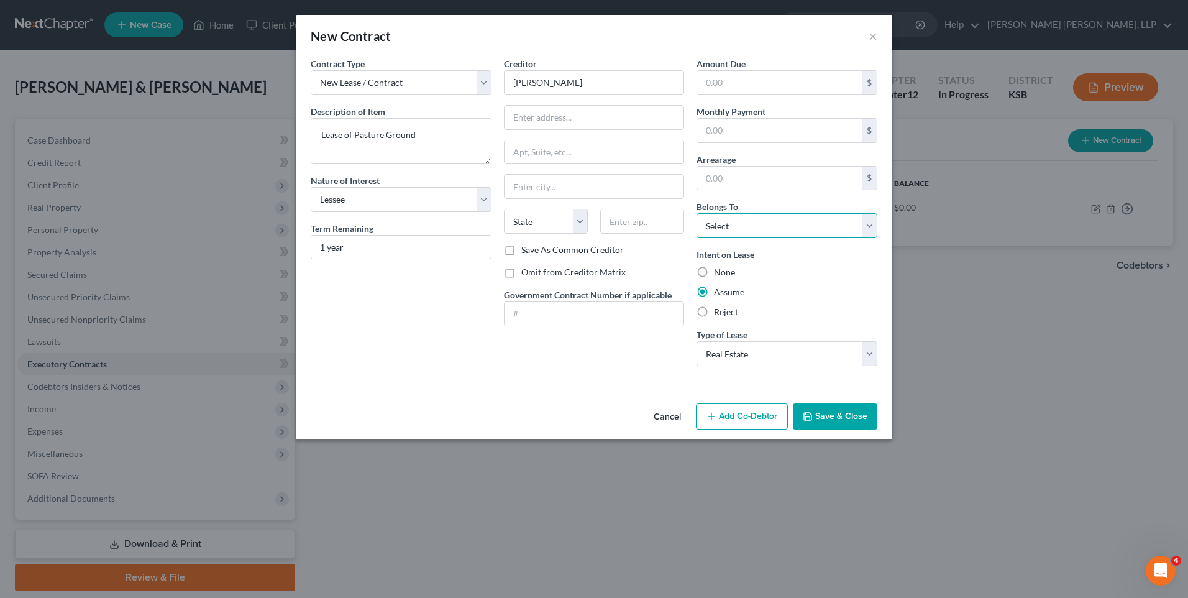
click at [816, 225] on select "Select Debtor 1 Only Debtor 2 Only Debtor 1 And Debtor 2 Only At Least One Of T…" at bounding box center [786, 225] width 181 height 25
click at [696, 213] on select "Select Debtor 1 Only Debtor 2 Only Debtor 1 And Debtor 2 Only At Least One Of T…" at bounding box center [786, 225] width 181 height 25
click at [861, 413] on button "Save & Close" at bounding box center [835, 416] width 84 height 26
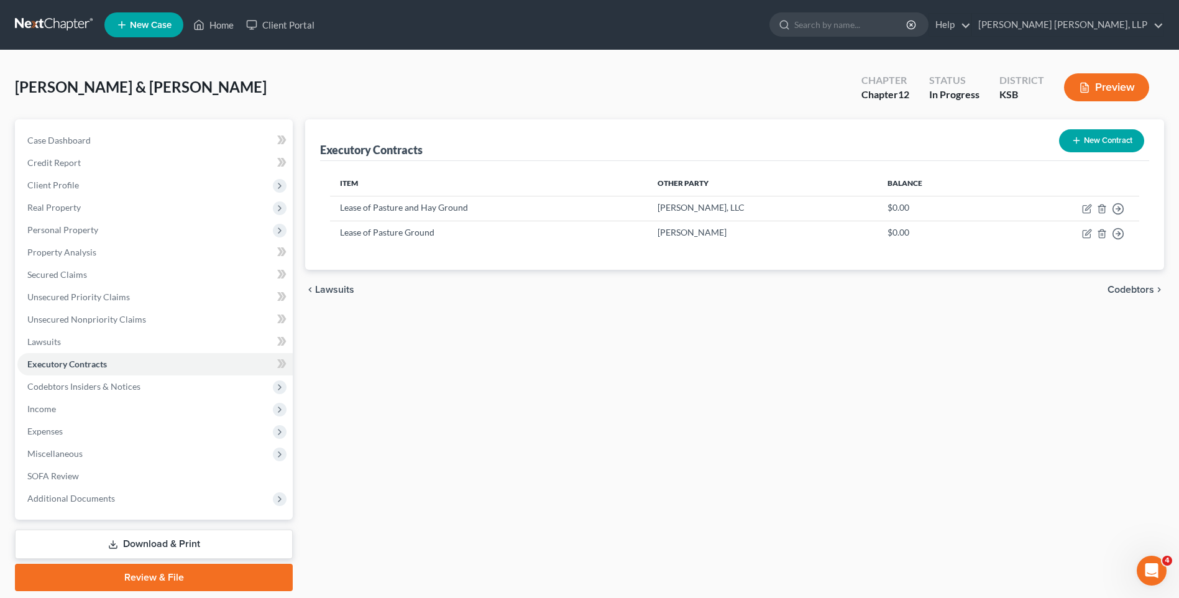
click at [1094, 134] on button "New Contract" at bounding box center [1101, 140] width 85 height 23
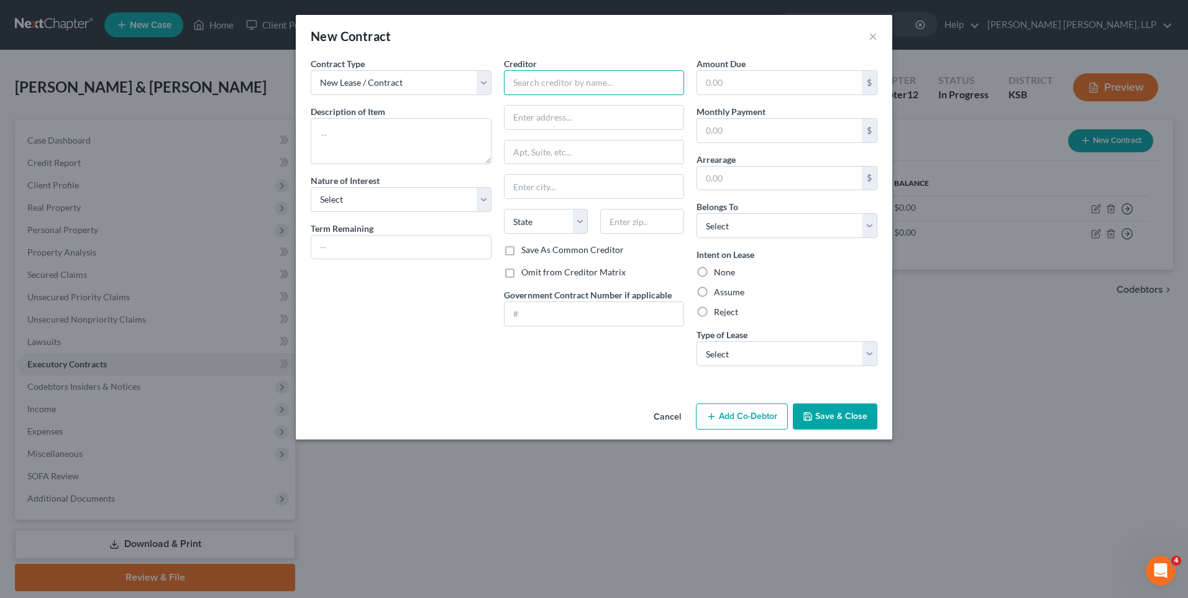
click at [573, 88] on input "text" at bounding box center [594, 82] width 181 height 25
click at [323, 139] on textarea at bounding box center [401, 141] width 181 height 46
click at [395, 199] on select "Select Purchaser Agent Lessor Lessee" at bounding box center [401, 199] width 181 height 25
click at [311, 187] on select "Select Purchaser Agent Lessor Lessee" at bounding box center [401, 199] width 181 height 25
click at [362, 243] on input "text" at bounding box center [401, 247] width 180 height 24
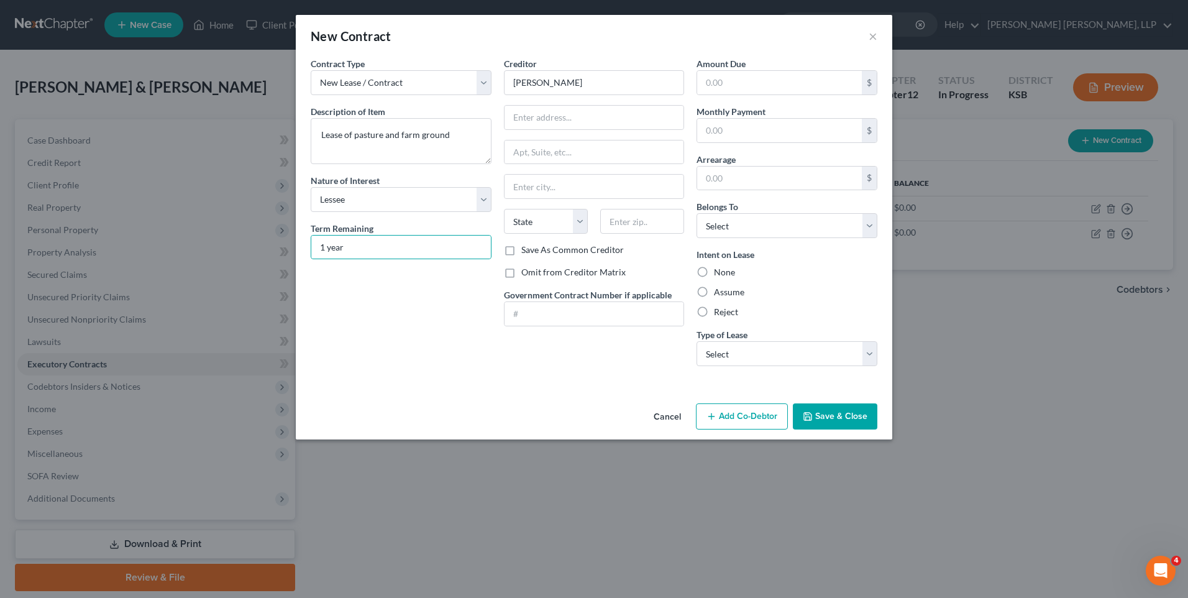
click at [714, 290] on label "Assume" at bounding box center [729, 292] width 30 height 12
click at [719, 290] on input "Assume" at bounding box center [723, 290] width 8 height 8
click at [749, 354] on select "Select Real Estate Car Other" at bounding box center [786, 353] width 181 height 25
click at [696, 341] on select "Select Real Estate Car Other" at bounding box center [786, 353] width 181 height 25
click at [725, 229] on select "Select Debtor 1 Only Debtor 2 Only Debtor 1 And Debtor 2 Only At Least One Of T…" at bounding box center [786, 225] width 181 height 25
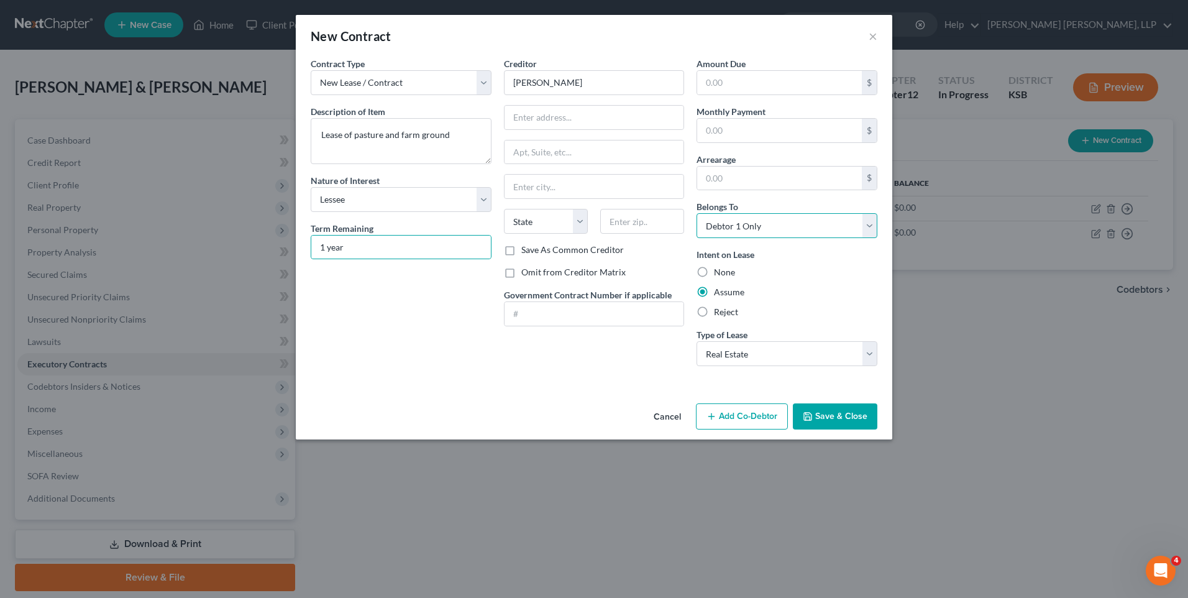
click at [696, 213] on select "Select Debtor 1 Only Debtor 2 Only Debtor 1 And Debtor 2 Only At Least One Of T…" at bounding box center [786, 225] width 181 height 25
click at [852, 406] on button "Save & Close" at bounding box center [835, 416] width 84 height 26
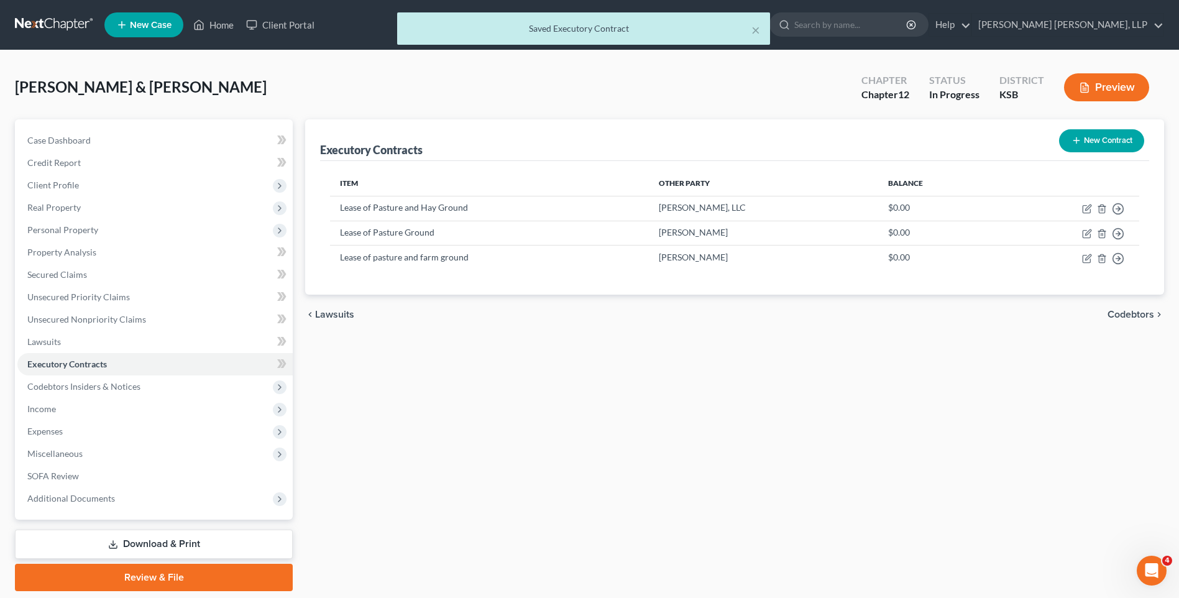
click at [1087, 135] on button "New Contract" at bounding box center [1101, 140] width 85 height 23
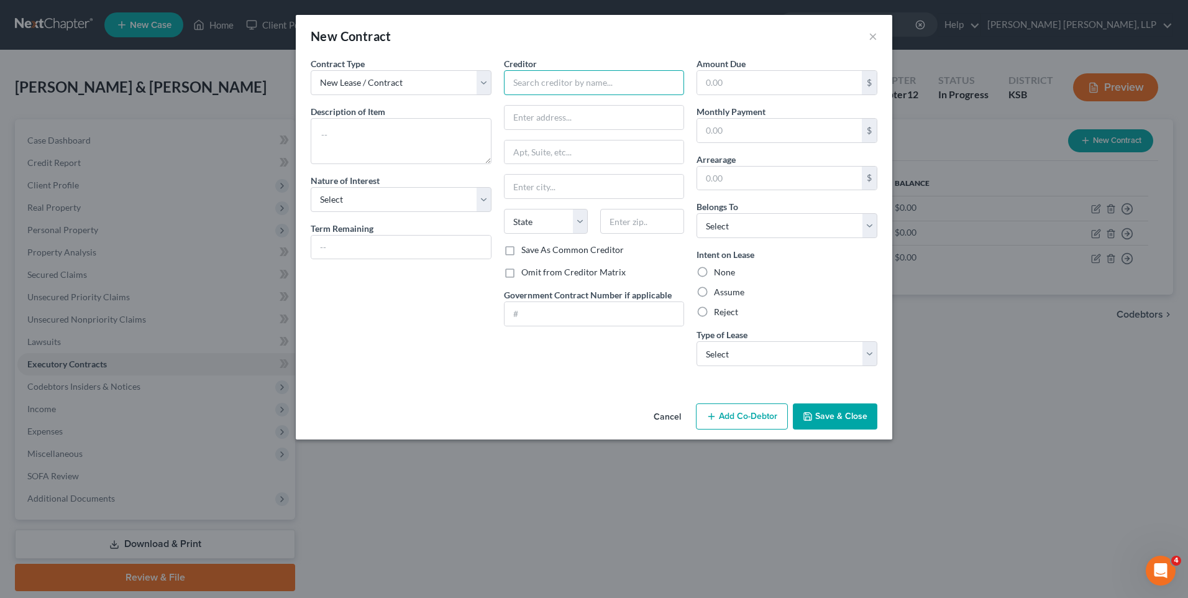
click at [563, 79] on input "text" at bounding box center [594, 82] width 181 height 25
click at [365, 139] on textarea at bounding box center [401, 141] width 181 height 46
click at [360, 198] on select "Select Purchaser Agent Lessor Lessee" at bounding box center [401, 199] width 181 height 25
click at [311, 187] on select "Select Purchaser Agent Lessor Lessee" at bounding box center [401, 199] width 181 height 25
click at [391, 244] on input "text" at bounding box center [401, 247] width 180 height 24
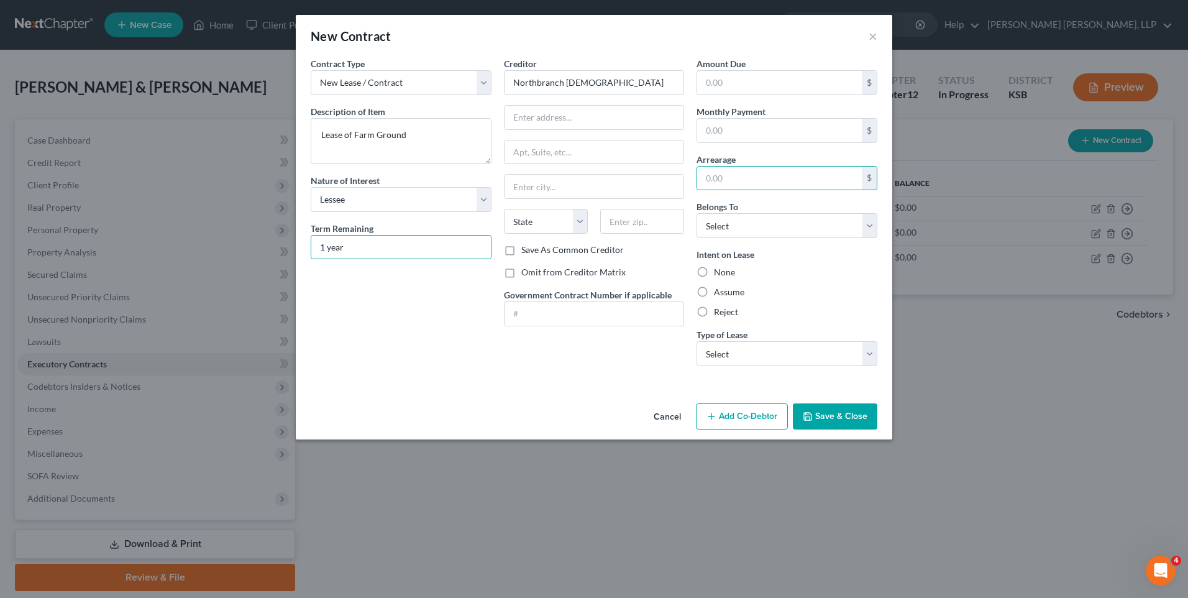
click at [714, 289] on label "Assume" at bounding box center [729, 292] width 30 height 12
click at [719, 289] on input "Assume" at bounding box center [723, 290] width 8 height 8
click at [738, 353] on select "Select Real Estate Car Other" at bounding box center [786, 353] width 181 height 25
click at [696, 341] on select "Select Real Estate Car Other" at bounding box center [786, 353] width 181 height 25
click at [714, 222] on select "Select Debtor 1 Only Debtor 2 Only Debtor 1 And Debtor 2 Only At Least One Of T…" at bounding box center [786, 225] width 181 height 25
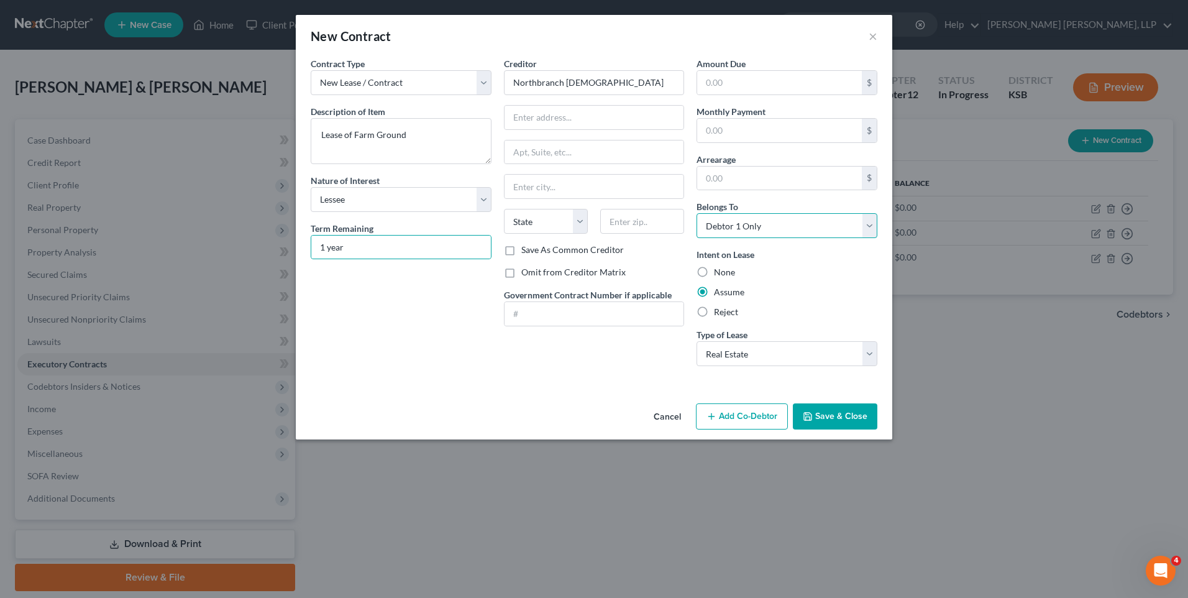
click at [696, 213] on select "Select Debtor 1 Only Debtor 2 Only Debtor 1 And Debtor 2 Only At Least One Of T…" at bounding box center [786, 225] width 181 height 25
click at [827, 418] on button "Save & Close" at bounding box center [835, 416] width 84 height 26
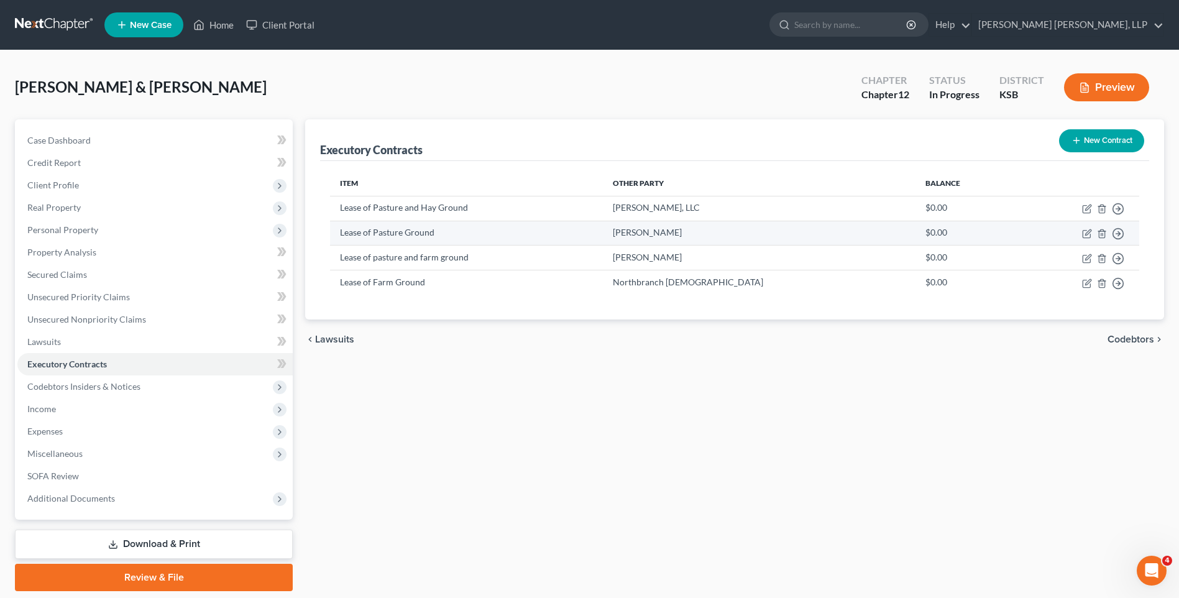
click at [643, 238] on td "[PERSON_NAME]" at bounding box center [759, 233] width 313 height 25
click at [1085, 235] on icon "button" at bounding box center [1088, 232] width 6 height 6
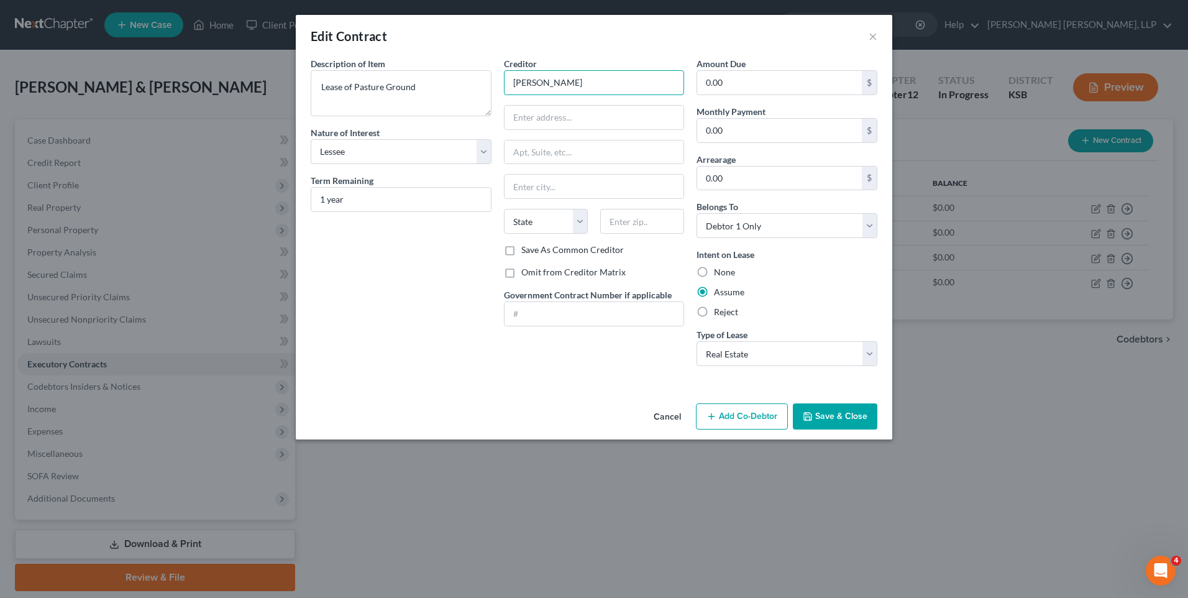
click at [600, 78] on input "[PERSON_NAME]" at bounding box center [594, 82] width 181 height 25
click at [801, 416] on button "Save & Close" at bounding box center [835, 416] width 84 height 26
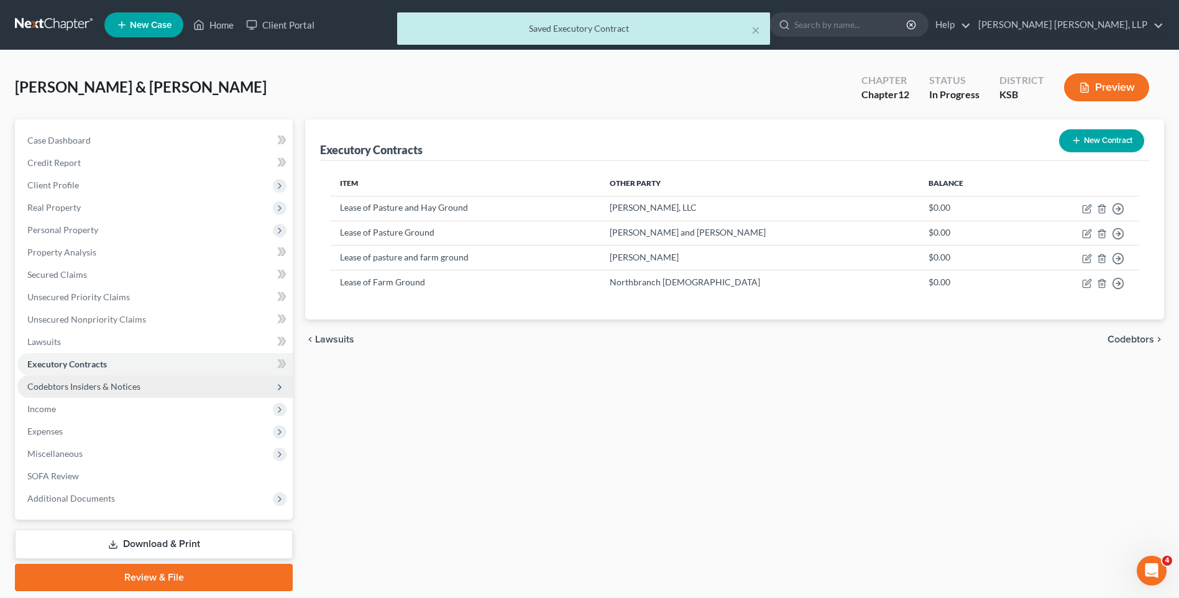
click at [109, 385] on span "Codebtors Insiders & Notices" at bounding box center [83, 386] width 113 height 11
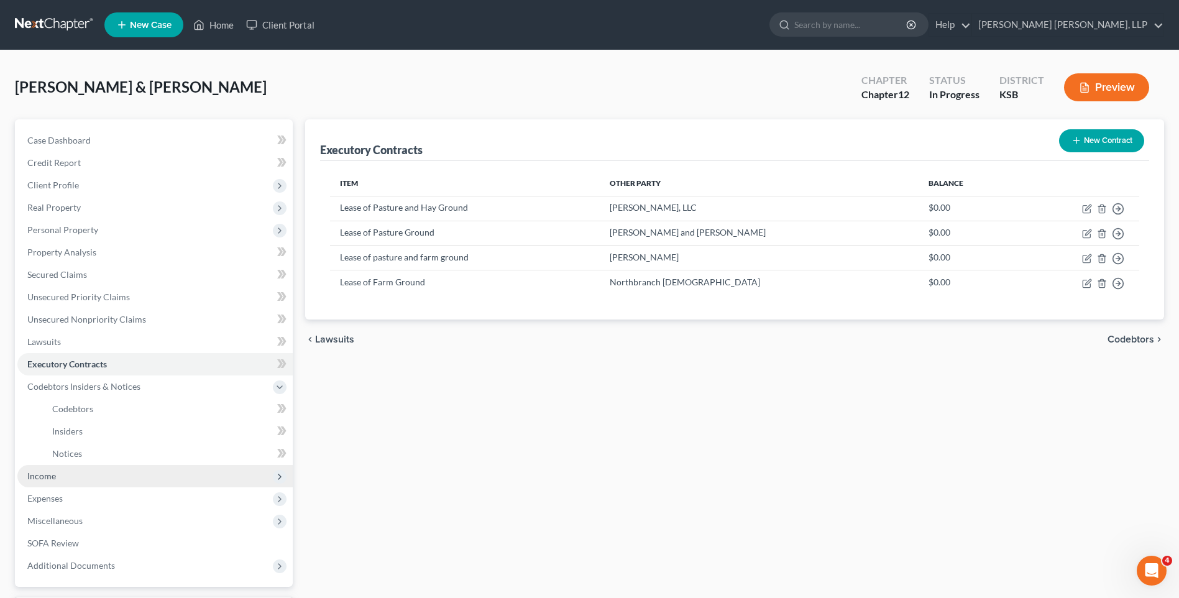
click at [64, 471] on span "Income" at bounding box center [154, 476] width 275 height 22
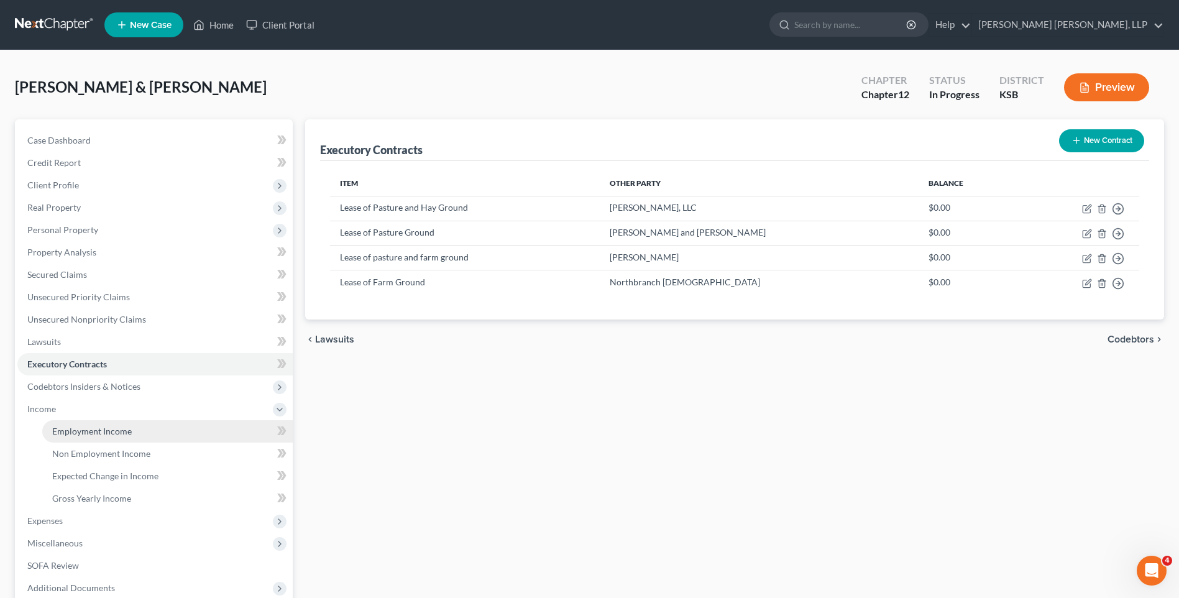
click at [106, 429] on span "Employment Income" at bounding box center [92, 431] width 80 height 11
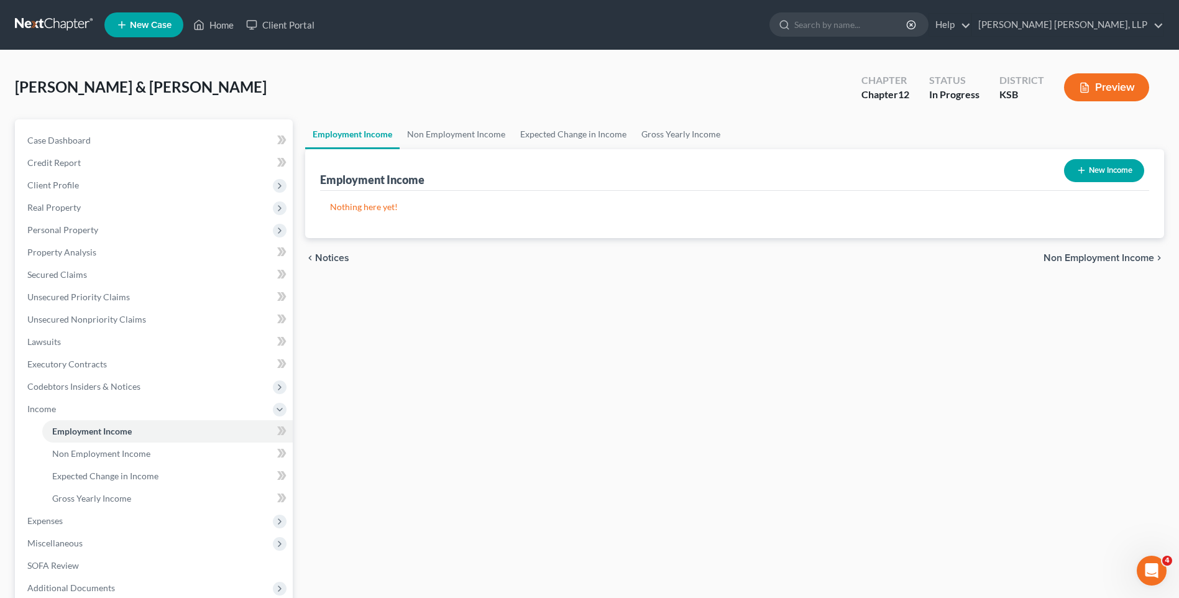
click at [1102, 171] on button "New Income" at bounding box center [1104, 170] width 80 height 23
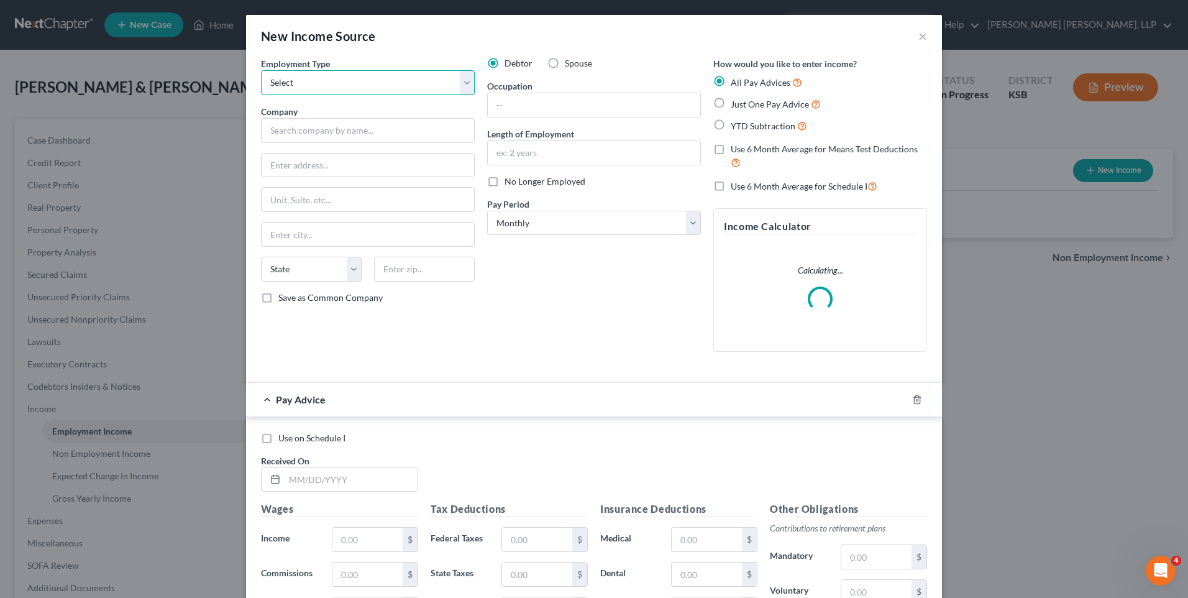
click at [316, 80] on select "Select Full or [DEMOGRAPHIC_DATA] Employment Self Employment" at bounding box center [368, 82] width 214 height 25
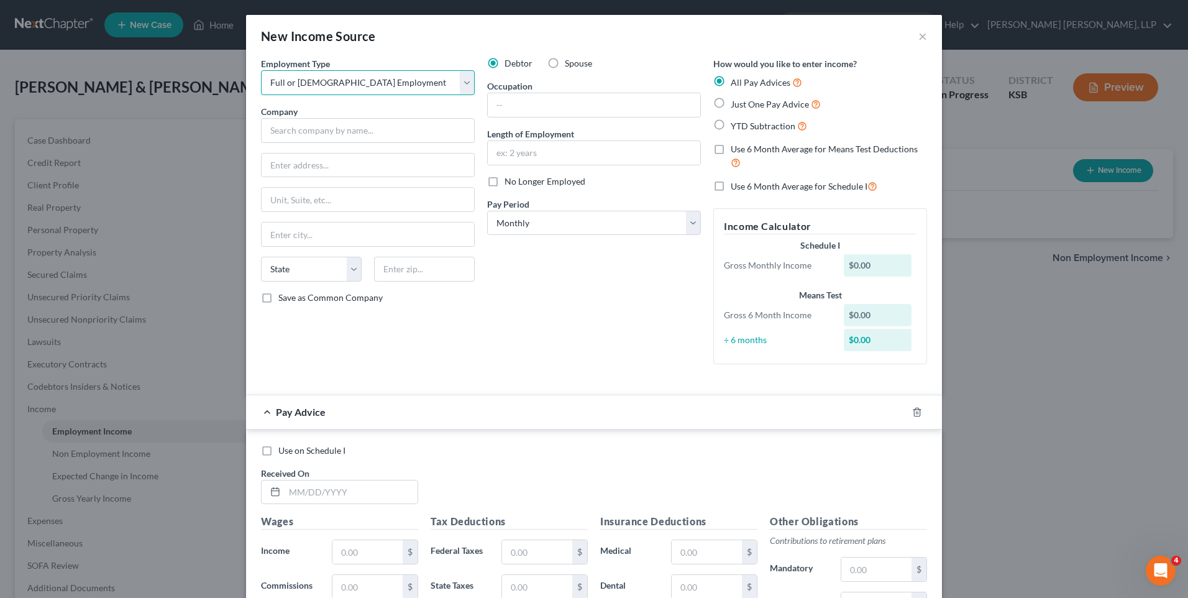
click at [261, 70] on select "Select Full or [DEMOGRAPHIC_DATA] Employment Self Employment" at bounding box center [368, 82] width 214 height 25
click at [303, 131] on input "text" at bounding box center [368, 130] width 214 height 25
click at [301, 163] on input "text" at bounding box center [368, 165] width 212 height 24
click at [569, 293] on div "Debtor Spouse Occupation Length of Employment No Longer Employed Pay Period * S…" at bounding box center [594, 215] width 226 height 317
click at [512, 106] on input "text" at bounding box center [594, 105] width 212 height 24
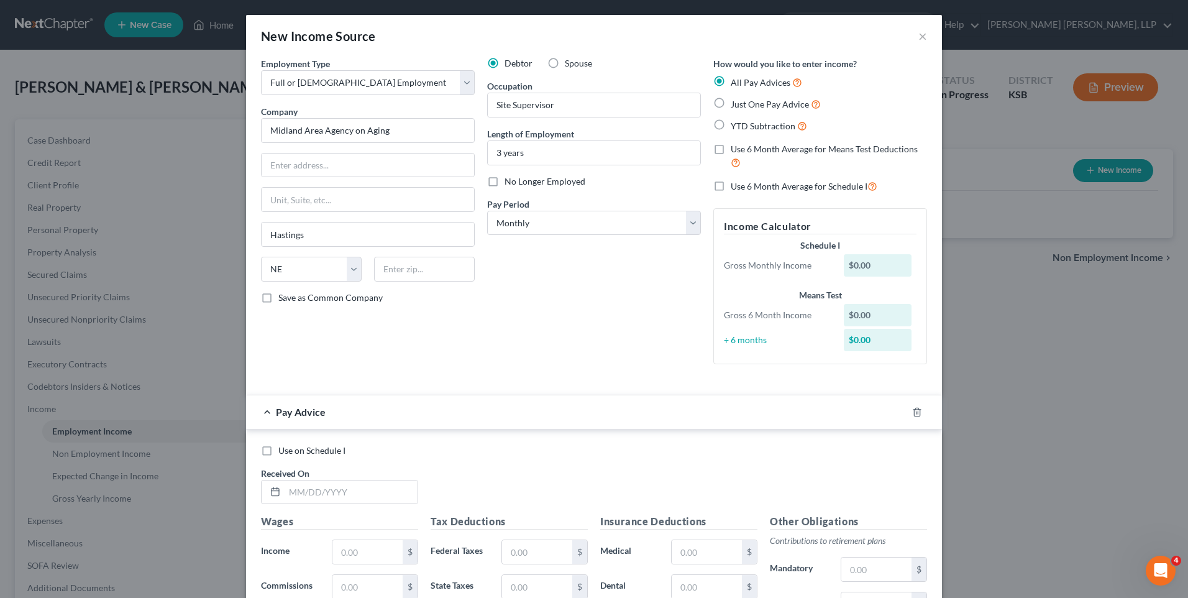
click at [848, 265] on div "$0.00" at bounding box center [878, 265] width 68 height 22
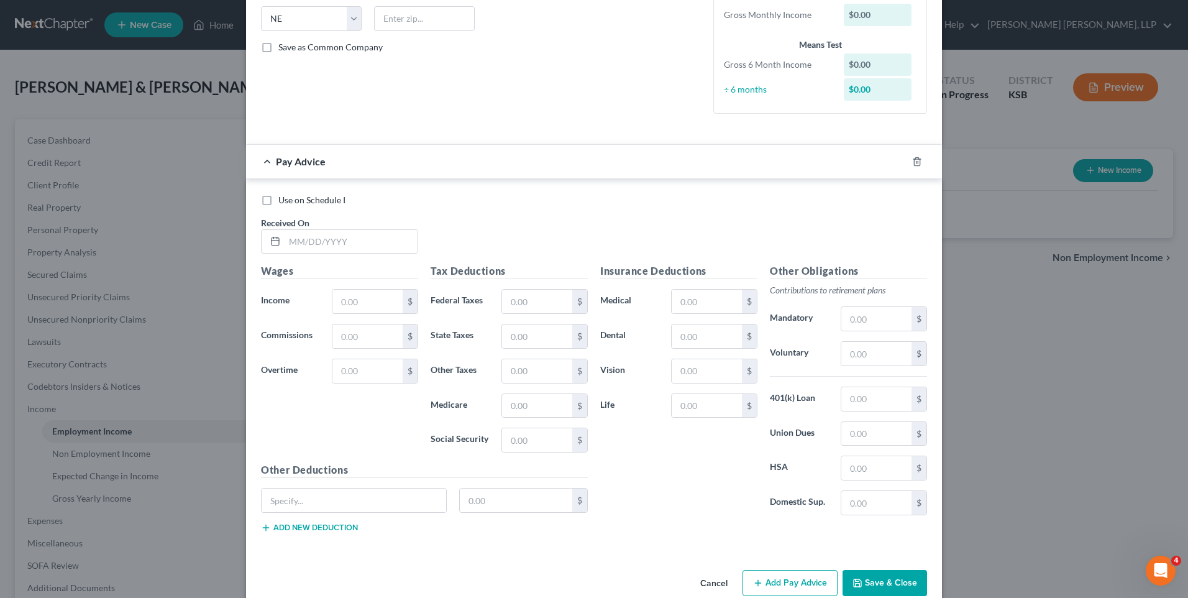
scroll to position [273, 0]
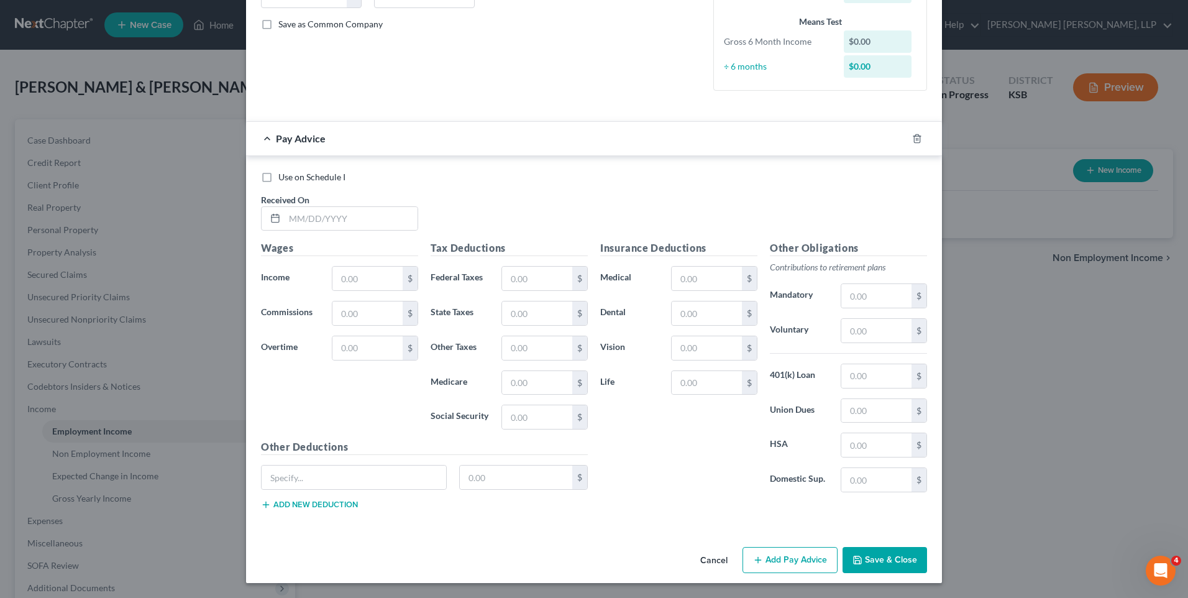
click at [112, 454] on div "New Income Source × Employment Type * Select Full or [DEMOGRAPHIC_DATA] Employm…" at bounding box center [594, 299] width 1188 height 598
click at [111, 453] on div "New Income Source × Employment Type * Select Full or [DEMOGRAPHIC_DATA] Employm…" at bounding box center [594, 299] width 1188 height 598
click at [874, 553] on button "Save & Close" at bounding box center [884, 560] width 84 height 26
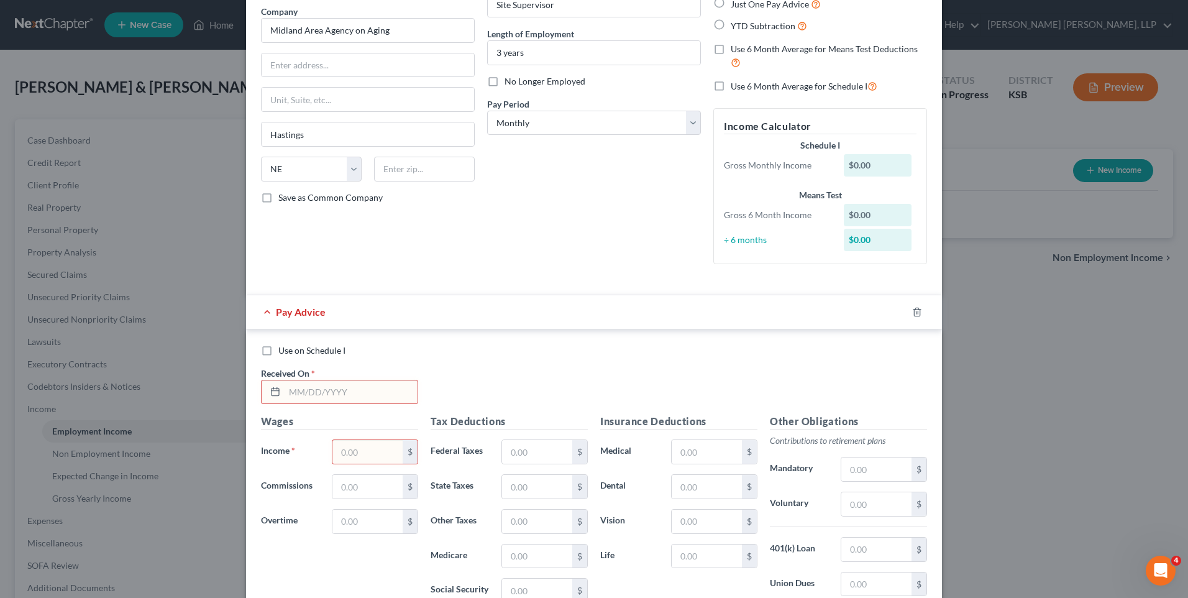
scroll to position [186, 0]
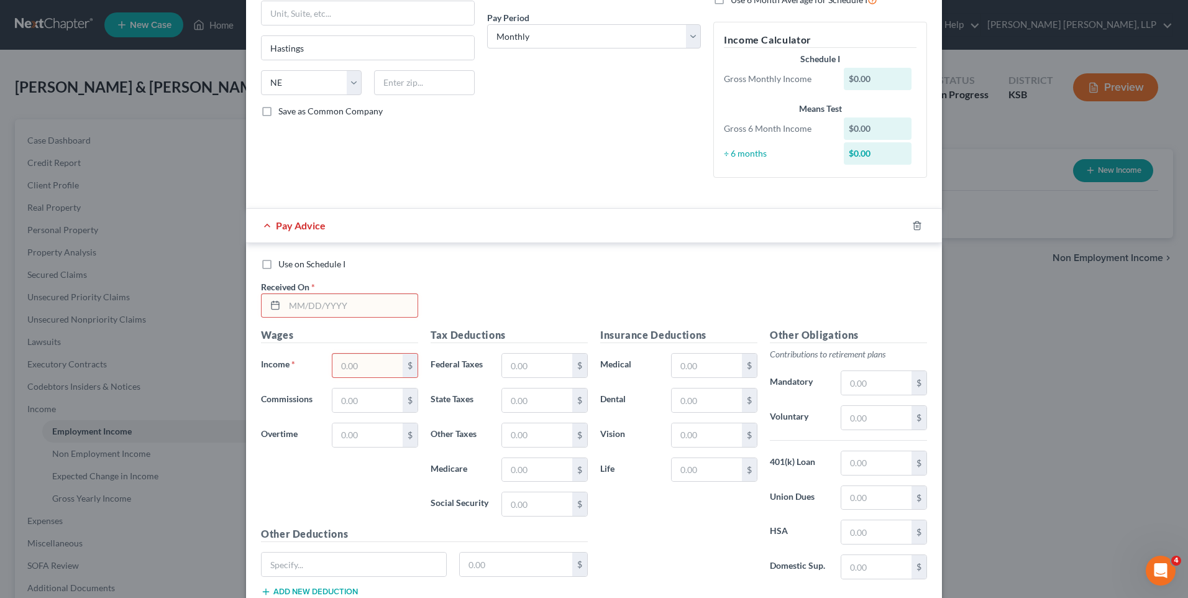
click at [363, 304] on input "text" at bounding box center [351, 306] width 133 height 24
click at [345, 367] on input "text" at bounding box center [367, 366] width 70 height 24
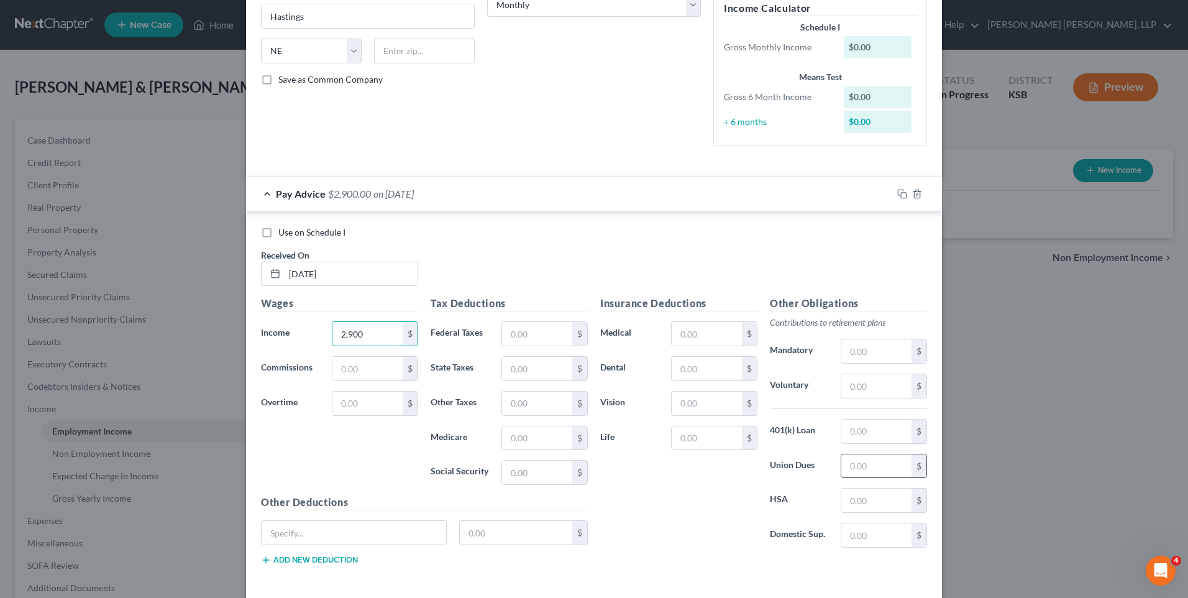
scroll to position [249, 0]
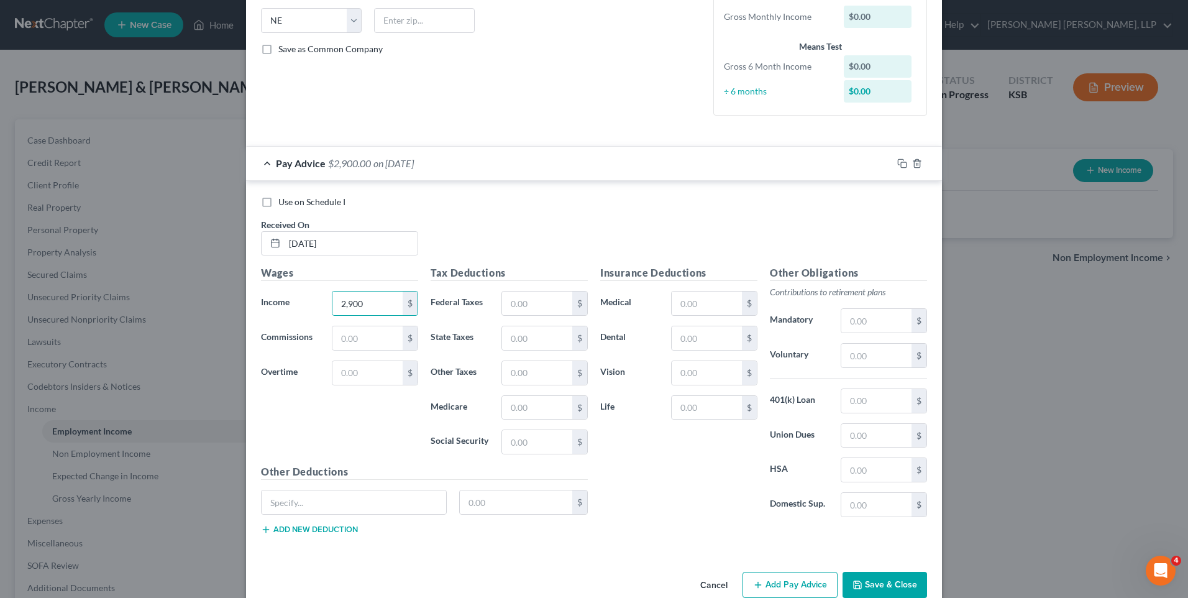
click at [895, 580] on button "Save & Close" at bounding box center [884, 585] width 84 height 26
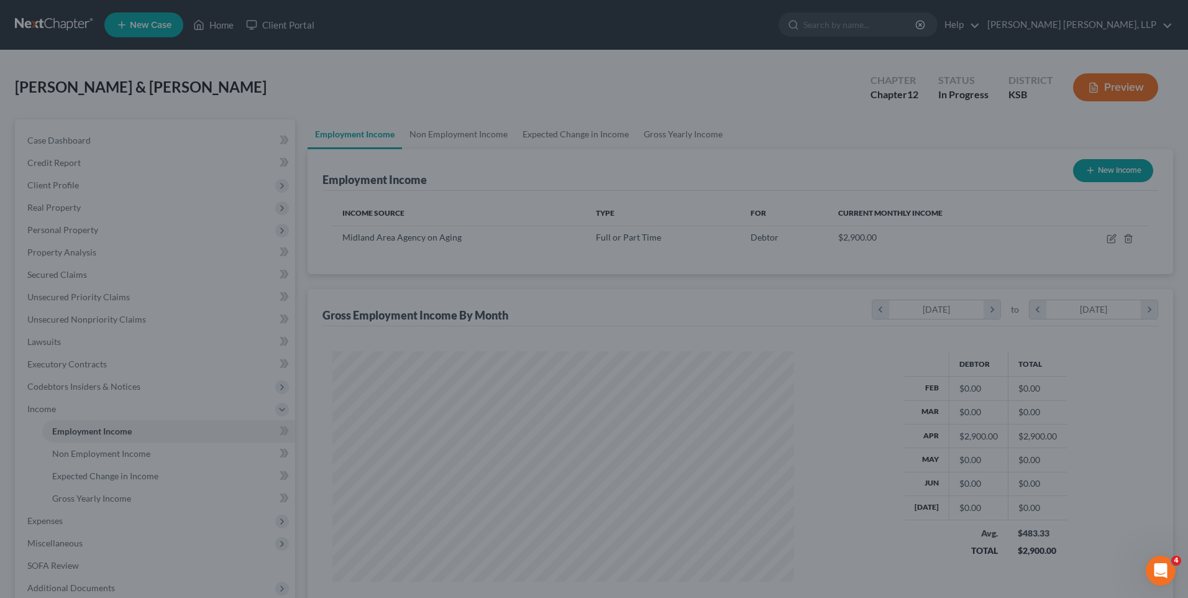
scroll to position [621082, 620826]
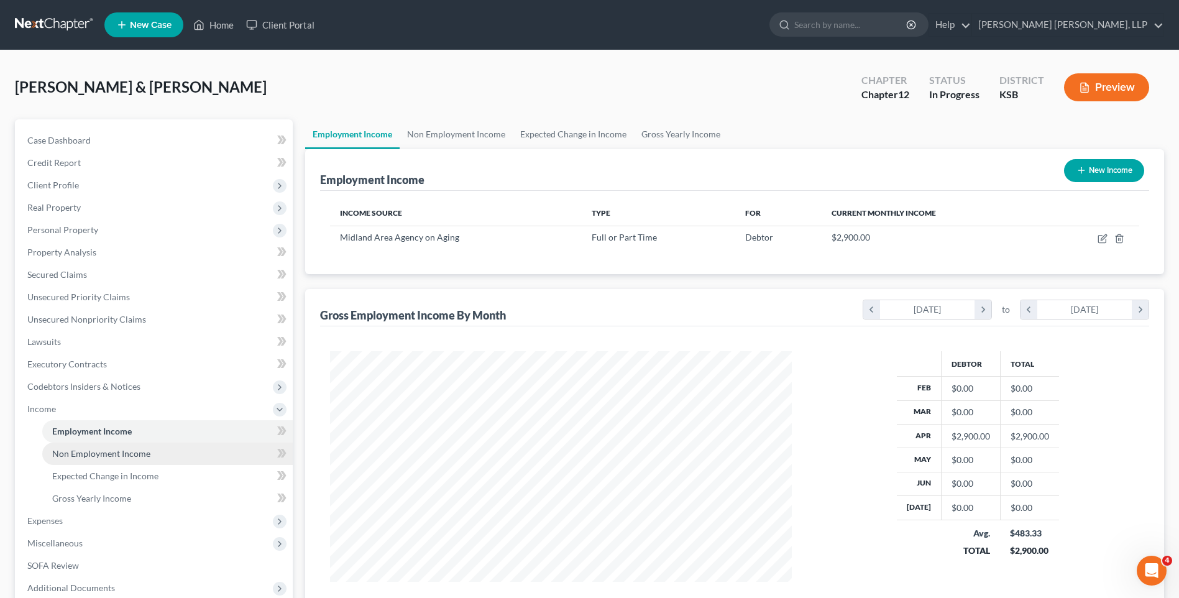
click at [84, 451] on span "Non Employment Income" at bounding box center [101, 453] width 98 height 11
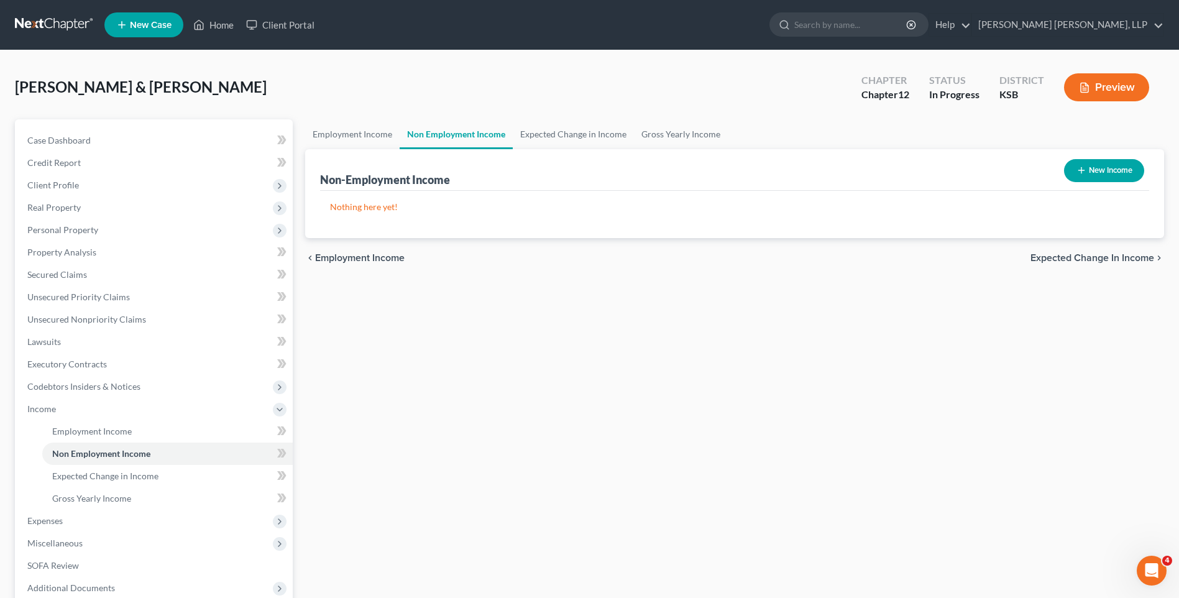
click at [1081, 171] on line "button" at bounding box center [1081, 171] width 0 height 6
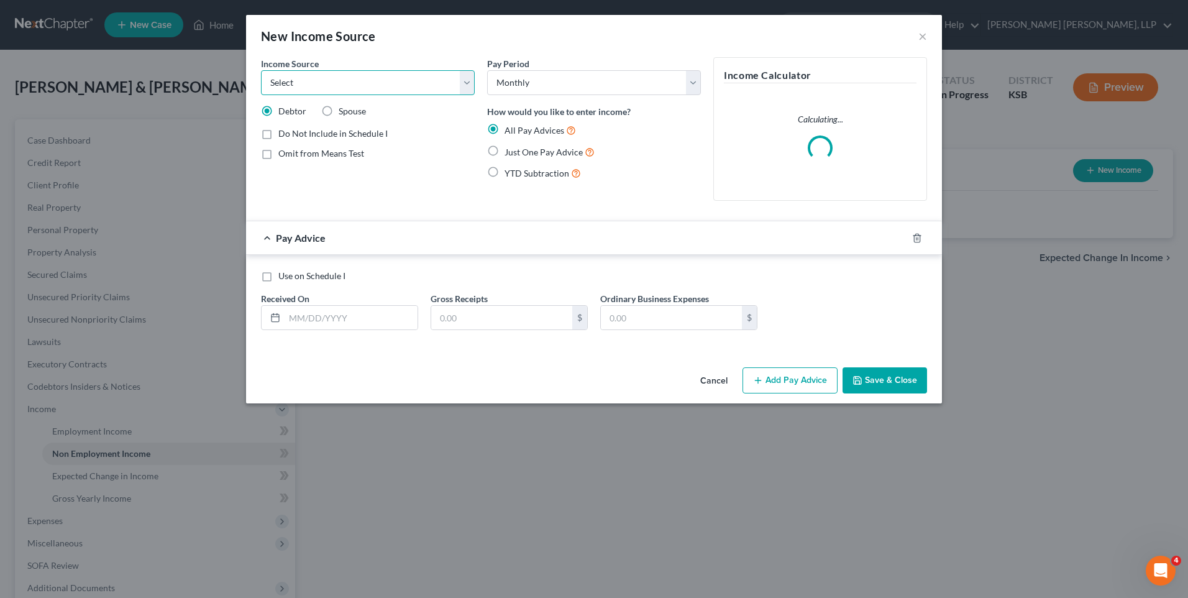
click at [298, 84] on select "Select Unemployment Disability (from employer) Pension Retirement Social Securi…" at bounding box center [368, 82] width 214 height 25
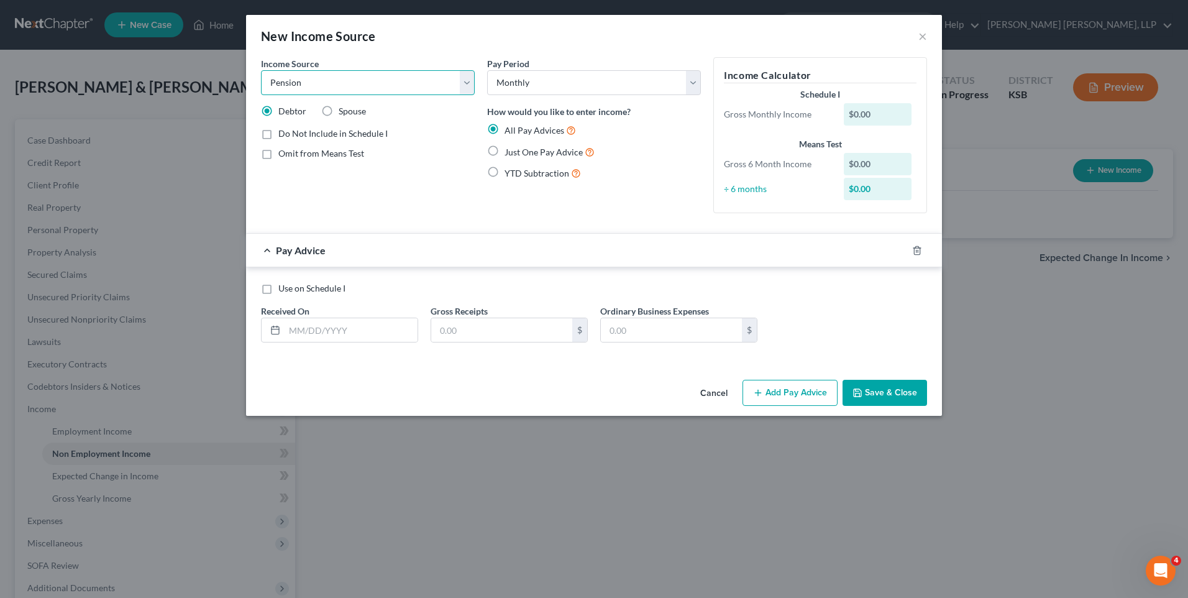
click at [261, 70] on select "Select Unemployment Disability (from employer) Pension Retirement Social Securi…" at bounding box center [368, 82] width 214 height 25
drag, startPoint x: 852, startPoint y: 114, endPoint x: 892, endPoint y: 118, distance: 40.0
click at [892, 118] on div "$0.00" at bounding box center [878, 114] width 68 height 22
click at [278, 290] on label "Use on Schedule I" at bounding box center [311, 288] width 67 height 12
click at [283, 290] on input "Use on Schedule I" at bounding box center [287, 286] width 8 height 8
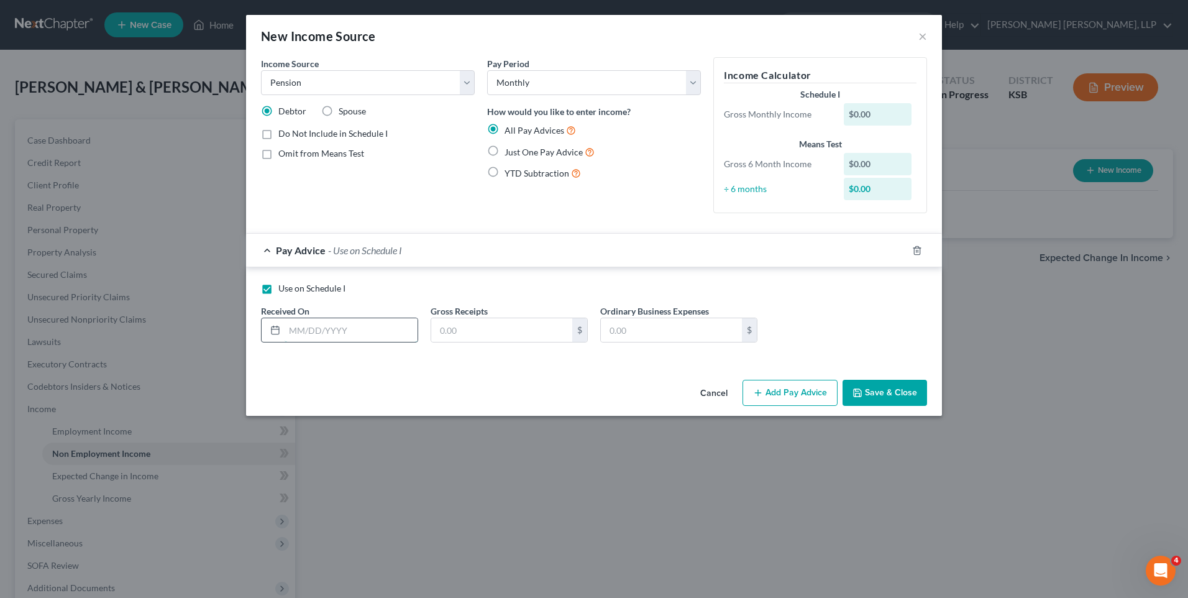
click at [321, 333] on input "text" at bounding box center [351, 330] width 133 height 24
click at [278, 81] on select "Select Unemployment Disability (from employer) Pension Retirement Social Securi…" at bounding box center [368, 82] width 214 height 25
click at [329, 80] on select "Select Unemployment Disability (from employer) Pension Retirement Social Securi…" at bounding box center [368, 82] width 214 height 25
click at [339, 112] on label "Spouse" at bounding box center [352, 111] width 27 height 12
click at [344, 112] on input "Spouse" at bounding box center [348, 109] width 8 height 8
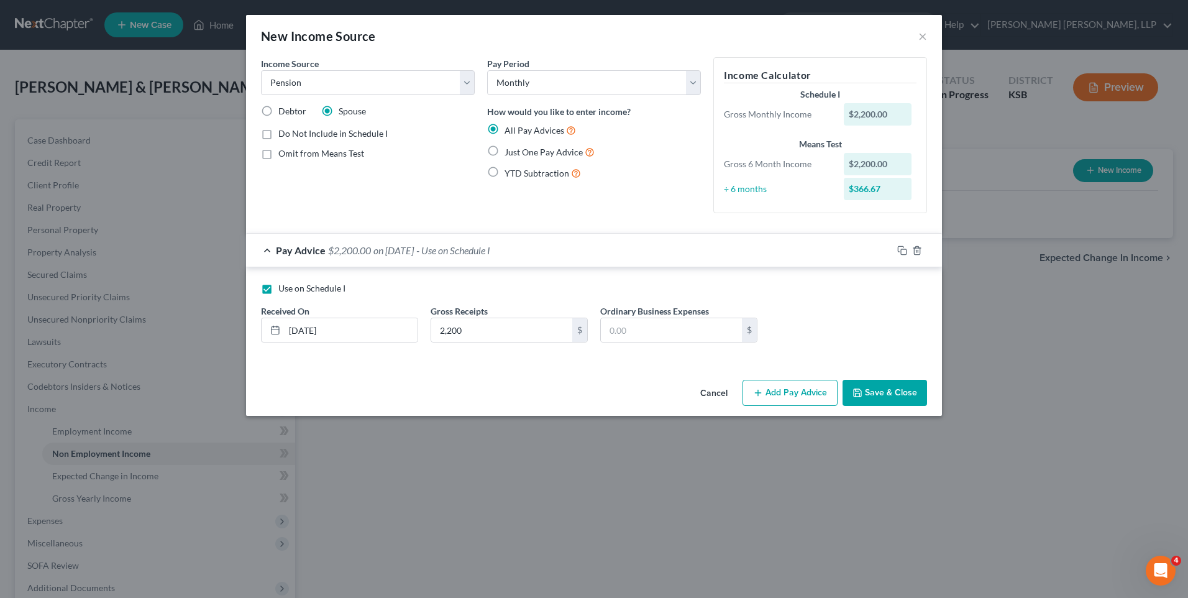
click at [892, 394] on button "Save & Close" at bounding box center [884, 393] width 84 height 26
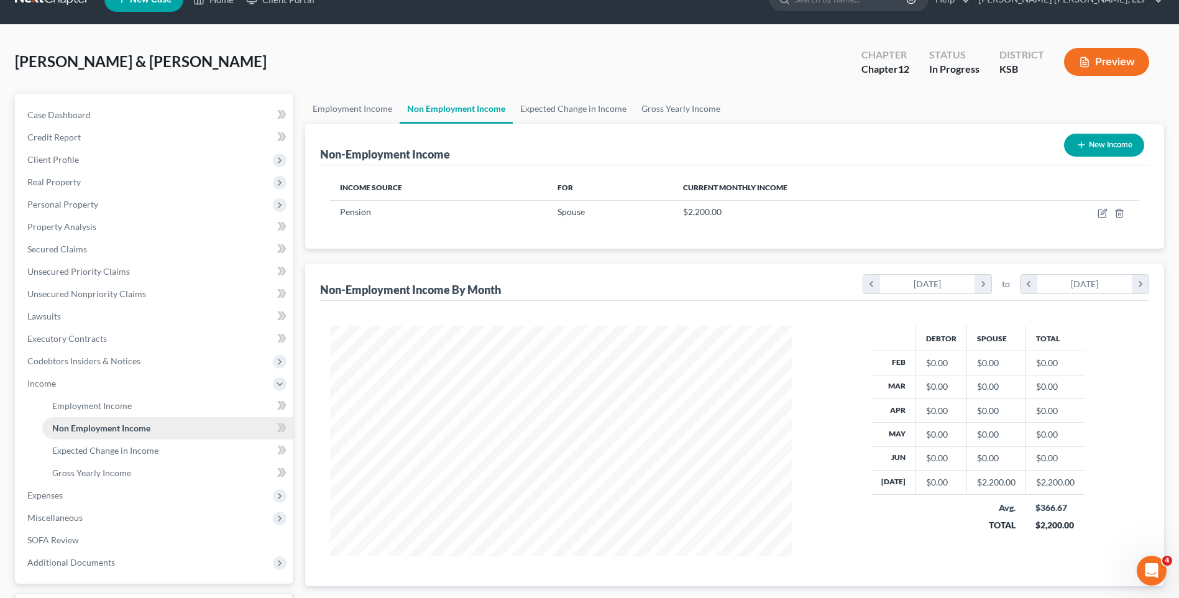
scroll to position [6, 0]
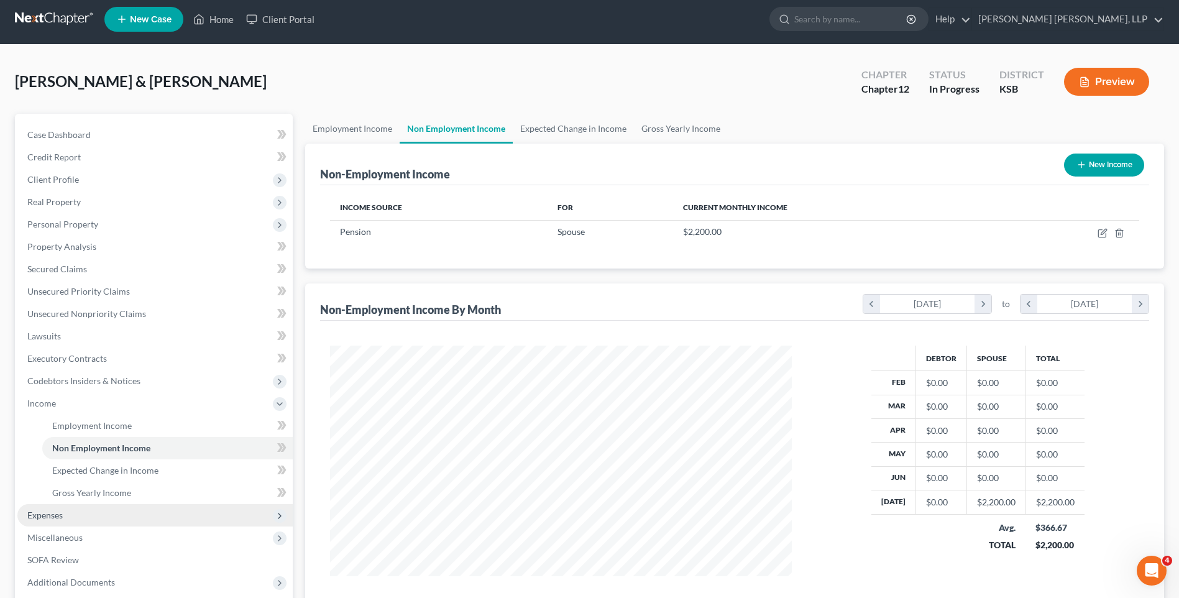
click at [47, 514] on span "Expenses" at bounding box center [44, 514] width 35 height 11
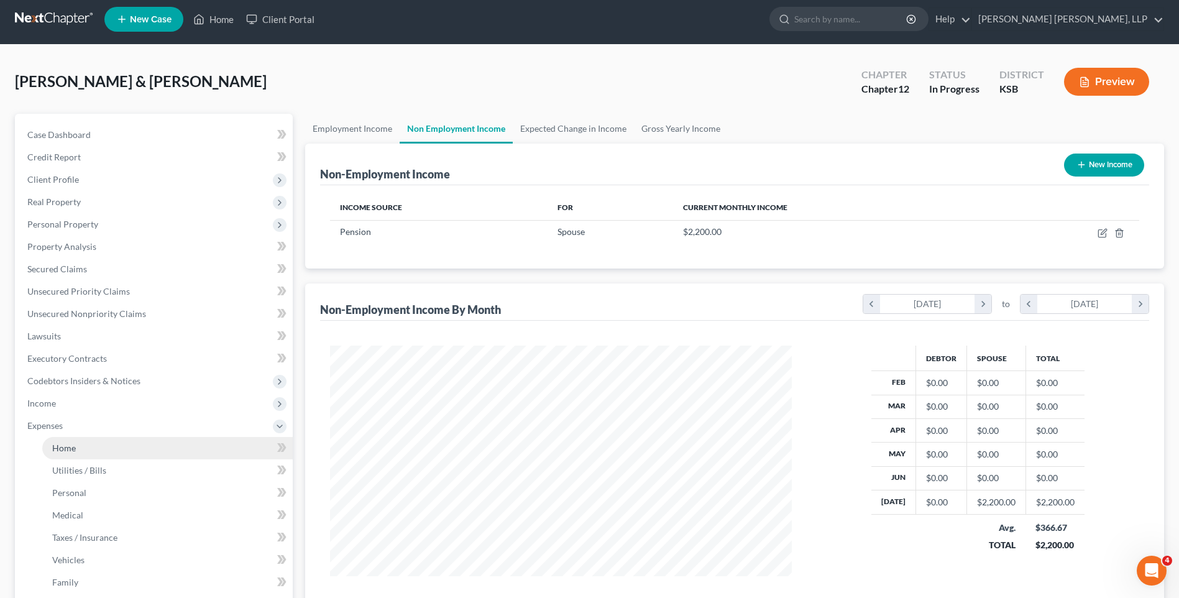
click at [66, 451] on span "Home" at bounding box center [64, 447] width 24 height 11
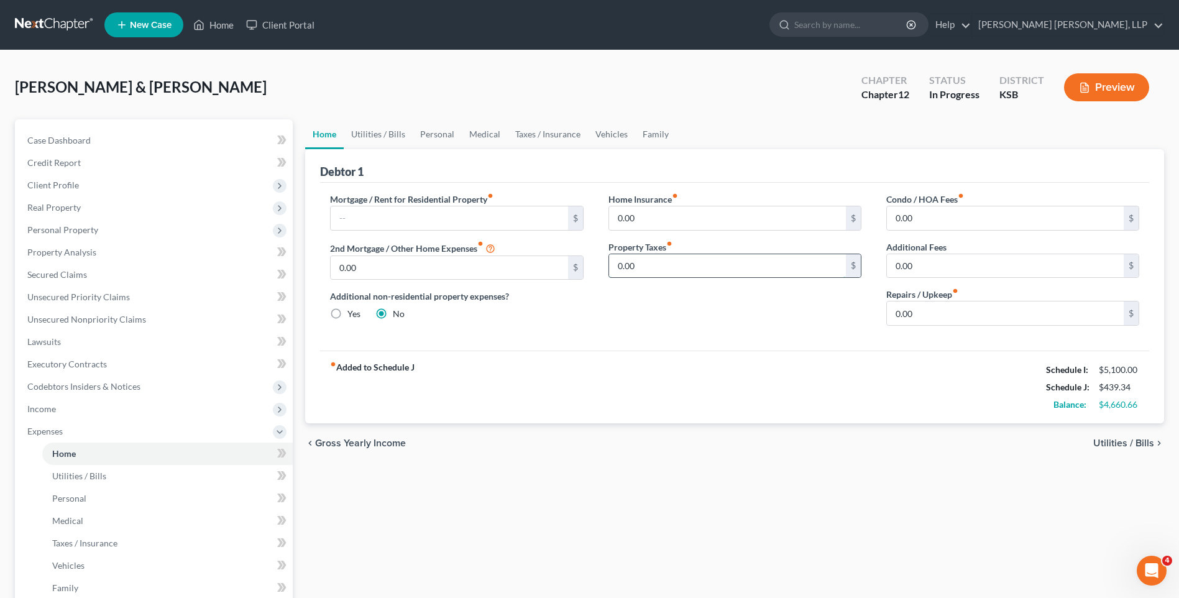
click at [669, 265] on input "0.00" at bounding box center [727, 266] width 237 height 24
click at [954, 313] on input "0.00" at bounding box center [1005, 313] width 237 height 24
click at [375, 131] on link "Utilities / Bills" at bounding box center [378, 134] width 69 height 30
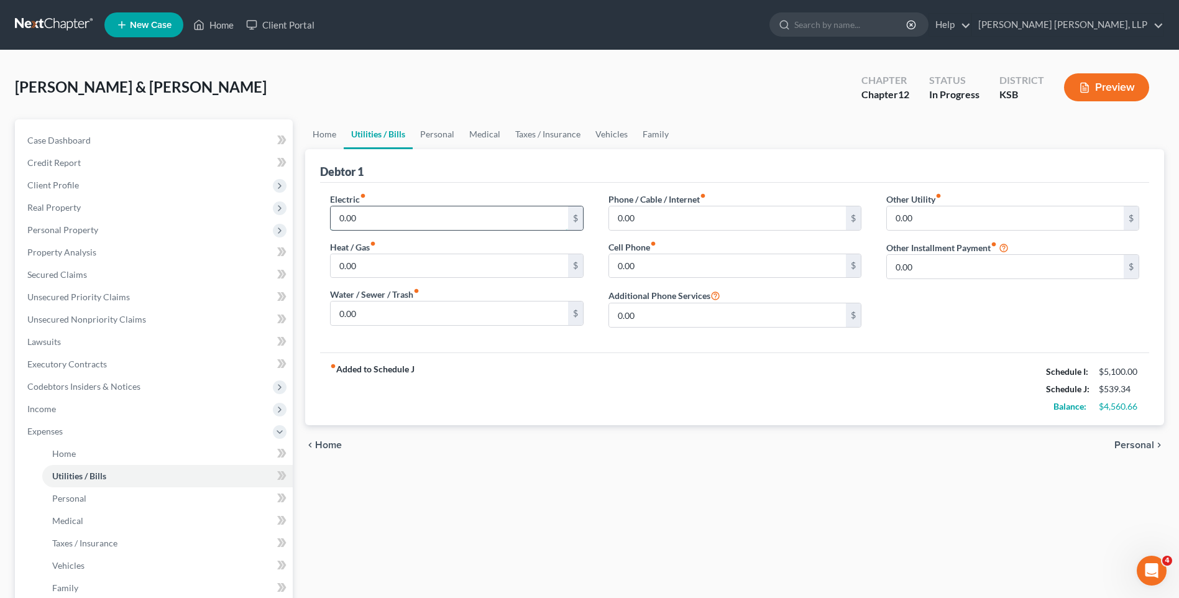
click at [392, 215] on input "0.00" at bounding box center [449, 218] width 237 height 24
click at [431, 137] on link "Personal" at bounding box center [437, 134] width 49 height 30
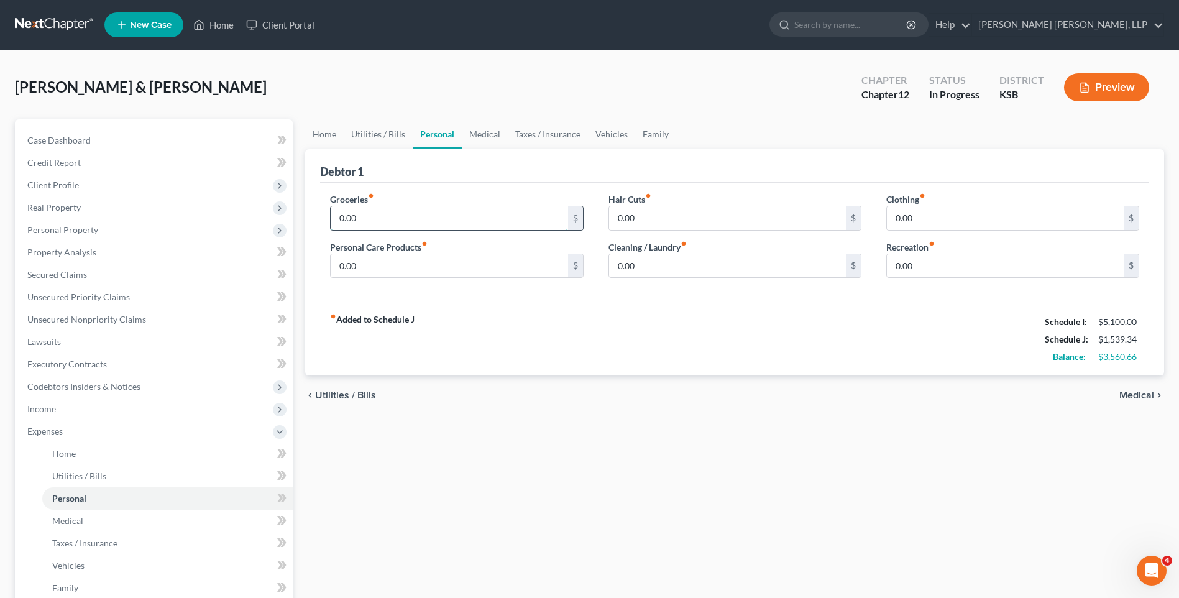
click at [401, 212] on input "0.00" at bounding box center [449, 218] width 237 height 24
click at [486, 138] on link "Medical" at bounding box center [485, 134] width 46 height 30
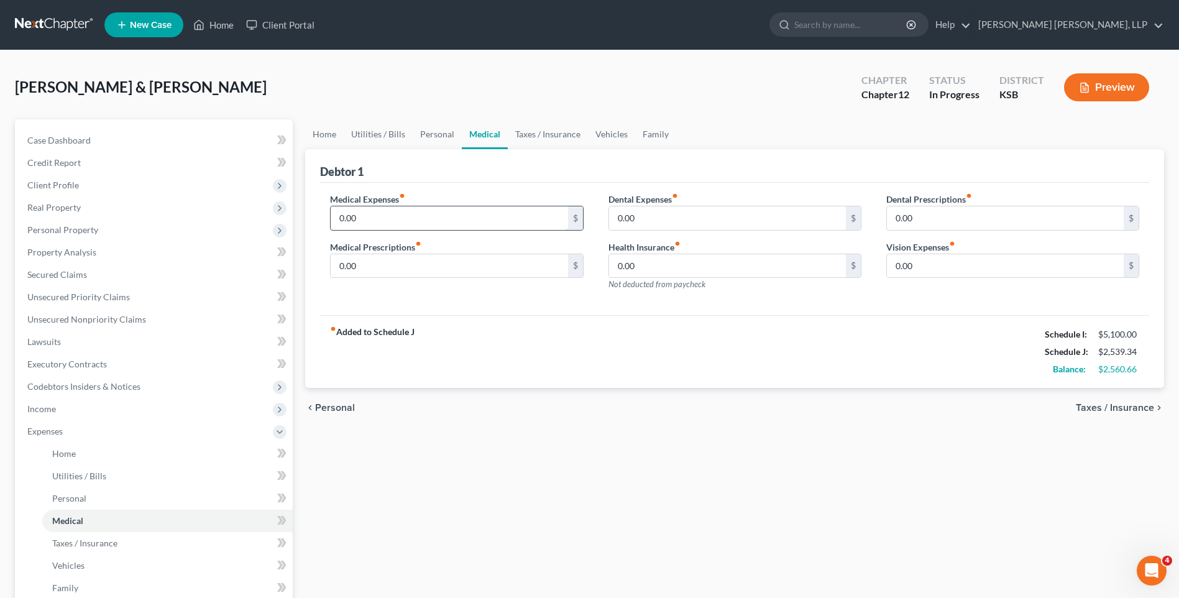
click at [376, 219] on input "0.00" at bounding box center [449, 218] width 237 height 24
click at [531, 133] on link "Taxes / Insurance" at bounding box center [548, 134] width 80 height 30
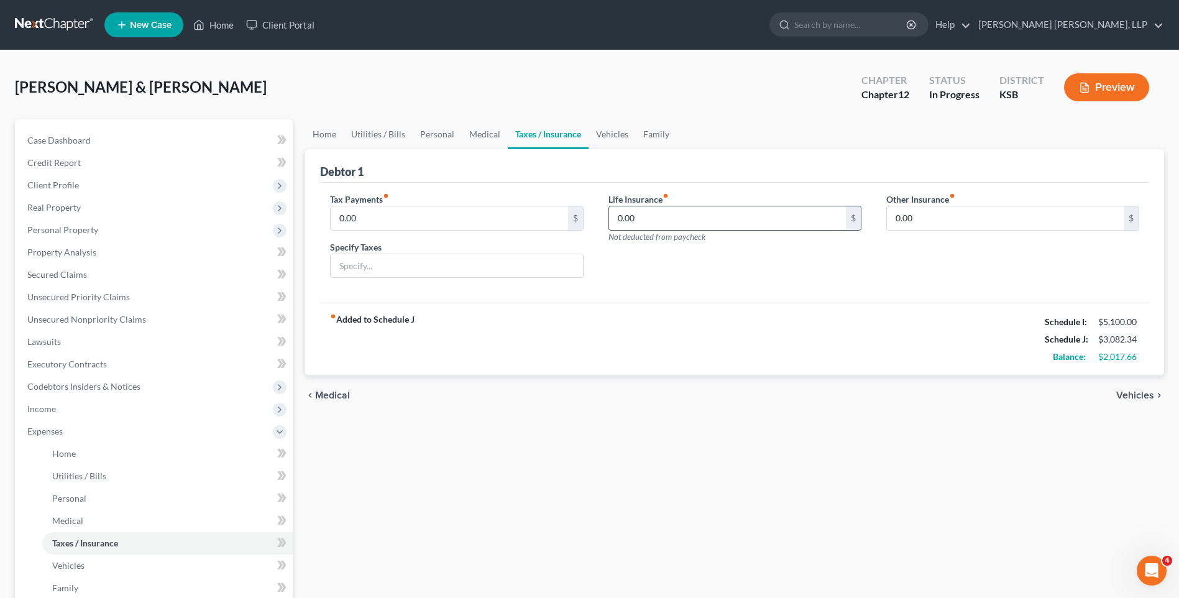
click at [687, 217] on input "0.00" at bounding box center [727, 218] width 237 height 24
click at [610, 135] on link "Vehicles" at bounding box center [611, 134] width 47 height 30
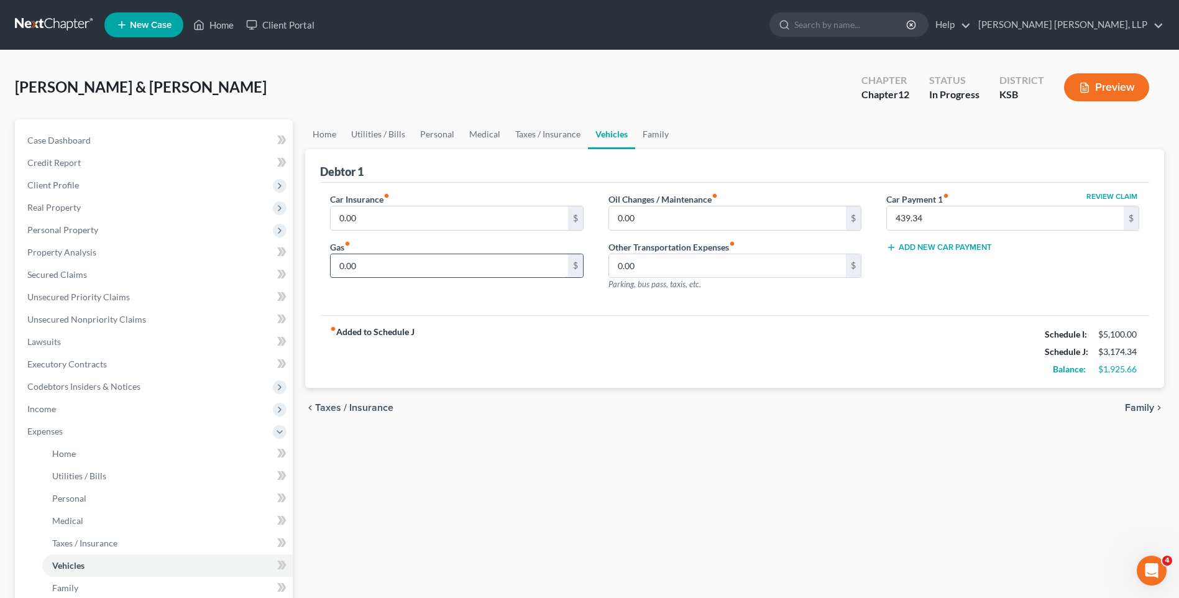
click at [488, 268] on input "0.00" at bounding box center [449, 266] width 237 height 24
click at [949, 249] on button "Add New Car Payment" at bounding box center [939, 247] width 106 height 10
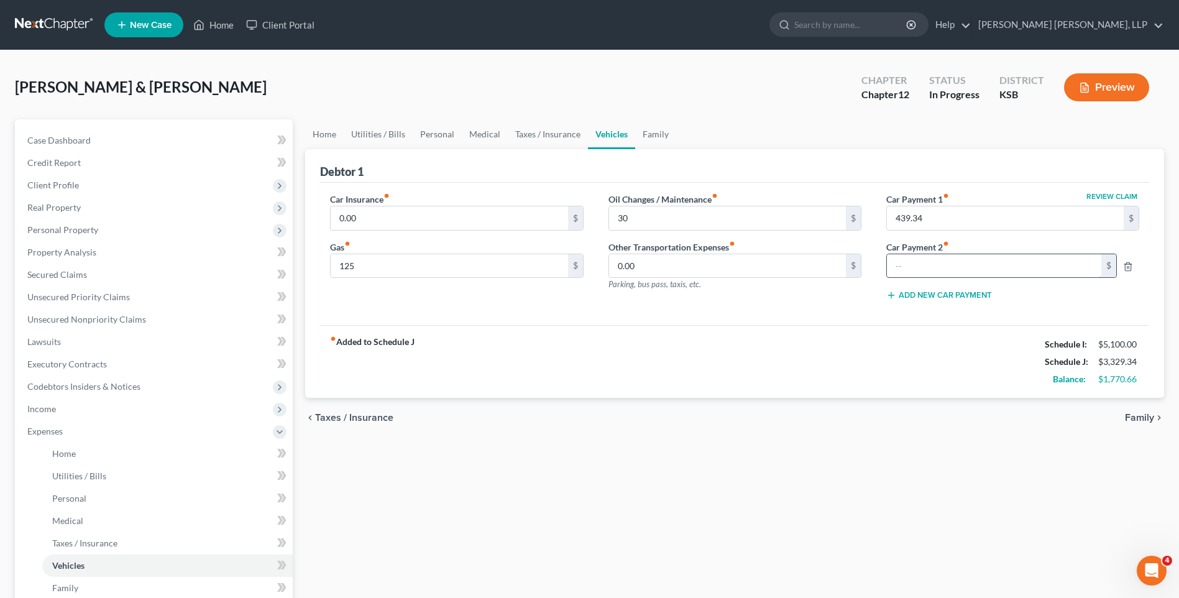
click at [961, 265] on input "text" at bounding box center [994, 266] width 215 height 24
click at [1100, 312] on div "Car Insurance fiber_manual_record 0.00 $ Gas fiber_manual_record 125 $ Oil Chan…" at bounding box center [734, 254] width 829 height 143
click at [892, 362] on div "fiber_manual_record Added to Schedule J Schedule I: $5,100.00 Schedule J: $3,80…" at bounding box center [734, 361] width 829 height 73
click at [659, 138] on link "Family" at bounding box center [655, 134] width 41 height 30
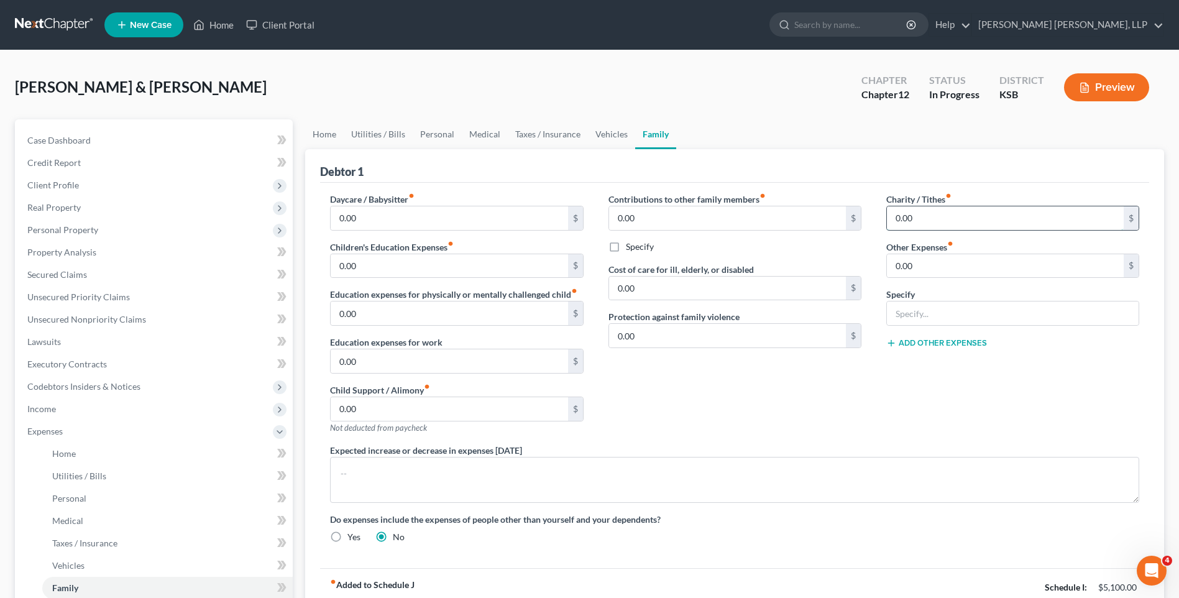
click at [974, 219] on input "0.00" at bounding box center [1005, 218] width 237 height 24
click at [959, 265] on input "0.00" at bounding box center [1005, 266] width 237 height 24
click at [925, 219] on input "100" at bounding box center [1005, 218] width 237 height 24
click at [937, 260] on input "0.00" at bounding box center [1005, 266] width 237 height 24
click at [992, 320] on input "text" at bounding box center [1013, 313] width 252 height 24
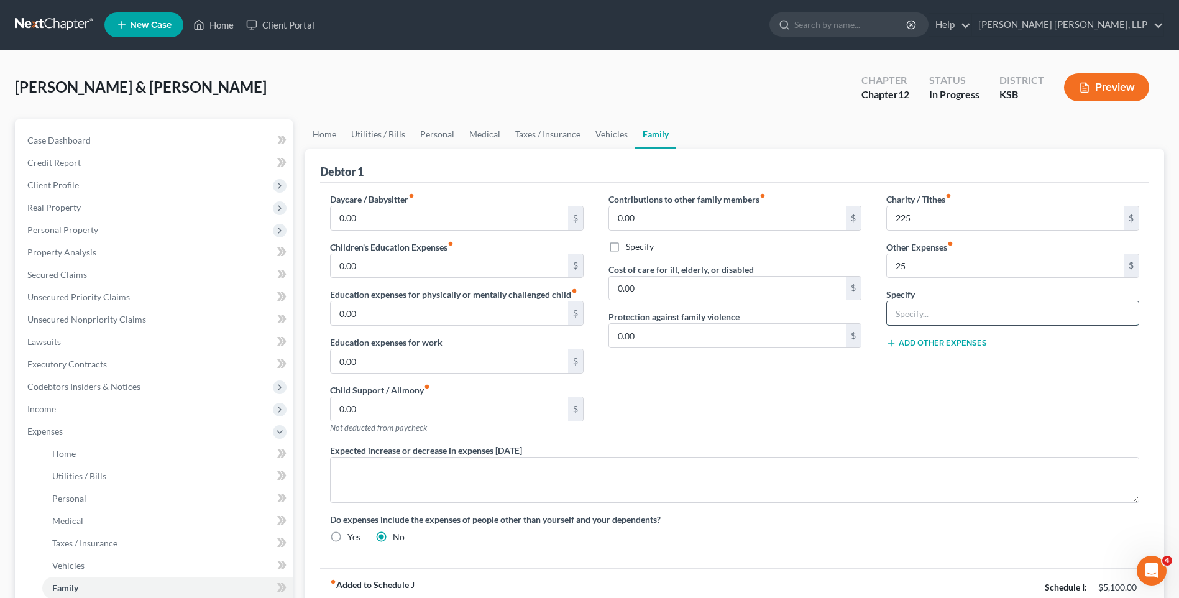
click at [992, 320] on input "text" at bounding box center [1013, 313] width 252 height 24
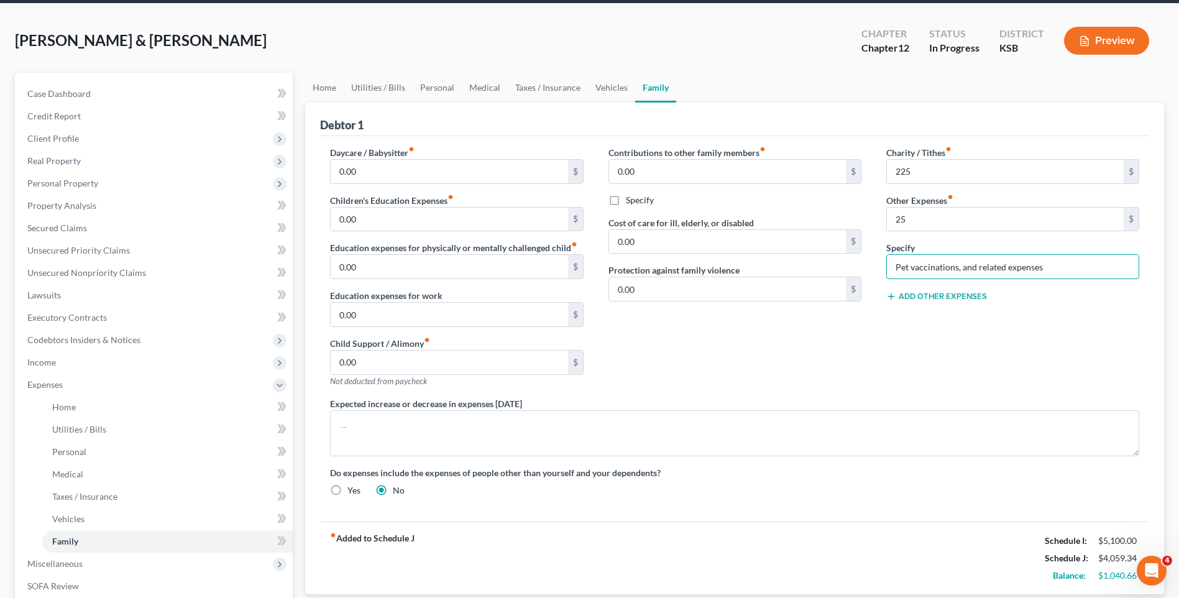
scroll to position [197, 0]
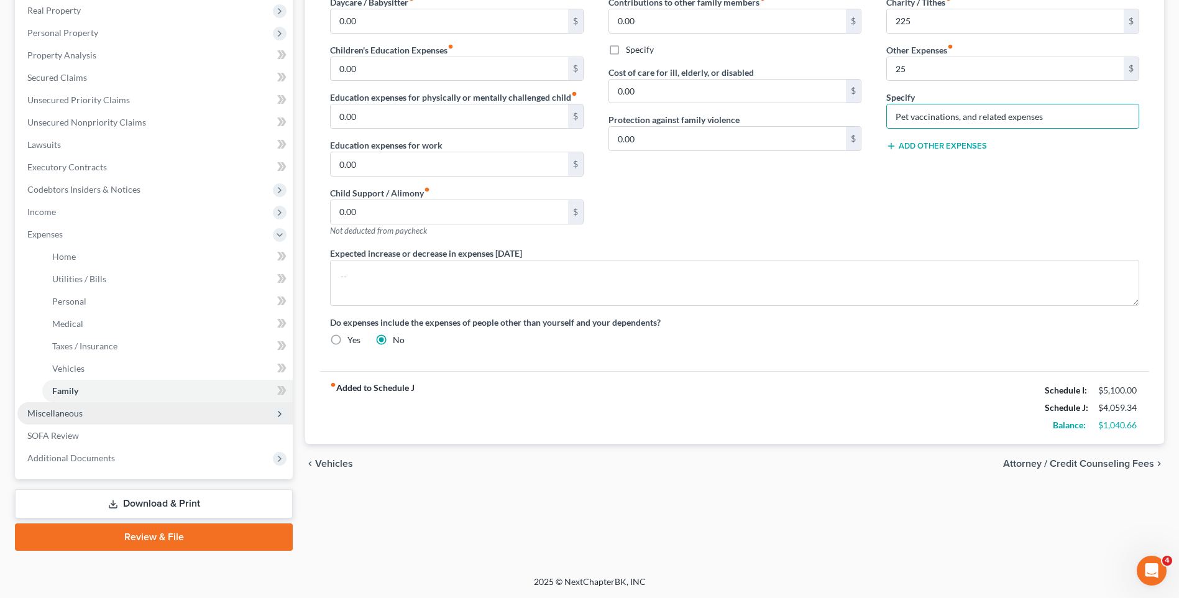
click at [86, 413] on span "Miscellaneous" at bounding box center [154, 413] width 275 height 22
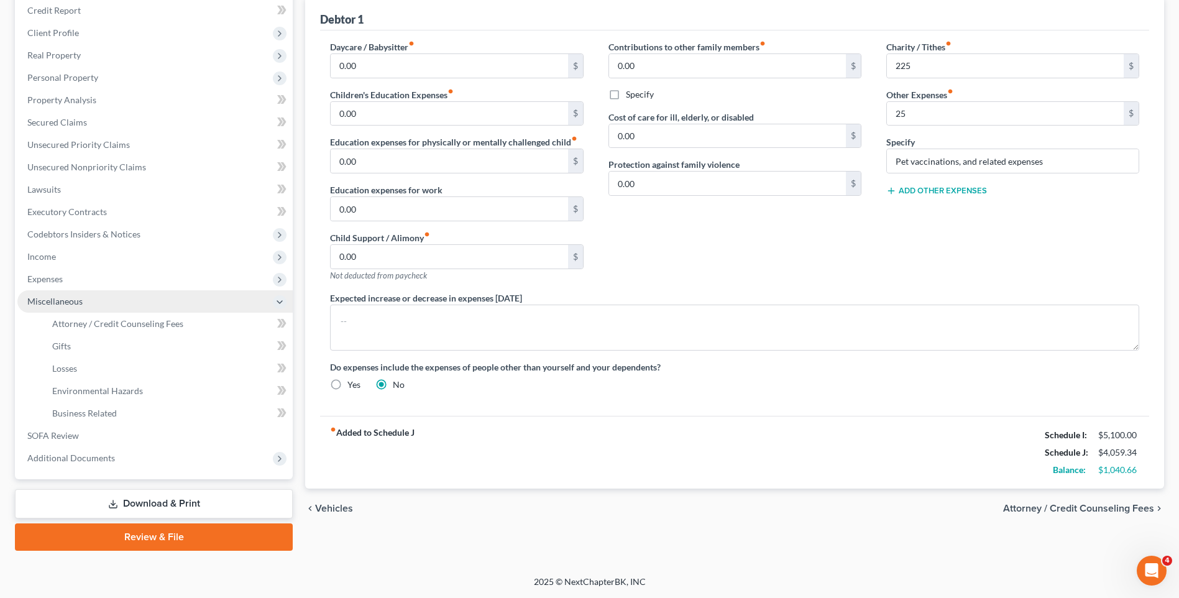
scroll to position [152, 0]
click at [137, 319] on span "Attorney / Credit Counseling Fees" at bounding box center [117, 323] width 131 height 11
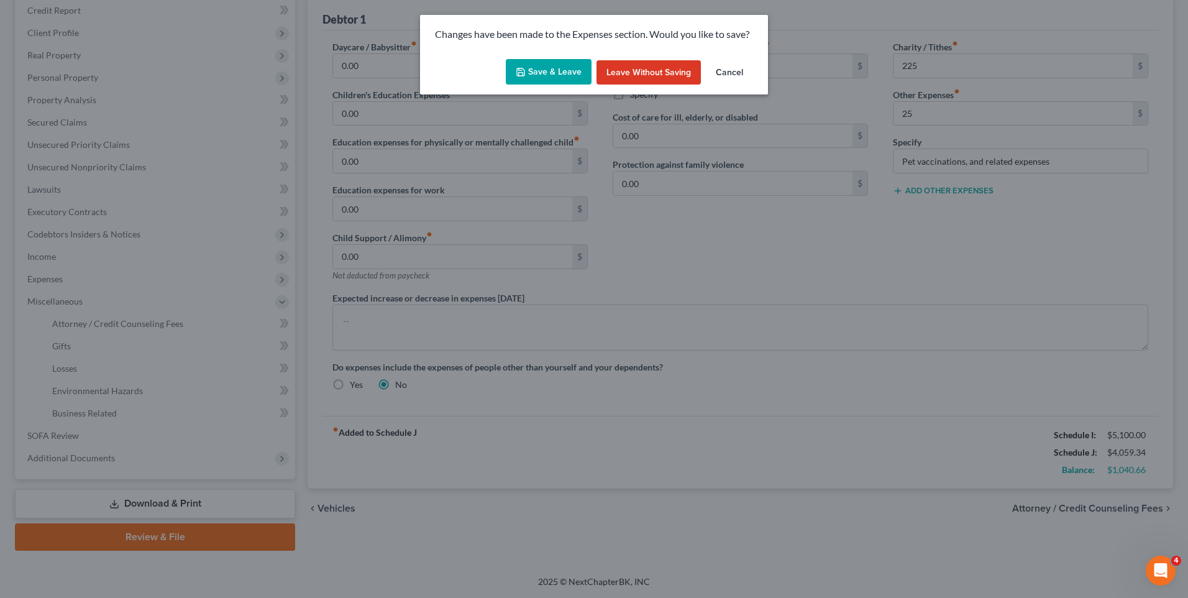
click at [564, 68] on button "Save & Leave" at bounding box center [549, 72] width 86 height 26
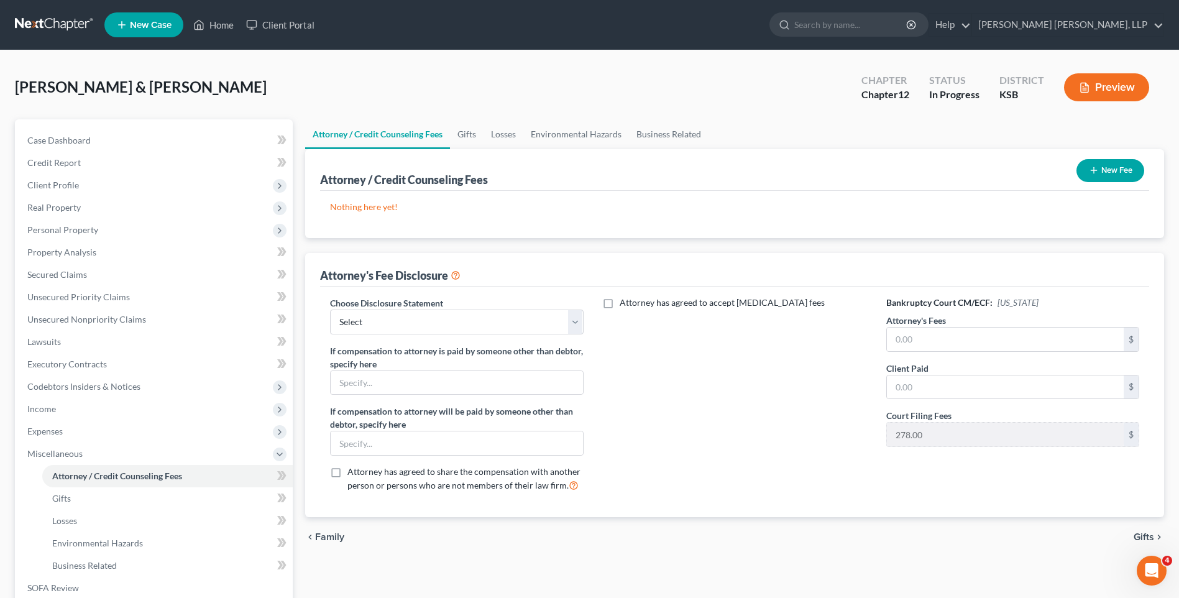
click at [1098, 169] on button "New Fee" at bounding box center [1110, 170] width 68 height 23
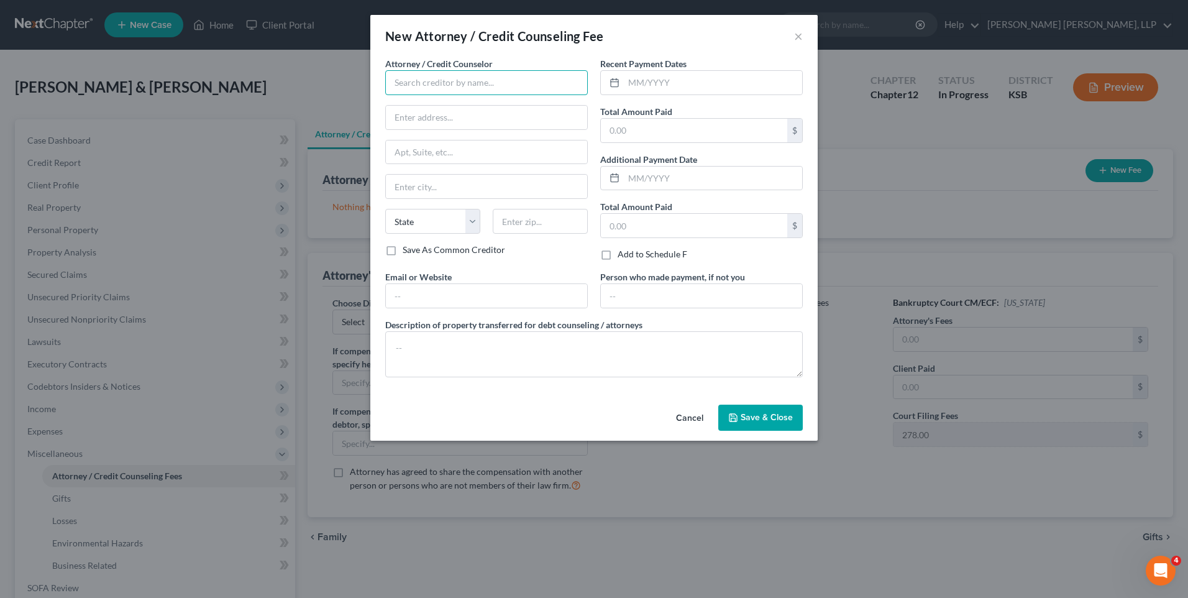
click at [512, 78] on input "text" at bounding box center [486, 82] width 203 height 25
click at [675, 77] on input "text" at bounding box center [713, 83] width 178 height 24
click at [657, 300] on input "text" at bounding box center [701, 296] width 201 height 24
click at [764, 415] on span "Save & Close" at bounding box center [767, 417] width 52 height 11
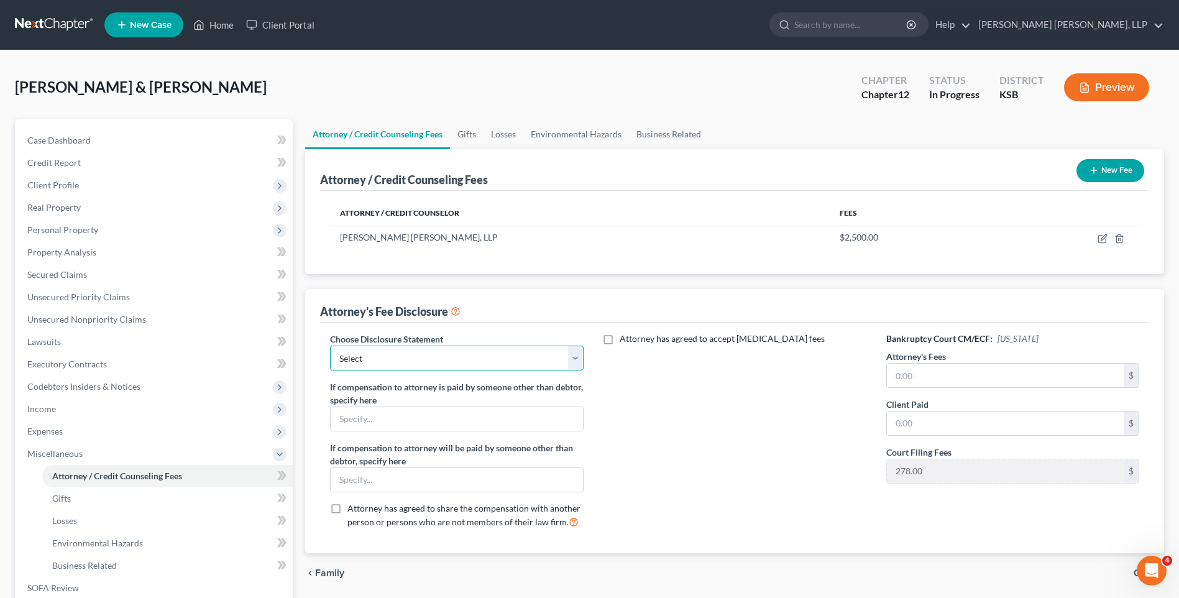
click at [577, 358] on select "Select TRB4 CBH TRB" at bounding box center [456, 357] width 253 height 25
click at [330, 345] on select "Select TRB4 CBH TRB" at bounding box center [456, 357] width 253 height 25
click at [377, 360] on select "Select TRB4 CBH TRB" at bounding box center [456, 357] width 253 height 25
click at [330, 345] on select "Select TRB4 CBH TRB" at bounding box center [456, 357] width 253 height 25
click at [754, 503] on div "Attorney has agreed to accept [MEDICAL_DATA] fees" at bounding box center [735, 435] width 278 height 206
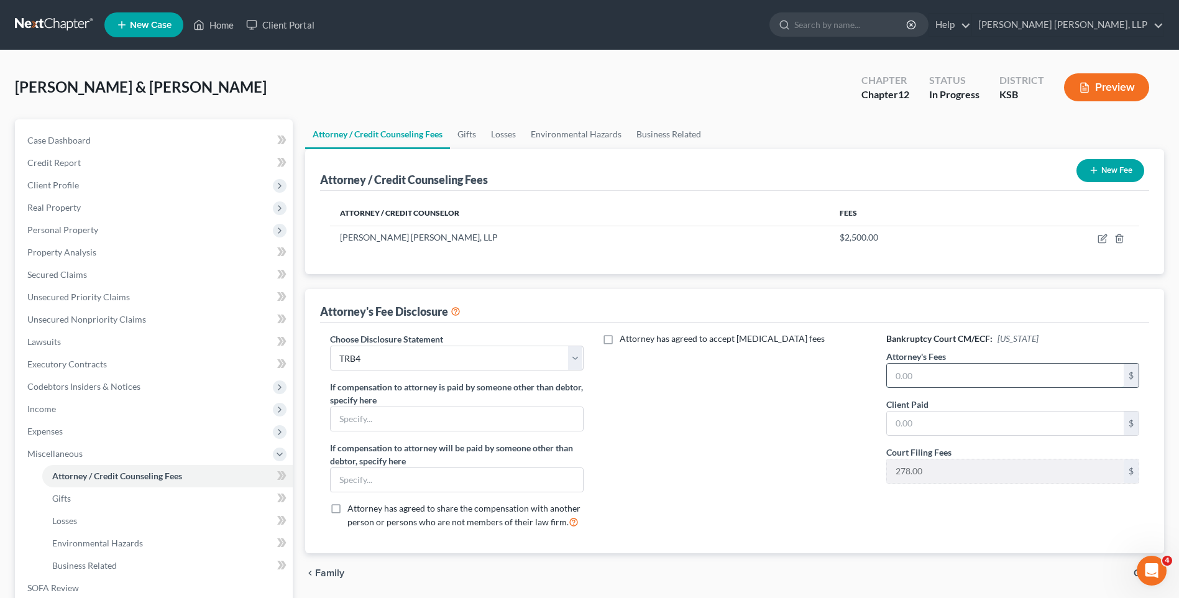
click at [971, 374] on input "text" at bounding box center [1005, 375] width 237 height 24
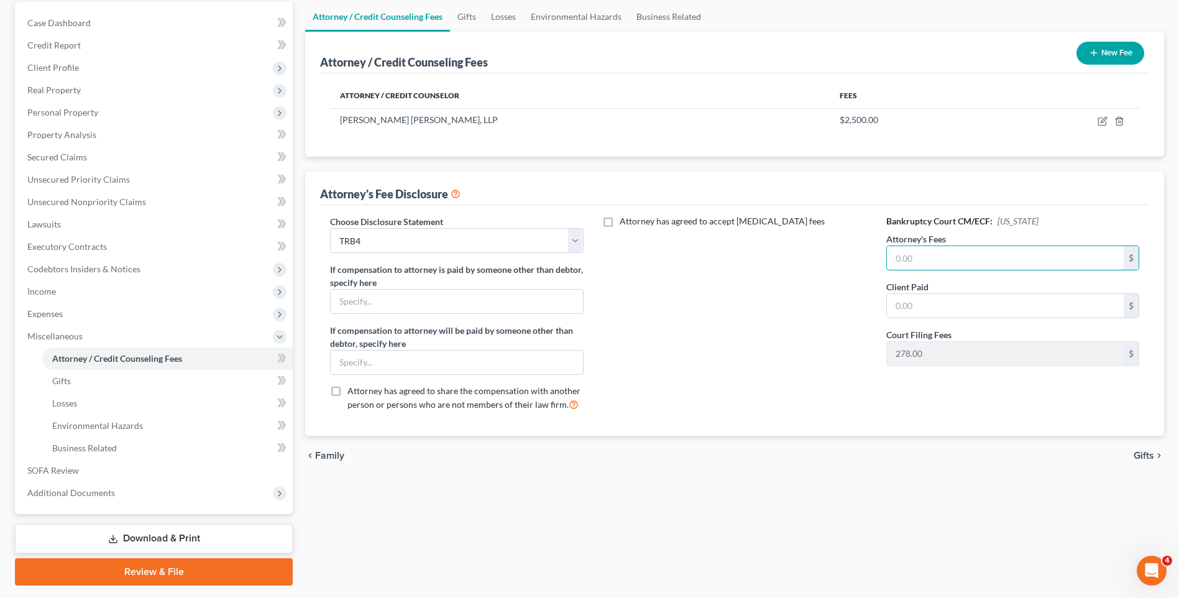
scroll to position [124, 0]
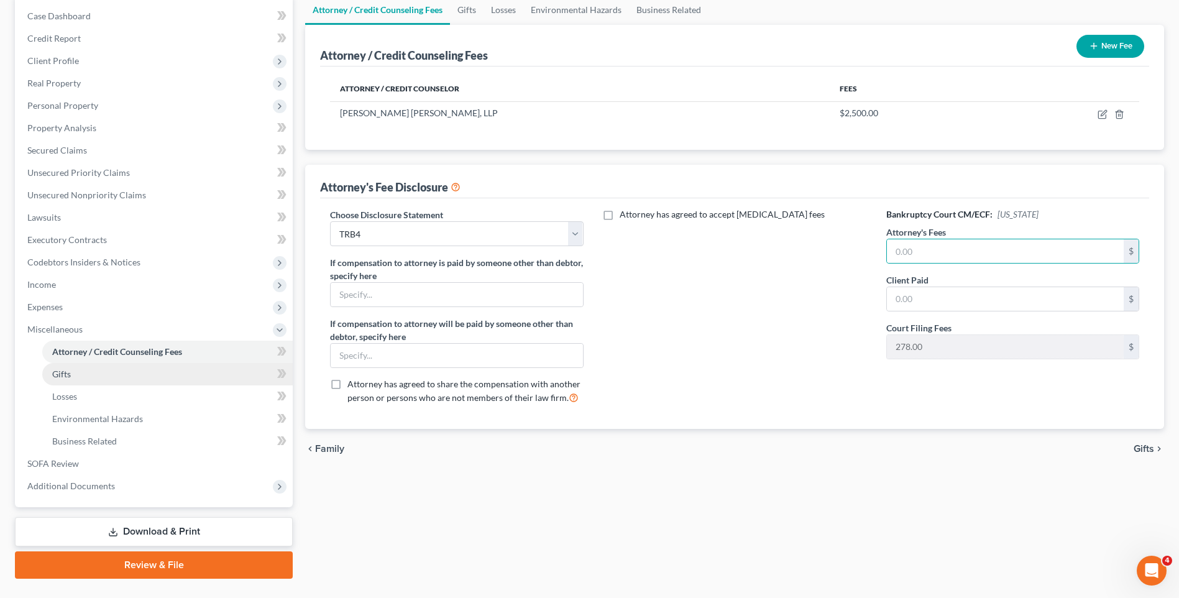
click at [62, 372] on span "Gifts" at bounding box center [61, 373] width 19 height 11
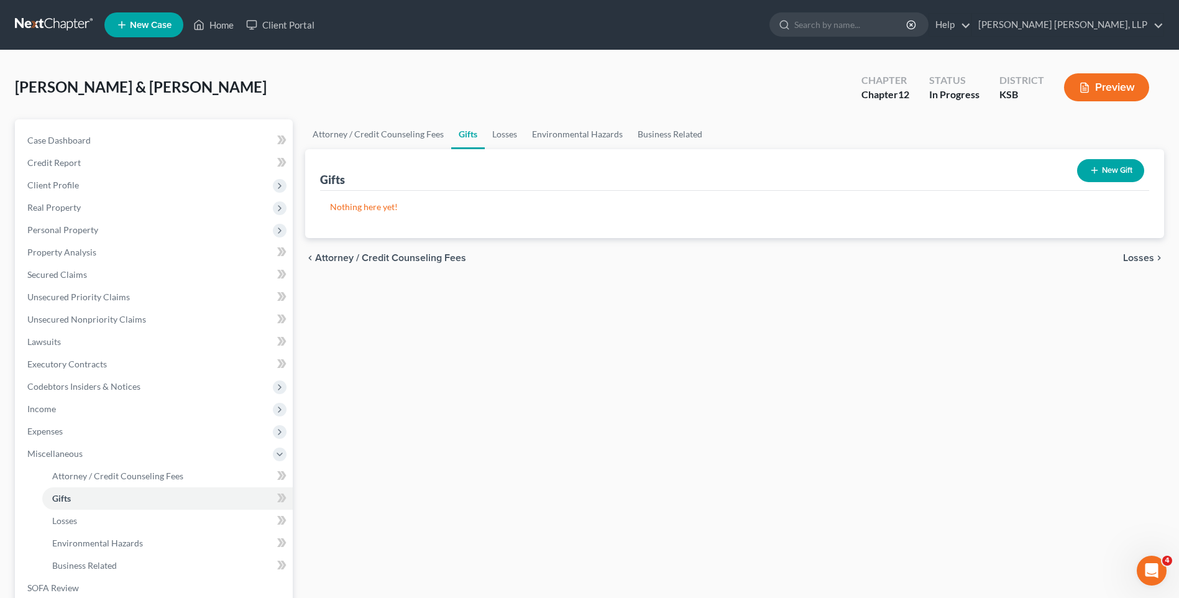
click at [1099, 173] on button "New Gift" at bounding box center [1110, 170] width 67 height 23
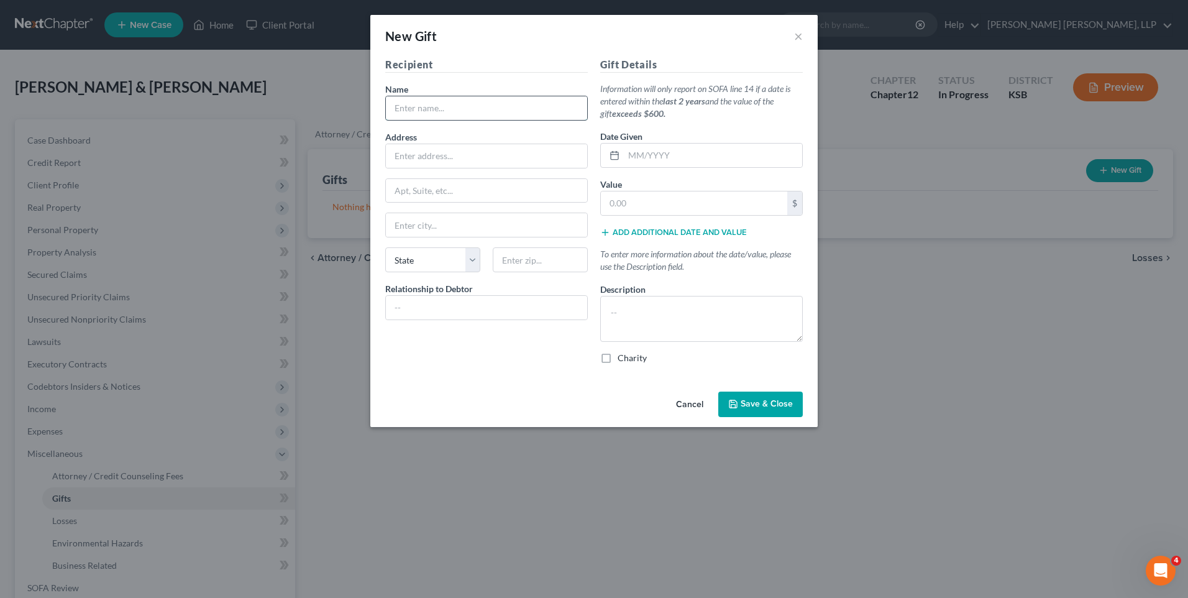
click at [417, 107] on input "text" at bounding box center [486, 108] width 201 height 24
drag, startPoint x: 480, startPoint y: 111, endPoint x: 358, endPoint y: 112, distance: 122.4
click at [358, 112] on div "New Gift × Recipient Name * Northbranch [DEMOGRAPHIC_DATA] Address Apt, Suite, …" at bounding box center [594, 299] width 1188 height 598
click at [686, 157] on input "Monthly" at bounding box center [713, 156] width 178 height 24
drag, startPoint x: 686, startPoint y: 157, endPoint x: 590, endPoint y: 155, distance: 95.7
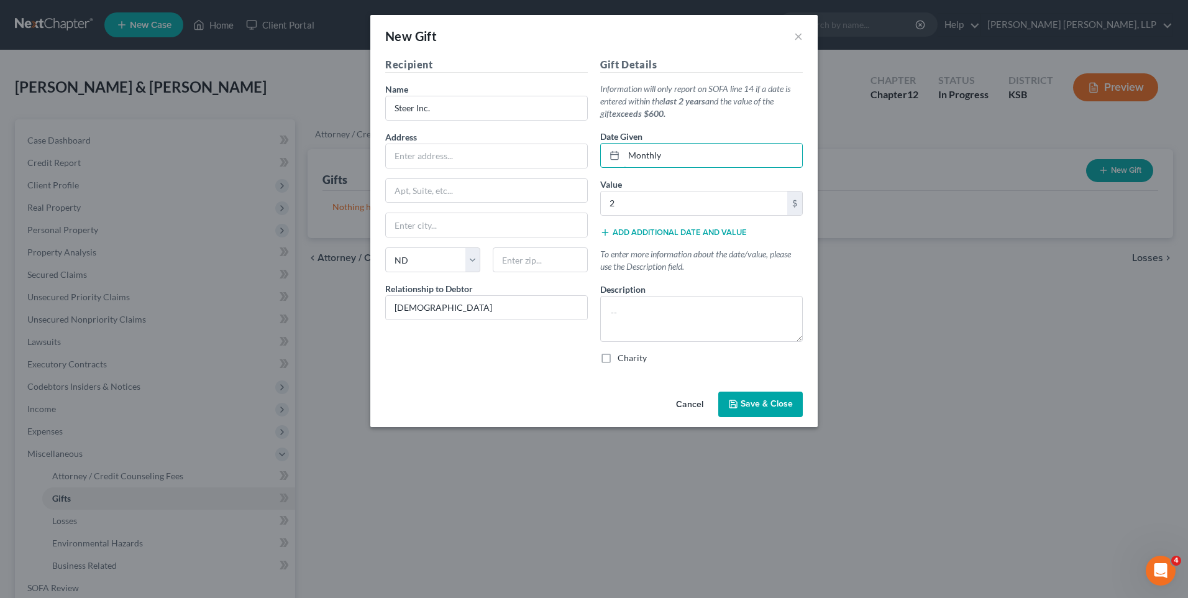
click at [590, 155] on div "Recipient Name * Steer Inc. Address Apt, Suite, etc State State [US_STATE] AK A…" at bounding box center [594, 215] width 430 height 317
click at [618, 358] on label "Charity" at bounding box center [632, 358] width 29 height 12
click at [623, 358] on input "Charity" at bounding box center [627, 356] width 8 height 8
click at [623, 308] on textarea at bounding box center [701, 319] width 203 height 46
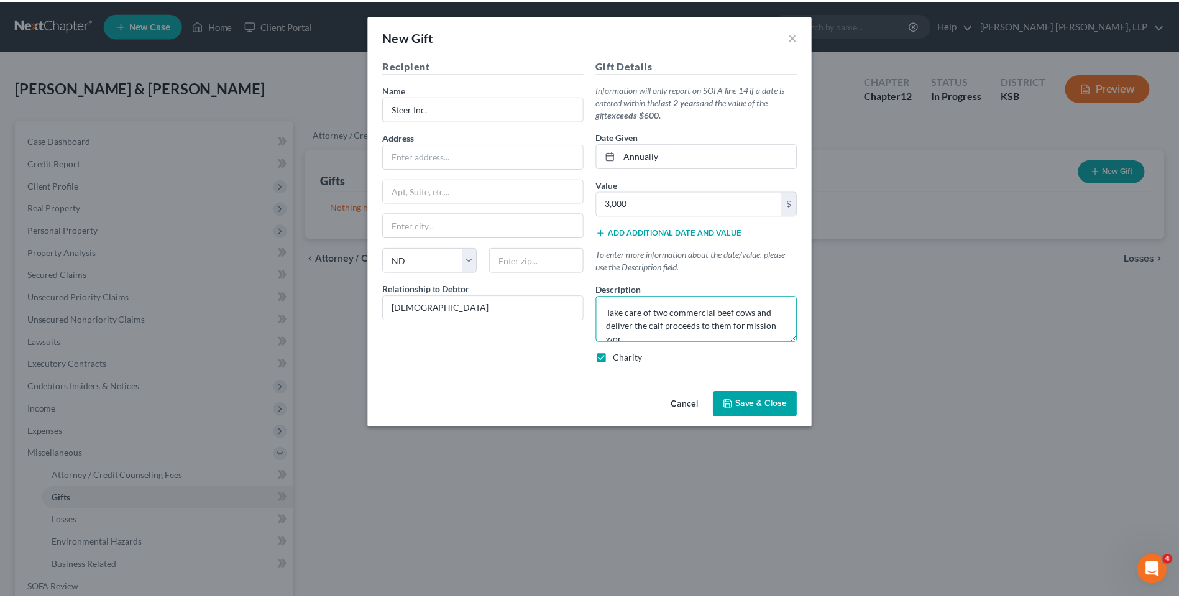
scroll to position [2, 0]
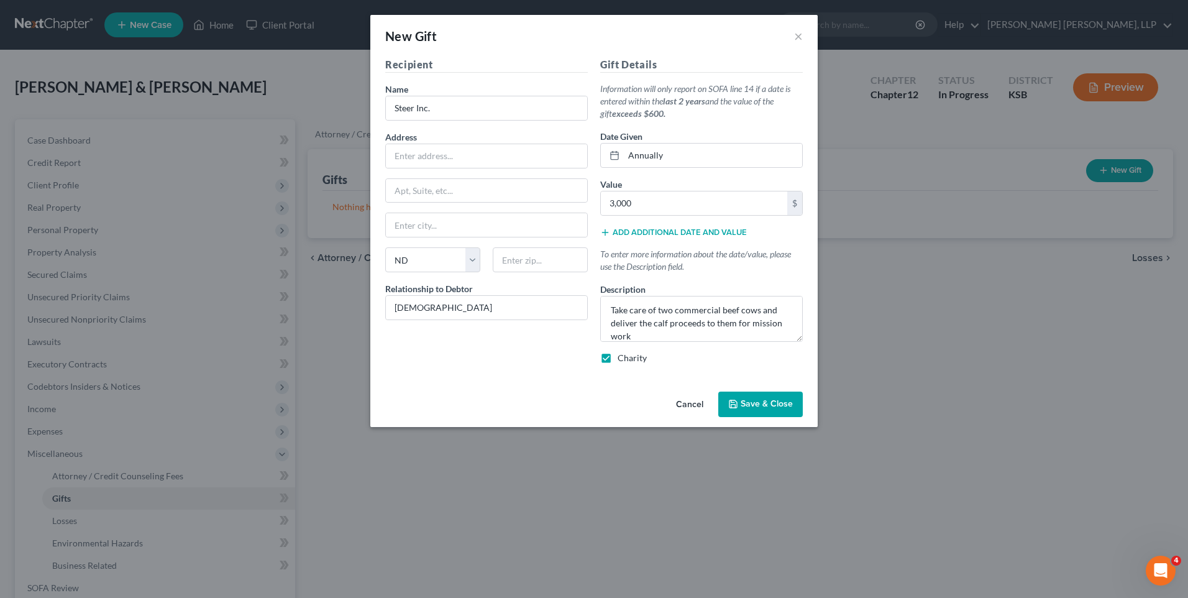
click at [757, 392] on button "Save & Close" at bounding box center [760, 404] width 84 height 26
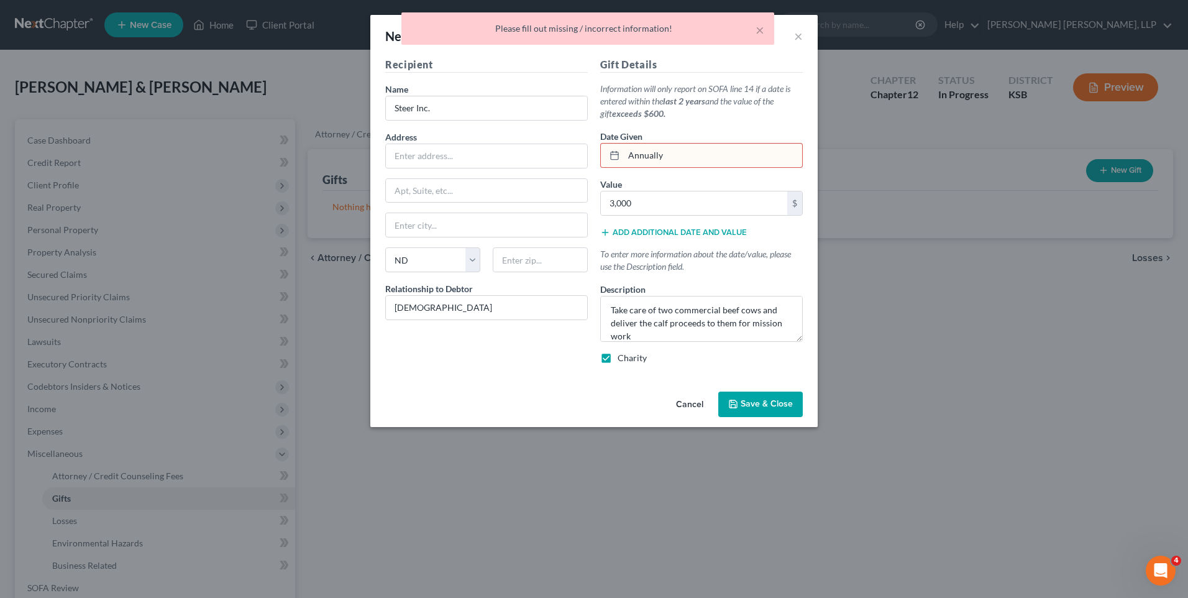
click at [692, 145] on input "Annually" at bounding box center [713, 156] width 178 height 24
drag, startPoint x: 683, startPoint y: 153, endPoint x: 547, endPoint y: 137, distance: 136.4
click at [547, 137] on div "Recipient Name * Steer Inc. Address Apt, Suite, etc State State [US_STATE] AK A…" at bounding box center [594, 215] width 430 height 317
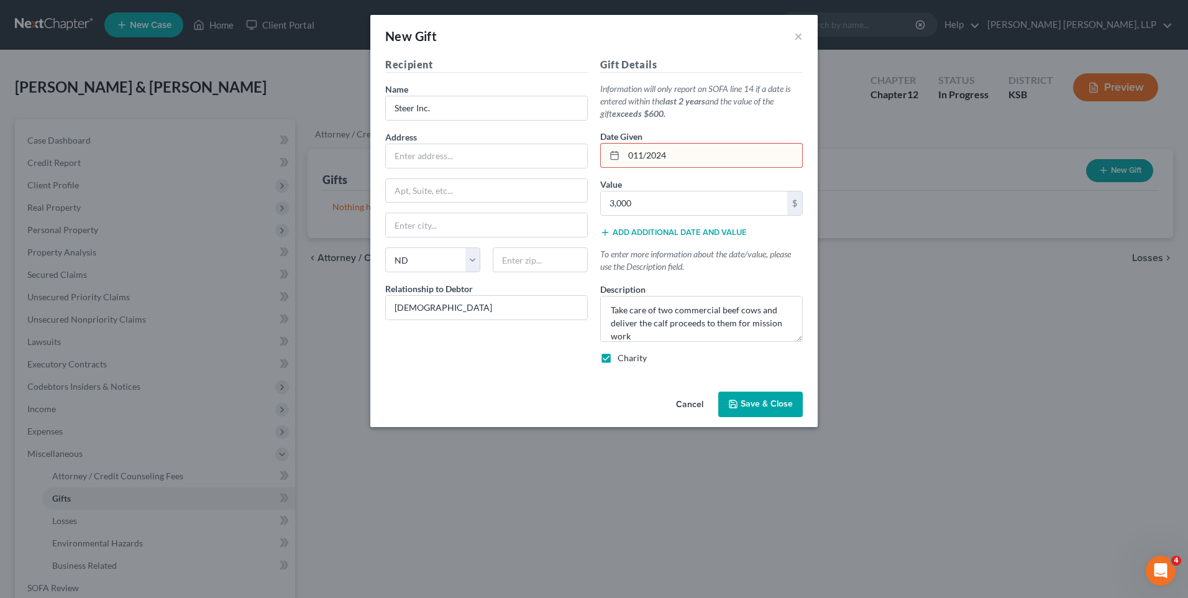
click at [634, 158] on input "011/2024" at bounding box center [713, 156] width 178 height 24
click at [772, 405] on span "Save & Close" at bounding box center [767, 404] width 52 height 11
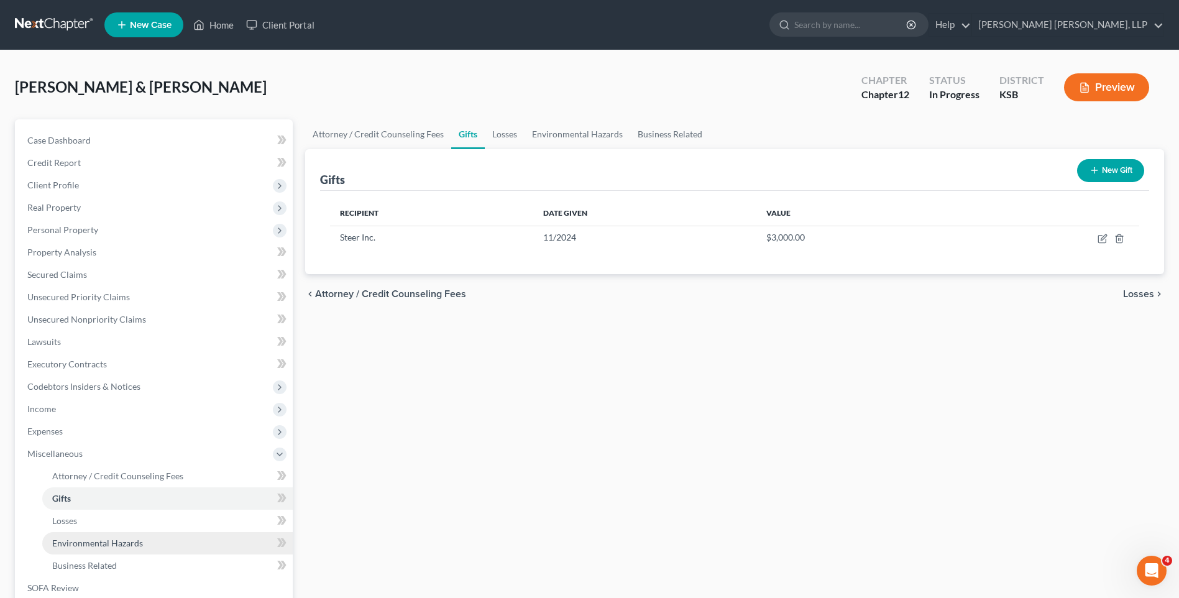
click at [89, 540] on span "Environmental Hazards" at bounding box center [97, 542] width 91 height 11
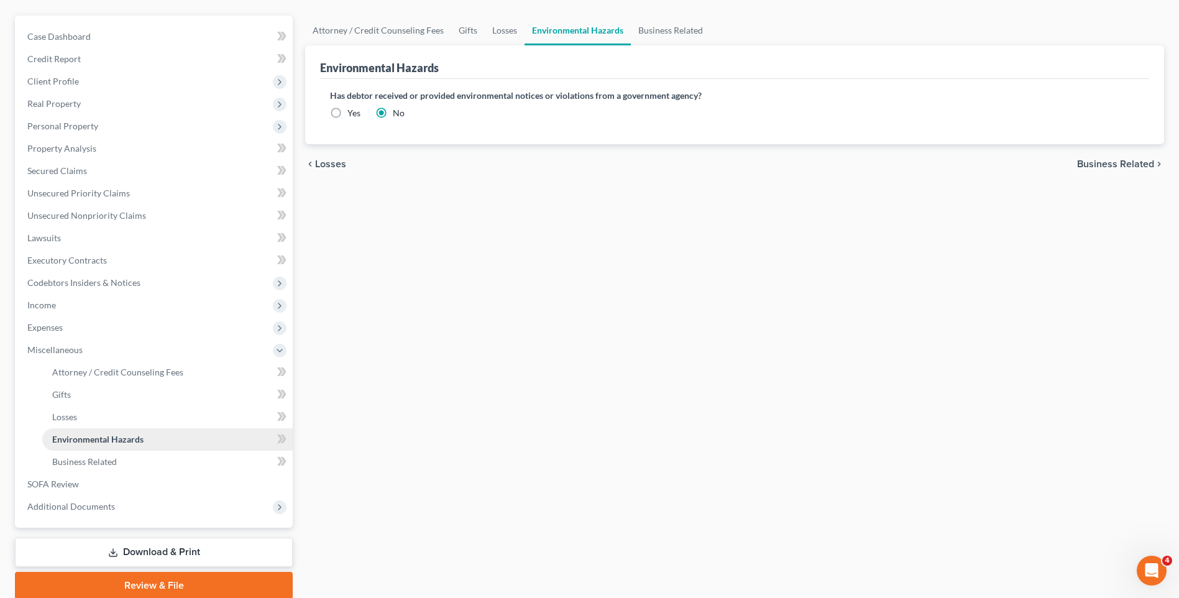
scroll to position [124, 0]
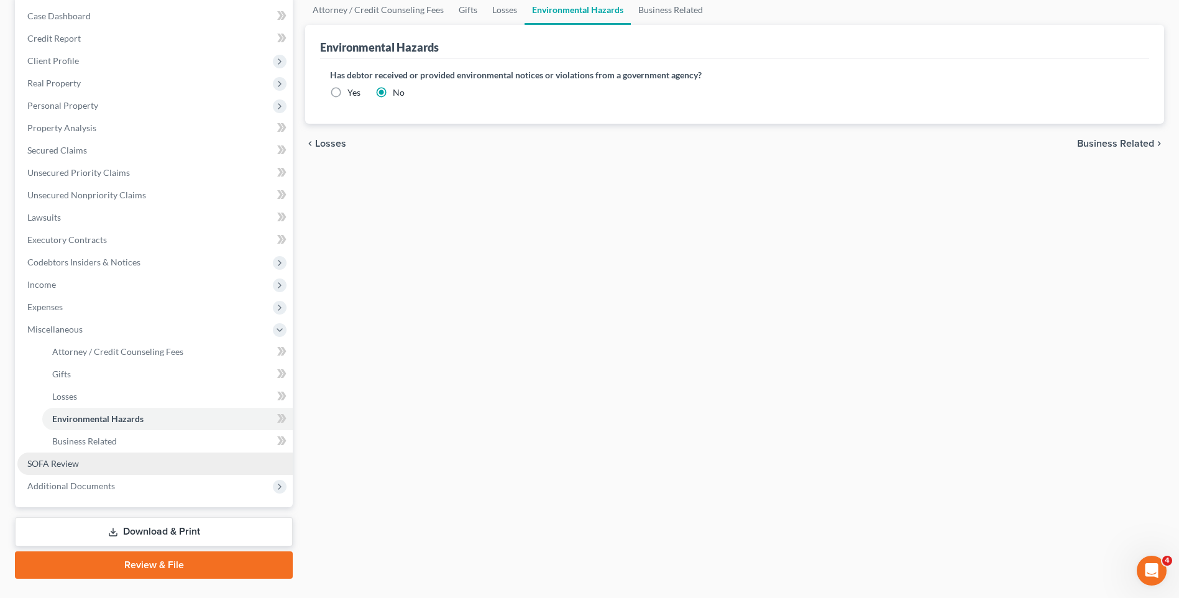
click at [47, 461] on span "SOFA Review" at bounding box center [53, 463] width 52 height 11
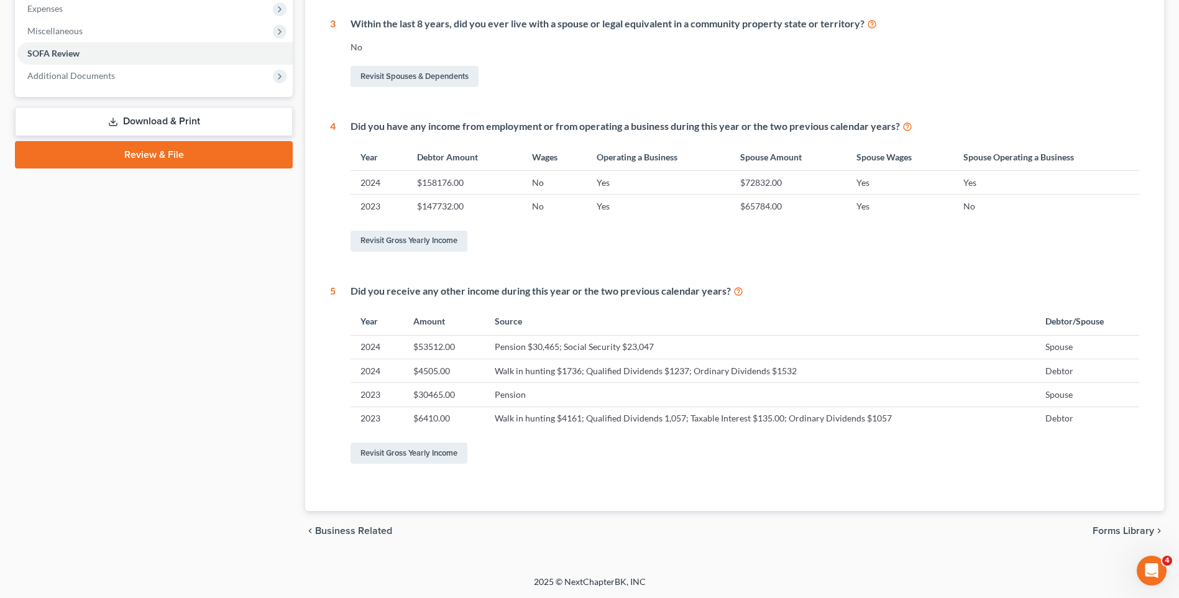
scroll to position [50, 0]
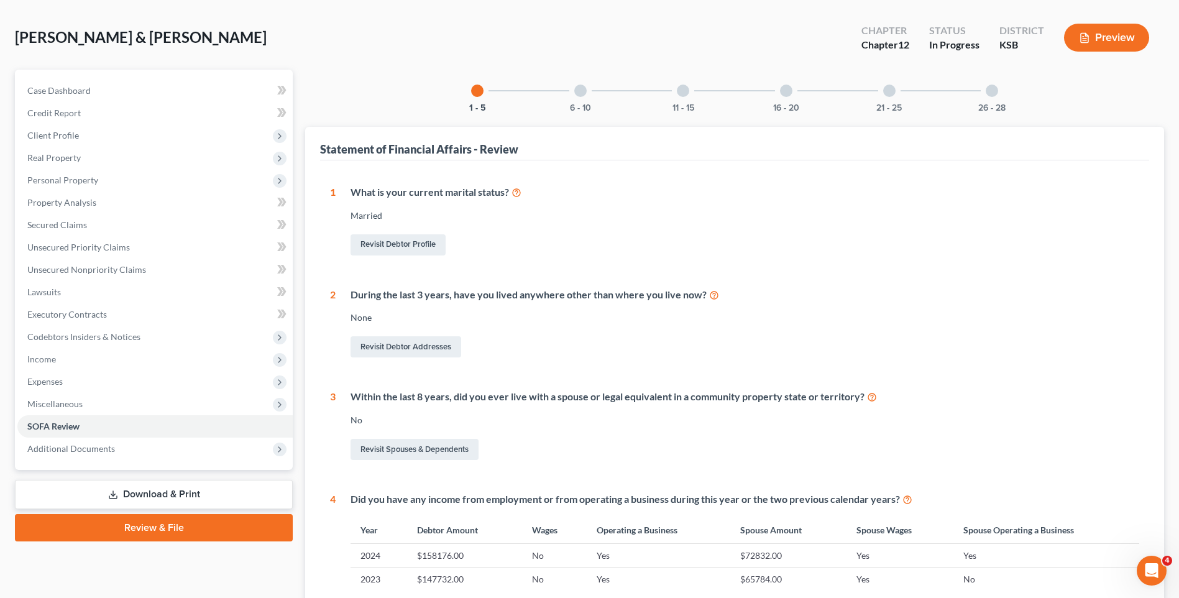
click at [580, 88] on div at bounding box center [580, 90] width 12 height 12
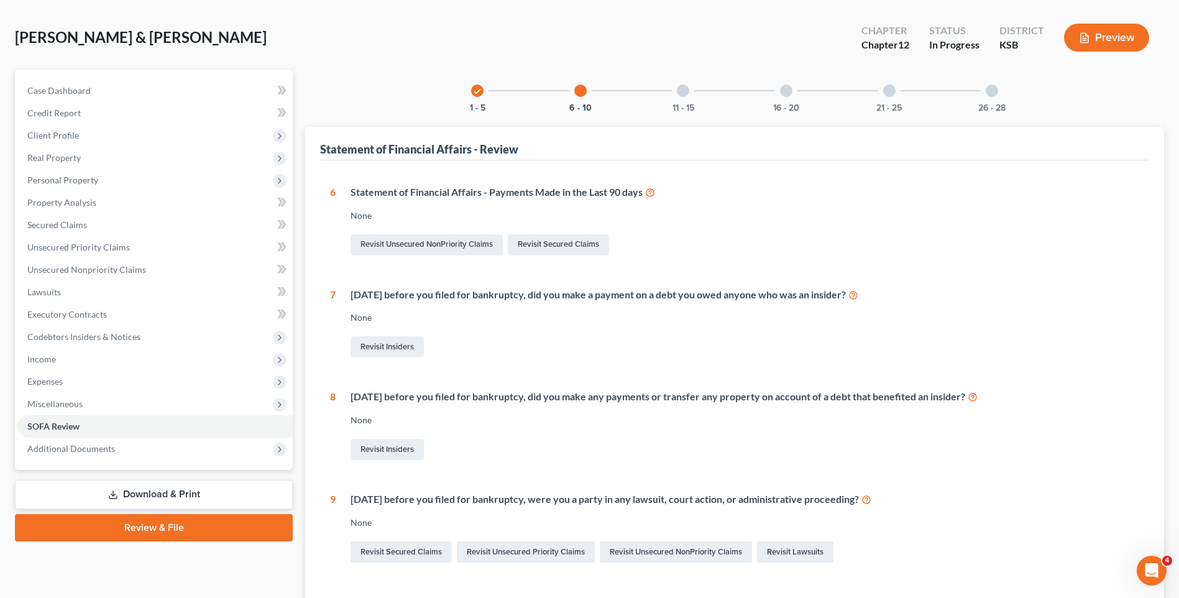
click at [477, 92] on icon "check" at bounding box center [477, 91] width 9 height 9
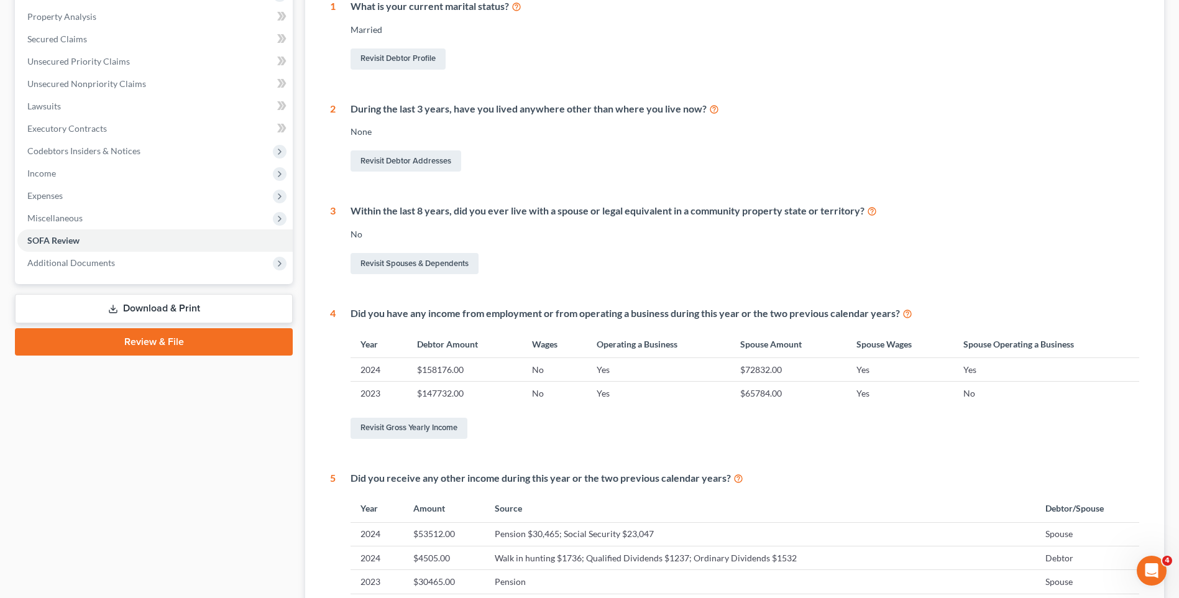
scroll to position [236, 0]
click at [397, 428] on link "Revisit Gross Yearly Income" at bounding box center [408, 427] width 117 height 21
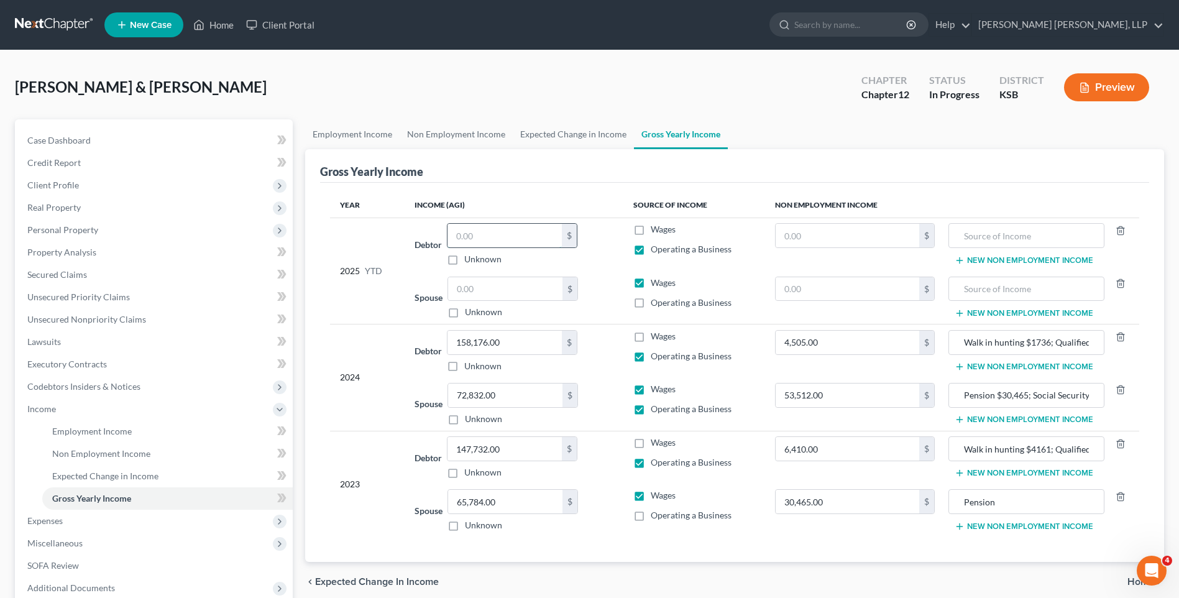
click at [507, 232] on input "text" at bounding box center [504, 236] width 114 height 24
click at [513, 288] on input "text" at bounding box center [505, 289] width 114 height 24
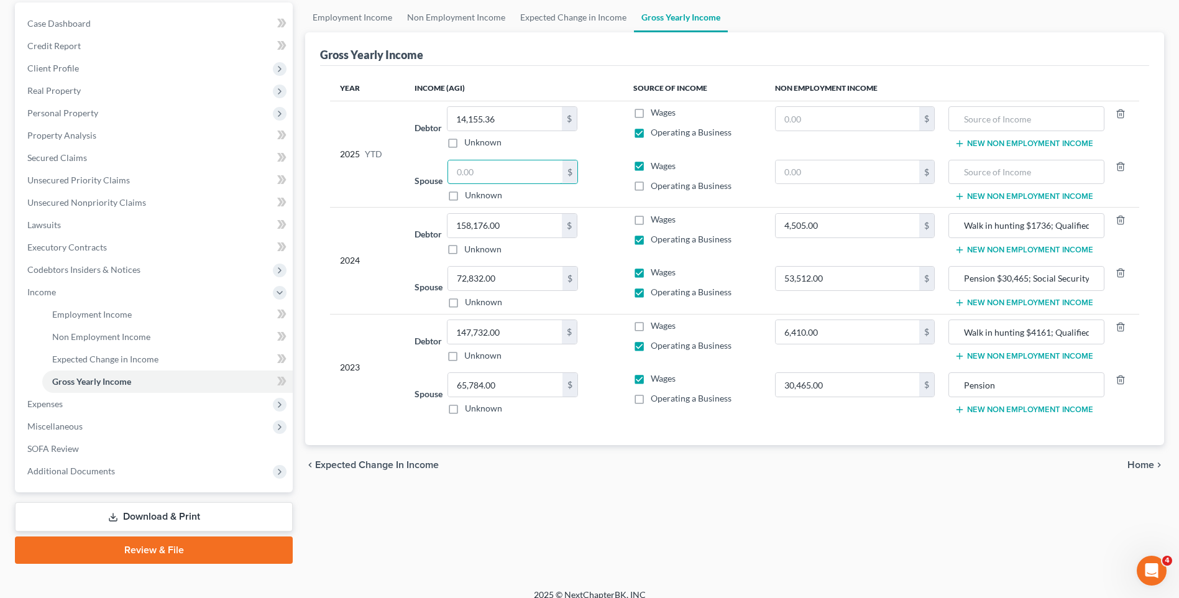
scroll to position [130, 0]
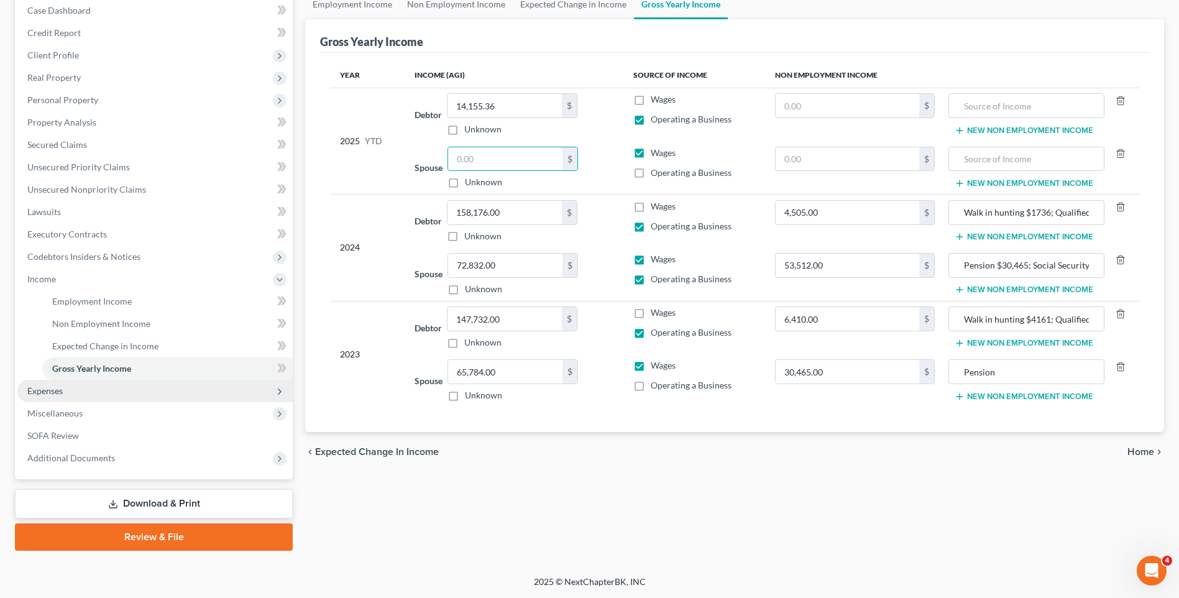
click at [70, 395] on span "Expenses" at bounding box center [154, 391] width 275 height 22
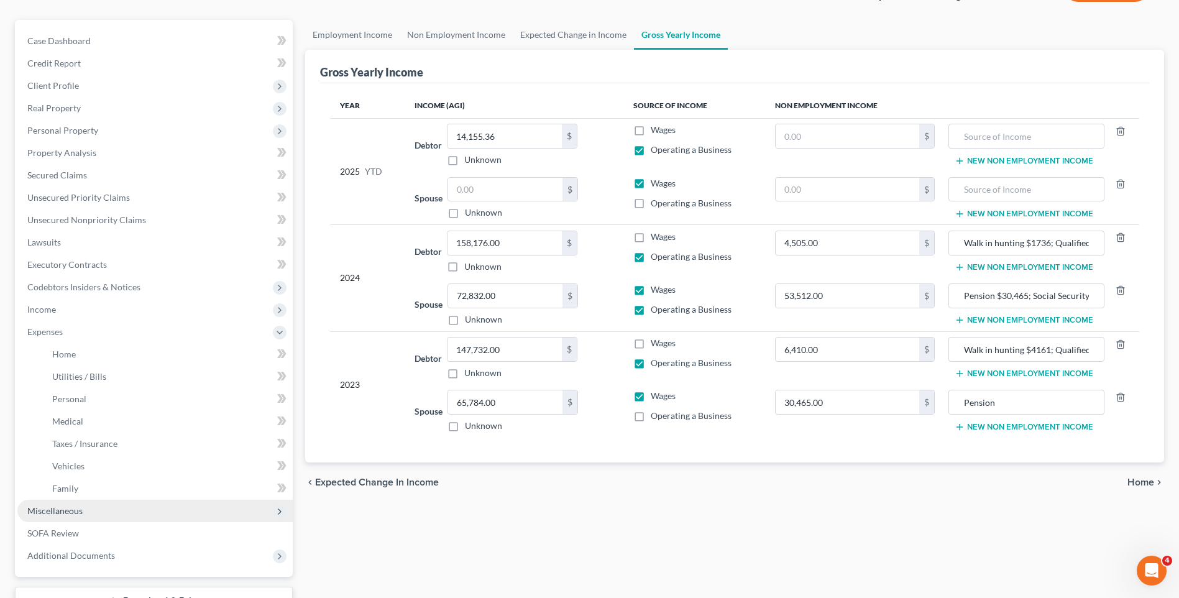
scroll to position [197, 0]
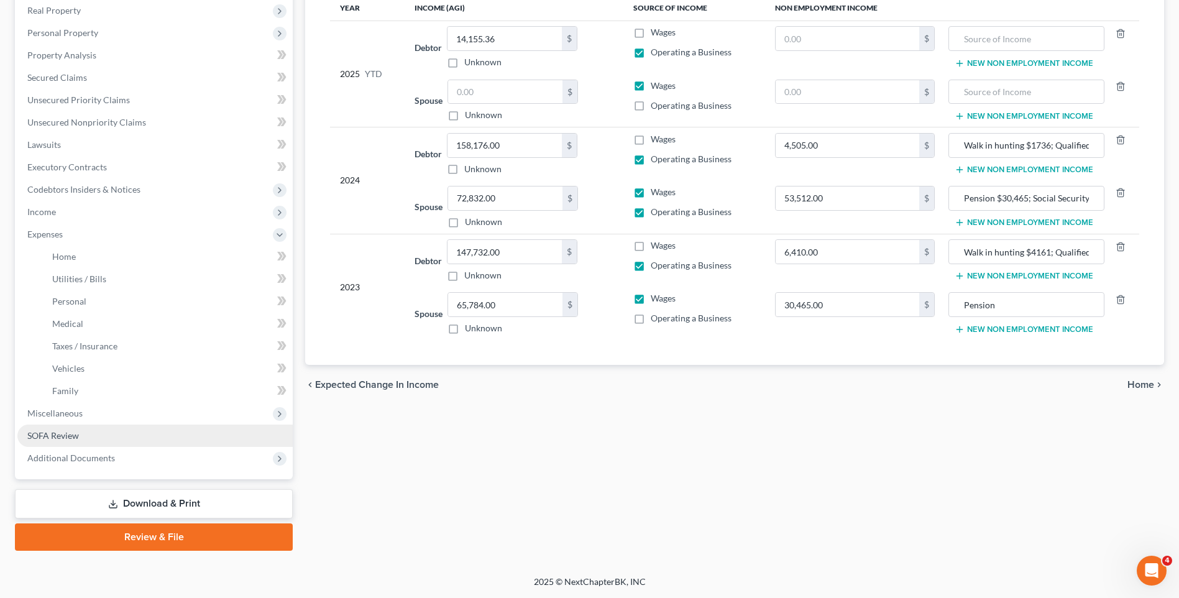
click at [76, 434] on span "SOFA Review" at bounding box center [53, 435] width 52 height 11
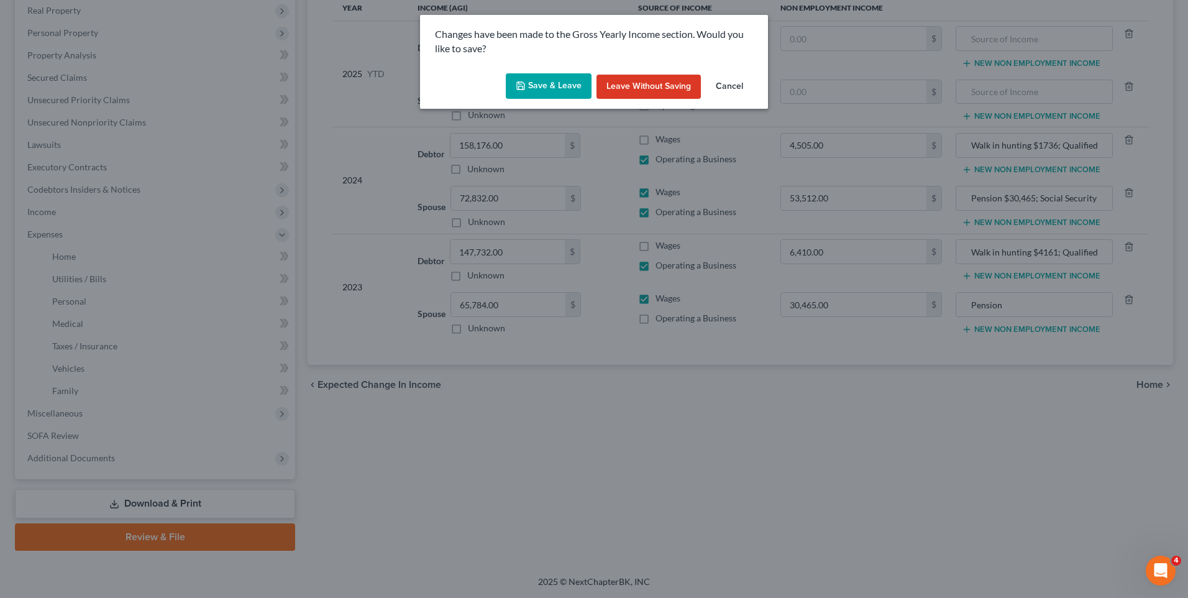
click at [545, 80] on button "Save & Leave" at bounding box center [549, 86] width 86 height 26
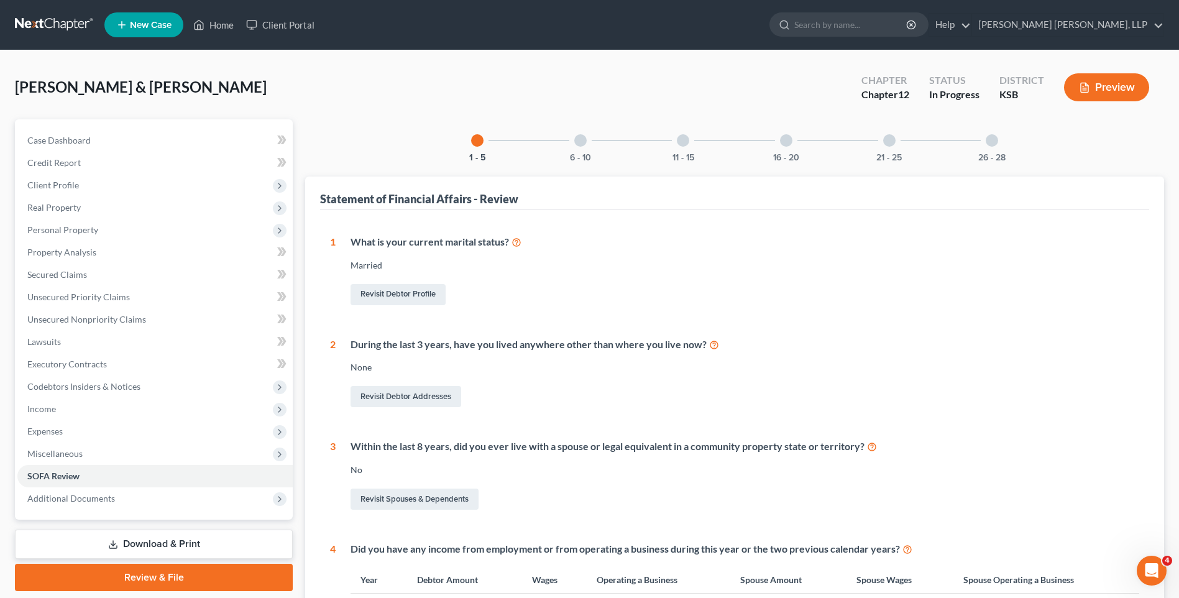
click at [577, 140] on div at bounding box center [580, 140] width 12 height 12
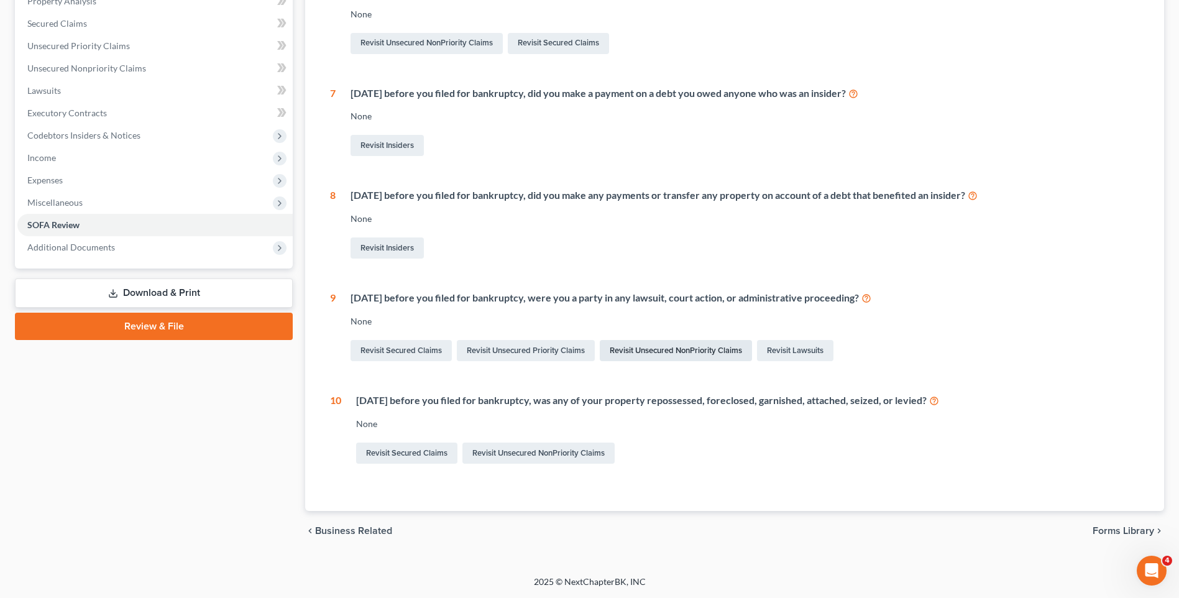
scroll to position [2, 0]
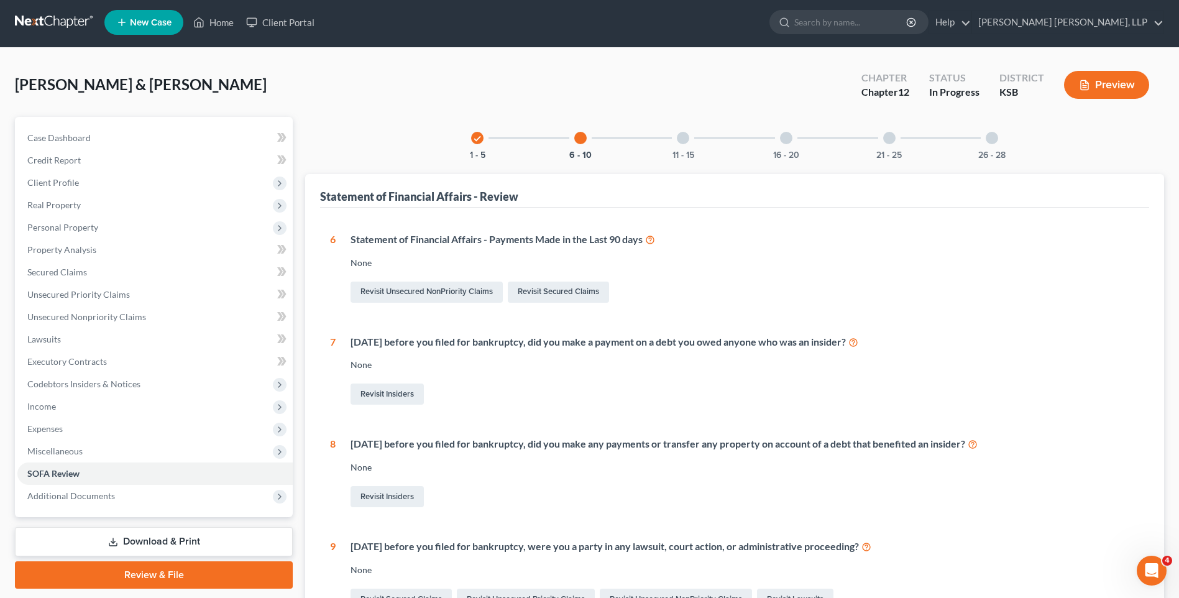
click at [681, 138] on div at bounding box center [683, 138] width 12 height 12
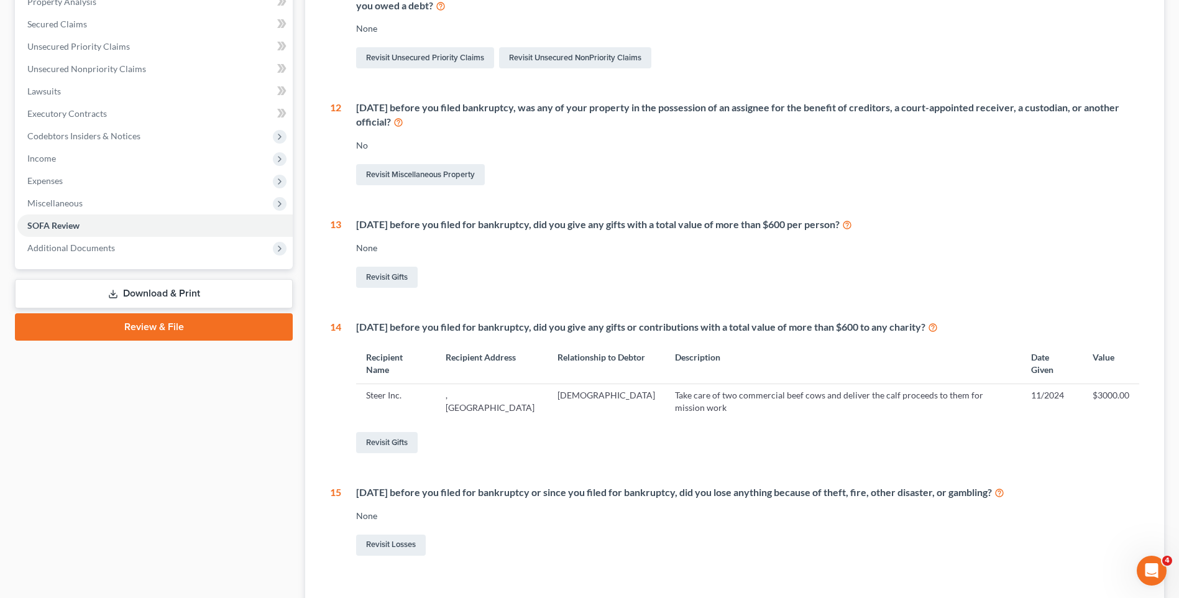
scroll to position [251, 0]
click at [547, 383] on td "[DEMOGRAPHIC_DATA]" at bounding box center [605, 401] width 117 height 36
drag, startPoint x: 541, startPoint y: 383, endPoint x: 623, endPoint y: 385, distance: 82.7
click at [623, 383] on td "[DEMOGRAPHIC_DATA]" at bounding box center [605, 401] width 117 height 36
click at [389, 431] on link "Revisit Gifts" at bounding box center [387, 441] width 62 height 21
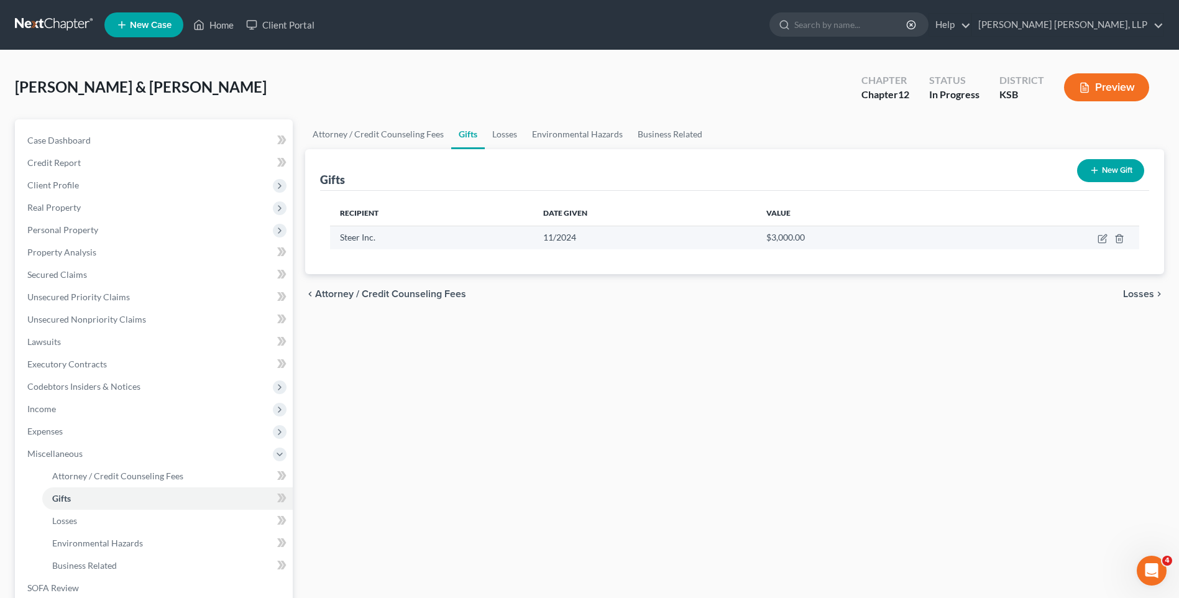
click at [351, 240] on span "Steer Inc." at bounding box center [357, 237] width 35 height 11
click at [1102, 240] on icon "button" at bounding box center [1103, 237] width 6 height 6
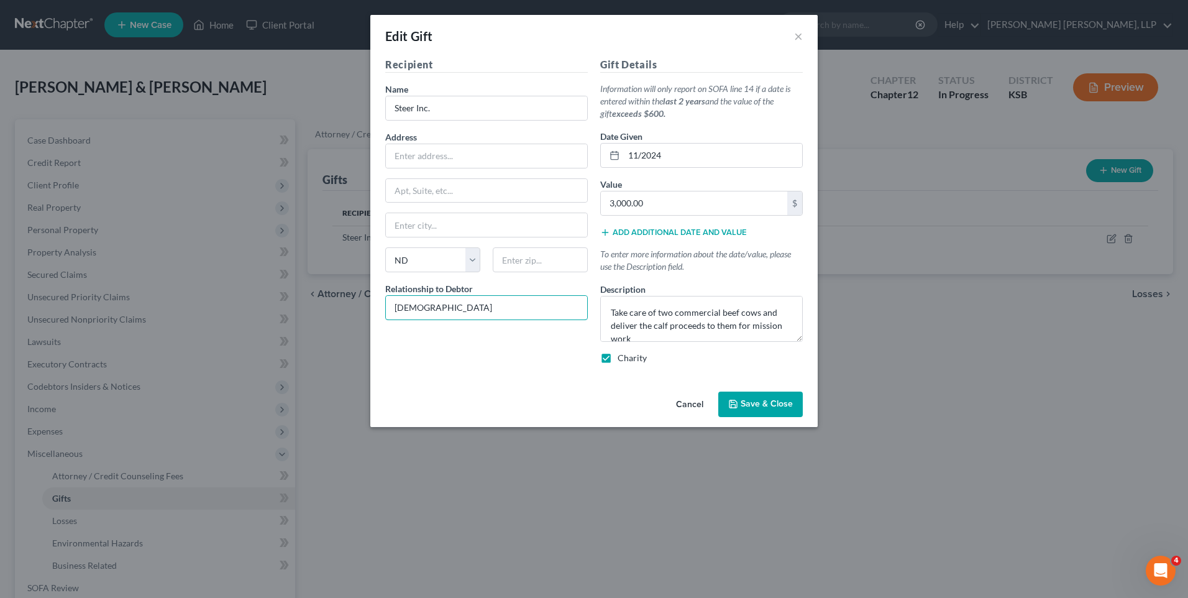
drag, startPoint x: 483, startPoint y: 308, endPoint x: 332, endPoint y: 299, distance: 150.6
click at [332, 299] on div "Edit Gift × Recipient Name * Steer Inc. Address Apt, Suite, etc State State [US…" at bounding box center [594, 299] width 1188 height 598
click at [772, 398] on button "Save & Close" at bounding box center [760, 404] width 84 height 26
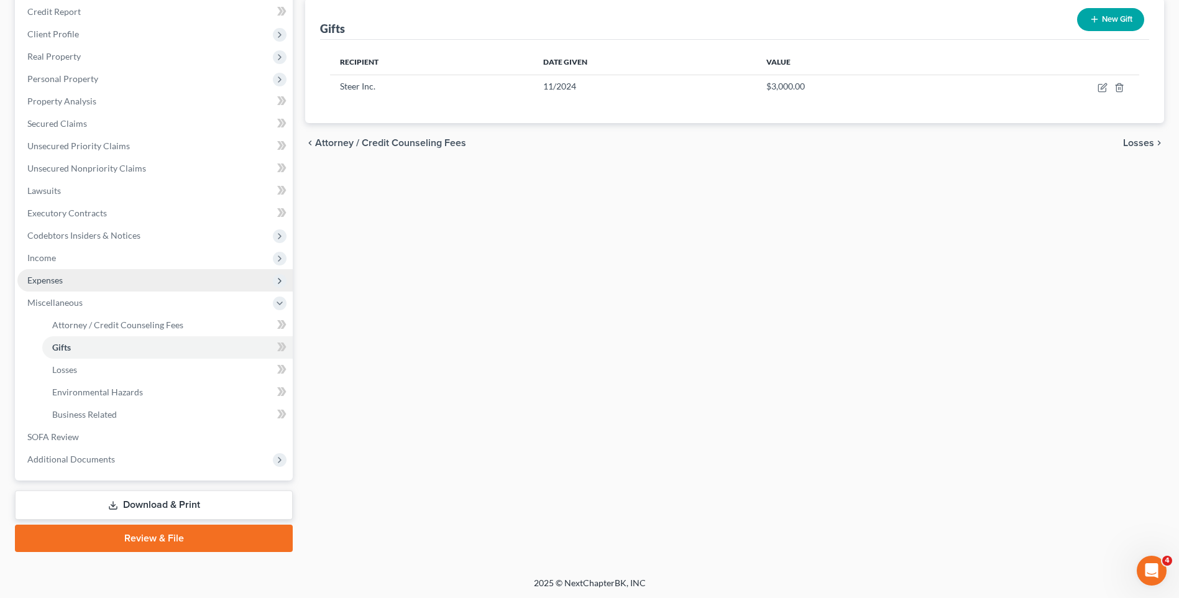
scroll to position [152, 0]
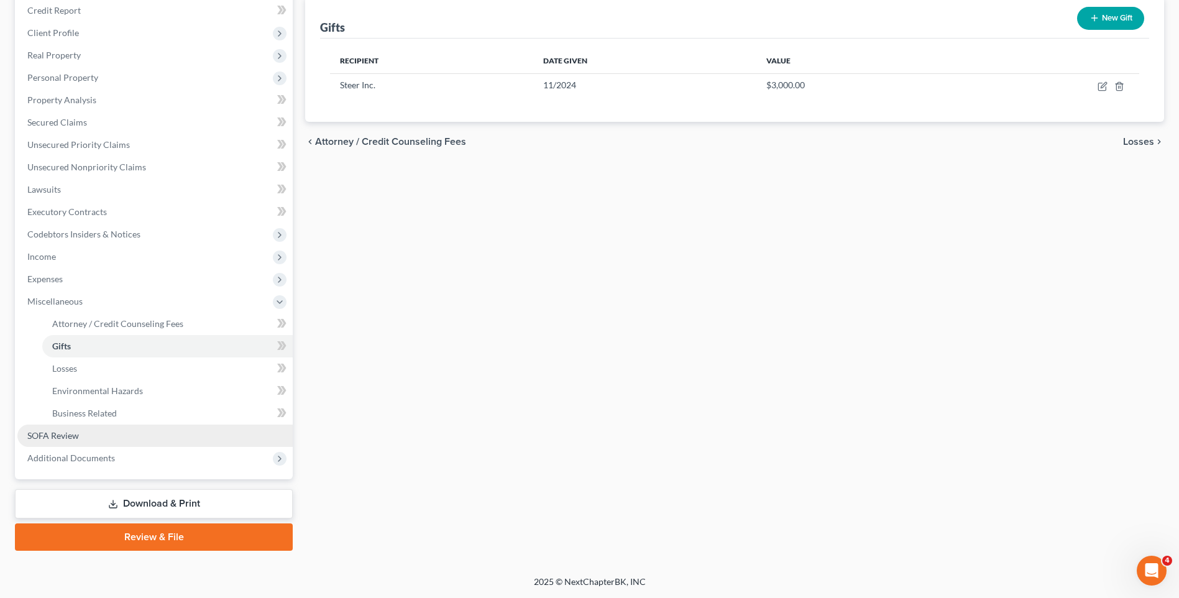
click at [53, 440] on span "SOFA Review" at bounding box center [53, 435] width 52 height 11
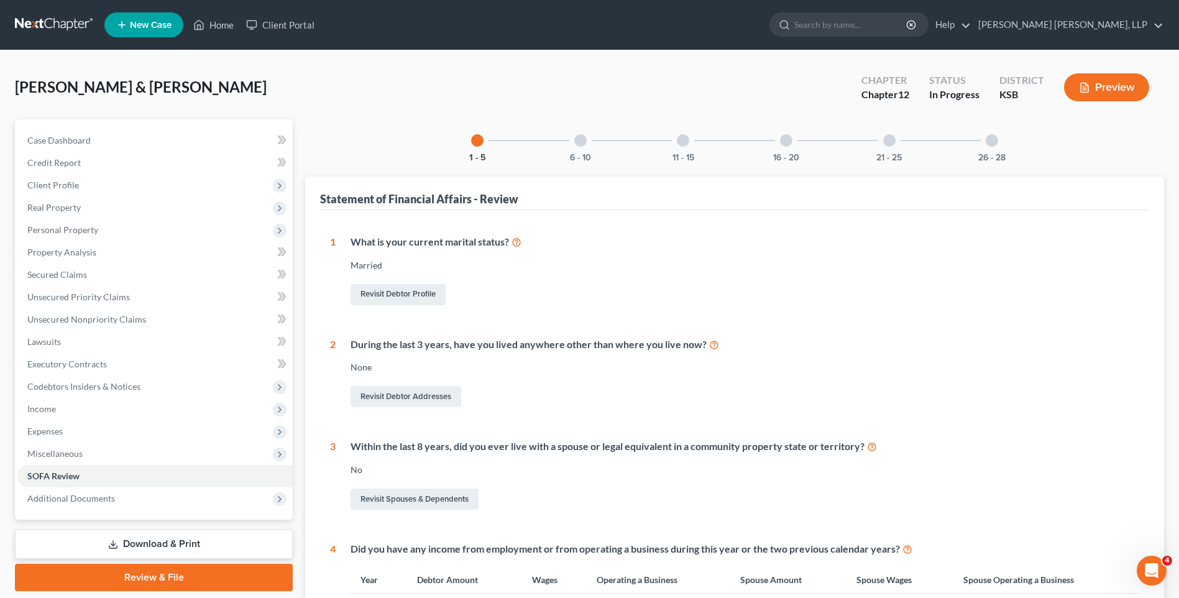
click at [577, 141] on div at bounding box center [580, 140] width 12 height 12
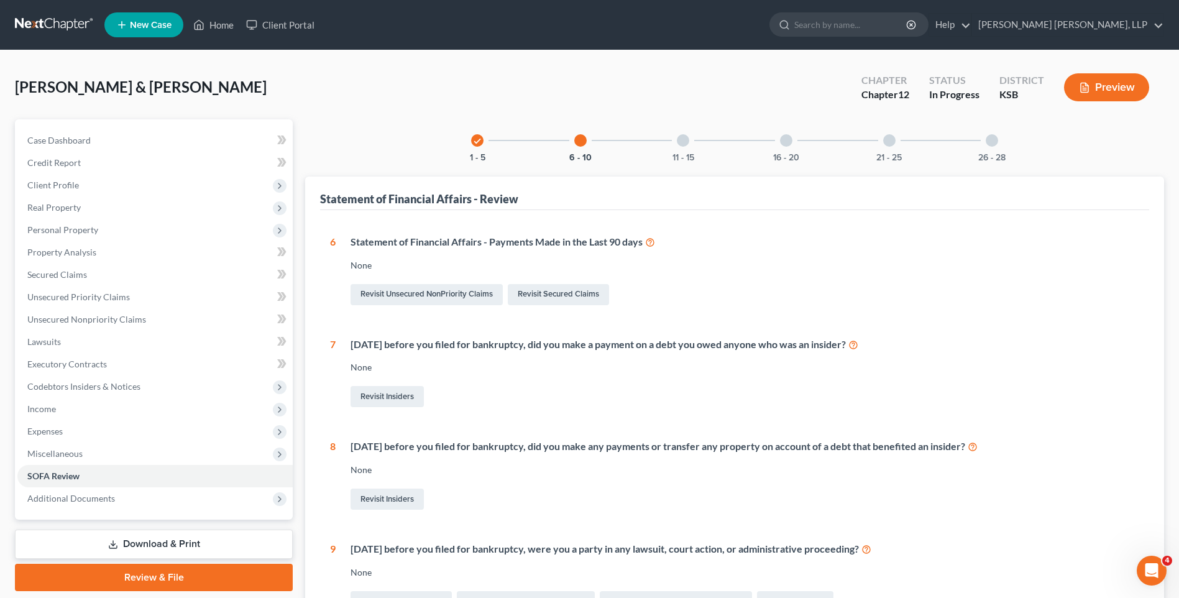
click at [680, 137] on div at bounding box center [683, 140] width 12 height 12
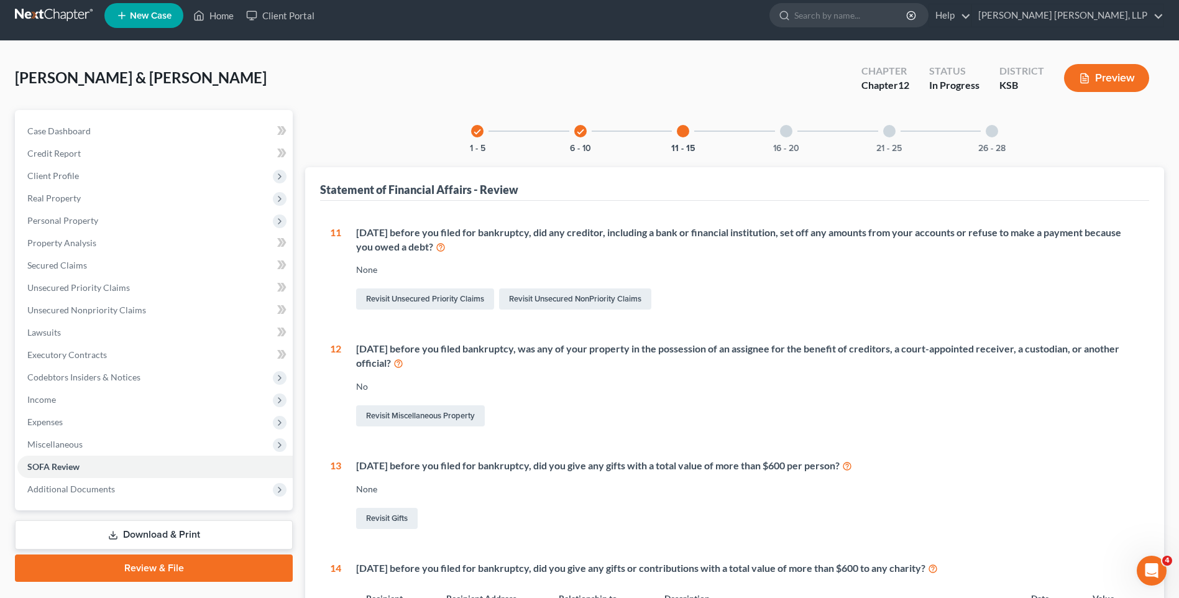
scroll to position [7, 0]
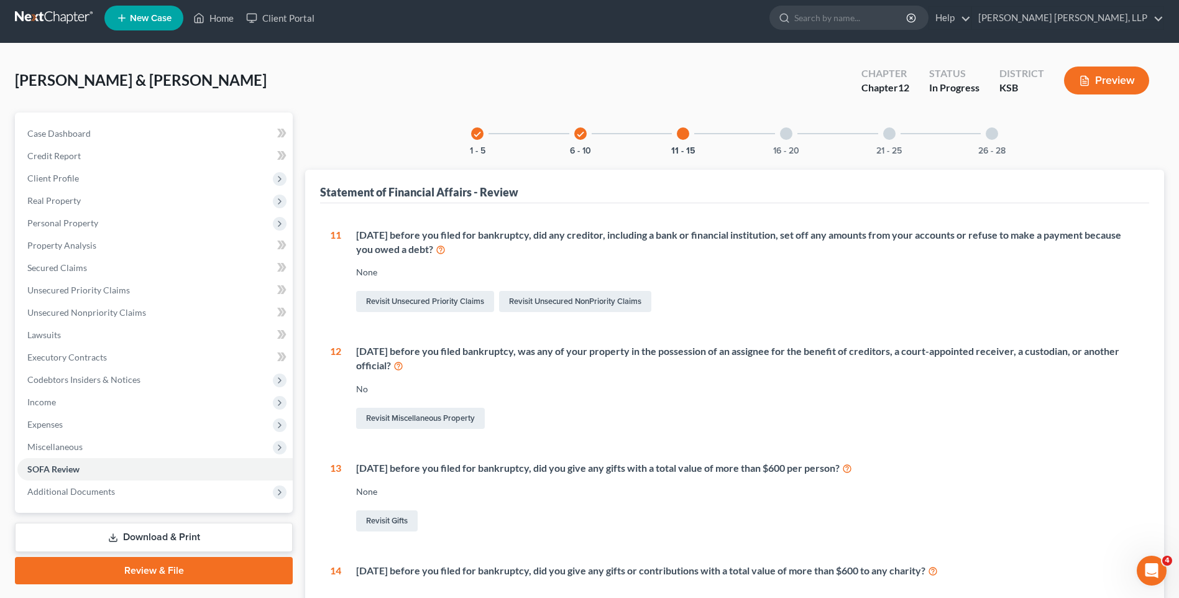
click at [783, 135] on div at bounding box center [786, 133] width 12 height 12
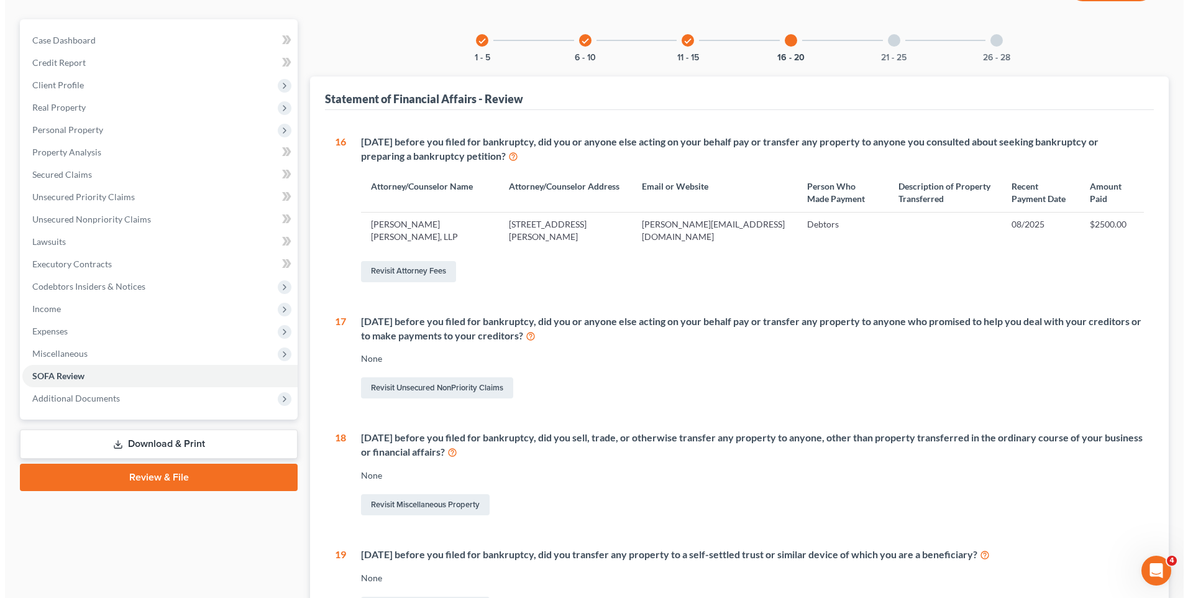
scroll to position [0, 0]
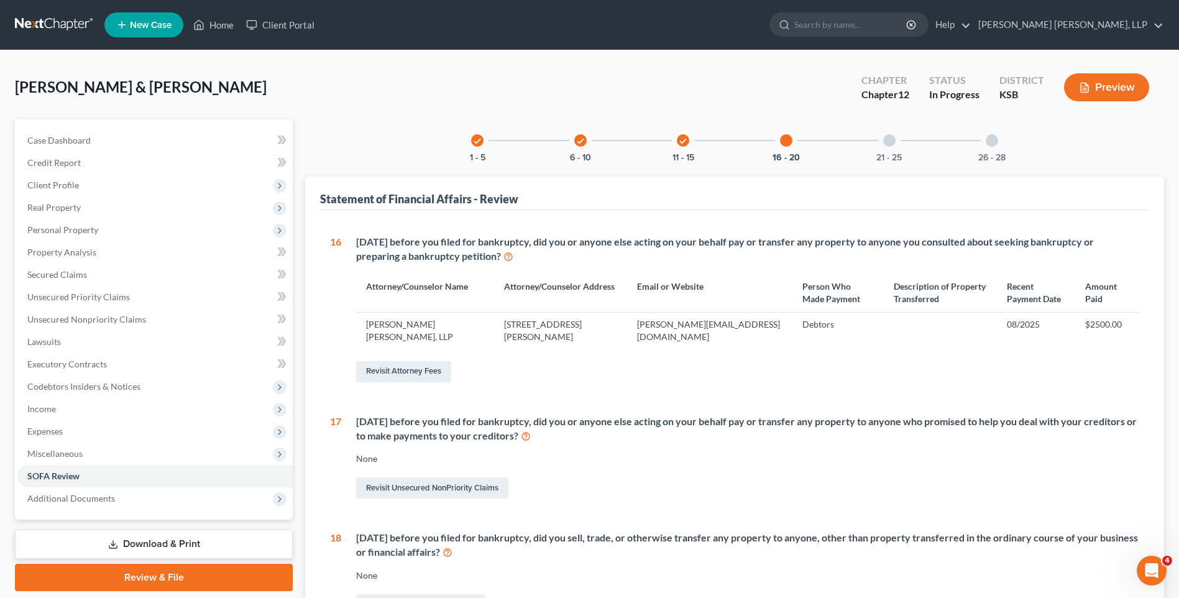
click at [888, 139] on div at bounding box center [889, 140] width 12 height 12
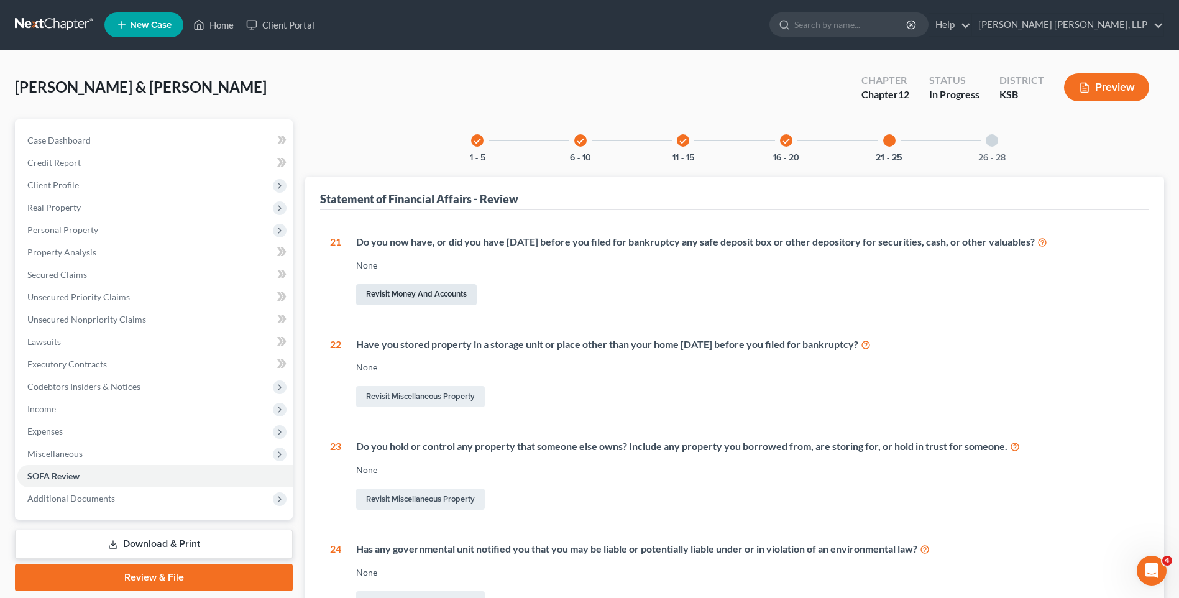
click at [383, 293] on link "Revisit Money and Accounts" at bounding box center [416, 294] width 121 height 21
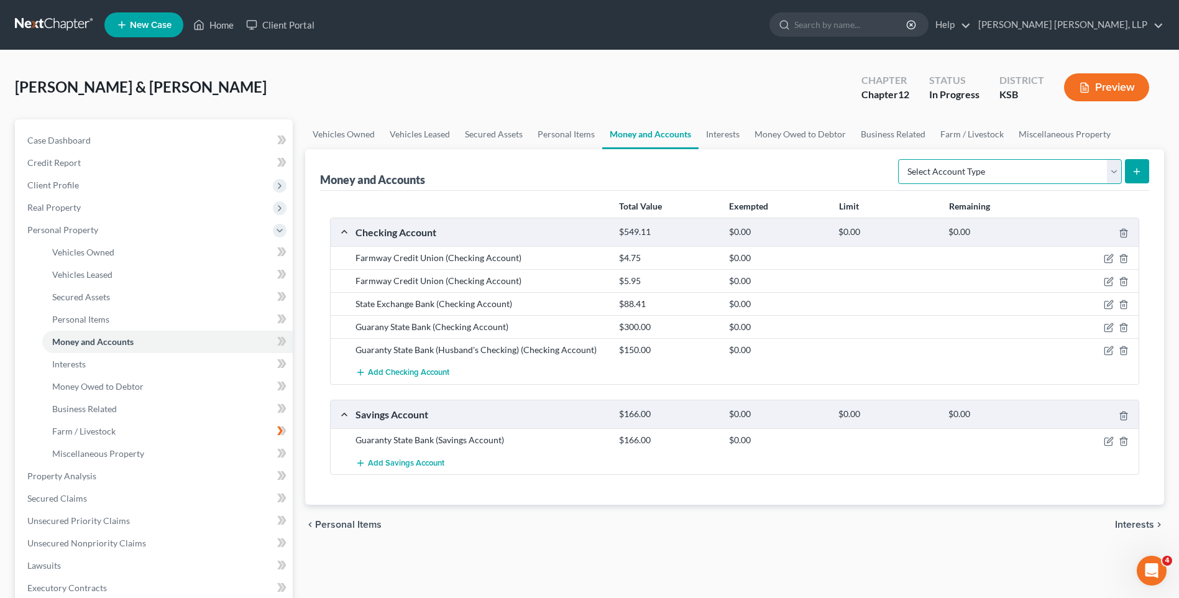
click at [1112, 169] on select "Select Account Type Brokerage Cash on Hand Certificates of Deposit Checking Acc…" at bounding box center [1010, 171] width 224 height 25
click at [900, 159] on select "Select Account Type Brokerage Cash on Hand Certificates of Deposit Checking Acc…" at bounding box center [1010, 171] width 224 height 25
click at [1135, 173] on icon "submit" at bounding box center [1136, 172] width 10 height 10
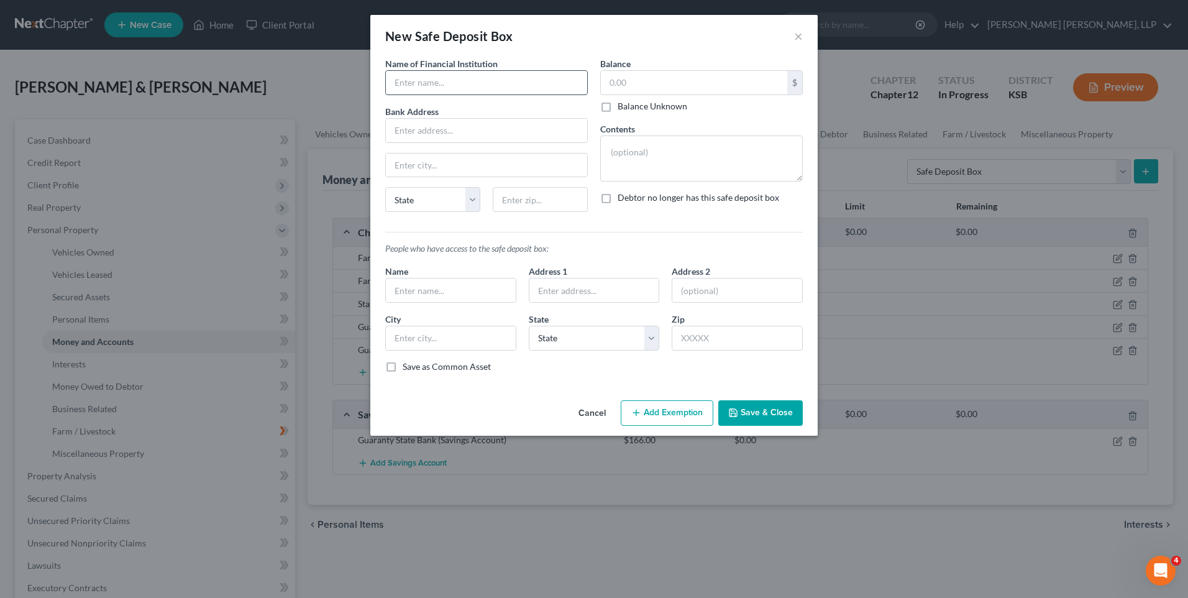
click at [460, 76] on input "text" at bounding box center [486, 83] width 201 height 24
click at [434, 160] on input "text" at bounding box center [486, 165] width 201 height 24
click at [631, 147] on textarea at bounding box center [701, 158] width 203 height 46
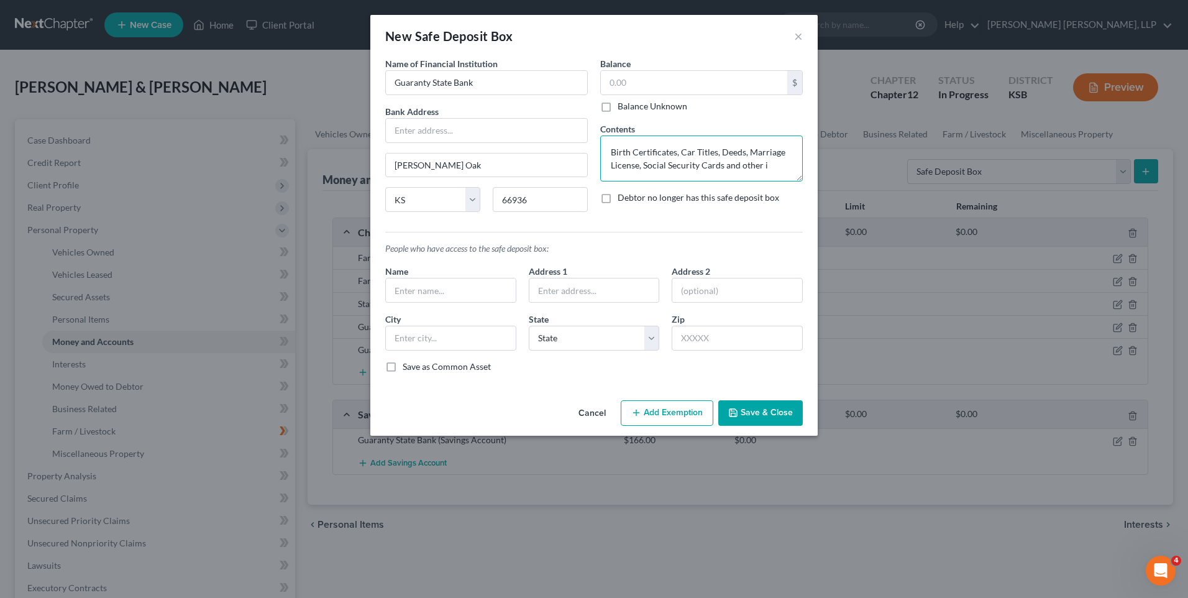
scroll to position [2, 0]
click at [736, 173] on textarea "Birth Certificates, Car Titles, Deeds, Marriage License, Social Security Cards …" at bounding box center [701, 158] width 203 height 46
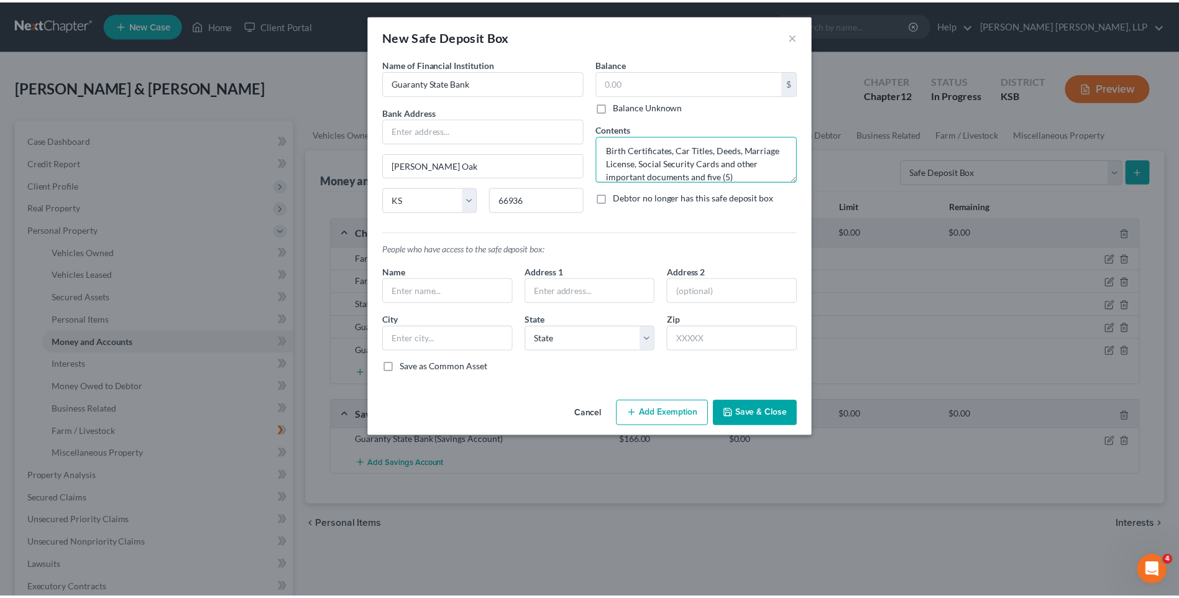
scroll to position [16, 0]
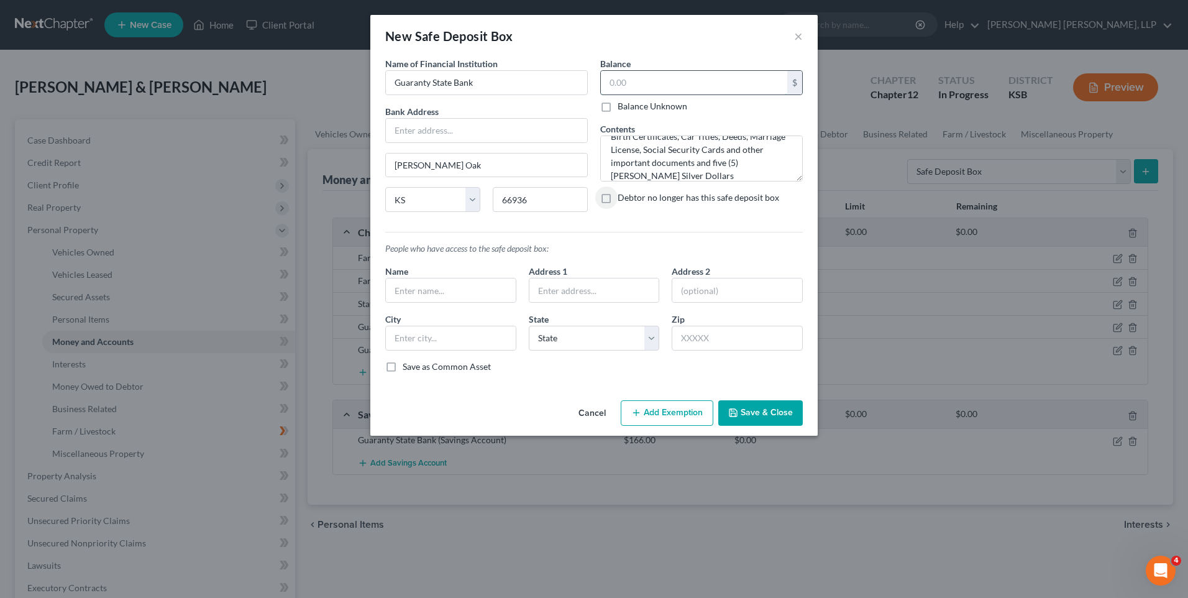
click at [644, 73] on input "text" at bounding box center [694, 83] width 186 height 24
click at [422, 293] on input "text" at bounding box center [451, 290] width 130 height 24
click at [758, 411] on button "Save & Close" at bounding box center [760, 413] width 84 height 26
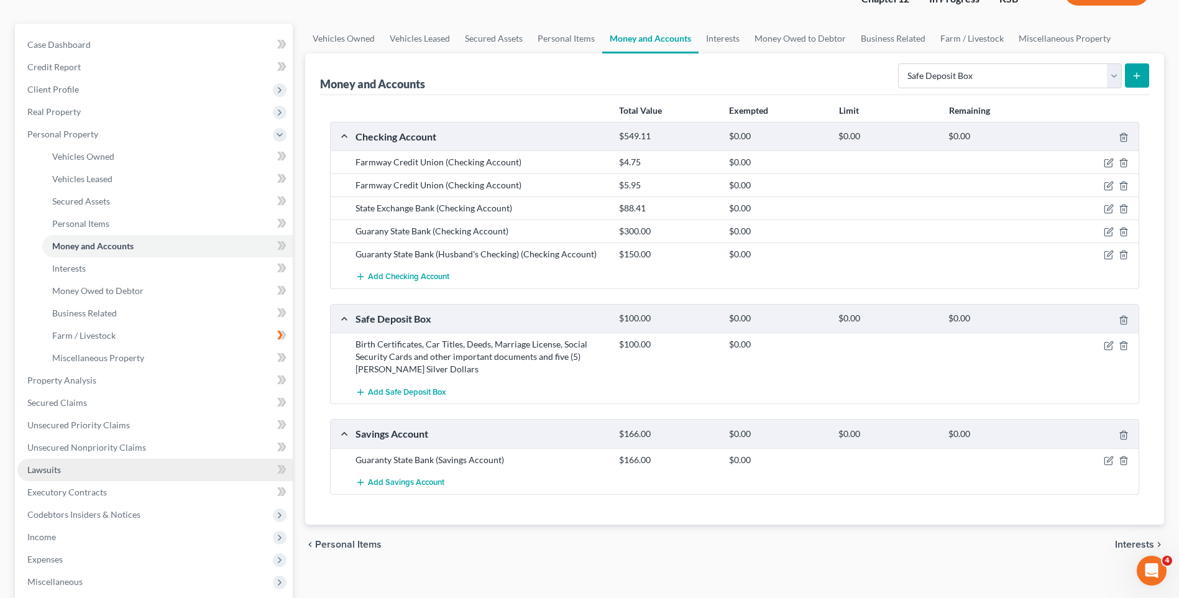
scroll to position [264, 0]
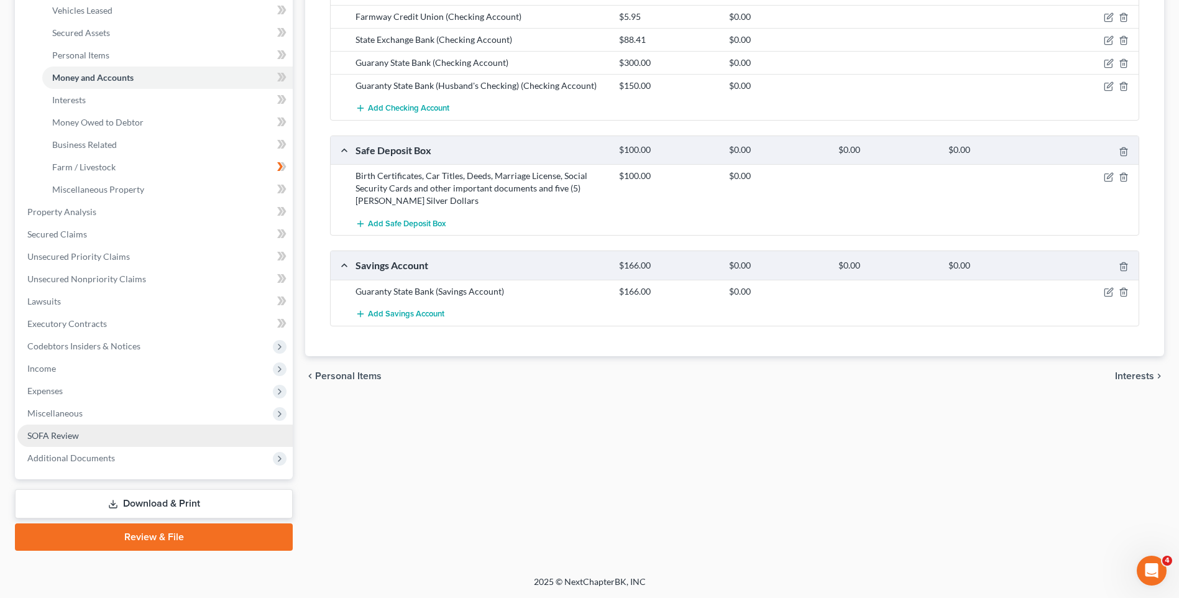
click at [75, 430] on span "SOFA Review" at bounding box center [53, 435] width 52 height 11
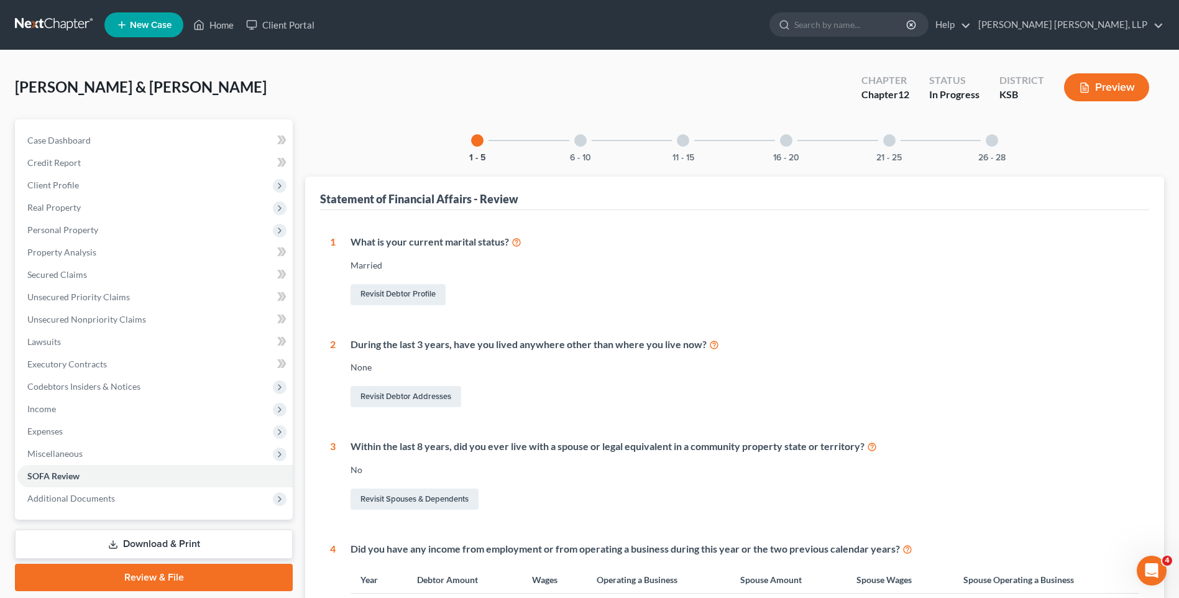
click at [786, 141] on div at bounding box center [786, 140] width 12 height 12
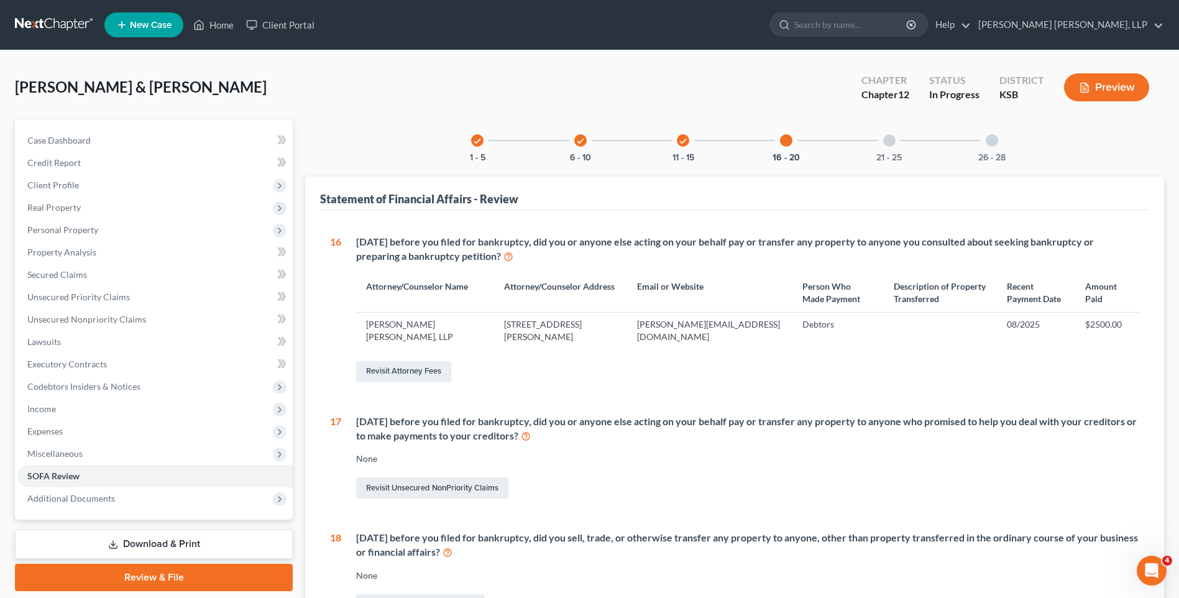
click at [889, 140] on div at bounding box center [889, 140] width 12 height 12
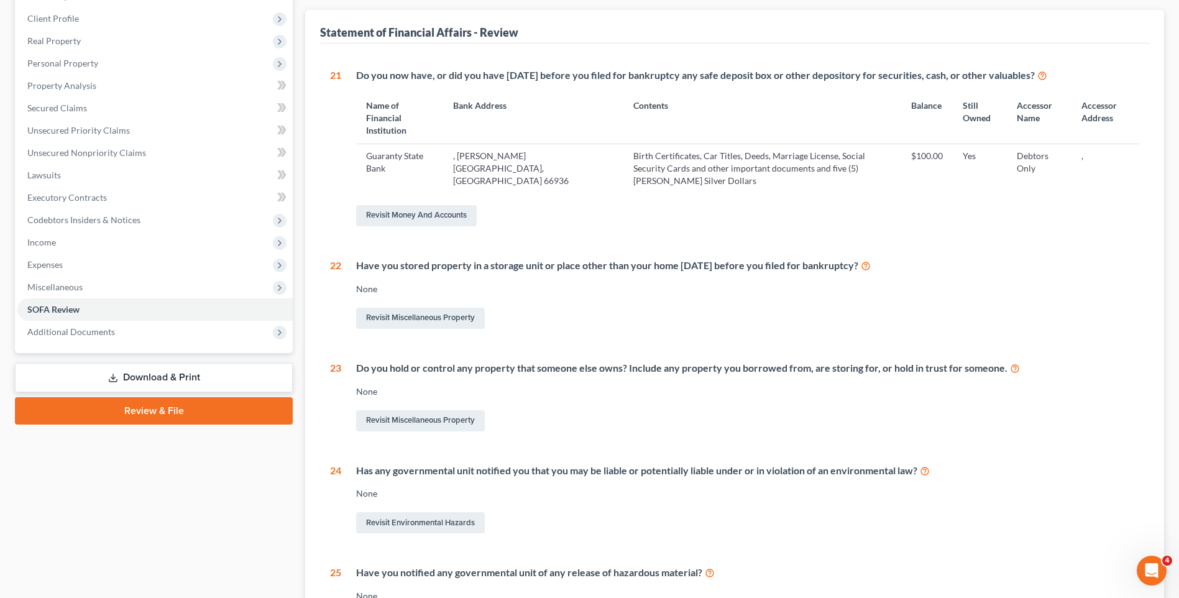
scroll to position [186, 0]
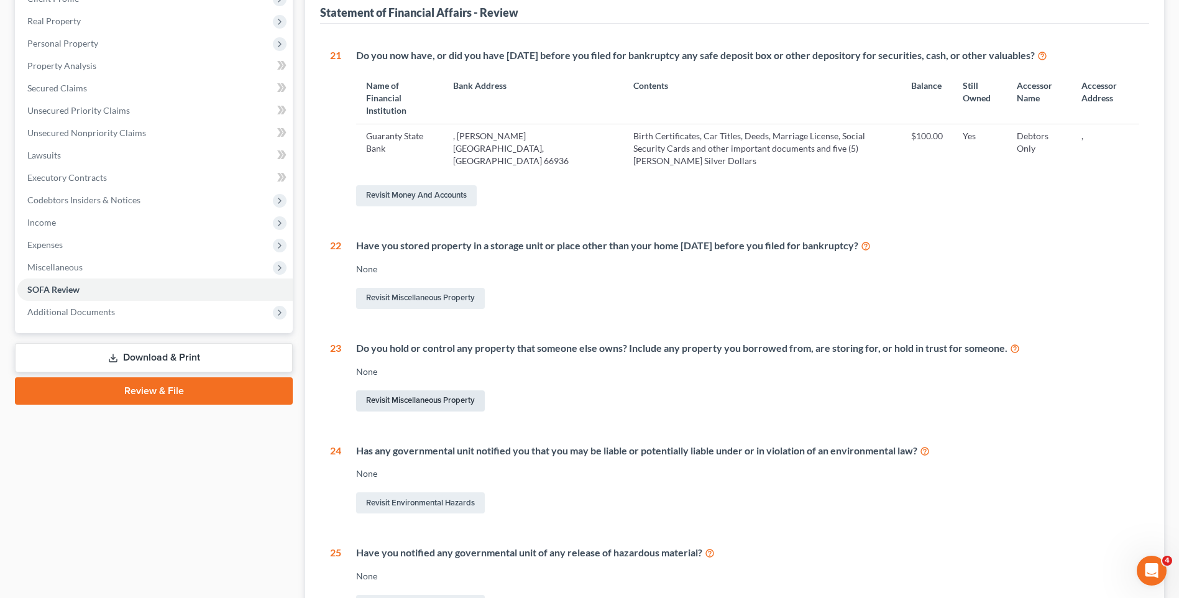
click at [398, 390] on link "Revisit Miscellaneous Property" at bounding box center [420, 400] width 129 height 21
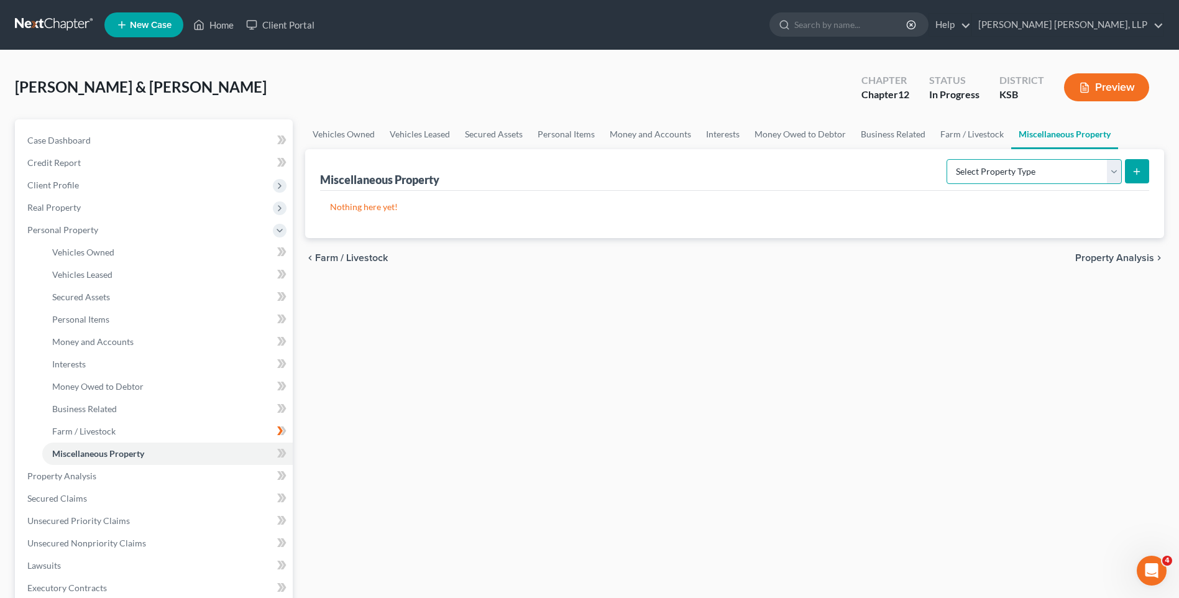
click at [1114, 174] on select "Select Property Type Assigned for Creditor Benefit [DATE] Holding for Another N…" at bounding box center [1033, 171] width 175 height 25
click at [946, 159] on select "Select Property Type Assigned for Creditor Benefit [DATE] Holding for Another N…" at bounding box center [1033, 171] width 175 height 25
click at [1136, 165] on button "submit" at bounding box center [1137, 171] width 24 height 24
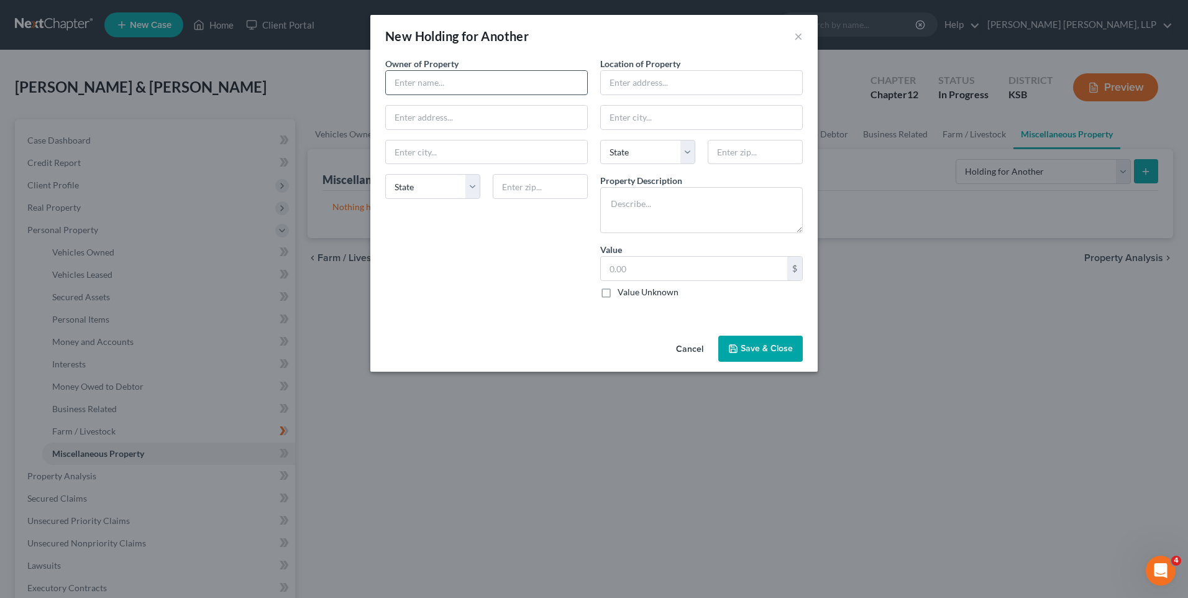
click at [428, 84] on input "text" at bounding box center [486, 83] width 201 height 24
click at [777, 343] on button "Save & Close" at bounding box center [760, 349] width 84 height 26
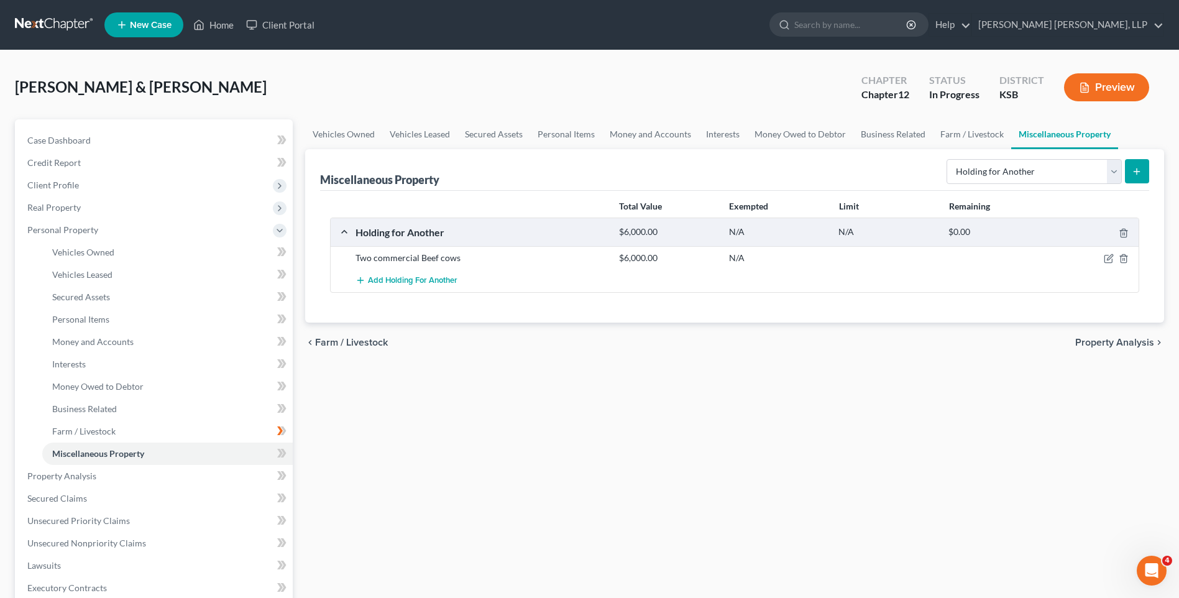
click at [1140, 170] on icon "submit" at bounding box center [1136, 172] width 10 height 10
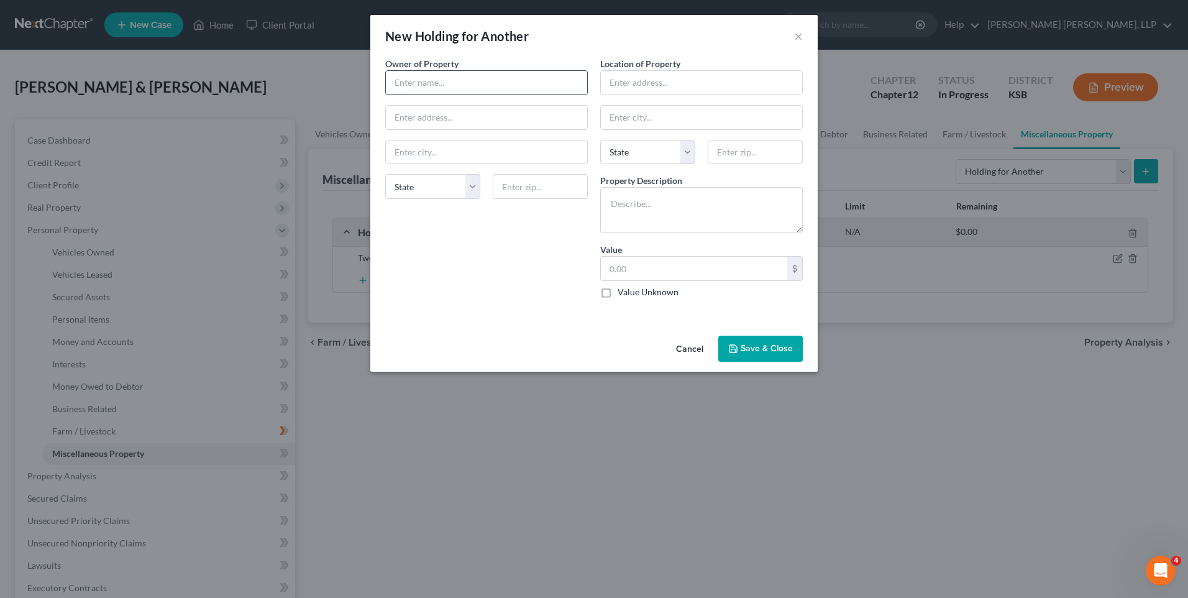
click at [503, 83] on input "text" at bounding box center [486, 83] width 201 height 24
click at [461, 151] on input "text" at bounding box center [486, 152] width 201 height 24
click at [749, 345] on button "Save & Close" at bounding box center [760, 349] width 84 height 26
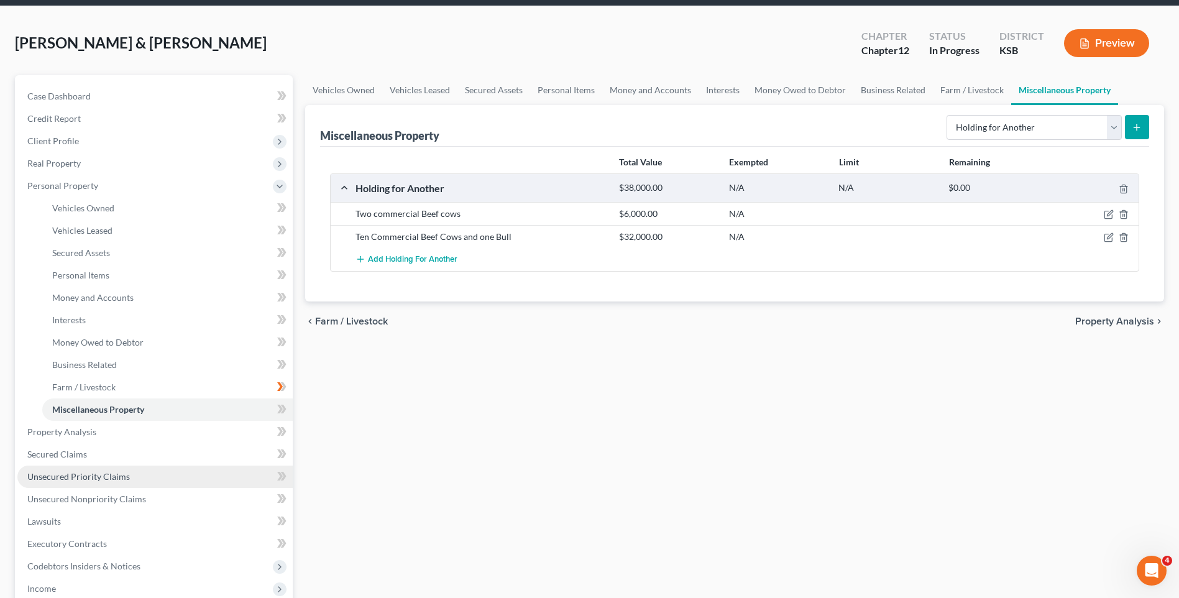
scroll to position [62, 0]
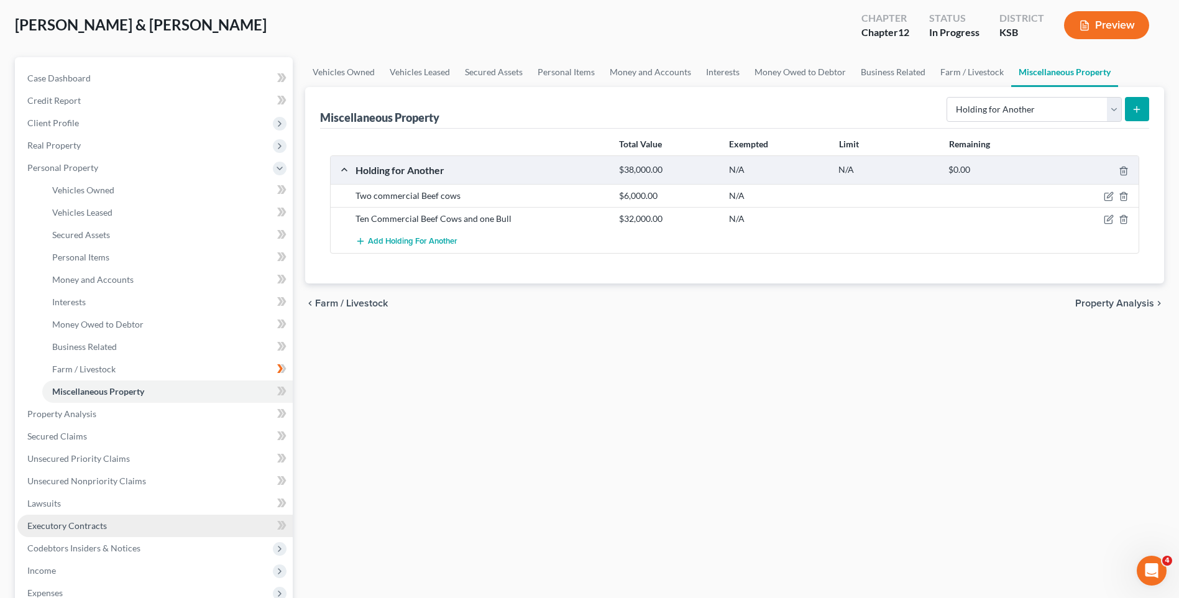
click at [62, 525] on span "Executory Contracts" at bounding box center [67, 525] width 80 height 11
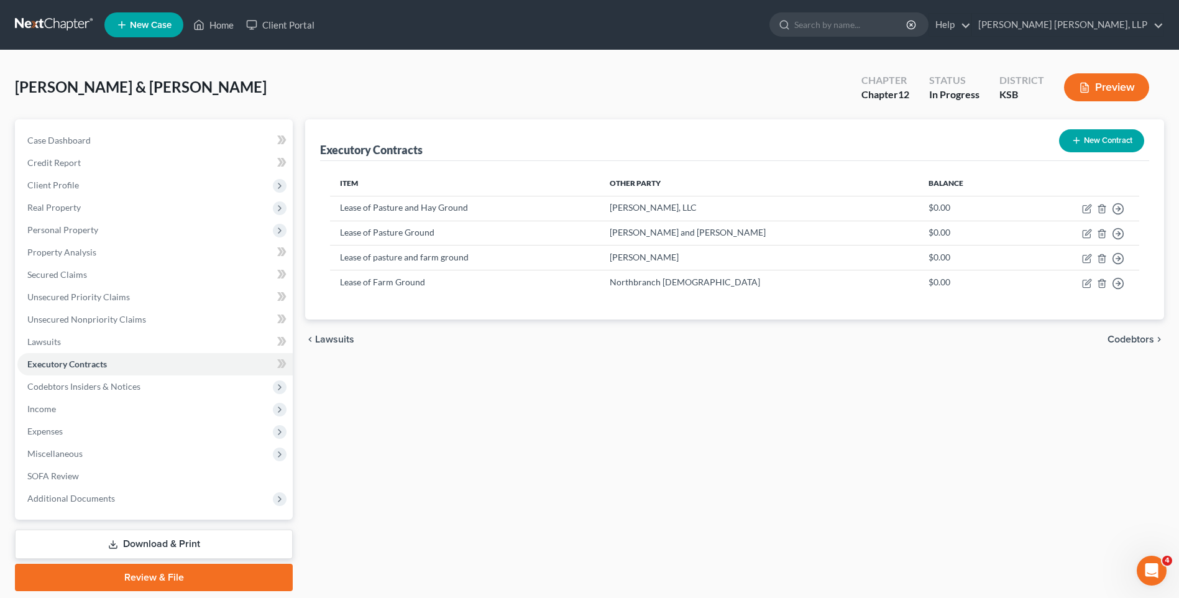
click at [1119, 142] on button "New Contract" at bounding box center [1101, 140] width 85 height 23
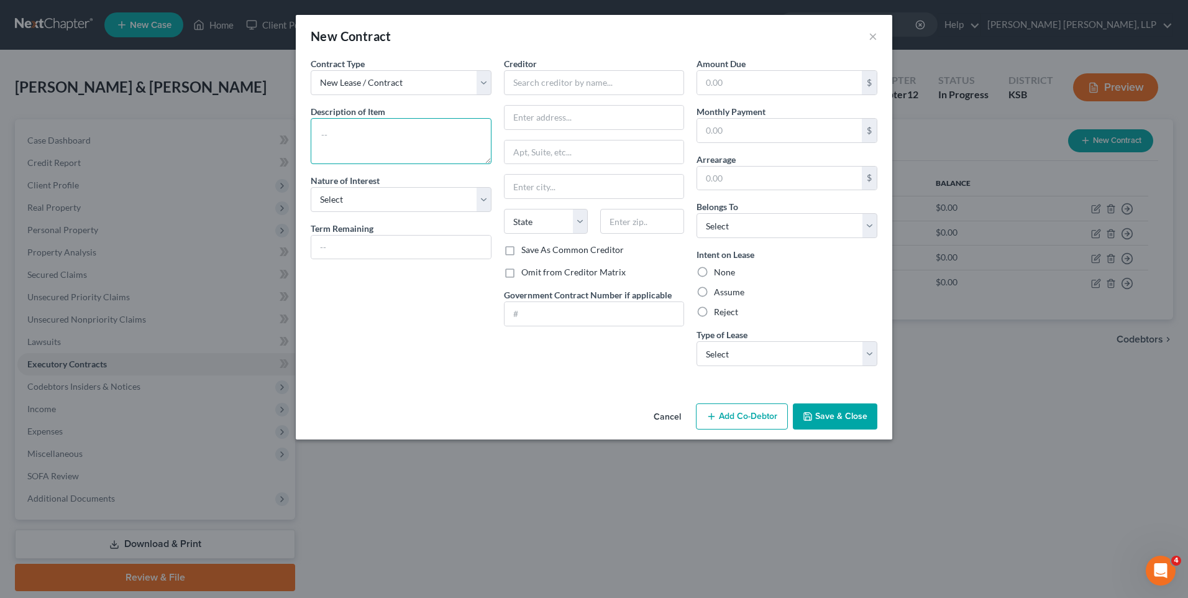
click at [354, 134] on textarea at bounding box center [401, 141] width 181 height 46
click at [365, 194] on select "Select Purchaser Agent Lessor Lessee" at bounding box center [401, 199] width 181 height 25
click at [311, 187] on select "Select Purchaser Agent Lessor Lessee" at bounding box center [401, 199] width 181 height 25
click at [411, 245] on input "text" at bounding box center [401, 247] width 180 height 24
click at [570, 81] on input "text" at bounding box center [594, 82] width 181 height 25
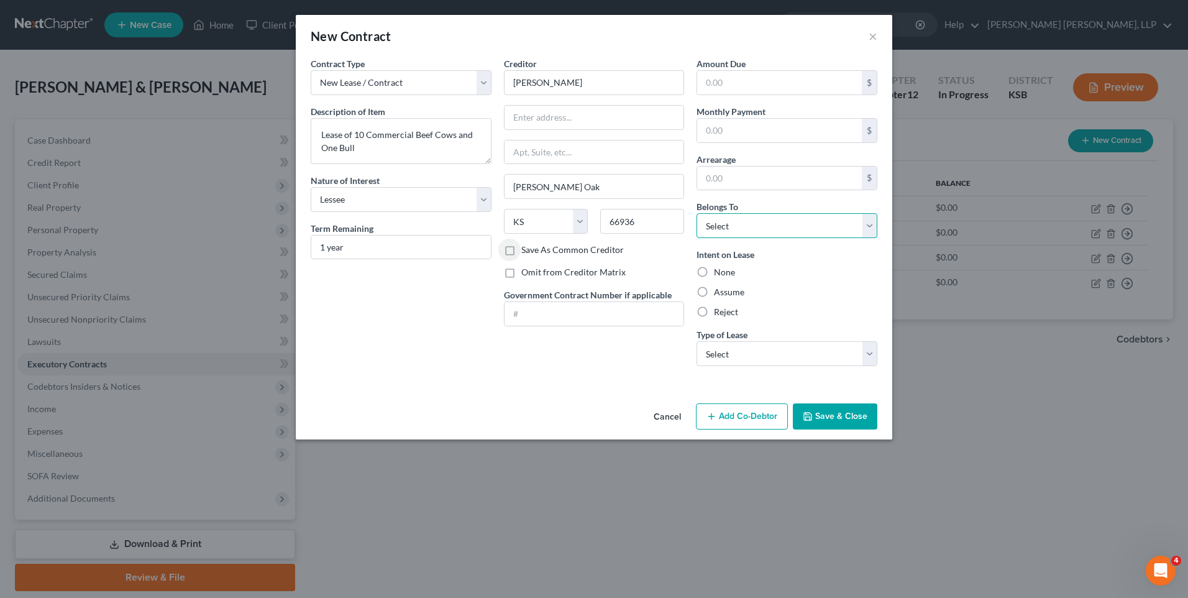
click at [754, 226] on select "Select Debtor 1 Only Debtor 2 Only Debtor 1 And Debtor 2 Only At Least One Of T…" at bounding box center [786, 225] width 181 height 25
click at [696, 213] on select "Select Debtor 1 Only Debtor 2 Only Debtor 1 And Debtor 2 Only At Least One Of T…" at bounding box center [786, 225] width 181 height 25
click at [714, 291] on label "Assume" at bounding box center [729, 292] width 30 height 12
click at [719, 291] on input "Assume" at bounding box center [723, 290] width 8 height 8
click at [737, 350] on select "Select Real Estate Car Other" at bounding box center [786, 353] width 181 height 25
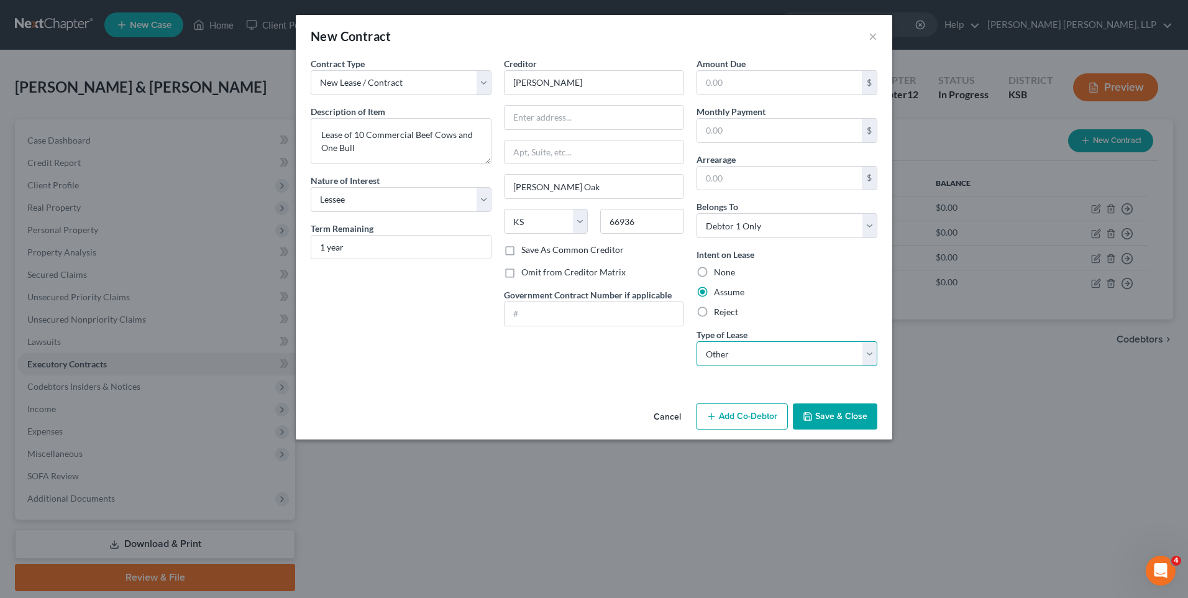
click at [696, 341] on select "Select Real Estate Car Other" at bounding box center [786, 353] width 181 height 25
click at [811, 414] on icon "button" at bounding box center [807, 416] width 7 height 7
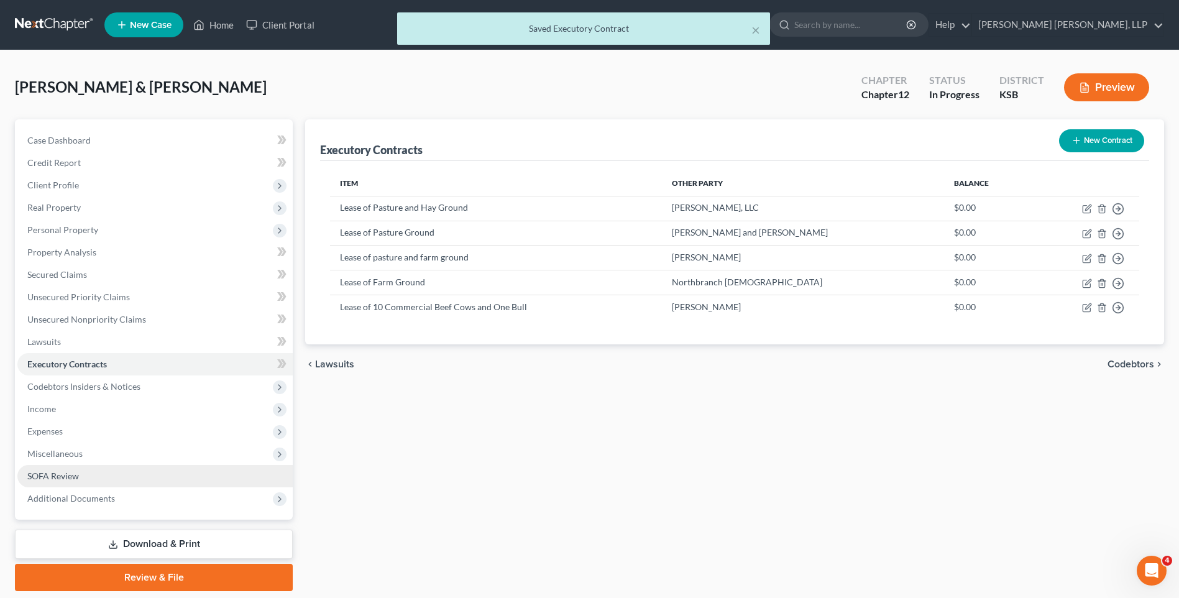
click at [106, 473] on link "SOFA Review" at bounding box center [154, 476] width 275 height 22
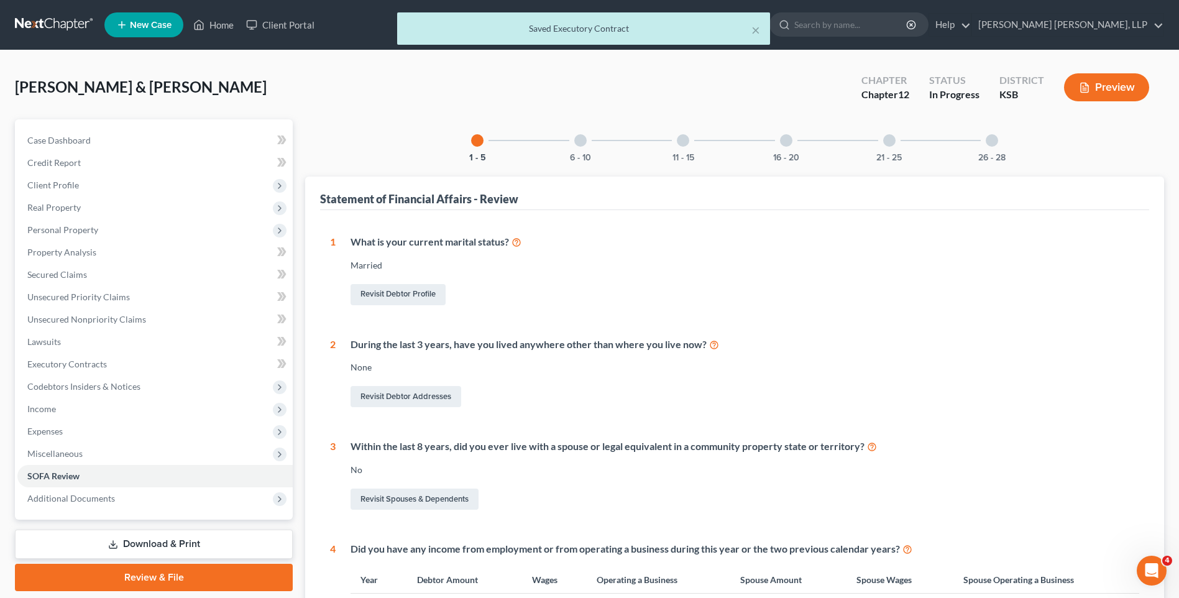
click at [890, 135] on div at bounding box center [889, 140] width 12 height 12
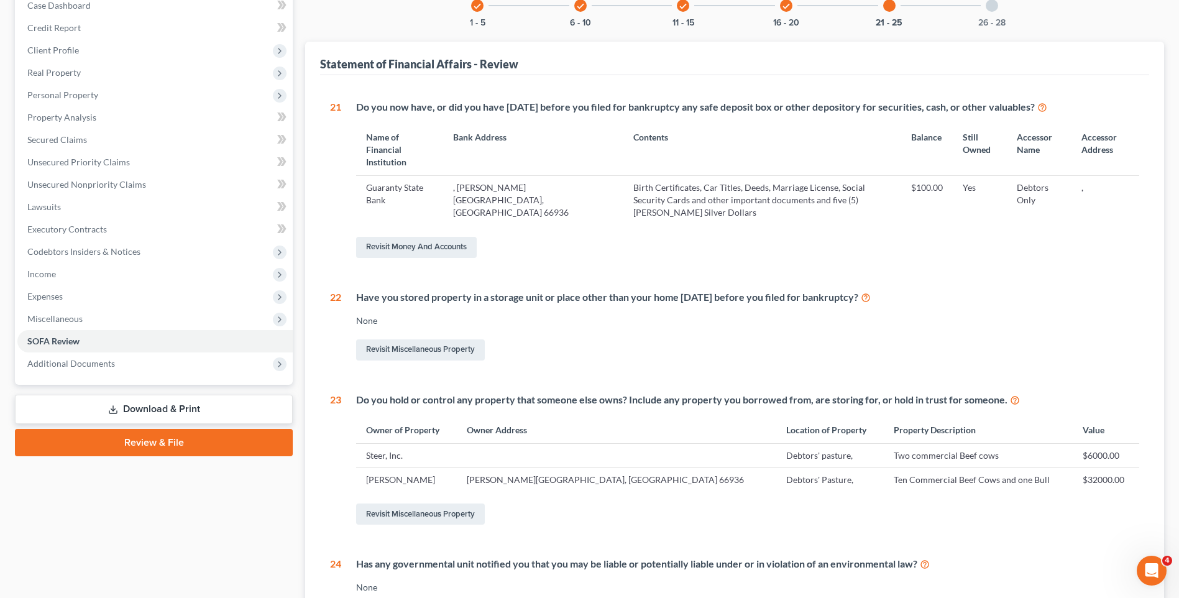
scroll to position [124, 0]
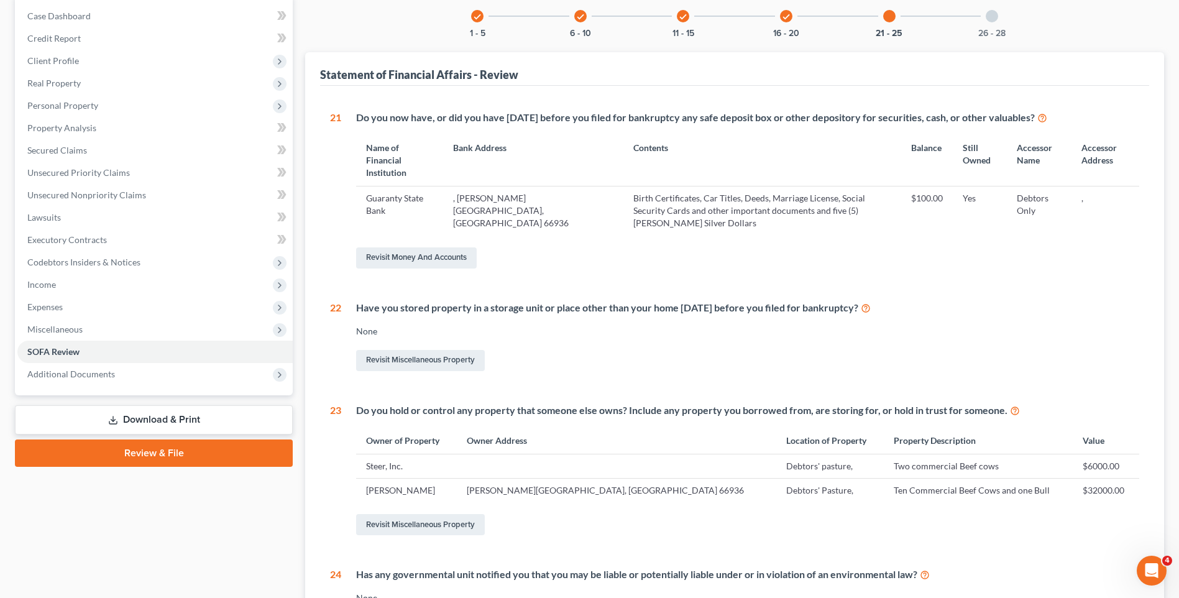
click at [995, 15] on div at bounding box center [991, 16] width 12 height 12
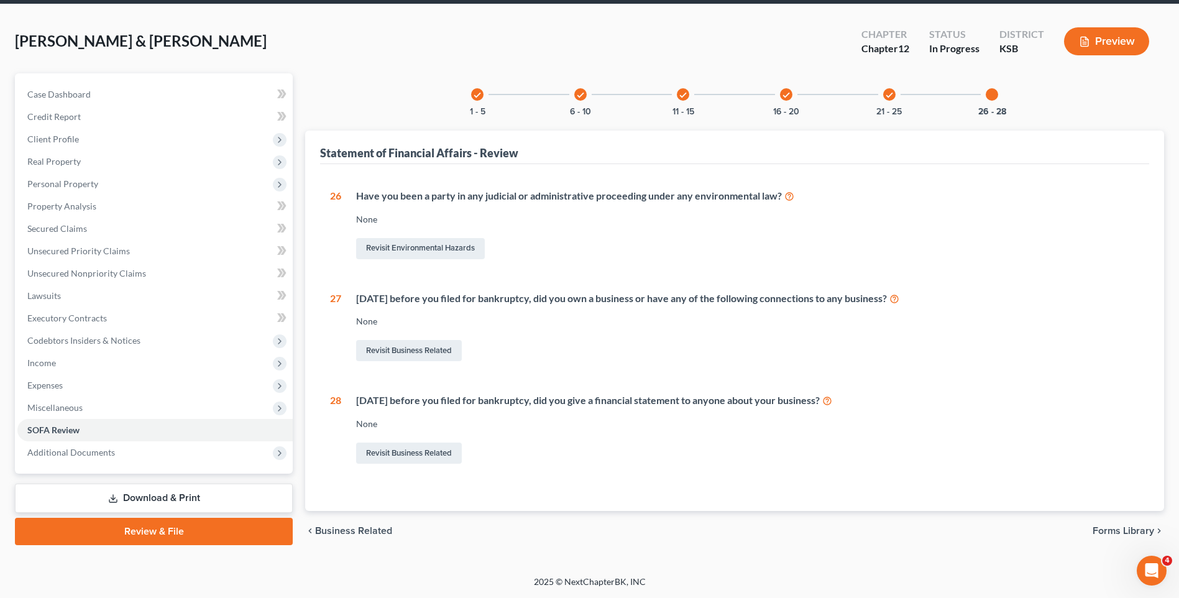
scroll to position [46, 0]
click at [398, 450] on link "Revisit Business Related" at bounding box center [409, 452] width 106 height 21
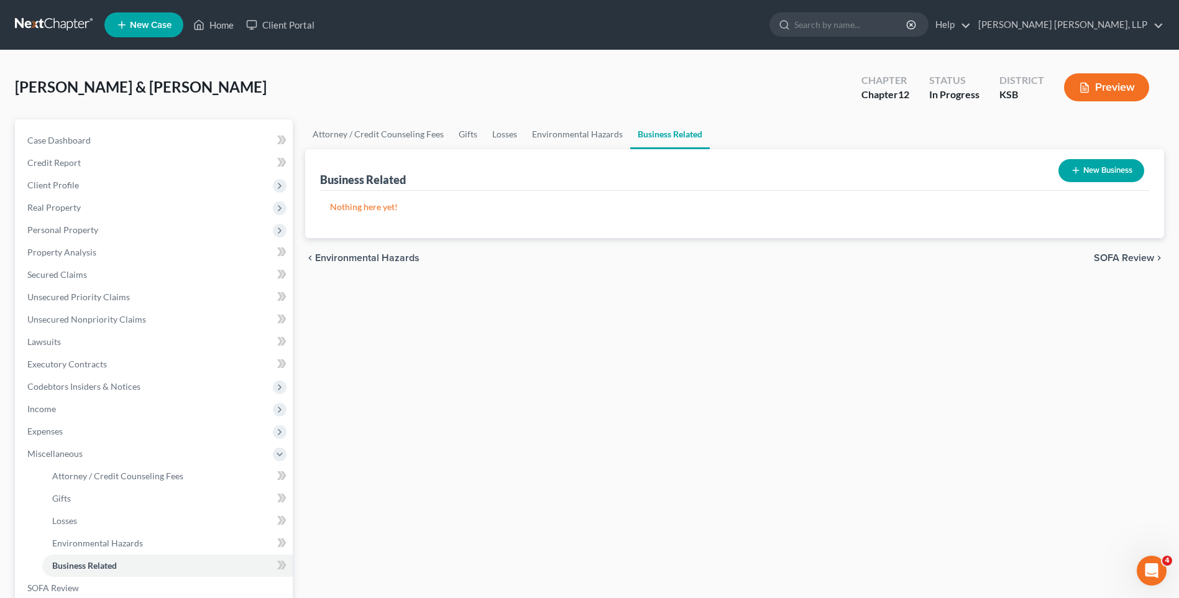
click at [1098, 170] on button "New Business" at bounding box center [1101, 170] width 86 height 23
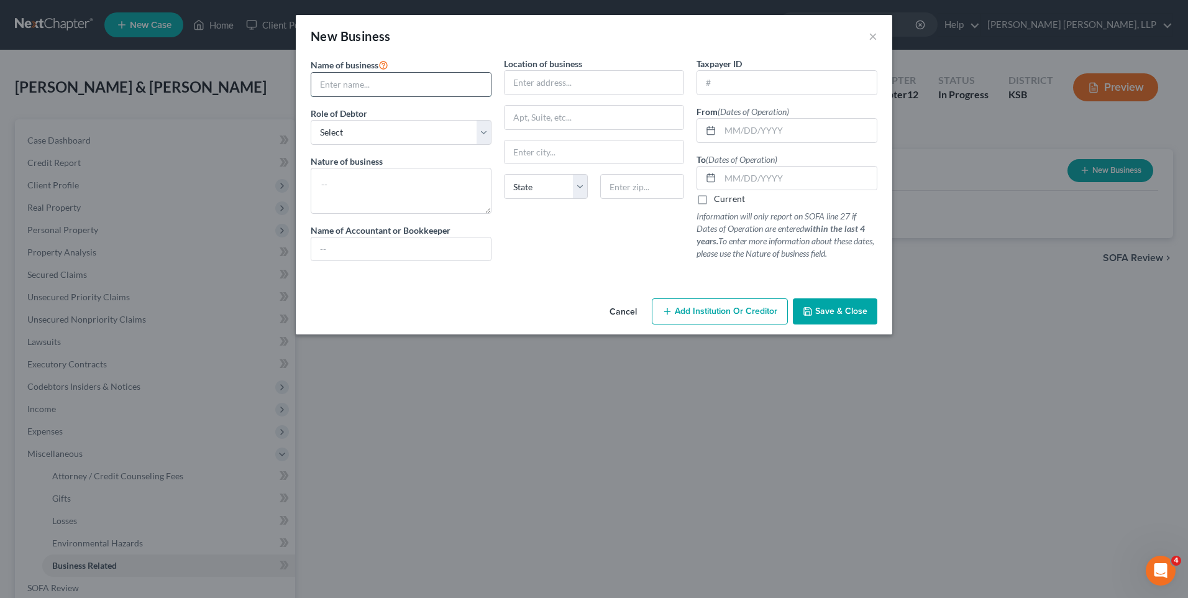
click at [375, 86] on input "text" at bounding box center [401, 85] width 180 height 24
click at [457, 84] on input "text" at bounding box center [401, 85] width 180 height 24
click at [868, 35] on div "New Business ×" at bounding box center [594, 36] width 596 height 42
click at [885, 37] on div "New Business ×" at bounding box center [594, 36] width 596 height 42
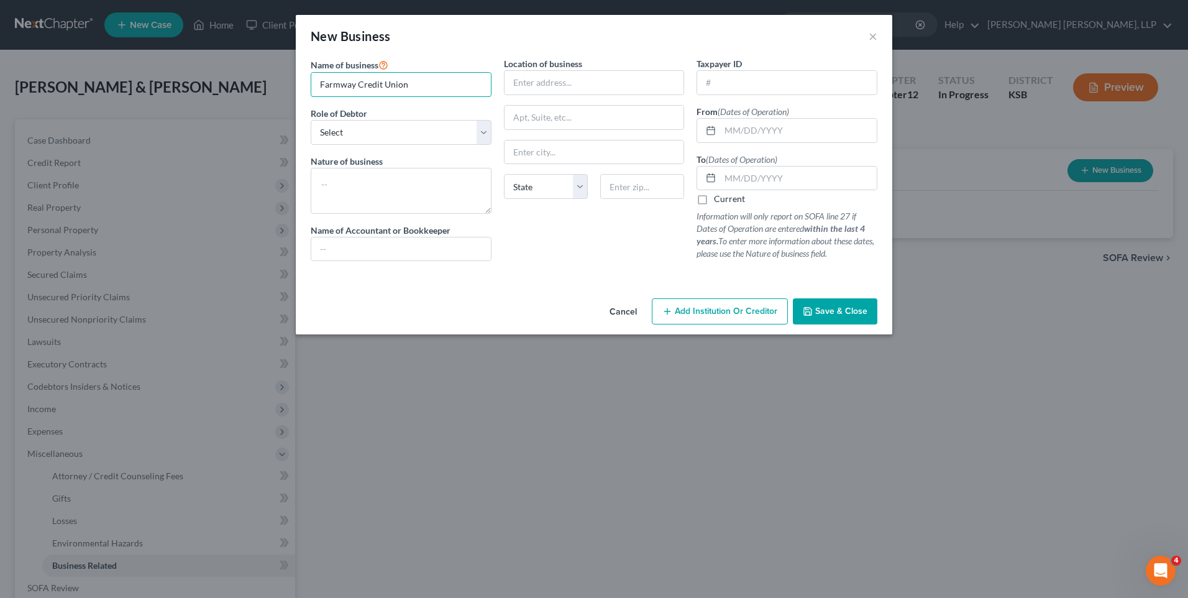
drag, startPoint x: 381, startPoint y: 81, endPoint x: 66, endPoint y: 88, distance: 314.5
click at [70, 86] on div "New Business × Name of business * Farmway Credit Union Role of Debtor * Select …" at bounding box center [594, 299] width 1188 height 598
click at [873, 32] on button "×" at bounding box center [873, 36] width 9 height 15
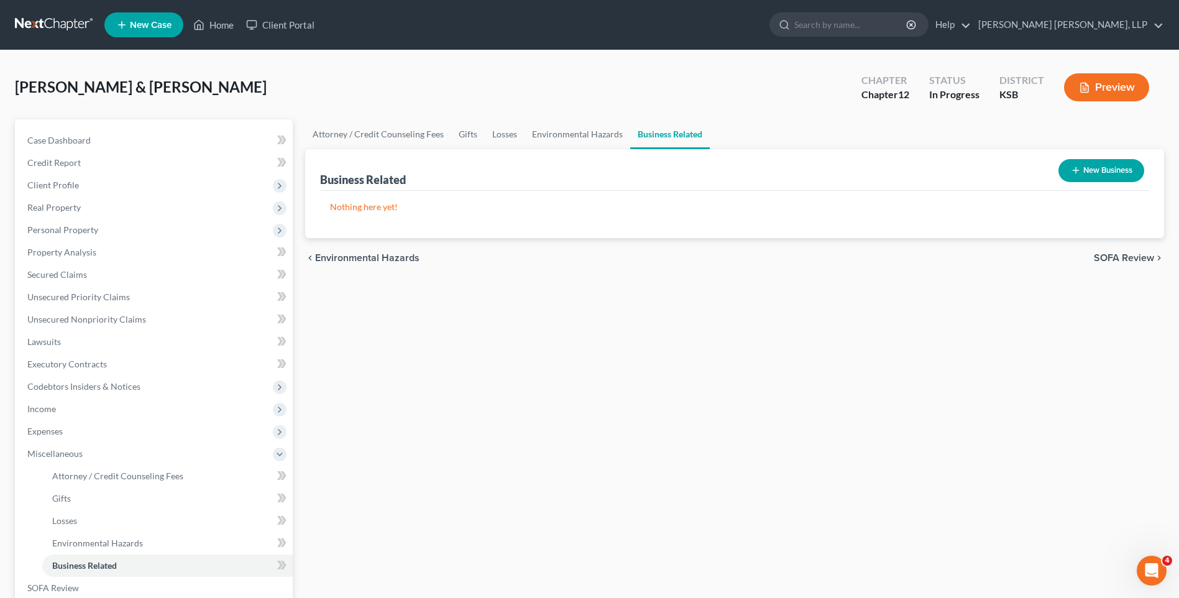
click at [1116, 170] on button "New Business" at bounding box center [1101, 170] width 86 height 23
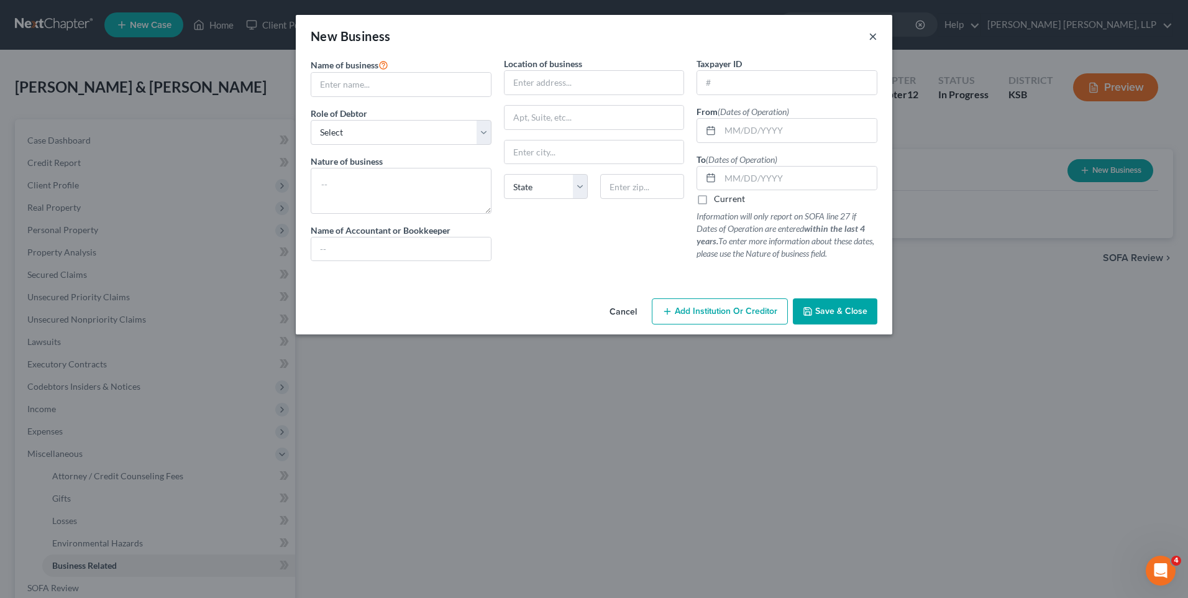
click at [872, 30] on button "×" at bounding box center [873, 36] width 9 height 15
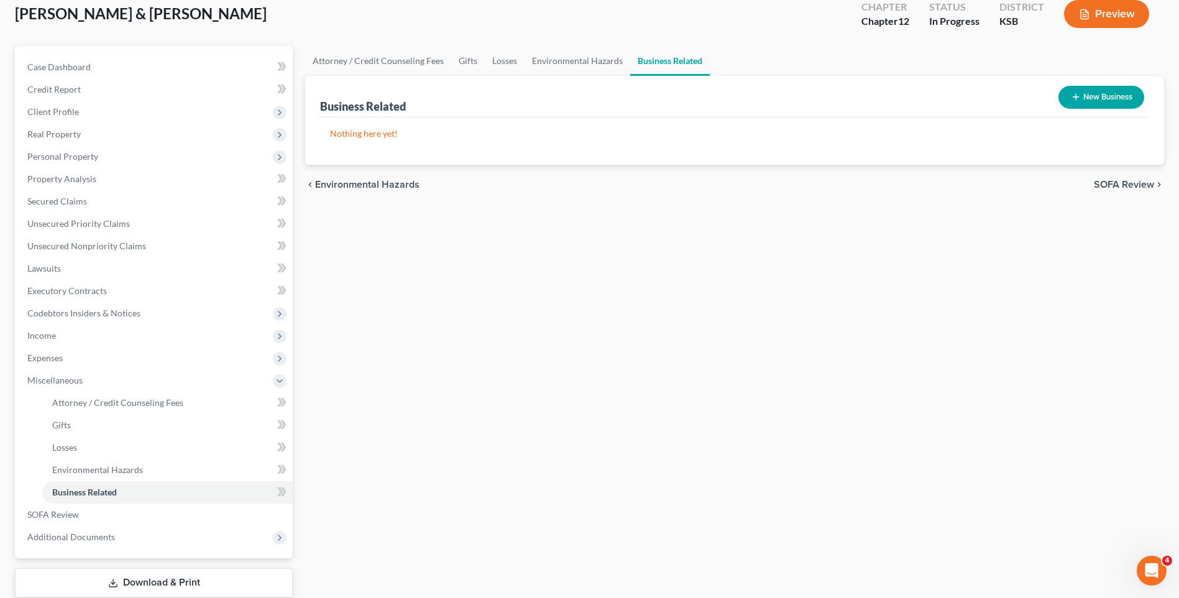
scroll to position [152, 0]
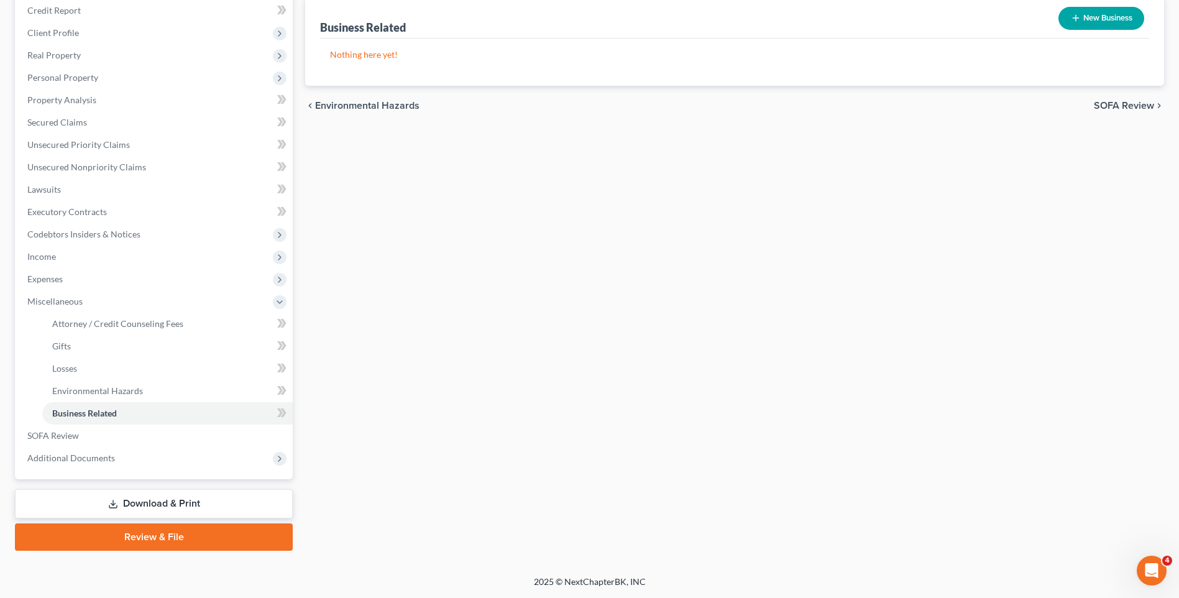
click at [178, 508] on link "Download & Print" at bounding box center [154, 503] width 278 height 29
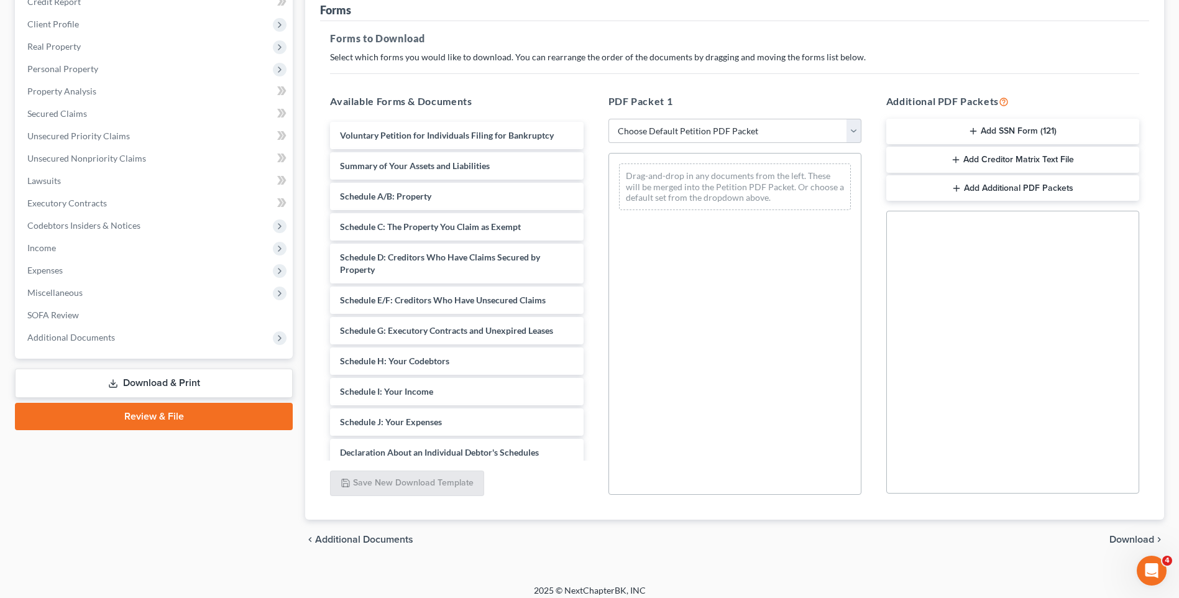
scroll to position [170, 0]
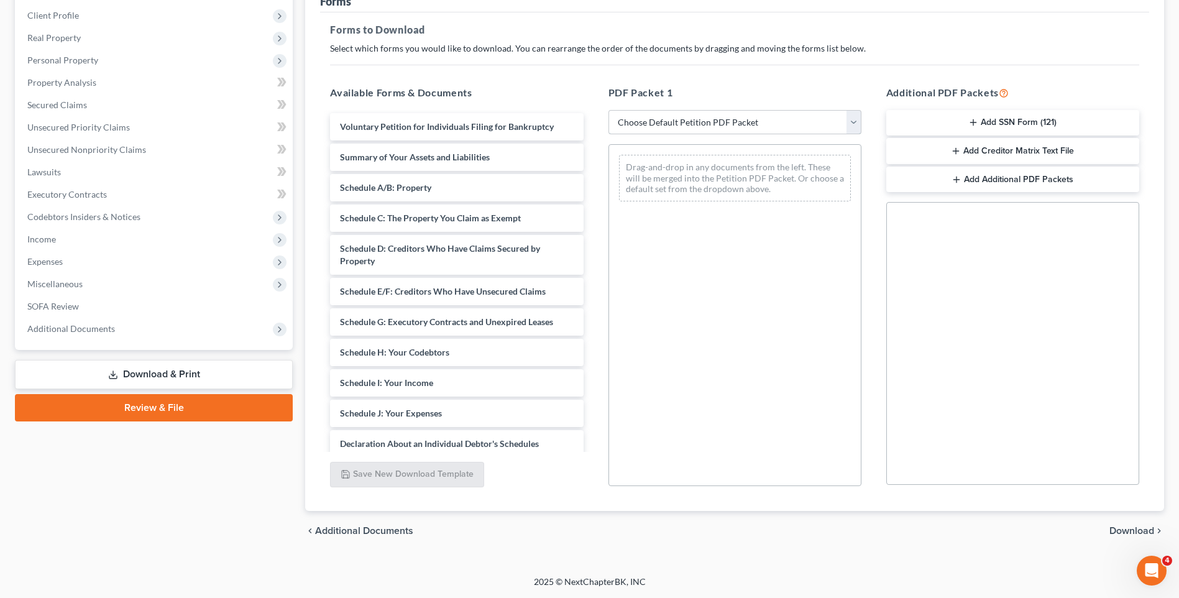
click at [852, 121] on select "Choose Default Petition PDF Packet Complete Bankruptcy Petition (all forms and …" at bounding box center [734, 122] width 253 height 25
click at [608, 110] on select "Choose Default Petition PDF Packet Complete Bankruptcy Petition (all forms and …" at bounding box center [734, 122] width 253 height 25
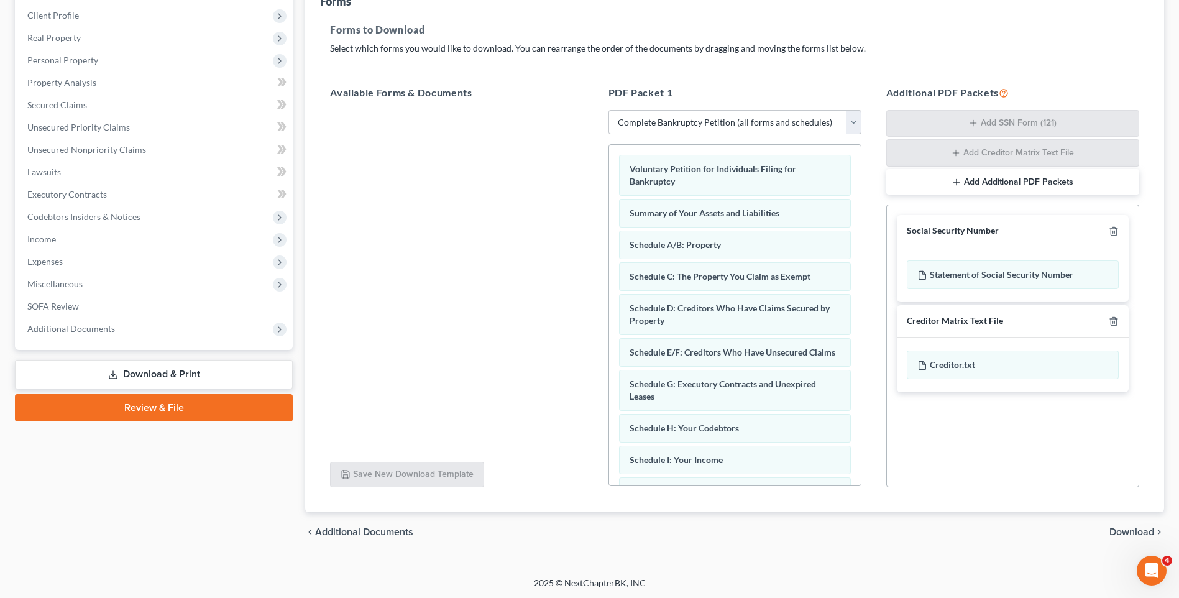
click at [1127, 532] on span "Download" at bounding box center [1131, 532] width 45 height 10
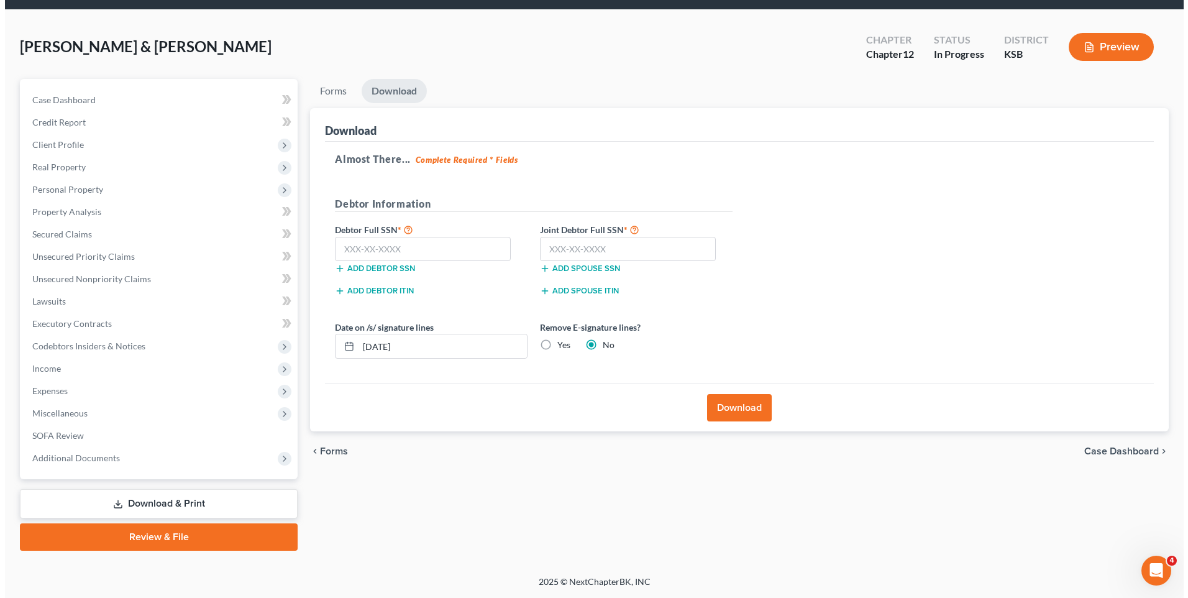
scroll to position [40, 0]
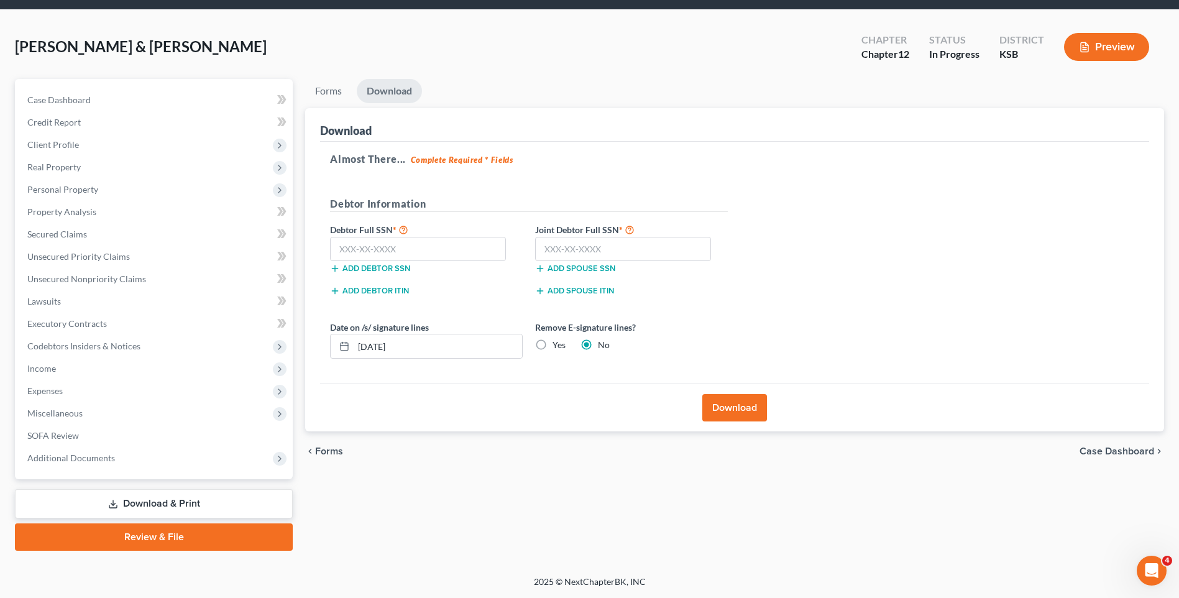
click at [730, 406] on button "Download" at bounding box center [734, 407] width 65 height 27
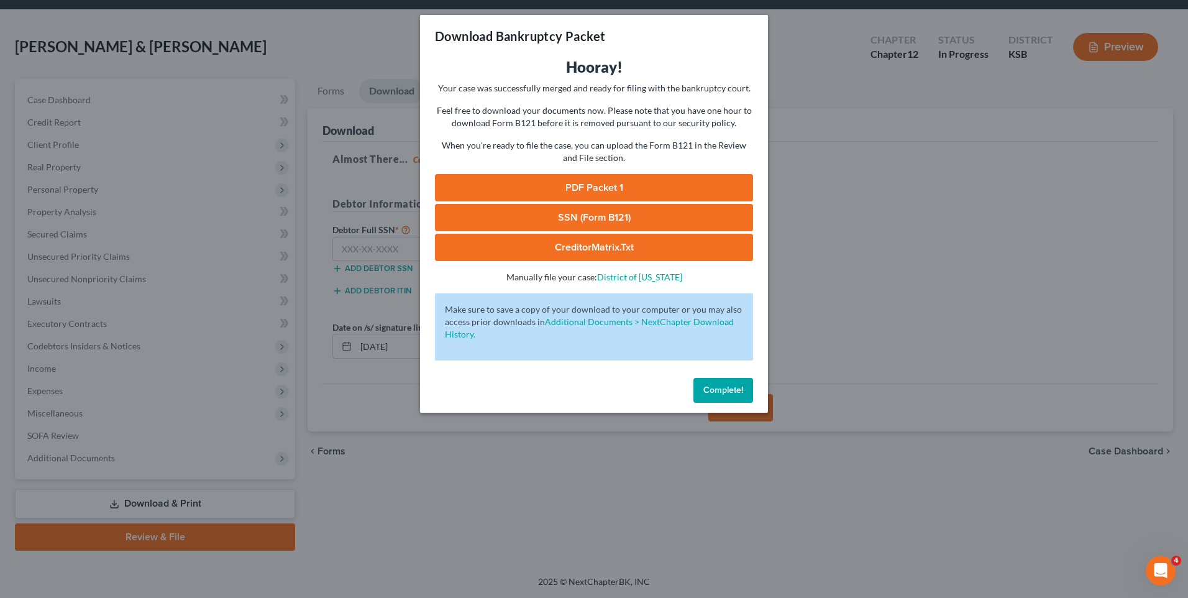
click at [719, 392] on span "Complete!" at bounding box center [723, 390] width 40 height 11
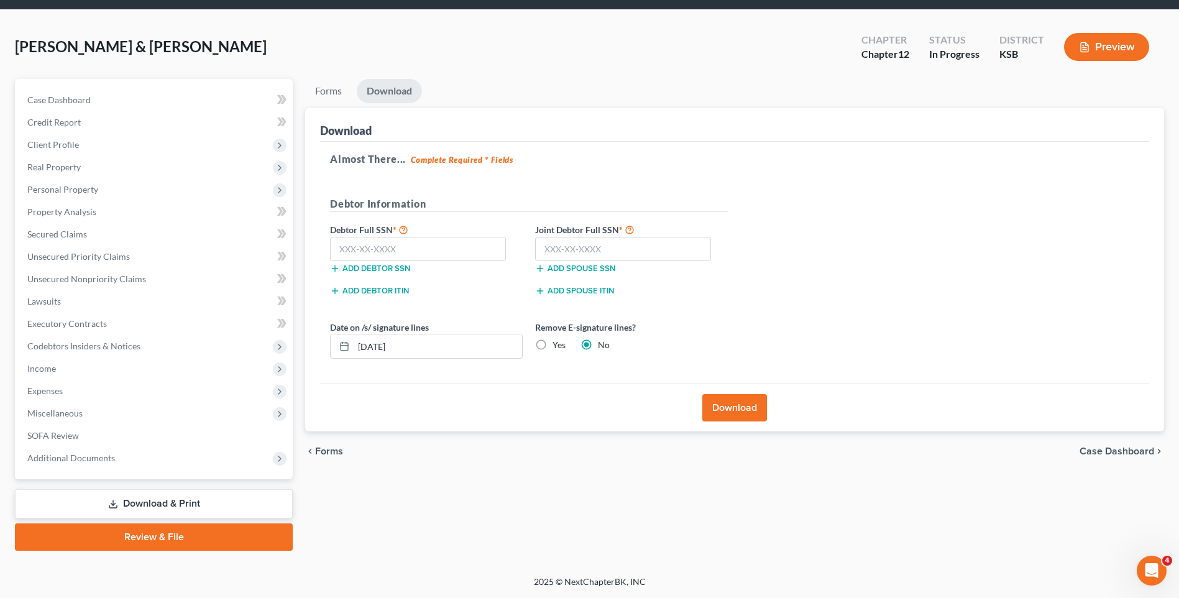
click at [140, 500] on link "Download & Print" at bounding box center [154, 503] width 278 height 29
click at [746, 404] on button "Download" at bounding box center [734, 407] width 65 height 27
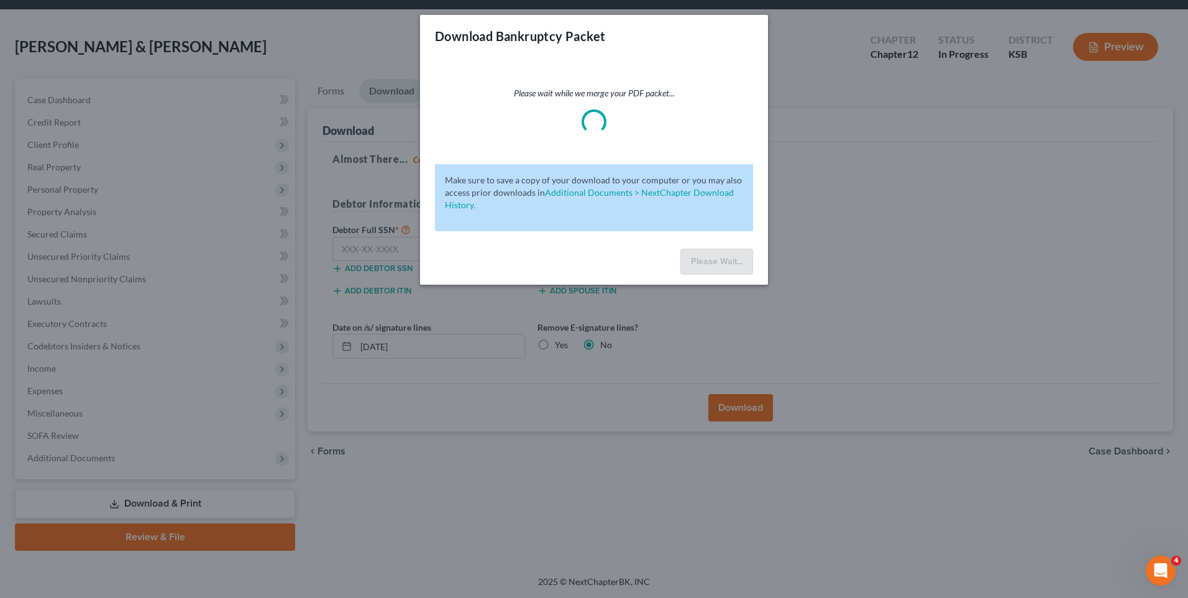
click at [1158, 565] on icon "Open Intercom Messenger" at bounding box center [1161, 570] width 21 height 21
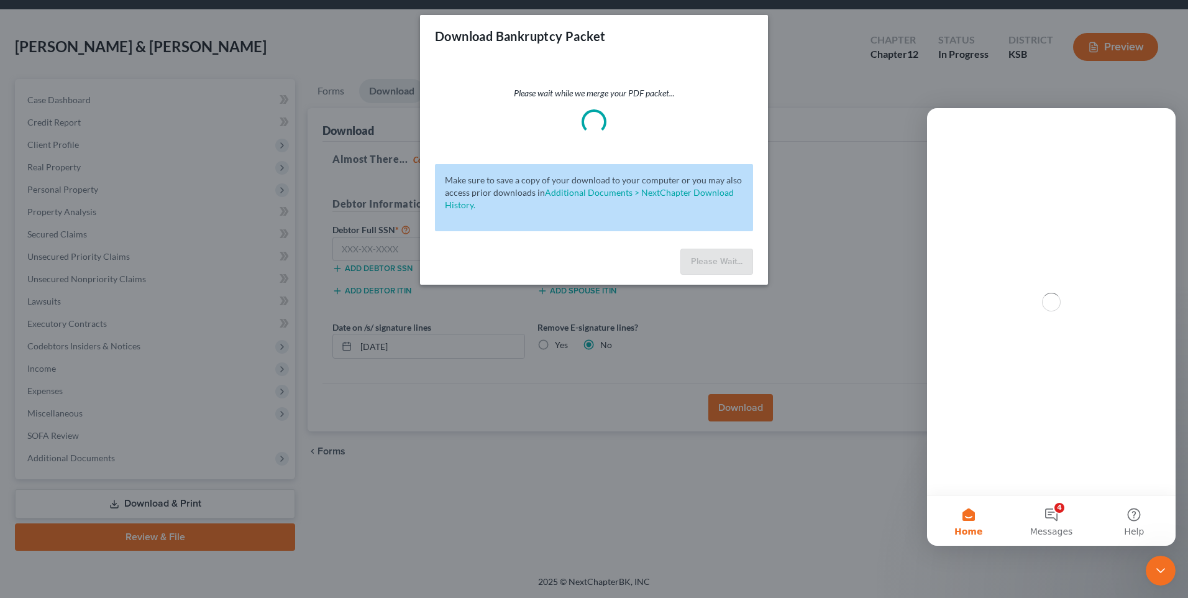
scroll to position [0, 0]
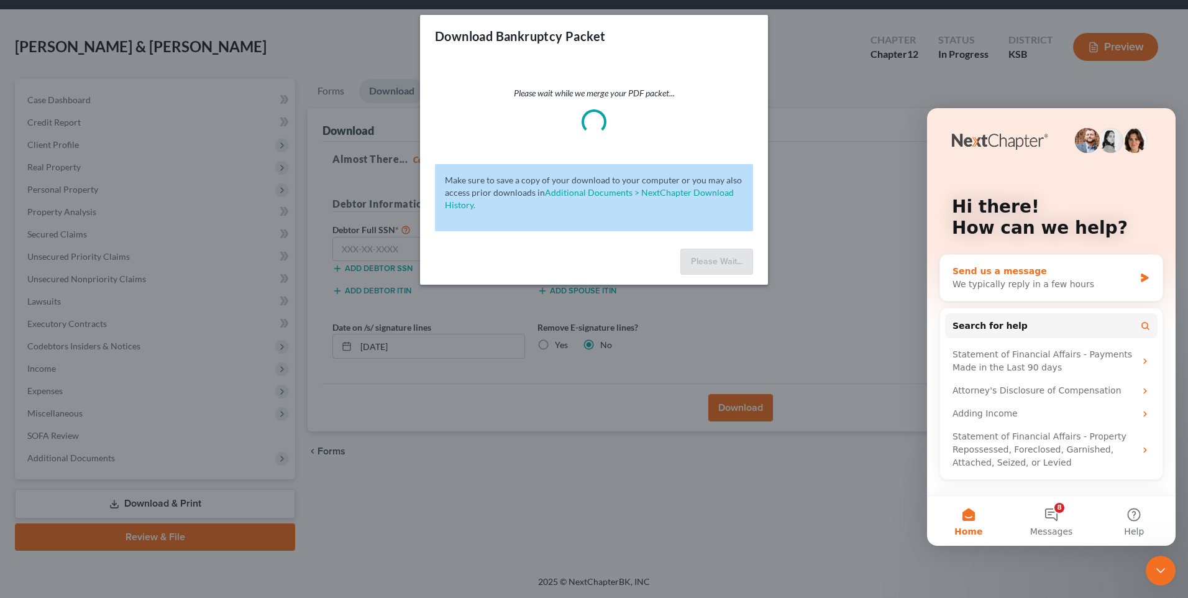
click at [1144, 276] on icon "Intercom messenger" at bounding box center [1144, 277] width 7 height 9
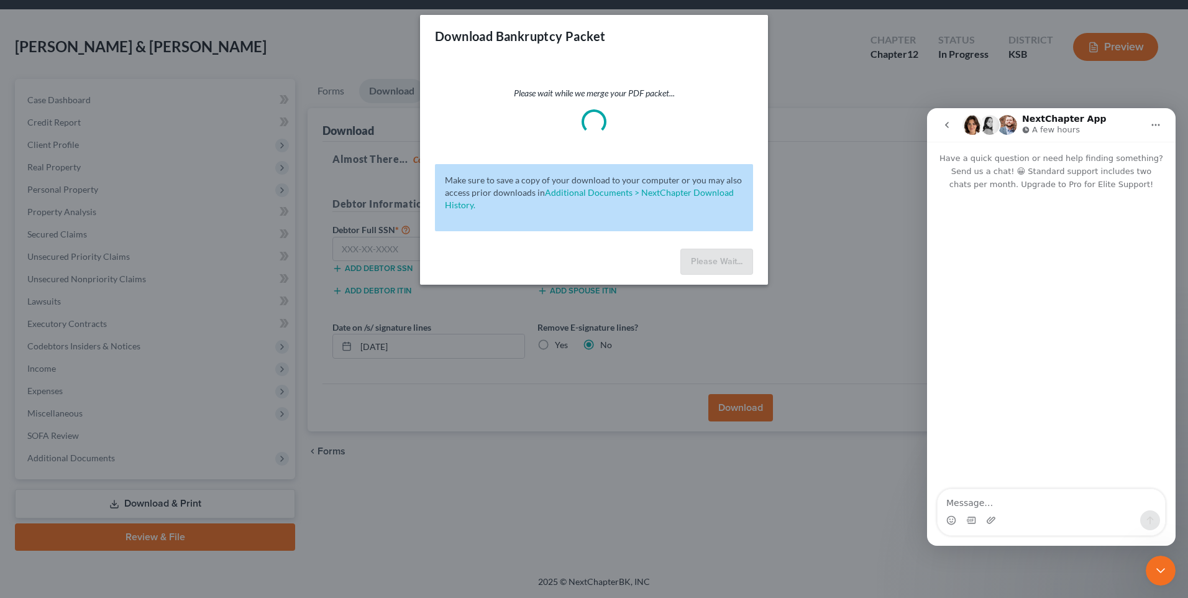
click at [946, 127] on icon "go back" at bounding box center [947, 125] width 10 height 10
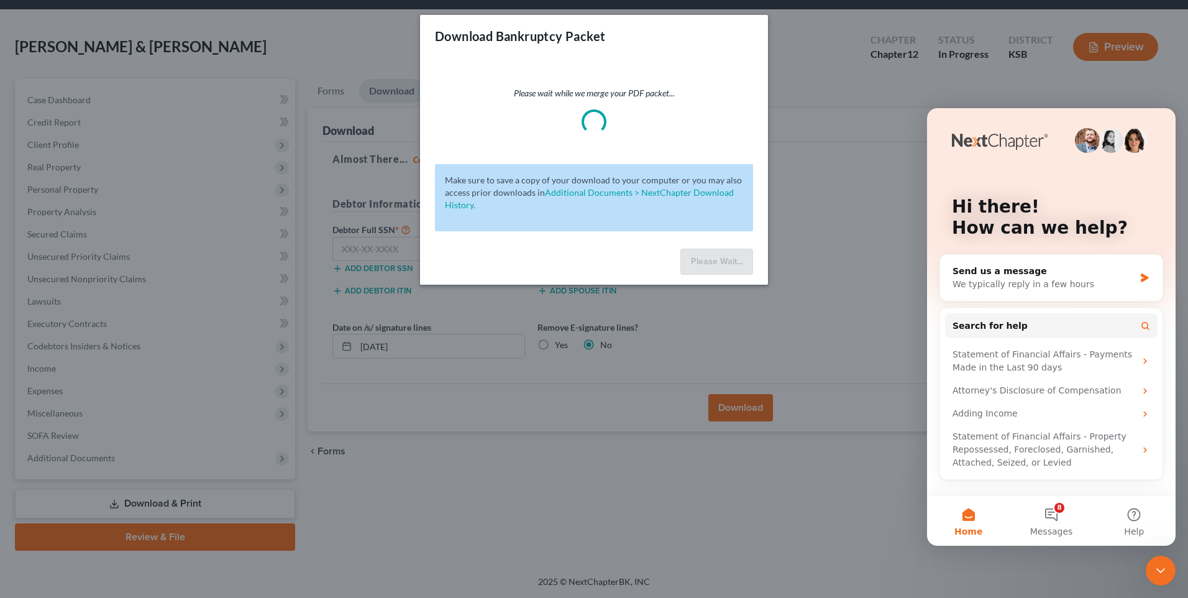
click at [1156, 566] on icon "Close Intercom Messenger" at bounding box center [1160, 570] width 15 height 15
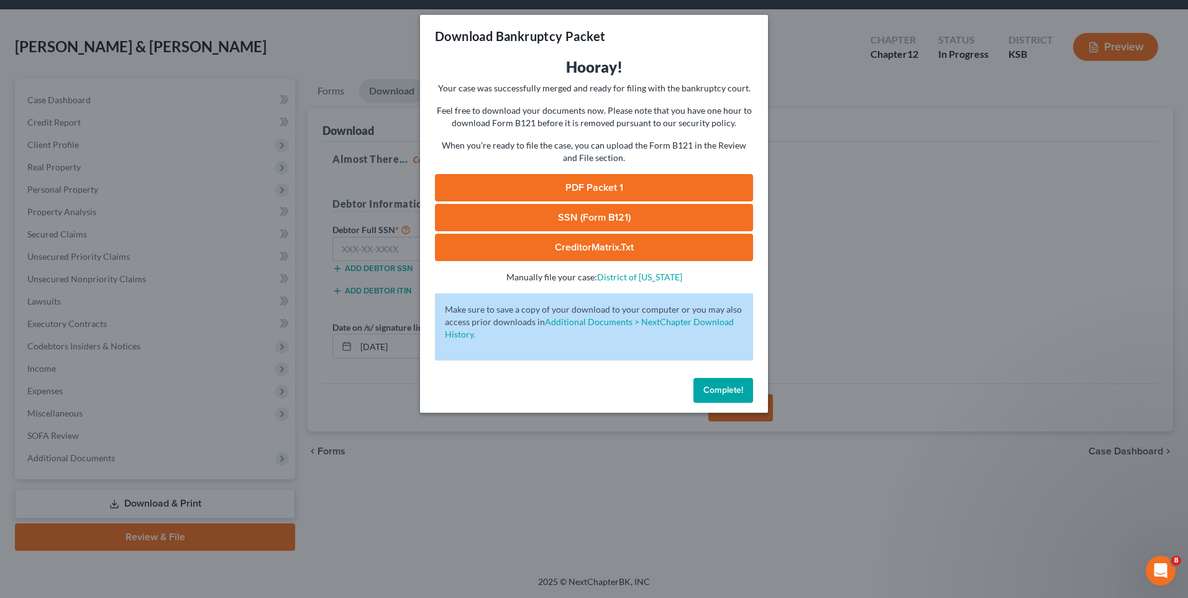
click at [598, 178] on link "PDF Packet 1" at bounding box center [594, 187] width 318 height 27
click at [724, 391] on span "Complete!" at bounding box center [723, 390] width 40 height 11
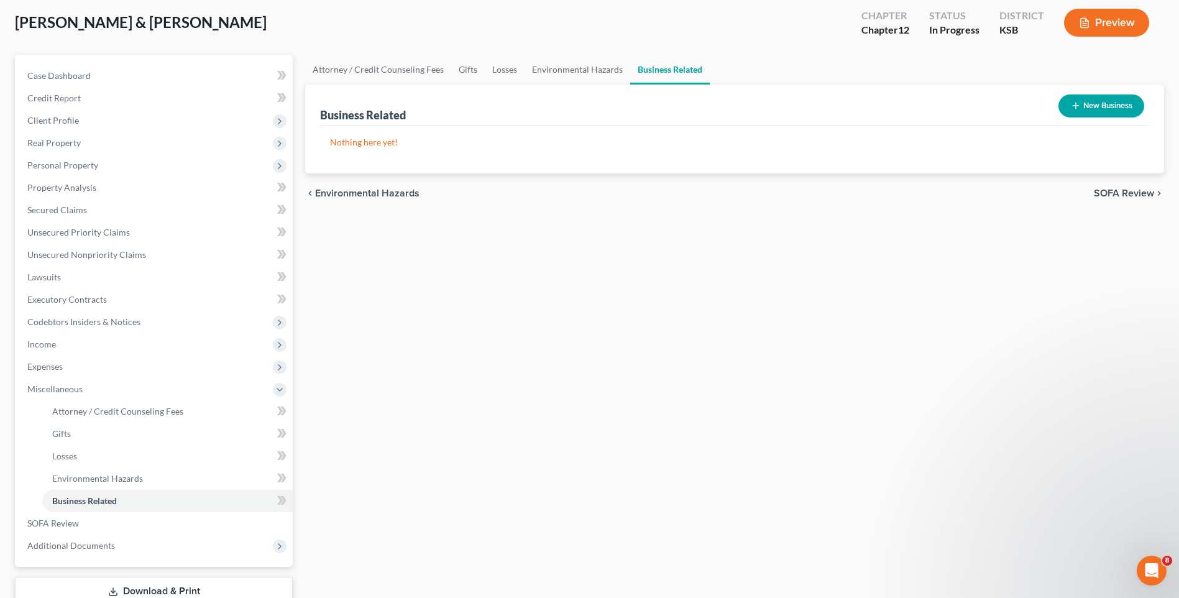
scroll to position [152, 0]
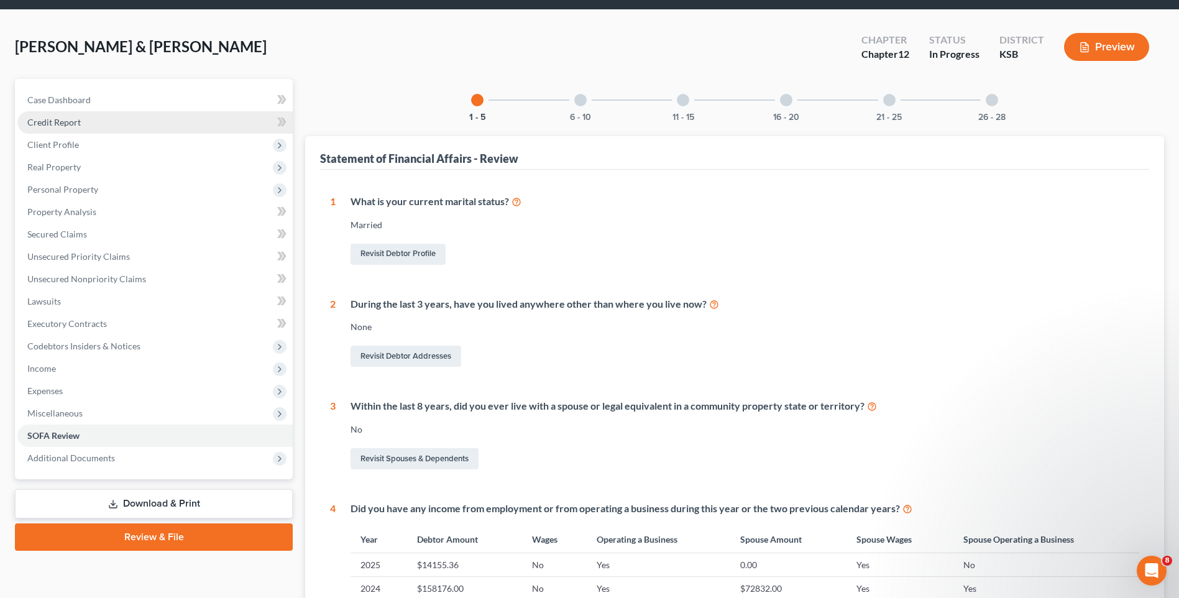
scroll to position [46, 0]
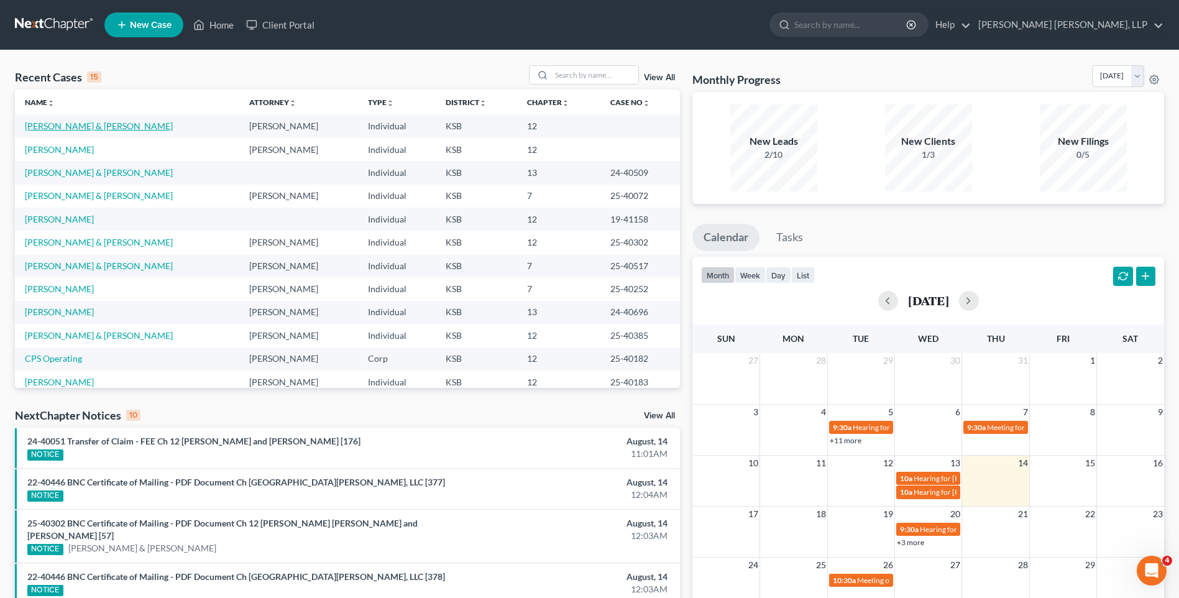
click at [106, 126] on link "[PERSON_NAME] & [PERSON_NAME]" at bounding box center [99, 126] width 148 height 11
select select "0"
click at [68, 148] on link "[PERSON_NAME]" at bounding box center [59, 149] width 69 height 11
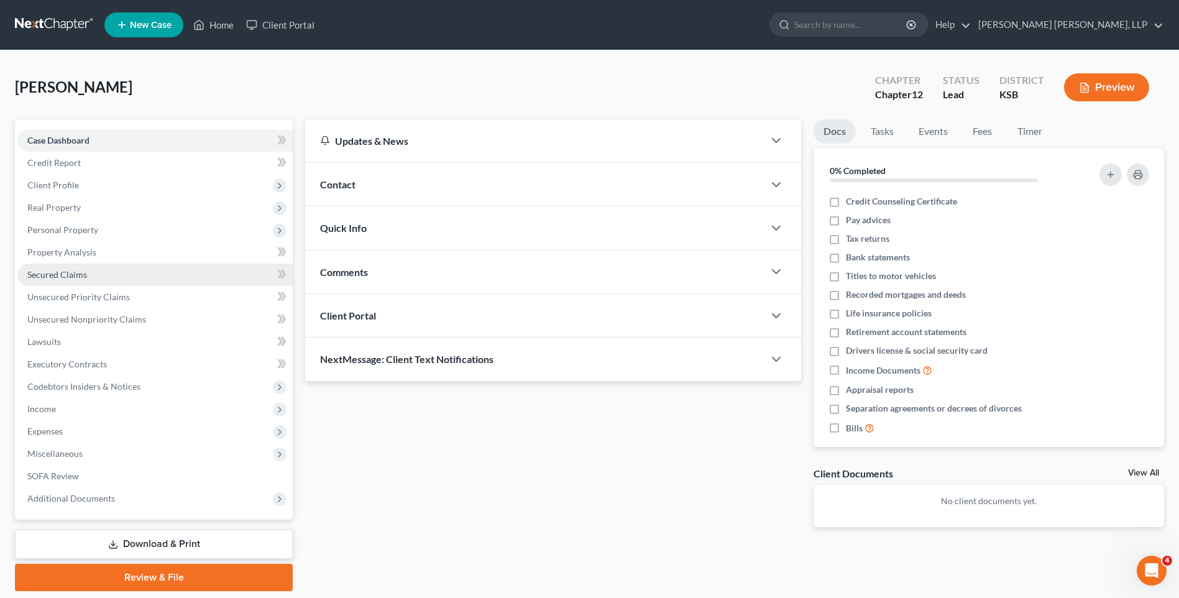
click at [75, 273] on span "Secured Claims" at bounding box center [57, 274] width 60 height 11
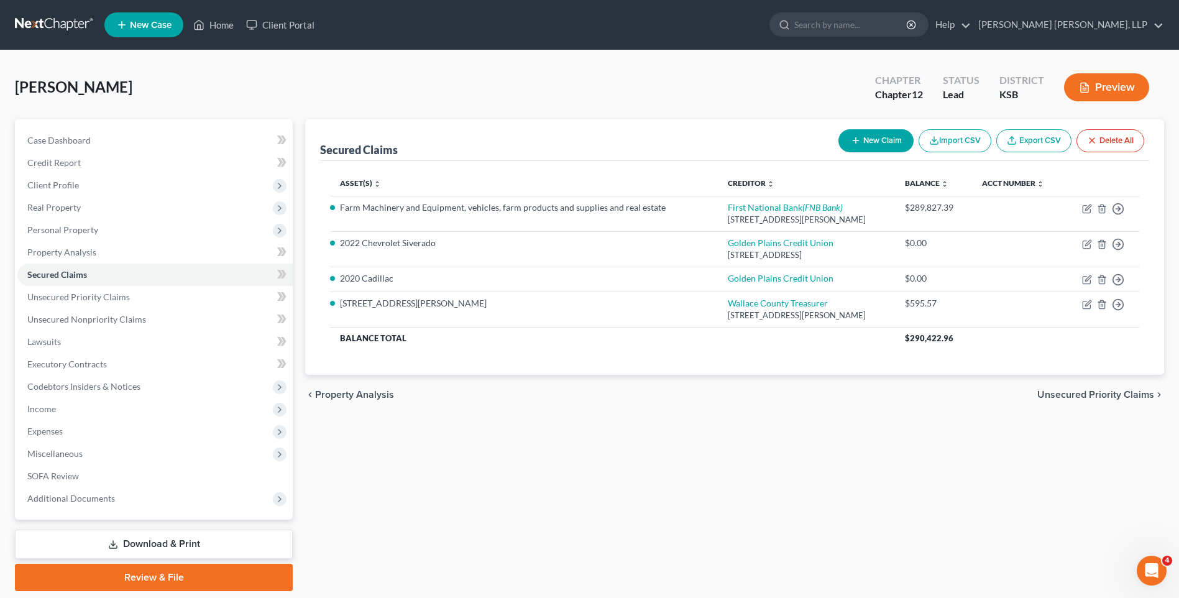
click at [160, 542] on link "Download & Print" at bounding box center [154, 543] width 278 height 29
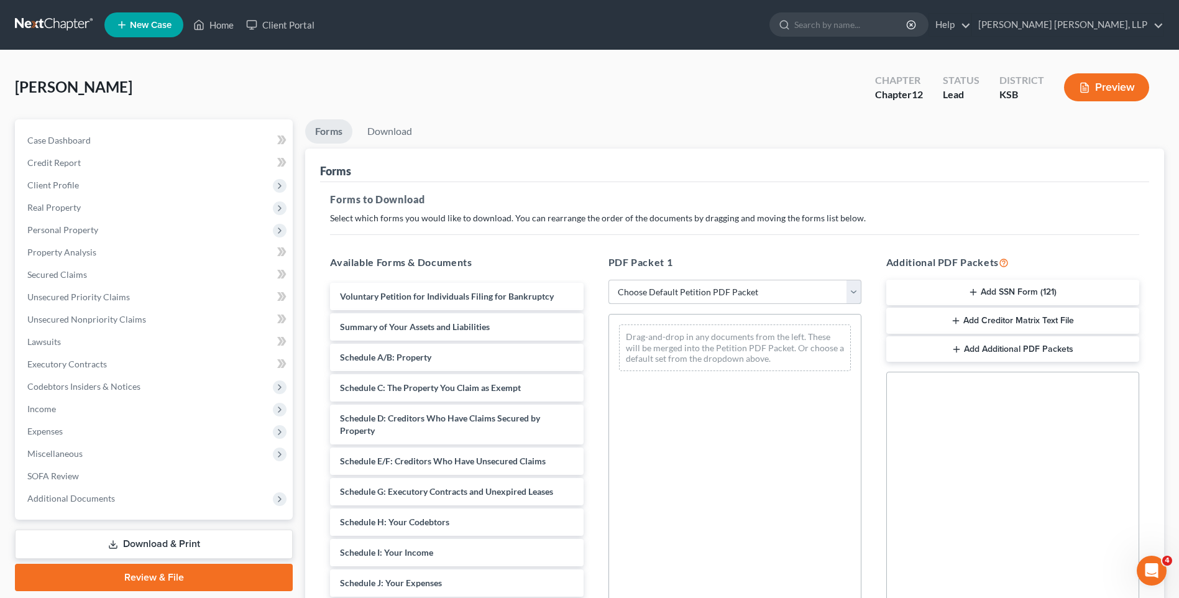
click at [678, 295] on select "Choose Default Petition PDF Packet Complete Bankruptcy Petition (all forms and …" at bounding box center [734, 292] width 253 height 25
click at [608, 280] on select "Choose Default Petition PDF Packet Complete Bankruptcy Petition (all forms and …" at bounding box center [734, 292] width 253 height 25
click at [647, 291] on select "Choose Default Petition PDF Packet Complete Bankruptcy Petition (all forms and …" at bounding box center [734, 292] width 253 height 25
select select "0"
click at [613, 280] on select "Choose Default Petition PDF Packet Complete Bankruptcy Petition (all forms and …" at bounding box center [734, 292] width 253 height 25
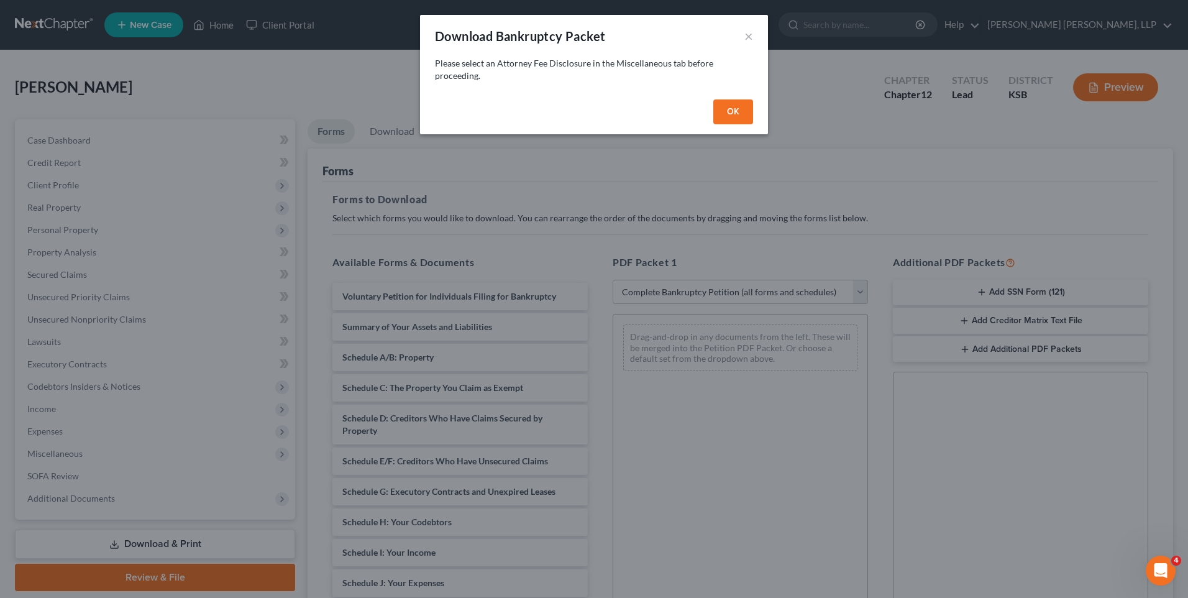
click at [744, 112] on button "OK" at bounding box center [733, 111] width 40 height 25
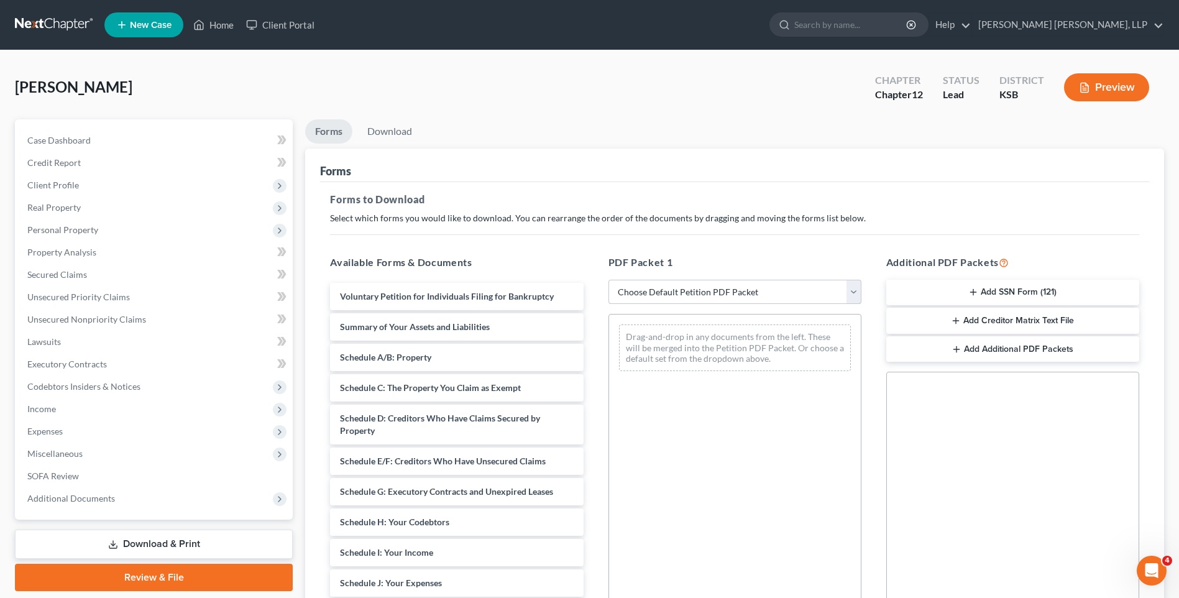
click at [851, 295] on select "Choose Default Petition PDF Packet Complete Bankruptcy Petition (all forms and …" at bounding box center [734, 292] width 253 height 25
select select "0"
click at [613, 280] on select "Choose Default Petition PDF Packet Complete Bankruptcy Petition (all forms and …" at bounding box center [734, 292] width 253 height 25
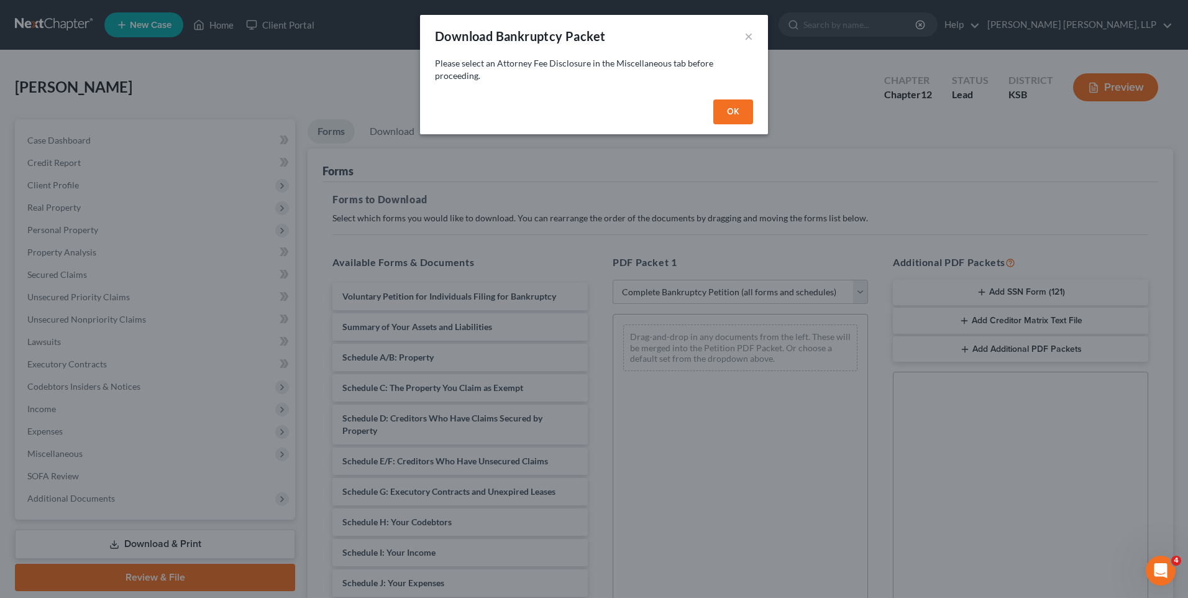
click at [737, 106] on button "OK" at bounding box center [733, 111] width 40 height 25
select select
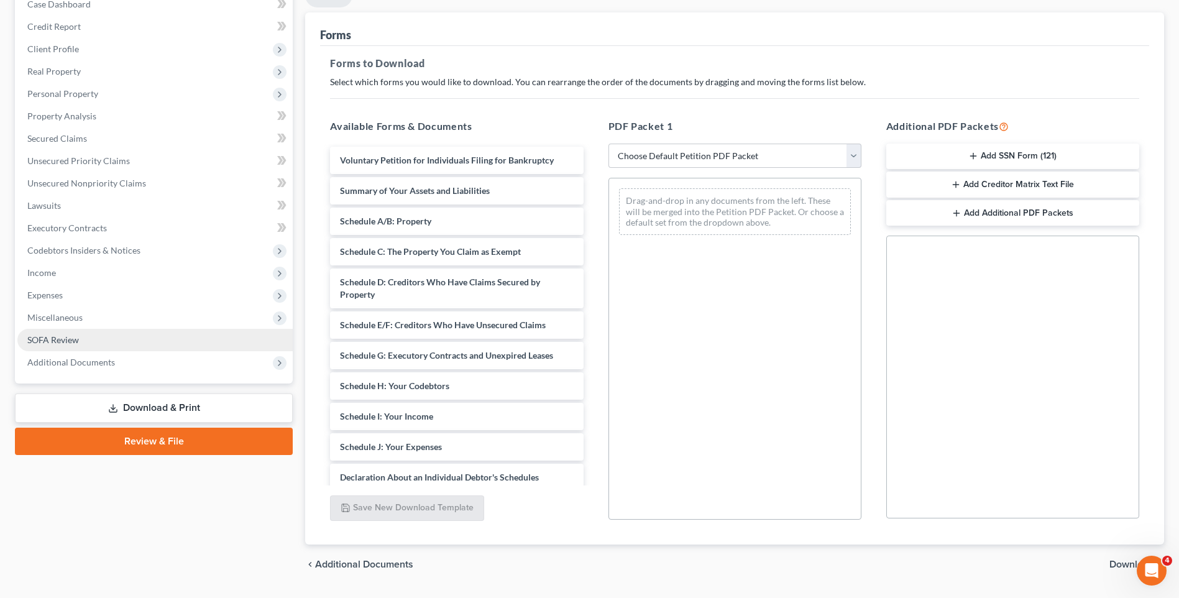
scroll to position [107, 0]
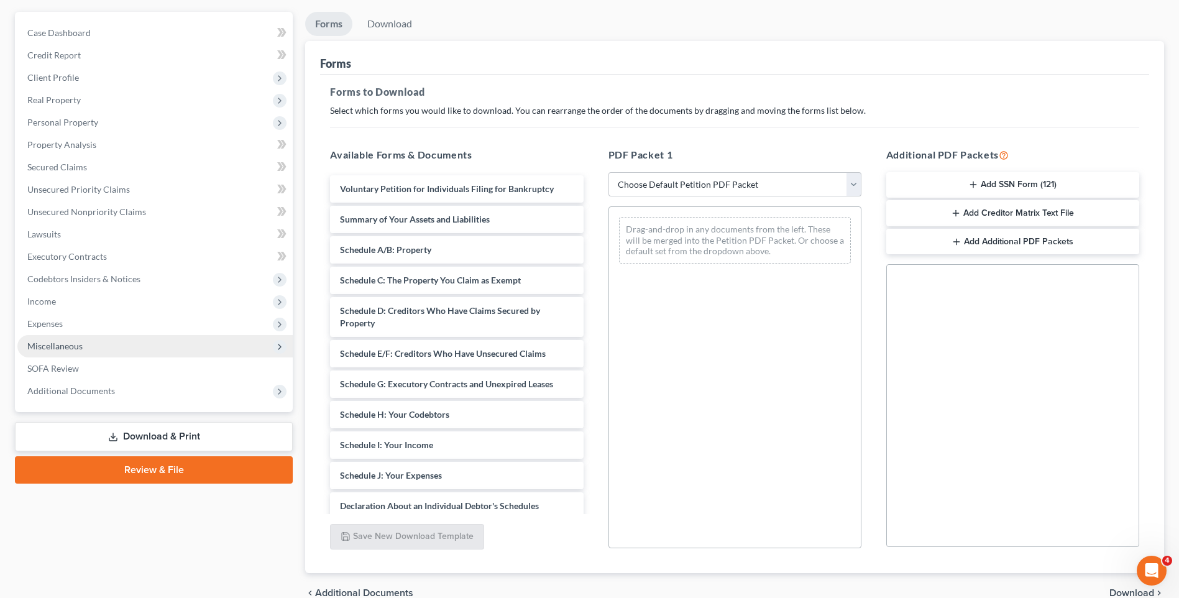
click at [53, 347] on span "Miscellaneous" at bounding box center [54, 345] width 55 height 11
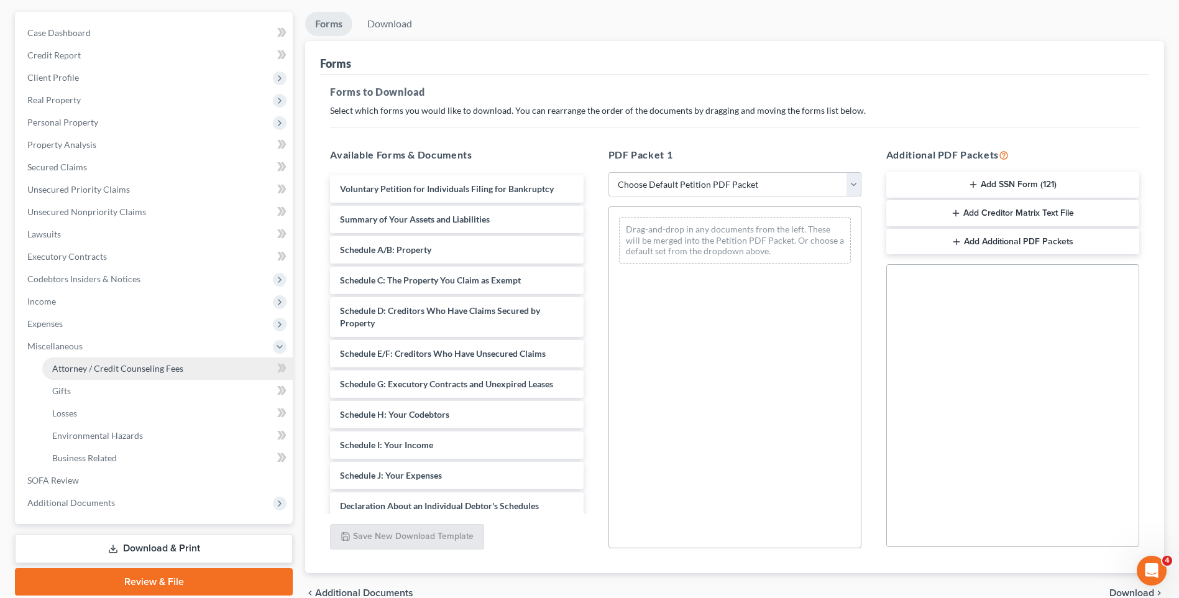
click at [96, 367] on span "Attorney / Credit Counseling Fees" at bounding box center [117, 368] width 131 height 11
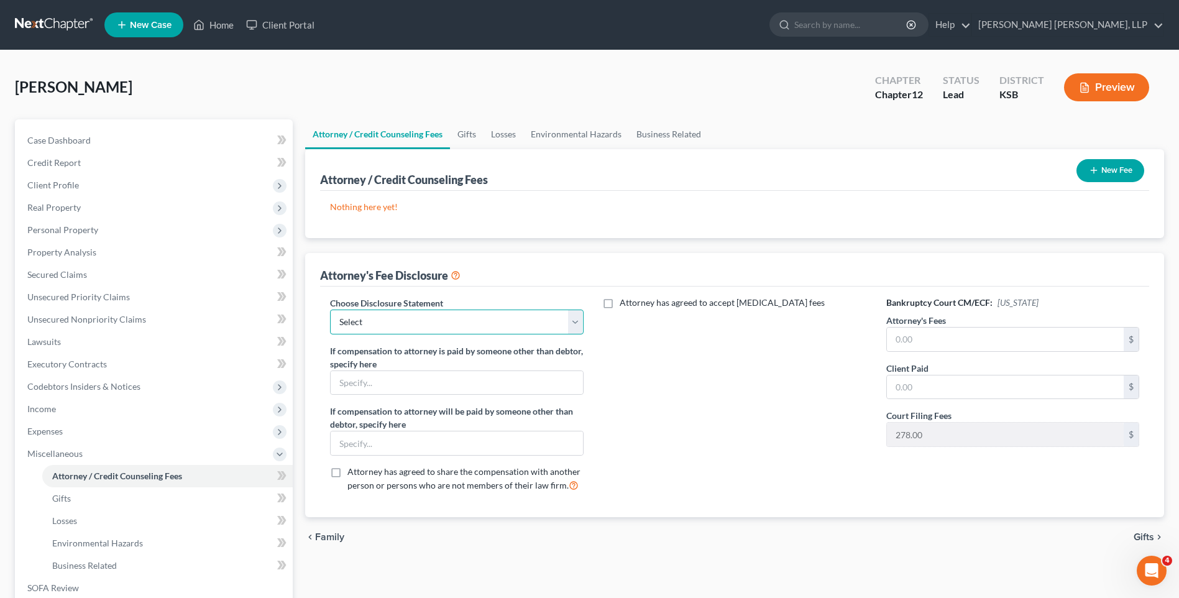
click at [441, 327] on select "Select TRB4 CBH TRB" at bounding box center [456, 321] width 253 height 25
click at [330, 309] on select "Select TRB4 CBH TRB" at bounding box center [456, 321] width 253 height 25
click at [957, 336] on input "text" at bounding box center [1005, 339] width 237 height 24
click at [573, 324] on select "Select TRB4 CBH TRB" at bounding box center [456, 321] width 253 height 25
select select "2"
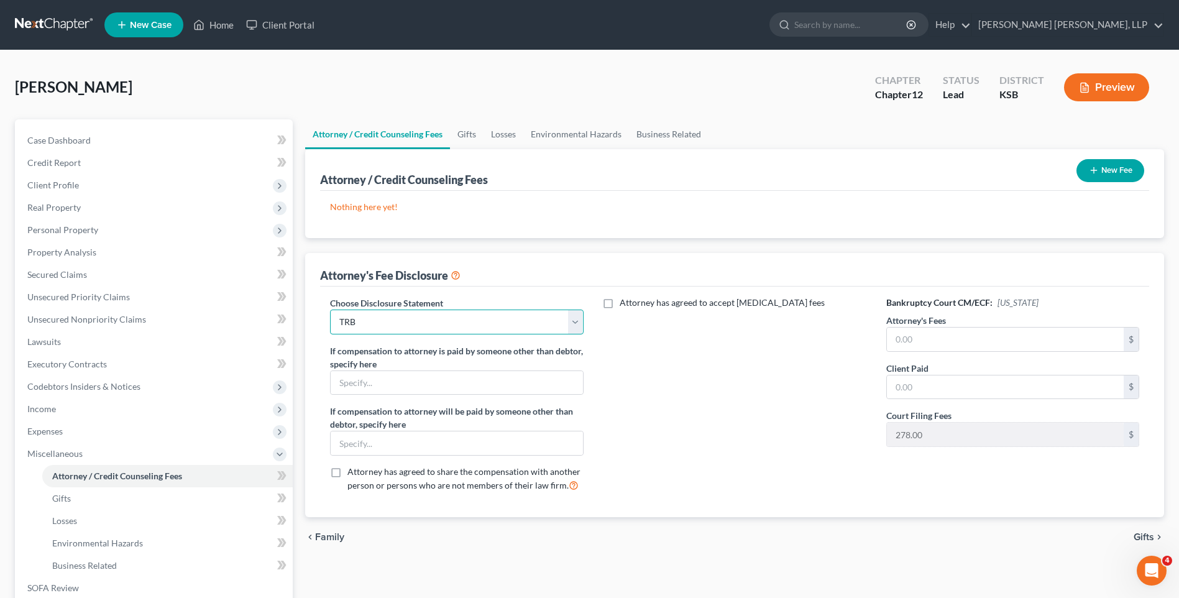
click at [330, 309] on select "Select TRB4 CBH TRB" at bounding box center [456, 321] width 253 height 25
click at [619, 302] on label "Attorney has agreed to accept [MEDICAL_DATA] fees" at bounding box center [721, 302] width 205 height 12
click at [624, 302] on input "Attorney has agreed to accept [MEDICAL_DATA] fees" at bounding box center [628, 300] width 8 height 8
checkbox input "true"
click at [654, 334] on input "text" at bounding box center [727, 331] width 237 height 24
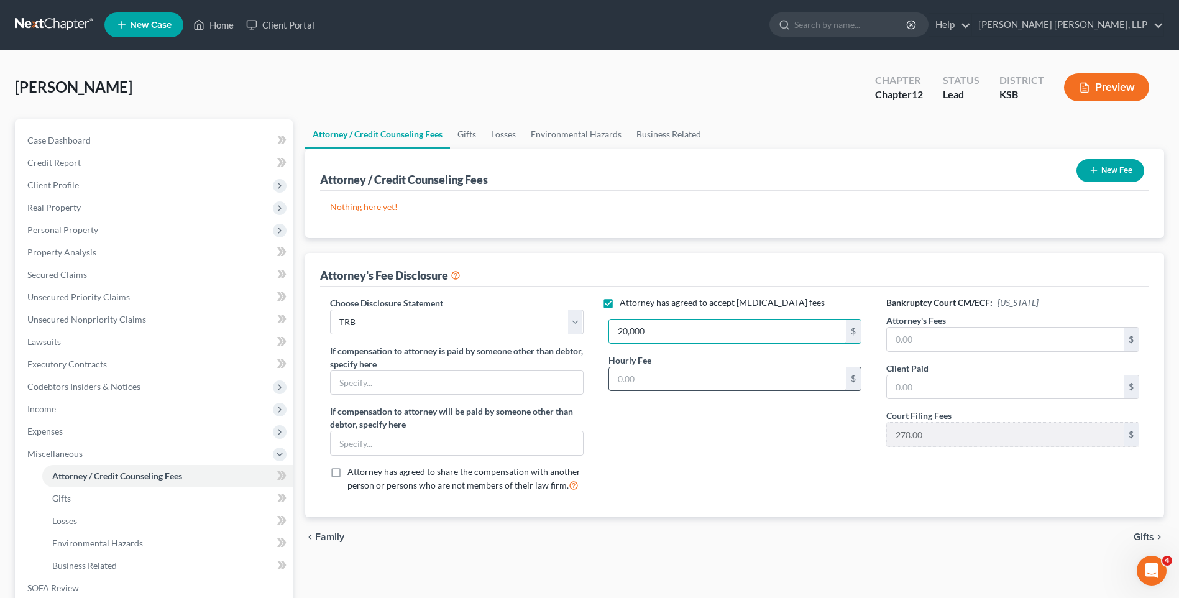
type input "20,000"
click at [654, 373] on input "text" at bounding box center [727, 379] width 237 height 24
type input "400"
click at [363, 439] on input "text" at bounding box center [457, 443] width 252 height 24
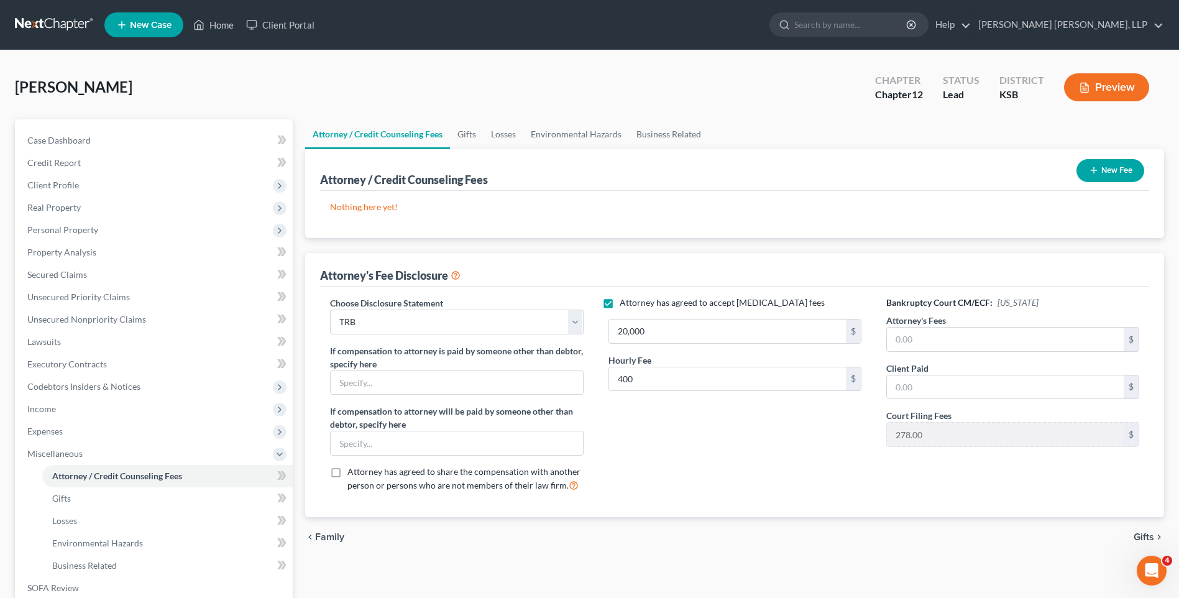
click at [1147, 537] on span "Gifts" at bounding box center [1143, 537] width 21 height 10
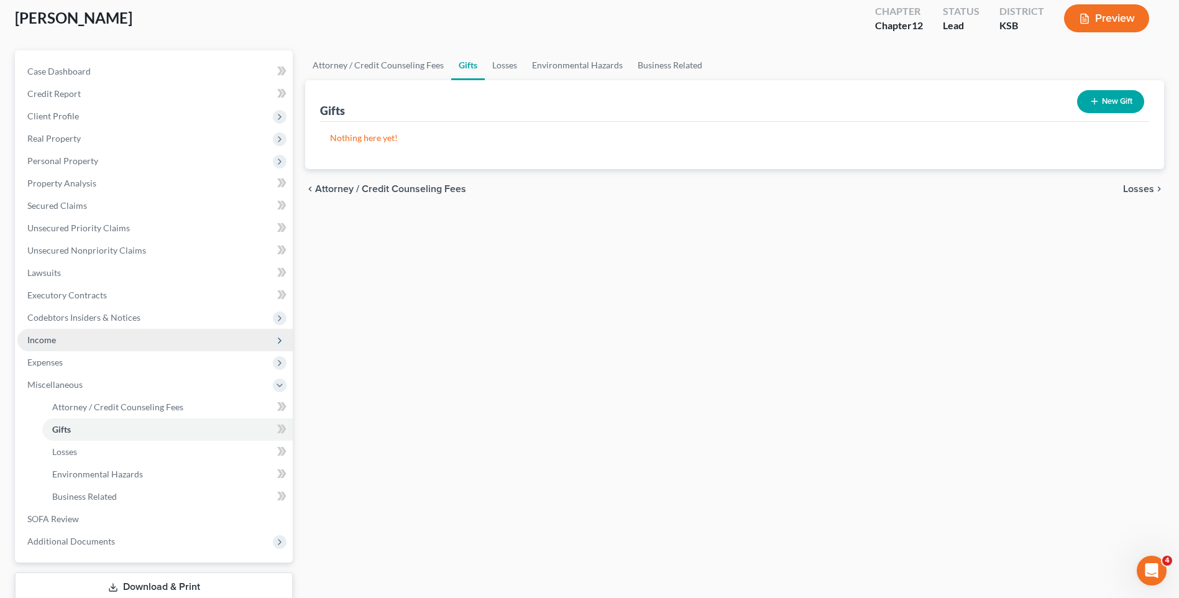
scroll to position [152, 0]
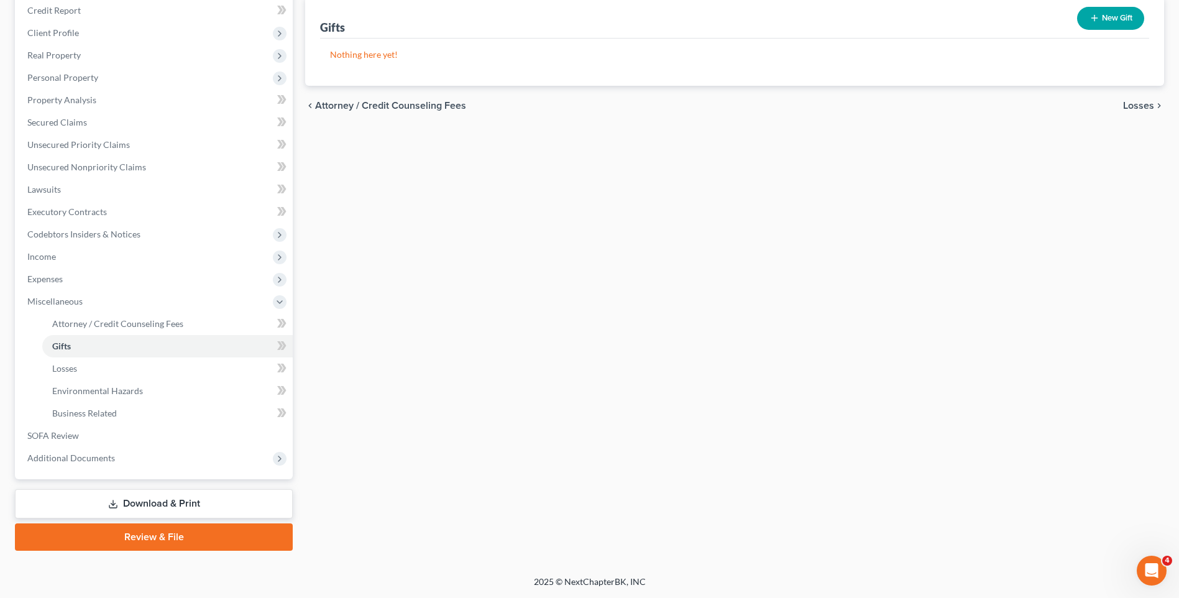
click at [147, 500] on link "Download & Print" at bounding box center [154, 503] width 278 height 29
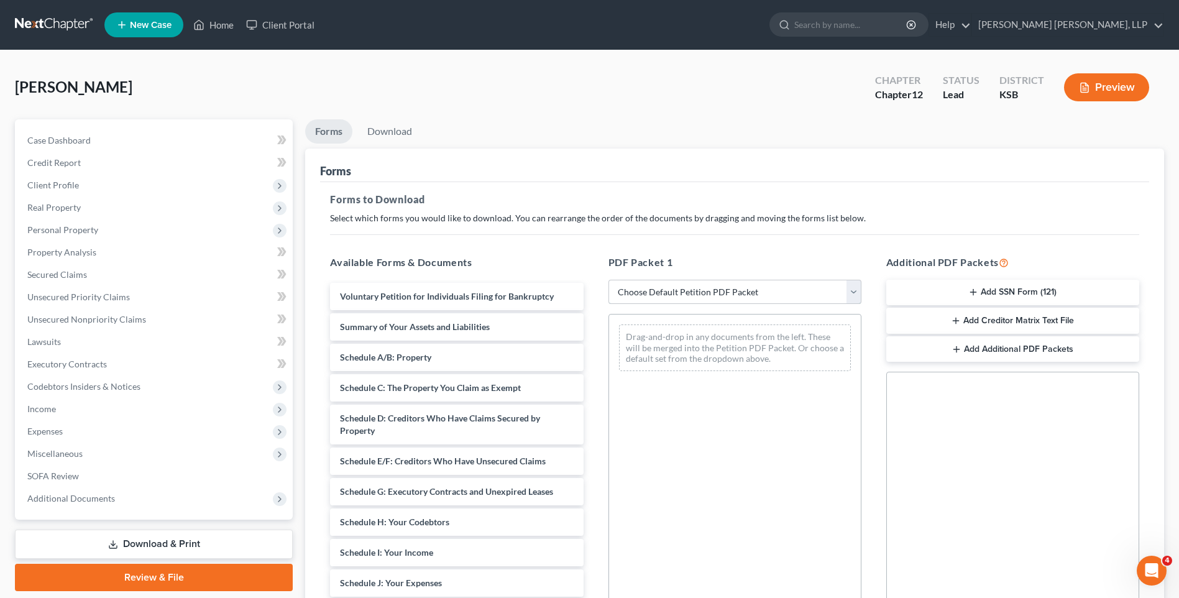
click at [670, 291] on select "Choose Default Petition PDF Packet Complete Bankruptcy Petition (all forms and …" at bounding box center [734, 292] width 253 height 25
select select "0"
click at [608, 280] on select "Choose Default Petition PDF Packet Complete Bankruptcy Petition (all forms and …" at bounding box center [734, 292] width 253 height 25
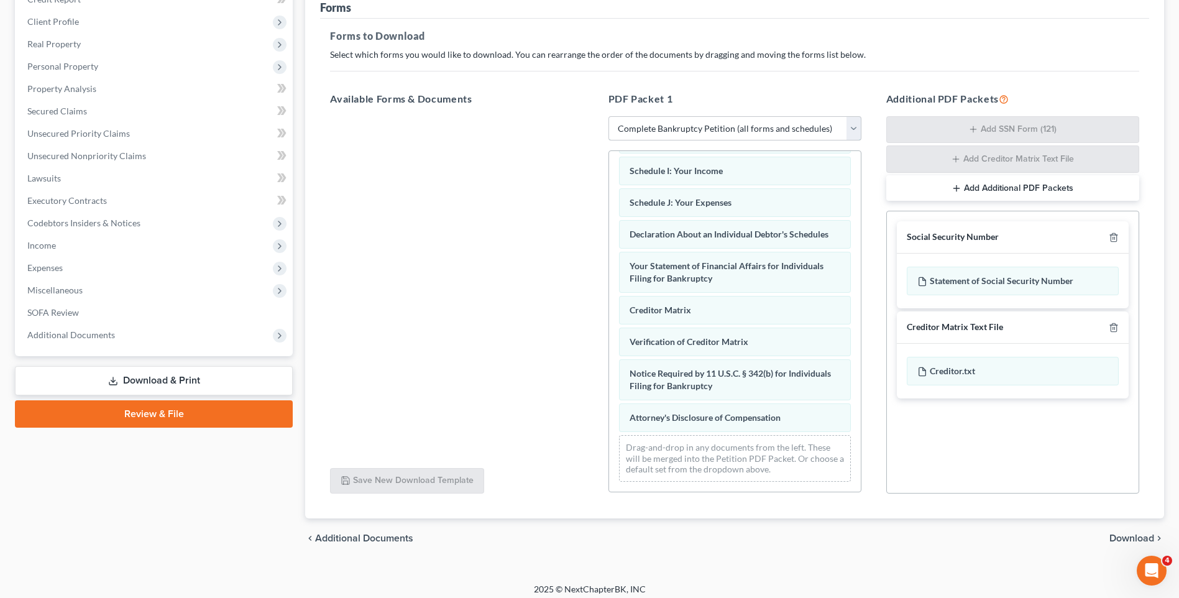
scroll to position [171, 0]
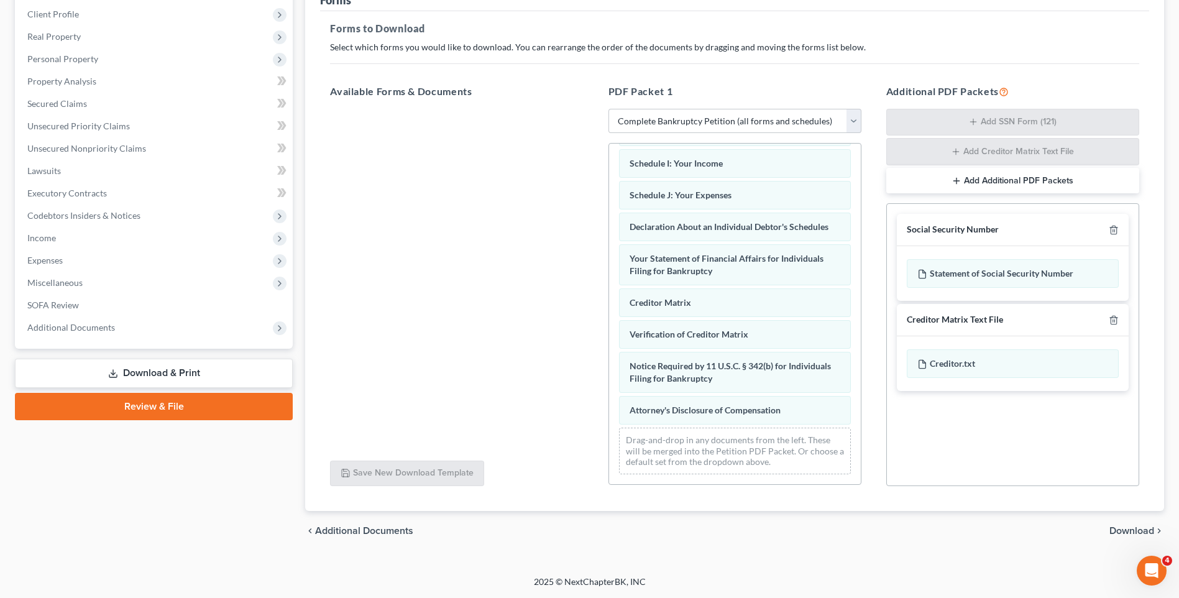
click at [1128, 531] on span "Download" at bounding box center [1131, 531] width 45 height 10
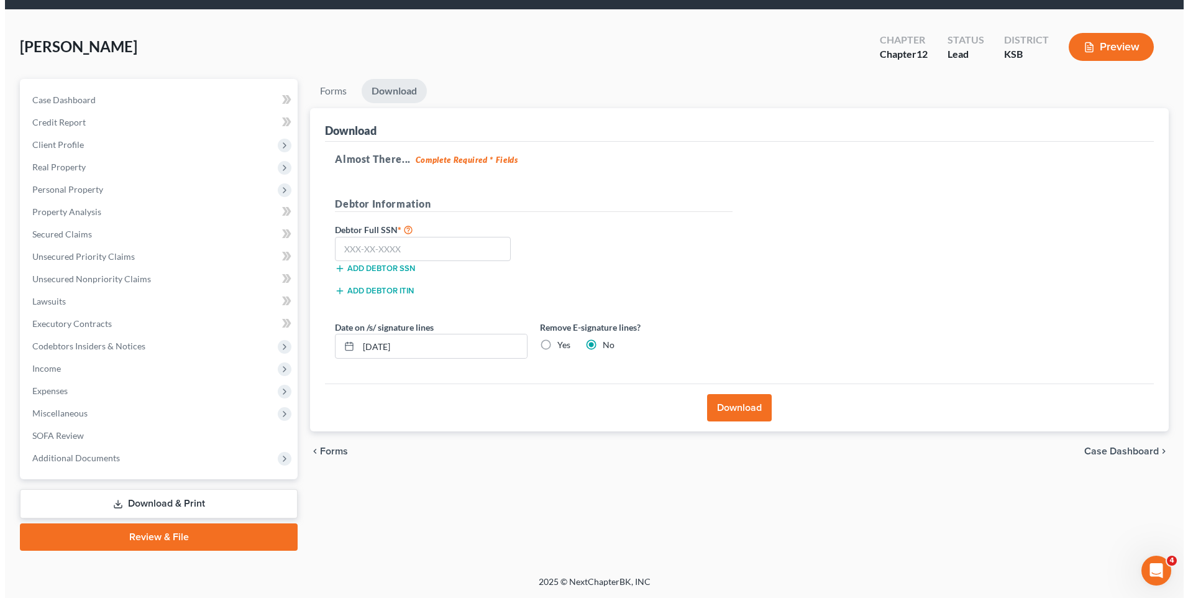
scroll to position [40, 0]
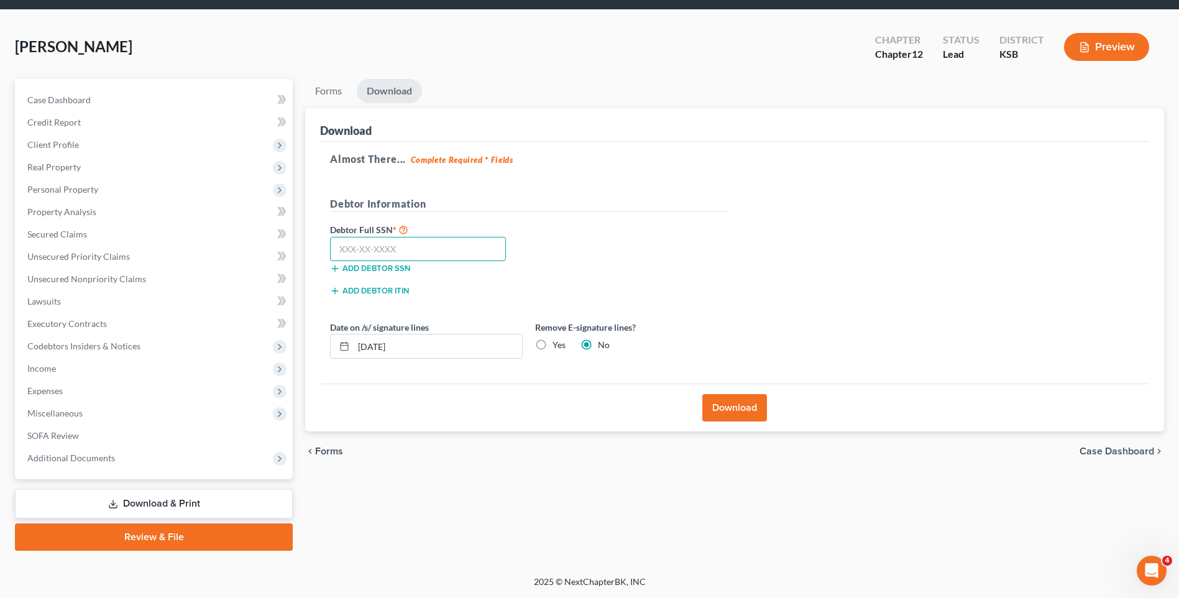
click at [398, 254] on input "text" at bounding box center [418, 249] width 176 height 25
type input "4"
type input "513-82-7469"
click at [552, 344] on label "Yes" at bounding box center [558, 345] width 13 height 12
click at [557, 344] on input "Yes" at bounding box center [561, 343] width 8 height 8
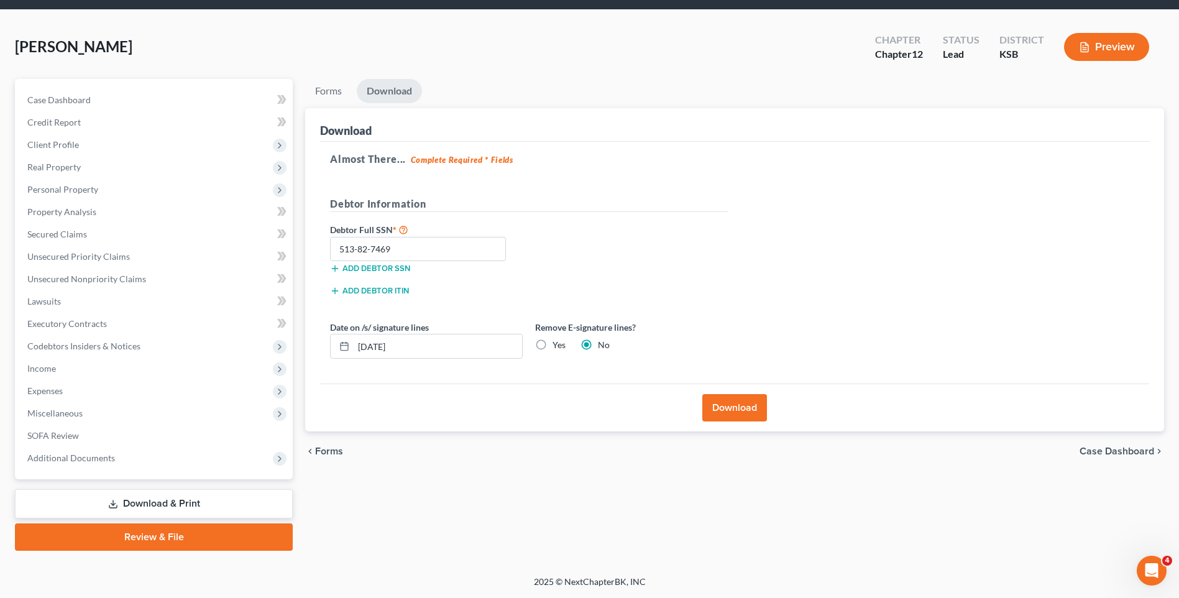
radio input "true"
radio input "false"
click at [716, 403] on button "Download" at bounding box center [734, 407] width 65 height 27
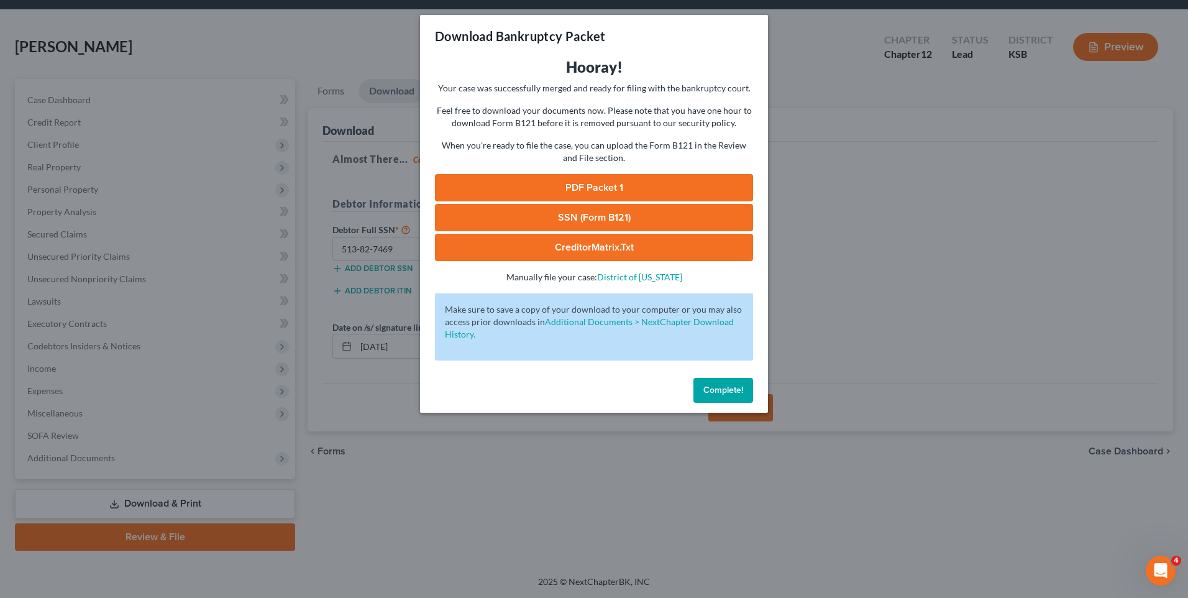
click at [715, 386] on span "Complete!" at bounding box center [723, 390] width 40 height 11
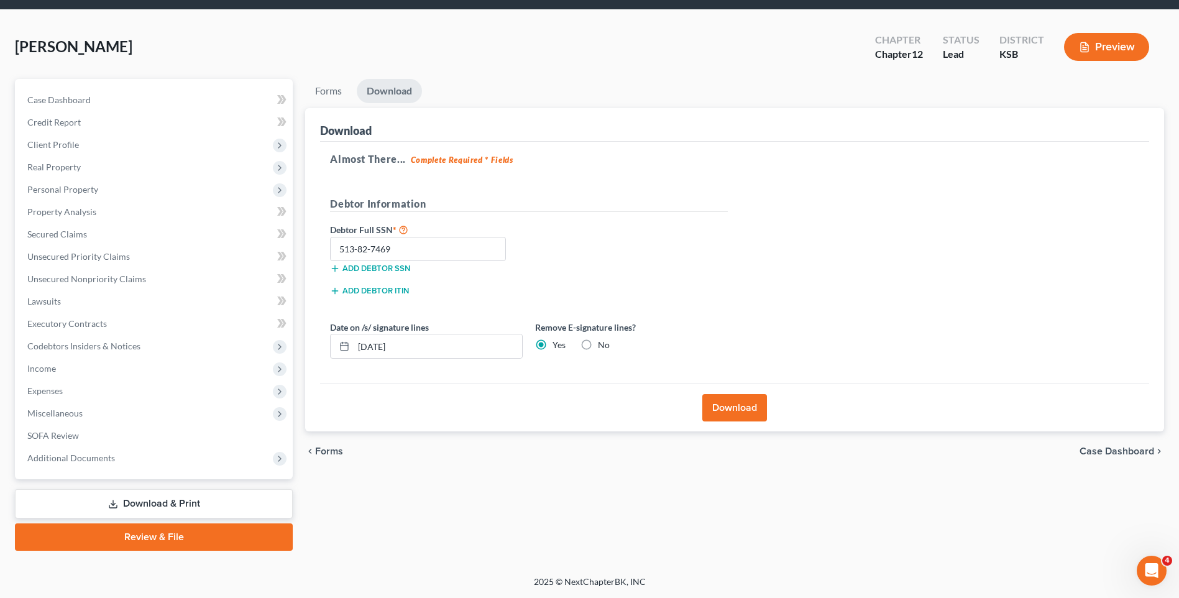
click at [722, 405] on button "Download" at bounding box center [734, 407] width 65 height 27
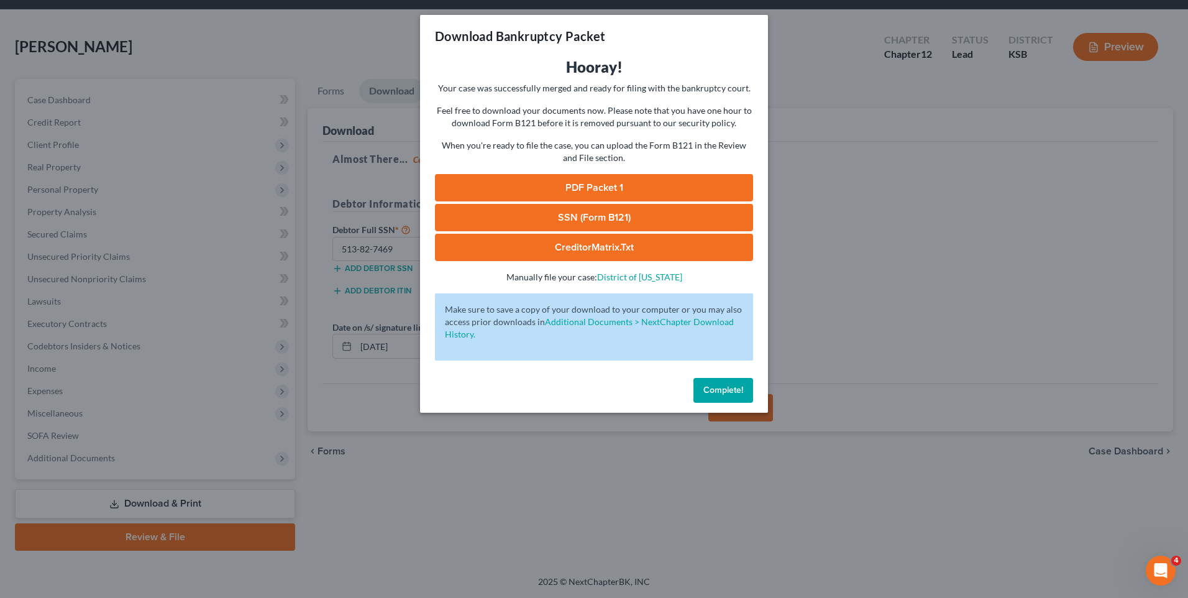
click at [610, 185] on link "PDF Packet 1" at bounding box center [594, 187] width 318 height 27
